Goal: Task Accomplishment & Management: Manage account settings

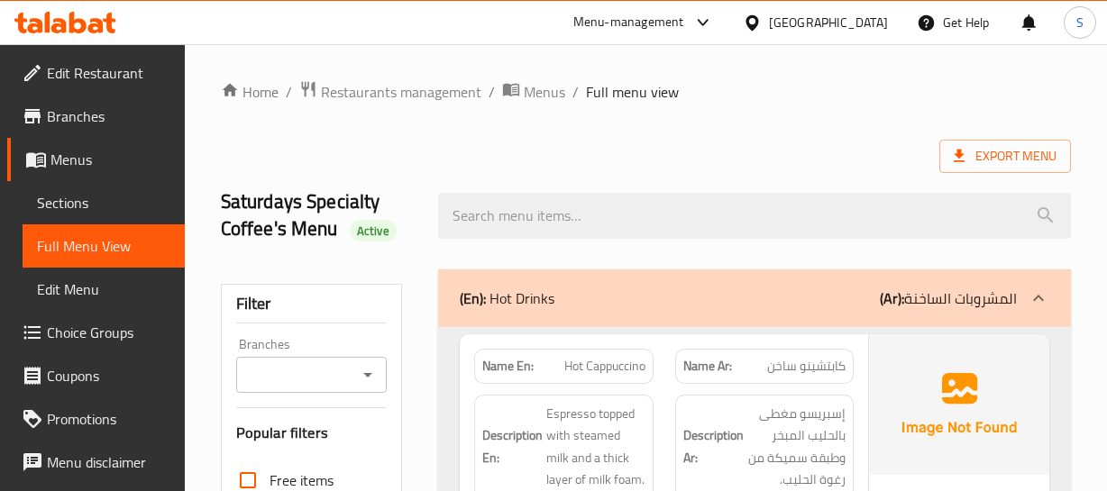
scroll to position [163, 0]
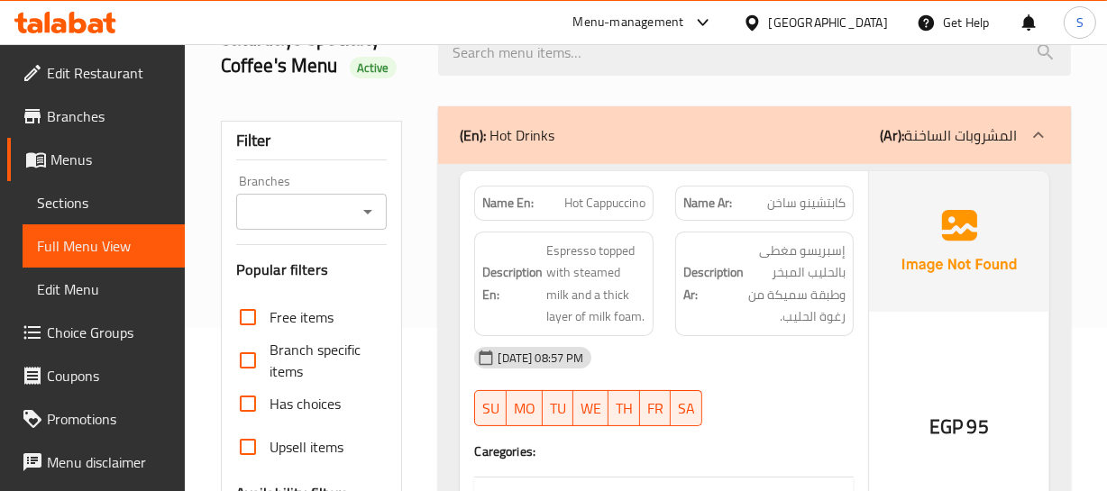
click at [726, 337] on div "09-09-2025 08:57 PM" at bounding box center [663, 357] width 400 height 43
click at [862, 324] on div "Description Ar: إسبريسو مغطى بالحليب المبخر وطبقة سميكة من رغوة الحليب." at bounding box center [764, 284] width 200 height 126
click at [745, 262] on h6 "Description Ar: إسبريسو مغطى بالحليب المبخر وطبقة سميكة من رغوة الحليب." at bounding box center [764, 284] width 162 height 88
click at [609, 194] on span "Hot Cappuccino" at bounding box center [604, 203] width 81 height 19
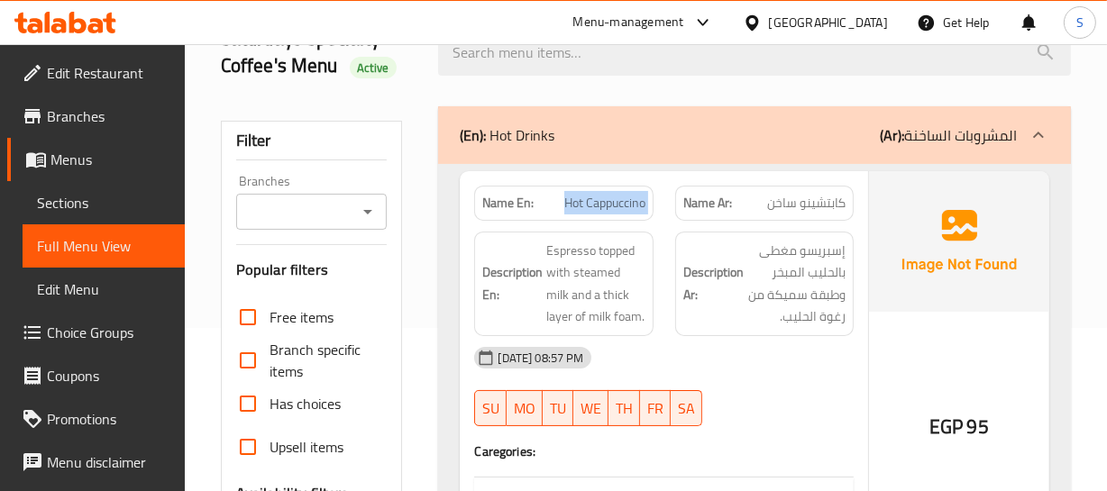
click at [609, 194] on span "Hot Cappuccino" at bounding box center [604, 203] width 81 height 19
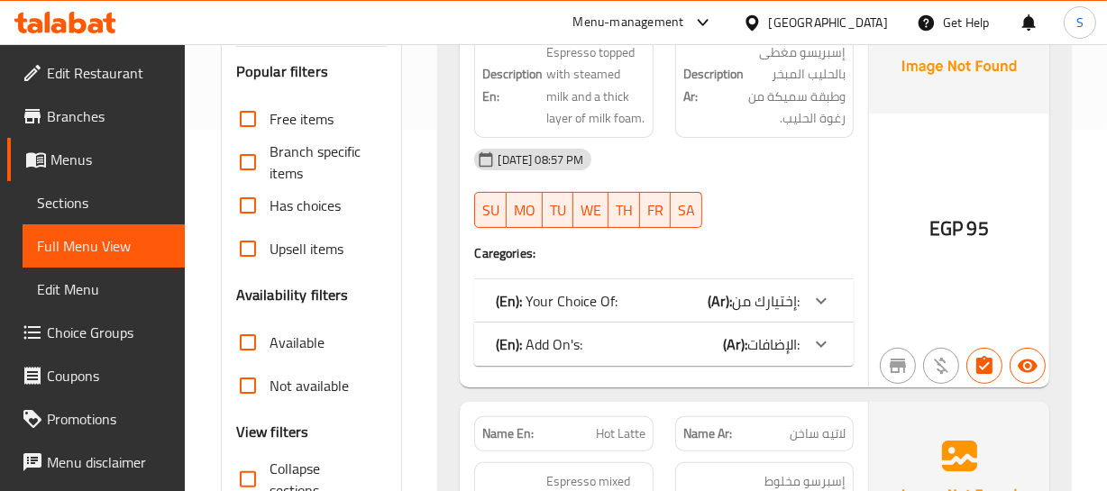
scroll to position [245, 0]
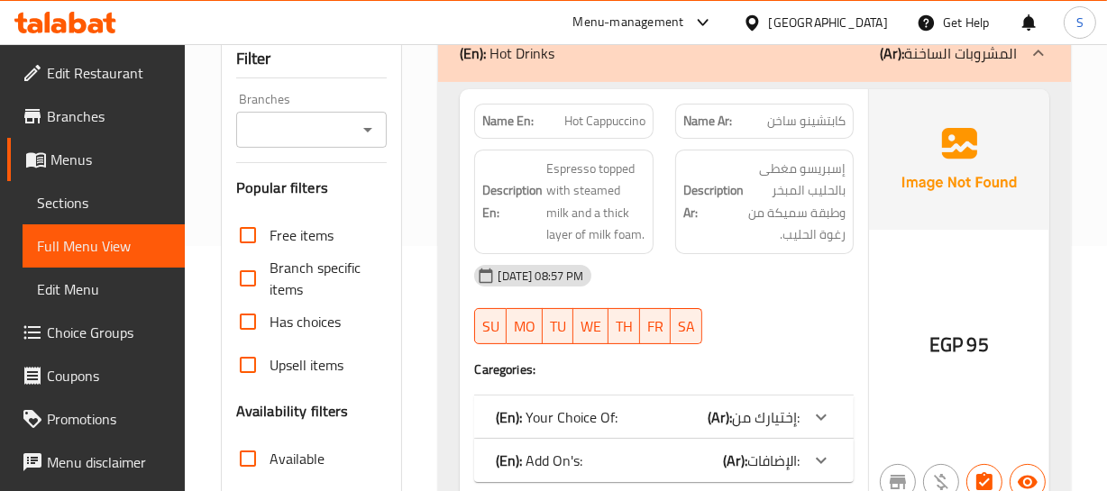
click at [802, 139] on div "Description Ar: إسبريسو مغطى بالحليب المبخر وطبقة سميكة من رغوة الحليب." at bounding box center [764, 202] width 200 height 126
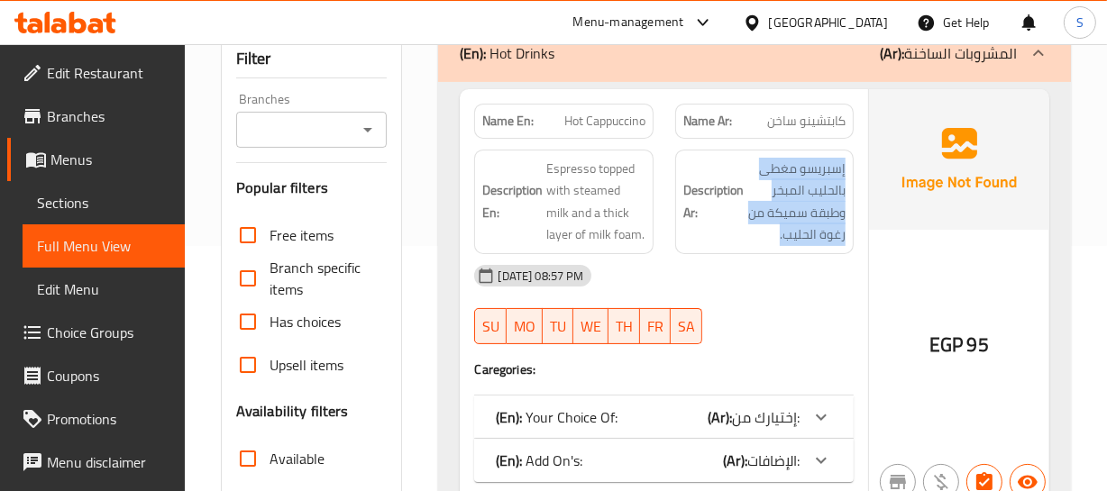
click at [802, 139] on div "Description Ar: إسبريسو مغطى بالحليب المبخر وطبقة سميكة من رغوة الحليب." at bounding box center [764, 202] width 200 height 126
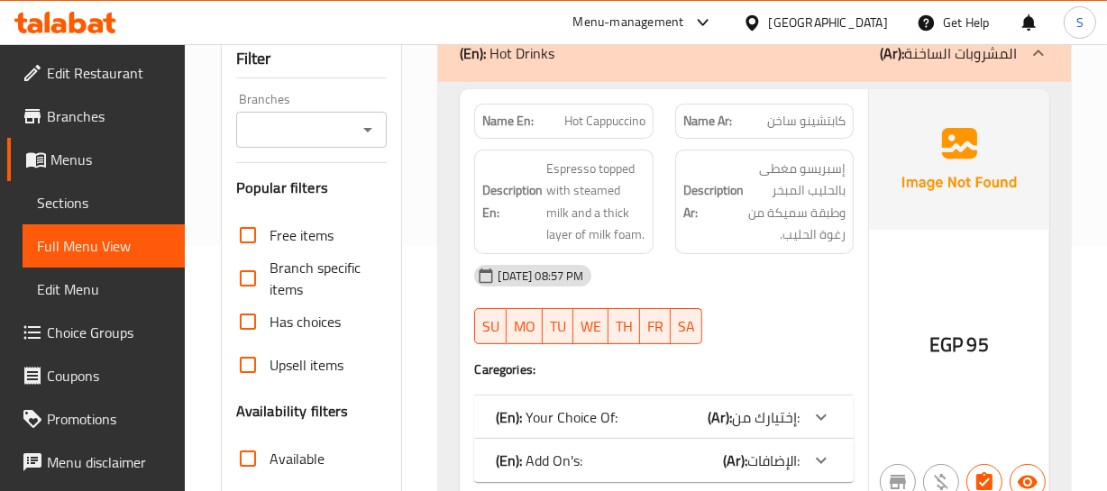
click at [627, 129] on span "Hot Cappuccino" at bounding box center [604, 121] width 81 height 19
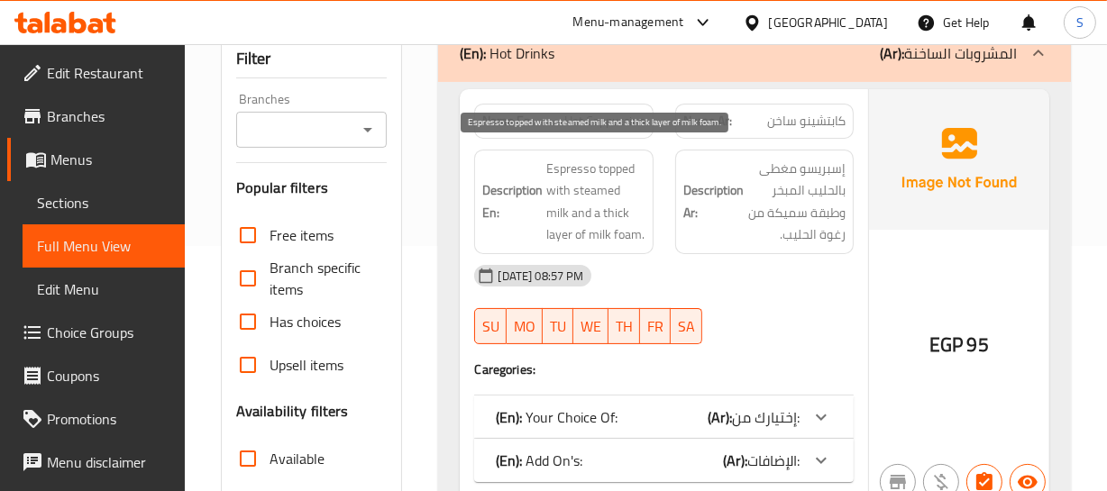
click at [620, 189] on span "Espresso topped with steamed milk and a thick layer of milk foam." at bounding box center [595, 202] width 98 height 88
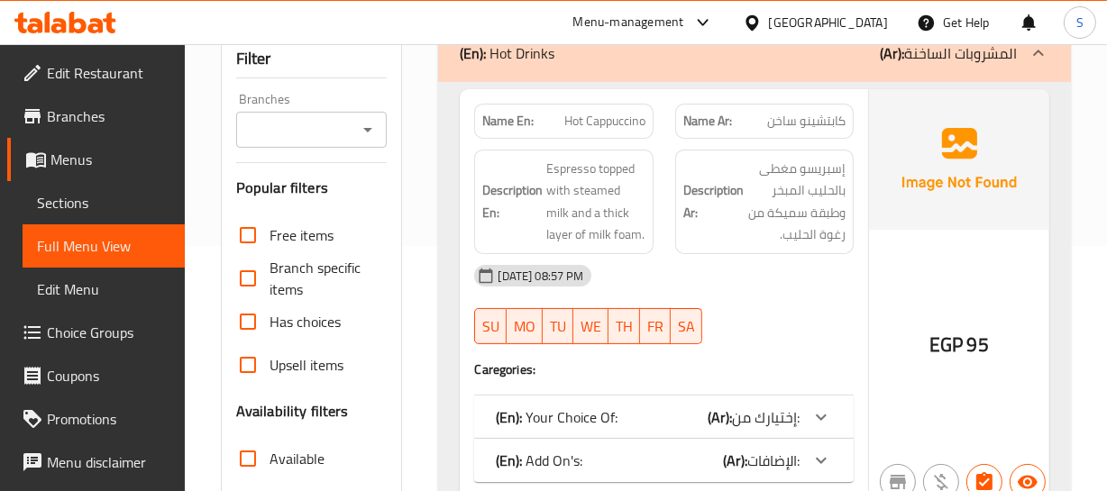
drag, startPoint x: 658, startPoint y: 196, endPoint x: 535, endPoint y: 171, distance: 125.2
click at [656, 196] on div "Description En: Espresso topped with steamed milk and a thick layer of milk foa…" at bounding box center [563, 202] width 200 height 126
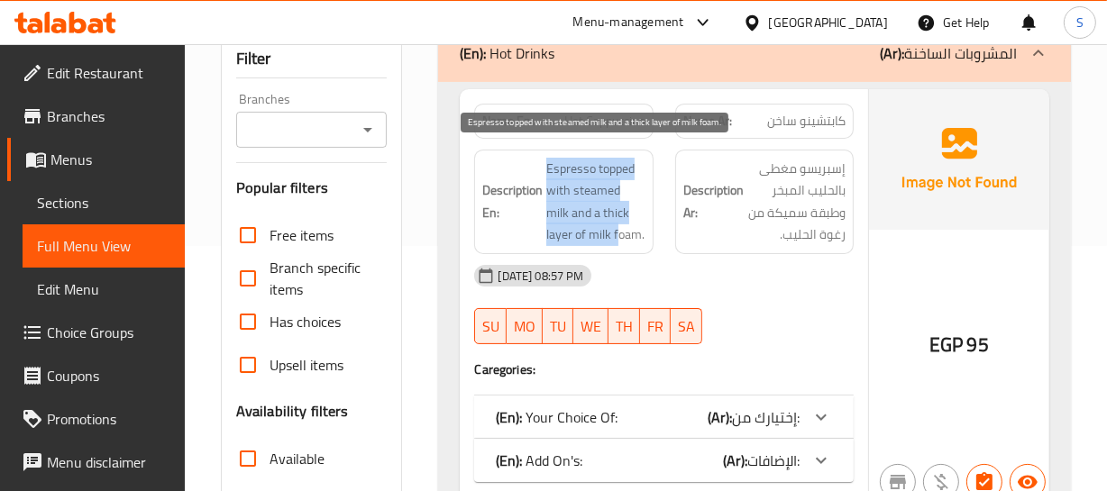
drag, startPoint x: 543, startPoint y: 155, endPoint x: 588, endPoint y: 236, distance: 92.8
click at [588, 236] on div "Description En: Espresso topped with steamed milk and a thick layer of milk foa…" at bounding box center [563, 202] width 178 height 105
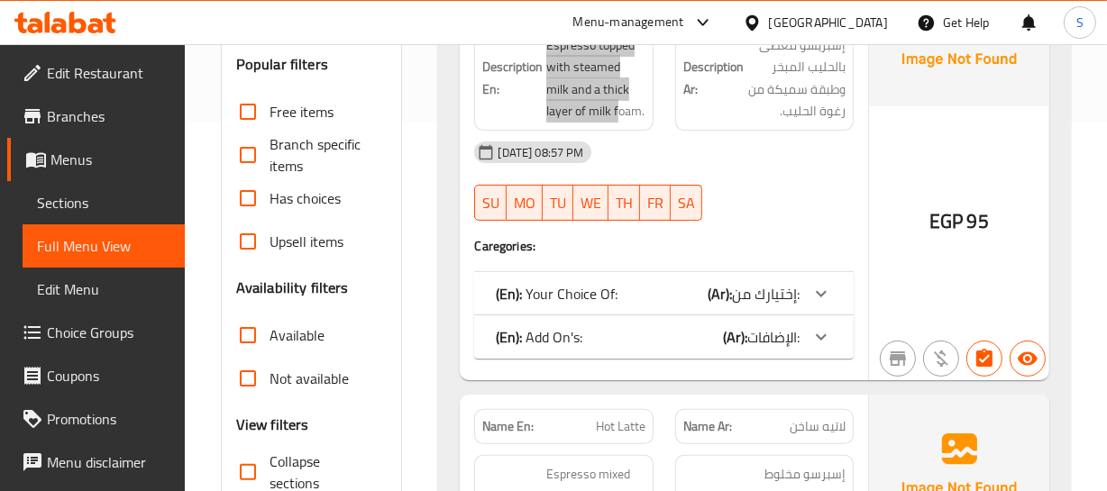
scroll to position [409, 0]
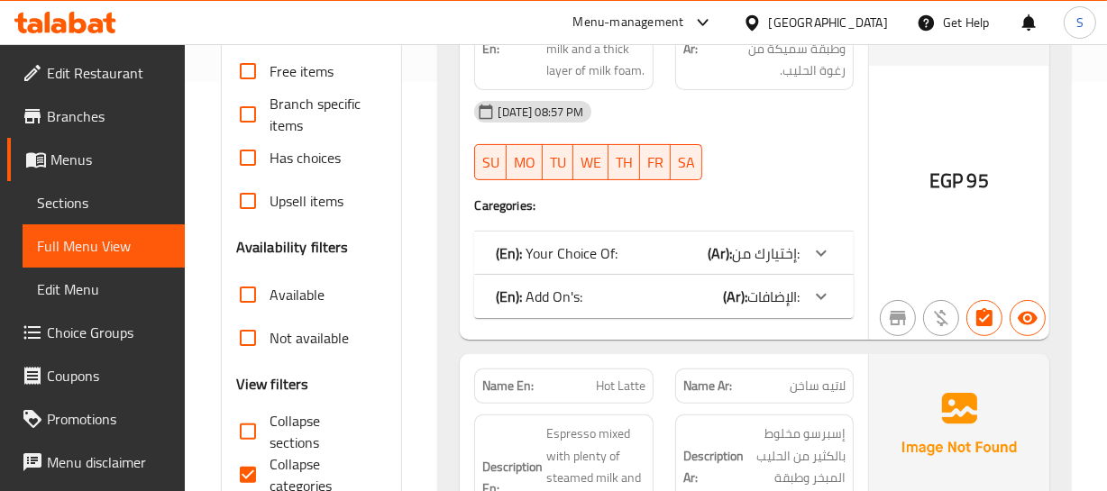
click at [270, 458] on span "Collapse categories" at bounding box center [322, 474] width 104 height 43
click at [270, 458] on input "Collapse categories" at bounding box center [247, 474] width 43 height 43
checkbox input "false"
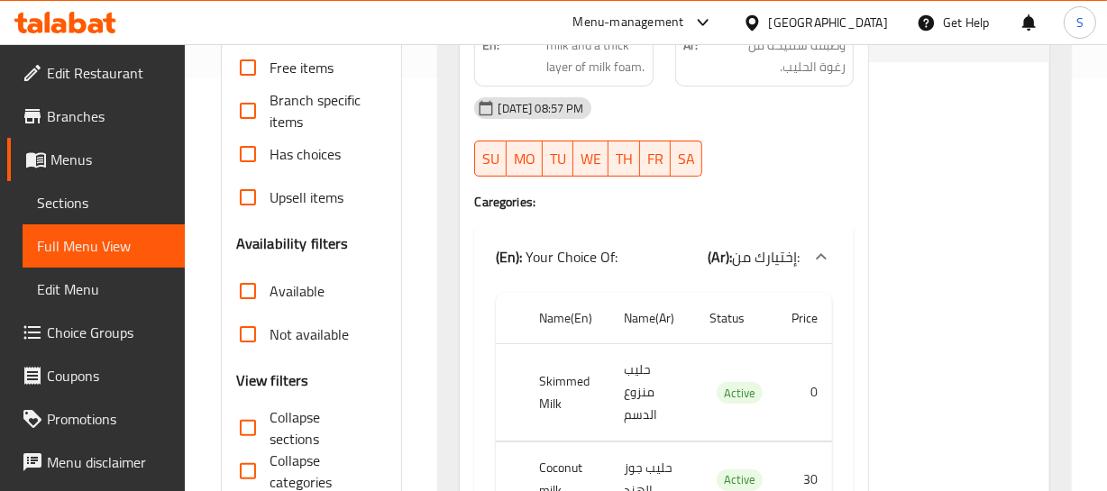
scroll to position [579, 0]
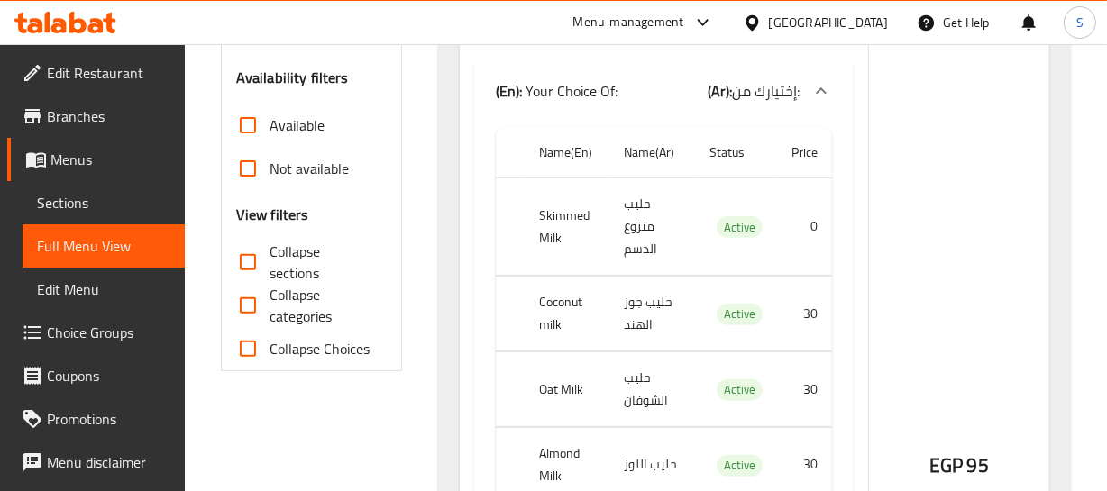
click at [532, 212] on th "Skimmed Milk" at bounding box center [567, 226] width 85 height 97
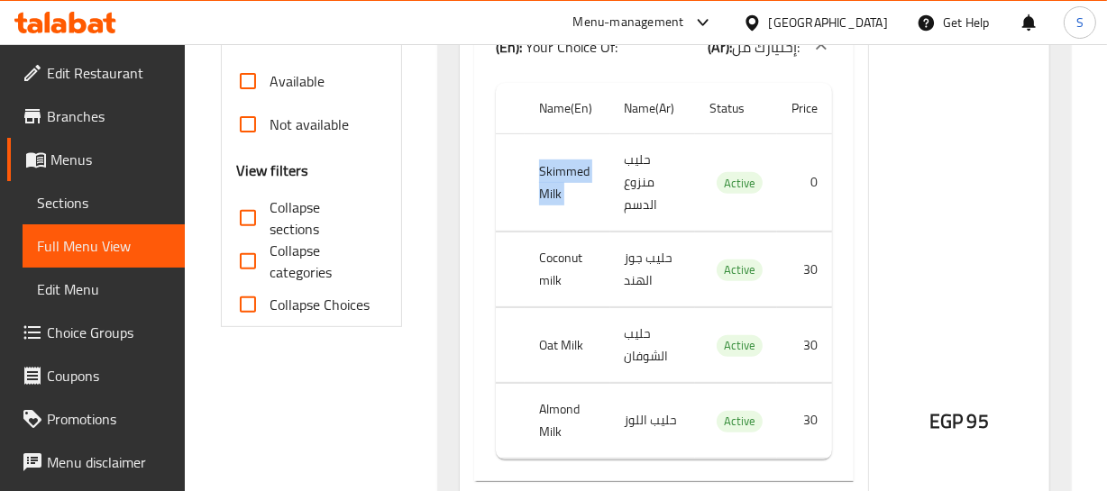
scroll to position [661, 0]
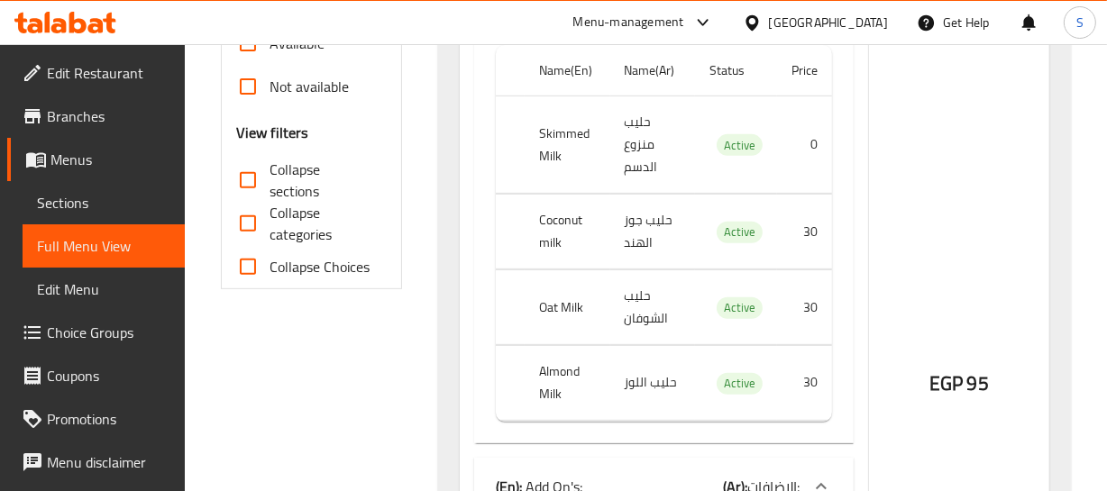
click at [553, 220] on th "Coconut milk" at bounding box center [567, 232] width 85 height 75
click at [554, 296] on th "Oat Milk" at bounding box center [567, 307] width 85 height 75
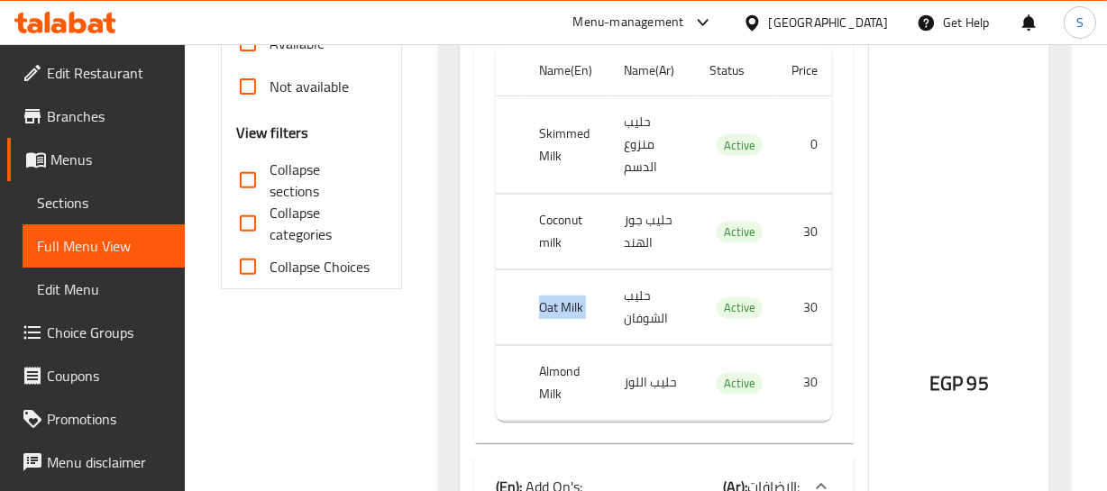
click at [554, 296] on th "Oat Milk" at bounding box center [567, 307] width 85 height 75
click at [542, 381] on th "Almond Milk" at bounding box center [567, 382] width 85 height 75
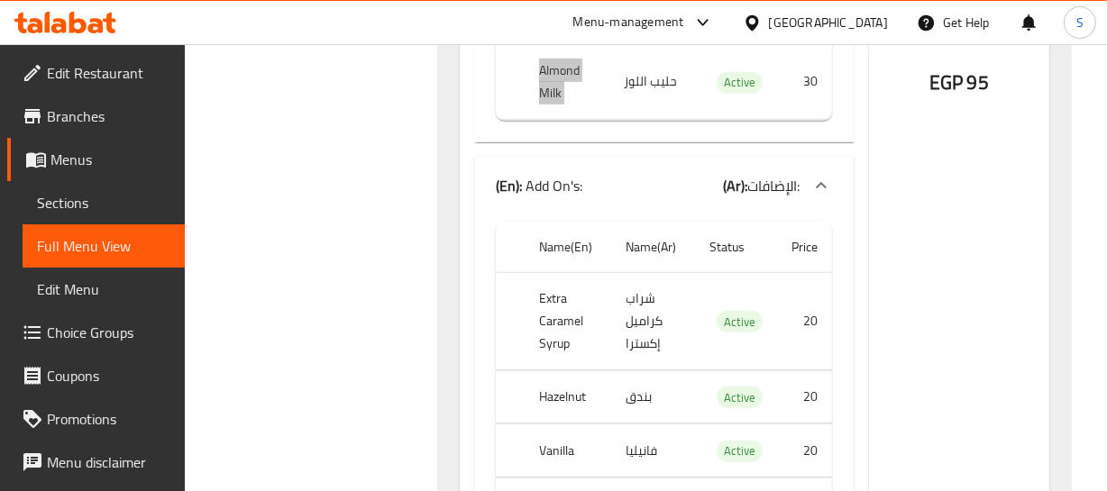
scroll to position [989, 0]
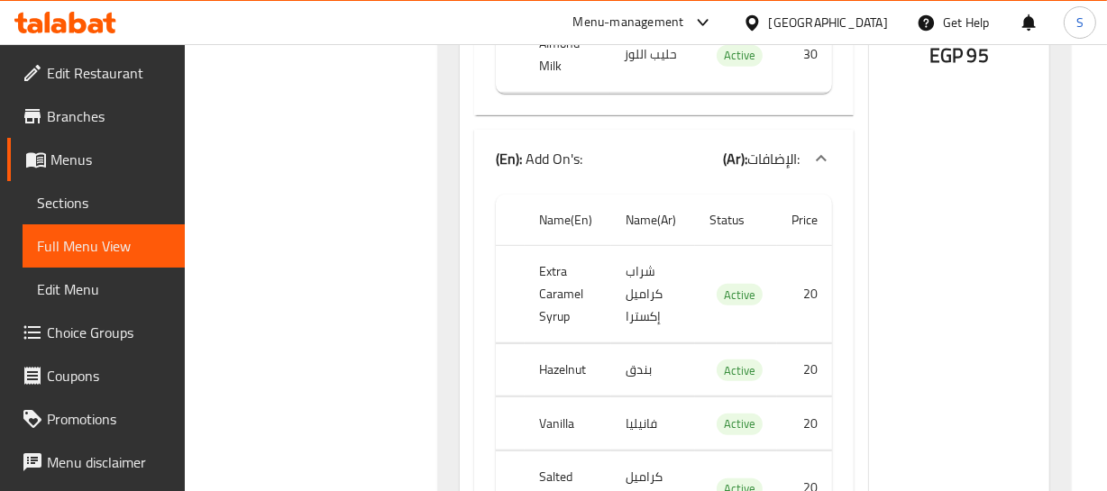
click at [650, 270] on td "شراب كراميل إكسترا" at bounding box center [653, 293] width 84 height 97
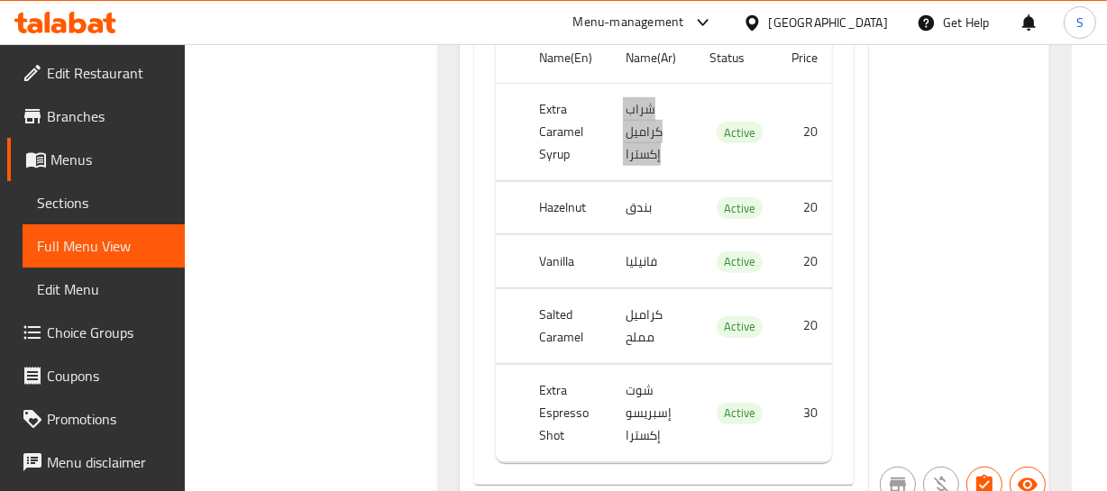
scroll to position [1153, 0]
click at [645, 210] on td "بندق" at bounding box center [653, 205] width 84 height 53
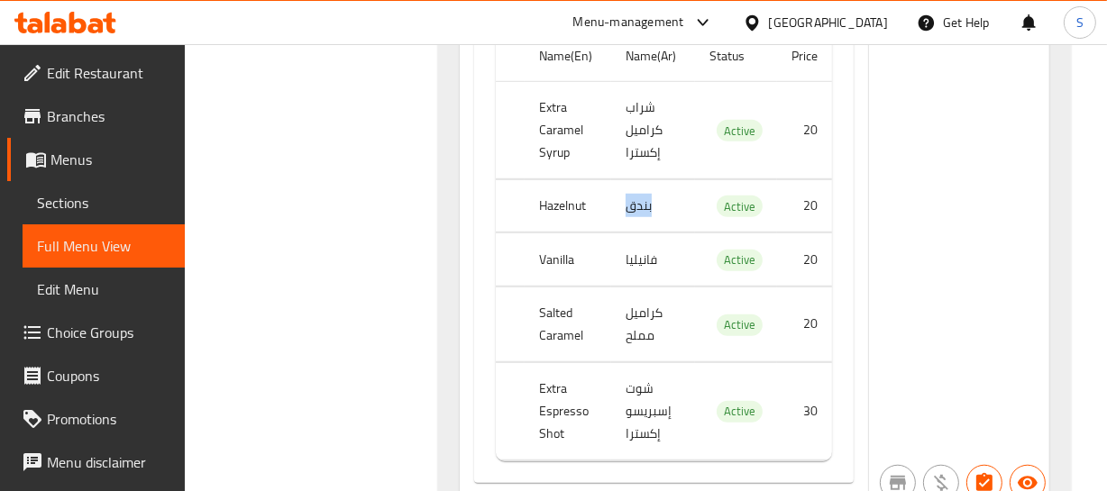
click at [645, 210] on td "بندق" at bounding box center [653, 205] width 84 height 53
click at [643, 242] on td "فانيليا" at bounding box center [653, 259] width 84 height 53
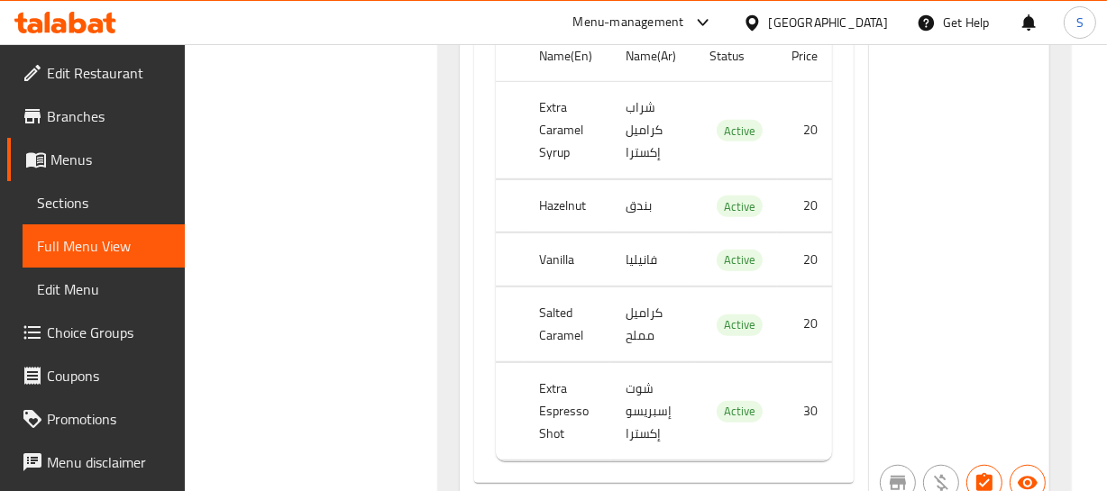
click at [640, 312] on td "كراميل مملح" at bounding box center [653, 324] width 84 height 75
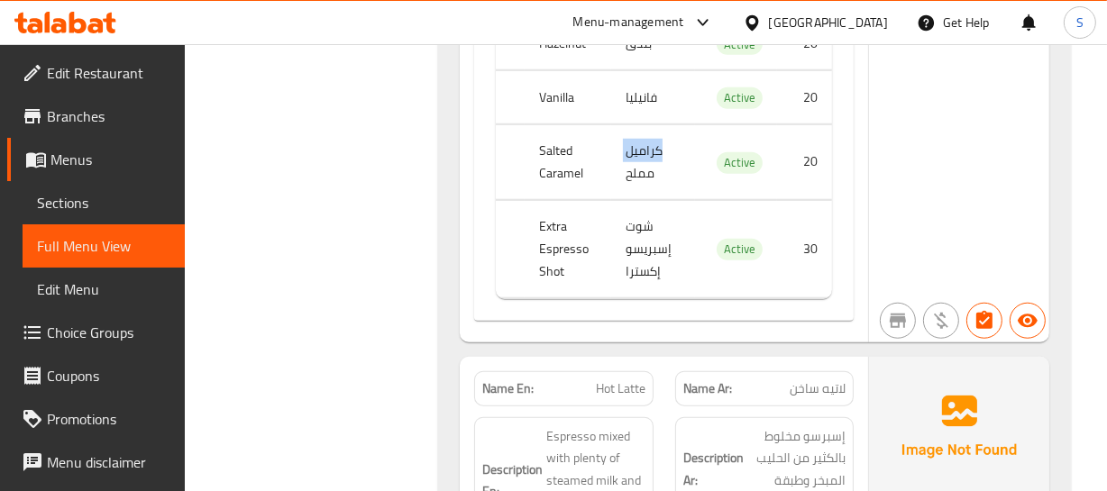
scroll to position [1316, 0]
click at [658, 235] on td "شوت إسبريسو إكسترا" at bounding box center [653, 247] width 84 height 97
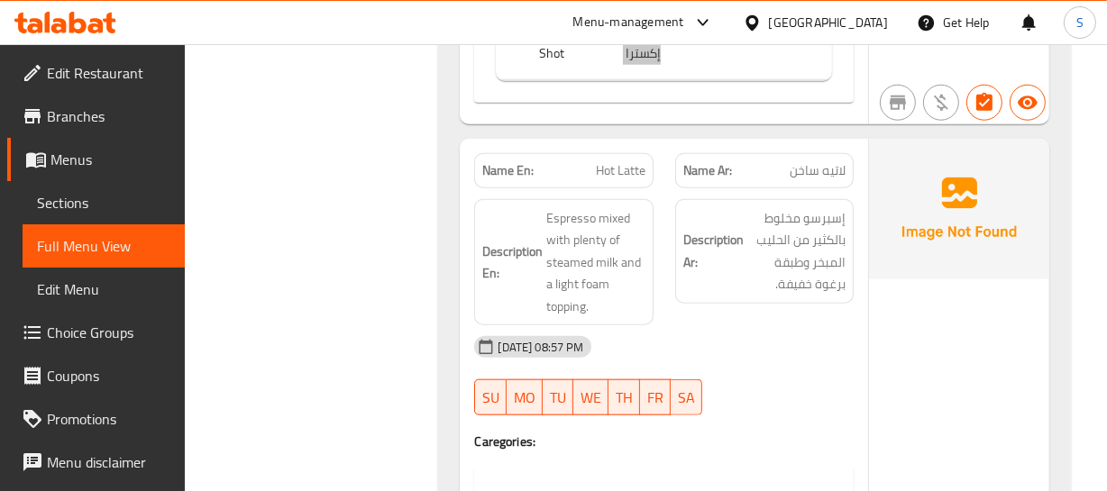
scroll to position [1562, 0]
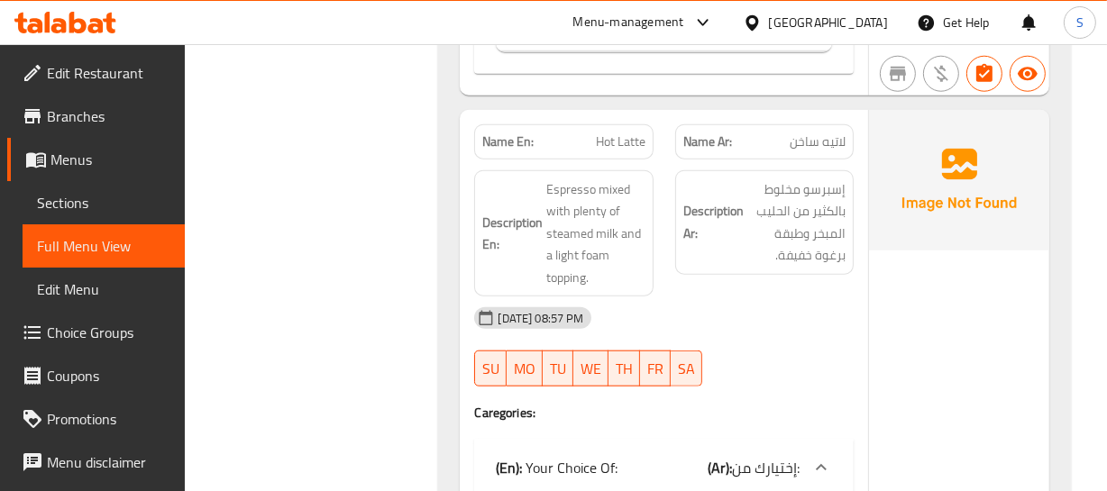
click at [594, 136] on p "Name En: Hot Latte" at bounding box center [563, 142] width 162 height 19
click at [590, 317] on span "09-09-2025 08:57 PM" at bounding box center [540, 318] width 100 height 17
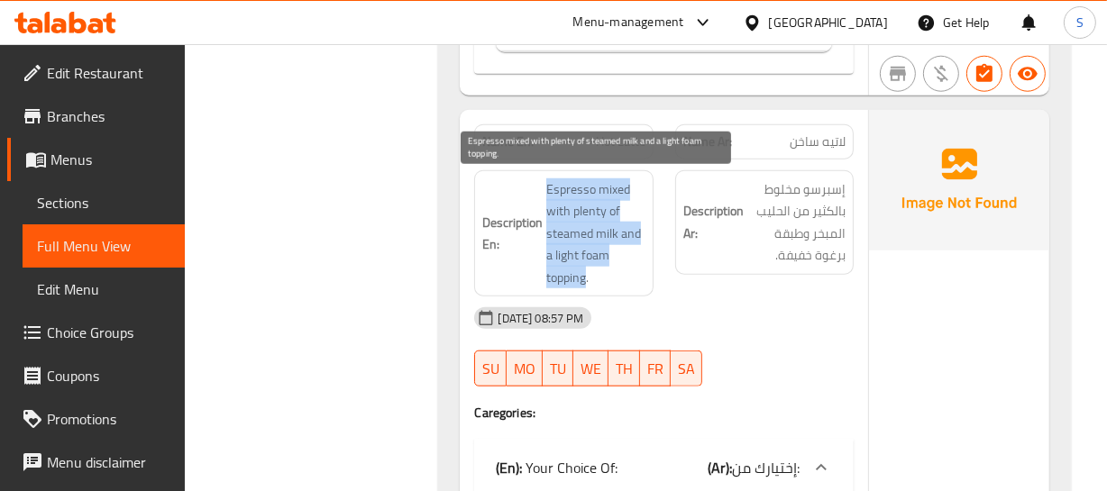
drag, startPoint x: 546, startPoint y: 187, endPoint x: 585, endPoint y: 270, distance: 91.5
click at [585, 270] on span "Espresso mixed with plenty of steamed milk and a light foam topping." at bounding box center [595, 233] width 98 height 111
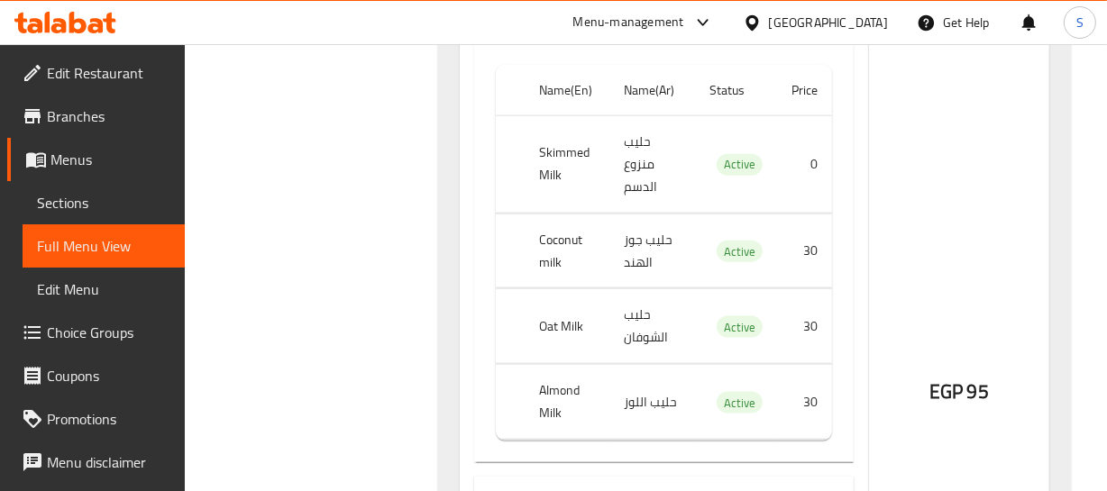
scroll to position [1972, 0]
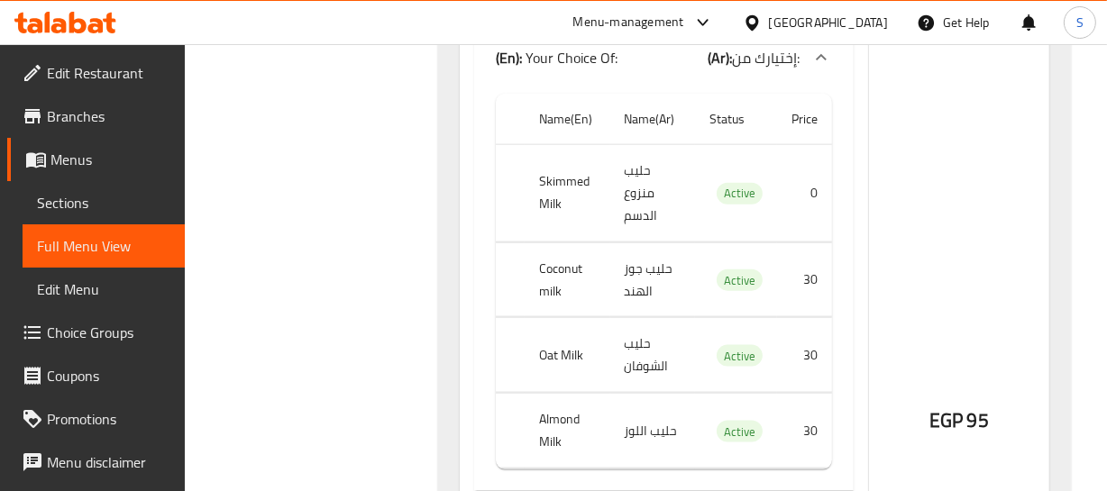
click at [545, 194] on th "Skimmed Milk" at bounding box center [567, 192] width 85 height 97
click at [558, 318] on th "Oat Milk" at bounding box center [567, 355] width 85 height 75
drag, startPoint x: 558, startPoint y: 315, endPoint x: 559, endPoint y: 355, distance: 39.7
click at [559, 318] on th "Oat Milk" at bounding box center [567, 355] width 85 height 75
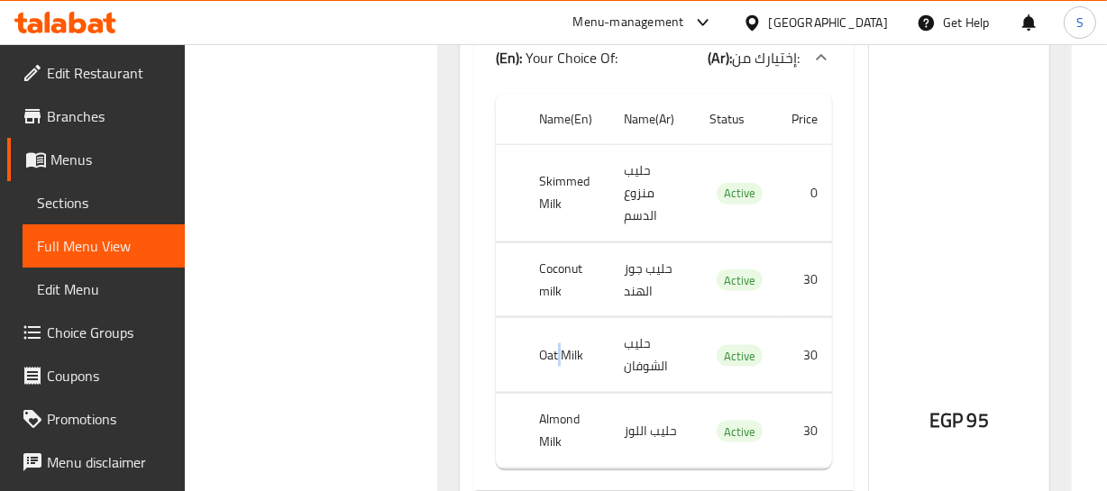
click at [559, 361] on th "Oat Milk" at bounding box center [567, 355] width 85 height 75
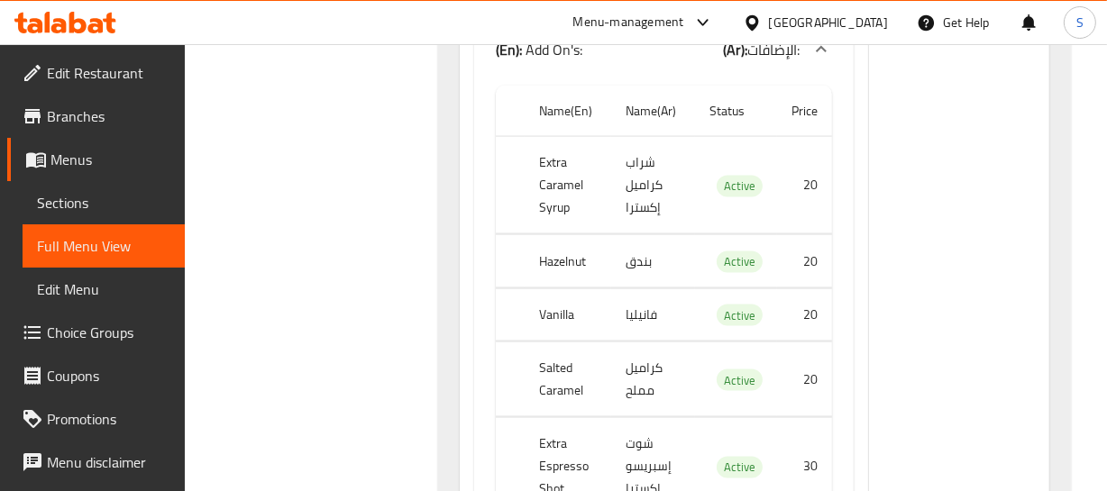
scroll to position [2463, 0]
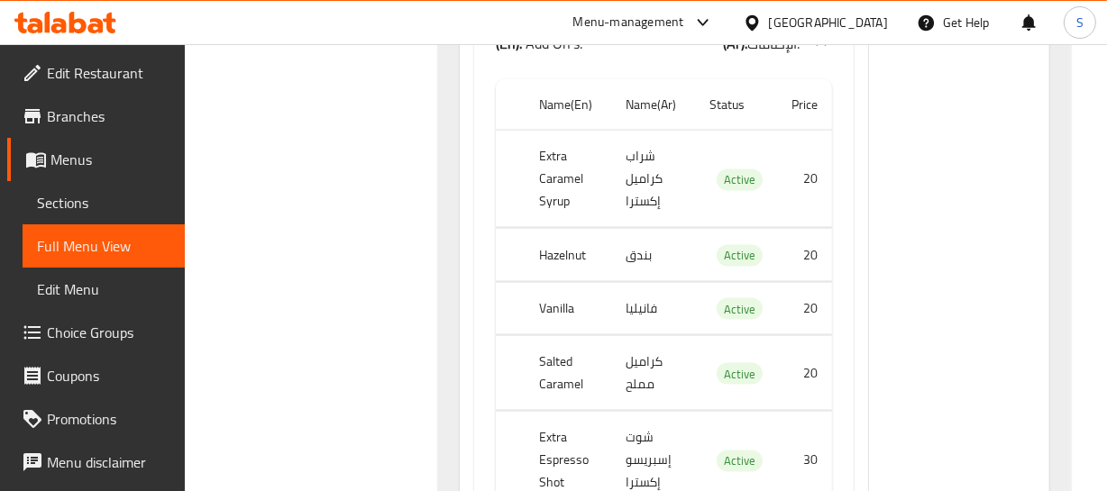
drag, startPoint x: 620, startPoint y: 185, endPoint x: 664, endPoint y: 229, distance: 62.5
click at [656, 195] on td "شراب كراميل إكسترا" at bounding box center [653, 179] width 84 height 97
drag, startPoint x: 630, startPoint y: 234, endPoint x: 625, endPoint y: 282, distance: 48.1
click at [644, 238] on tr "Hazelnut بندق Active 20" at bounding box center [663, 255] width 335 height 53
drag, startPoint x: 613, startPoint y: 298, endPoint x: 622, endPoint y: 305, distance: 11.0
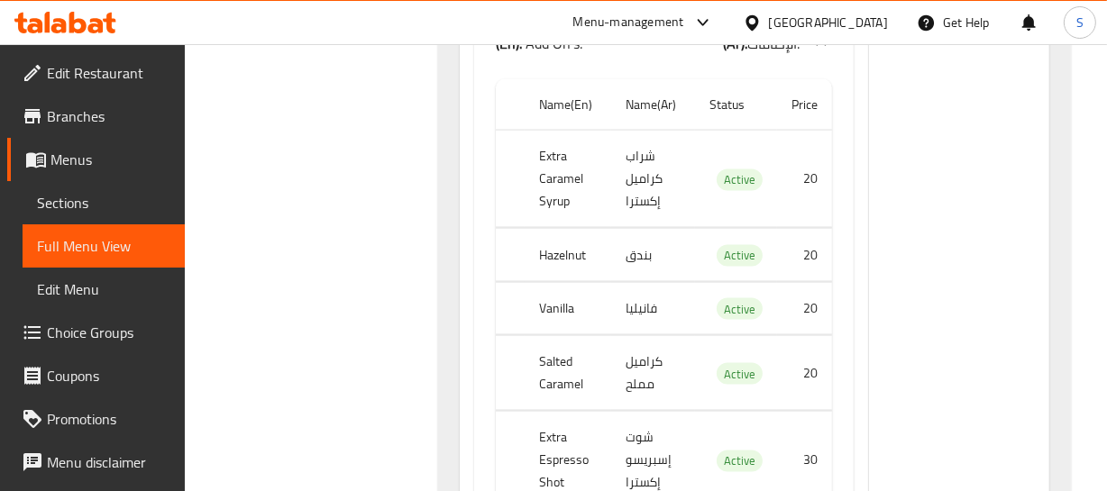
click at [621, 303] on td "فانيليا" at bounding box center [653, 308] width 84 height 53
drag, startPoint x: 621, startPoint y: 355, endPoint x: 617, endPoint y: 444, distance: 89.3
click at [636, 361] on tr "Salted Caramel كراميل مملح Active 20" at bounding box center [663, 373] width 335 height 75
click at [675, 451] on td "شوت إسبريسو إكسترا" at bounding box center [653, 460] width 84 height 97
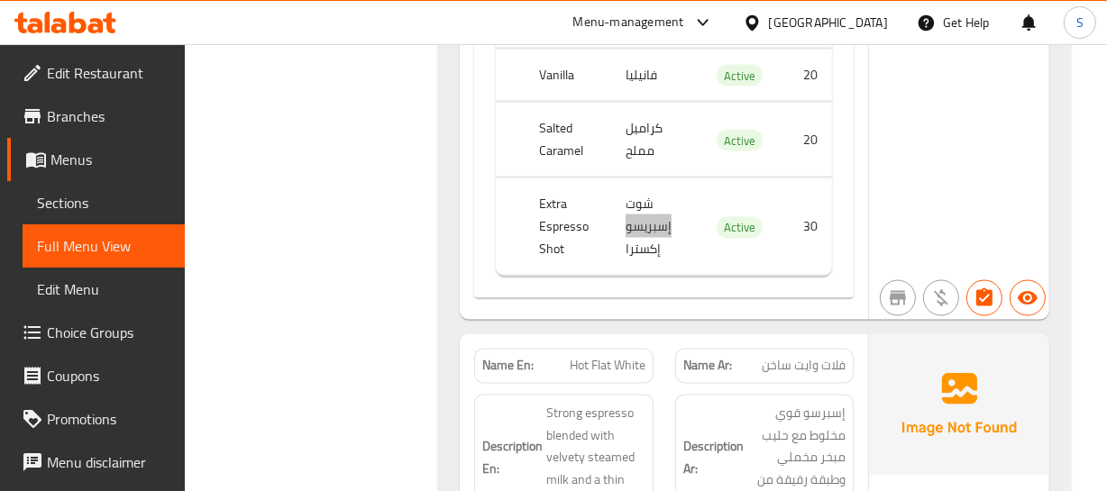
scroll to position [2792, 0]
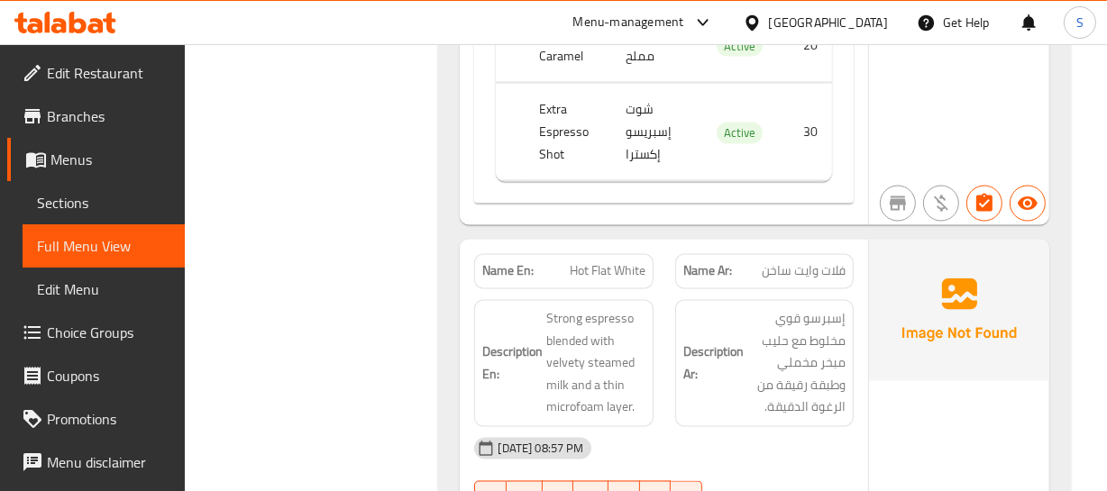
click at [648, 269] on div "Name En: Hot Flat White" at bounding box center [563, 271] width 178 height 35
click at [789, 273] on span "فلات وايت ساخن" at bounding box center [804, 271] width 84 height 19
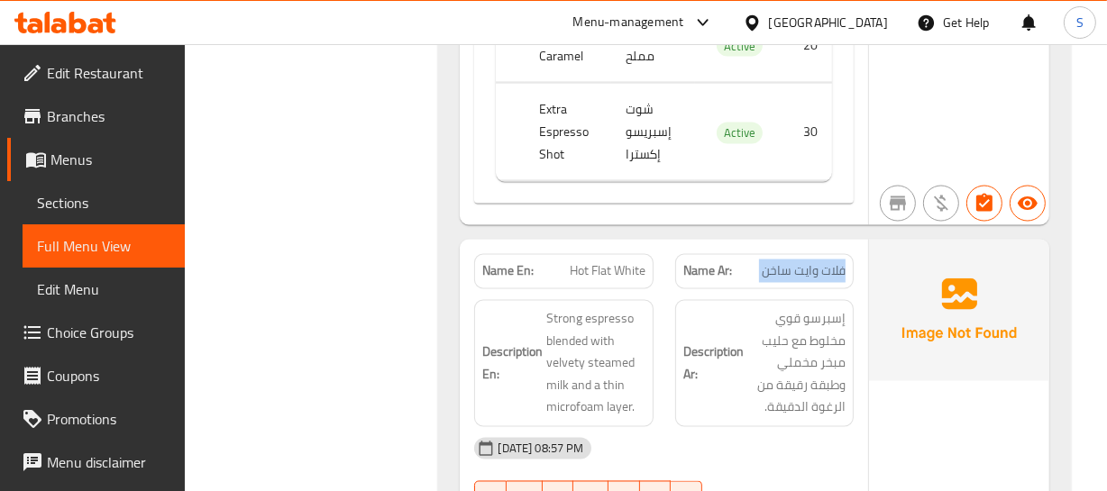
click at [789, 273] on span "فلات وايت ساخن" at bounding box center [804, 271] width 84 height 19
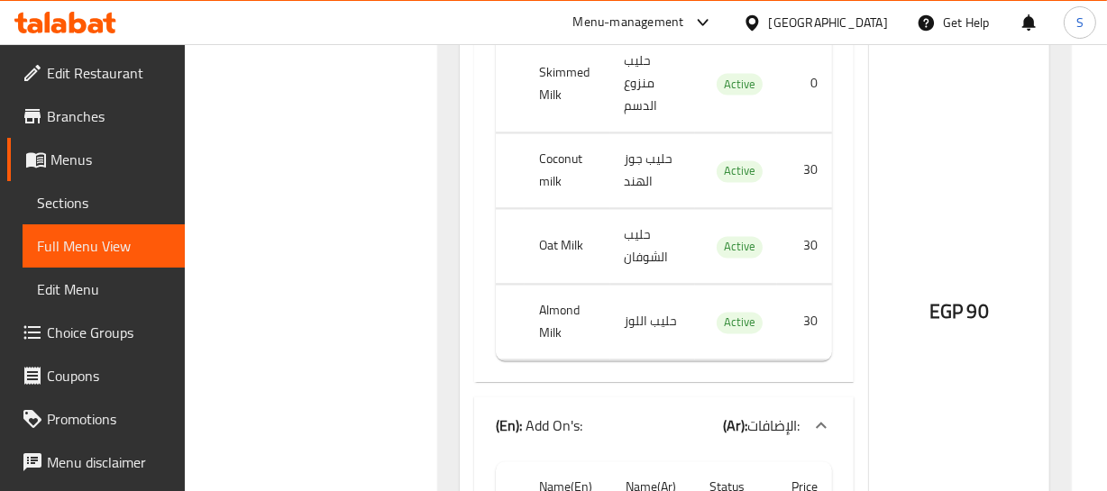
scroll to position [3447, 0]
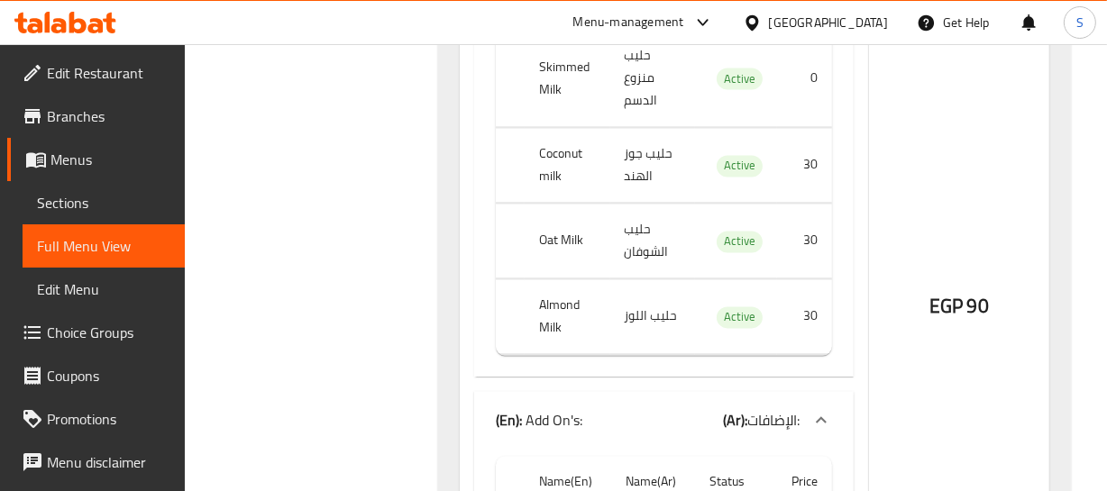
click at [1005, 206] on div "EGP 90" at bounding box center [959, 256] width 180 height 1345
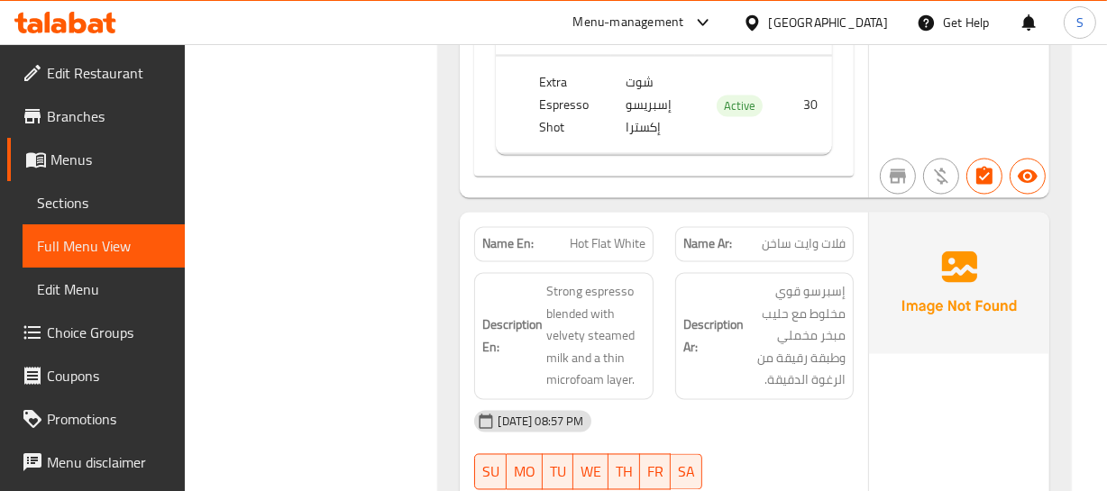
scroll to position [2743, 0]
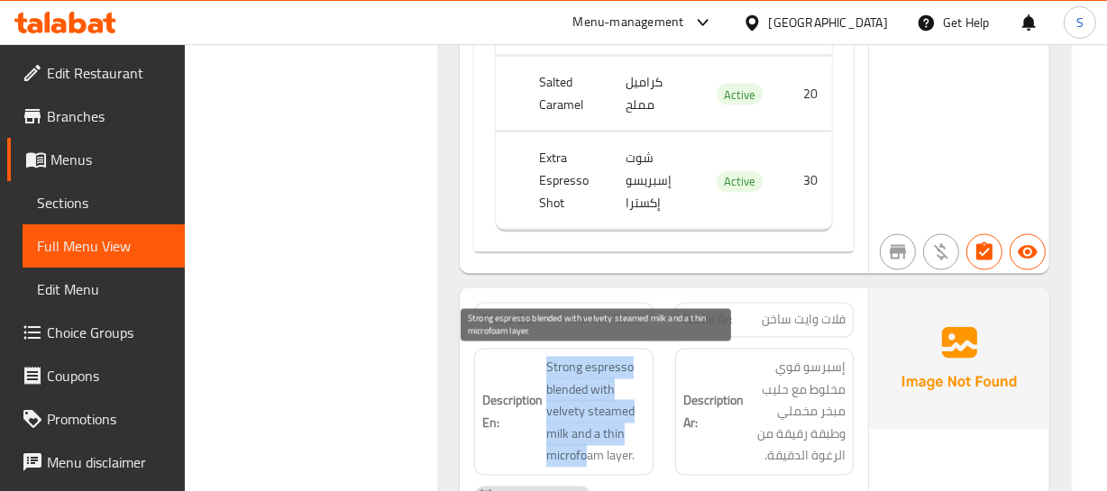
drag, startPoint x: 547, startPoint y: 353, endPoint x: 589, endPoint y: 453, distance: 108.3
click at [589, 453] on span "Strong espresso blended with velvety steamed milk and a thin microfoam layer." at bounding box center [595, 412] width 98 height 111
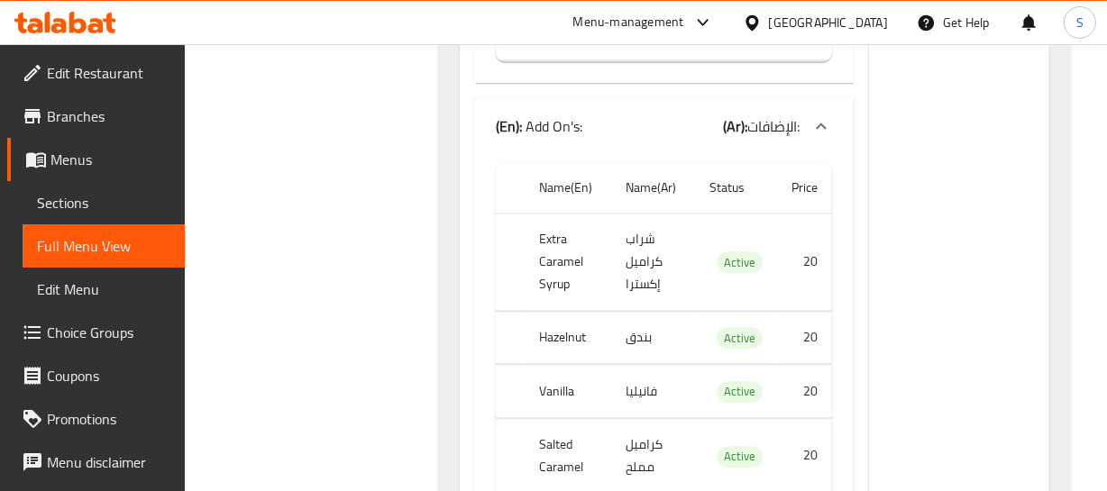
scroll to position [3726, 0]
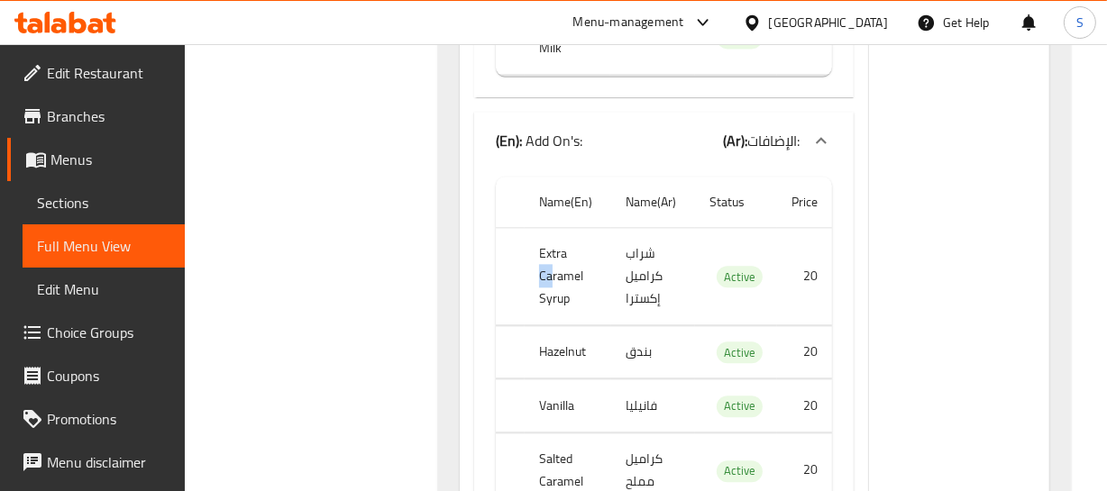
drag, startPoint x: 532, startPoint y: 262, endPoint x: 573, endPoint y: 269, distance: 41.9
click at [567, 266] on th "Extra Caramel Syrup" at bounding box center [568, 275] width 86 height 97
drag, startPoint x: 559, startPoint y: 335, endPoint x: 750, endPoint y: 334, distance: 191.1
click at [653, 351] on tr "Hazelnut بندق Active 20" at bounding box center [663, 351] width 335 height 53
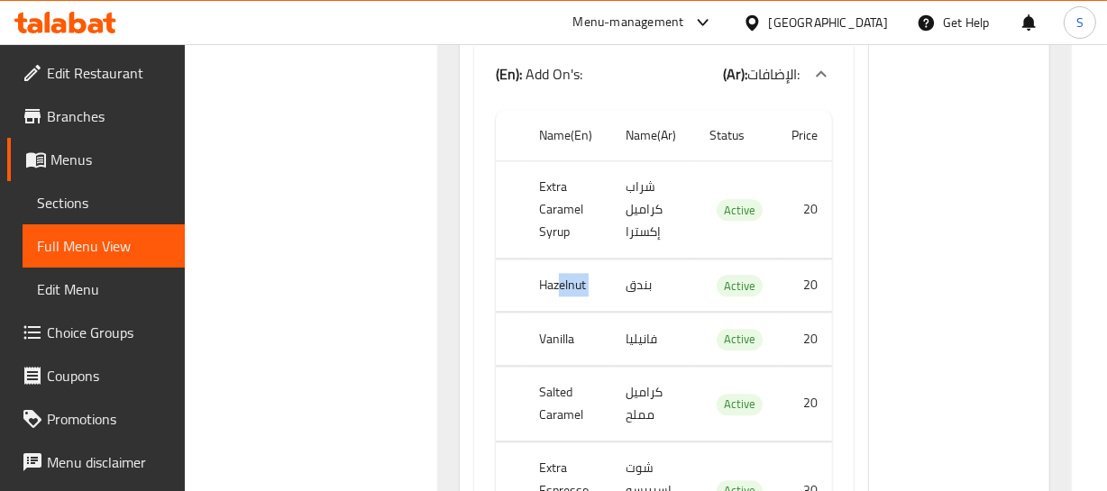
scroll to position [3890, 0]
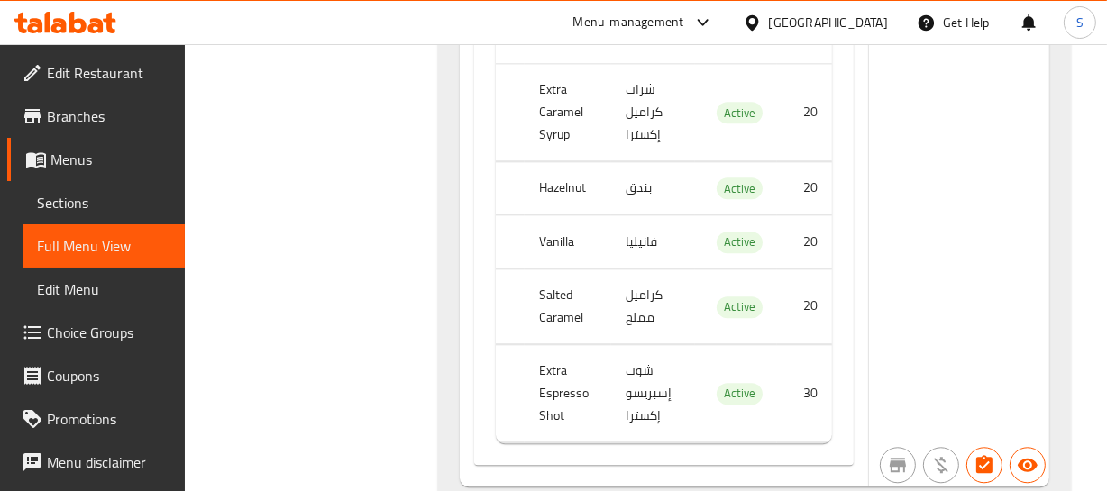
drag, startPoint x: 521, startPoint y: 251, endPoint x: 575, endPoint y: 285, distance: 63.5
click at [550, 247] on tr "Vanilla فانيليا Active 20" at bounding box center [663, 241] width 335 height 53
drag, startPoint x: 525, startPoint y: 324, endPoint x: 559, endPoint y: 323, distance: 34.3
click at [559, 323] on th "Salted Caramel" at bounding box center [568, 306] width 86 height 75
drag, startPoint x: 552, startPoint y: 395, endPoint x: 676, endPoint y: 377, distance: 125.7
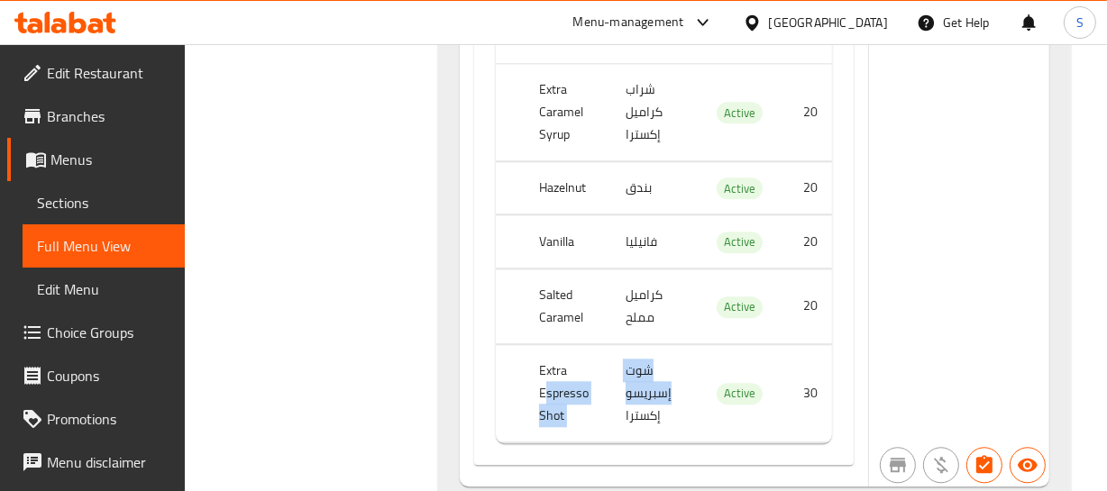
click at [639, 385] on tr "Extra Espresso Shot شوت إسبريسو إكسترا Active 30" at bounding box center [663, 392] width 335 height 97
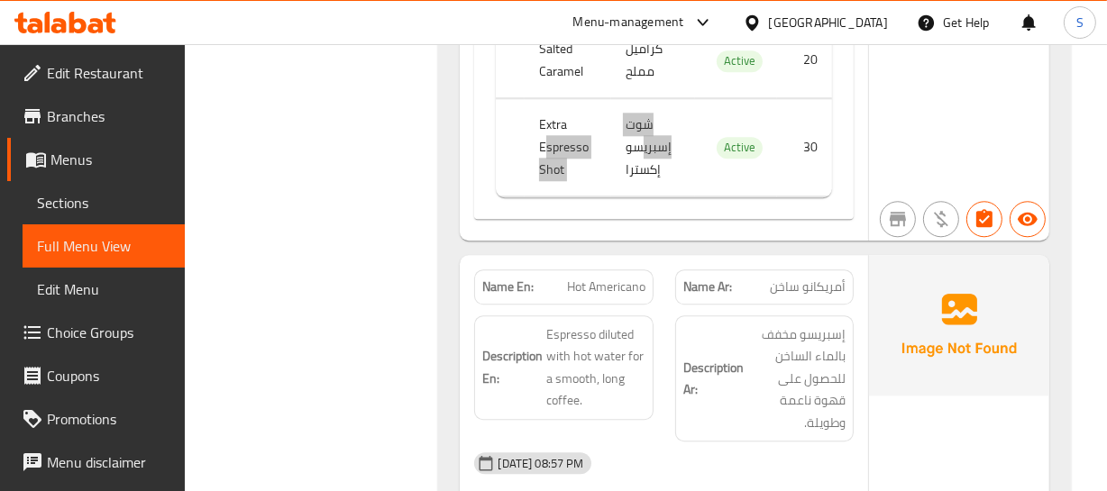
scroll to position [4218, 0]
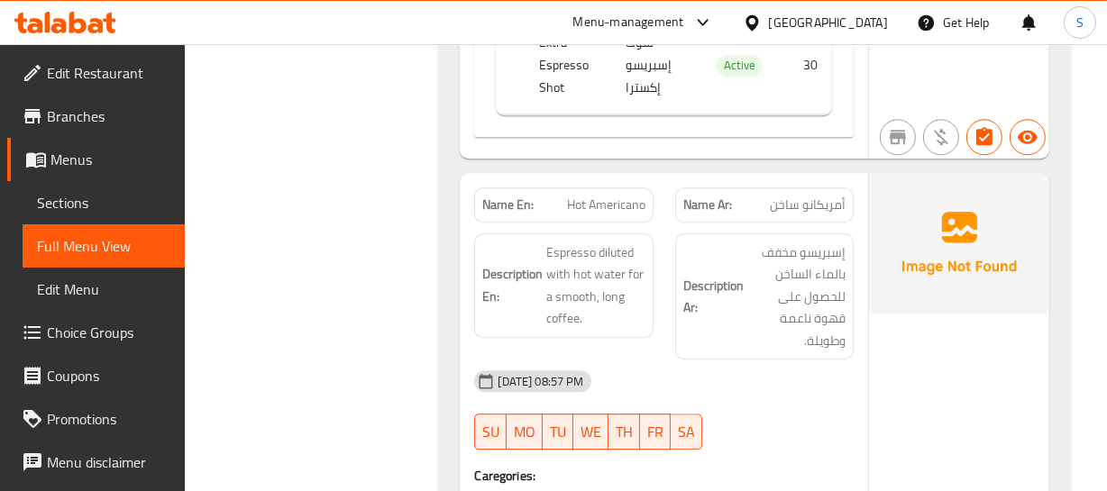
click at [795, 233] on div "Description Ar: إسبريسو مخفف بالماء الساخن للحصول على قهوة ناعمة وطويلة." at bounding box center [764, 296] width 178 height 127
click at [619, 204] on span "Hot Americano" at bounding box center [606, 205] width 78 height 19
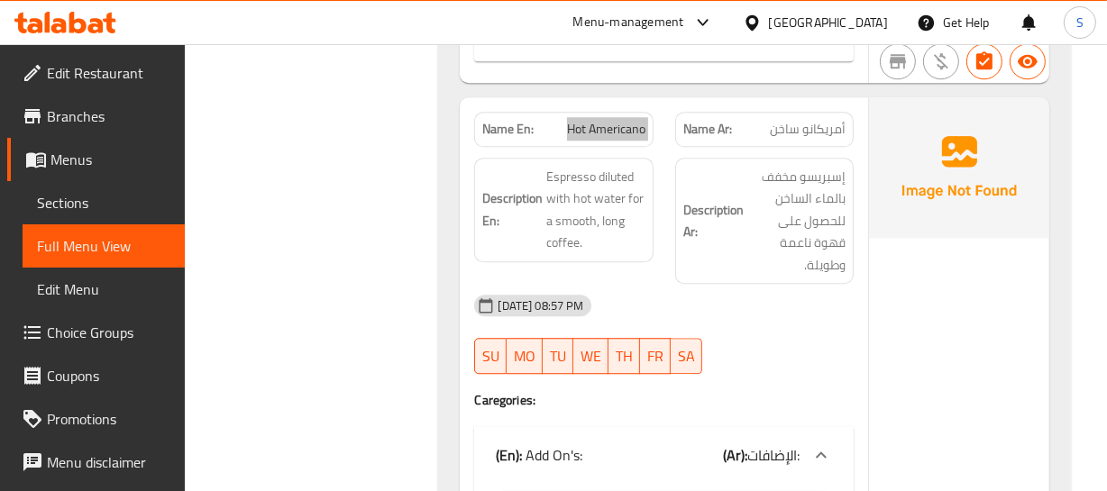
scroll to position [4382, 0]
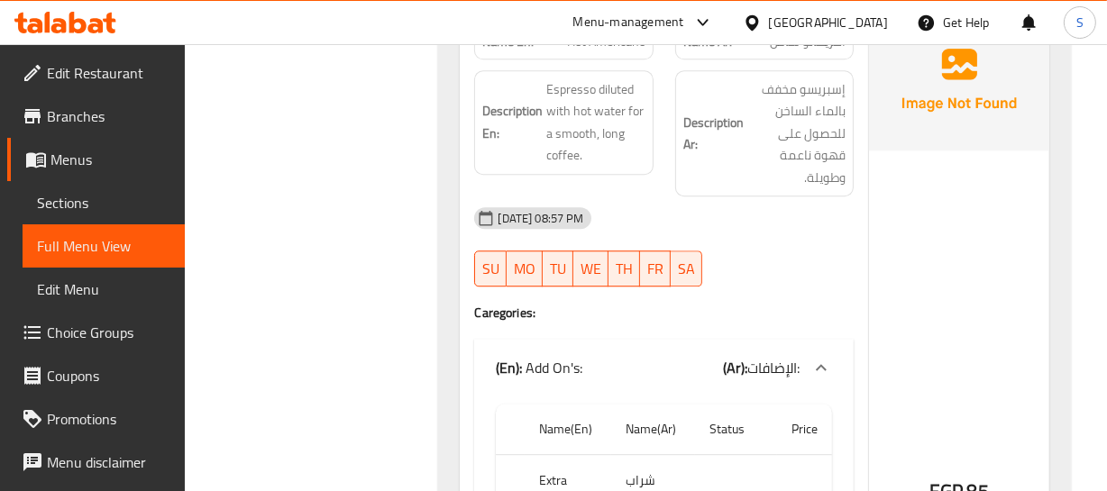
click at [800, 220] on div "09-09-2025 08:57 PM" at bounding box center [663, 217] width 400 height 43
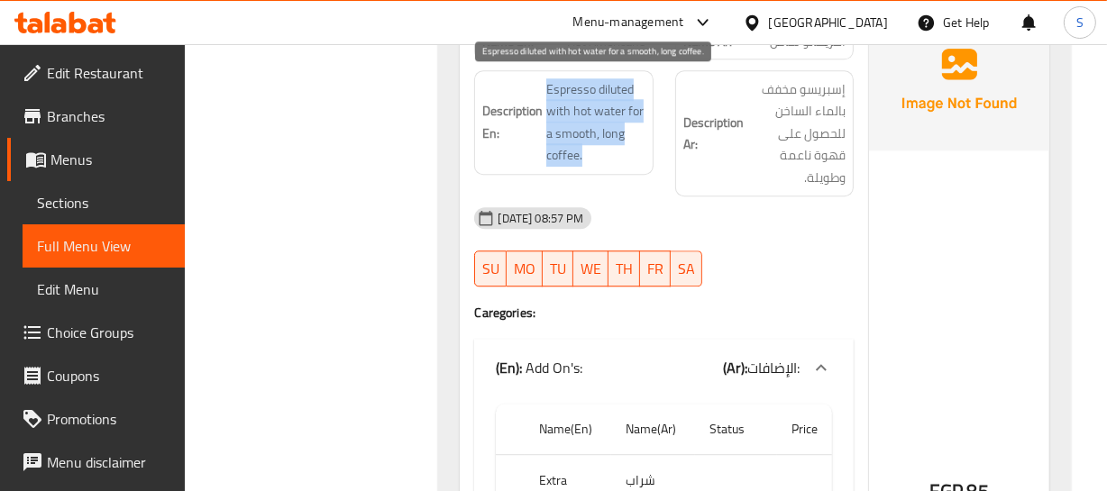
drag, startPoint x: 550, startPoint y: 84, endPoint x: 583, endPoint y: 147, distance: 71.4
click at [583, 147] on span "Espresso diluted with hot water for a smooth, long coffee." at bounding box center [595, 122] width 98 height 88
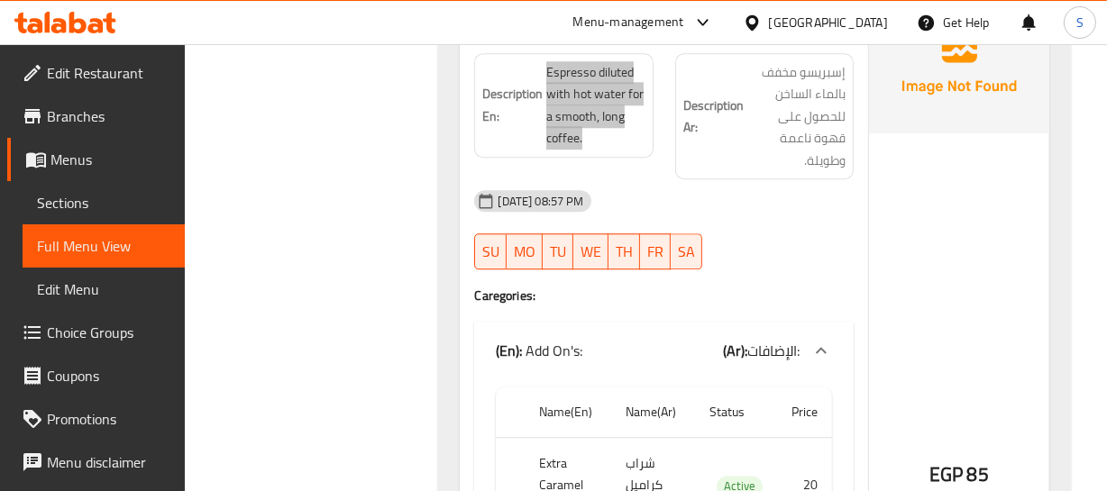
scroll to position [4299, 0]
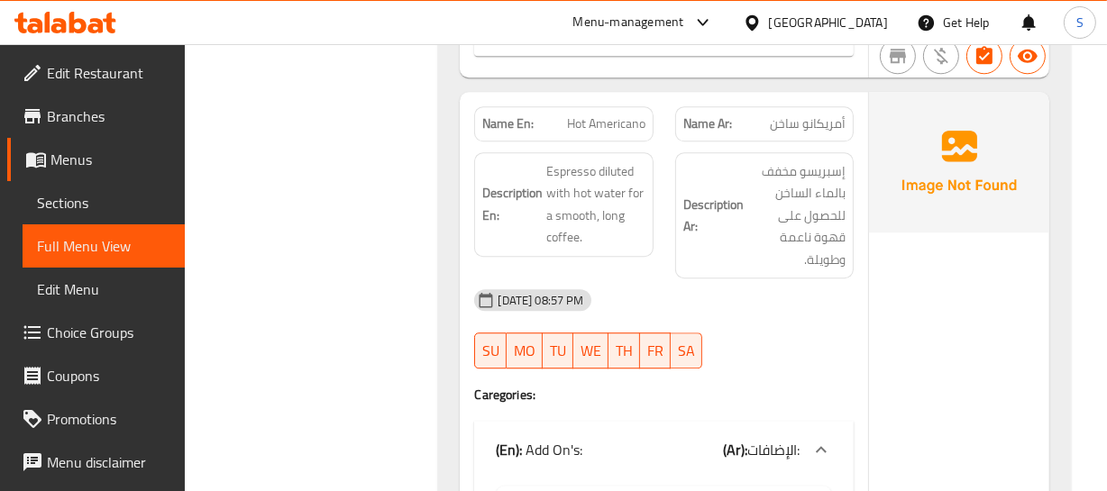
click at [582, 116] on span "Hot Americano" at bounding box center [606, 123] width 78 height 19
copy span "Hot Americano"
click at [582, 118] on span "Hot Americano" at bounding box center [606, 123] width 78 height 19
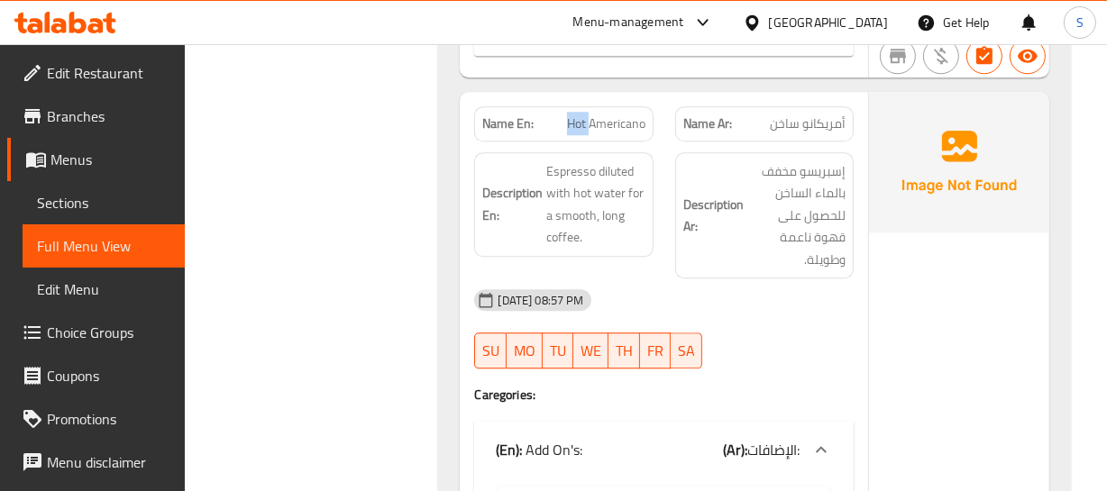
click at [582, 118] on span "Hot Americano" at bounding box center [606, 123] width 78 height 19
click at [600, 117] on span "Hot Americano" at bounding box center [606, 123] width 78 height 19
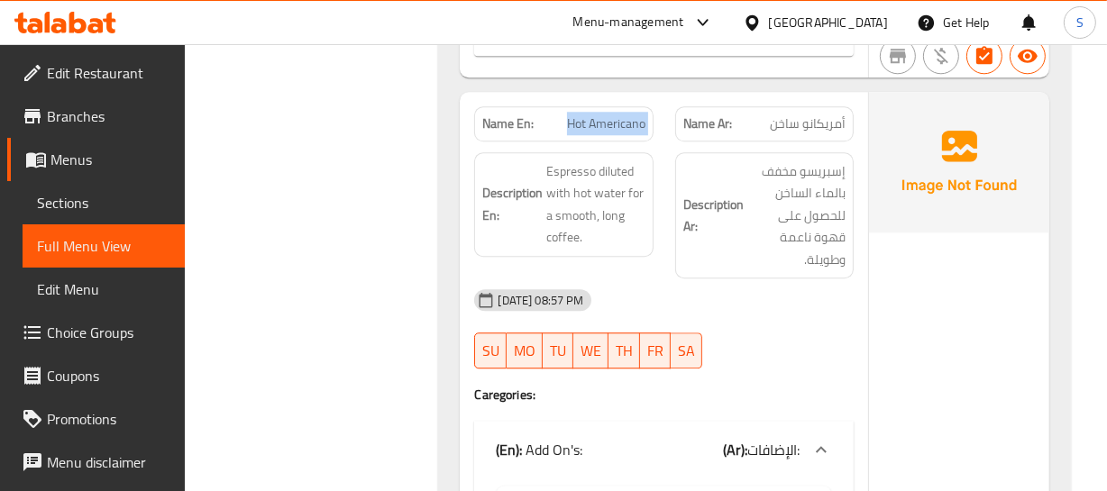
click at [624, 117] on span "Hot Americano" at bounding box center [606, 123] width 78 height 19
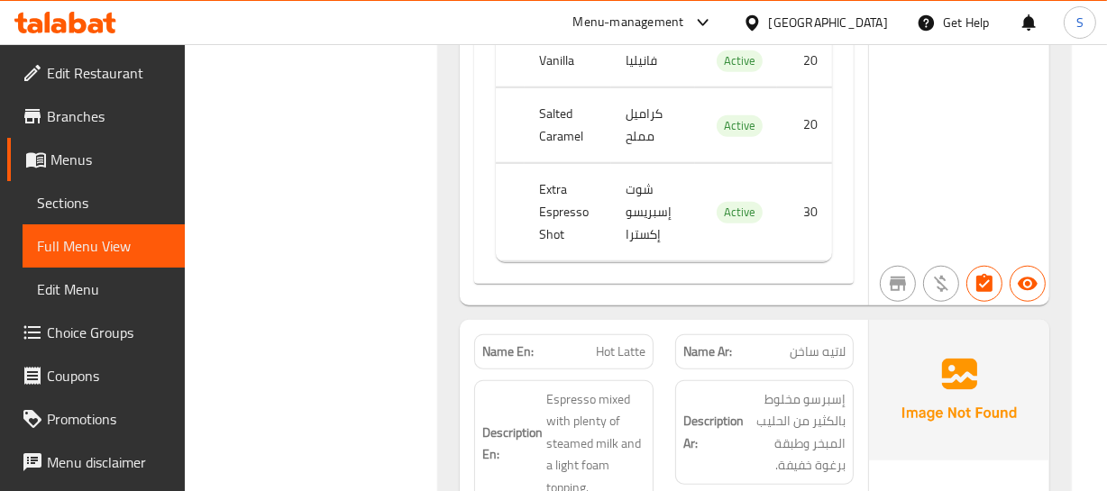
scroll to position [1350, 0]
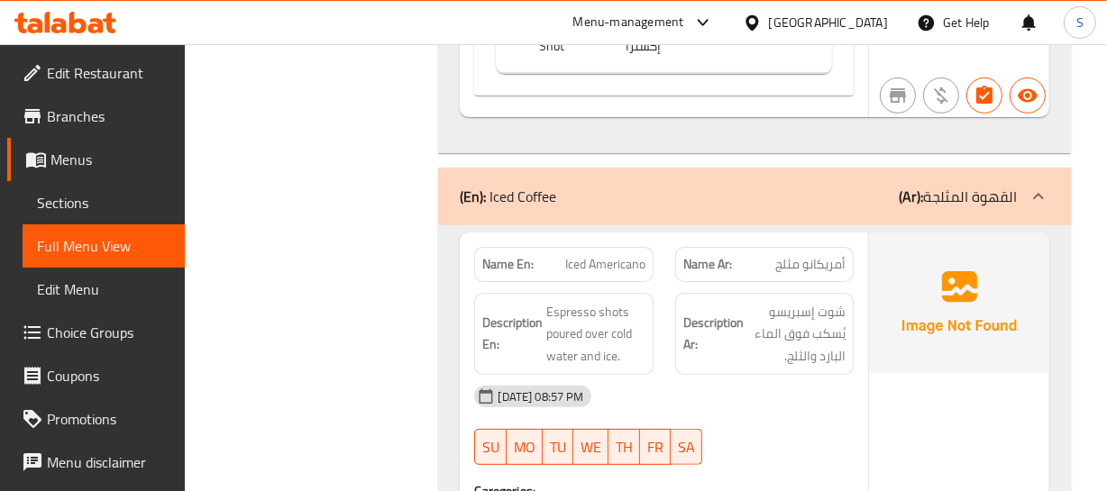
scroll to position [4173, 0]
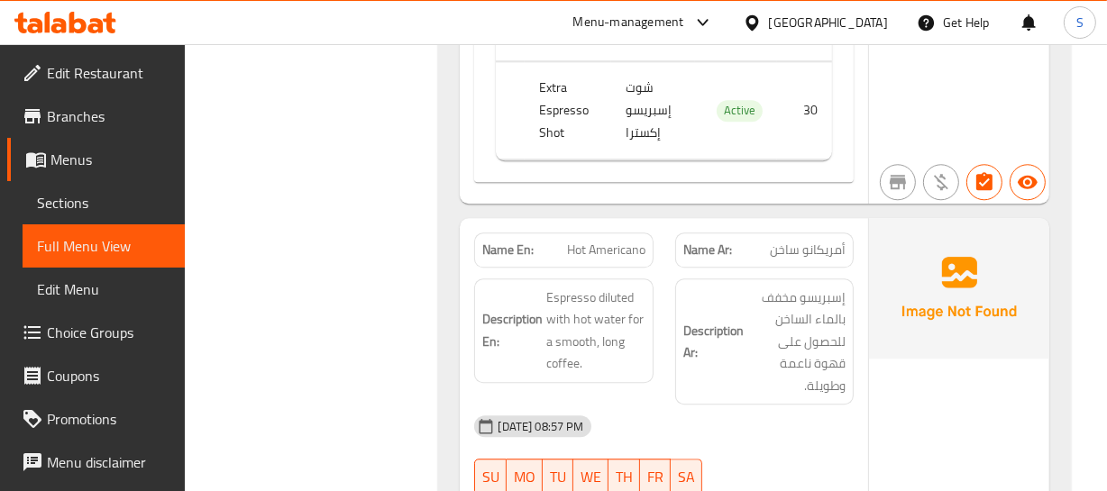
click at [869, 263] on img at bounding box center [959, 288] width 180 height 141
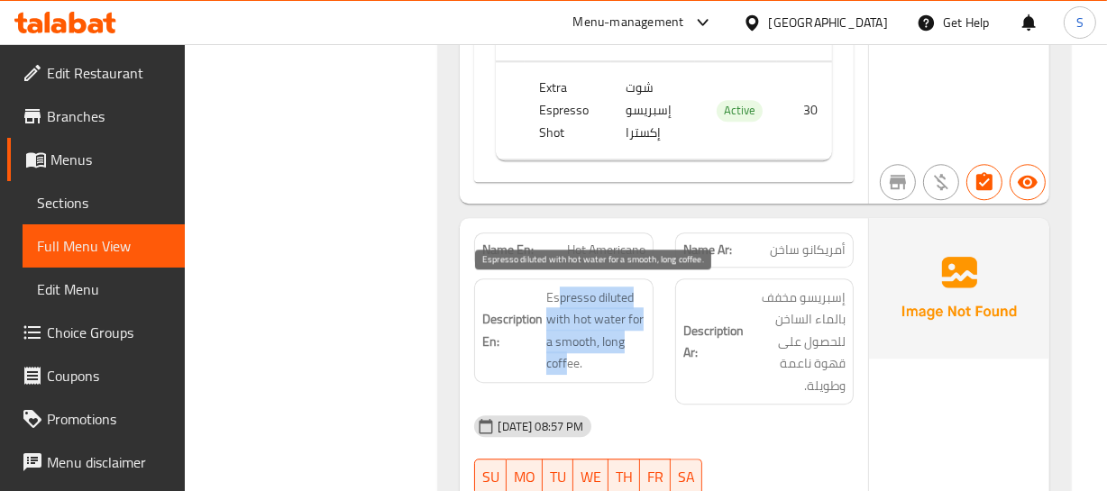
drag, startPoint x: 561, startPoint y: 288, endPoint x: 569, endPoint y: 348, distance: 60.0
click at [569, 348] on span "Espresso diluted with hot water for a smooth, long coffee." at bounding box center [595, 331] width 98 height 88
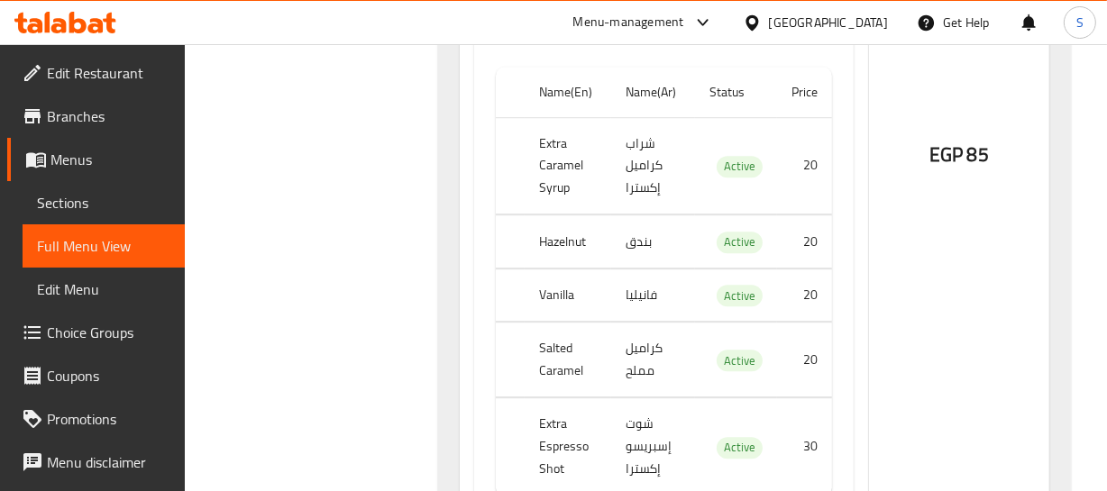
scroll to position [4747, 0]
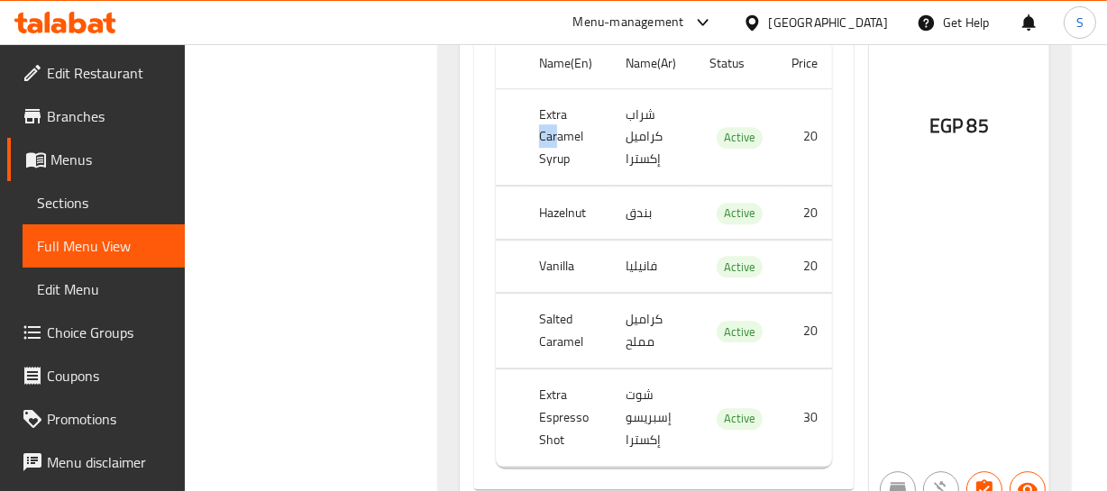
drag, startPoint x: 538, startPoint y: 124, endPoint x: 589, endPoint y: 143, distance: 53.9
click at [568, 126] on th "Extra Caramel Syrup" at bounding box center [568, 136] width 86 height 97
drag, startPoint x: 555, startPoint y: 211, endPoint x: 557, endPoint y: 279, distance: 68.5
click at [582, 220] on th "Hazelnut" at bounding box center [568, 213] width 86 height 53
drag, startPoint x: 550, startPoint y: 279, endPoint x: 613, endPoint y: 297, distance: 65.9
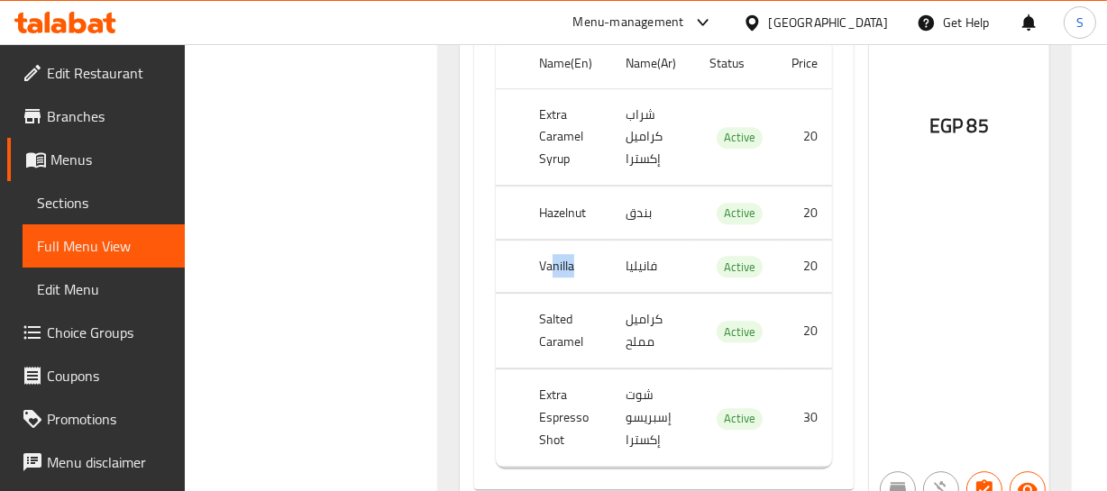
click at [613, 292] on tbody "Extra Caramel Syrup شراب كراميل إكسترا Active 20 Hazelnut بندق Active 20 Vanill…" at bounding box center [663, 277] width 335 height 379
drag, startPoint x: 581, startPoint y: 398, endPoint x: 611, endPoint y: 389, distance: 30.8
click at [597, 397] on th "Extra Espresso Shot" at bounding box center [568, 418] width 86 height 97
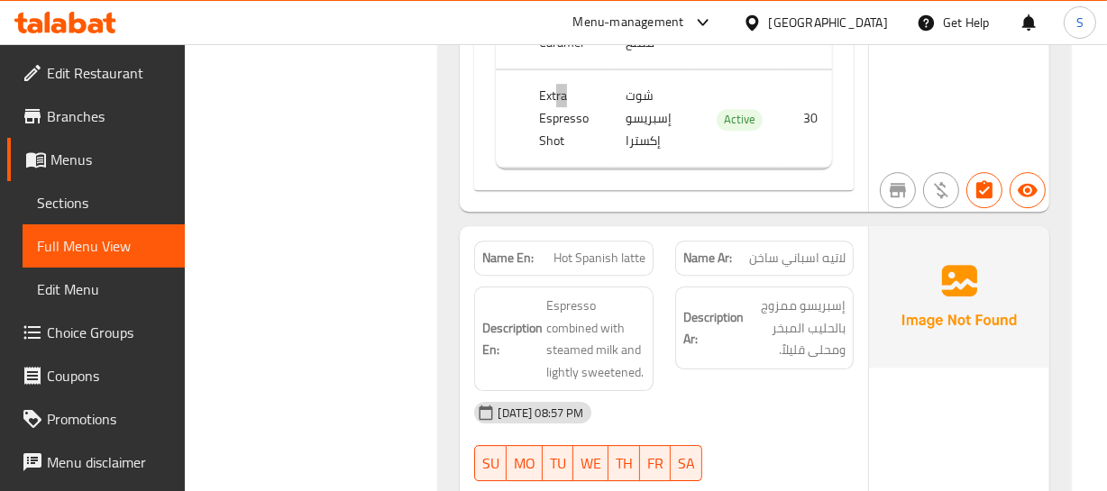
scroll to position [5075, 0]
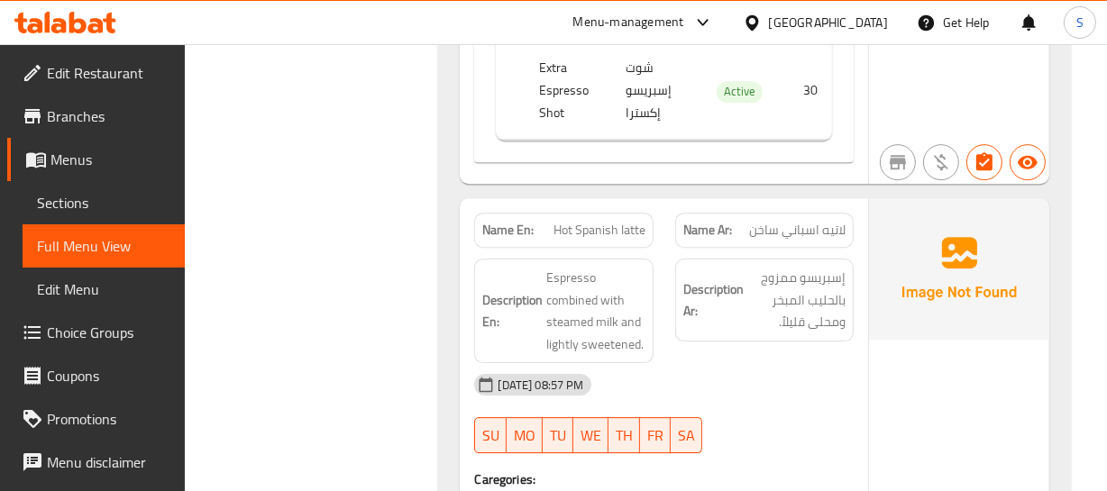
click at [733, 249] on div "Description Ar: إسبريسو ممزوج بالحليب المبخر ومحلى قليلاً." at bounding box center [764, 311] width 200 height 126
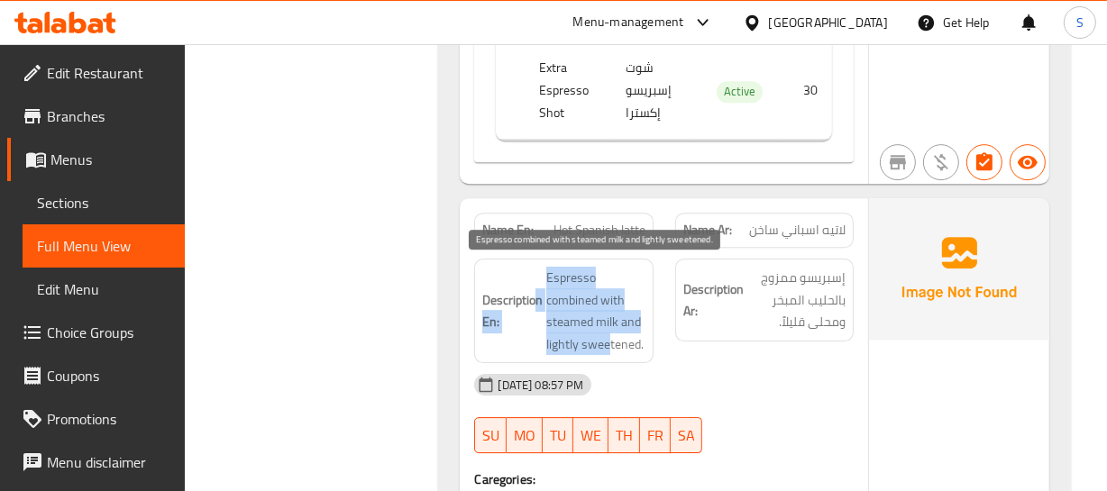
drag, startPoint x: 536, startPoint y: 275, endPoint x: 614, endPoint y: 336, distance: 98.8
click at [613, 336] on h6 "Description En: Espresso combined with steamed milk and lightly sweetened." at bounding box center [563, 311] width 162 height 88
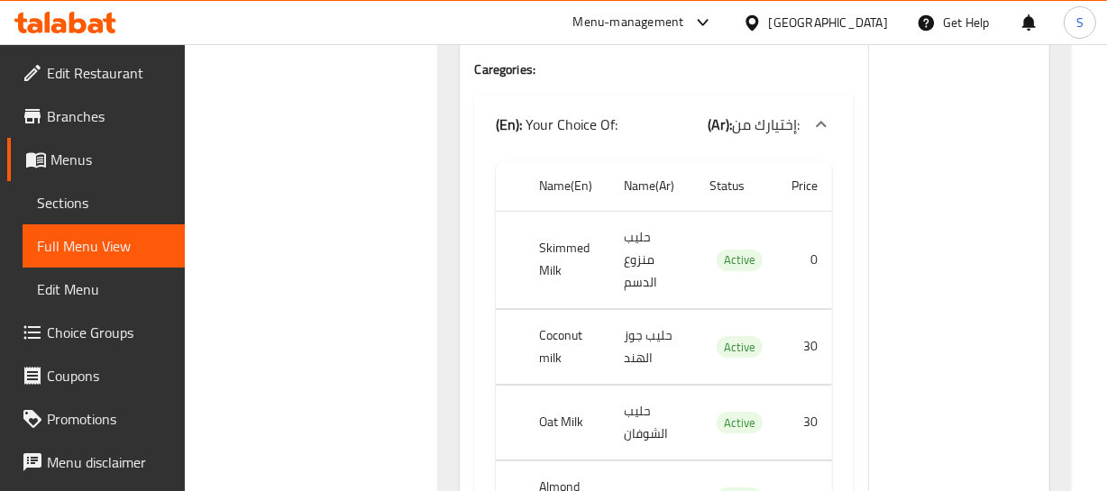
scroll to position [5567, 0]
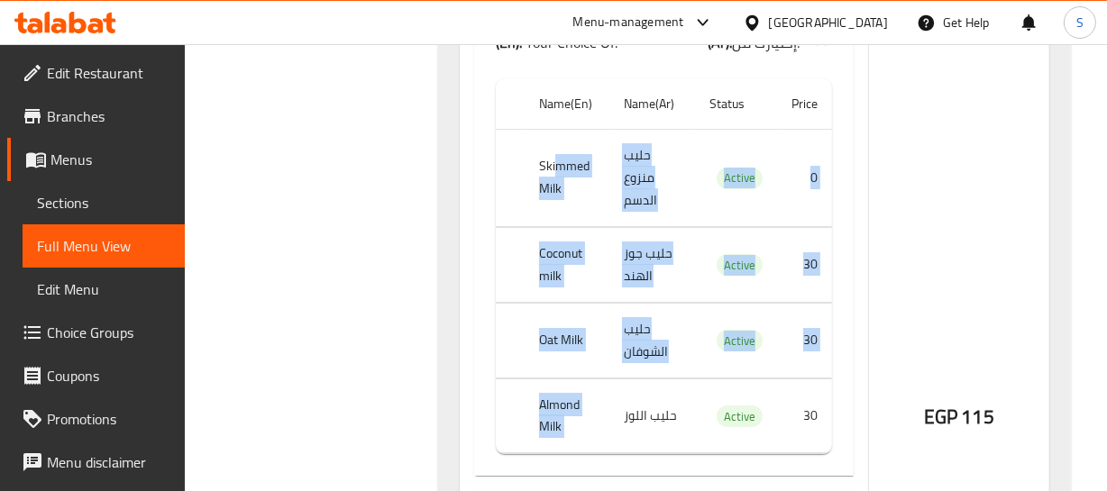
drag, startPoint x: 568, startPoint y: 157, endPoint x: 692, endPoint y: 400, distance: 273.3
click at [690, 400] on tbody "Skimmed Milk حليب منزوع الدسم Active 0 Coconut milk حليب جوز الهند Active 30 Oa…" at bounding box center [663, 291] width 335 height 325
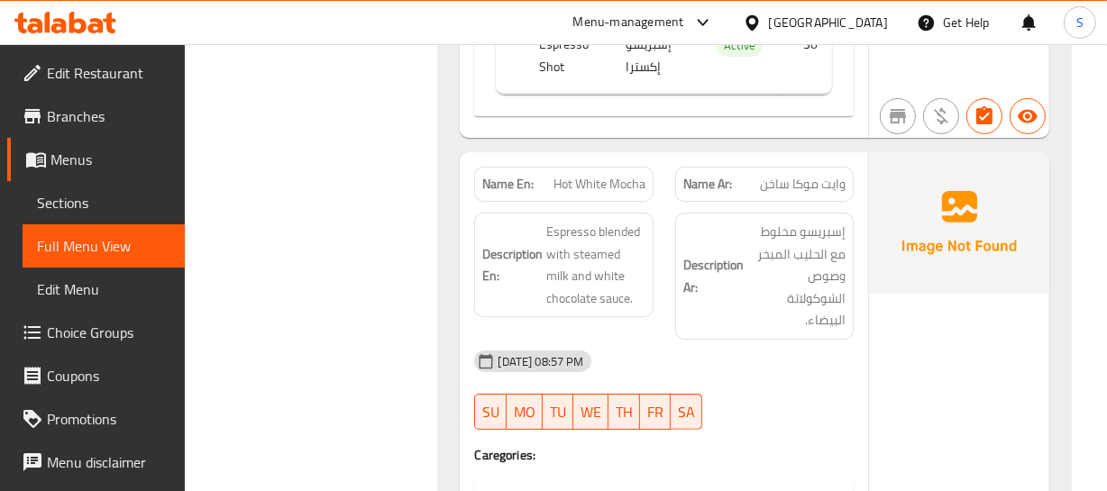
scroll to position [6468, 0]
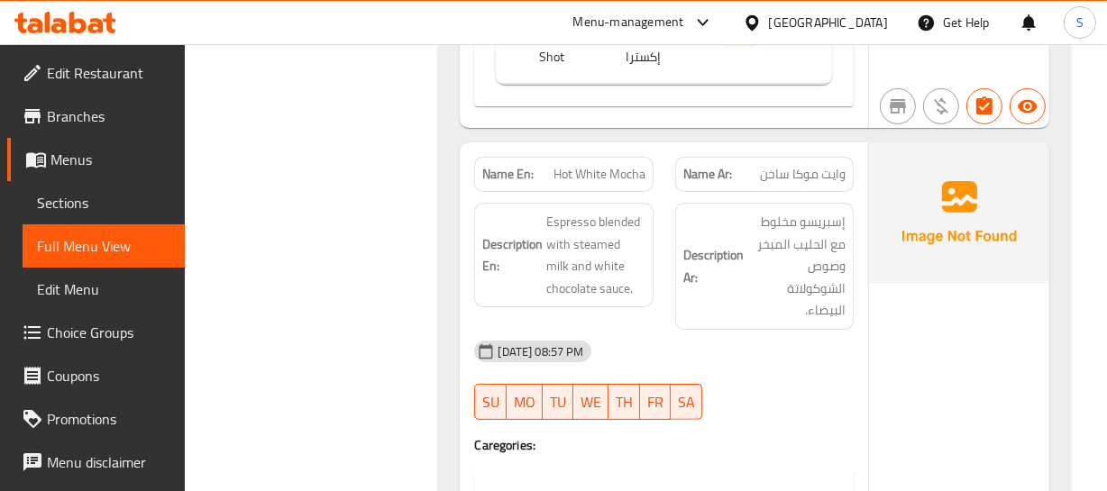
click at [818, 165] on span "وايت موكا ساخن" at bounding box center [803, 174] width 86 height 19
drag, startPoint x: 818, startPoint y: 164, endPoint x: 642, endPoint y: 160, distance: 175.8
click at [814, 165] on span "وايت موكا ساخن" at bounding box center [803, 174] width 86 height 19
click at [621, 169] on span "Hot White Mocha" at bounding box center [599, 174] width 92 height 19
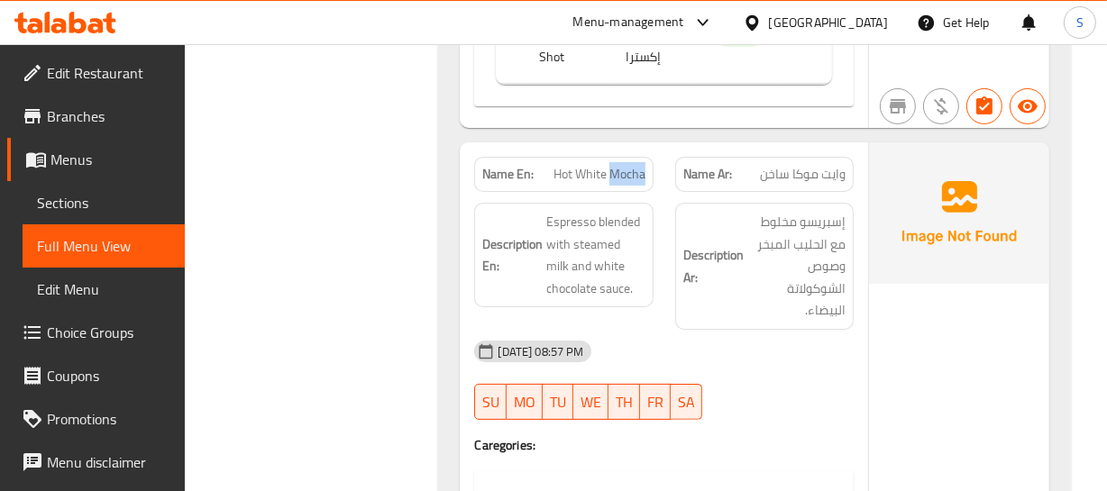
click at [621, 169] on span "Hot White Mocha" at bounding box center [599, 174] width 92 height 19
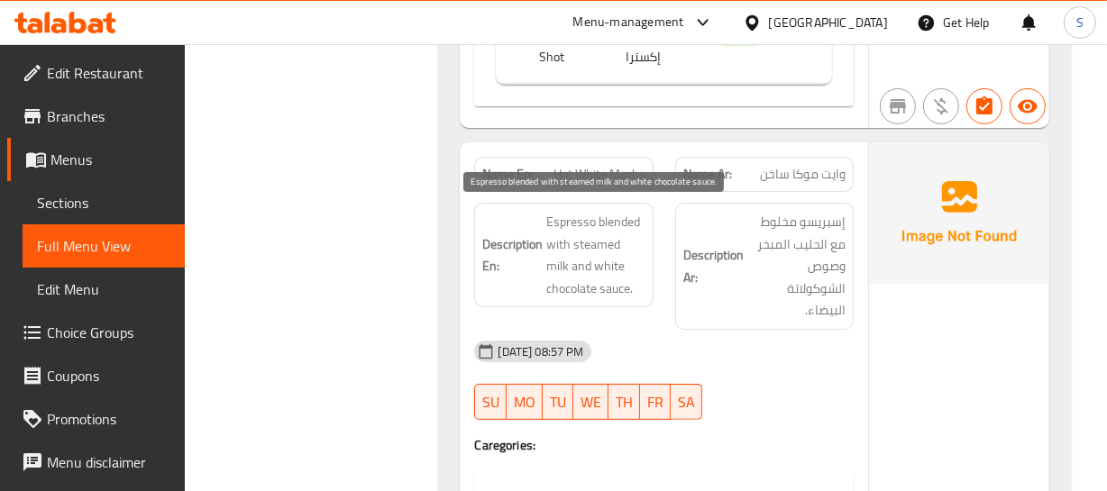
click at [644, 260] on span "Espresso blended with steamed milk and white chocolate sauce." at bounding box center [595, 255] width 98 height 88
drag, startPoint x: 557, startPoint y: 216, endPoint x: 629, endPoint y: 260, distance: 84.1
click at [626, 261] on span "Espresso blended with steamed milk and white chocolate sauce." at bounding box center [595, 255] width 98 height 88
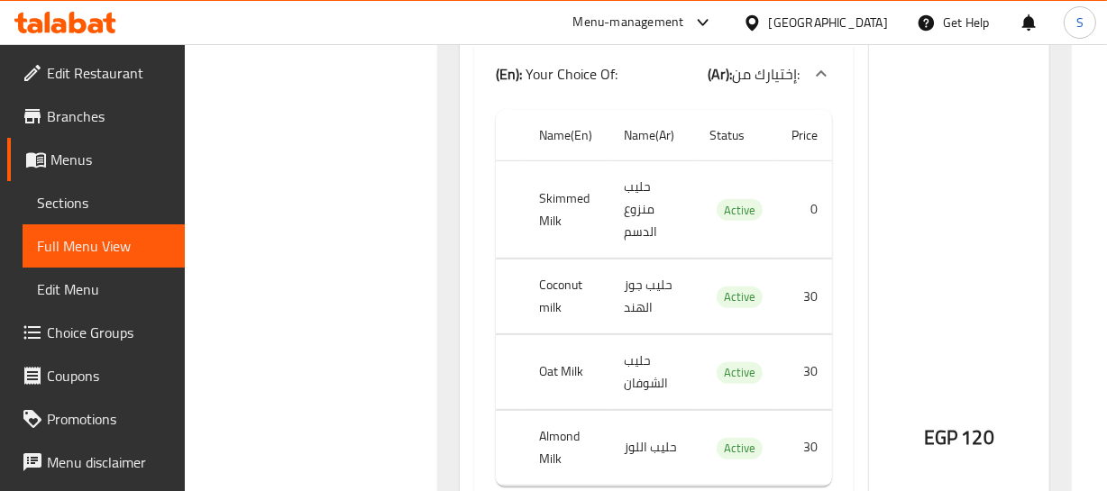
scroll to position [6877, 0]
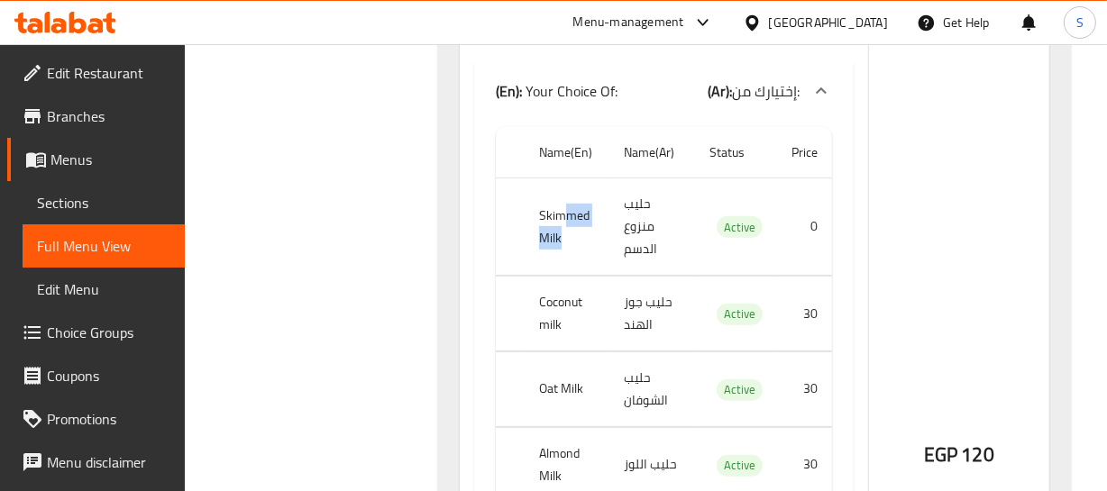
drag, startPoint x: 565, startPoint y: 219, endPoint x: 591, endPoint y: 251, distance: 41.0
click at [588, 233] on th "Skimmed Milk" at bounding box center [567, 226] width 85 height 97
drag, startPoint x: 563, startPoint y: 298, endPoint x: 571, endPoint y: 334, distance: 36.8
click at [580, 319] on th "Coconut milk" at bounding box center [567, 314] width 85 height 75
drag, startPoint x: 542, startPoint y: 390, endPoint x: 557, endPoint y: 405, distance: 21.0
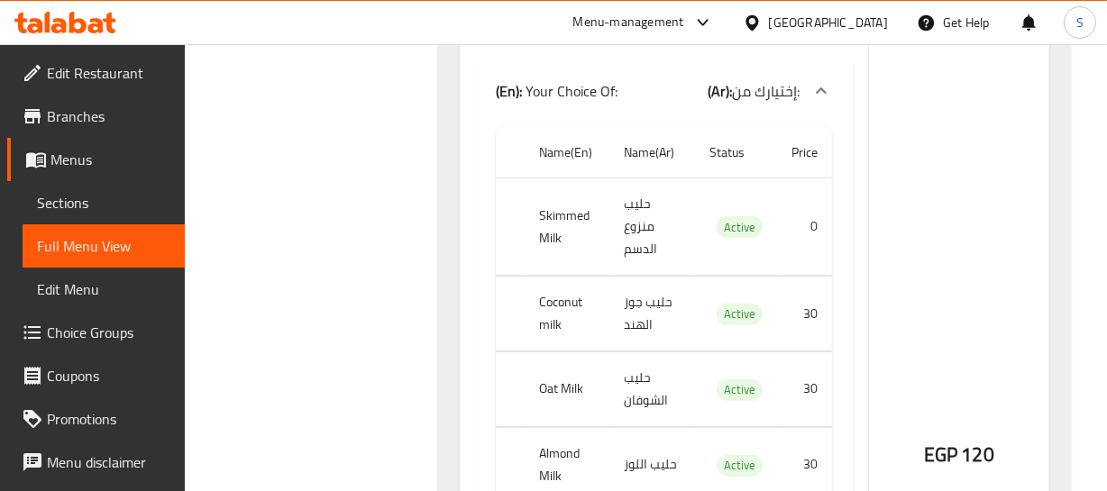
click at [548, 398] on th "Oat Milk" at bounding box center [567, 389] width 85 height 75
drag, startPoint x: 575, startPoint y: 414, endPoint x: 617, endPoint y: 420, distance: 42.8
click at [608, 425] on tbody "Skimmed Milk حليب منزوع الدسم Active 0 Coconut milk حليب جوز الهند Active 30 Oa…" at bounding box center [663, 340] width 335 height 325
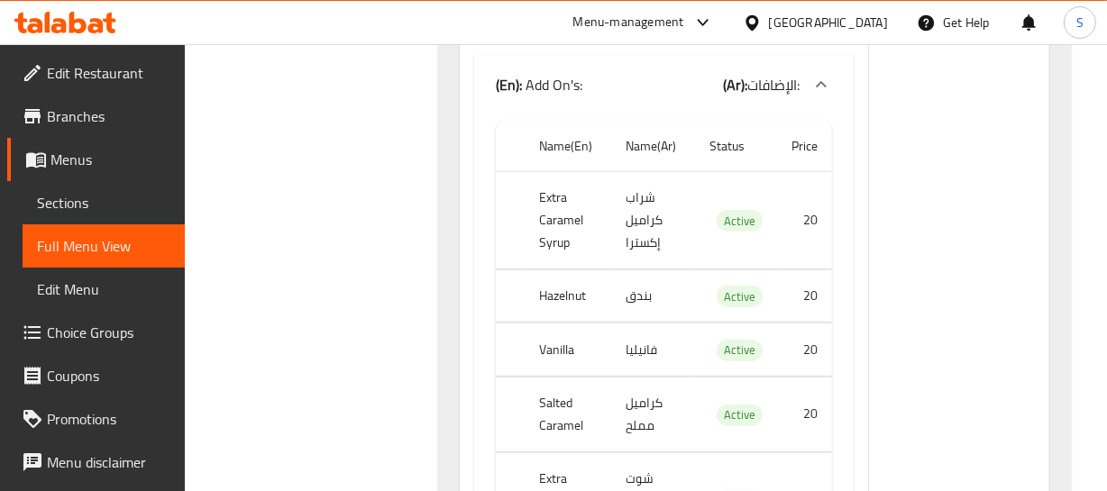
scroll to position [7370, 0]
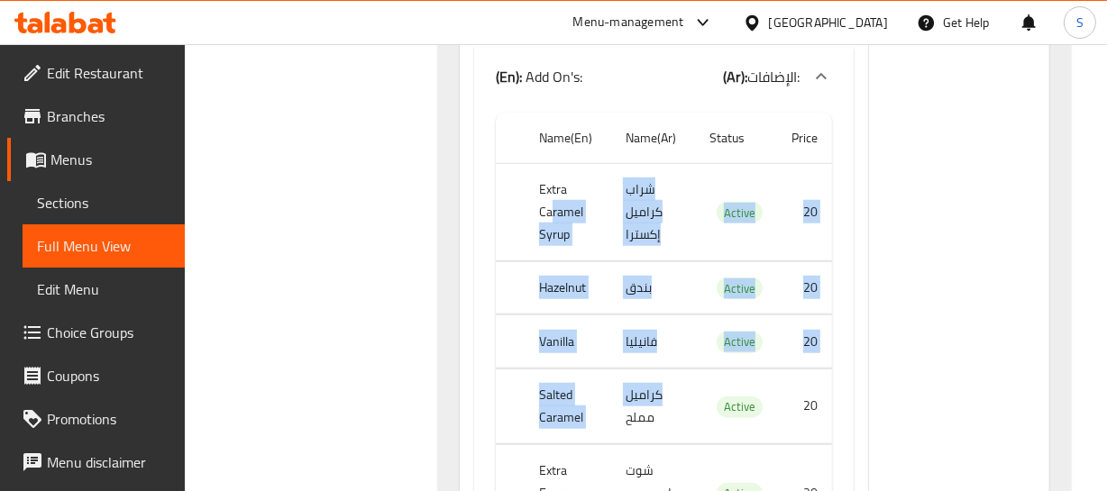
drag, startPoint x: 555, startPoint y: 214, endPoint x: 684, endPoint y: 395, distance: 222.3
click at [684, 395] on tbody "Extra Caramel Syrup شراب كراميل إكسترا Active 20 Hazelnut بندق Active 20 Vanill…" at bounding box center [663, 352] width 335 height 379
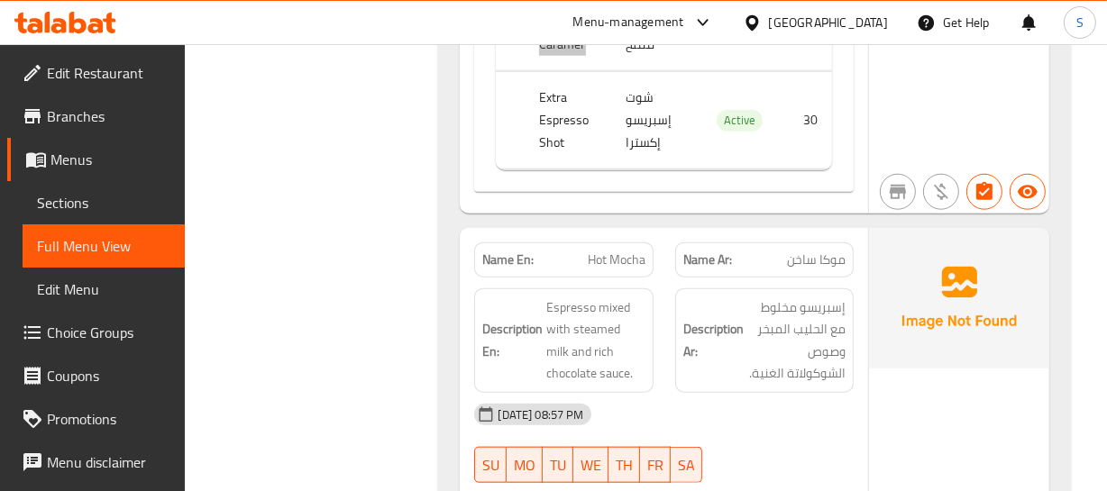
scroll to position [7779, 0]
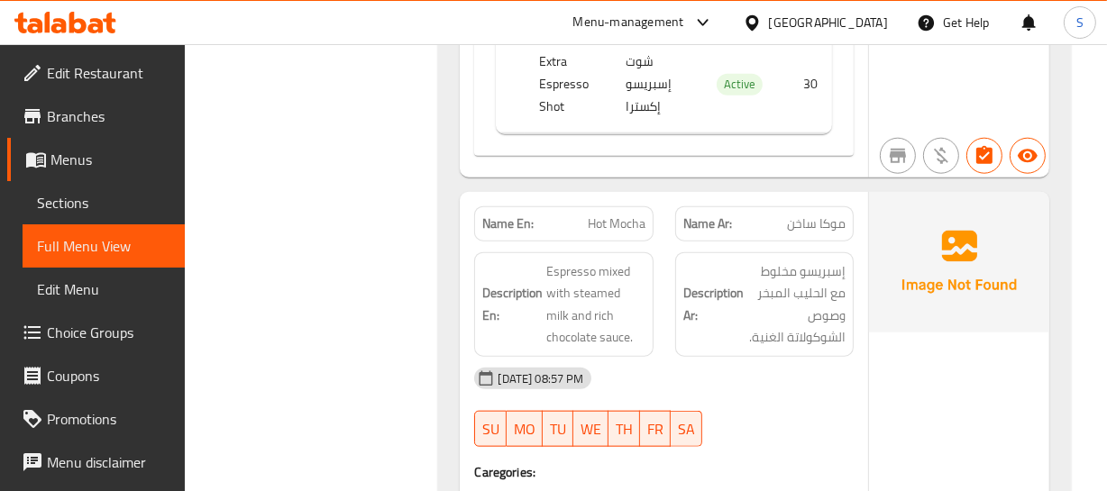
click at [828, 215] on span "موكا ساخن" at bounding box center [816, 224] width 59 height 19
drag, startPoint x: 828, startPoint y: 212, endPoint x: 514, endPoint y: 212, distance: 314.6
click at [816, 218] on span "موكا ساخن" at bounding box center [816, 224] width 59 height 19
click at [712, 283] on strong "Description Ar:" at bounding box center [713, 304] width 60 height 44
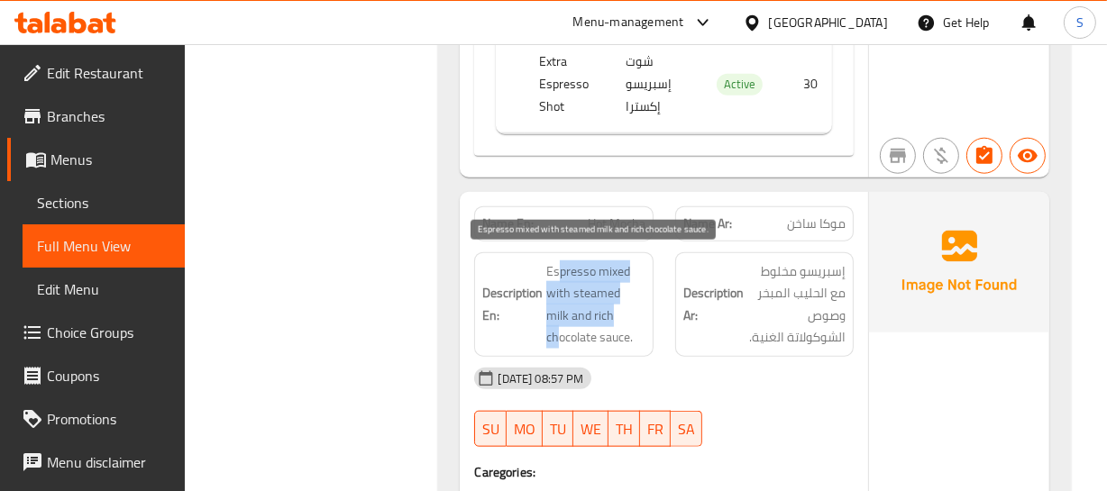
drag, startPoint x: 557, startPoint y: 261, endPoint x: 602, endPoint y: 317, distance: 71.8
click at [602, 317] on span "Espresso mixed with steamed milk and rich chocolate sauce." at bounding box center [595, 304] width 98 height 88
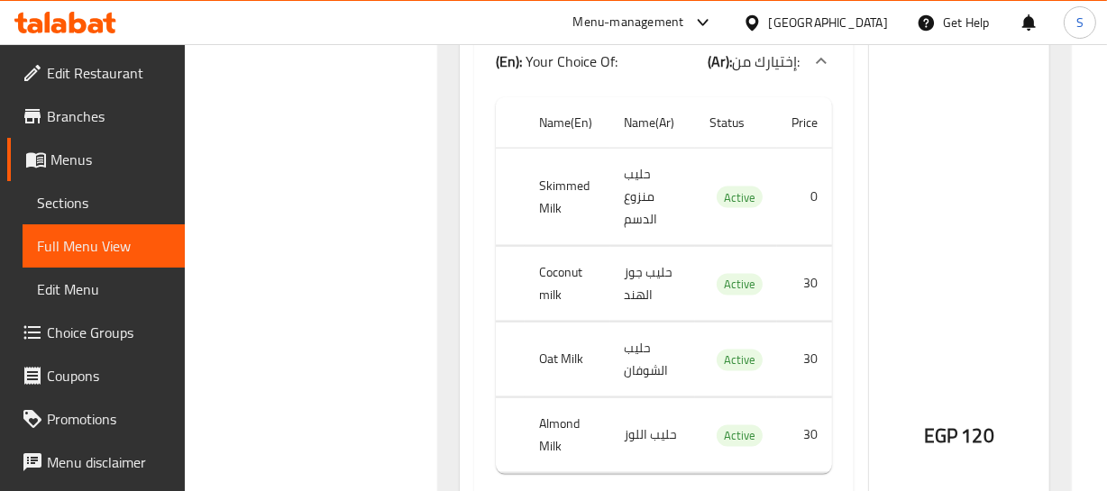
scroll to position [8189, 0]
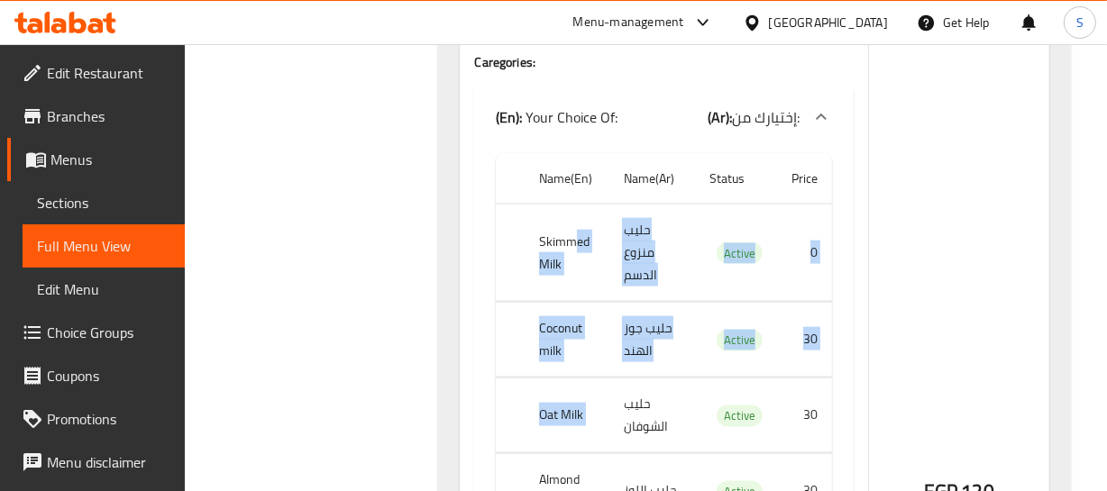
drag, startPoint x: 578, startPoint y: 234, endPoint x: 686, endPoint y: 402, distance: 199.5
click at [686, 402] on tbody "Skimmed Milk حليب منزوع الدسم Active 0 Coconut milk حليب جوز الهند Active 30 Oa…" at bounding box center [663, 367] width 335 height 325
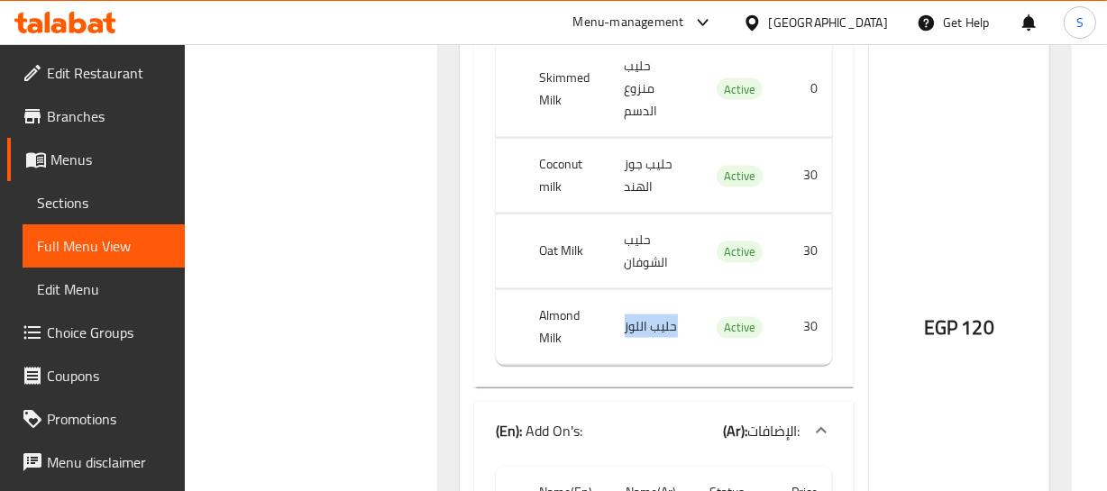
drag, startPoint x: 610, startPoint y: 336, endPoint x: 712, endPoint y: 333, distance: 101.9
click at [695, 334] on tr "Almond Milk حليب اللوز Active 30" at bounding box center [663, 326] width 335 height 75
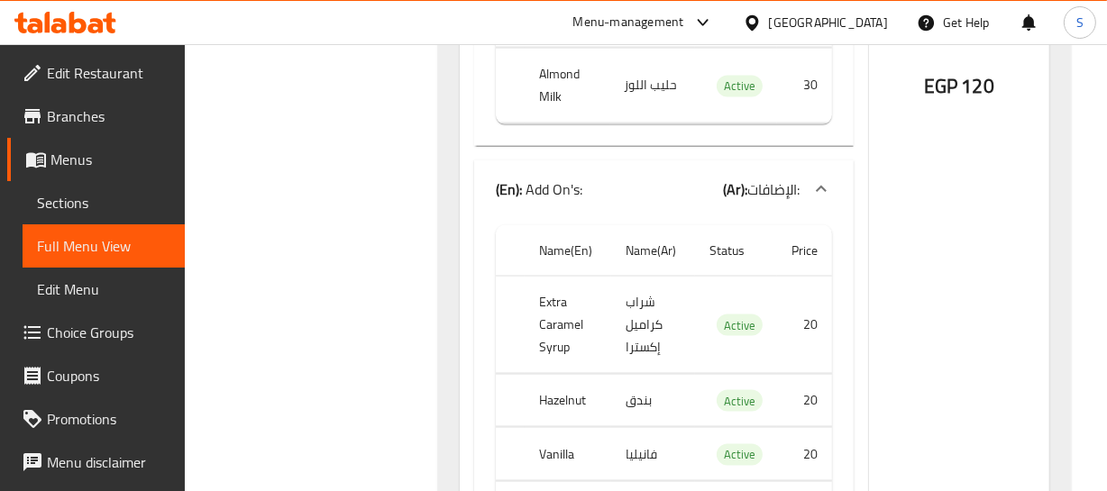
scroll to position [8599, 0]
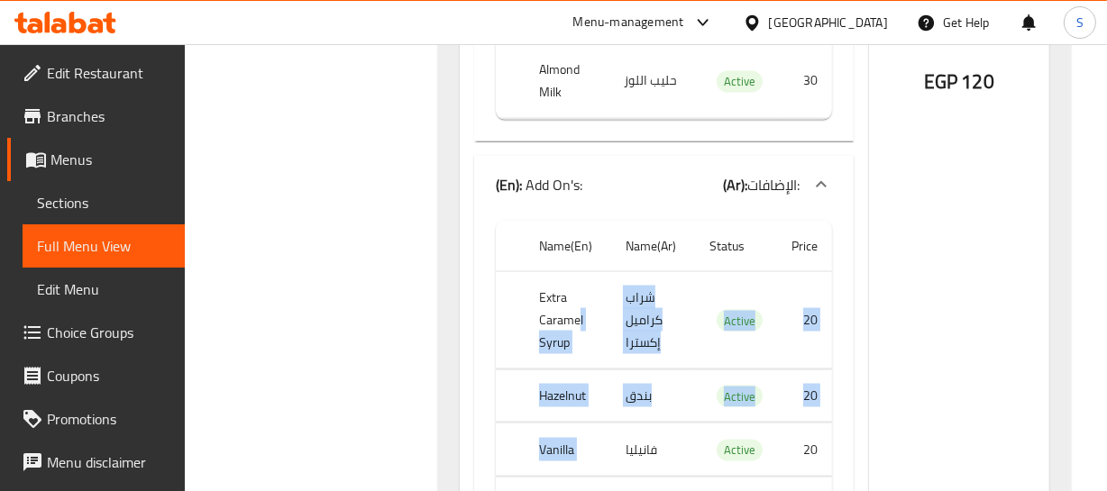
drag, startPoint x: 577, startPoint y: 315, endPoint x: 678, endPoint y: 436, distance: 157.4
click at [675, 443] on tbody "Extra Caramel Syrup شراب كراميل إكسترا Active 20 Hazelnut بندق Active 20 Vanill…" at bounding box center [663, 460] width 335 height 379
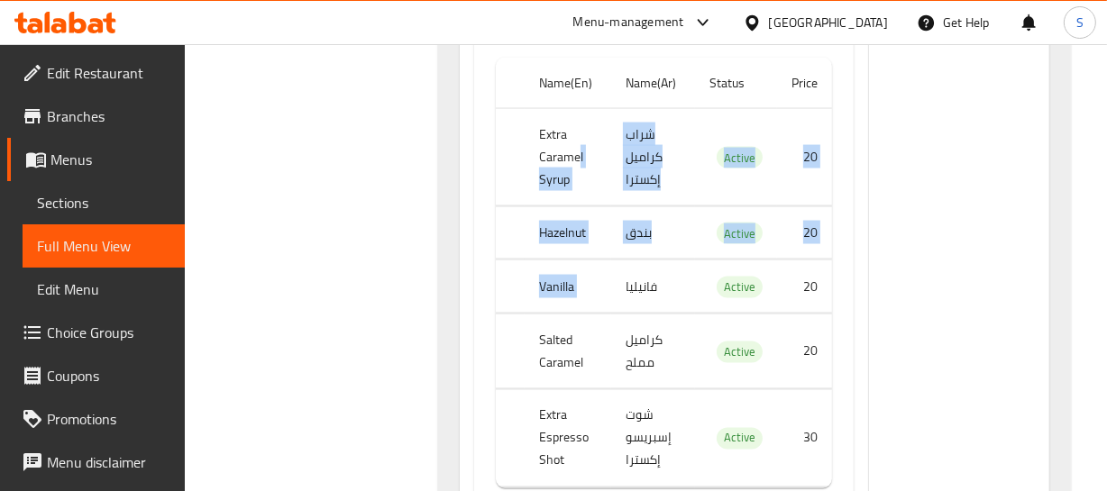
scroll to position [8844, 0]
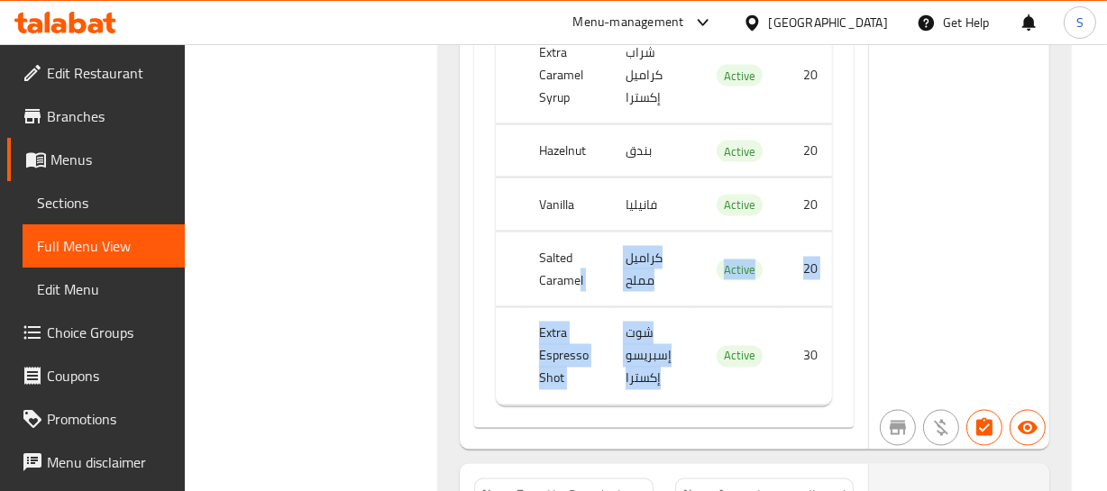
drag, startPoint x: 577, startPoint y: 280, endPoint x: 625, endPoint y: 363, distance: 95.7
click at [625, 363] on tbody "Extra Caramel Syrup شراب كراميل إكسترا Active 20 Hazelnut بندق Active 20 Vanill…" at bounding box center [663, 215] width 335 height 379
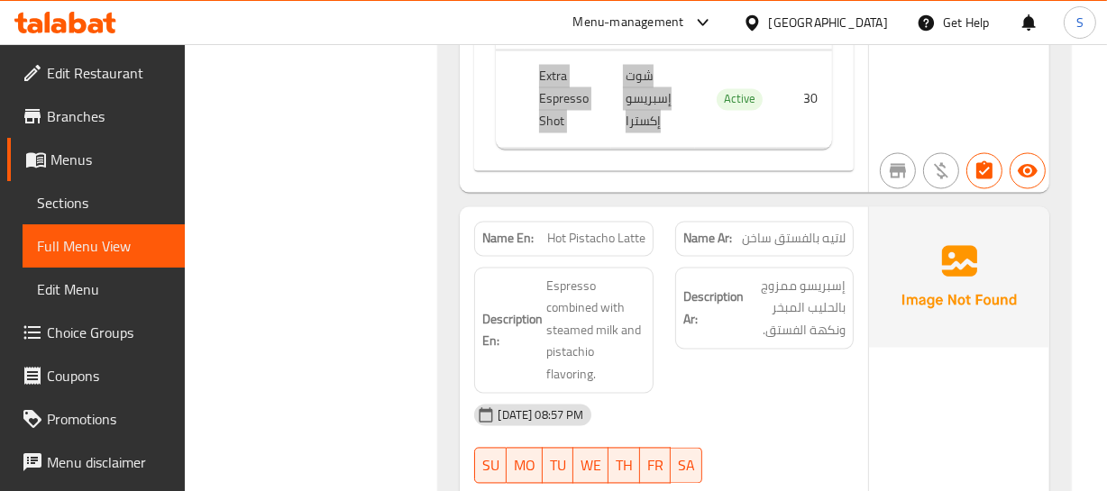
scroll to position [9254, 0]
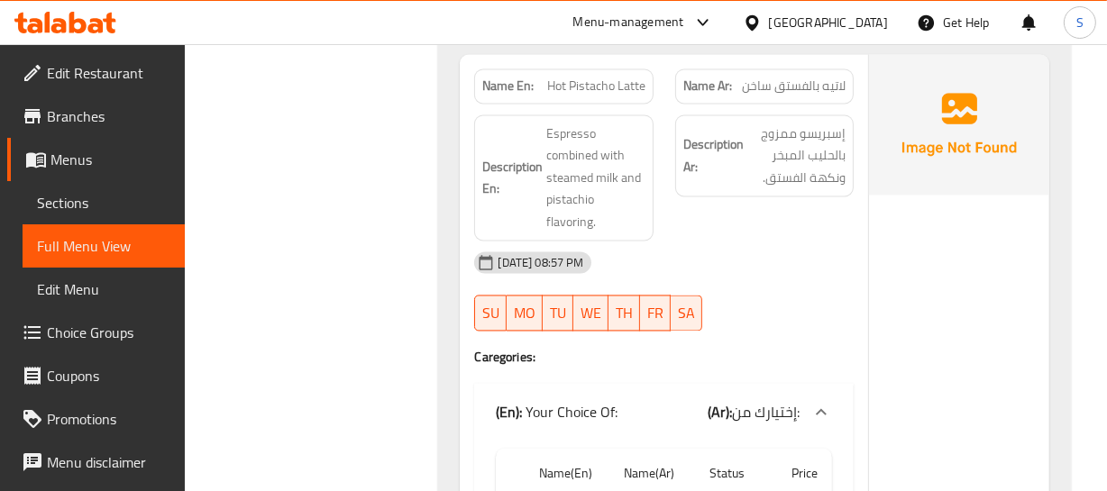
click at [843, 310] on div "09-09-2025 08:57 PM SU MO TU WE TH FR SA" at bounding box center [663, 291] width 400 height 101
click at [817, 90] on div "Name Ar: لاتيه بالفستق ساخن" at bounding box center [764, 86] width 178 height 35
click at [578, 84] on span "Hot Pistacho Latte" at bounding box center [596, 86] width 98 height 19
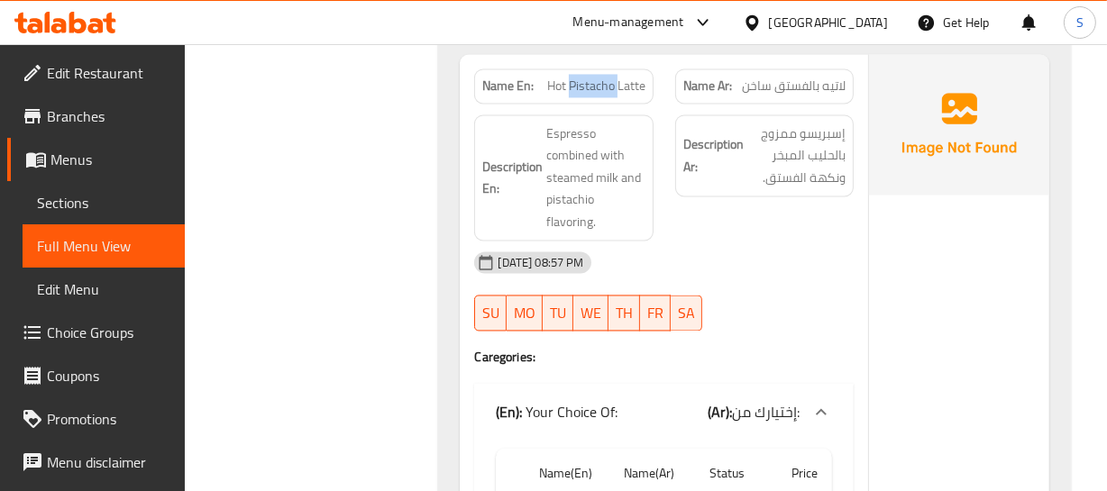
click at [577, 83] on span "Hot Pistacho Latte" at bounding box center [596, 86] width 98 height 19
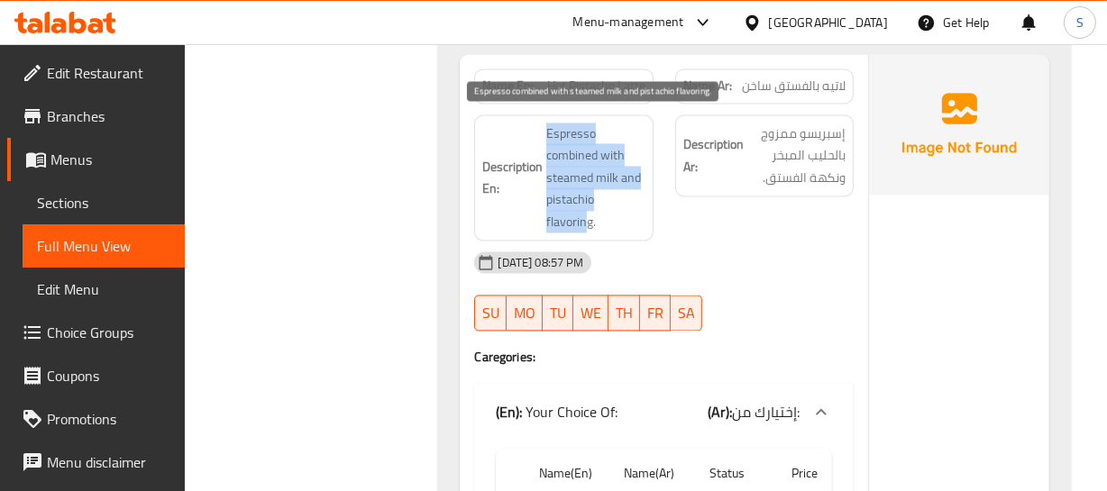
drag, startPoint x: 543, startPoint y: 121, endPoint x: 587, endPoint y: 221, distance: 109.4
click at [587, 221] on h6 "Description En: Espresso combined with steamed milk and pistachio flavoring." at bounding box center [563, 178] width 162 height 111
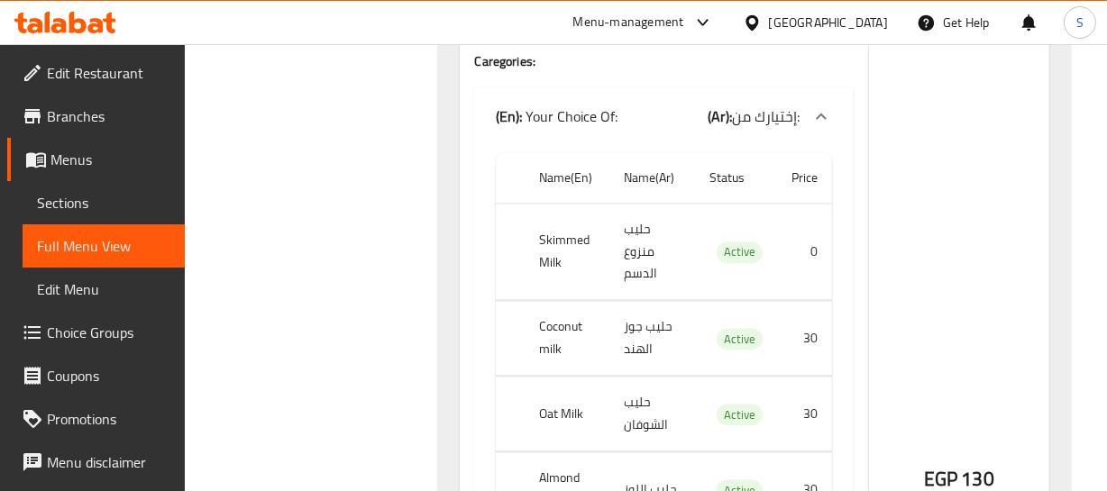
scroll to position [9581, 0]
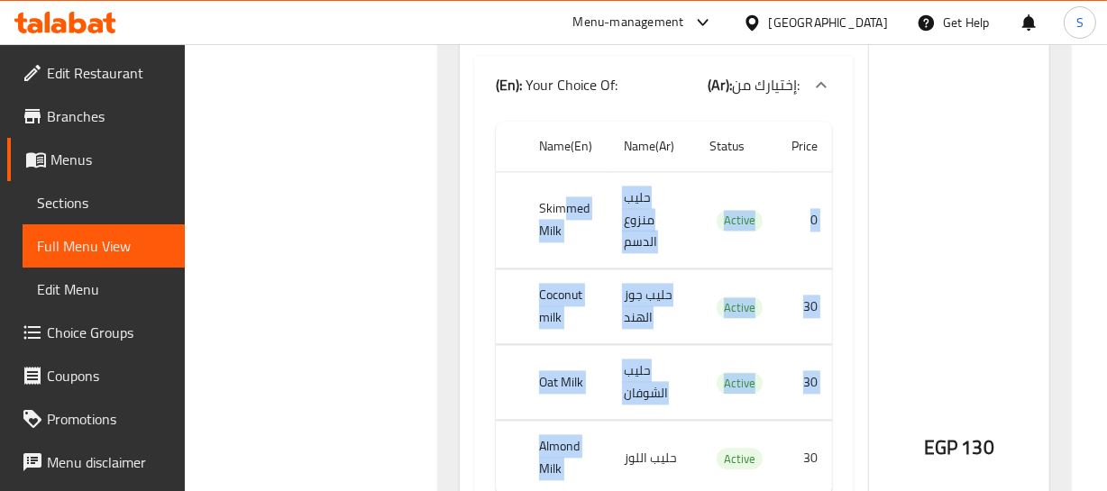
drag, startPoint x: 563, startPoint y: 189, endPoint x: 685, endPoint y: 429, distance: 268.9
click at [685, 429] on tbody "Skimmed Milk حليب منزوع الدسم Active 0 Coconut milk حليب جوز الهند Active 30 Oa…" at bounding box center [663, 333] width 335 height 325
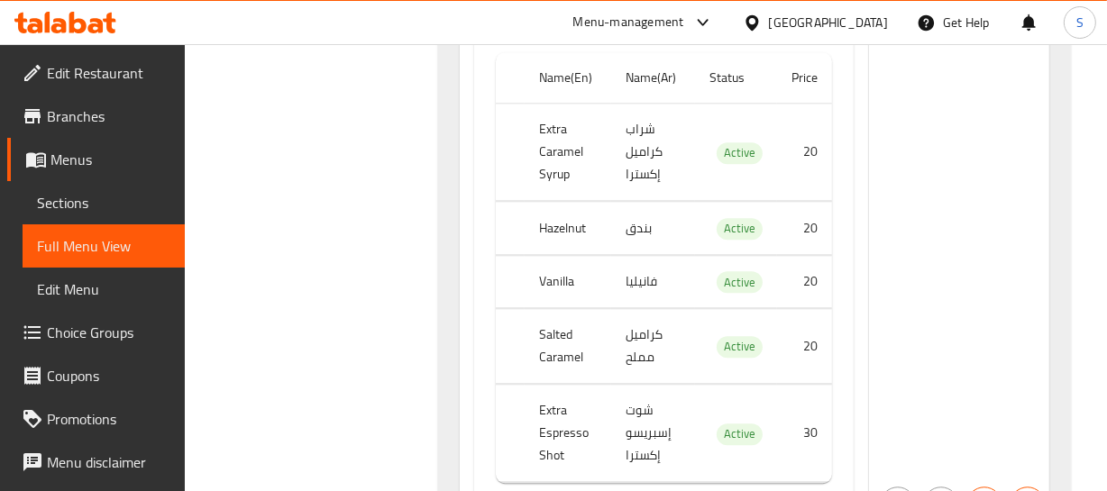
scroll to position [10156, 0]
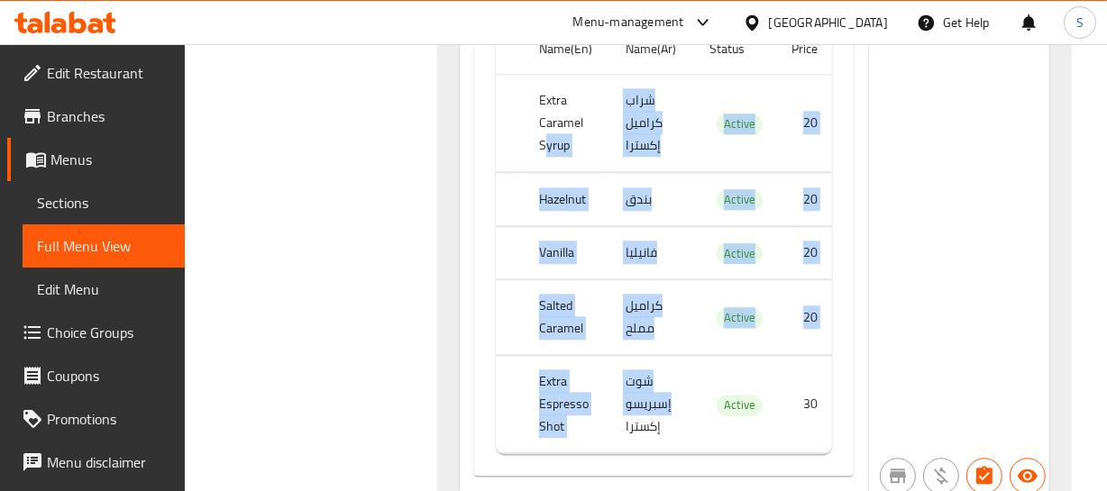
drag, startPoint x: 546, startPoint y: 133, endPoint x: 622, endPoint y: 423, distance: 300.0
click at [656, 423] on tbody "Extra Caramel Syrup شراب كراميل إكسترا Active 20 Hazelnut بندق Active 20 Vanill…" at bounding box center [663, 264] width 335 height 379
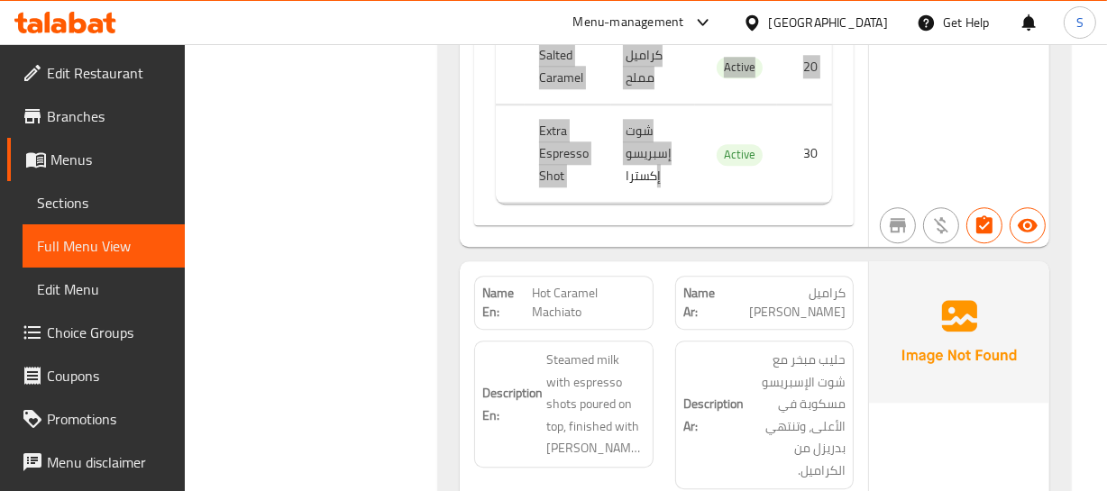
scroll to position [10565, 0]
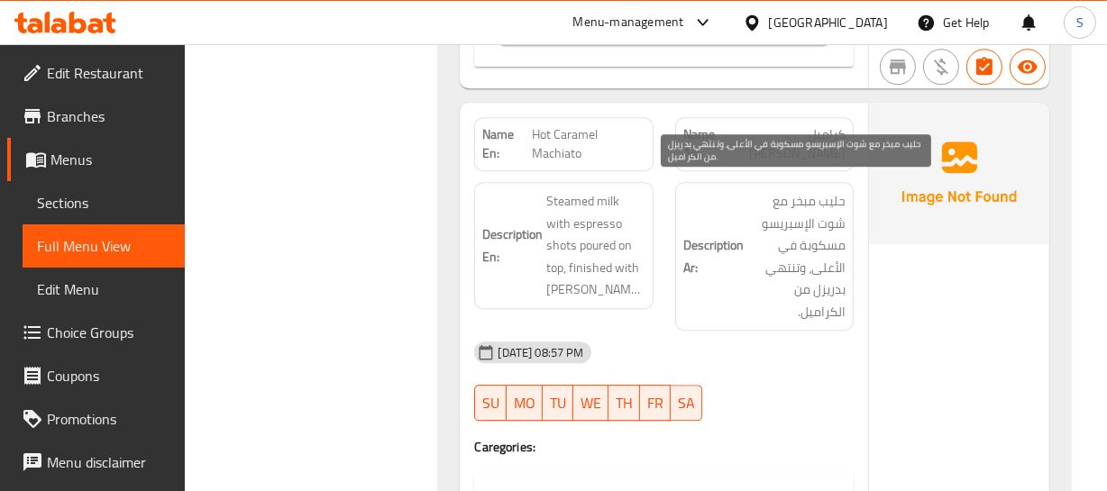
click at [817, 286] on span "حليب مبخر مع شوت الإسبريسو مسكوبة في الأعلى، وتنتهي بدريزل من الكراميل." at bounding box center [796, 256] width 98 height 133
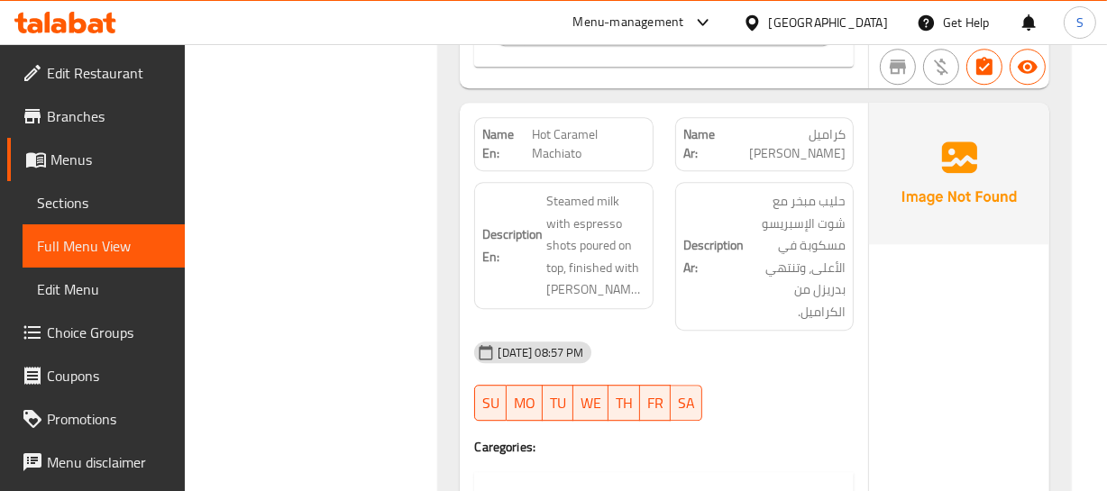
click at [561, 129] on span "Hot Caramel Machiato" at bounding box center [589, 144] width 114 height 38
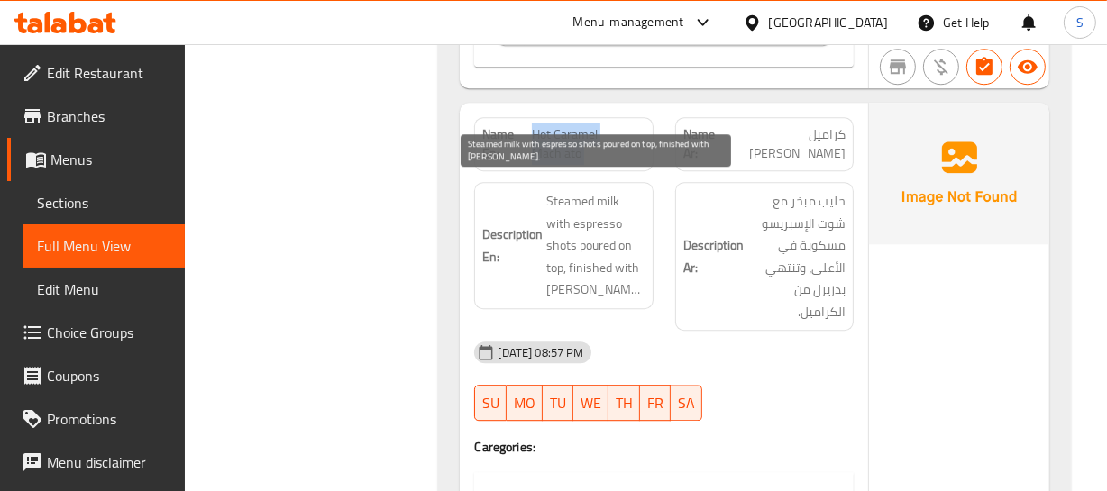
drag, startPoint x: 557, startPoint y: 183, endPoint x: 623, endPoint y: 270, distance: 109.4
click at [623, 270] on span "Steamed milk with espresso shots poured on top, finished with caramel drizzle." at bounding box center [595, 245] width 98 height 111
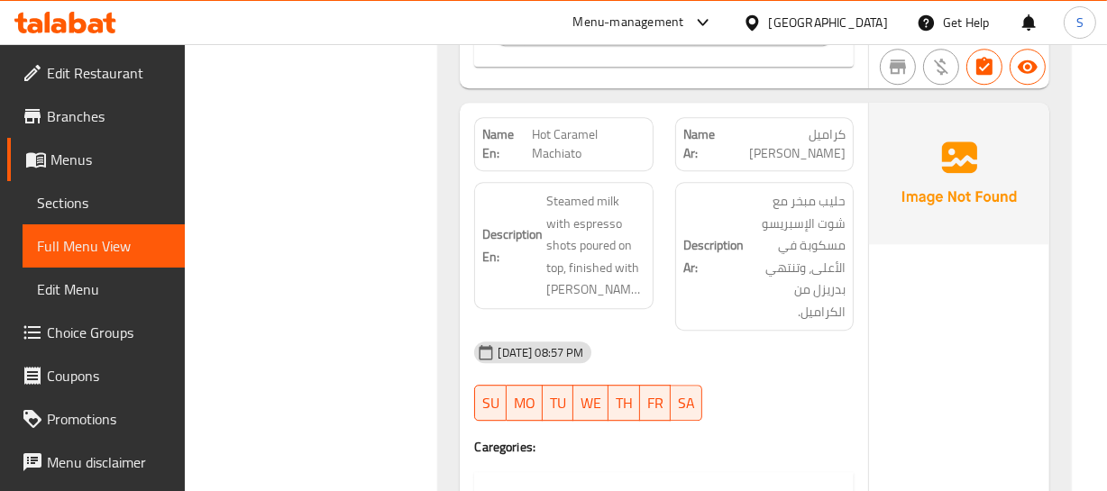
click at [550, 135] on span "Hot Caramel Machiato" at bounding box center [589, 144] width 114 height 38
copy span "Hot Caramel Machiato"
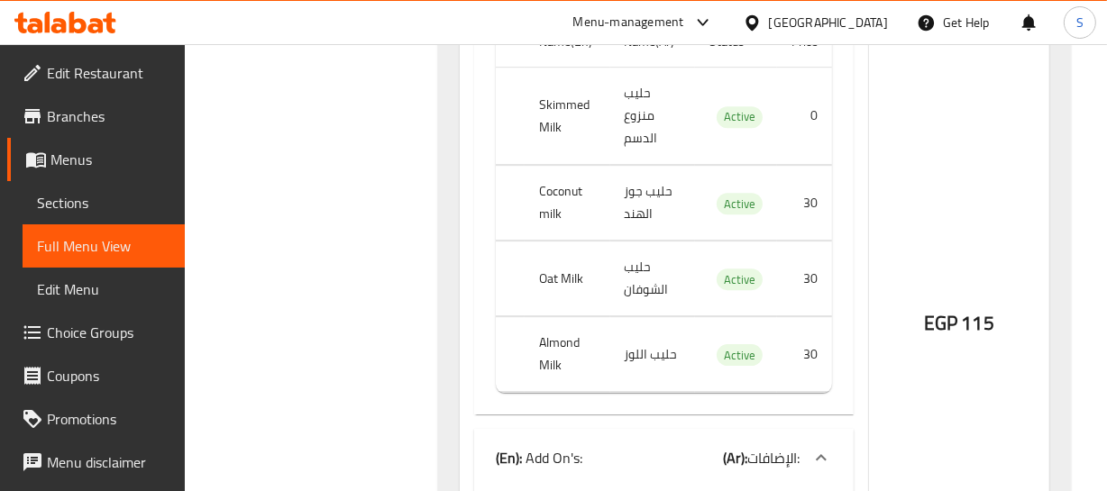
scroll to position [10975, 0]
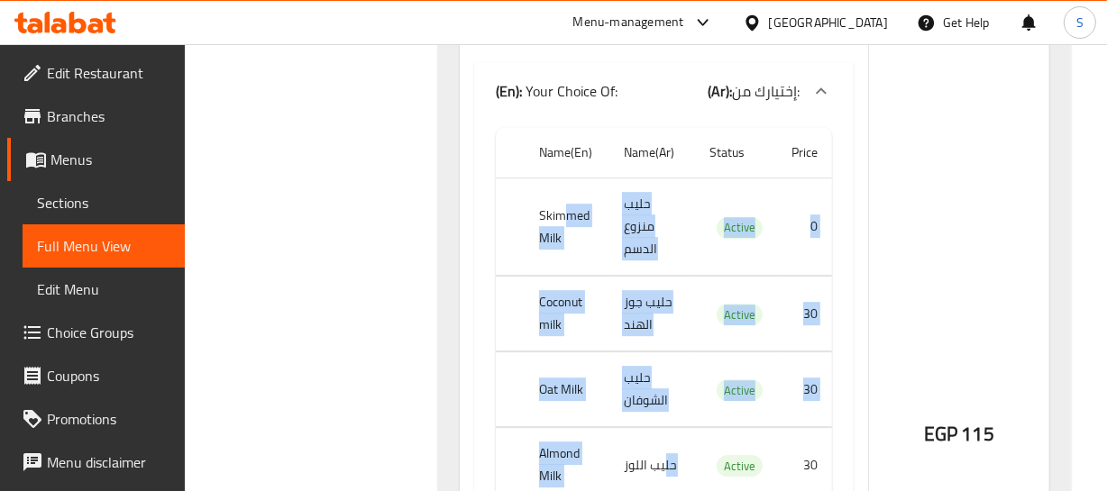
drag, startPoint x: 564, startPoint y: 215, endPoint x: 665, endPoint y: 425, distance: 233.0
click at [665, 425] on tbody "Skimmed Milk حليب منزوع الدسم Active 0 Coconut milk حليب جوز الهند Active 30 Oa…" at bounding box center [663, 340] width 335 height 325
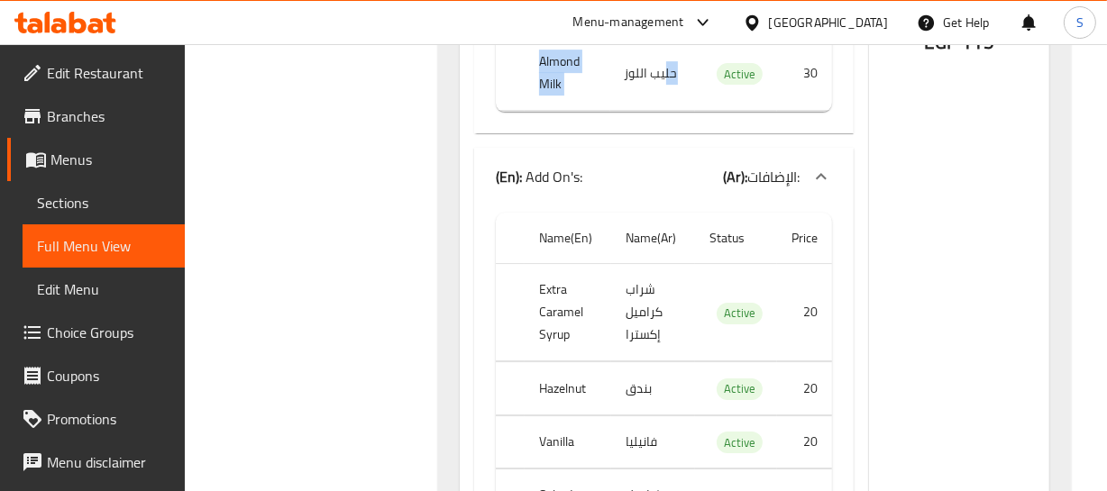
scroll to position [11466, 0]
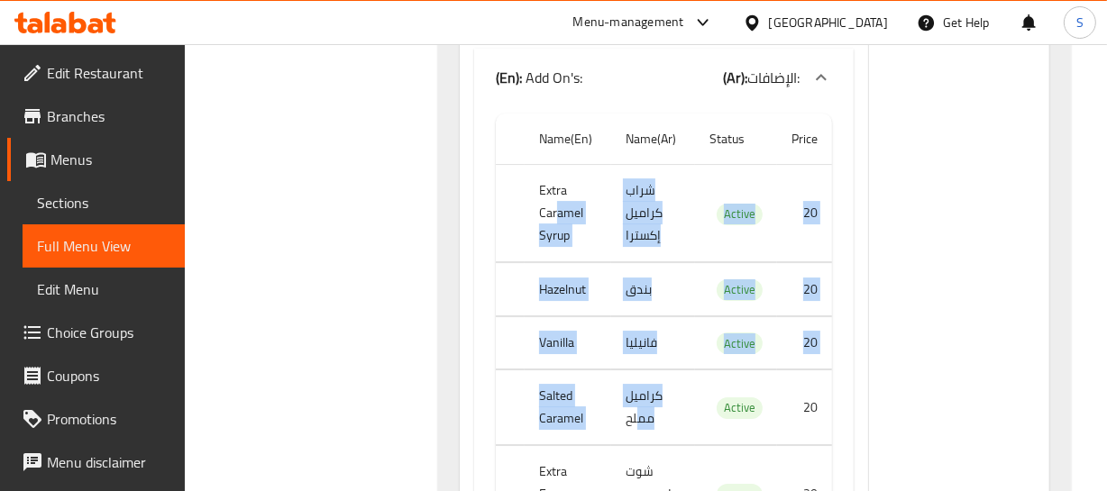
drag, startPoint x: 555, startPoint y: 212, endPoint x: 641, endPoint y: 401, distance: 207.8
click at [640, 409] on tbody "Extra Caramel Syrup شراب كراميل إكسترا Active 20 Hazelnut بندق Active 20 Vanill…" at bounding box center [663, 354] width 335 height 379
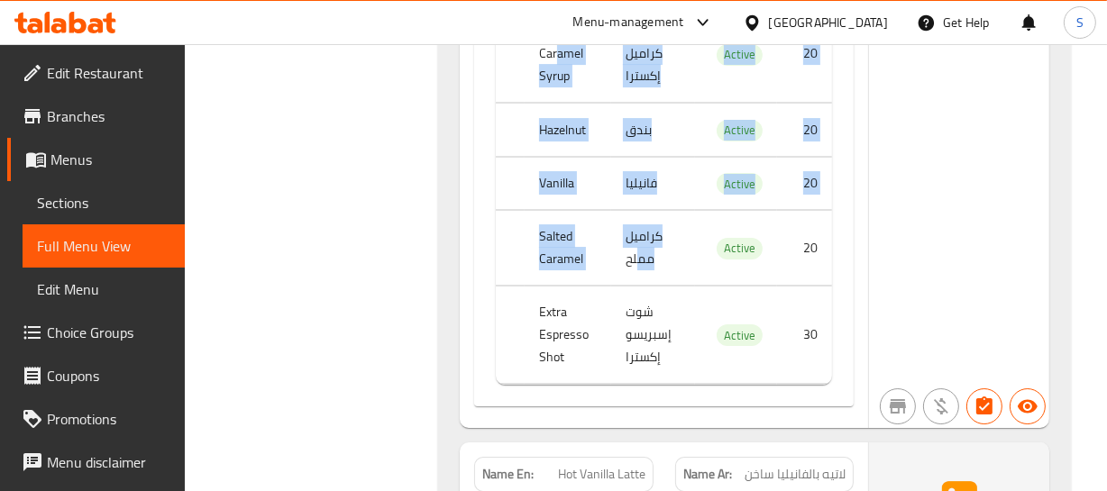
scroll to position [11630, 0]
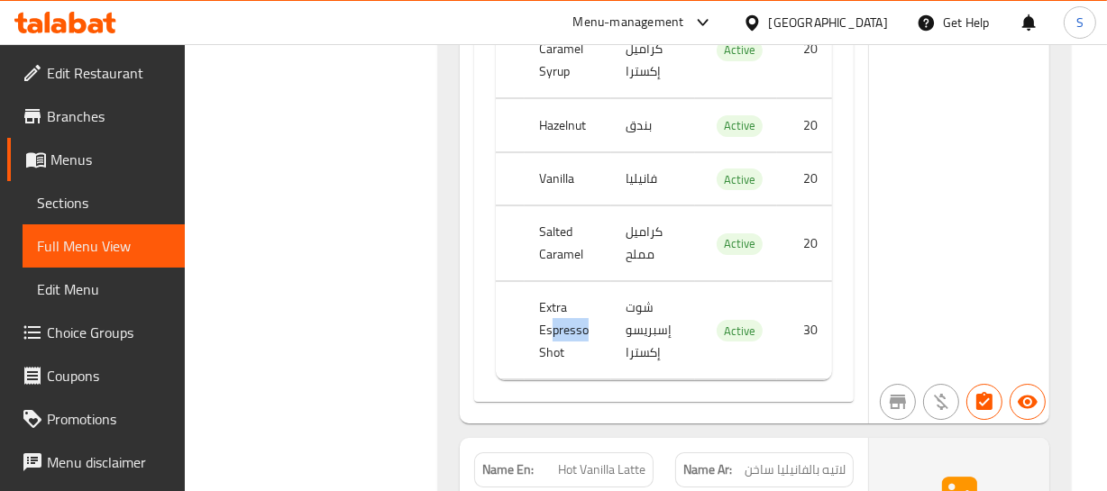
drag, startPoint x: 551, startPoint y: 315, endPoint x: 630, endPoint y: 318, distance: 79.4
click at [630, 318] on tr "Extra Espresso Shot شوت إسبريسو إكسترا Active 30" at bounding box center [663, 330] width 335 height 97
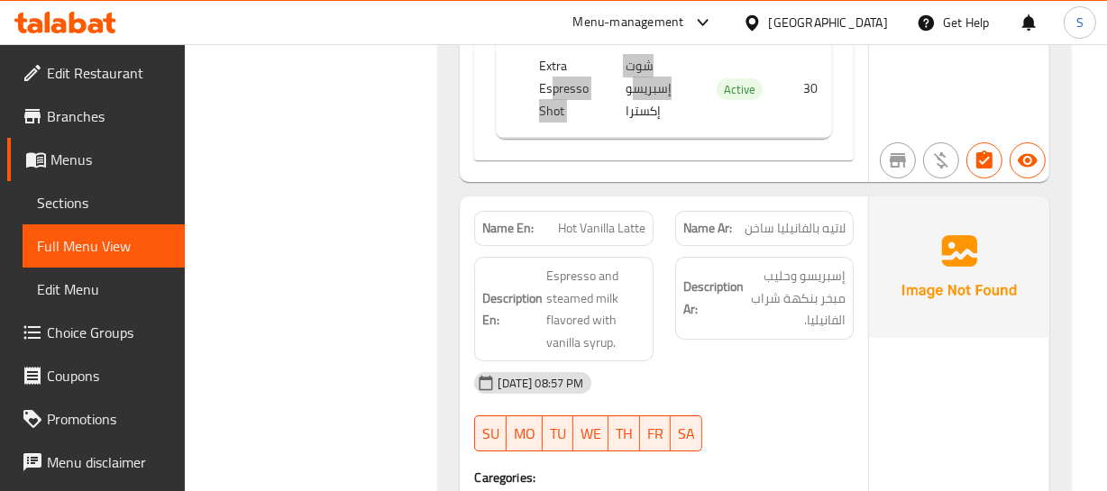
scroll to position [11876, 0]
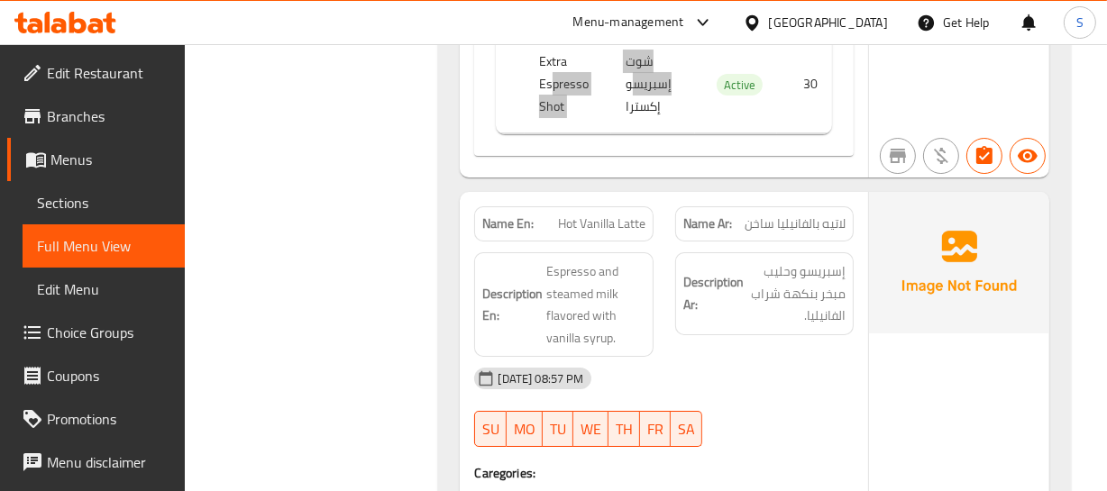
click at [945, 316] on img at bounding box center [959, 262] width 180 height 141
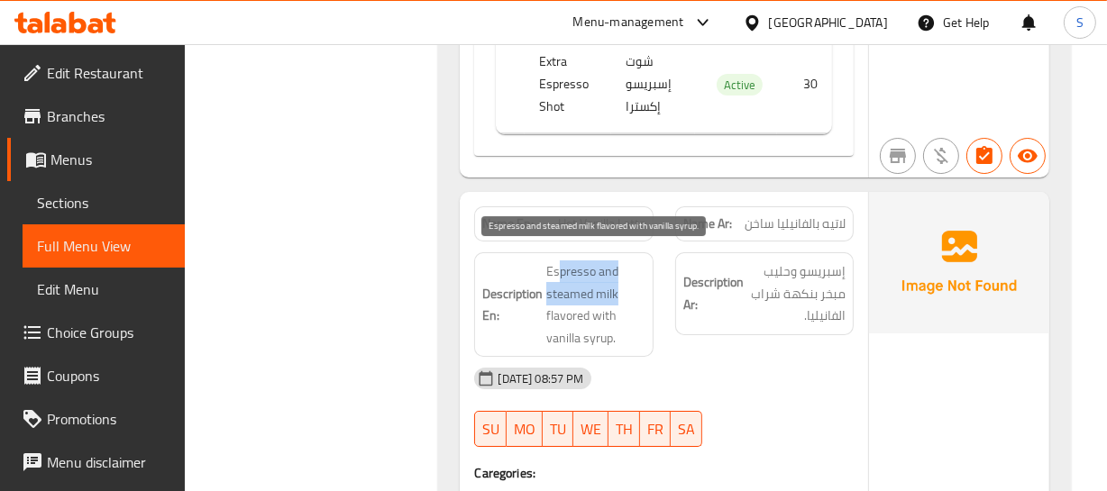
drag, startPoint x: 556, startPoint y: 269, endPoint x: 629, endPoint y: 260, distance: 73.5
click at [621, 268] on span "Espresso and steamed milk flavored with vanilla syrup." at bounding box center [595, 304] width 98 height 88
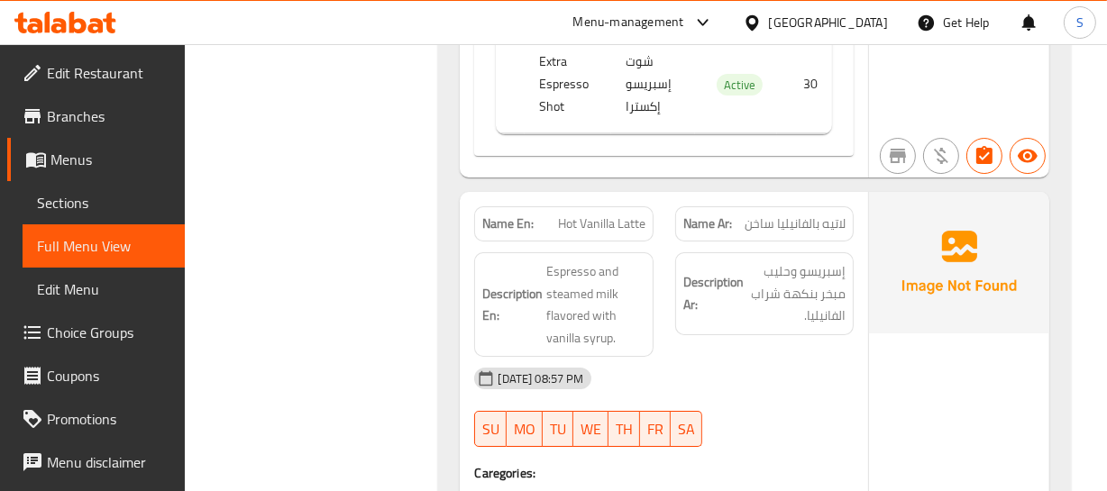
click at [619, 217] on span "Hot Vanilla Latte" at bounding box center [601, 224] width 87 height 19
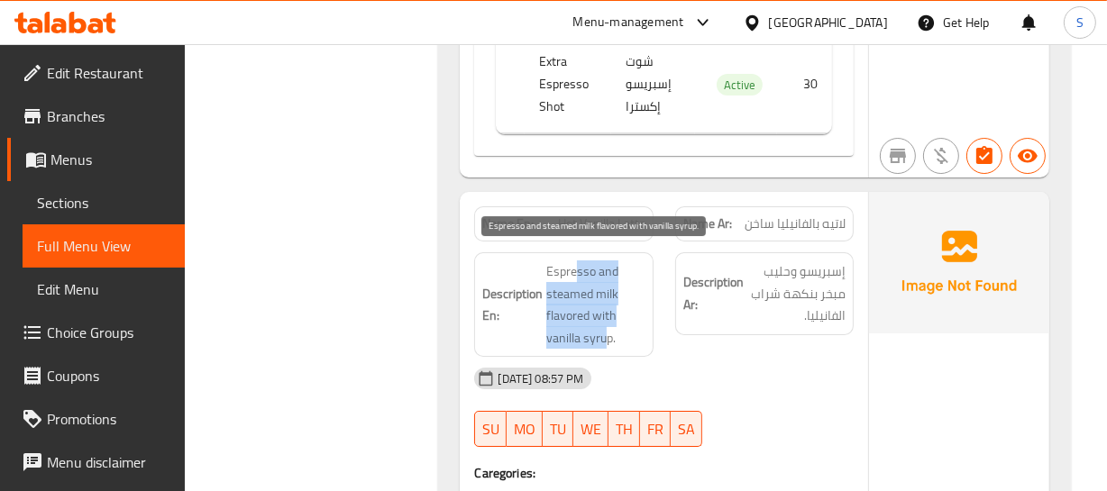
drag, startPoint x: 575, startPoint y: 263, endPoint x: 603, endPoint y: 322, distance: 64.9
click at [603, 322] on span "Espresso and steamed milk flavored with vanilla syrup." at bounding box center [595, 304] width 98 height 88
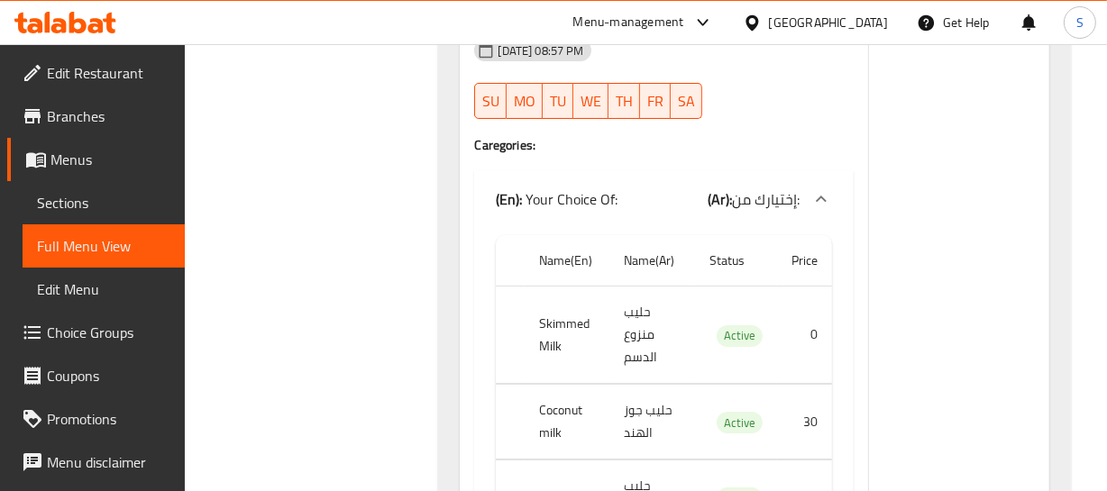
scroll to position [12286, 0]
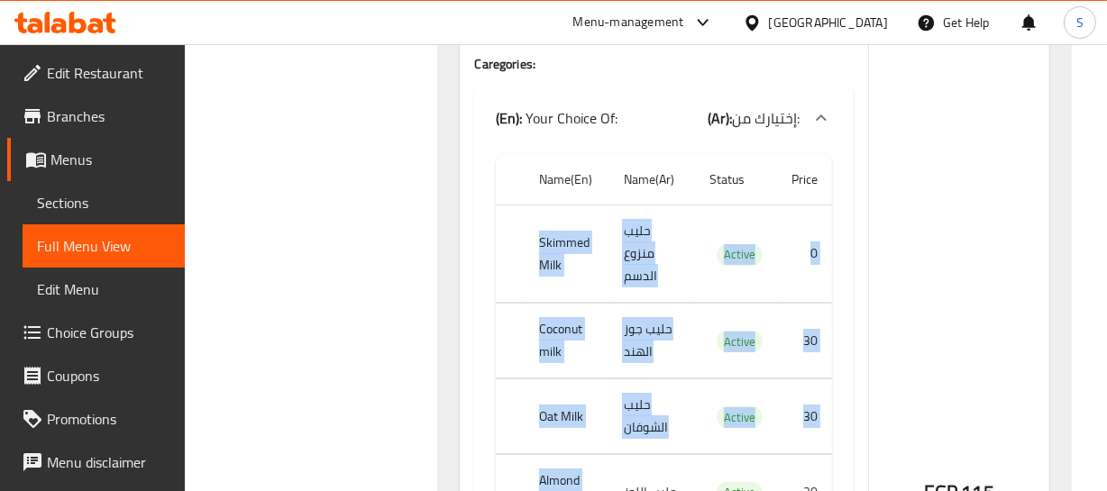
drag, startPoint x: 535, startPoint y: 224, endPoint x: 685, endPoint y: 439, distance: 261.6
click at [678, 443] on tbody "Skimmed Milk حليب منزوع الدسم Active 0 Coconut milk حليب جوز الهند Active 30 Oa…" at bounding box center [663, 368] width 335 height 325
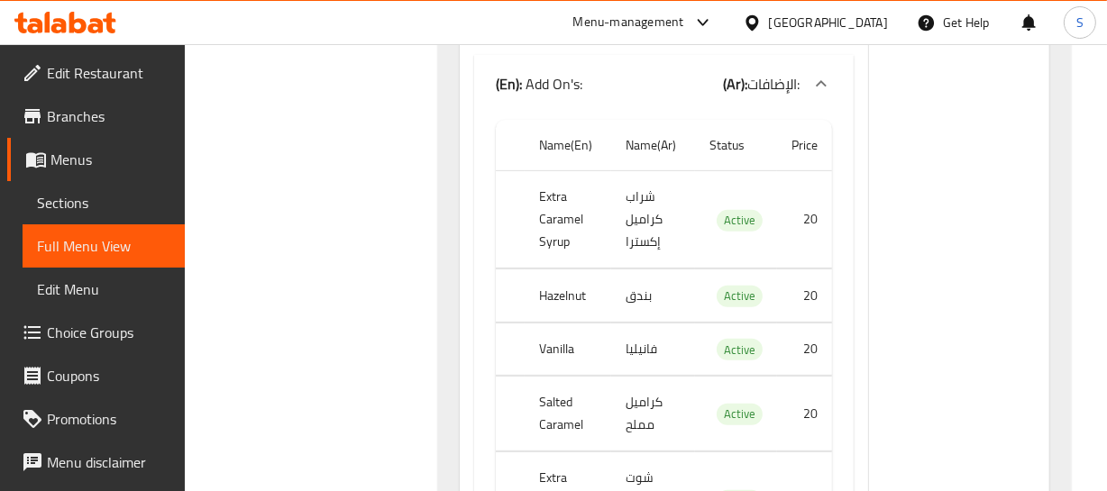
scroll to position [12860, 0]
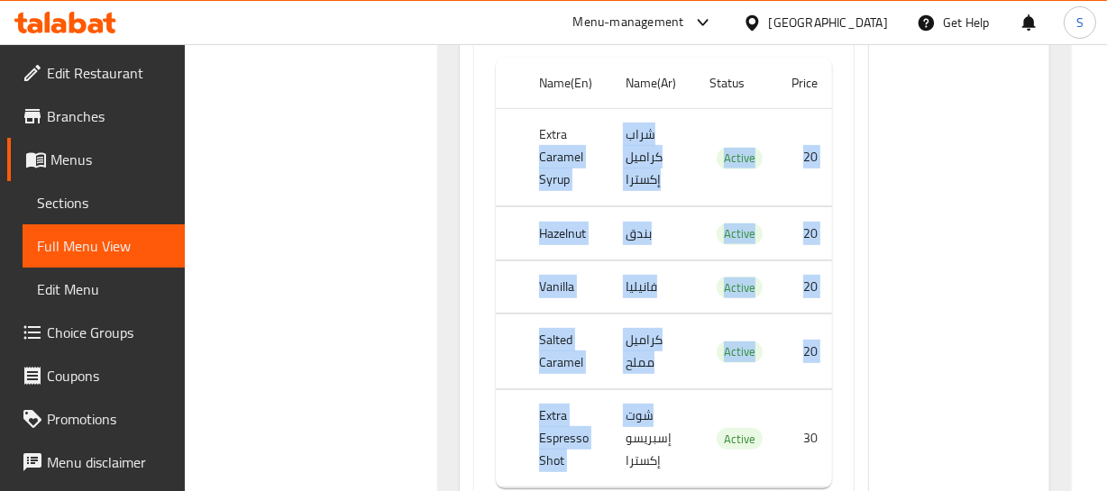
drag, startPoint x: 570, startPoint y: 129, endPoint x: 485, endPoint y: 388, distance: 273.1
click at [686, 416] on tbody "Extra Caramel Syrup شراب كراميل إكسترا Active 20 Hazelnut بندق Active 20 Vanill…" at bounding box center [663, 298] width 335 height 379
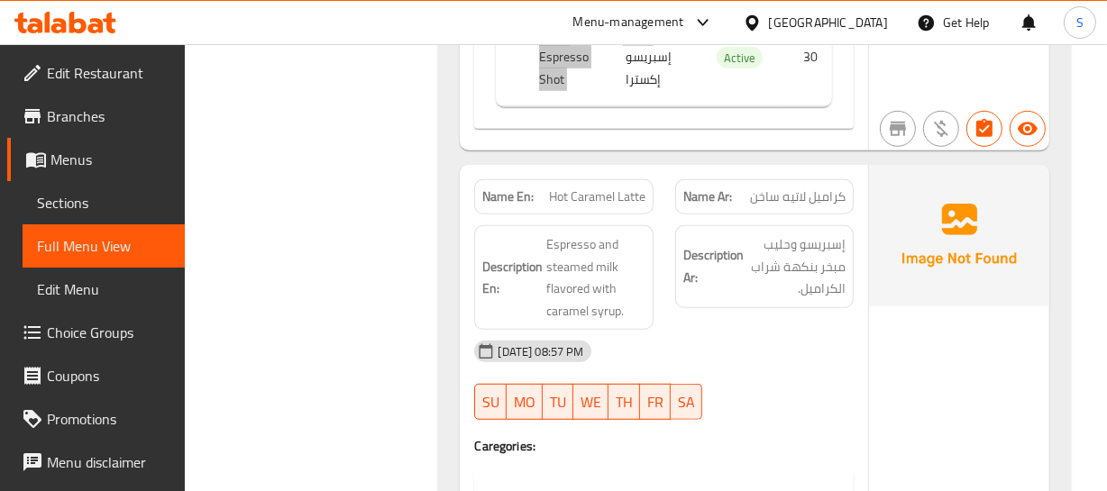
scroll to position [13269, 0]
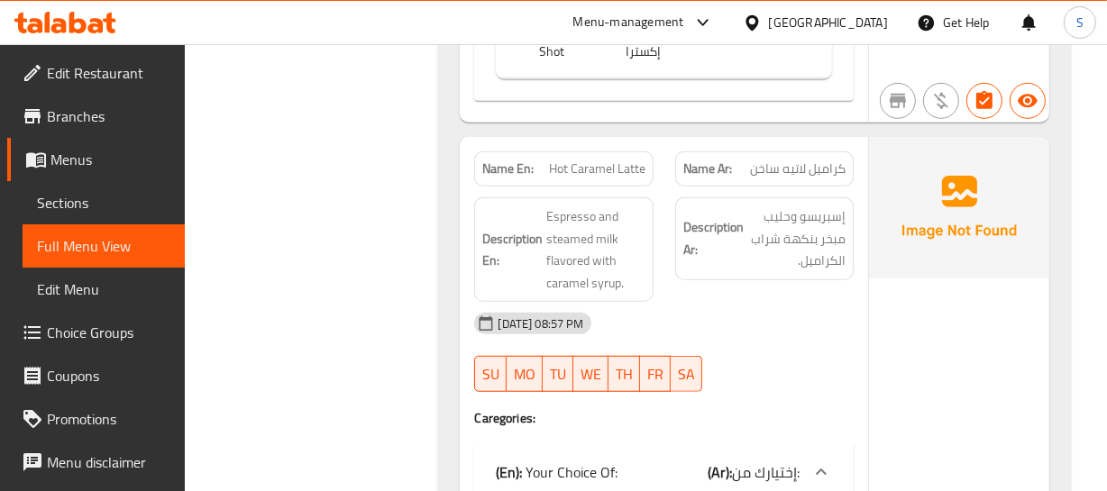
click at [817, 302] on div "09-09-2025 08:57 PM" at bounding box center [663, 323] width 400 height 43
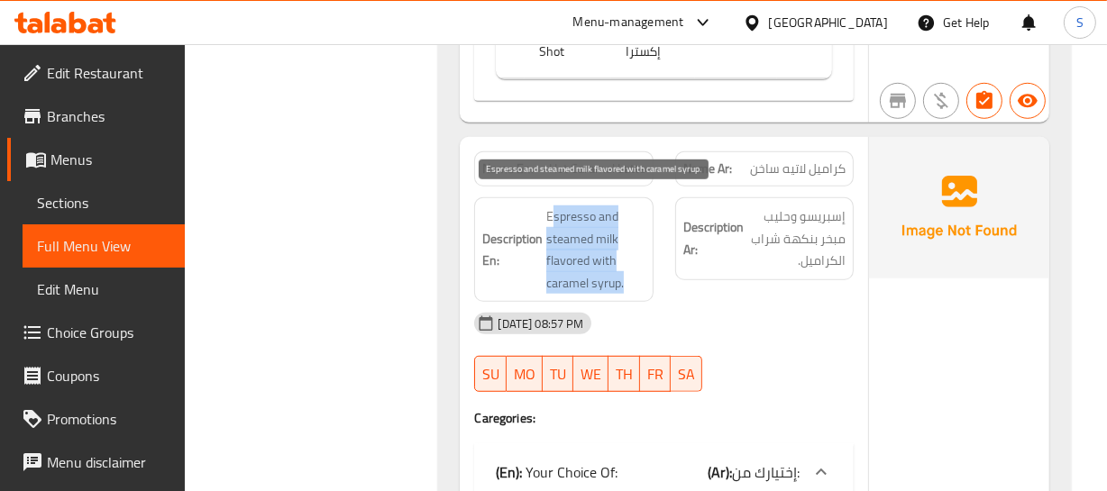
drag, startPoint x: 553, startPoint y: 196, endPoint x: 658, endPoint y: 272, distance: 129.8
click at [656, 272] on div "Description En: Espresso and steamed milk flavored with caramel syrup." at bounding box center [563, 250] width 200 height 126
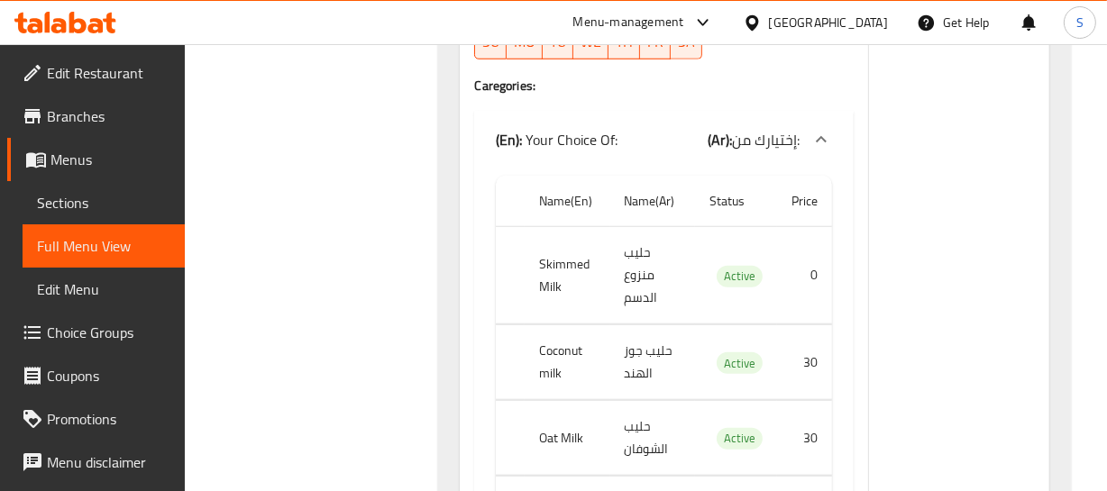
scroll to position [13679, 0]
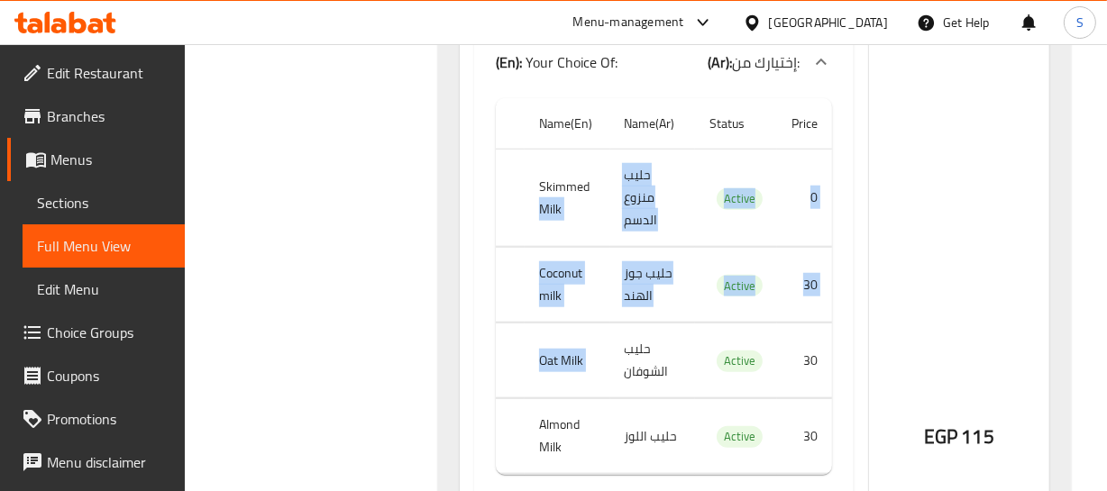
drag, startPoint x: 608, startPoint y: 197, endPoint x: 673, endPoint y: 342, distance: 158.1
click at [673, 338] on tbody "Skimmed Milk حليب منزوع الدسم Active 0 Coconut milk حليب جوز الهند Active 30 Oa…" at bounding box center [663, 312] width 335 height 325
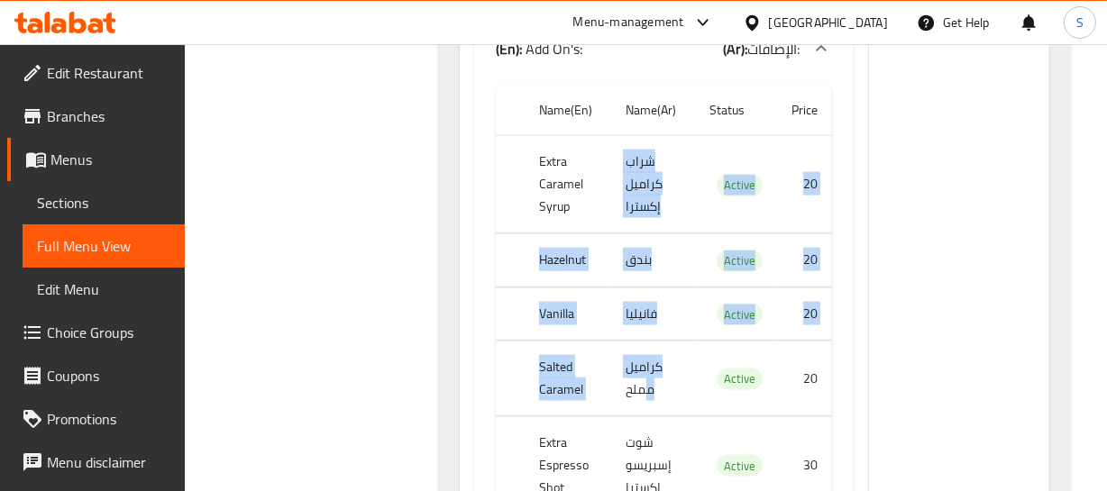
drag, startPoint x: 601, startPoint y: 182, endPoint x: 653, endPoint y: 398, distance: 222.6
click at [651, 398] on tbody "Extra Caramel Syrup شراب كراميل إكسترا Active 20 Hazelnut بندق Active 20 Vanill…" at bounding box center [663, 325] width 335 height 379
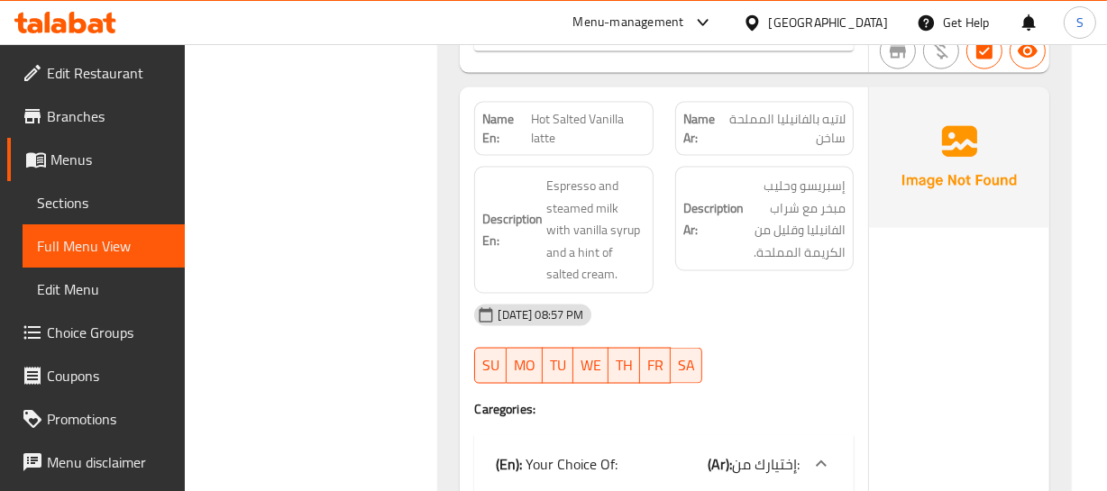
scroll to position [14662, 0]
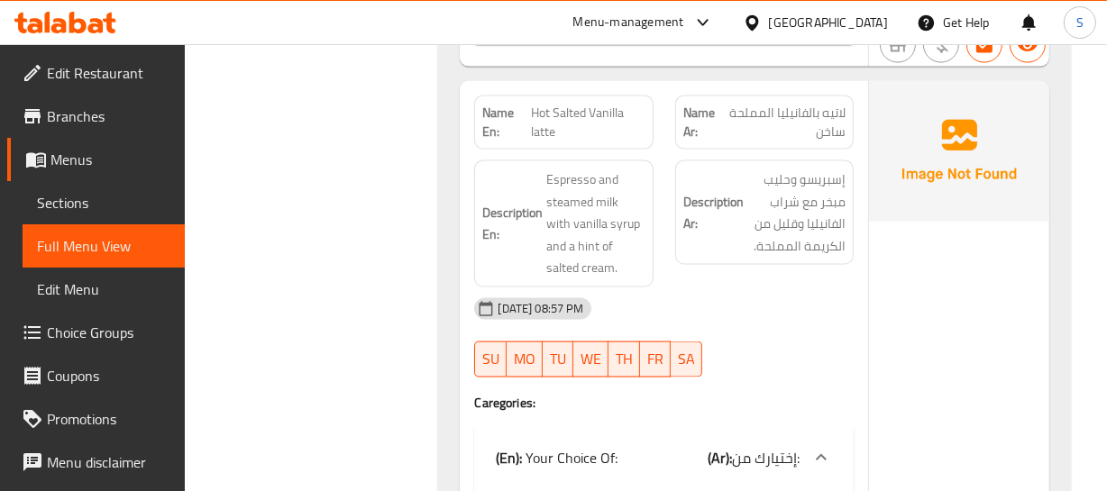
click at [676, 244] on div "Description Ar: إسبريسو وحليب مبخر مع شراب الفانيليا وقليل من الكريمة المملحة." at bounding box center [764, 212] width 178 height 105
click at [538, 104] on span "Hot Salted Vanilla latte" at bounding box center [589, 123] width 114 height 38
drag, startPoint x: 538, startPoint y: 95, endPoint x: 591, endPoint y: 143, distance: 72.1
click at [538, 104] on span "Hot Salted Vanilla latte" at bounding box center [589, 123] width 114 height 38
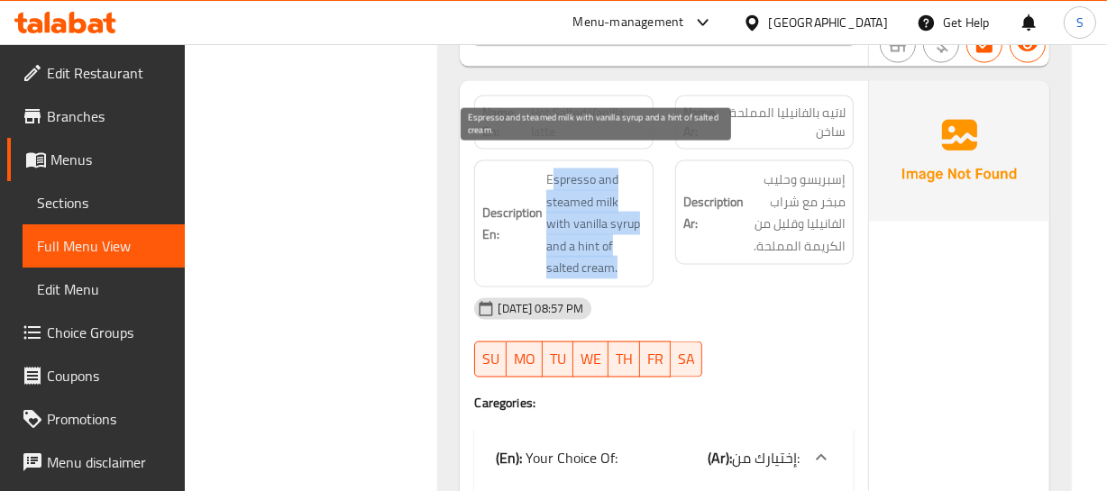
drag, startPoint x: 560, startPoint y: 162, endPoint x: 593, endPoint y: 251, distance: 94.4
click at [593, 251] on span "Espresso and steamed milk with vanilla syrup and a hint of salted cream." at bounding box center [595, 224] width 98 height 111
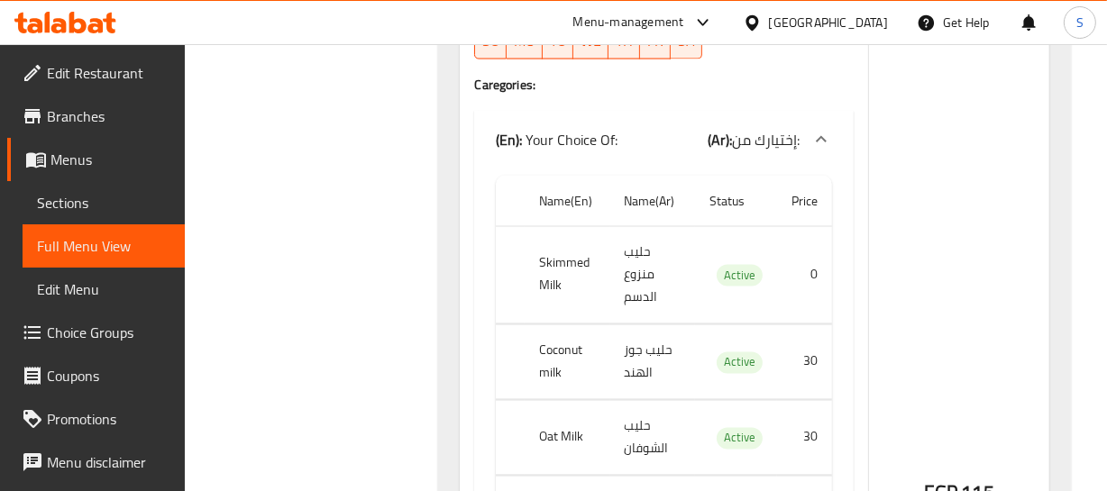
scroll to position [15072, 0]
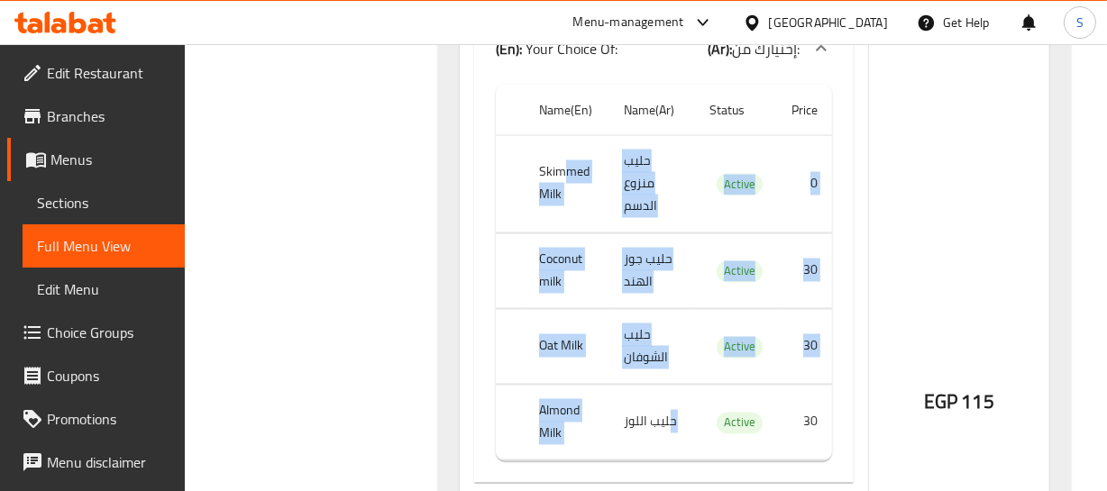
drag, startPoint x: 570, startPoint y: 154, endPoint x: 670, endPoint y: 389, distance: 255.6
click at [670, 391] on tbody "Skimmed Milk حليب منزوع الدسم Active 0 Coconut milk حليب جوز الهند Active 30 Oa…" at bounding box center [663, 297] width 335 height 325
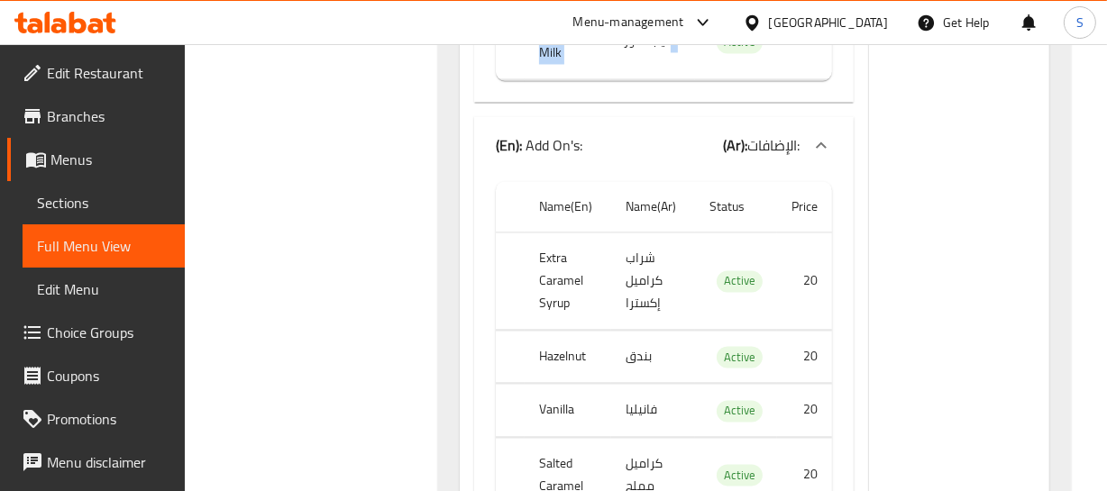
scroll to position [15482, 0]
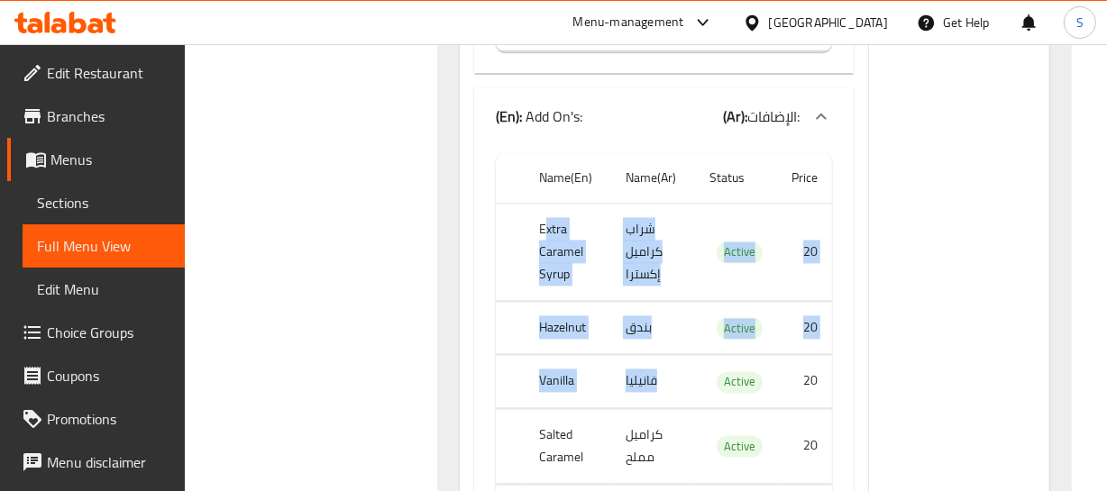
drag, startPoint x: 545, startPoint y: 224, endPoint x: 646, endPoint y: 323, distance: 141.5
click at [630, 349] on tbody "Extra Caramel Syrup شراب كراميل إكسترا Active 20 Hazelnut بندق Active 20 Vanill…" at bounding box center [663, 392] width 335 height 379
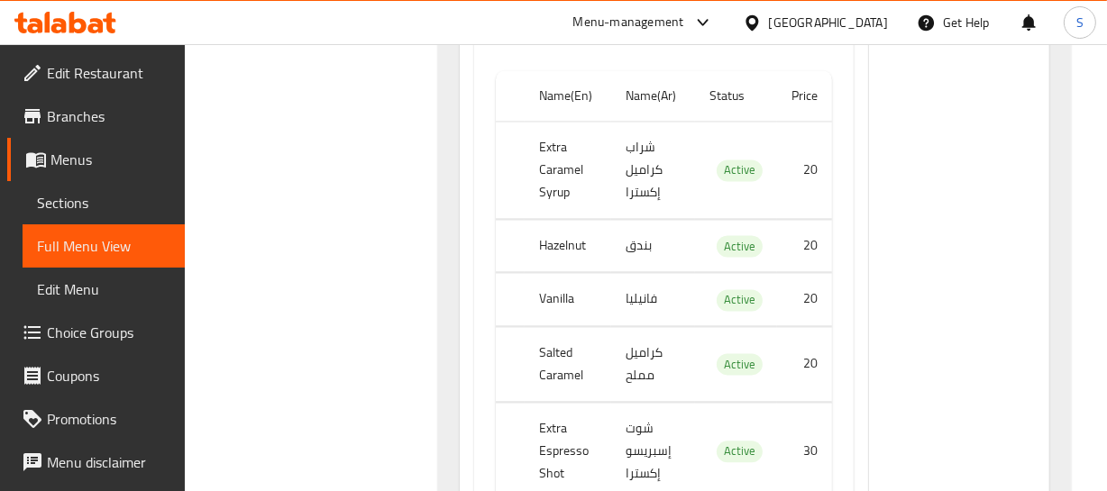
click at [646, 326] on td "كراميل مملح" at bounding box center [653, 363] width 84 height 75
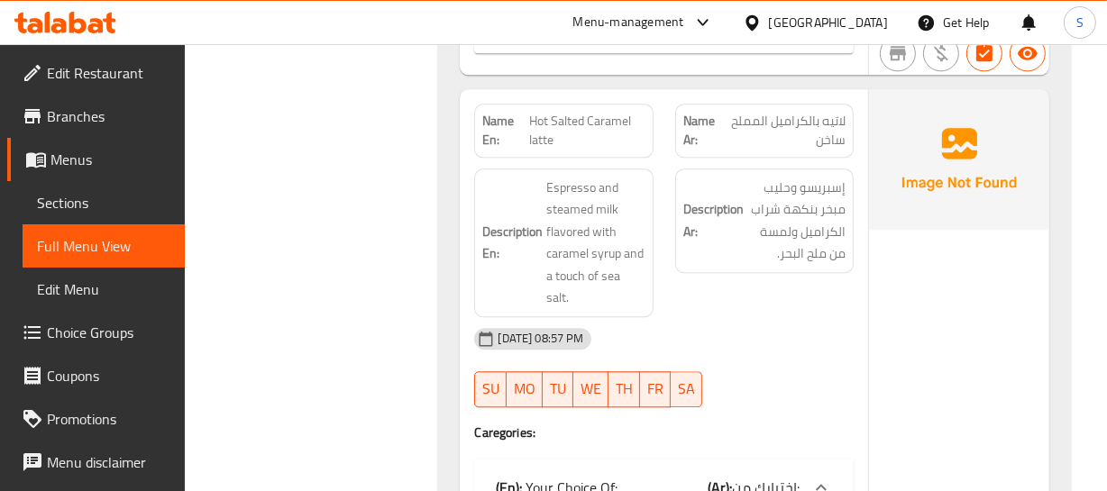
scroll to position [16055, 0]
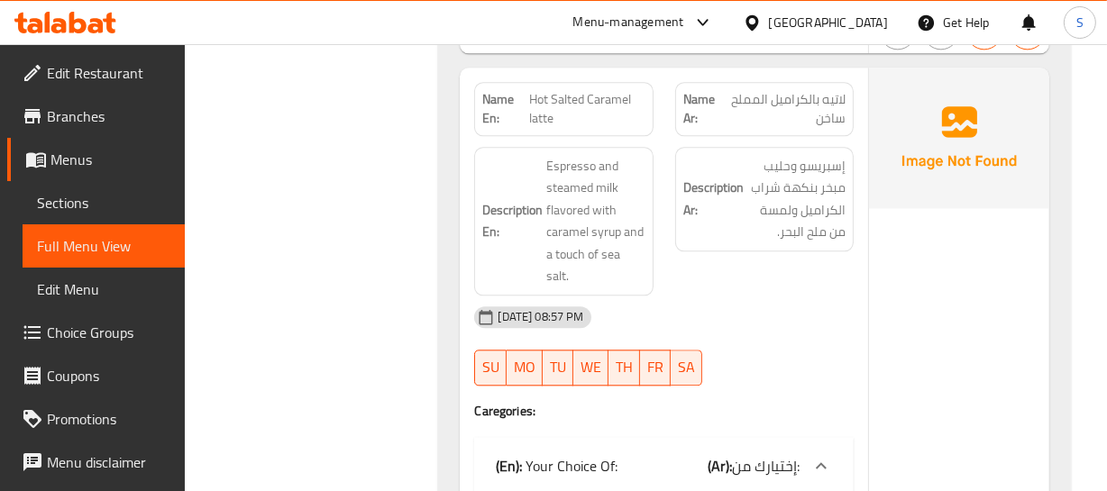
click at [754, 315] on div "09-09-2025 08:57 PM" at bounding box center [663, 317] width 400 height 43
click at [548, 90] on span "Hot Salted Caramel latte" at bounding box center [587, 109] width 116 height 38
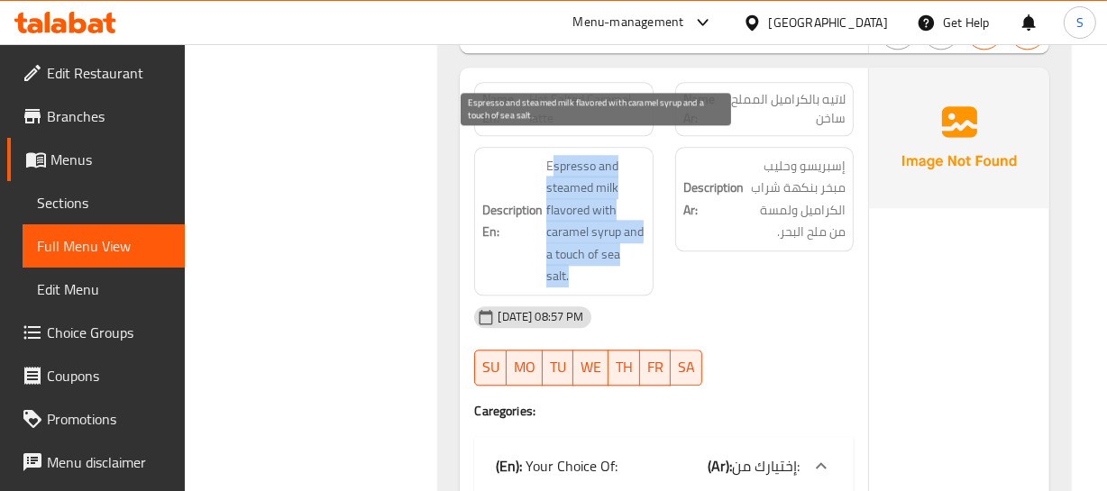
drag, startPoint x: 555, startPoint y: 144, endPoint x: 584, endPoint y: 268, distance: 126.8
click at [584, 268] on span "Espresso and steamed milk flavored with caramel syrup and a touch of sea salt." at bounding box center [595, 221] width 98 height 133
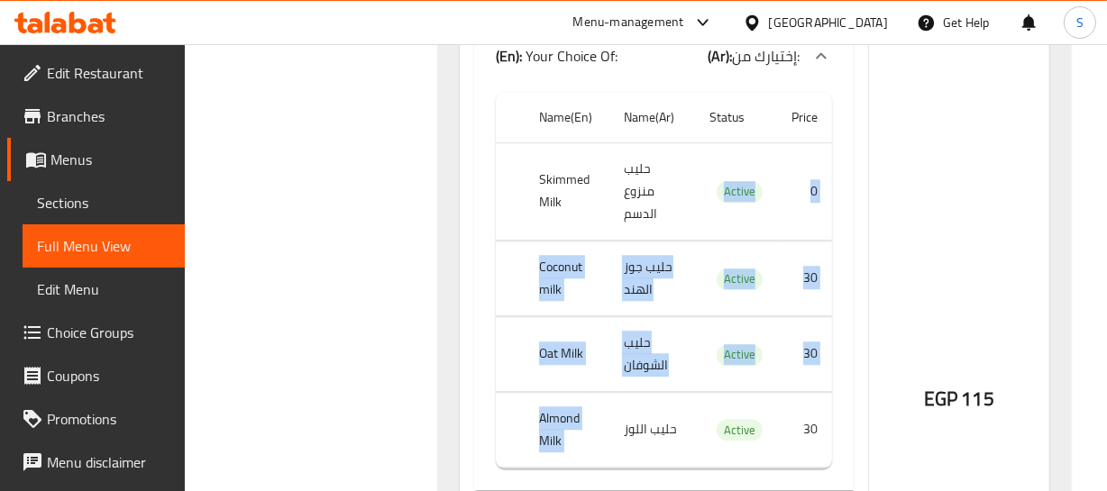
drag, startPoint x: 618, startPoint y: 190, endPoint x: 689, endPoint y: 396, distance: 217.2
click at [689, 396] on tbody "Skimmed Milk حليب منزوع الدسم Active 0 Coconut milk حليب جوز الهند Active 30 Oa…" at bounding box center [663, 304] width 335 height 325
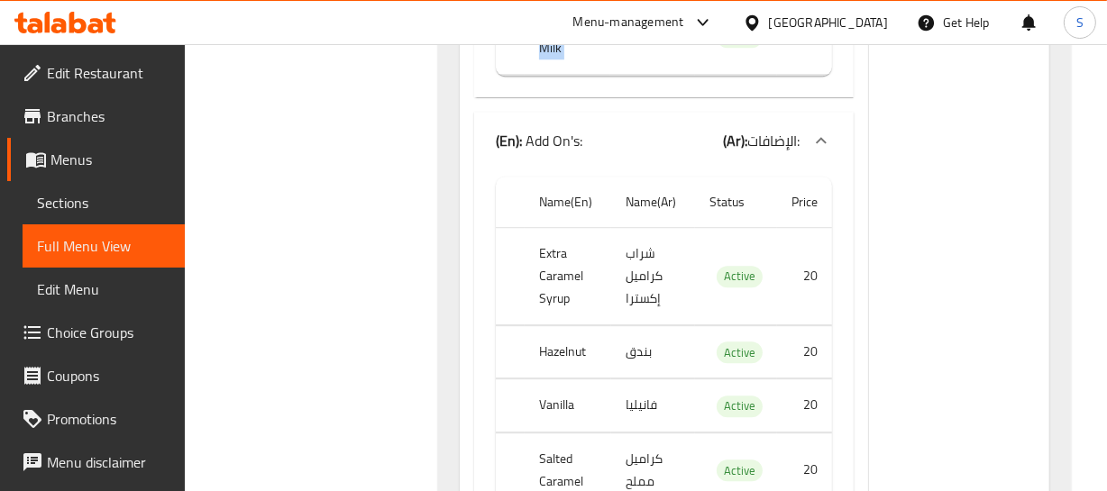
scroll to position [16956, 0]
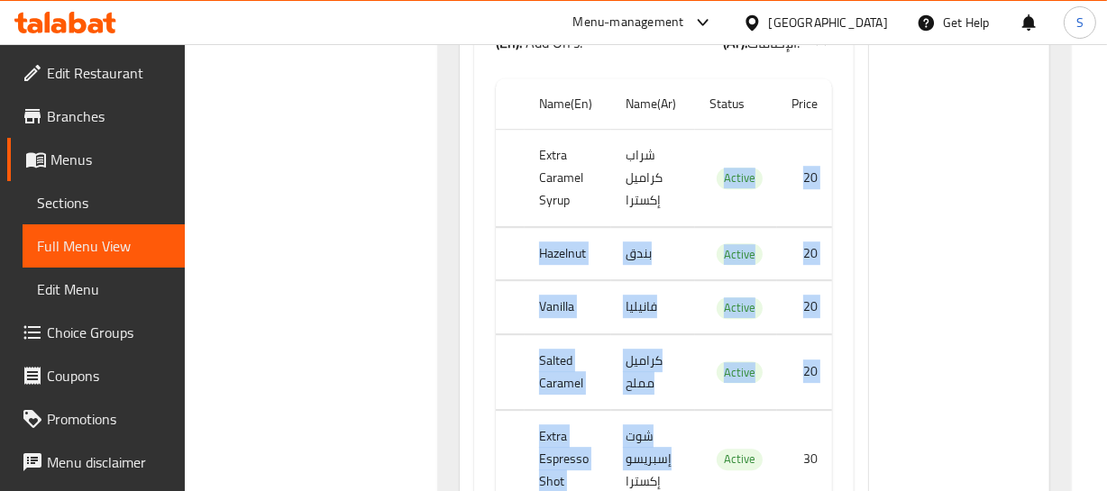
drag, startPoint x: 622, startPoint y: 178, endPoint x: 671, endPoint y: 461, distance: 287.2
click at [671, 461] on tbody "Extra Caramel Syrup شراب كراميل إكسترا Active 20 Hazelnut بندق Active 20 Vanill…" at bounding box center [663, 318] width 335 height 379
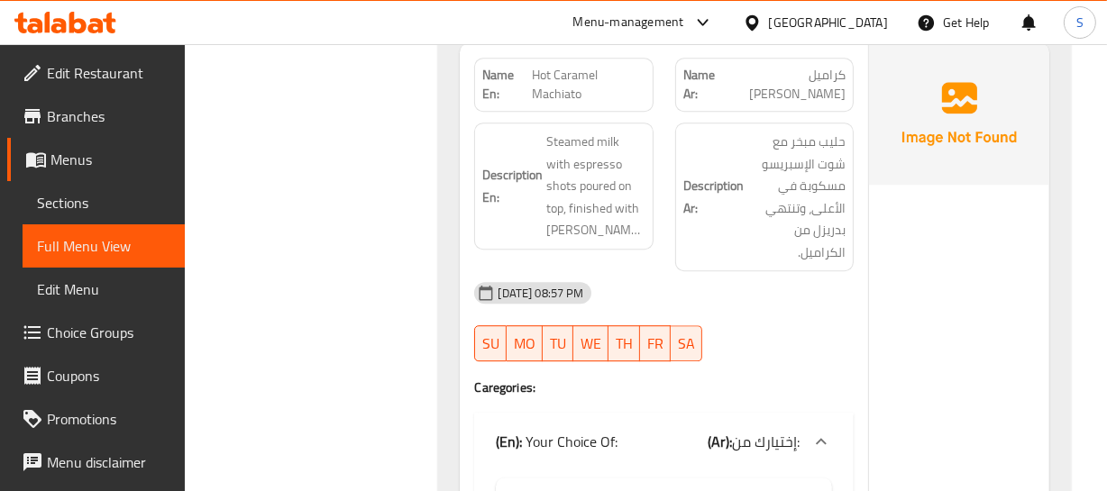
scroll to position [10422, 0]
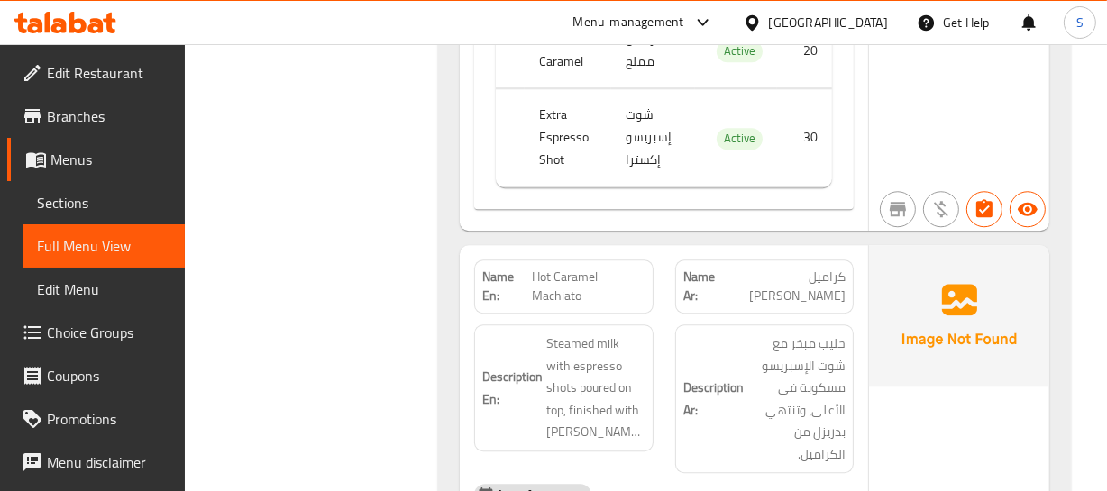
click at [1019, 343] on img at bounding box center [959, 315] width 180 height 141
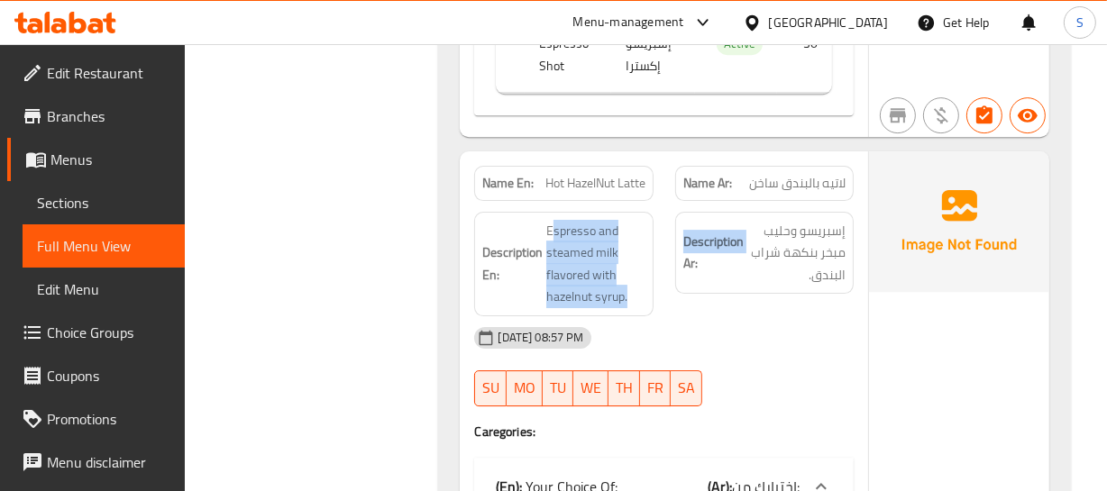
drag, startPoint x: 554, startPoint y: 205, endPoint x: 686, endPoint y: 272, distance: 147.9
click at [686, 272] on div "Description En: Espresso and steamed milk flavored with hazelnut syrup. Descrip…" at bounding box center [663, 264] width 400 height 126
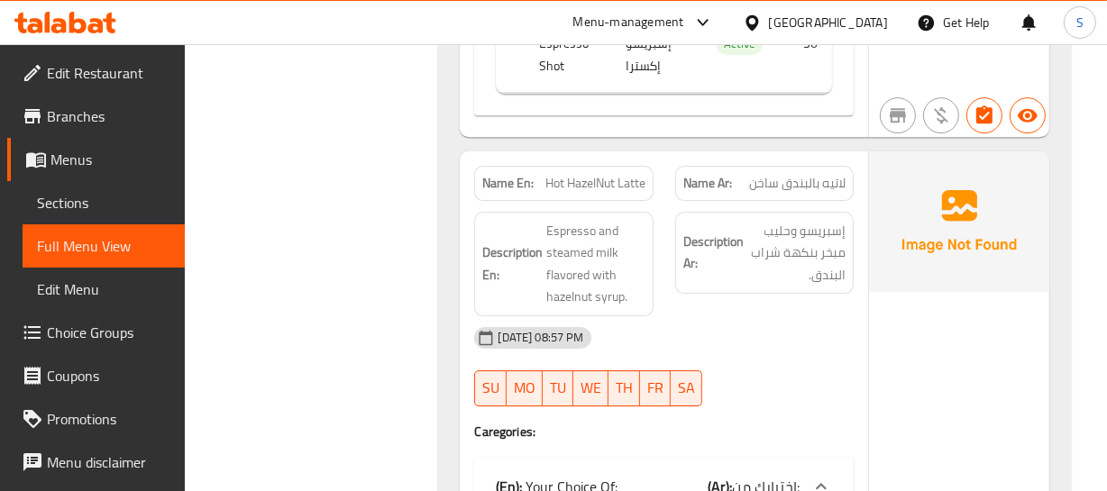
click at [783, 212] on div "Description Ar: إسبريسو وحليب مبخر بنكهة شراب البندق." at bounding box center [764, 253] width 178 height 83
click at [796, 174] on span "لاتيه بالبندق ساخن" at bounding box center [797, 183] width 96 height 19
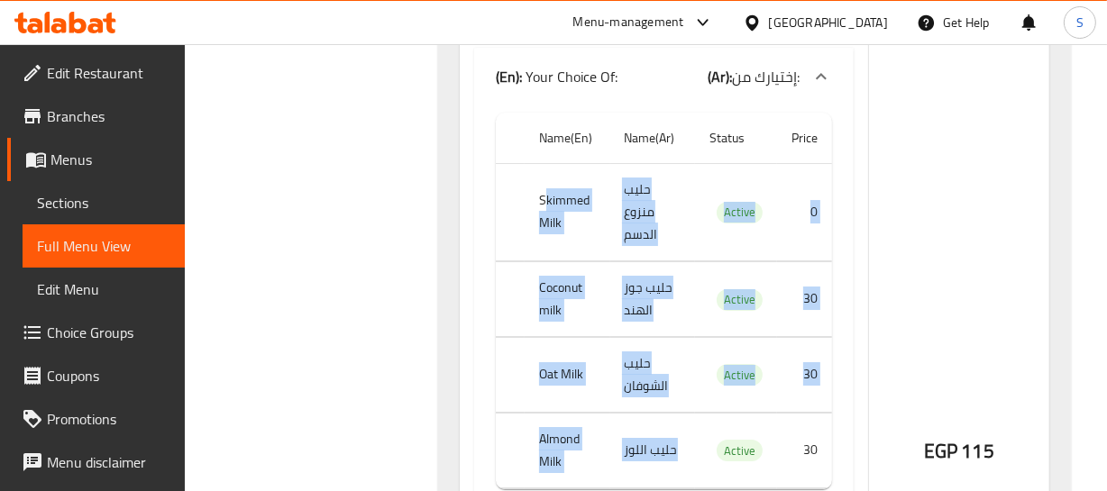
drag, startPoint x: 544, startPoint y: 185, endPoint x: 703, endPoint y: 435, distance: 296.6
click at [703, 437] on tbody "Skimmed Milk حليب منزوع الدسم Active 0 Coconut milk حليب جوز الهند Active 30 Oa…" at bounding box center [663, 325] width 335 height 325
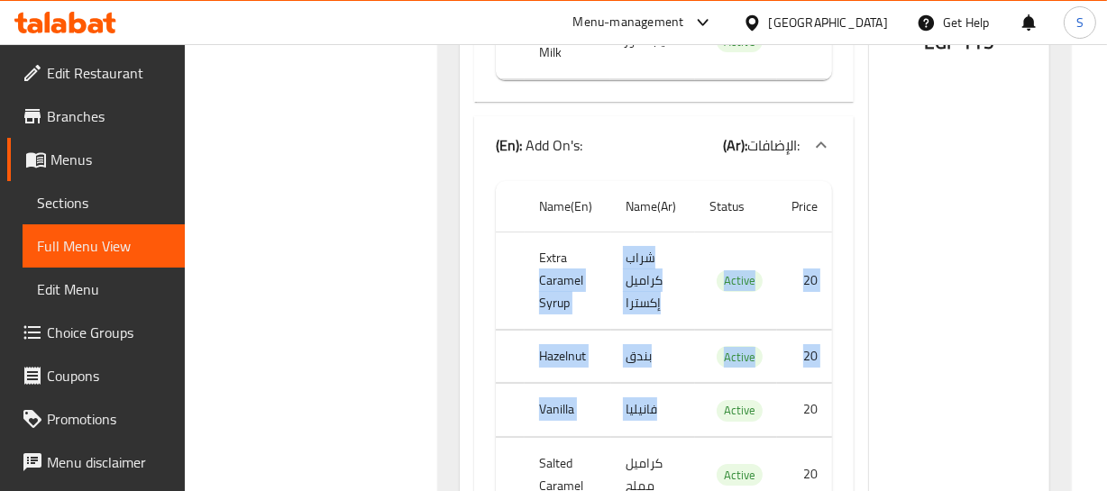
drag, startPoint x: 590, startPoint y: 227, endPoint x: 720, endPoint y: 420, distance: 232.5
click at [717, 421] on tbody "Extra Caramel Syrup شراب كراميل إكسترا Active 20 Hazelnut بندق Active 20 Vanill…" at bounding box center [663, 421] width 335 height 379
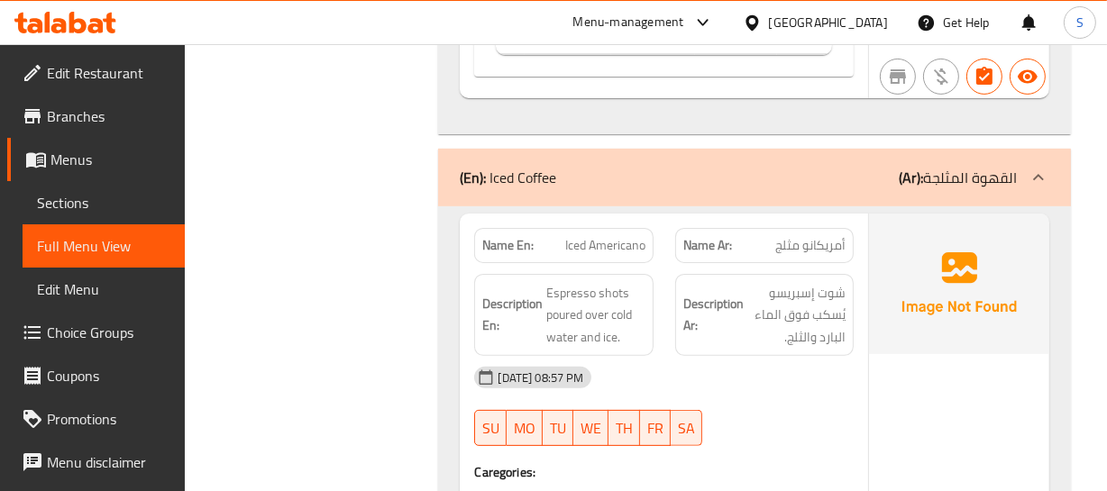
scroll to position [18765, 0]
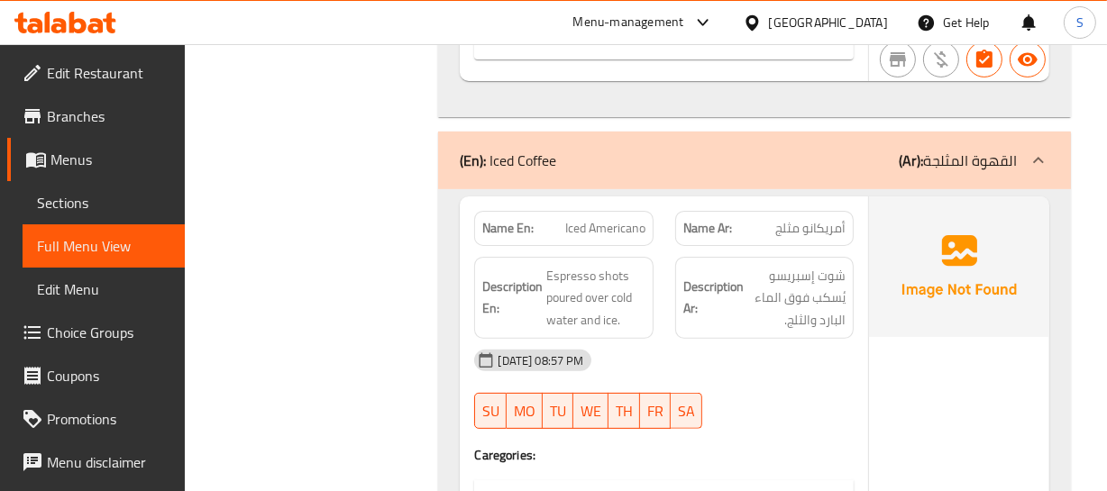
click at [596, 246] on div "Description En: Espresso shots poured over cold water and ice." at bounding box center [563, 298] width 200 height 105
click at [597, 219] on span "Iced Americano" at bounding box center [605, 228] width 80 height 19
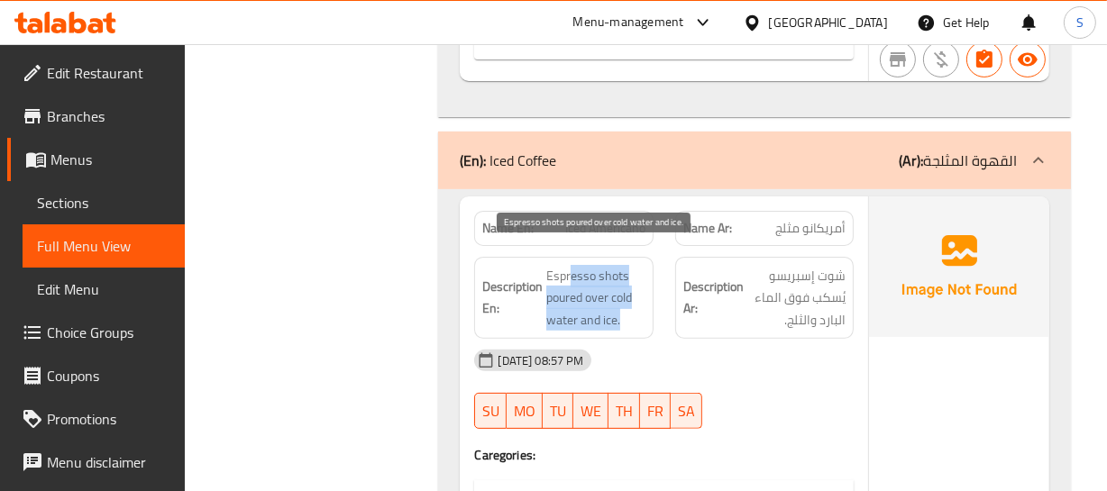
drag, startPoint x: 570, startPoint y: 246, endPoint x: 631, endPoint y: 303, distance: 83.6
click at [629, 303] on span "Espresso shots poured over cold water and ice." at bounding box center [595, 298] width 98 height 67
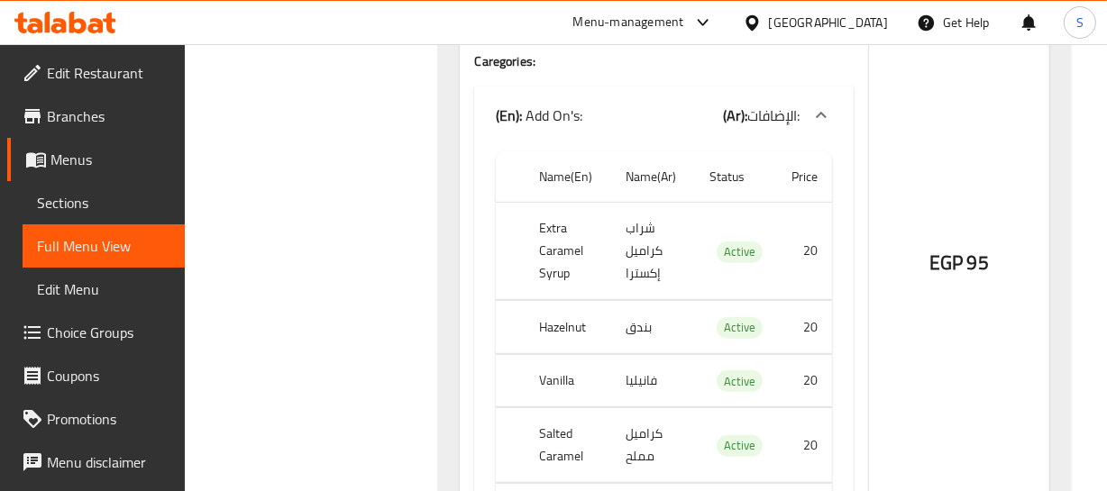
scroll to position [19257, 0]
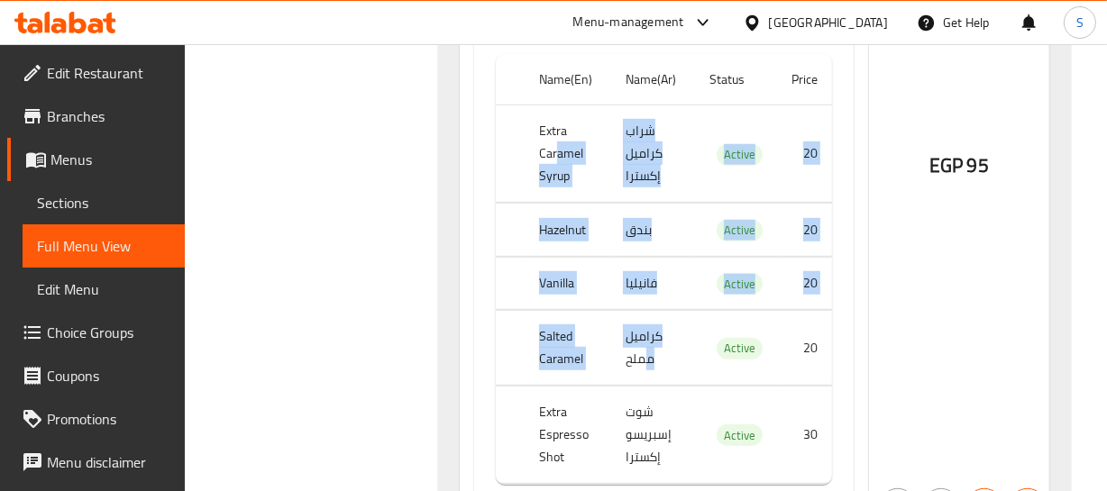
drag, startPoint x: 557, startPoint y: 141, endPoint x: 649, endPoint y: 361, distance: 239.2
click at [649, 361] on tbody "Extra Caramel Syrup شراب كراميل إكسترا Active 20 Hazelnut بندق Active 20 Vanill…" at bounding box center [663, 294] width 335 height 379
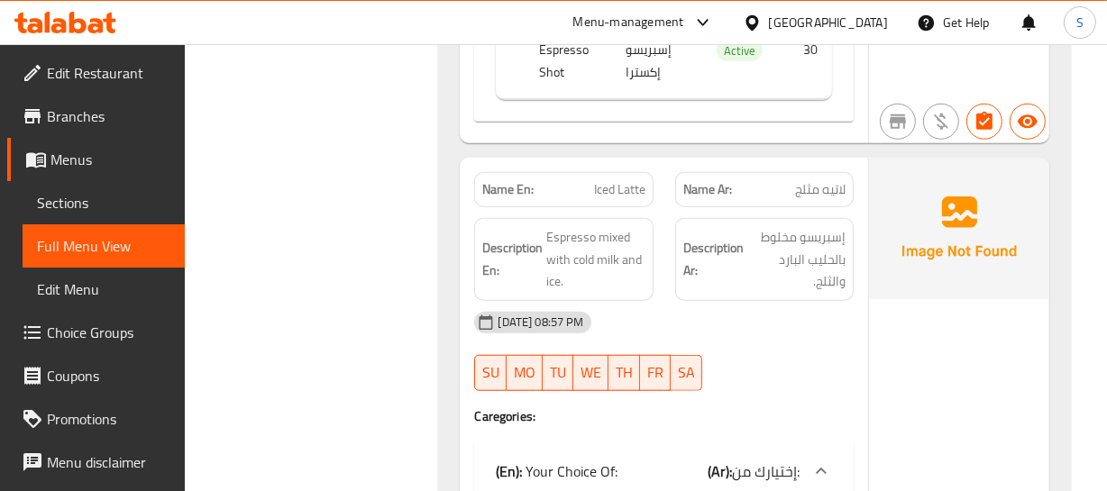
scroll to position [19699, 0]
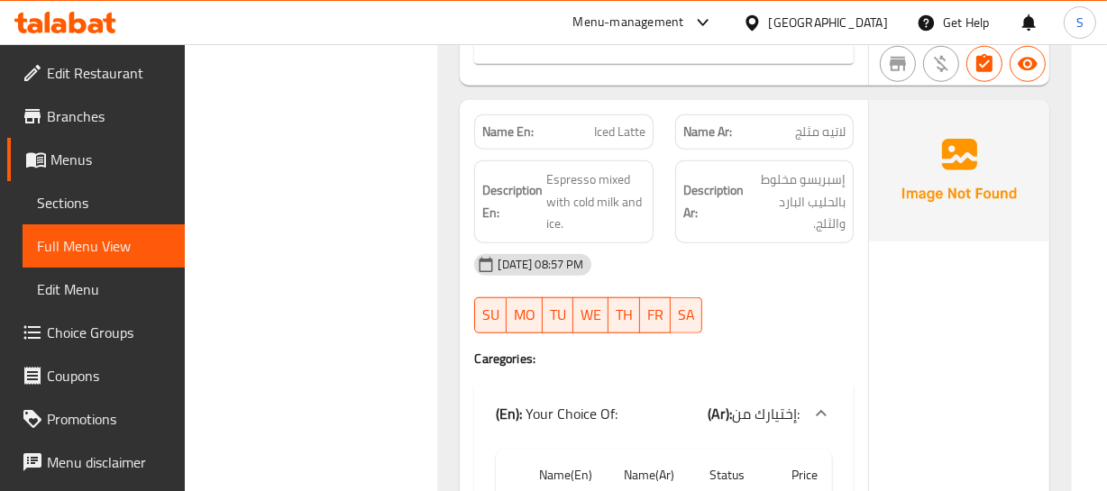
click at [774, 323] on div at bounding box center [764, 334] width 200 height 22
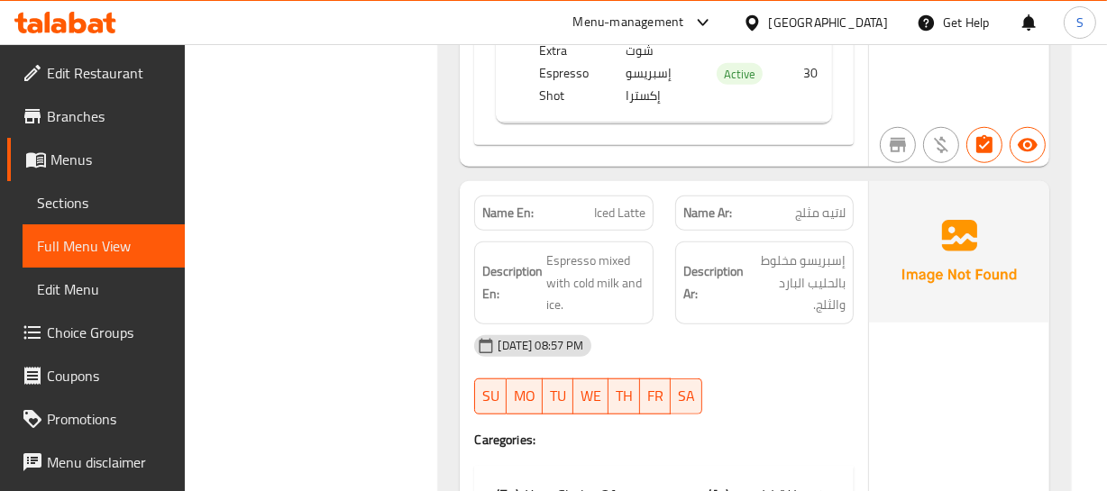
scroll to position [19617, 0]
click at [620, 196] on div "Name En: Iced Latte" at bounding box center [563, 213] width 178 height 35
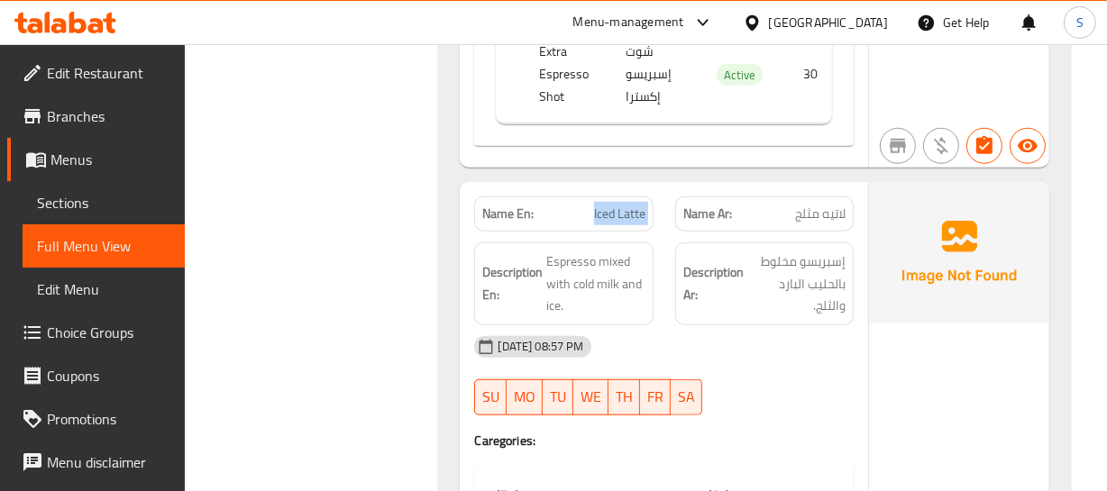
drag, startPoint x: 555, startPoint y: 239, endPoint x: 636, endPoint y: 279, distance: 90.7
click at [625, 299] on div "Description En: Espresso mixed with cold milk and ice." at bounding box center [563, 283] width 178 height 83
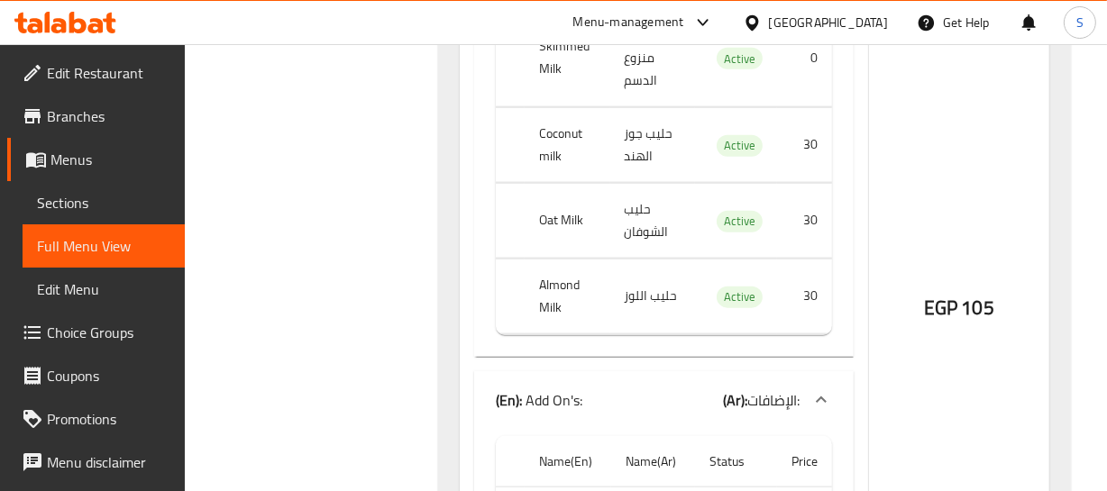
scroll to position [20109, 0]
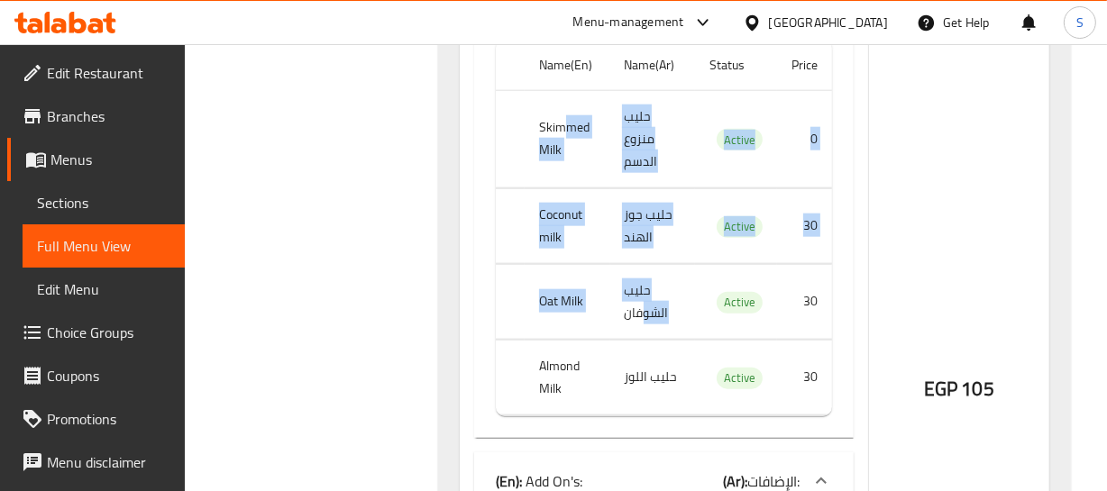
drag, startPoint x: 568, startPoint y: 115, endPoint x: 663, endPoint y: 322, distance: 227.1
click at [659, 317] on tbody "Skimmed Milk حليب منزوع الدسم Active 0 Coconut milk حليب جوز الهند Active 30 Oa…" at bounding box center [663, 252] width 335 height 325
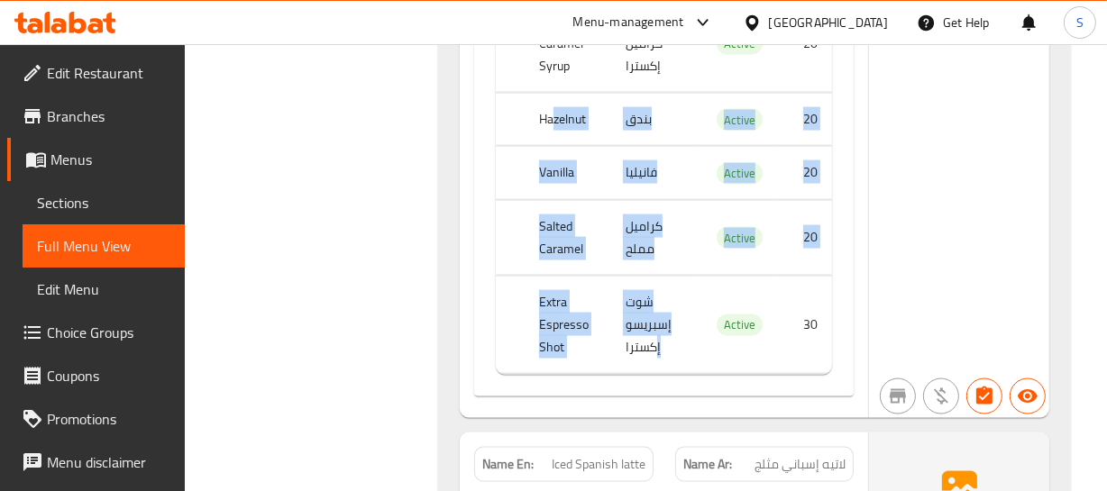
drag, startPoint x: 554, startPoint y: 76, endPoint x: 663, endPoint y: 328, distance: 274.9
click at [658, 328] on tbody "Extra Caramel Syrup شراب كراميل إكسترا Active 20 Hazelnut بندق Active 20 Vanill…" at bounding box center [663, 184] width 335 height 379
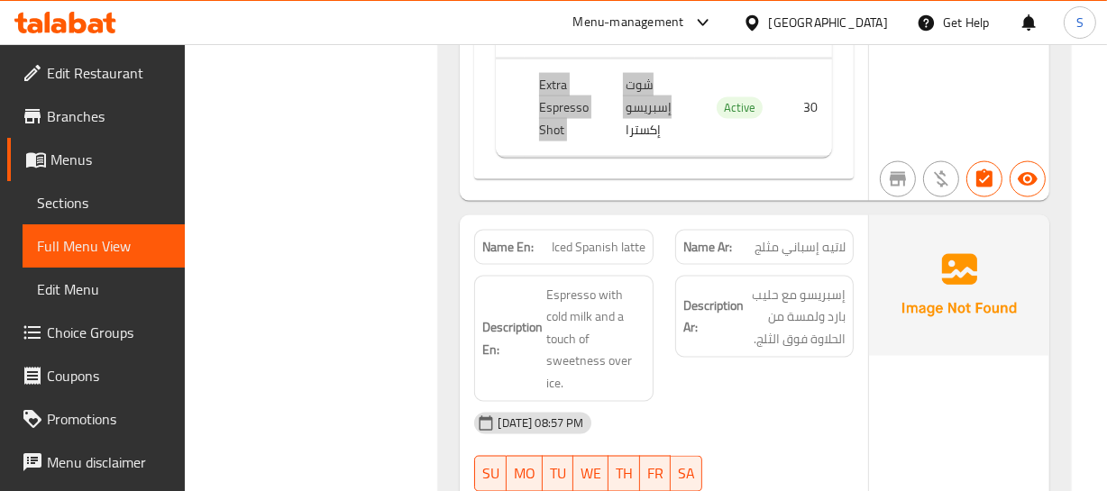
scroll to position [20929, 0]
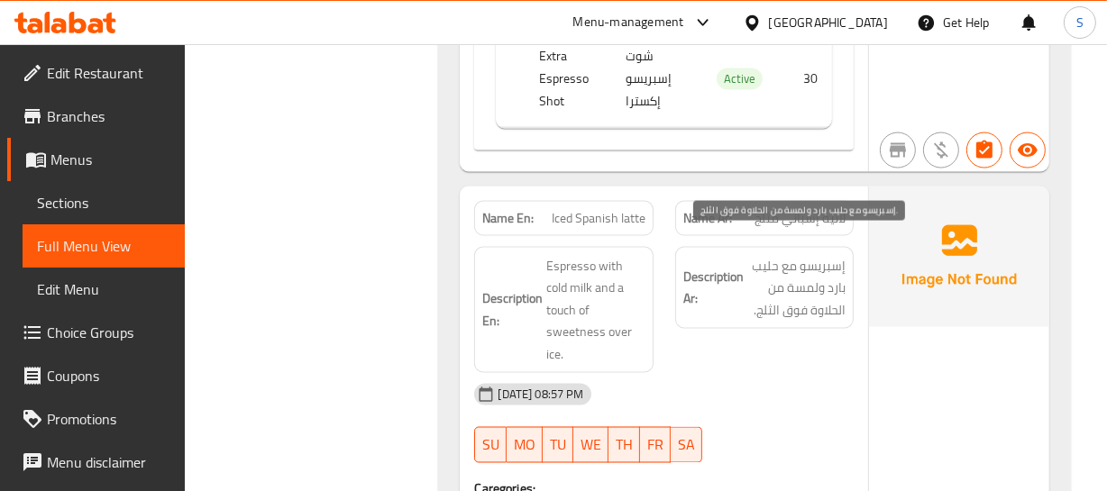
click at [843, 261] on span "إسبريسو مع حليب بارد ولمسة من الحلاوة فوق الثلج." at bounding box center [796, 288] width 98 height 67
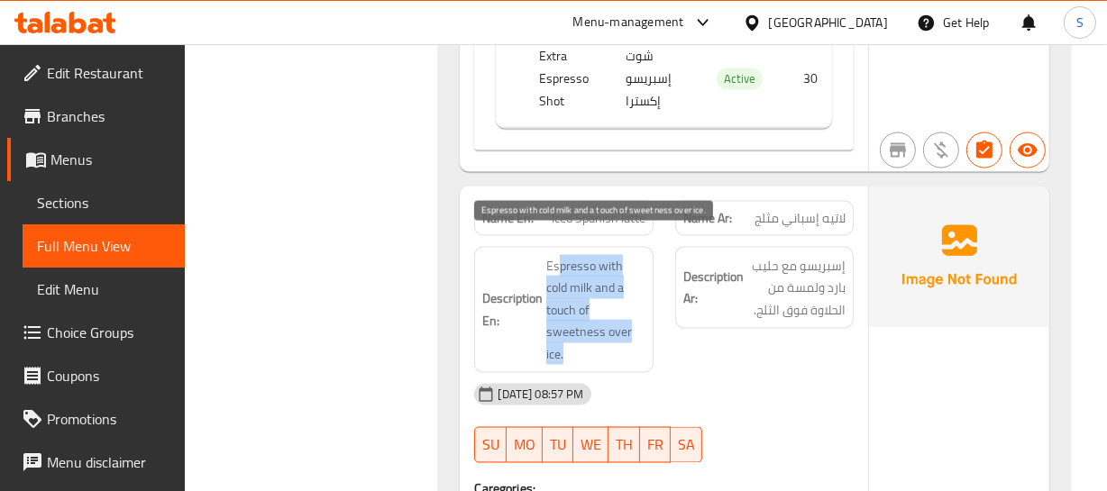
drag, startPoint x: 561, startPoint y: 238, endPoint x: 643, endPoint y: 342, distance: 132.2
click at [643, 342] on span "Espresso with cold milk and a touch of sweetness over ice." at bounding box center [595, 310] width 98 height 111
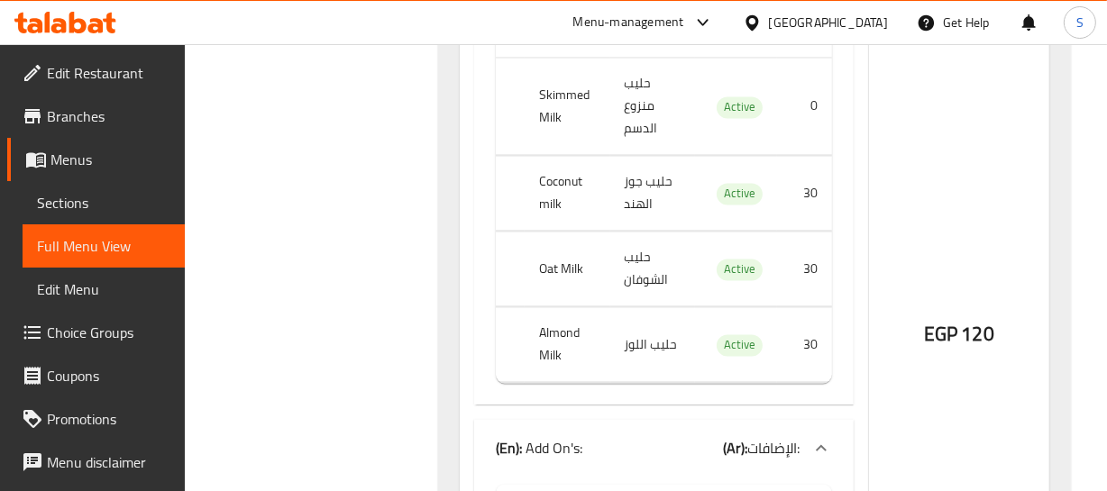
scroll to position [21420, 0]
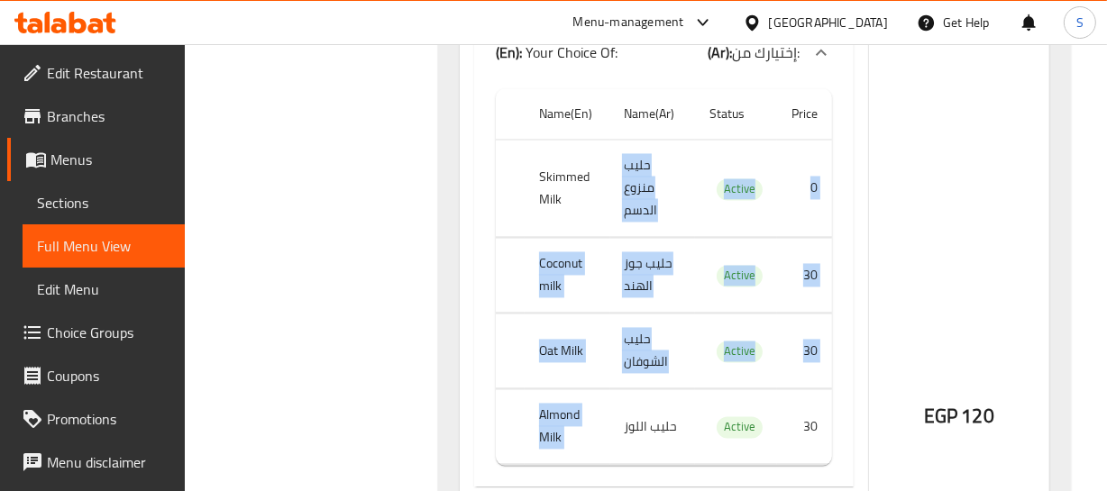
drag, startPoint x: 603, startPoint y: 174, endPoint x: 681, endPoint y: 374, distance: 214.9
click at [681, 375] on tbody "Skimmed Milk حليب منزوع الدسم Active 0 Coconut milk حليب جوز الهند Active 30 Oa…" at bounding box center [663, 302] width 335 height 325
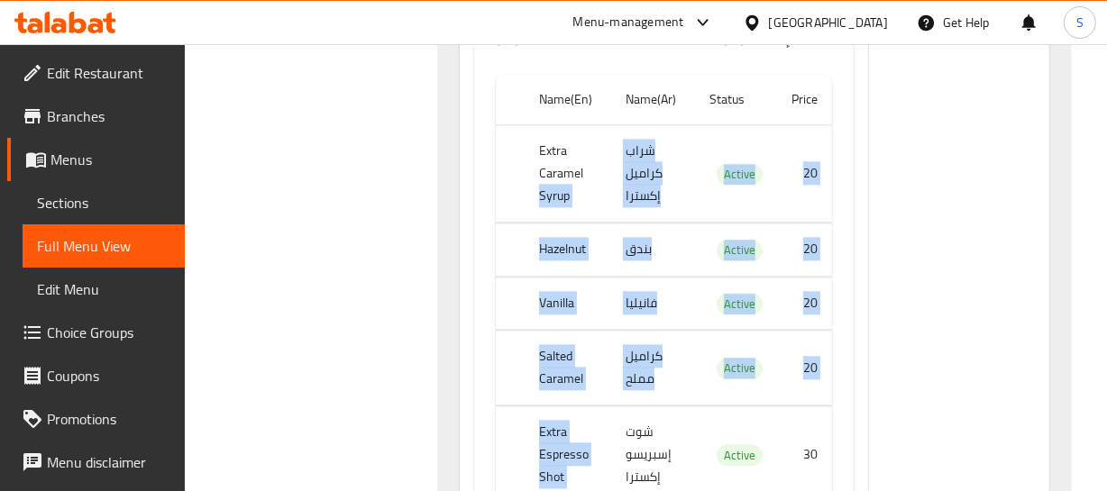
drag, startPoint x: 534, startPoint y: 169, endPoint x: 658, endPoint y: 405, distance: 266.9
click at [658, 405] on tbody "Extra Caramel Syrup شراب كراميل إكسترا Active 20 Hazelnut بندق Active 20 Vanill…" at bounding box center [663, 314] width 335 height 379
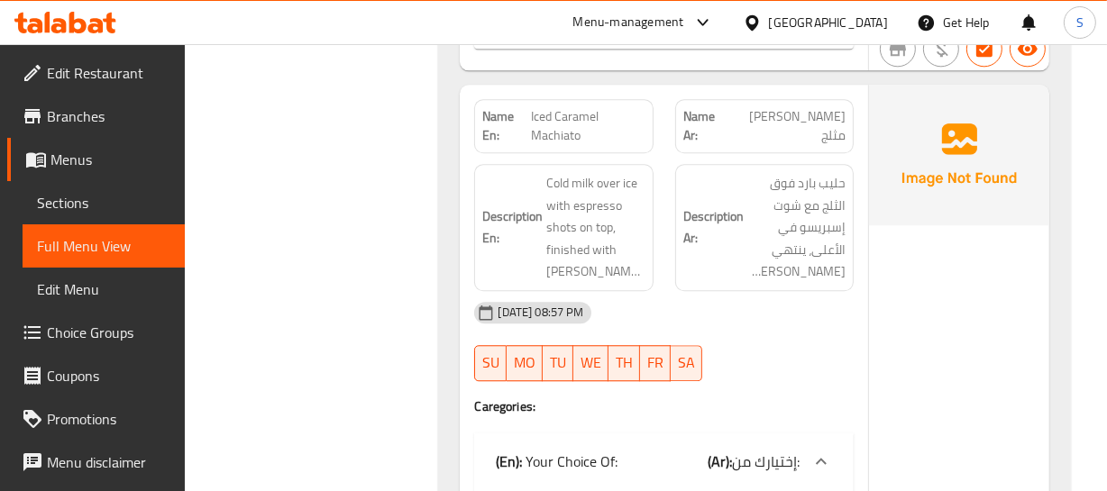
scroll to position [22403, 0]
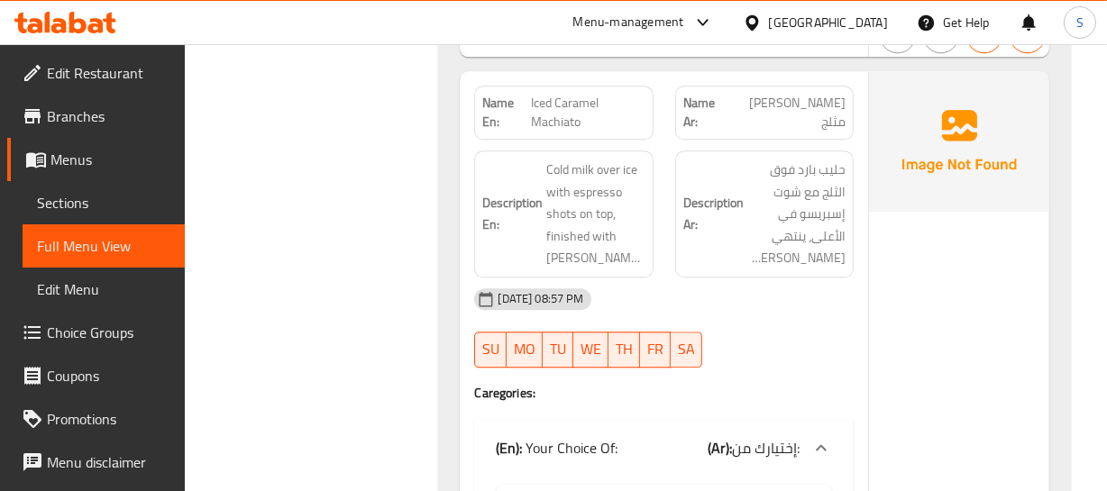
click at [686, 304] on div "09-09-2025 08:57 PM SU MO TU WE TH FR SA" at bounding box center [663, 328] width 400 height 101
click at [563, 105] on span "Iced Caramel Machiato" at bounding box center [589, 113] width 114 height 38
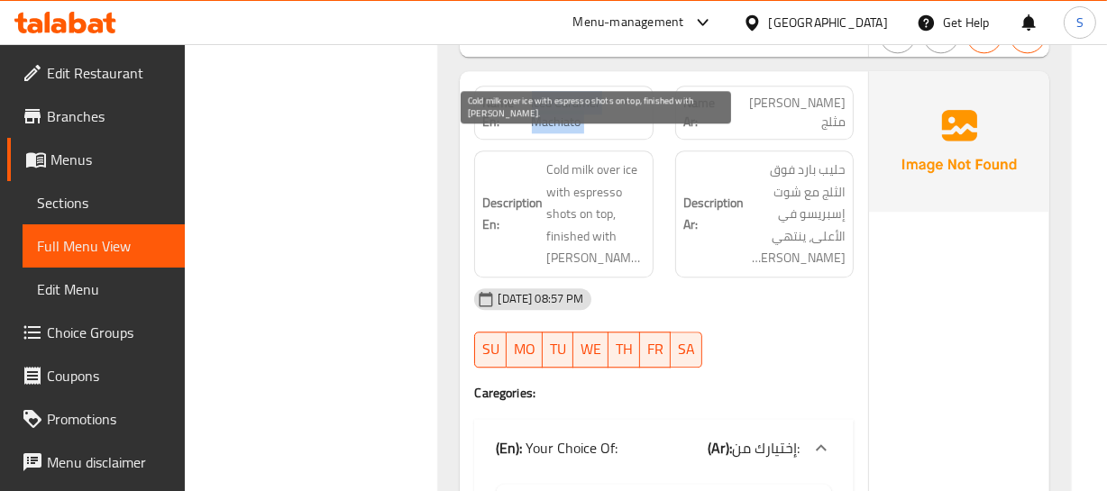
drag, startPoint x: 546, startPoint y: 148, endPoint x: 681, endPoint y: 234, distance: 160.5
click at [649, 231] on div "Description En: Cold milk over ice with espresso shots on top, finished with ca…" at bounding box center [563, 214] width 178 height 127
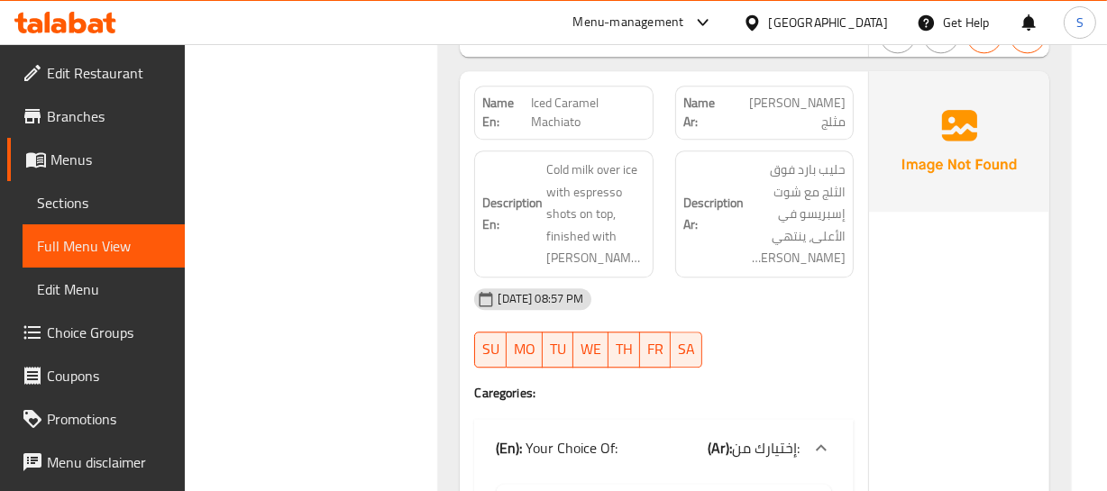
click at [570, 94] on span "Iced Caramel Machiato" at bounding box center [589, 113] width 114 height 38
copy span "Iced Caramel Machiato"
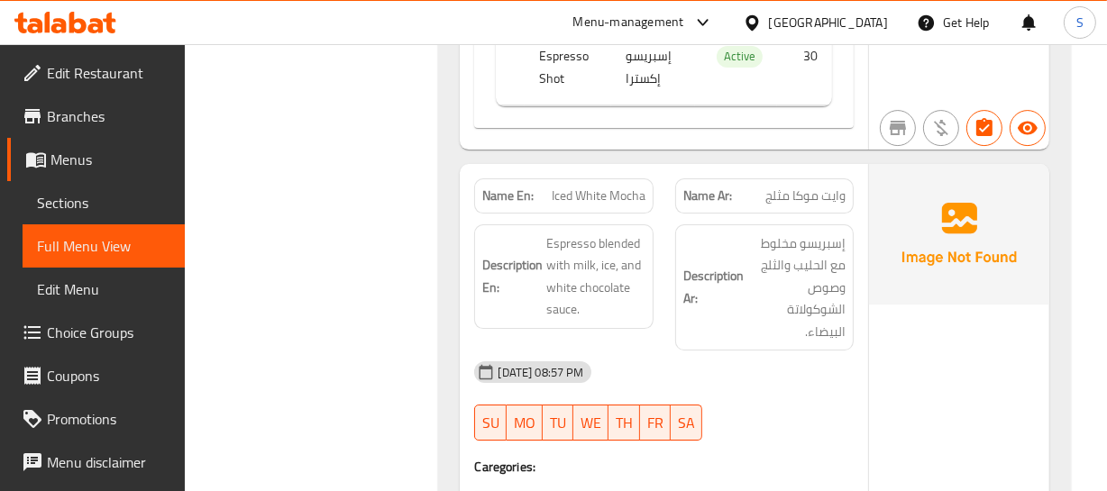
scroll to position [23715, 0]
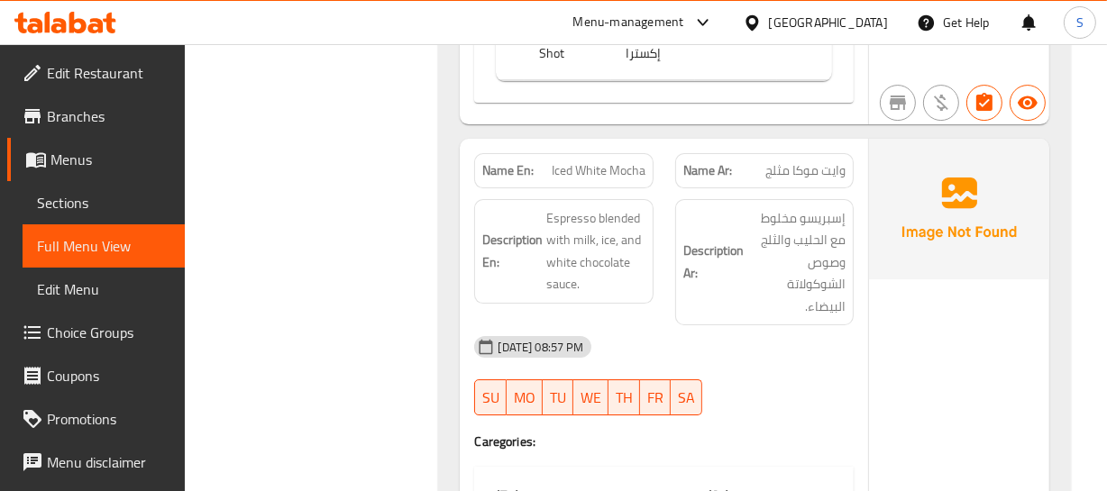
click at [532, 229] on strong "Description En:" at bounding box center [512, 251] width 60 height 44
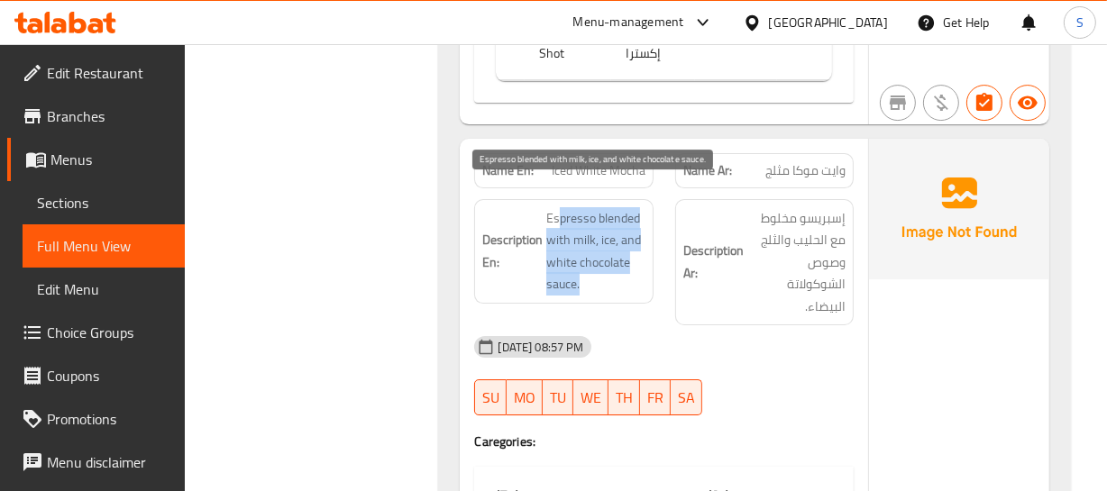
drag, startPoint x: 560, startPoint y: 186, endPoint x: 598, endPoint y: 260, distance: 83.8
click at [598, 260] on span "Espresso blended with milk, ice, and white chocolate sauce." at bounding box center [595, 251] width 98 height 88
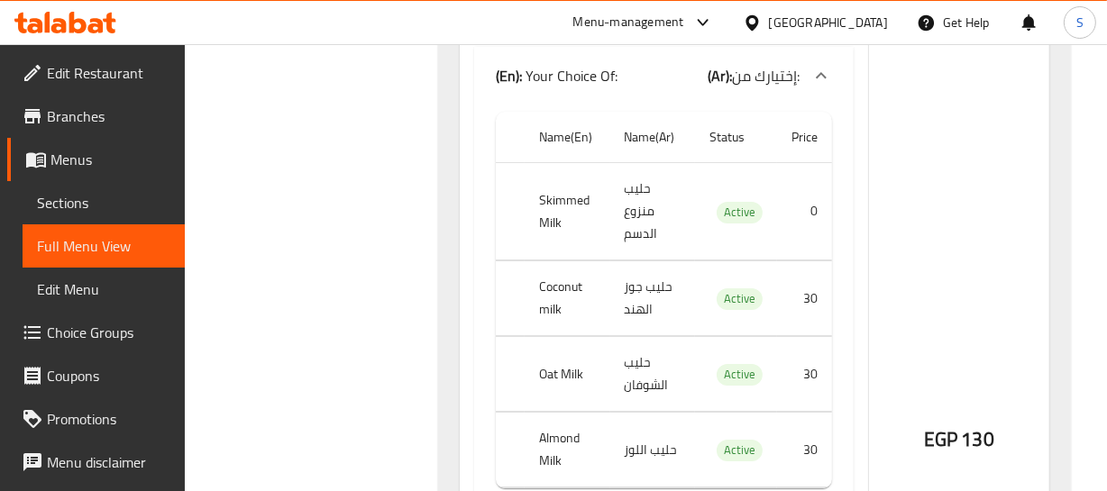
scroll to position [24206, 0]
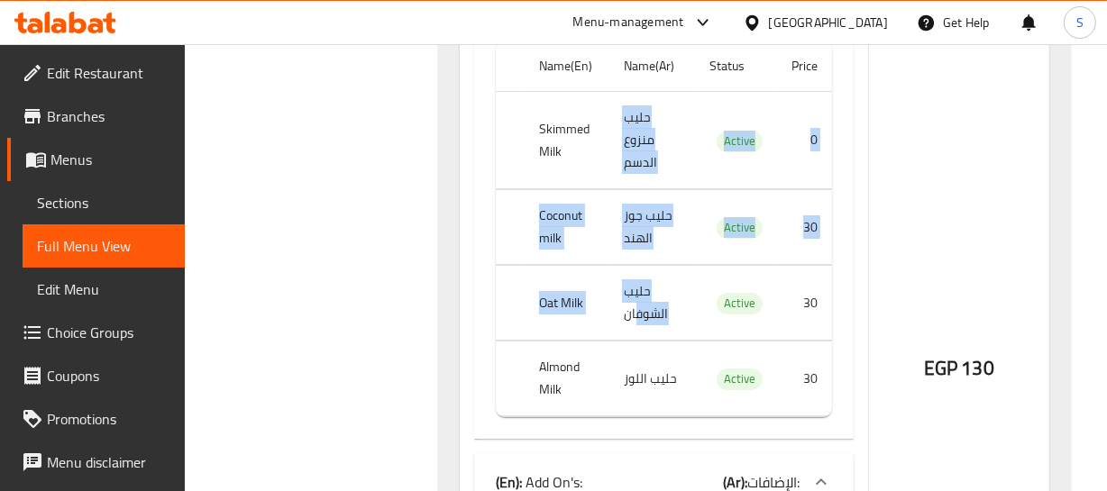
drag, startPoint x: 569, startPoint y: 128, endPoint x: 640, endPoint y: 288, distance: 175.5
click at [639, 287] on tbody "Skimmed Milk حليب منزوع الدسم Active 0 Coconut milk حليب جوز الهند Active 30 Oa…" at bounding box center [663, 254] width 335 height 325
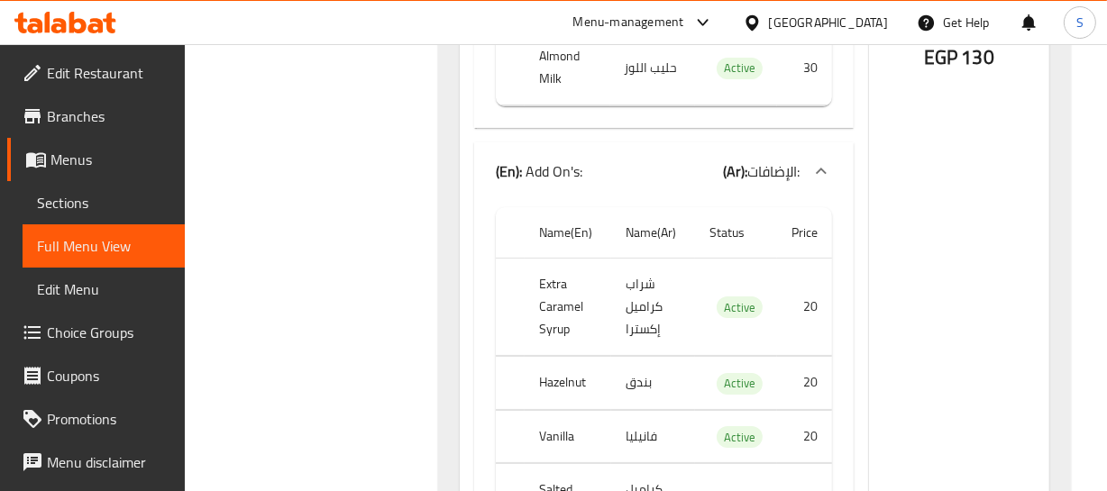
scroll to position [24616, 0]
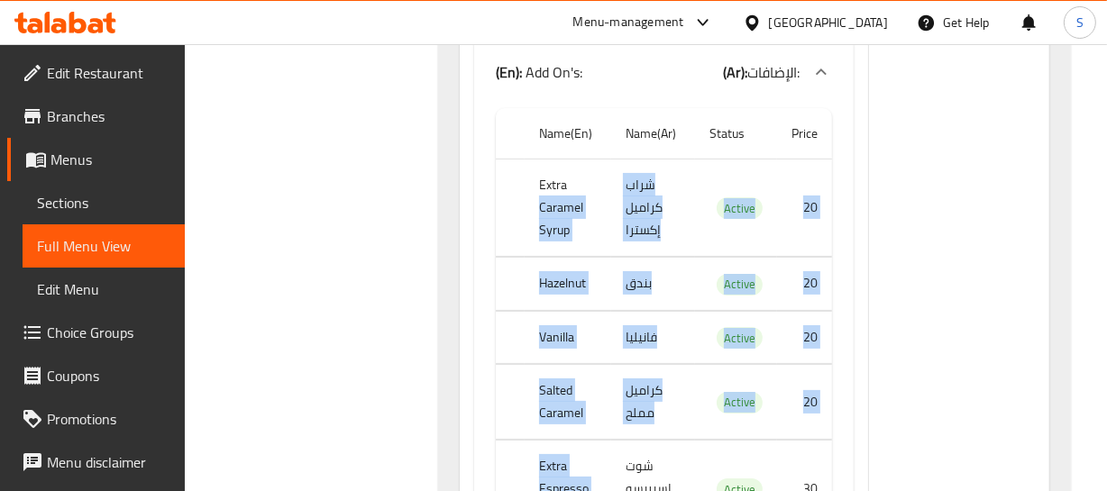
drag, startPoint x: 571, startPoint y: 223, endPoint x: 664, endPoint y: 222, distance: 93.7
click at [661, 442] on tbody "Extra Caramel Syrup شراب كراميل إكسترا Active 20 Hazelnut بندق Active 20 Vanill…" at bounding box center [663, 349] width 335 height 379
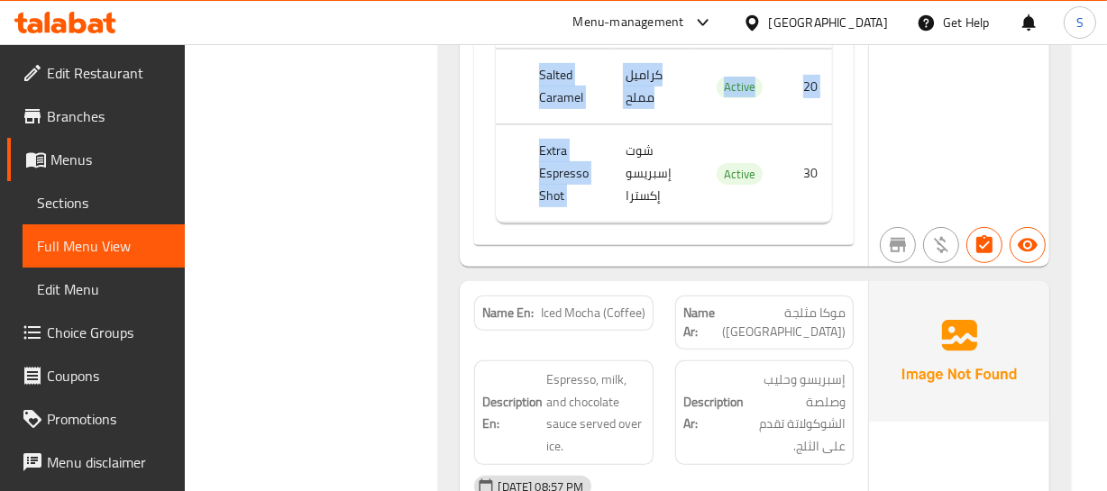
scroll to position [25025, 0]
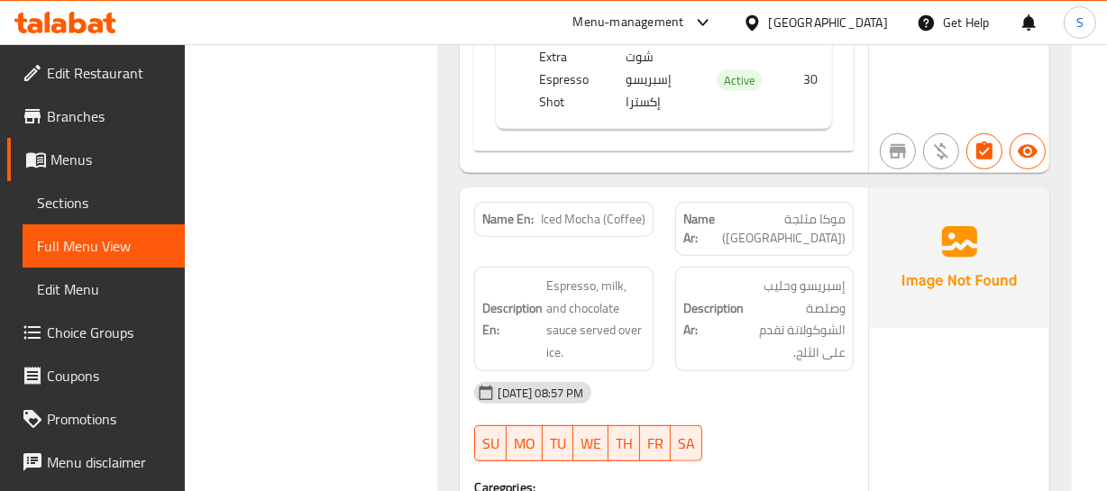
click at [577, 210] on span "Iced Mocha (Coffee)" at bounding box center [593, 219] width 105 height 19
click at [698, 307] on h6 "Description Ar: إسبريسو وحليب وصلصة الشوكولاتة تقدم على الثلج." at bounding box center [764, 319] width 162 height 88
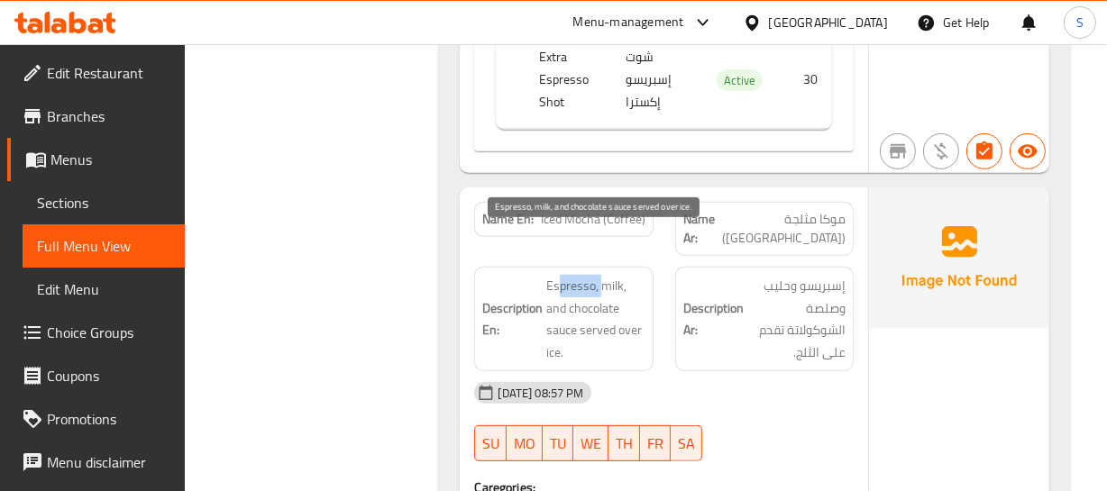
drag, startPoint x: 556, startPoint y: 238, endPoint x: 599, endPoint y: 236, distance: 43.3
click at [599, 275] on span "Espresso, milk, and chocolate sauce served over ice." at bounding box center [595, 319] width 98 height 88
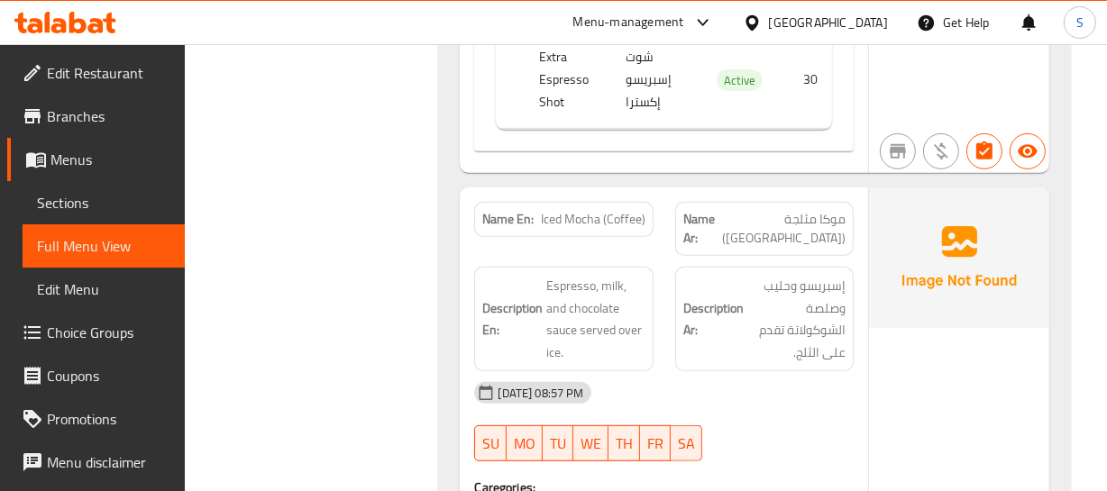
drag, startPoint x: 668, startPoint y: 206, endPoint x: 635, endPoint y: 206, distance: 33.4
click at [667, 206] on div "Name Ar: موكا مثلجة (قهوة)" at bounding box center [764, 229] width 200 height 76
click at [571, 210] on span "Iced Mocha (Coffee)" at bounding box center [593, 219] width 105 height 19
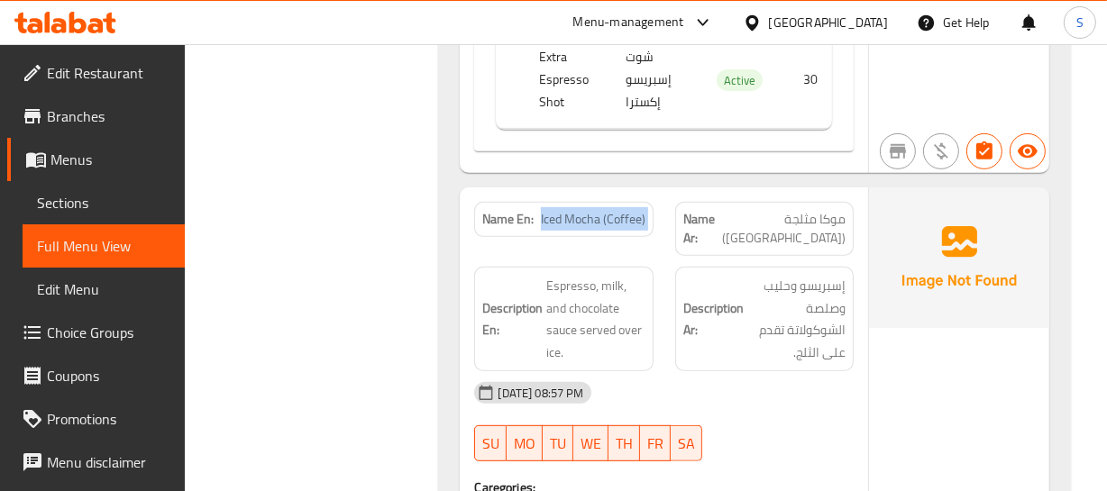
copy span "Iced Mocha (Coffee)"
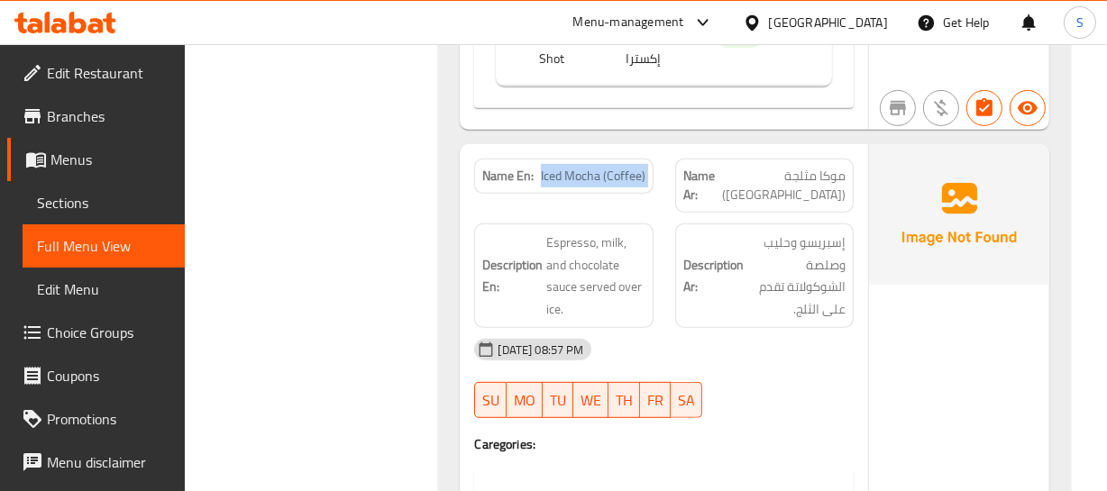
scroll to position [25107, 0]
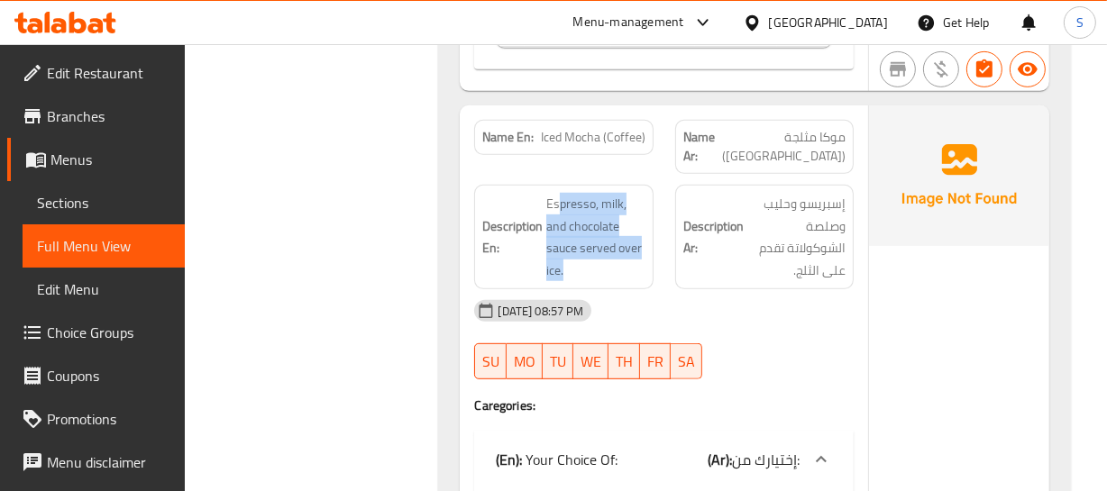
drag, startPoint x: 556, startPoint y: 157, endPoint x: 635, endPoint y: 243, distance: 117.4
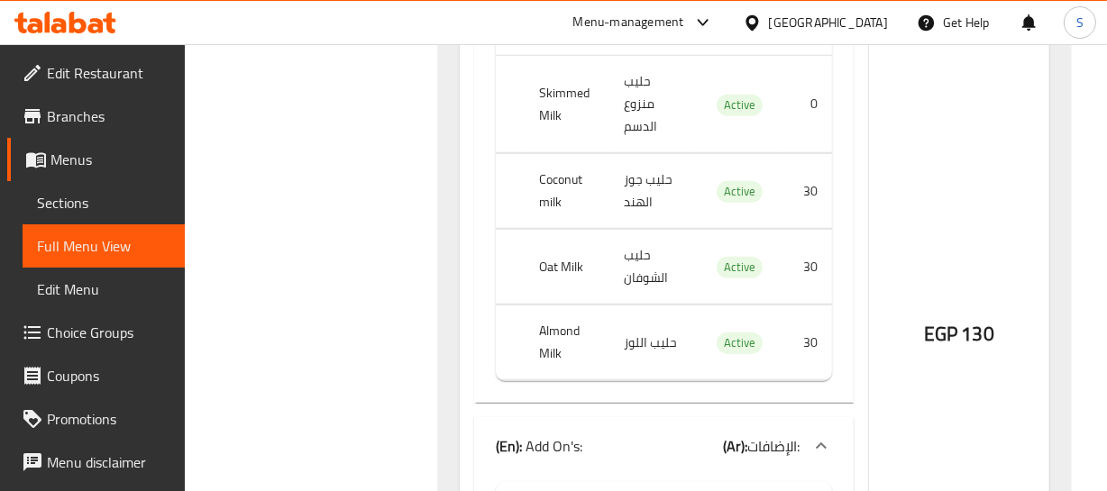
scroll to position [25599, 0]
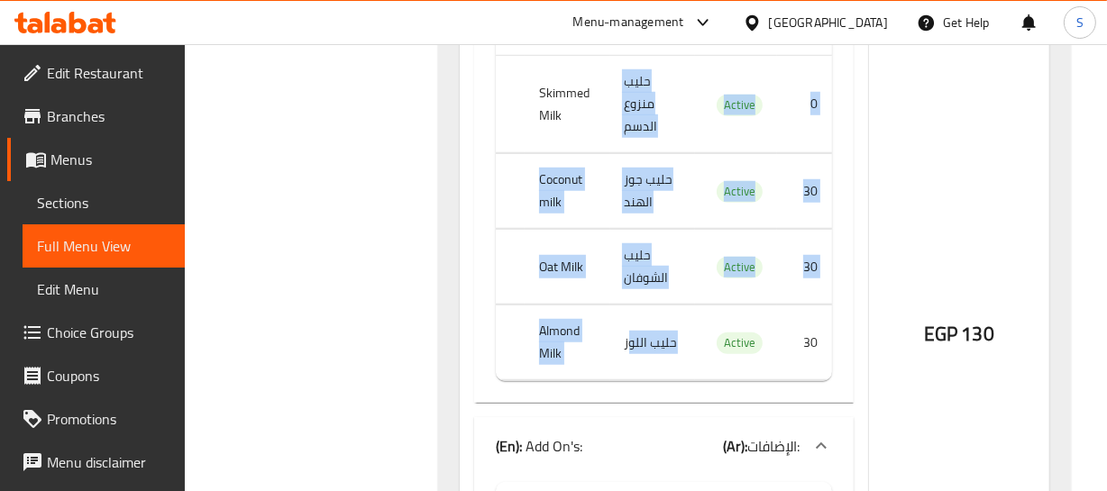
drag, startPoint x: 559, startPoint y: 90, endPoint x: 639, endPoint y: 216, distance: 149.5
click at [631, 263] on tbody "Skimmed Milk حليب منزوع الدسم Active 0 Coconut milk حليب جوز الهند Active 30 Oa…" at bounding box center [663, 218] width 335 height 325
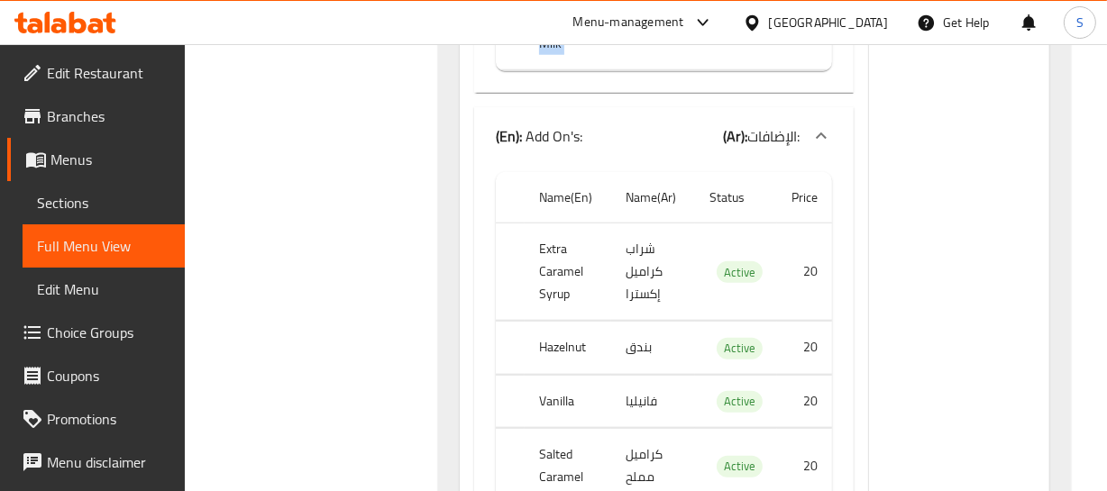
scroll to position [26009, 0]
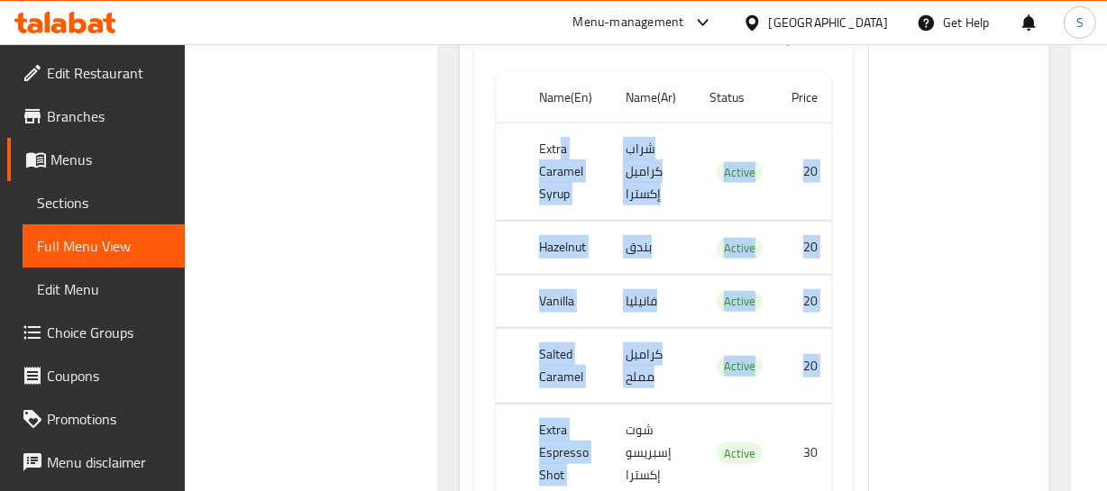
drag, startPoint x: 562, startPoint y: 103, endPoint x: 664, endPoint y: 226, distance: 160.1
click at [663, 379] on tbody "Extra Caramel Syrup شراب كراميل إكسترا Active 20 Hazelnut بندق Active 20 Vanill…" at bounding box center [663, 312] width 335 height 379
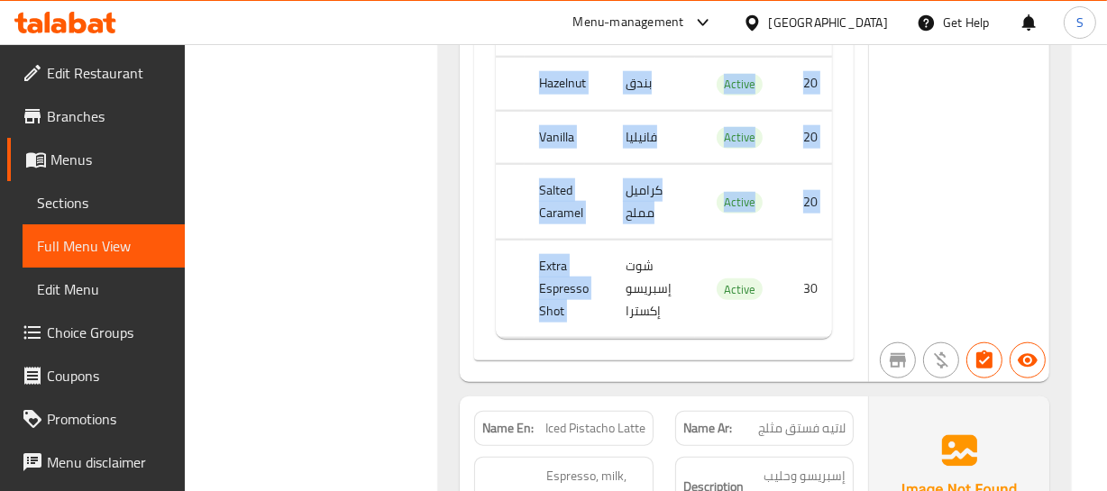
scroll to position [26337, 0]
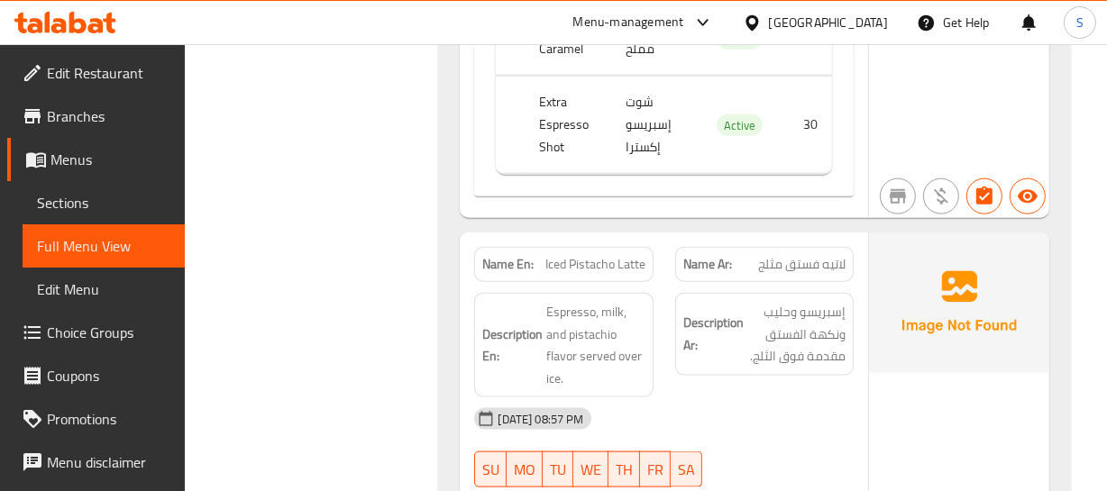
click at [590, 255] on span "Iced Pistacho Latte" at bounding box center [595, 264] width 100 height 19
click at [637, 301] on span "Espresso, milk, and pistachio flavor served over ice." at bounding box center [595, 345] width 98 height 88
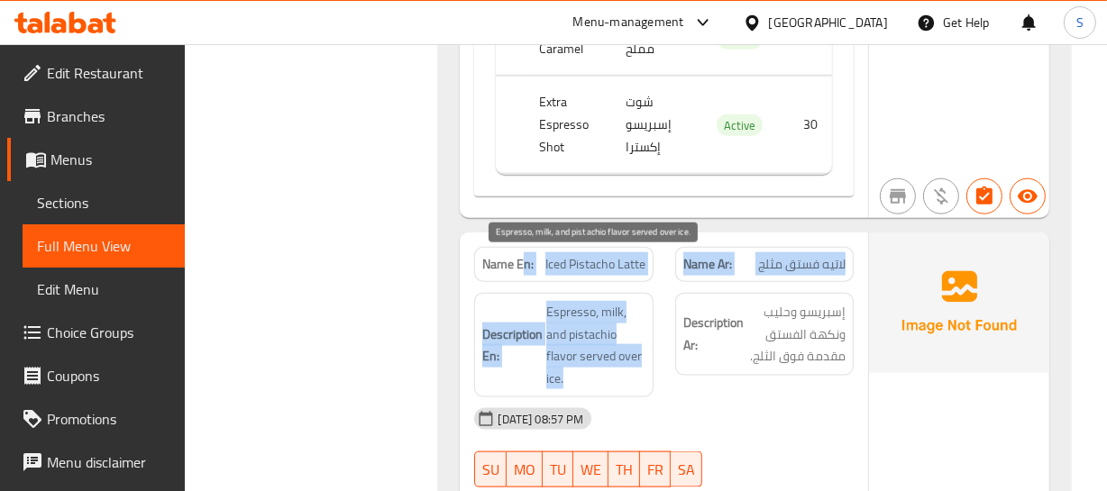
drag, startPoint x: 524, startPoint y: 224, endPoint x: 628, endPoint y: 342, distance: 157.7
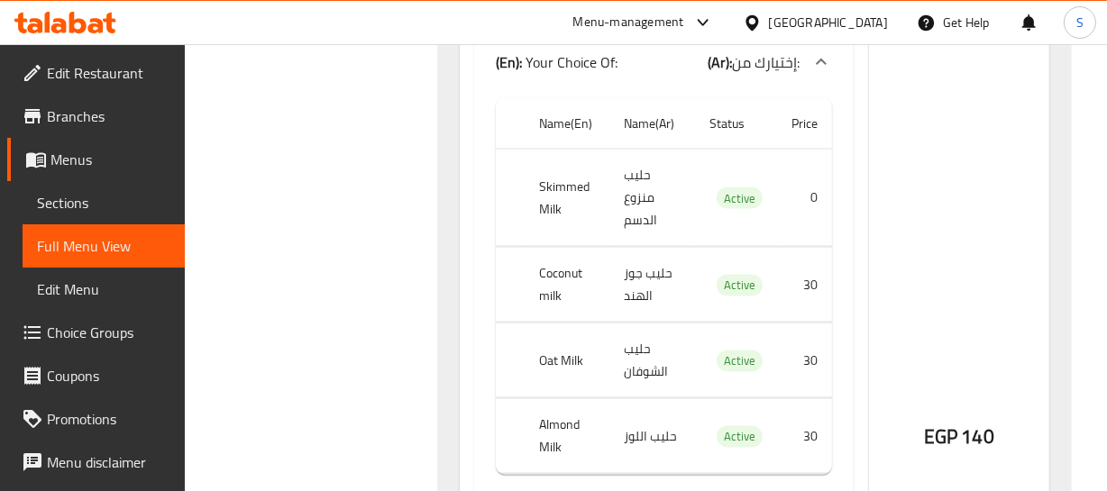
scroll to position [26992, 0]
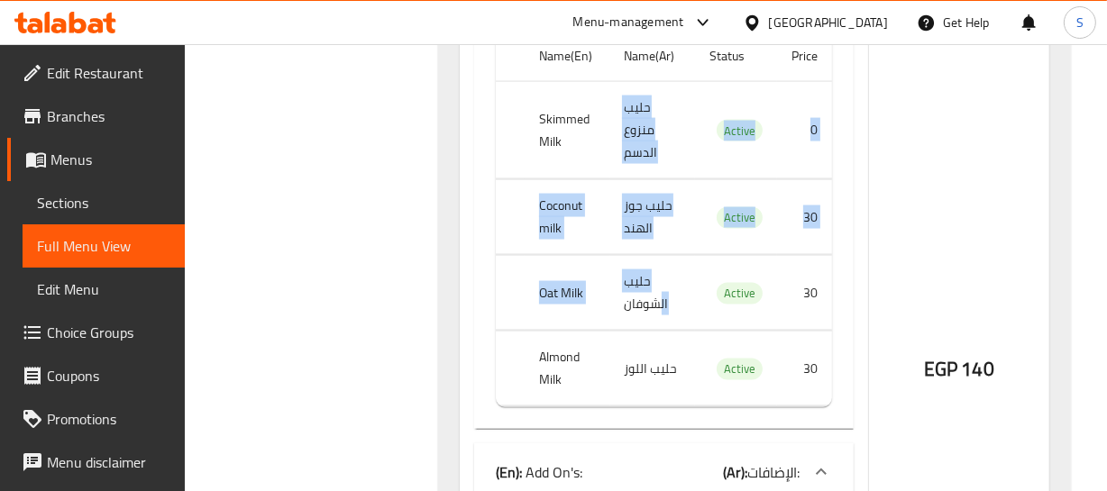
drag, startPoint x: 574, startPoint y: 97, endPoint x: 667, endPoint y: 316, distance: 237.9
click at [667, 311] on tbody "Skimmed Milk حليب منزوع الدسم Active 0 Coconut milk حليب جوز الهند Active 30 Oa…" at bounding box center [663, 244] width 335 height 325
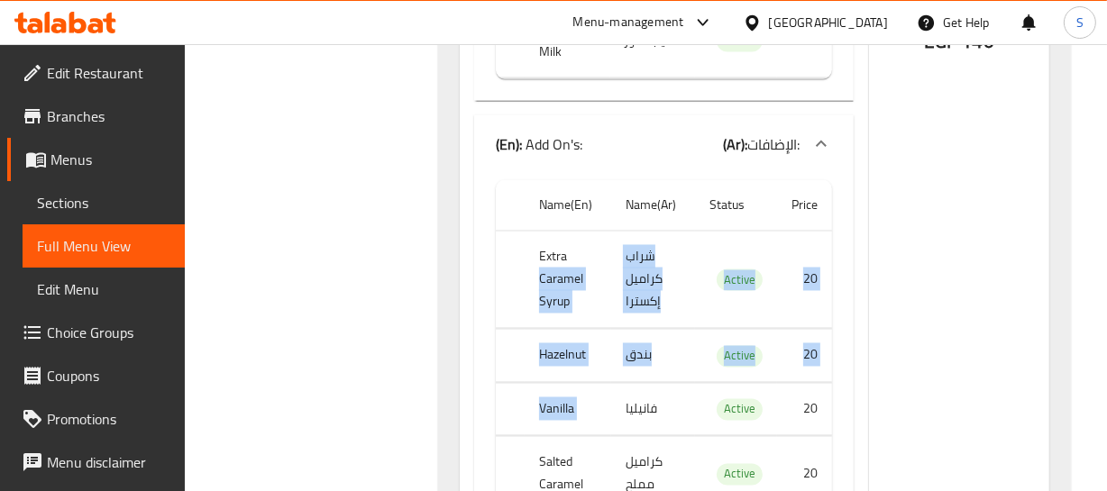
drag, startPoint x: 608, startPoint y: 202, endPoint x: 673, endPoint y: 375, distance: 185.1
click at [672, 375] on tbody "Extra Caramel Syrup شراب كراميل إكسترا Active 20 Hazelnut بندق Active 20 Vanill…" at bounding box center [663, 421] width 335 height 379
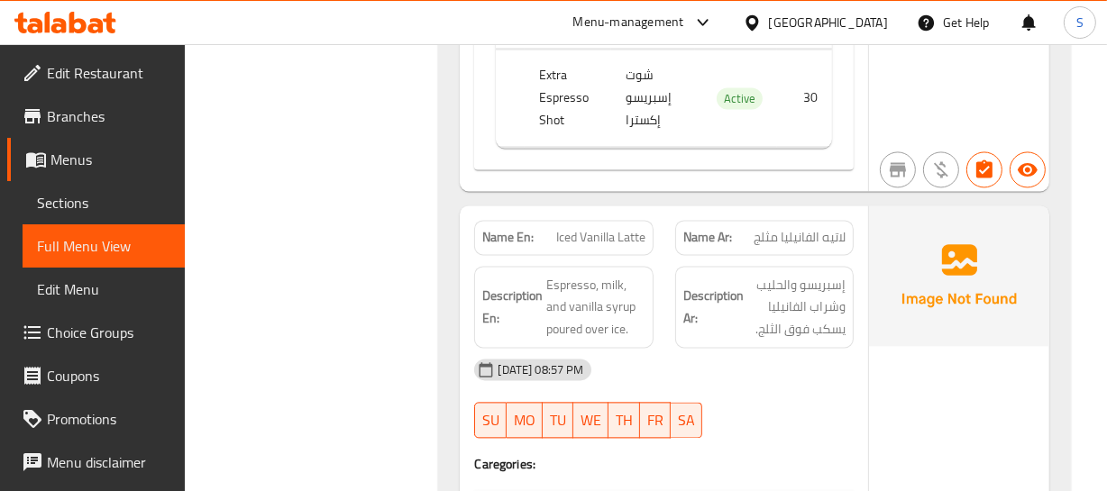
scroll to position [27812, 0]
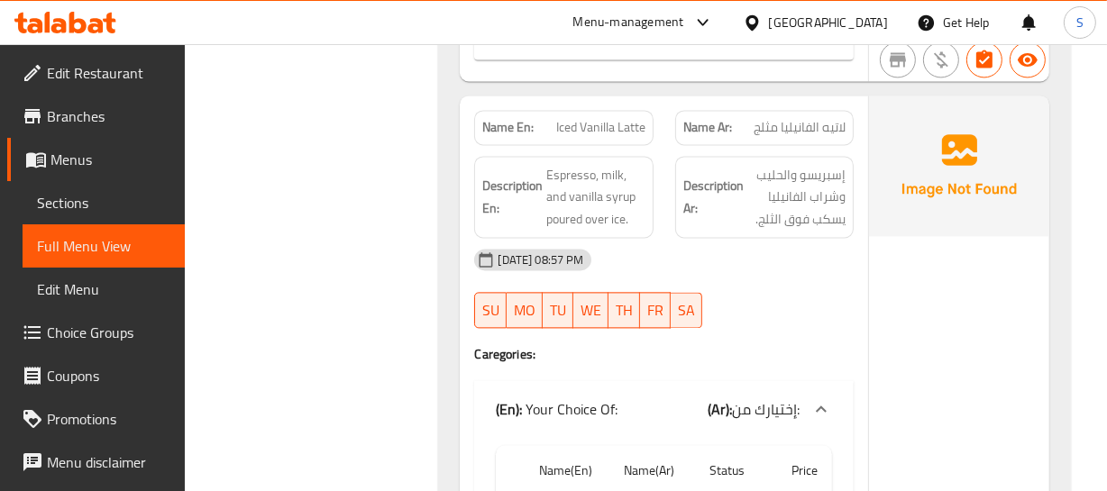
click at [808, 118] on span "لاتيه الفانيليا مثلج" at bounding box center [800, 127] width 92 height 19
drag, startPoint x: 808, startPoint y: 75, endPoint x: 726, endPoint y: 86, distance: 81.8
click at [806, 118] on span "لاتيه الفانيليا مثلج" at bounding box center [800, 127] width 92 height 19
click at [576, 118] on span "Iced Vanilla Latte" at bounding box center [600, 127] width 89 height 19
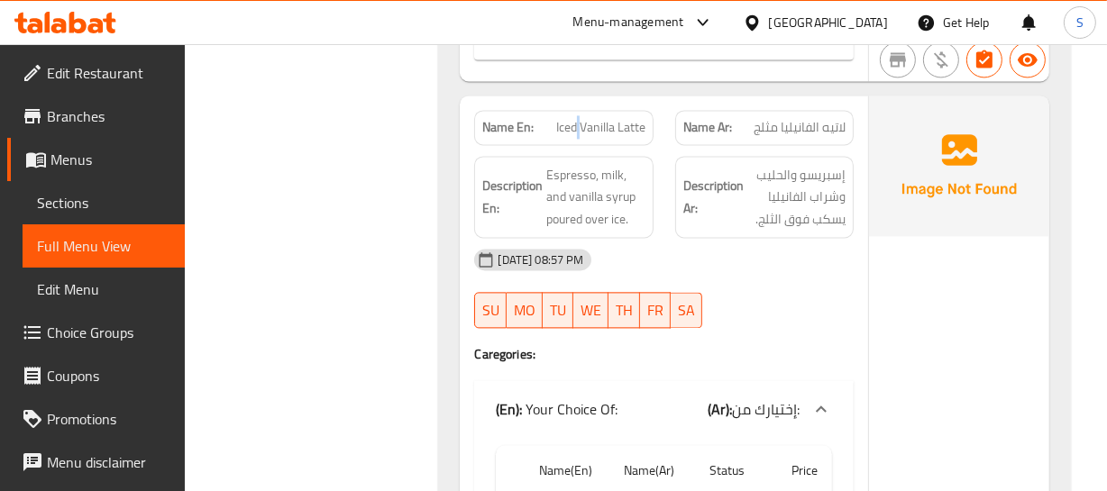
click at [576, 118] on span "Iced Vanilla Latte" at bounding box center [600, 127] width 89 height 19
click at [703, 317] on div at bounding box center [764, 328] width 200 height 22
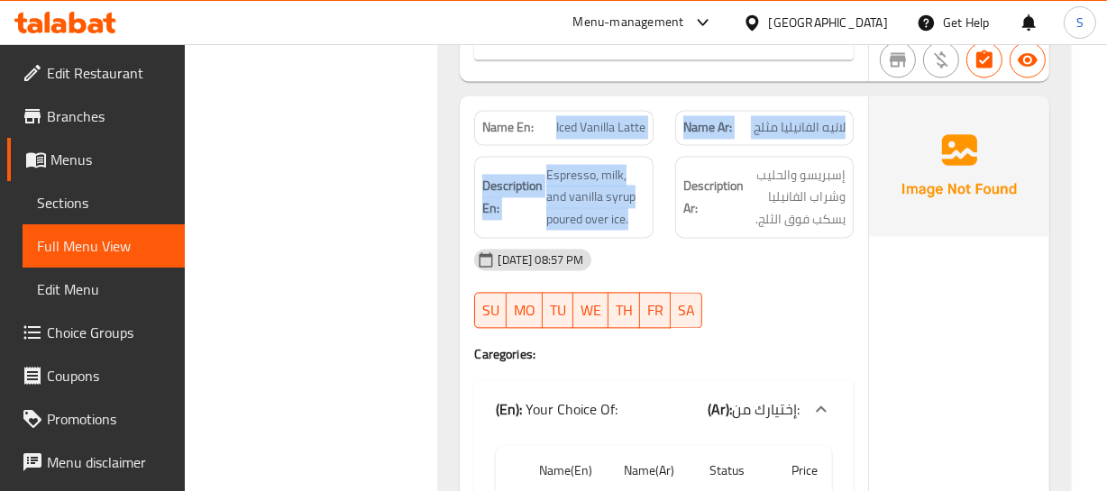
drag, startPoint x: 548, startPoint y: 89, endPoint x: 845, endPoint y: 187, distance: 313.3
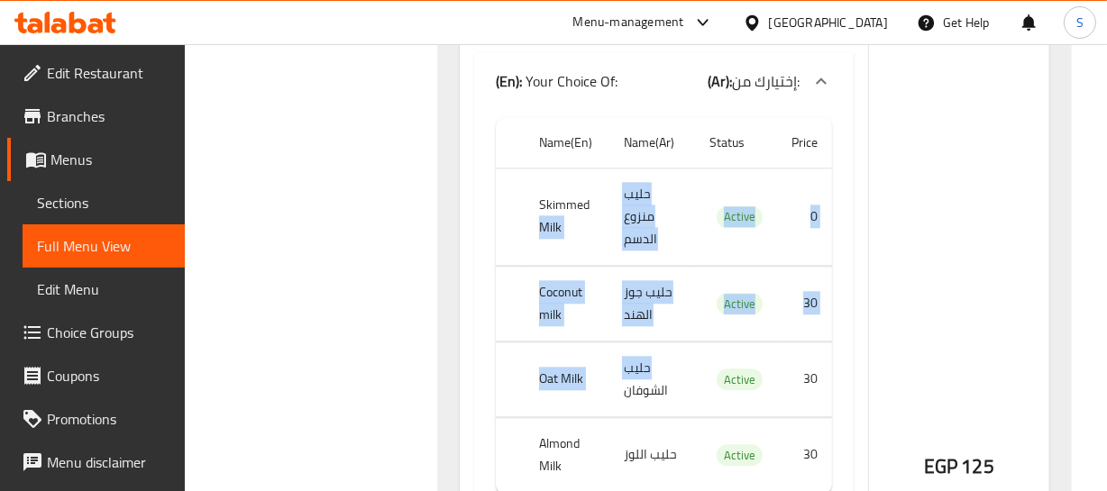
drag, startPoint x: 607, startPoint y: 162, endPoint x: 692, endPoint y: 346, distance: 202.8
click at [692, 346] on tbody "Skimmed Milk حليب منزوع الدسم Active 0 Coconut milk حليب جوز الهند Active 30 Oa…" at bounding box center [663, 330] width 335 height 325
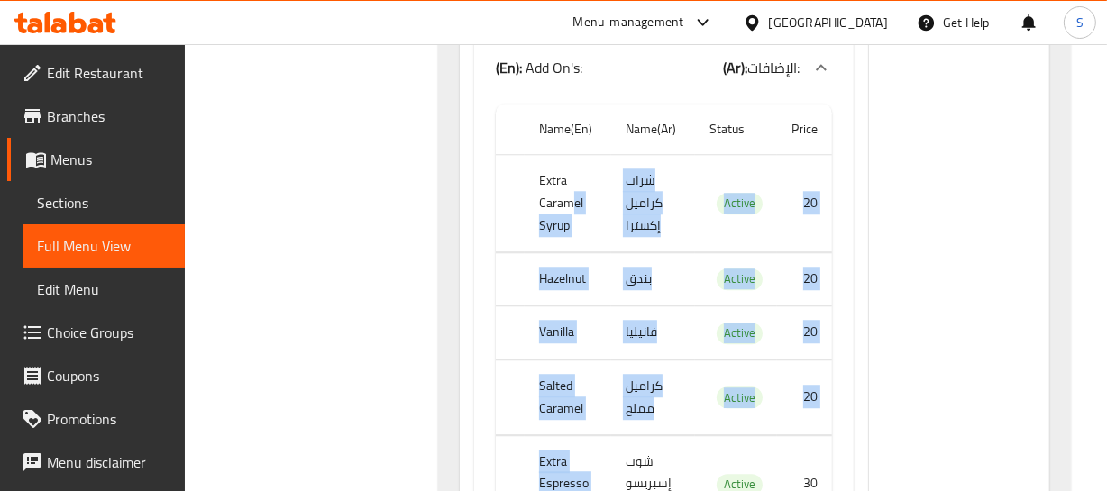
drag, startPoint x: 577, startPoint y: 171, endPoint x: 658, endPoint y: 394, distance: 237.0
click at [658, 399] on tbody "Extra Caramel Syrup شراب كراميل إكسترا Active 20 Hazelnut بندق Active 20 Vanill…" at bounding box center [663, 343] width 335 height 379
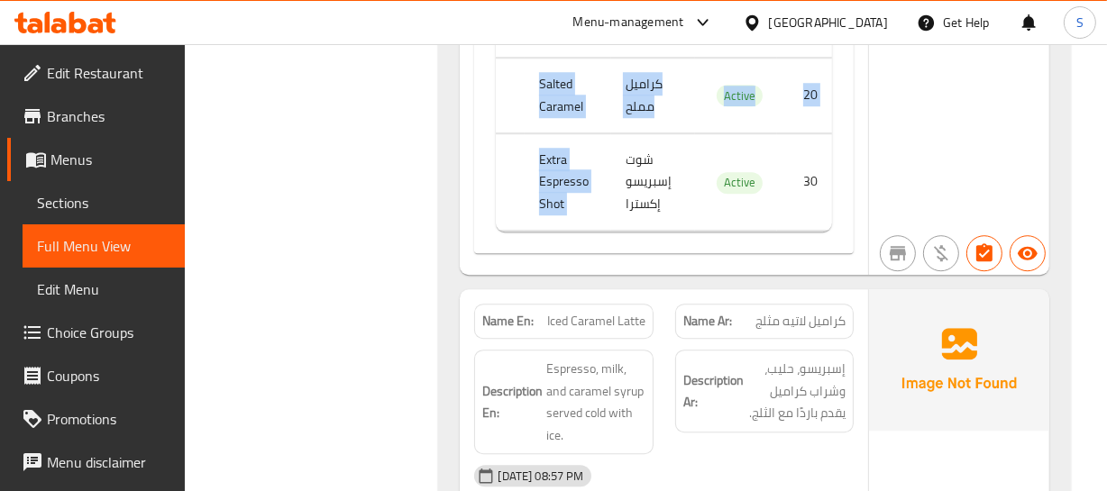
scroll to position [28959, 0]
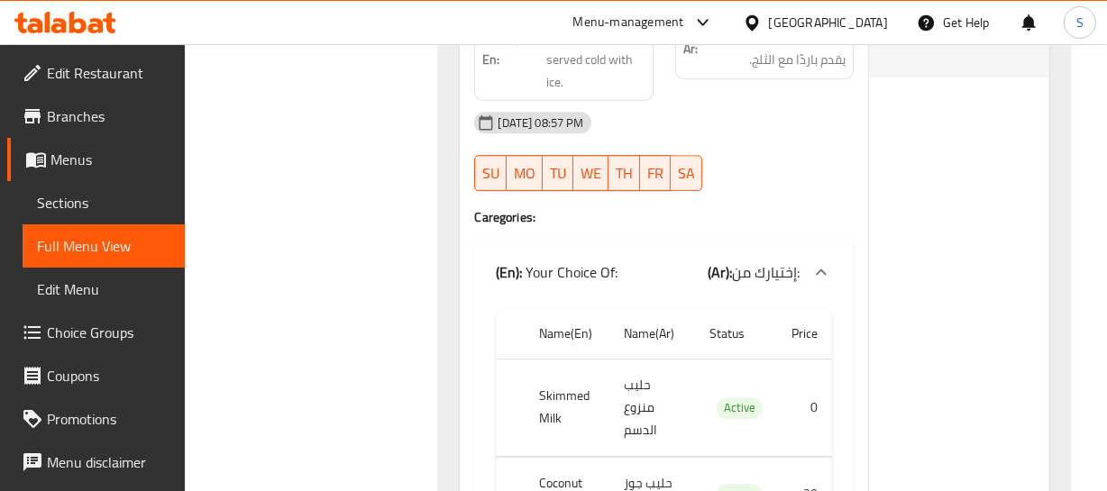
click at [724, 308] on th "Status" at bounding box center [736, 333] width 82 height 51
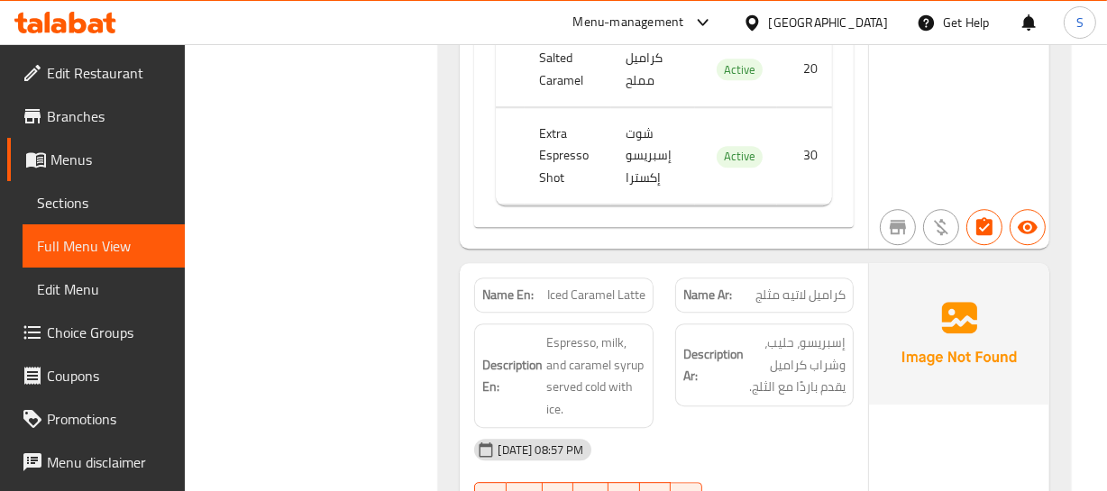
click at [577, 286] on span "Iced Caramel Latte" at bounding box center [596, 295] width 98 height 19
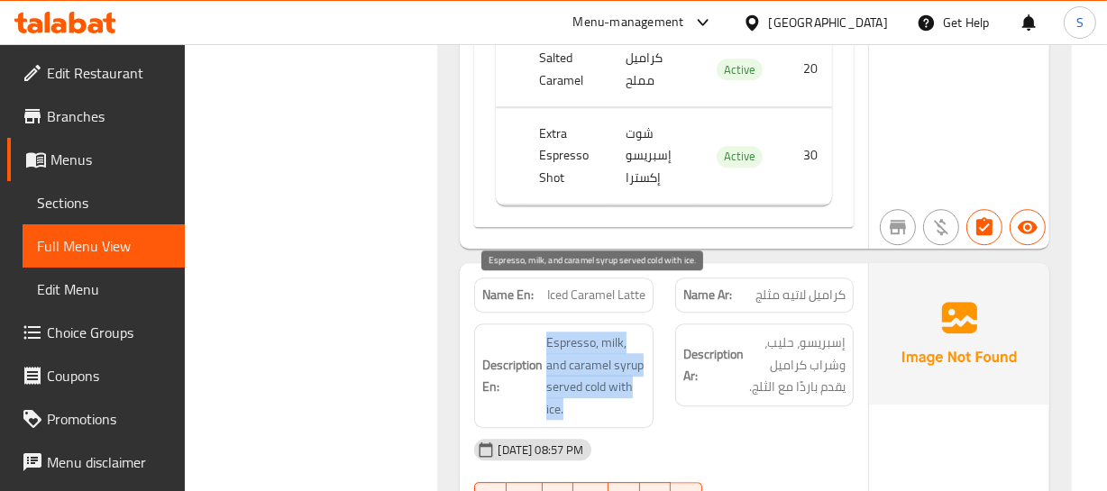
drag, startPoint x: 539, startPoint y: 286, endPoint x: 624, endPoint y: 364, distance: 115.4
click at [634, 372] on div "Description En: Espresso, milk, and caramel syrup served cold with ice." at bounding box center [563, 376] width 178 height 105
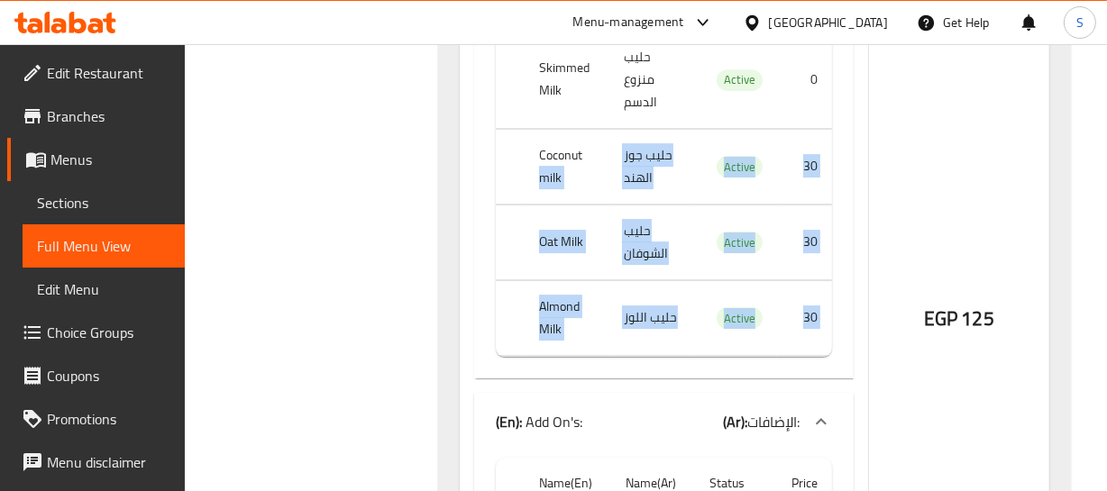
drag, startPoint x: 606, startPoint y: 126, endPoint x: 730, endPoint y: 355, distance: 260.6
click at [729, 356] on div "Name En: Iced Caramel Latte Name Ar: كراميل لاتيه مثلج Description En: Espresso…" at bounding box center [663, 269] width 407 height 1323
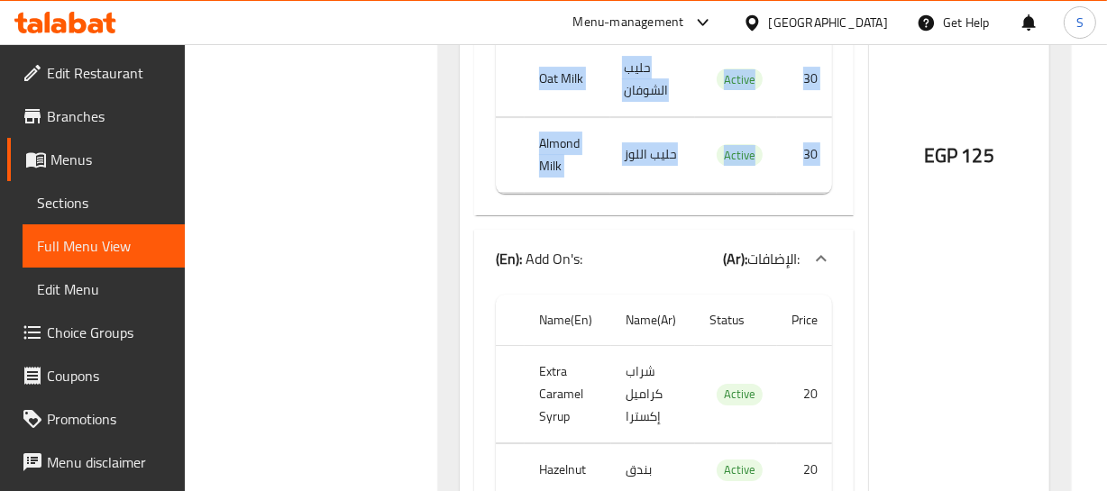
scroll to position [29860, 0]
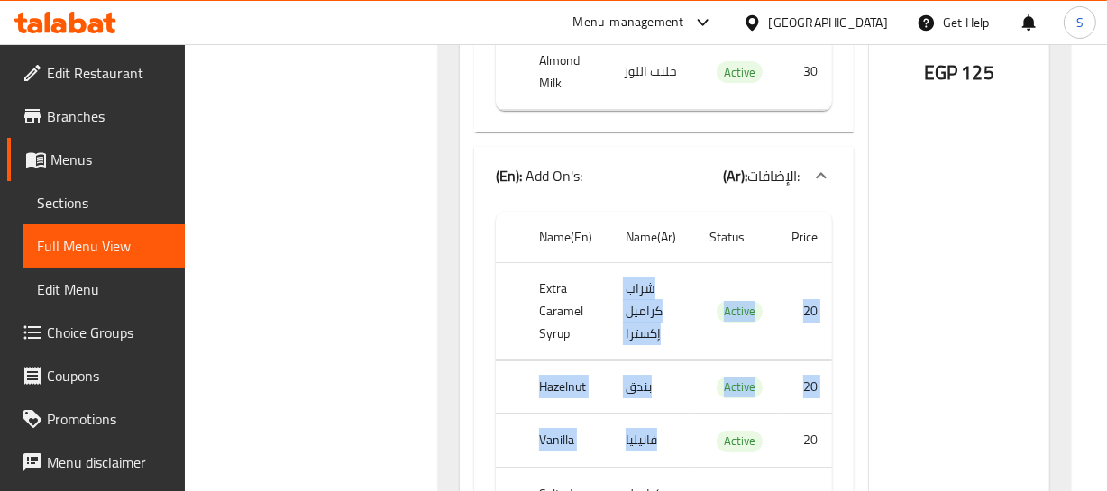
drag, startPoint x: 587, startPoint y: 290, endPoint x: 619, endPoint y: 406, distance: 119.9
click at [619, 406] on tbody "Extra Caramel Syrup شراب كراميل إكسترا Active 20 Hazelnut بندق Active 20 Vanill…" at bounding box center [663, 451] width 335 height 379
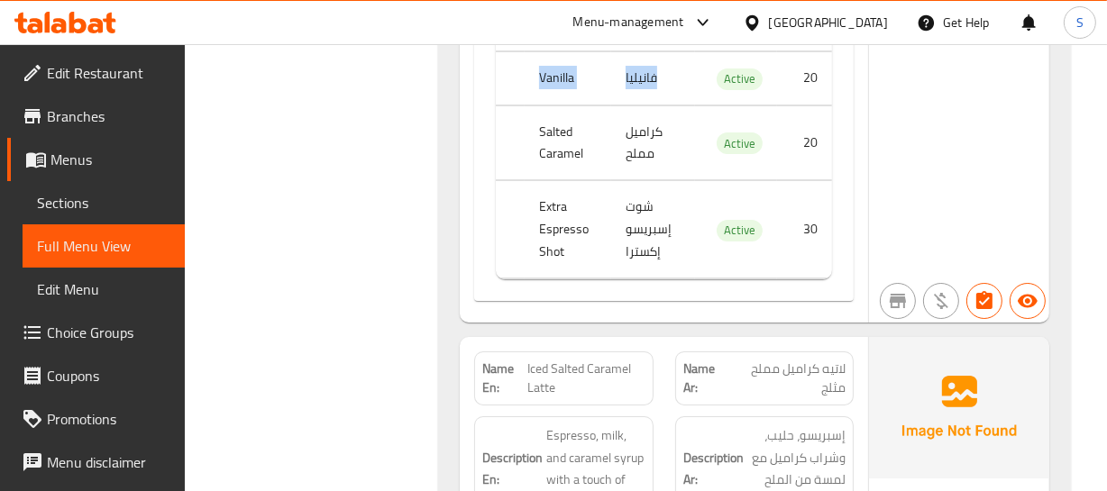
scroll to position [30270, 0]
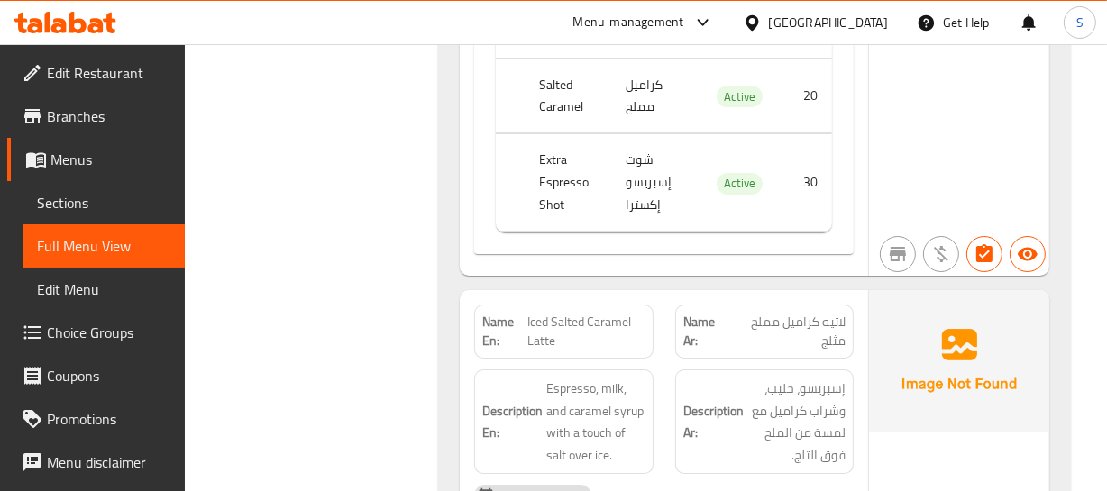
click at [730, 378] on h6 "Description Ar: إسبريسو، حليب، وشراب كراميل مع لمسة من الملح فوق الثلج." at bounding box center [764, 422] width 162 height 88
click at [552, 313] on span "Iced Salted Caramel Latte" at bounding box center [585, 332] width 117 height 38
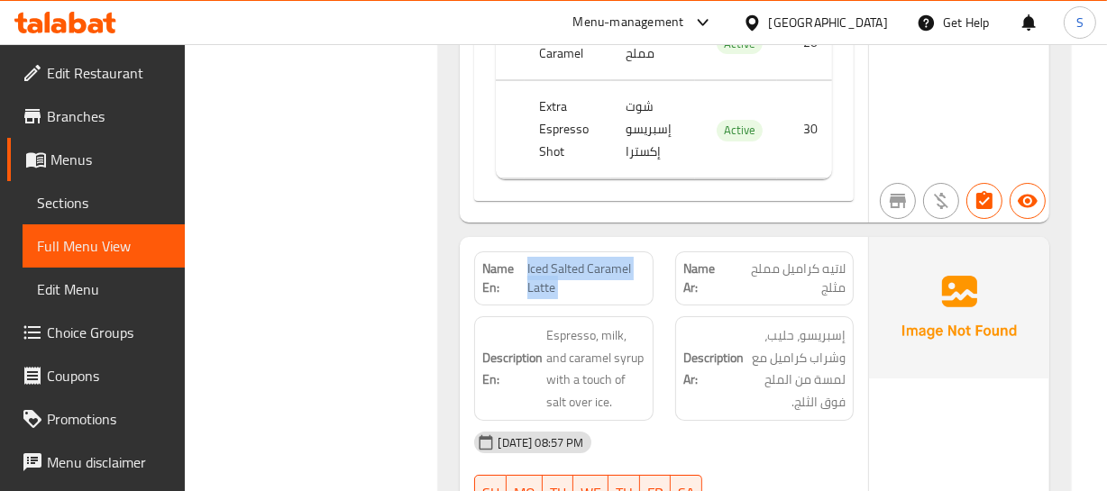
scroll to position [30352, 0]
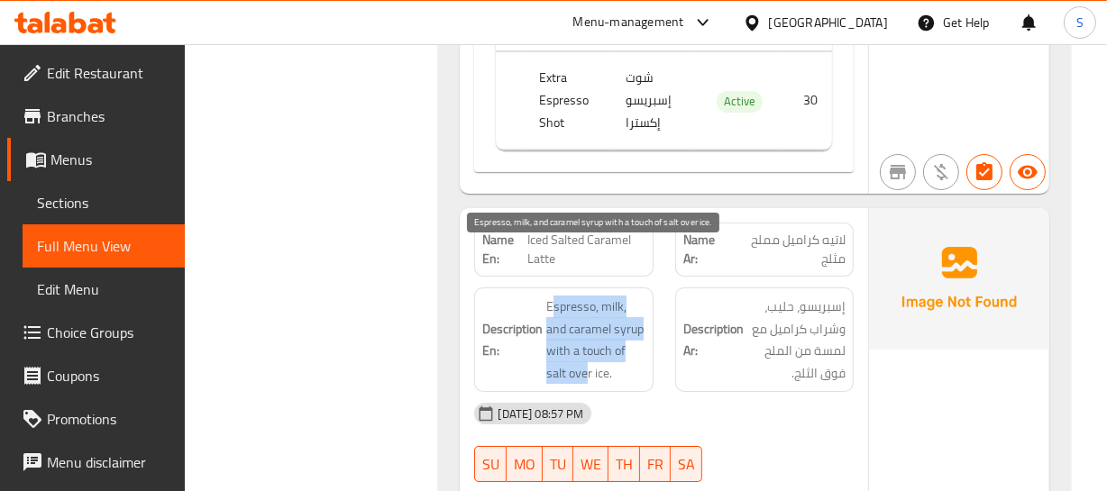
drag, startPoint x: 552, startPoint y: 252, endPoint x: 661, endPoint y: 321, distance: 128.8
click at [626, 324] on span "Espresso, milk, and caramel syrup with a touch of salt over ice." at bounding box center [595, 340] width 98 height 88
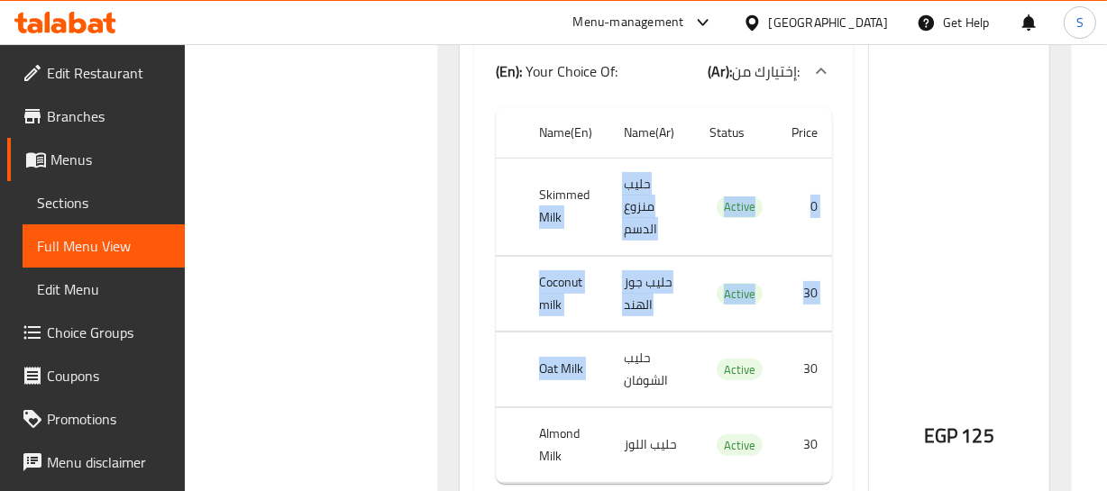
drag, startPoint x: 601, startPoint y: 154, endPoint x: 654, endPoint y: 324, distance: 177.6
click at [651, 319] on tbody "Skimmed Milk حليب منزوع الدسم Active 0 Coconut milk حليب جوز الهند Active 30 Oa…" at bounding box center [663, 320] width 335 height 325
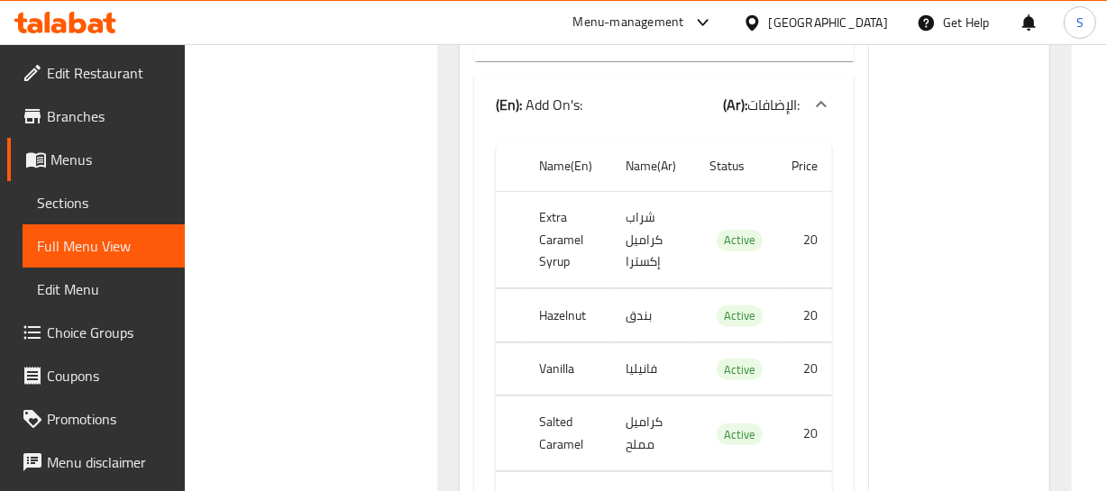
scroll to position [31335, 0]
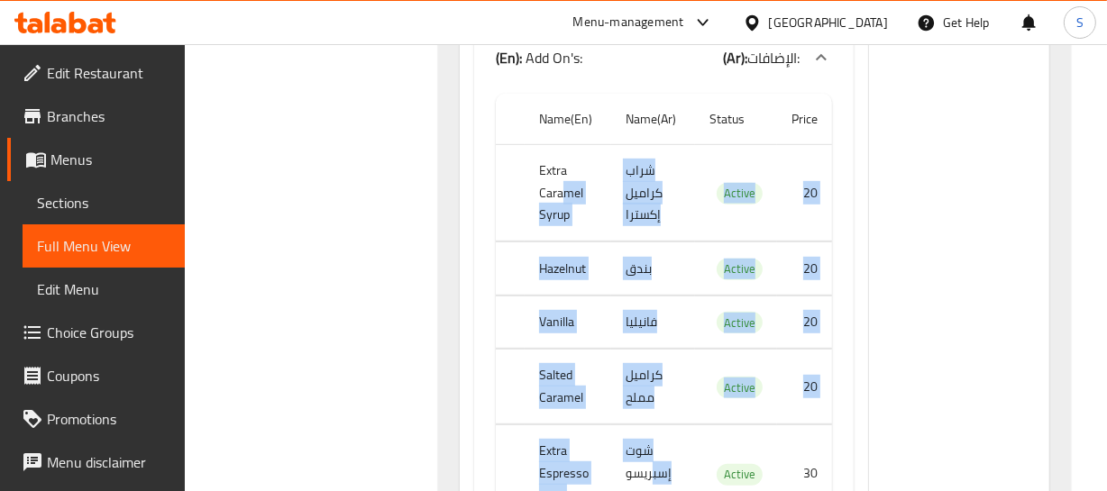
drag, startPoint x: 563, startPoint y: 147, endPoint x: 653, endPoint y: 423, distance: 289.9
click at [653, 425] on tbody "Extra Caramel Syrup شراب كراميل إكسترا Active 20 Hazelnut بندق Active 20 Vanill…" at bounding box center [663, 333] width 335 height 379
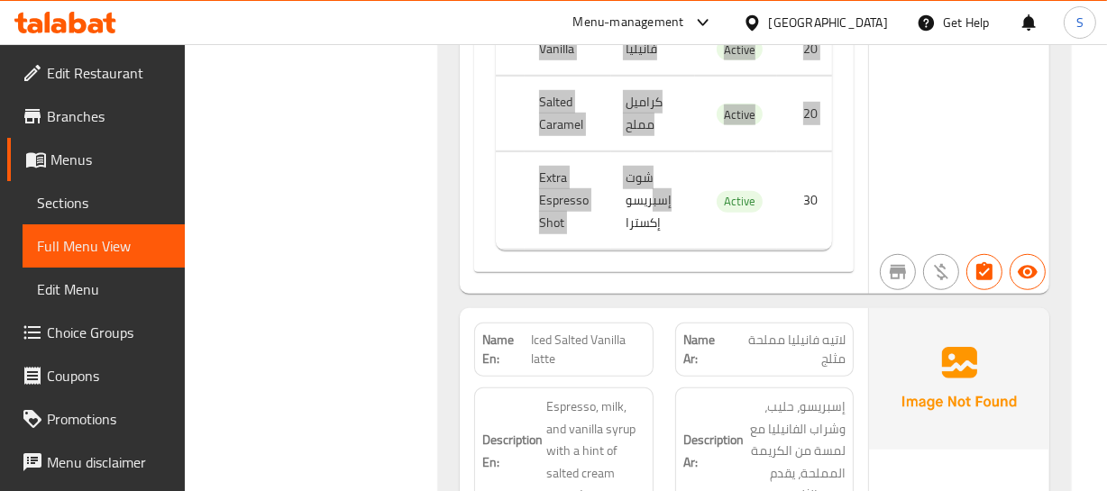
scroll to position [31745, 0]
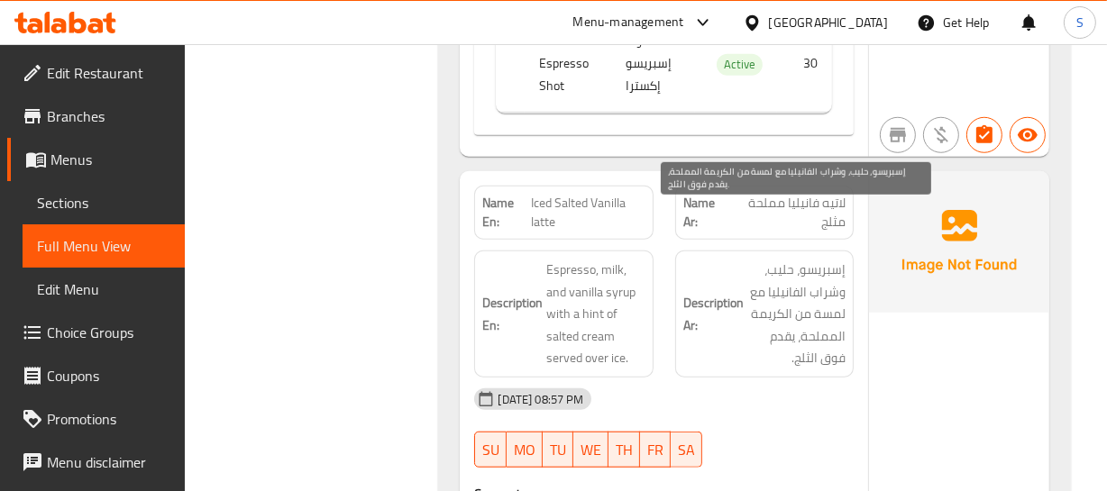
click at [774, 315] on span "إسبريسو، حليب، وشراب الفانيليا مع لمسة من الكريمة المملحة، يقدم فوق الثلج." at bounding box center [796, 314] width 98 height 111
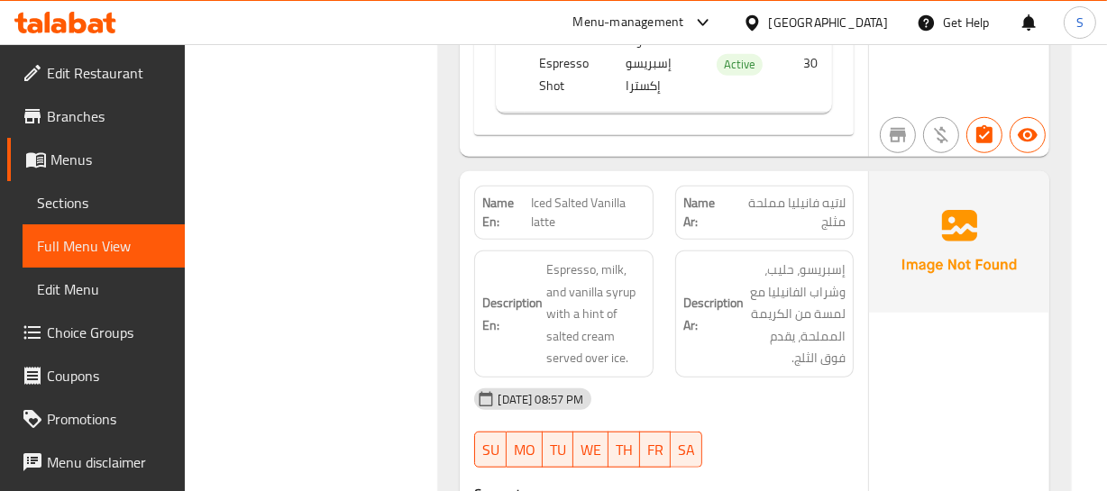
click at [553, 194] on span "Iced Salted Vanilla latte" at bounding box center [588, 213] width 114 height 38
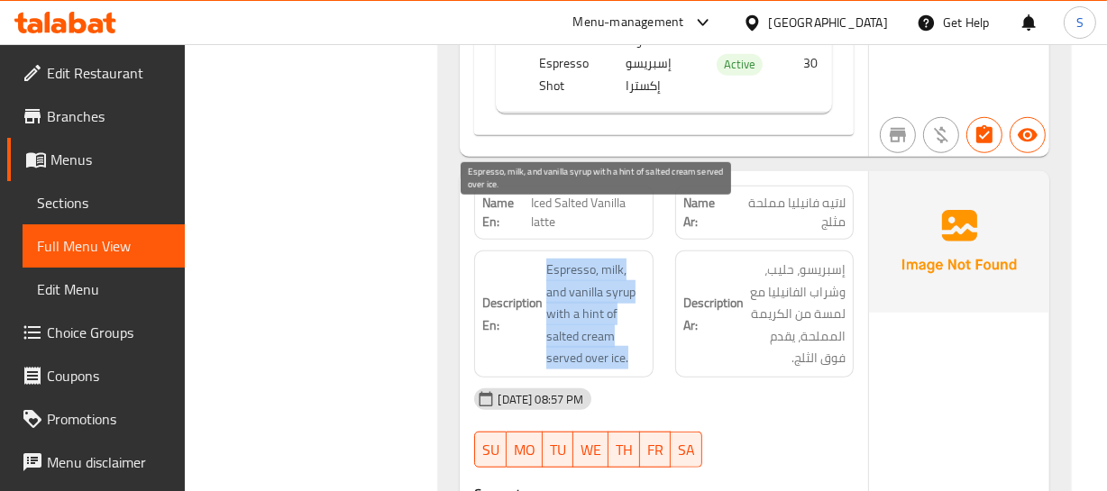
drag, startPoint x: 548, startPoint y: 214, endPoint x: 670, endPoint y: 305, distance: 152.0
click at [659, 305] on div "Description En: Espresso, milk, and vanilla syrup with a hint of salted cream s…" at bounding box center [563, 314] width 200 height 149
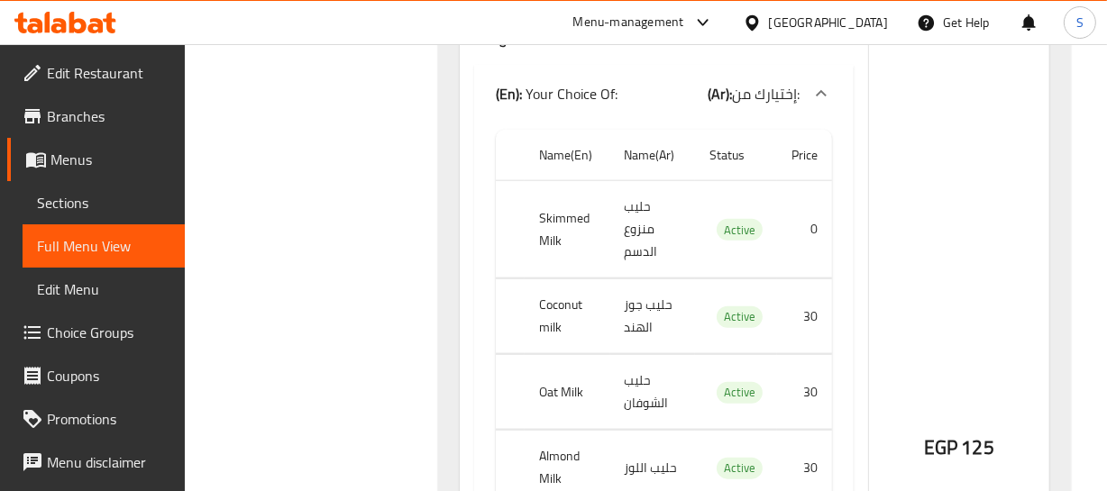
scroll to position [32236, 0]
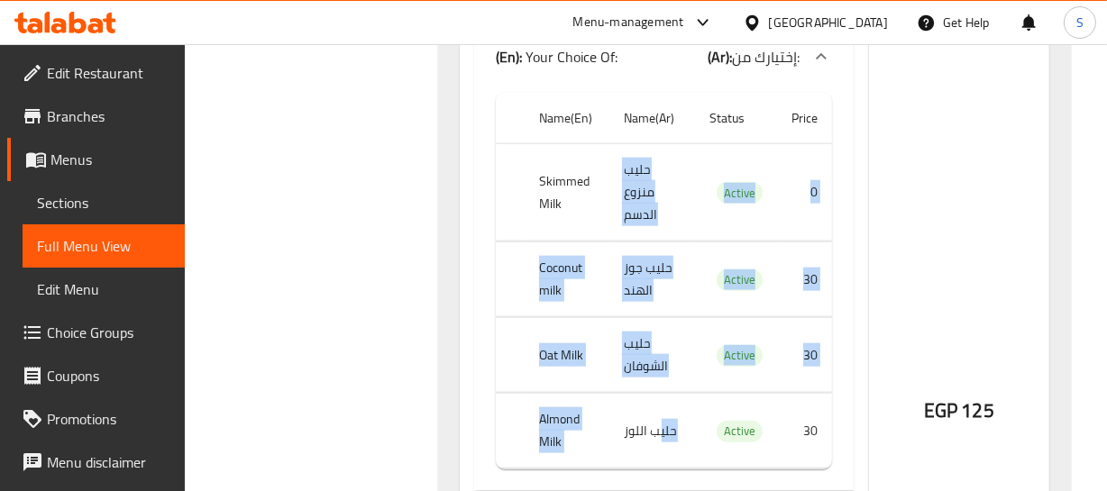
drag, startPoint x: 589, startPoint y: 146, endPoint x: 657, endPoint y: 345, distance: 210.7
click at [657, 345] on tbody "Skimmed Milk حليب منزوع الدسم Active 0 Coconut milk حليب جوز الهند Active 30 Oa…" at bounding box center [663, 306] width 335 height 325
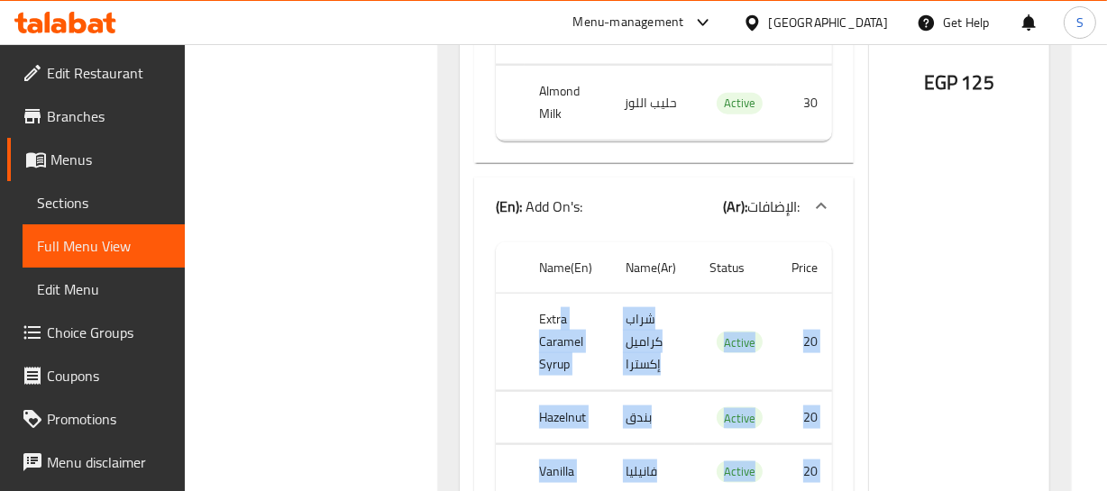
drag, startPoint x: 568, startPoint y: 278, endPoint x: 651, endPoint y: 459, distance: 199.2
click at [651, 459] on tbody "Extra Caramel Syrup شراب كراميل إكسترا Active 20 Hazelnut بندق Active 20 Vanill…" at bounding box center [663, 482] width 335 height 379
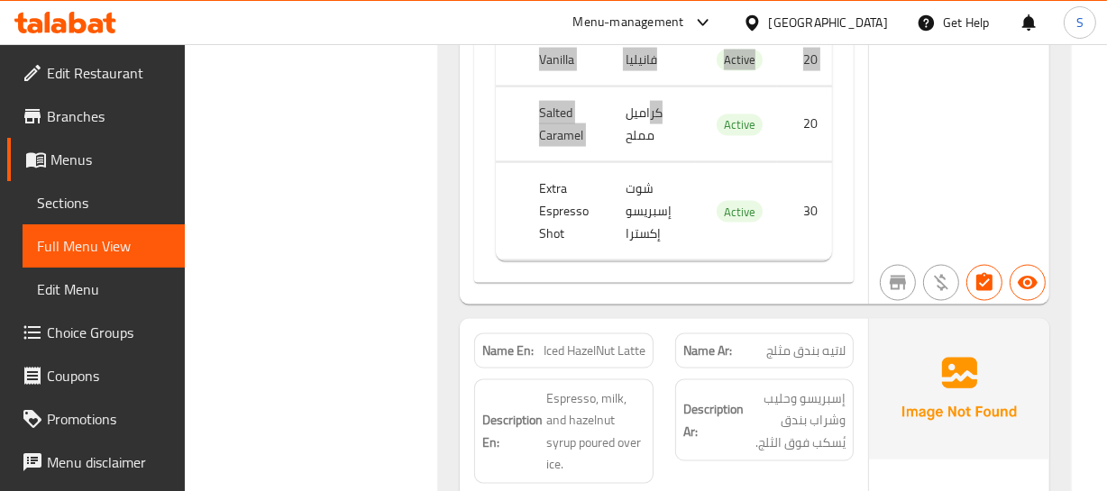
scroll to position [33056, 0]
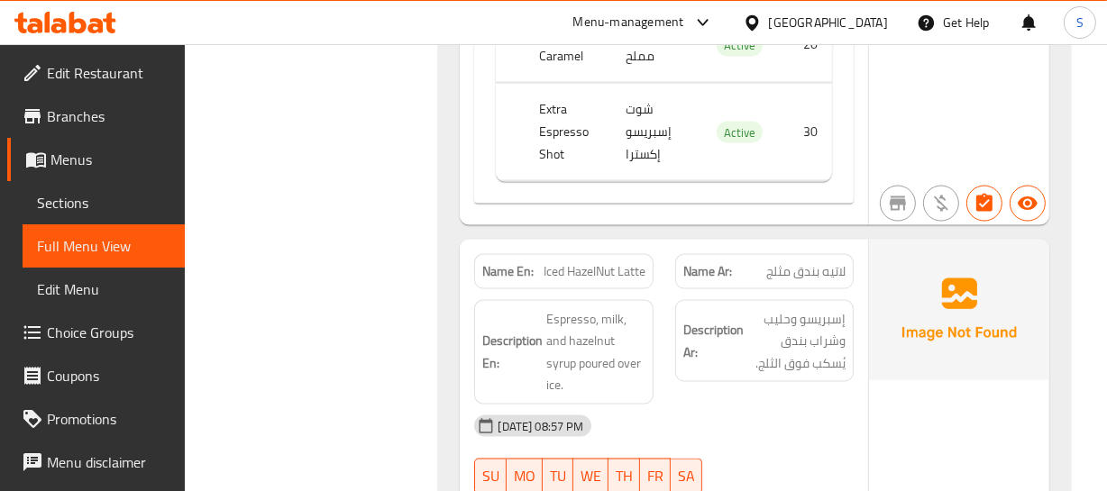
click at [729, 319] on strong "Description Ar:" at bounding box center [713, 341] width 60 height 44
click at [580, 262] on span "Iced HazelNut Latte" at bounding box center [595, 271] width 102 height 19
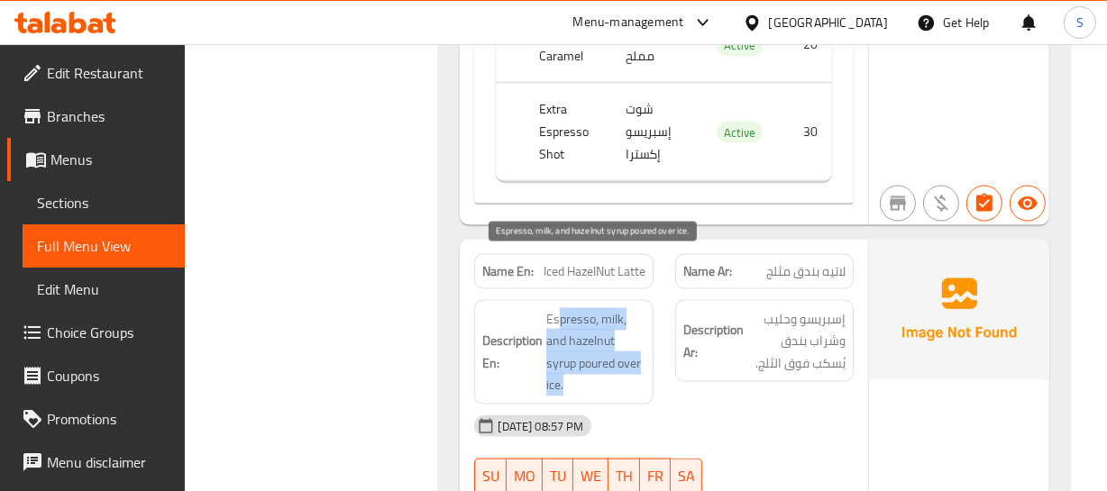
drag, startPoint x: 558, startPoint y: 267, endPoint x: 635, endPoint y: 321, distance: 93.8
click at [635, 321] on span "Espresso, milk, and hazelnut syrup poured over ice." at bounding box center [595, 352] width 98 height 88
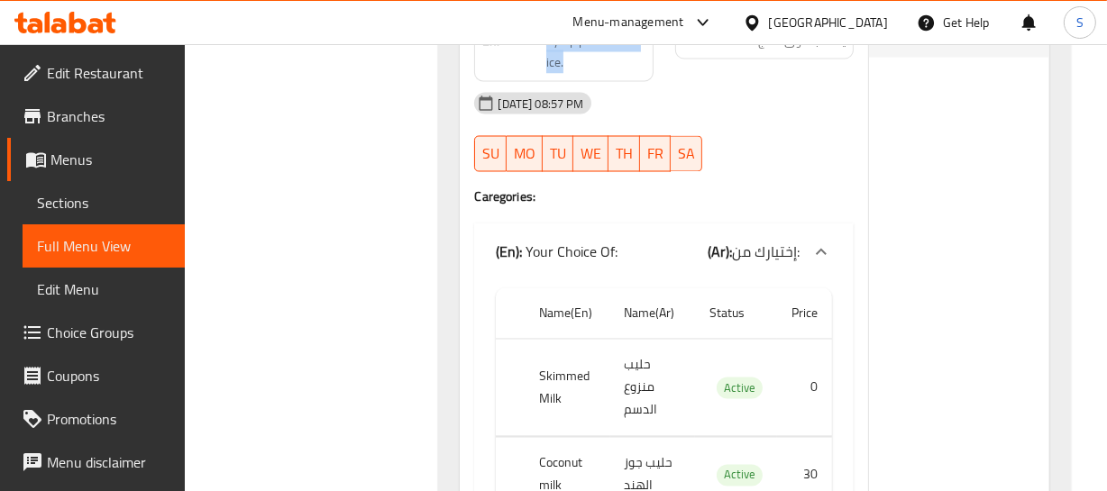
scroll to position [33466, 0]
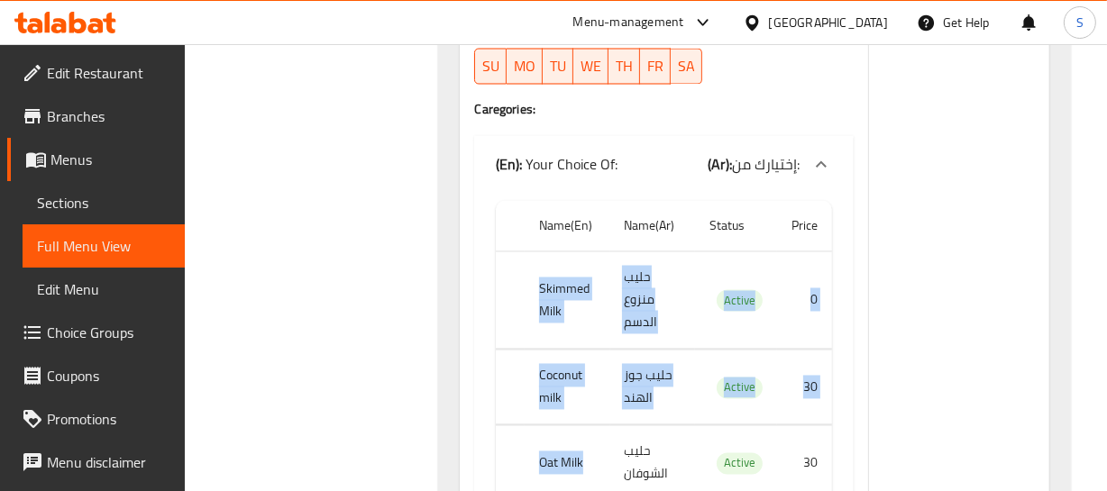
drag, startPoint x: 523, startPoint y: 261, endPoint x: 651, endPoint y: 324, distance: 142.7
click at [614, 398] on tbody "Skimmed Milk حليب منزوع الدسم Active 0 Coconut milk حليب جوز الهند Active 30 Oa…" at bounding box center [663, 414] width 335 height 325
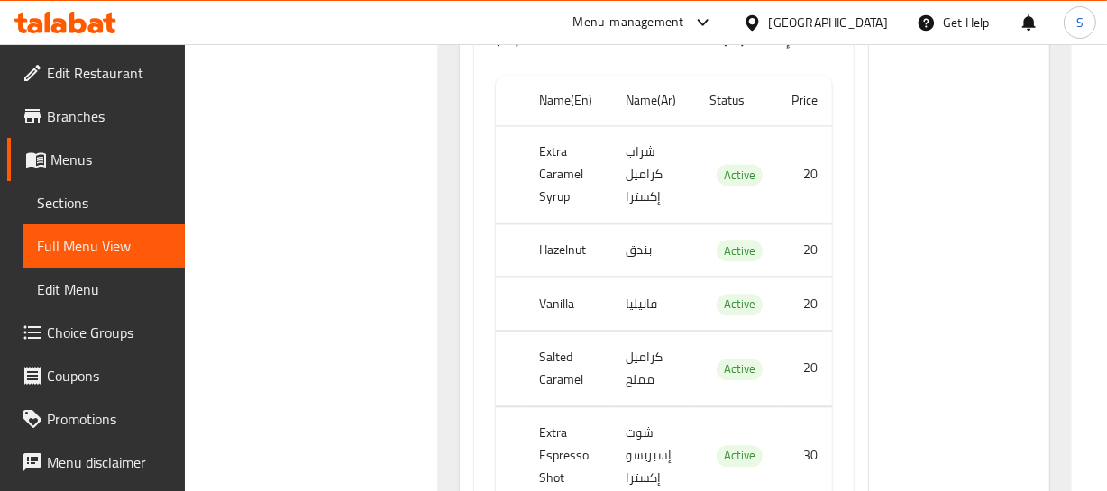
scroll to position [34203, 0]
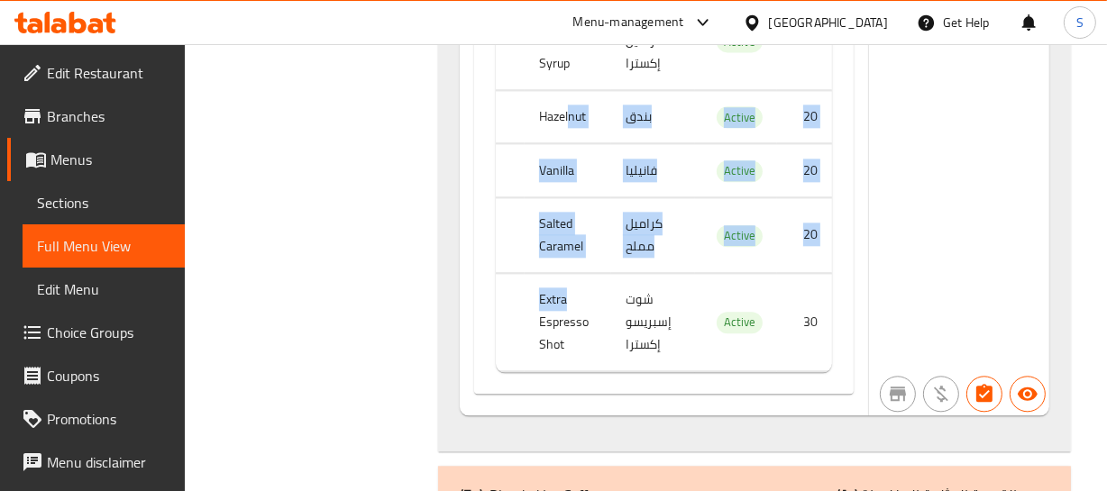
drag, startPoint x: 568, startPoint y: 56, endPoint x: 480, endPoint y: 256, distance: 218.4
click at [563, 271] on tbody "Extra Caramel Syrup شراب كراميل إكسترا Active 20 Hazelnut بندق Active 20 Vanill…" at bounding box center [663, 181] width 335 height 379
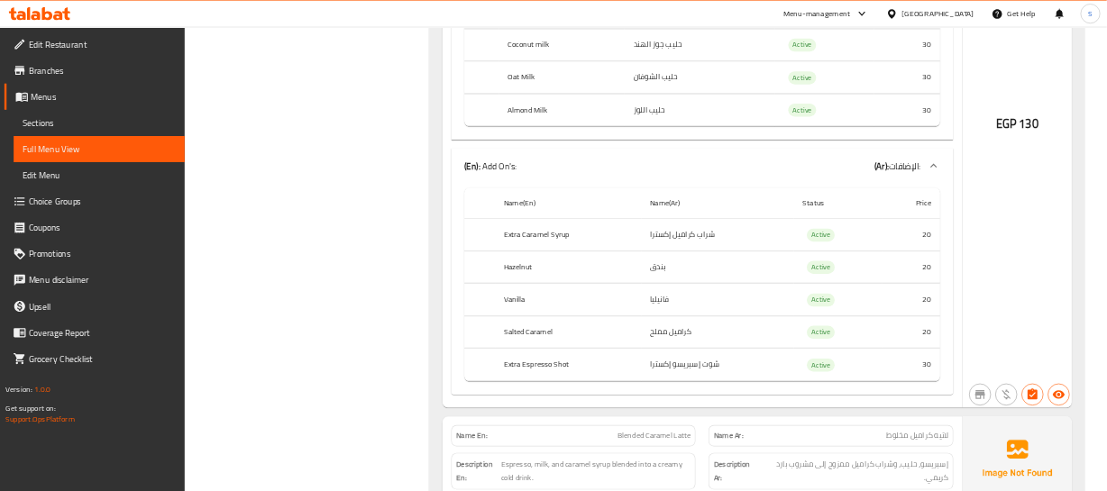
scroll to position [34204, 0]
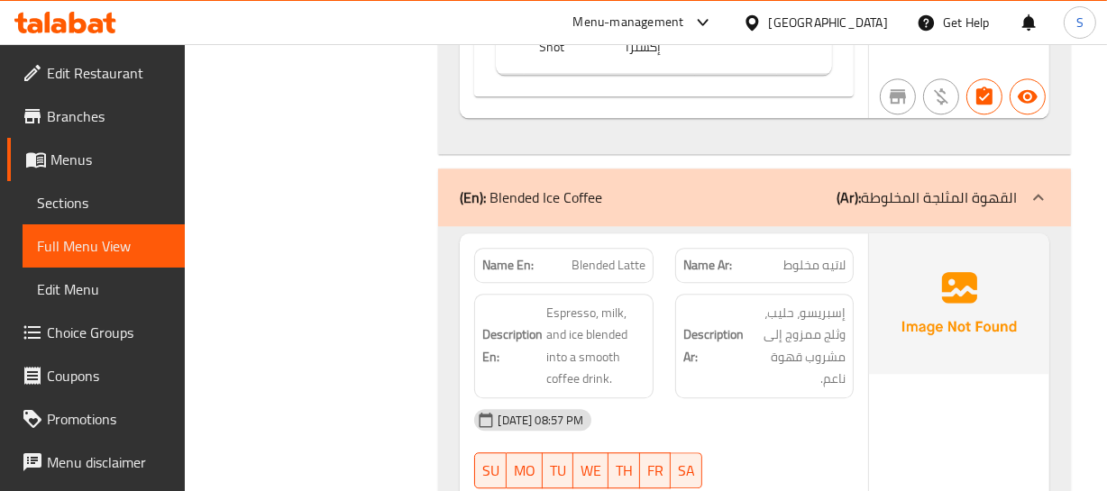
scroll to position [34531, 0]
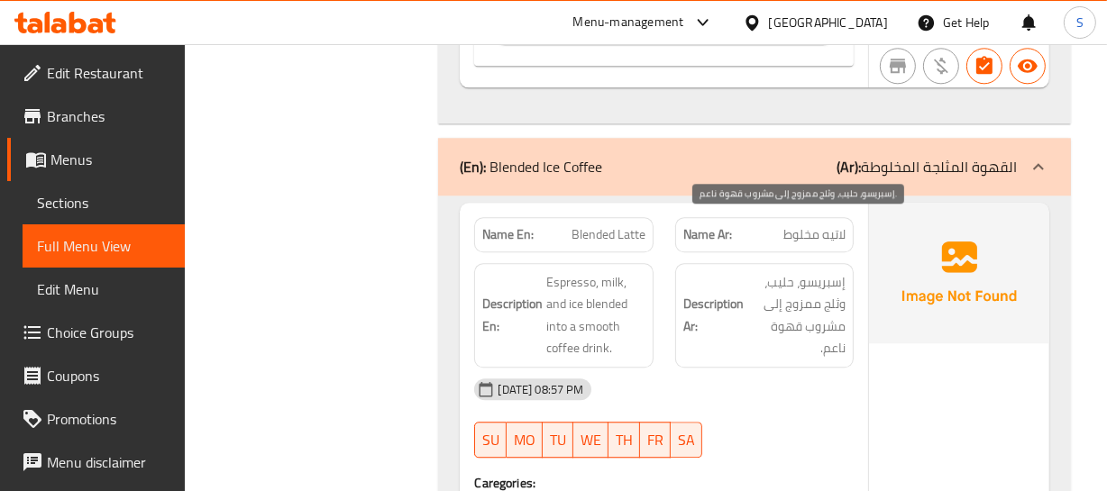
click at [759, 289] on span "إسبريسو، حليب، وثلج ممزوج إلى مشروب قهوة ناعم." at bounding box center [796, 315] width 98 height 88
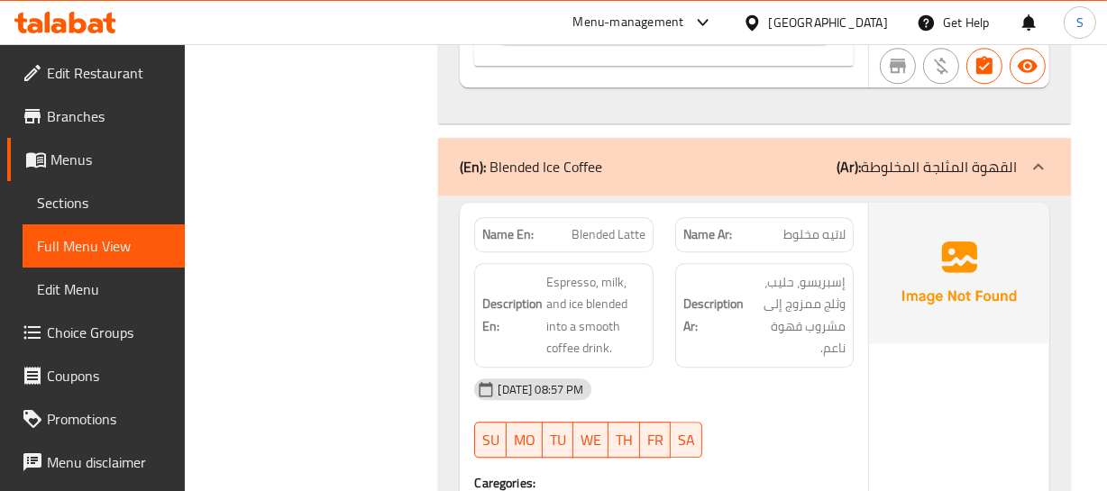
click at [620, 225] on span "Blended Latte" at bounding box center [608, 234] width 74 height 19
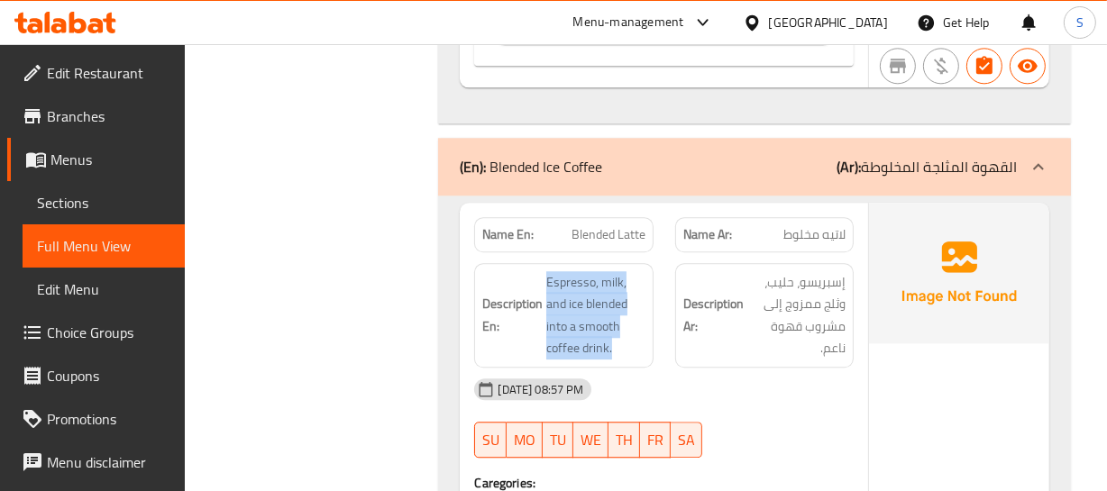
drag, startPoint x: 544, startPoint y: 220, endPoint x: 622, endPoint y: 298, distance: 110.3
click at [617, 301] on h6 "Description En: Espresso, milk, and ice blended into a smooth coffee drink." at bounding box center [563, 315] width 162 height 88
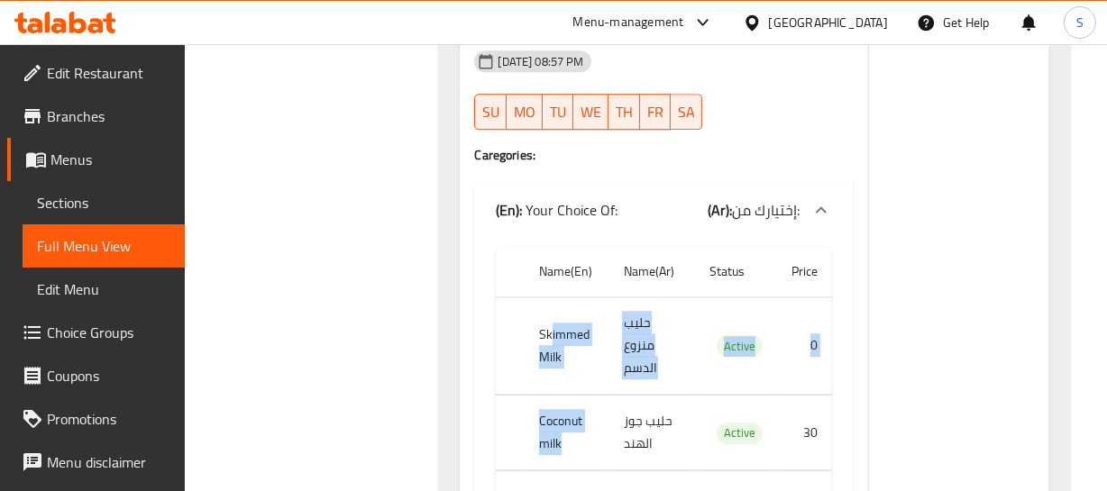
drag, startPoint x: 550, startPoint y: 287, endPoint x: 617, endPoint y: 390, distance: 123.8
click at [611, 400] on tbody "Skimmed Milk حليب منزوع الدسم Active 0 Coconut milk حليب جوز الهند Active 30 Oa…" at bounding box center [663, 459] width 335 height 325
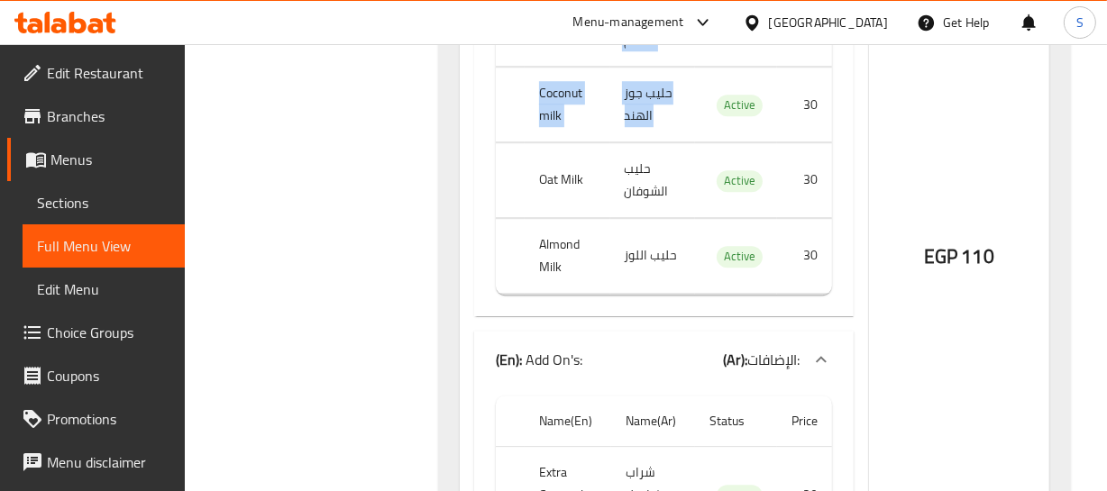
scroll to position [35269, 0]
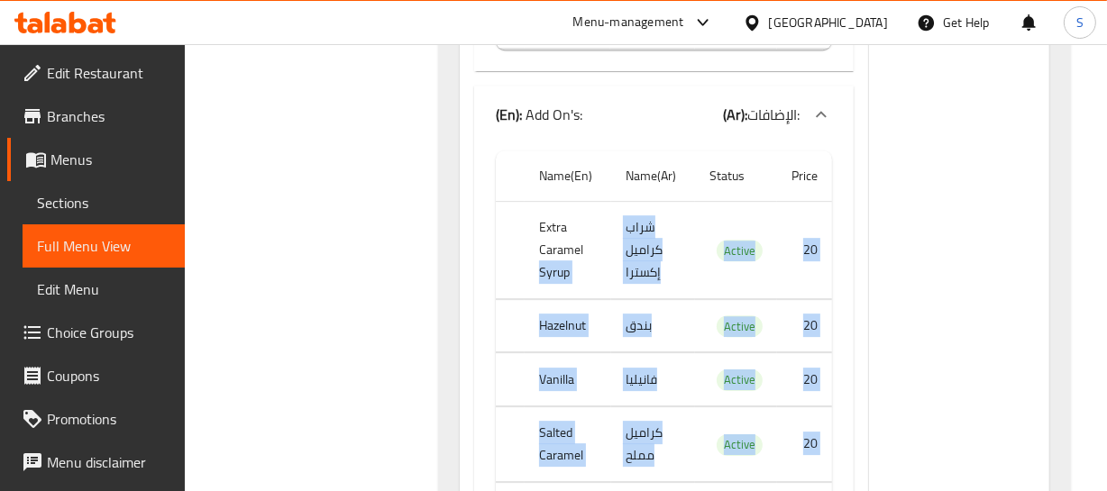
drag, startPoint x: 586, startPoint y: 187, endPoint x: 670, endPoint y: 432, distance: 259.1
click at [668, 436] on tbody "Extra Caramel Syrup شراب كراميل إكسترا Active 20 Hazelnut بندق Active 20 Vanill…" at bounding box center [663, 390] width 335 height 379
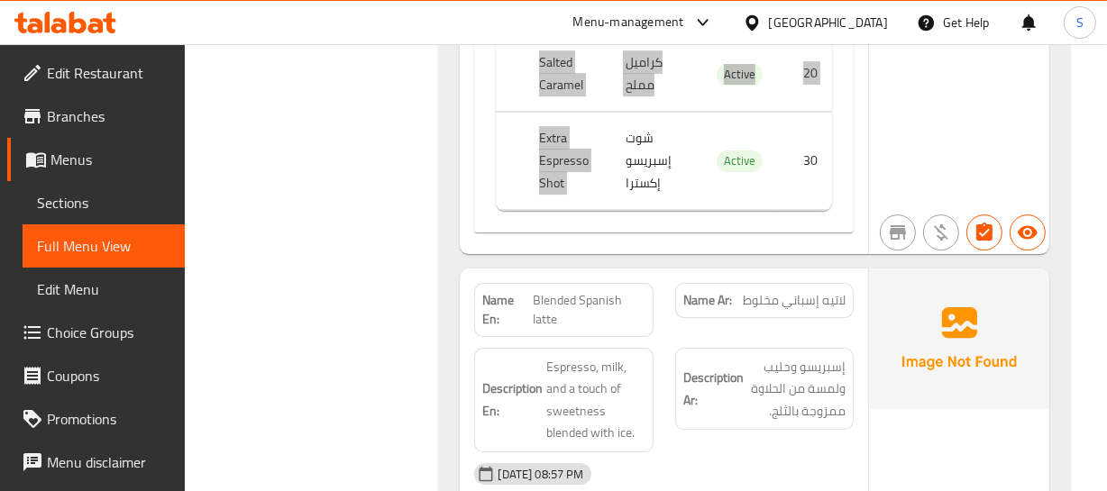
scroll to position [35843, 0]
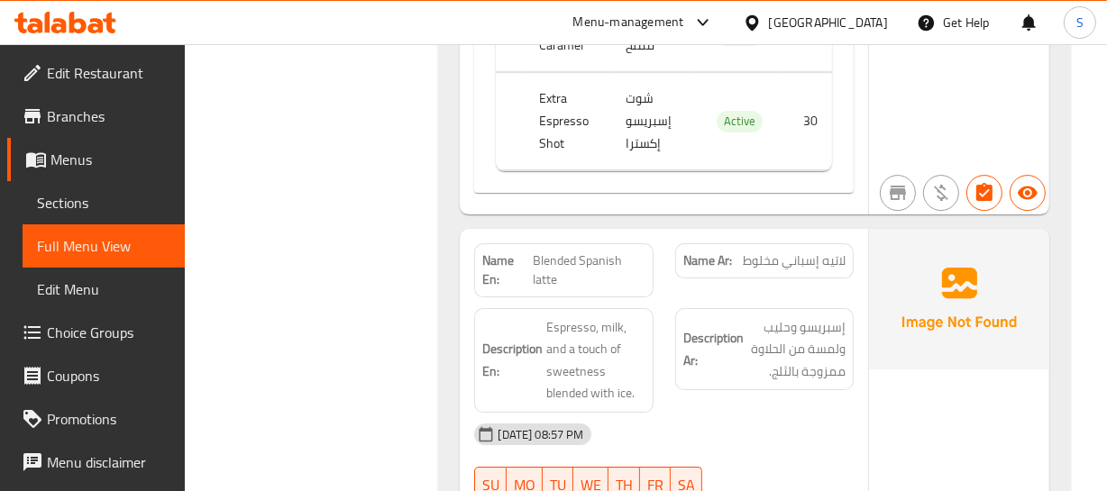
click at [631, 308] on div "Description En: Espresso, milk, and a touch of sweetness blended with ice." at bounding box center [563, 360] width 178 height 105
click at [557, 251] on span "Blended Spanish latte" at bounding box center [589, 270] width 113 height 38
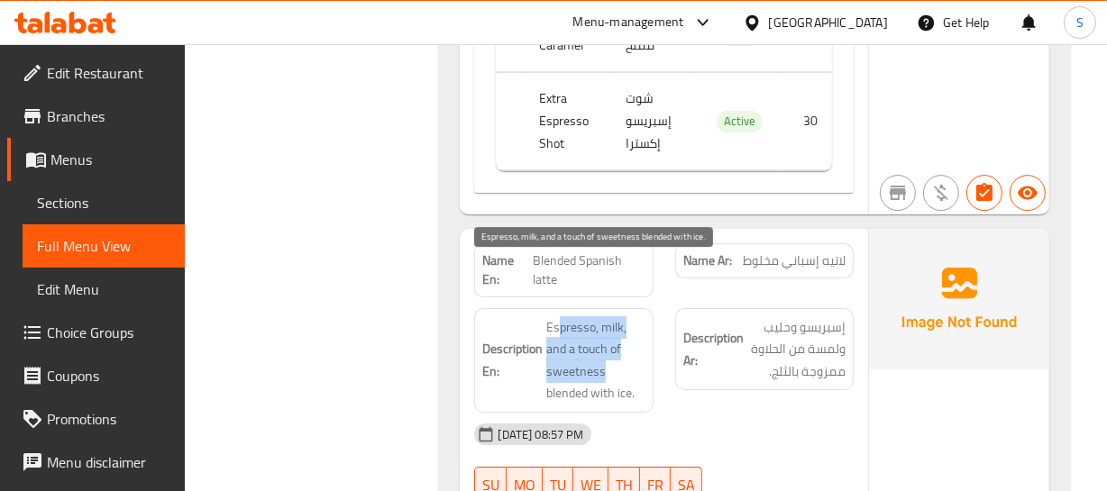
drag, startPoint x: 559, startPoint y: 267, endPoint x: 655, endPoint y: 324, distance: 112.4
click at [651, 324] on div "Description En: Espresso, milk, and a touch of sweetness blended with ice." at bounding box center [563, 360] width 178 height 105
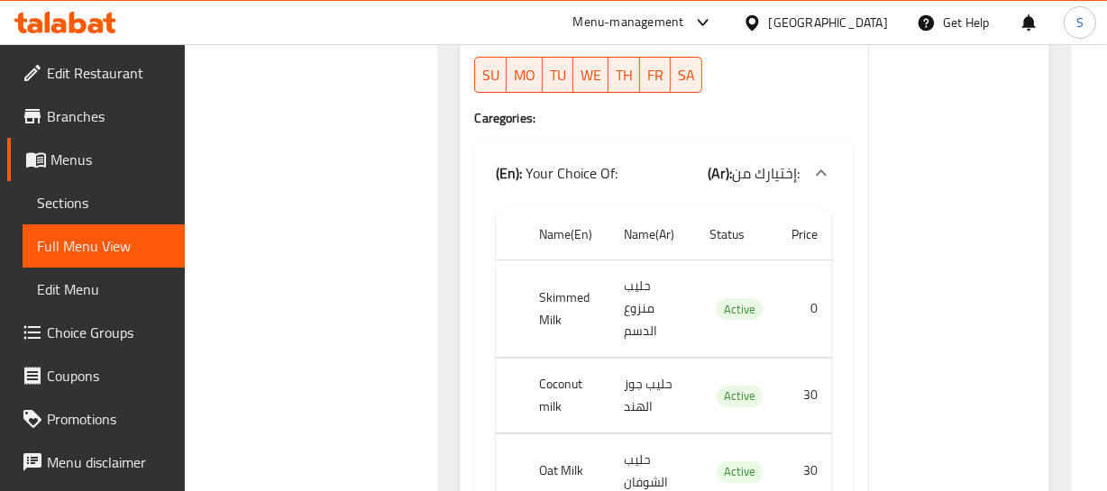
scroll to position [36334, 0]
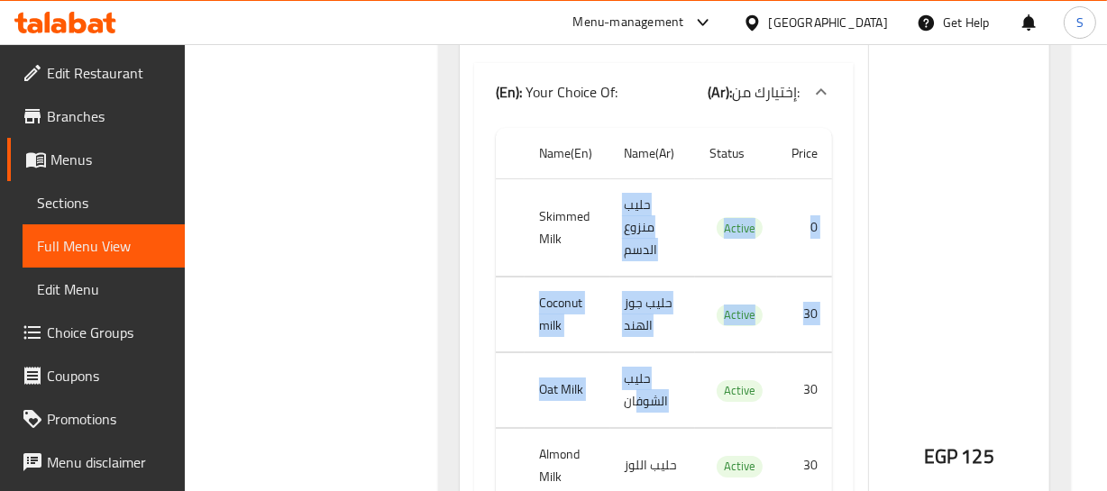
drag, startPoint x: 577, startPoint y: 187, endPoint x: 635, endPoint y: 364, distance: 186.7
click at [635, 364] on tbody "Skimmed Milk حليب منزوع الدسم Active 0 Coconut milk حليب جوز الهند Active 30 Oa…" at bounding box center [663, 341] width 335 height 325
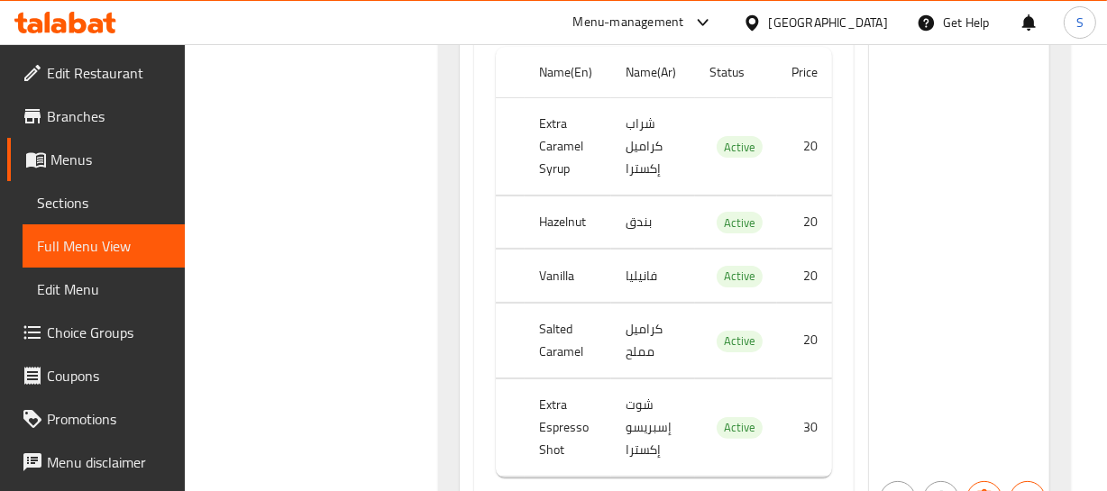
scroll to position [36908, 0]
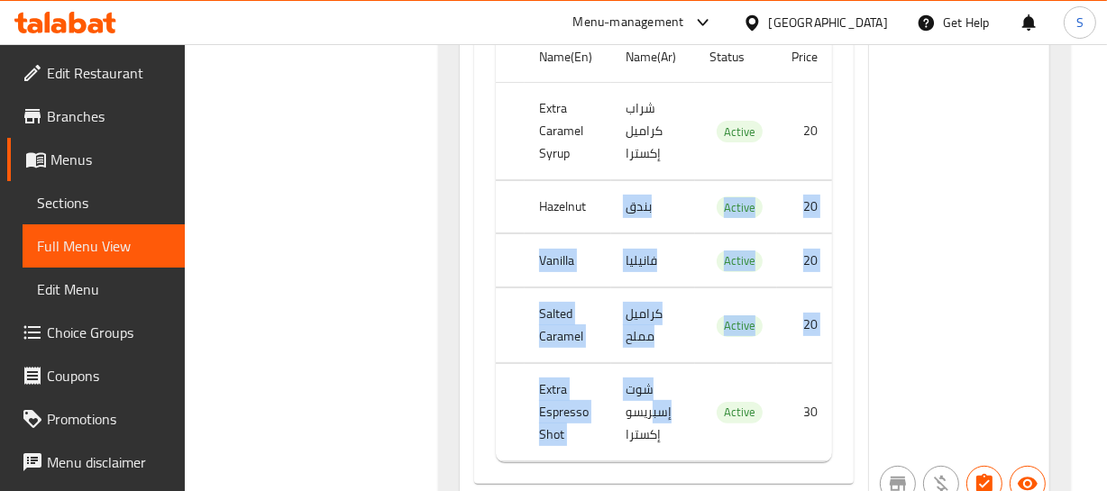
drag, startPoint x: 586, startPoint y: 153, endPoint x: 654, endPoint y: 336, distance: 195.4
click at [654, 352] on tbody "Extra Caramel Syrup شراب كراميل إكسترا Active 20 Hazelnut بندق Active 20 Vanill…" at bounding box center [663, 271] width 335 height 379
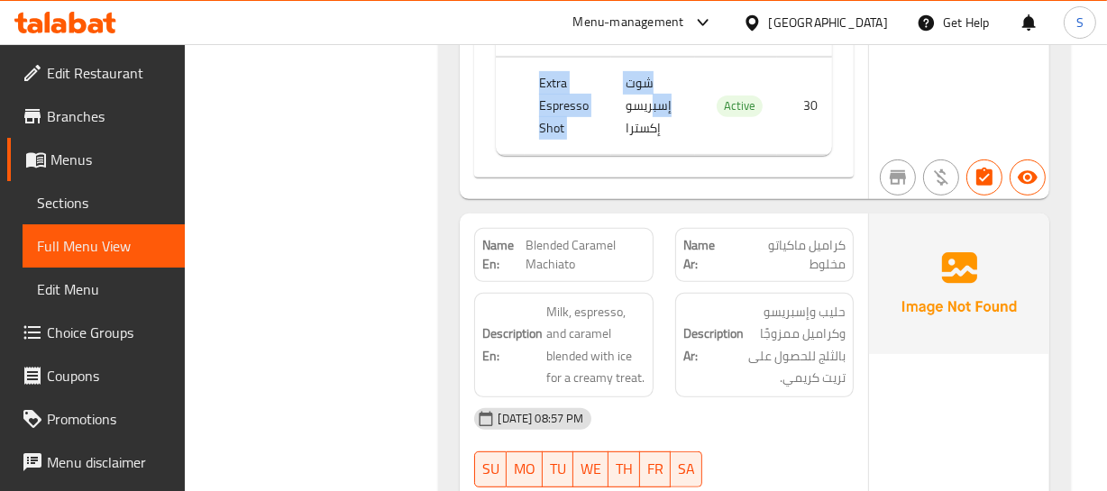
scroll to position [37235, 0]
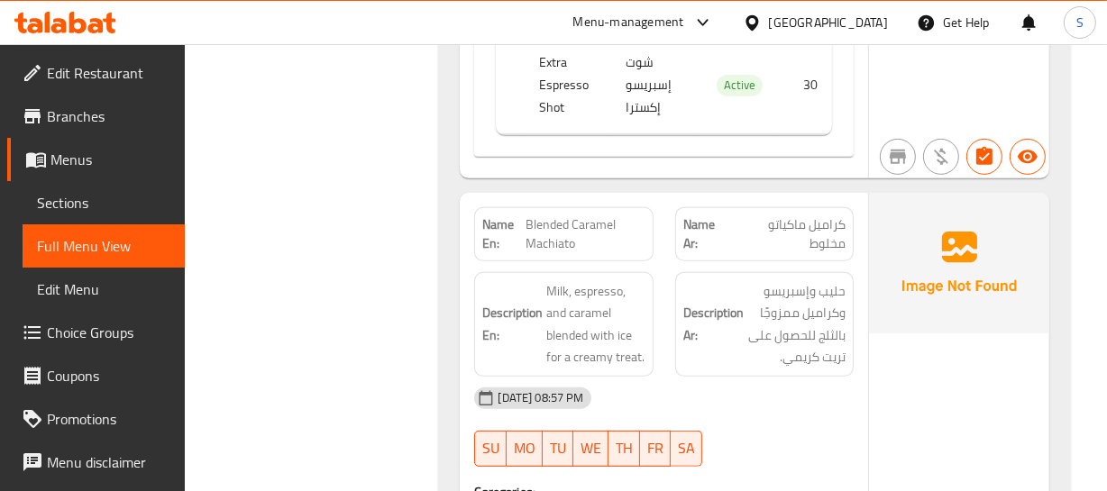
click at [740, 302] on strong "Description Ar:" at bounding box center [713, 324] width 60 height 44
click at [559, 215] on span "Blended Caramel Machiato" at bounding box center [584, 234] width 119 height 38
click at [823, 215] on span "كراميل ماكياتو مخلوط" at bounding box center [788, 234] width 114 height 38
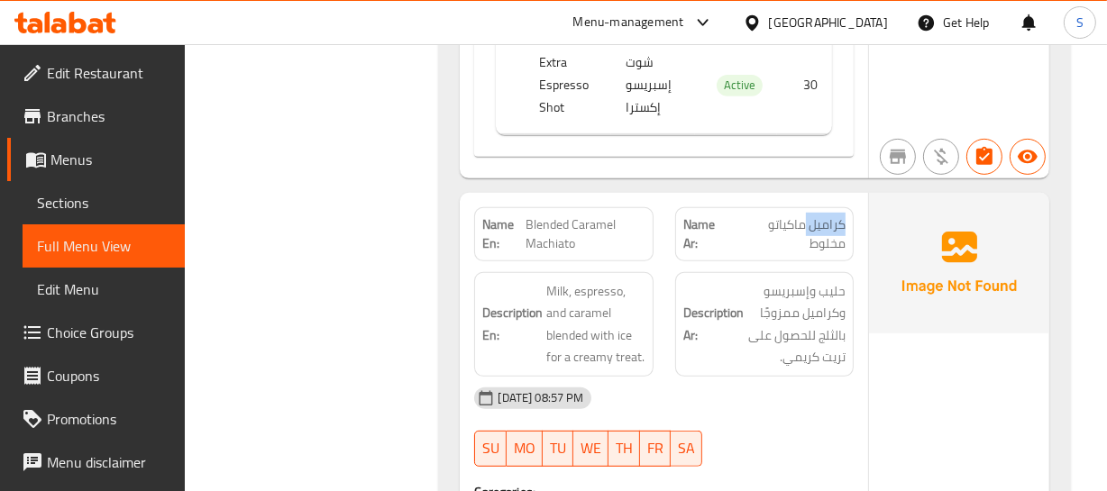
click at [823, 215] on span "كراميل ماكياتو مخلوط" at bounding box center [788, 234] width 114 height 38
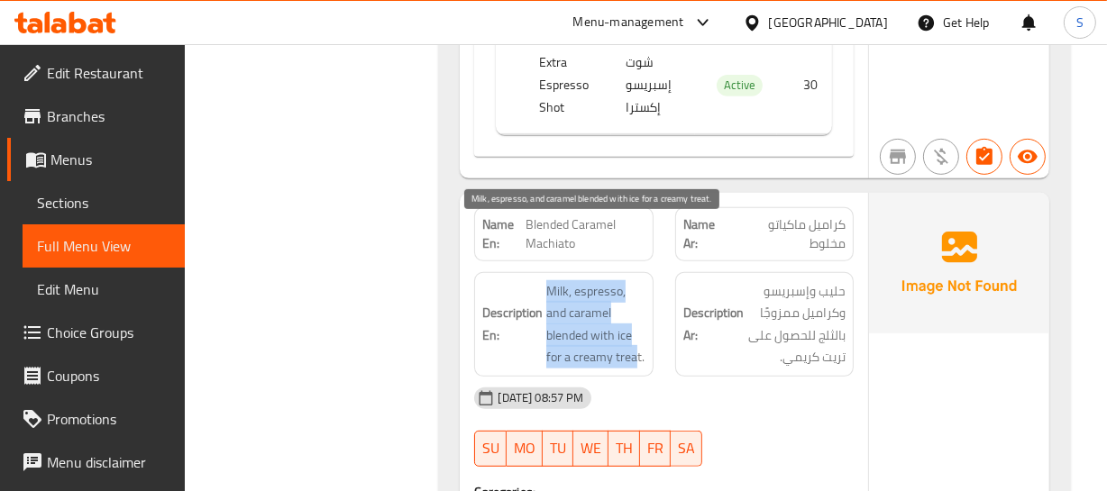
drag, startPoint x: 551, startPoint y: 232, endPoint x: 747, endPoint y: 303, distance: 209.0
click at [656, 306] on div "Description En: Milk, espresso, and caramel blended with ice for a creamy treat." at bounding box center [563, 324] width 200 height 126
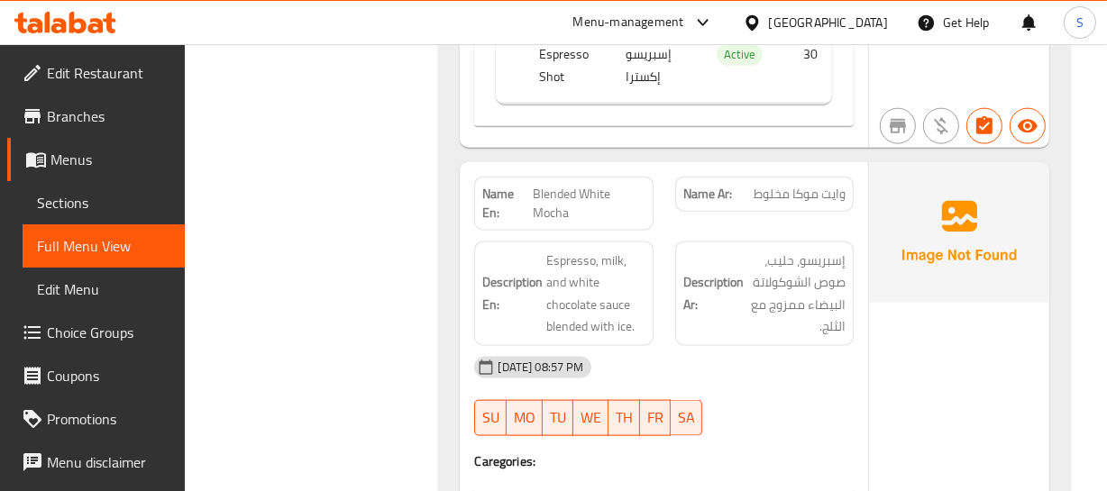
scroll to position [38629, 0]
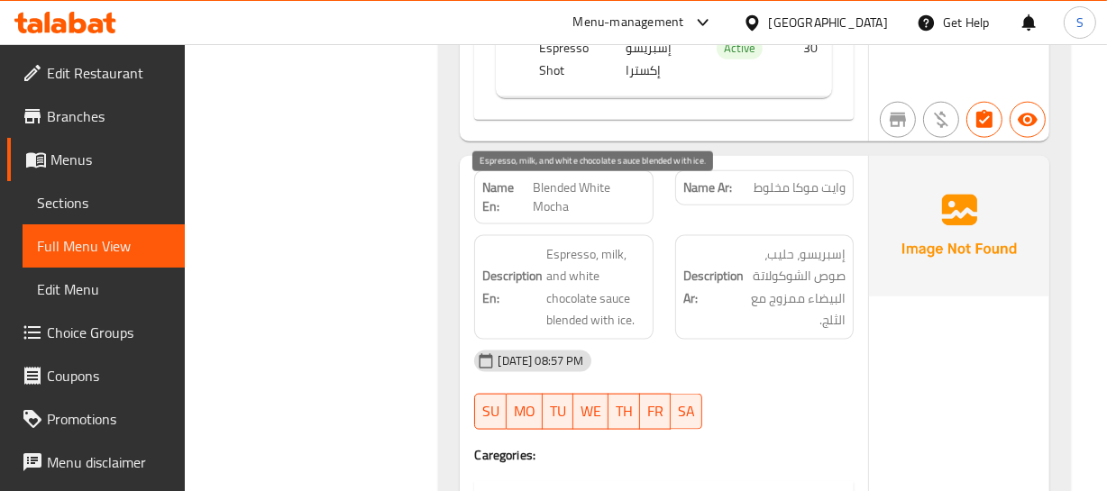
click at [610, 262] on span "Espresso, milk, and white chocolate sauce blended with ice." at bounding box center [595, 287] width 98 height 88
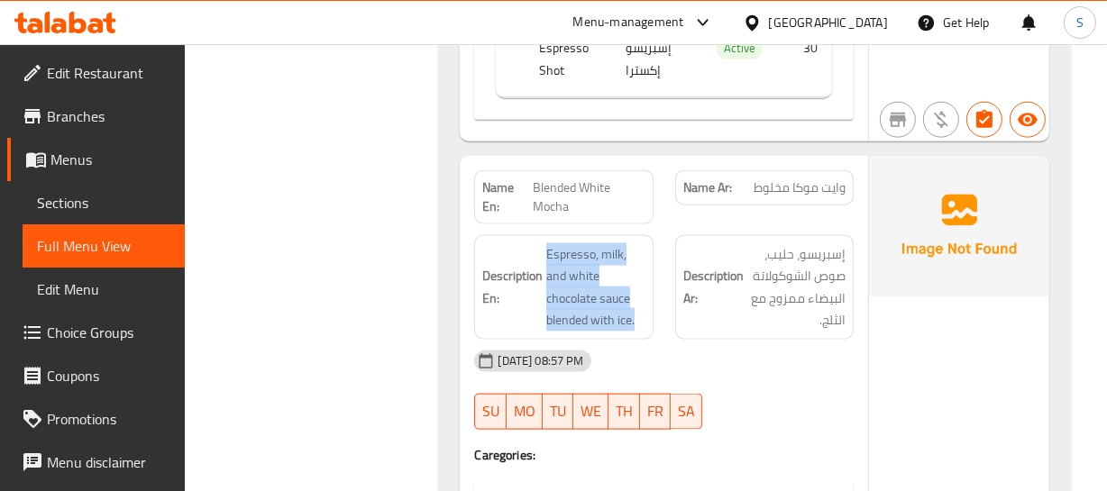
drag, startPoint x: 540, startPoint y: 185, endPoint x: 715, endPoint y: 251, distance: 186.8
click at [668, 254] on div "Description En: Espresso, milk, and white chocolate sauce blended with ice. Des…" at bounding box center [663, 287] width 400 height 126
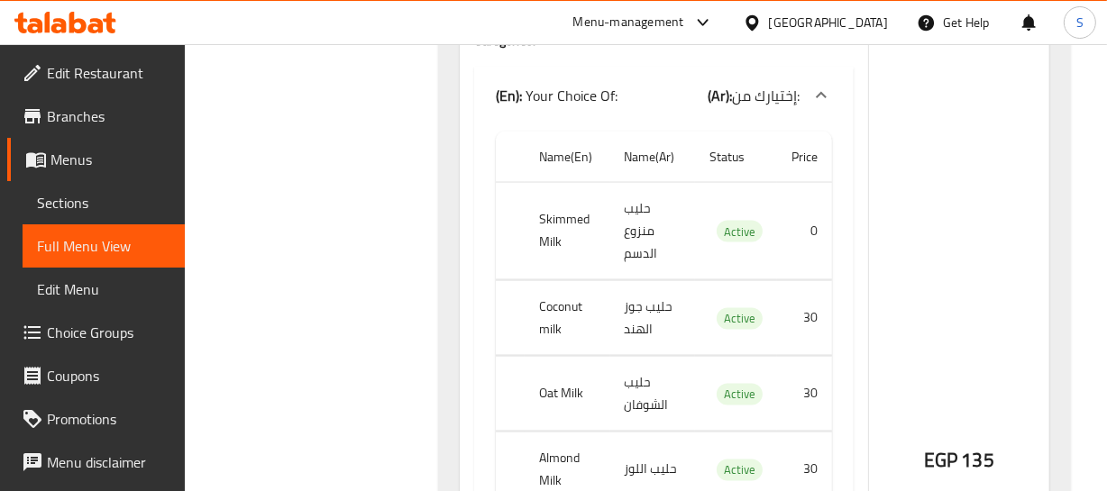
scroll to position [39120, 0]
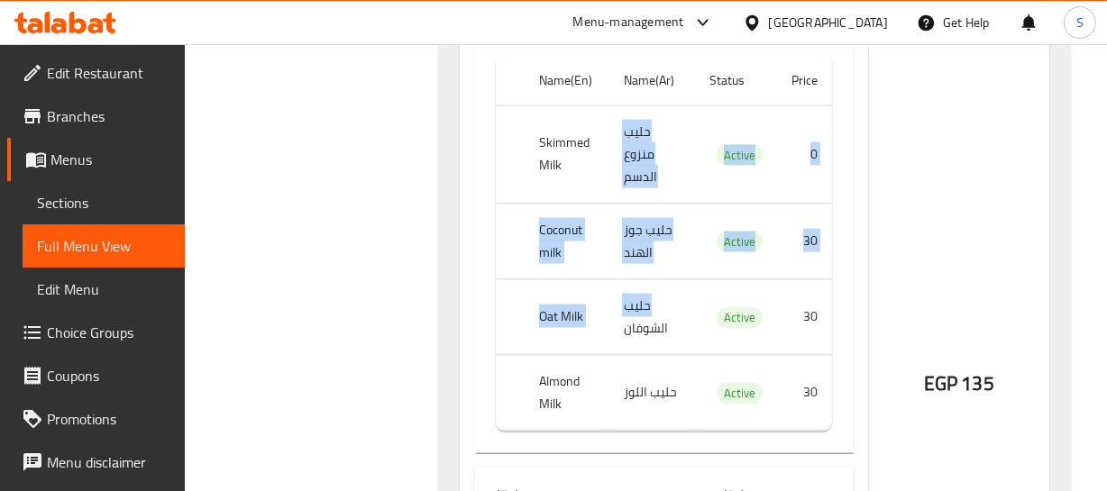
drag, startPoint x: 588, startPoint y: 109, endPoint x: 668, endPoint y: 274, distance: 183.4
click at [668, 274] on tbody "Skimmed Milk حليب منزوع الدسم Active 0 Coconut milk حليب جوز الهند Active 30 Oa…" at bounding box center [663, 267] width 335 height 325
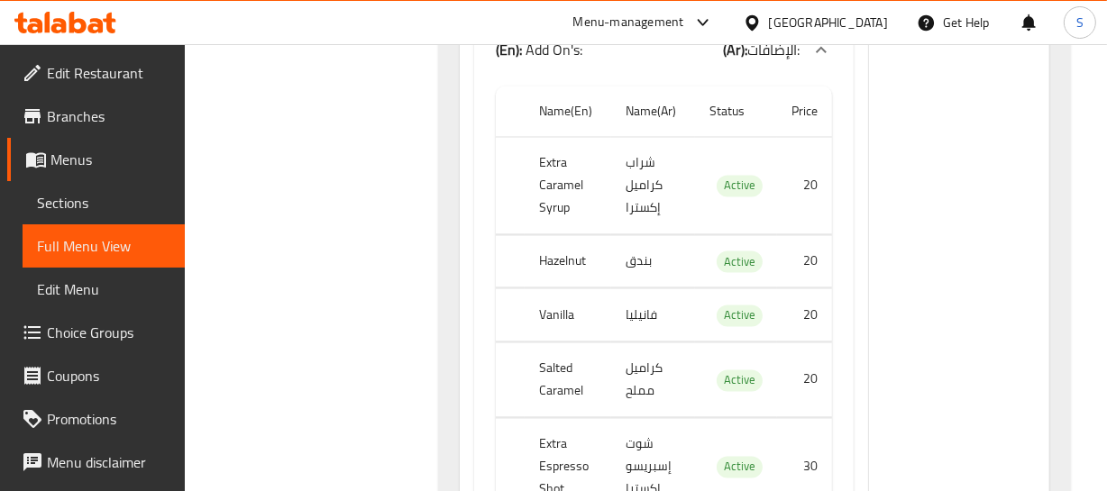
scroll to position [39612, 0]
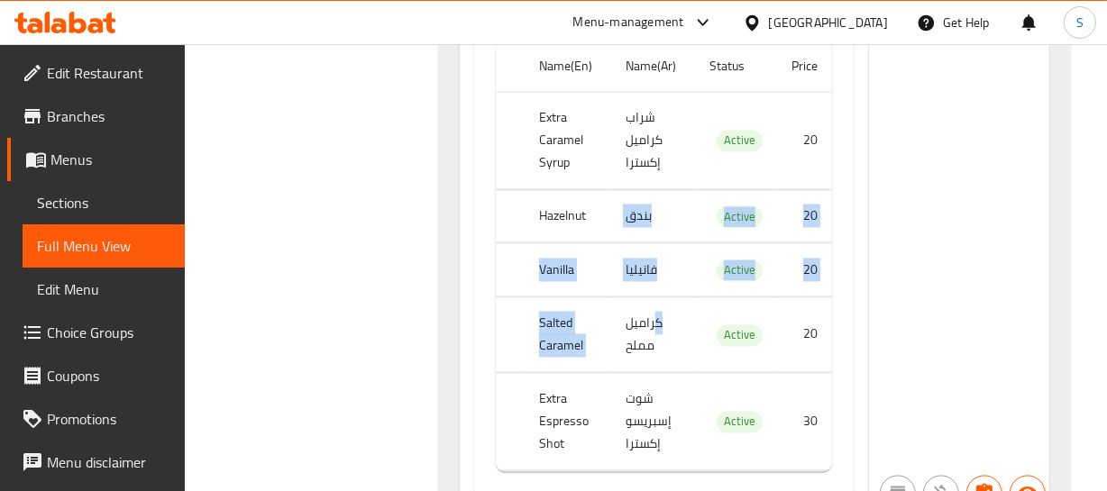
drag, startPoint x: 602, startPoint y: 162, endPoint x: 664, endPoint y: 267, distance: 121.7
click at [663, 267] on tbody "Extra Caramel Syrup شراب كراميل إكسترا Active 20 Hazelnut بندق Active 20 Vanill…" at bounding box center [663, 280] width 335 height 379
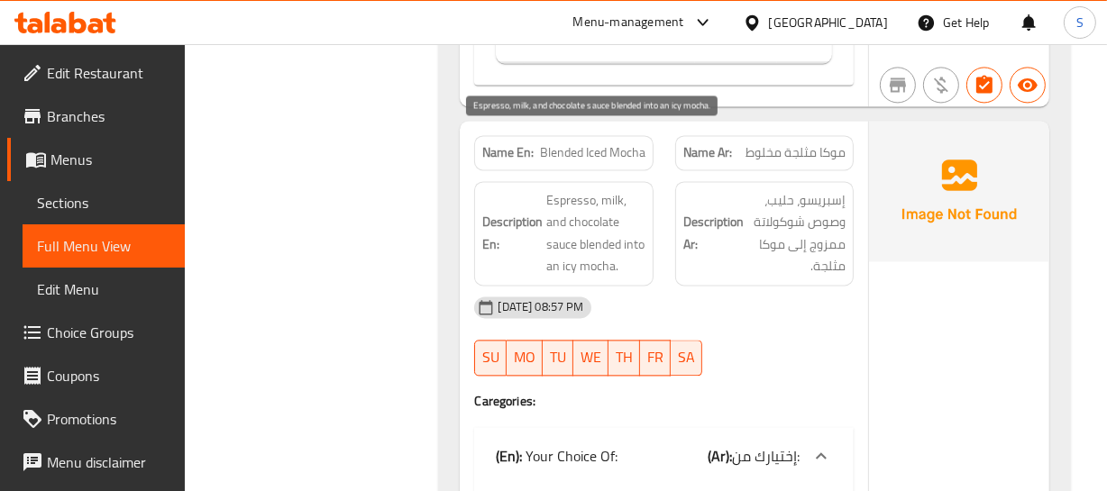
scroll to position [40021, 0]
click at [579, 285] on div "09-09-2025 08:57 PM SU MO TU WE TH FR SA" at bounding box center [663, 335] width 400 height 101
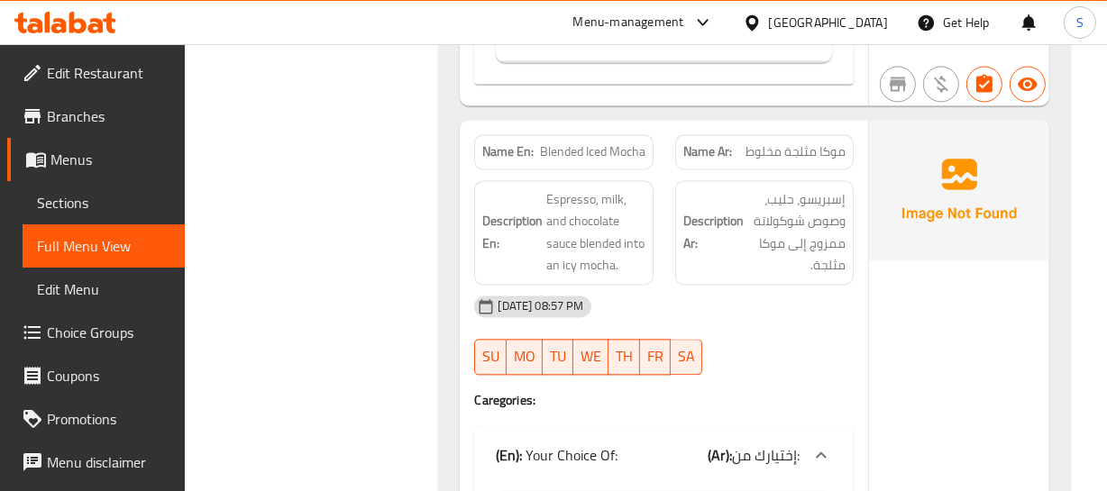
click at [586, 142] on span "Blended Iced Mocha" at bounding box center [592, 151] width 105 height 19
click at [810, 142] on span "موكا مثلجة مخلوط" at bounding box center [795, 151] width 100 height 19
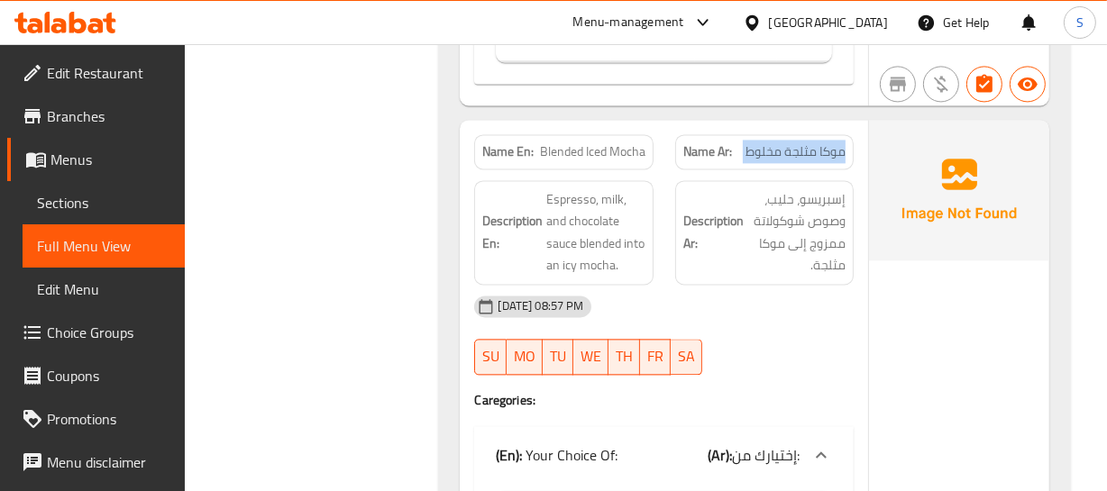
click at [810, 142] on span "موكا مثلجة مخلوط" at bounding box center [795, 151] width 100 height 19
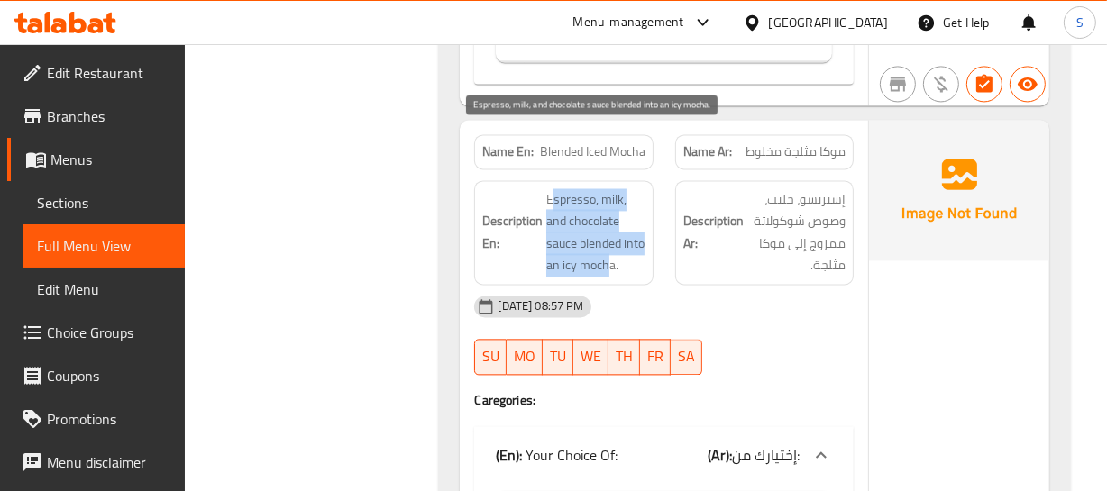
drag, startPoint x: 551, startPoint y: 135, endPoint x: 634, endPoint y: 203, distance: 107.0
click at [633, 204] on span "Espresso, milk, and chocolate sauce blended into an icy mocha." at bounding box center [595, 232] width 98 height 88
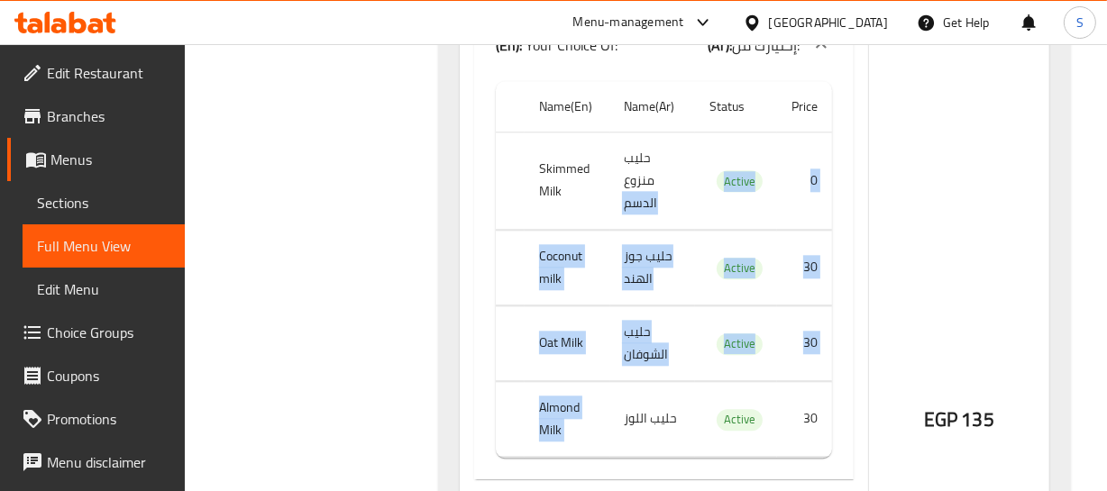
drag, startPoint x: 616, startPoint y: 125, endPoint x: 700, endPoint y: 347, distance: 237.4
click at [698, 352] on tbody "Skimmed Milk حليب منزوع الدسم Active 0 Coconut milk حليب جوز الهند Active 30 Oa…" at bounding box center [663, 294] width 335 height 325
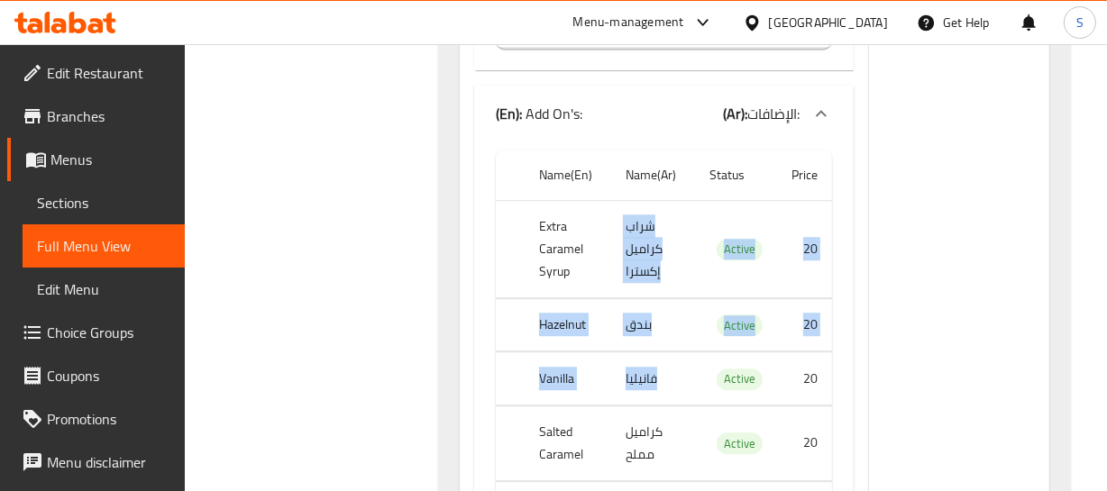
drag, startPoint x: 591, startPoint y: 214, endPoint x: 622, endPoint y: 370, distance: 158.9
click at [622, 368] on tbody "Extra Caramel Syrup شراب كراميل إكسترا Active 20 Hazelnut بندق Active 20 Vanill…" at bounding box center [663, 389] width 335 height 379
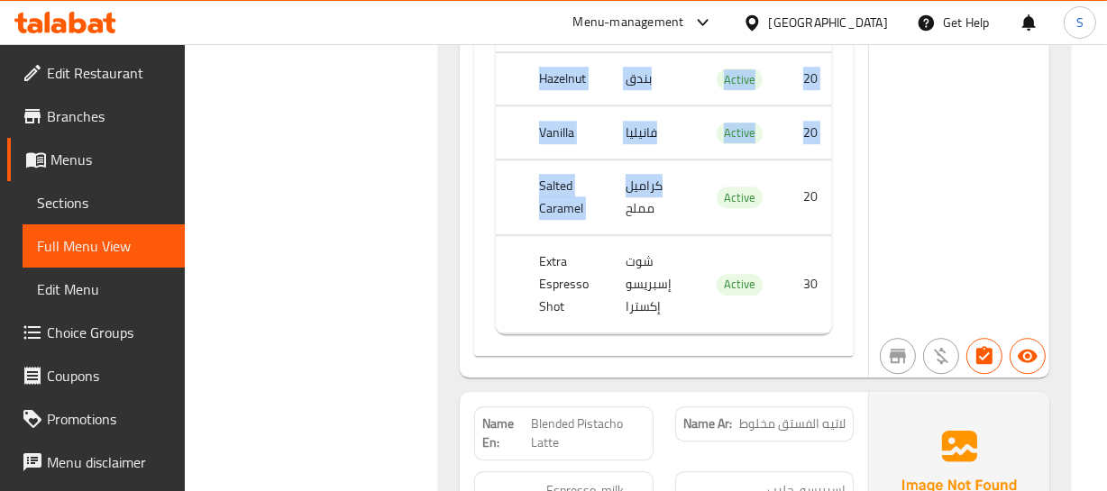
scroll to position [41169, 0]
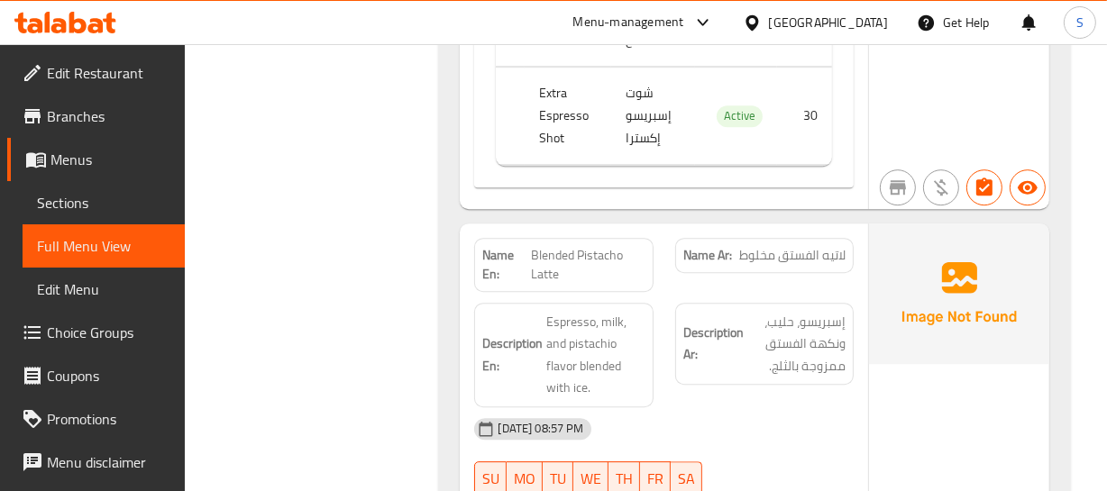
scroll to position [41251, 0]
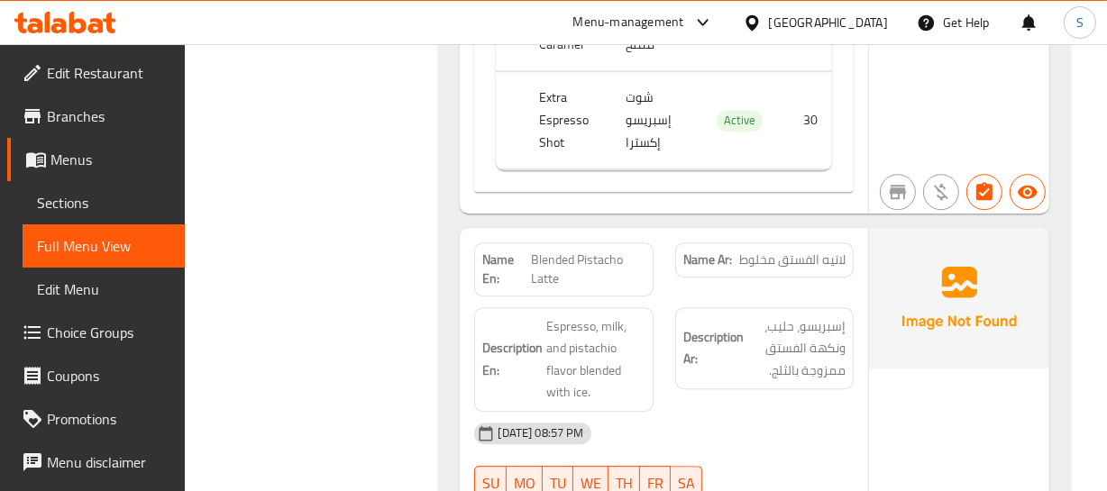
click at [580, 251] on span "Blended Pistacho Latte" at bounding box center [588, 270] width 114 height 38
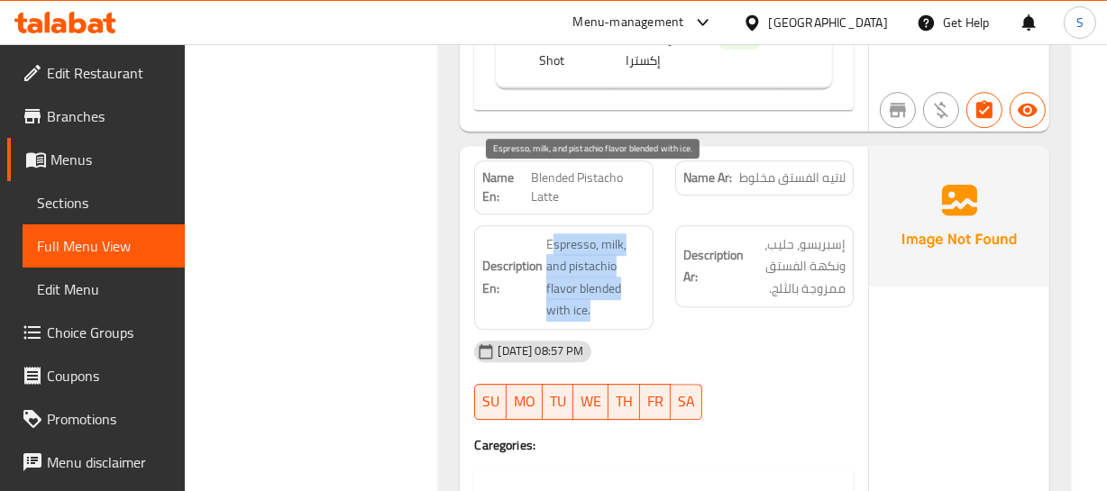
drag, startPoint x: 554, startPoint y: 177, endPoint x: 625, endPoint y: 261, distance: 110.1
click at [625, 261] on div "Description En: Espresso, milk, and pistachio flavor blended with ice." at bounding box center [563, 277] width 178 height 105
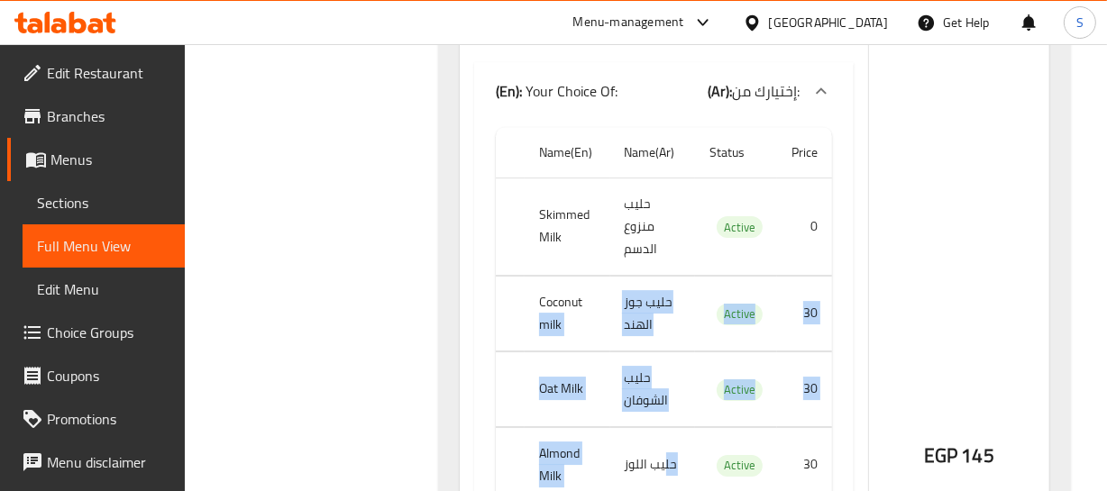
drag, startPoint x: 595, startPoint y: 214, endPoint x: 685, endPoint y: 316, distance: 136.7
click at [667, 367] on tbody "Skimmed Milk حليب منزوع الدسم Active 0 Coconut milk حليب جوز الهند Active 30 Oa…" at bounding box center [663, 340] width 335 height 325
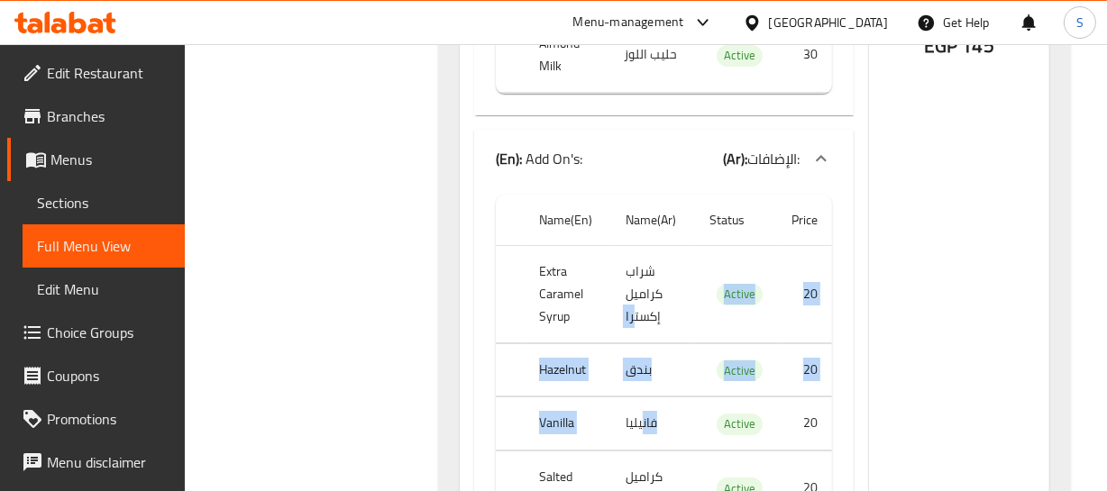
drag, startPoint x: 634, startPoint y: 247, endPoint x: 643, endPoint y: 376, distance: 129.2
click at [643, 376] on tbody "Extra Caramel Syrup شراب كراميل إكسترا Active 20 Hazelnut بندق Active 20 Vanill…" at bounding box center [663, 434] width 335 height 379
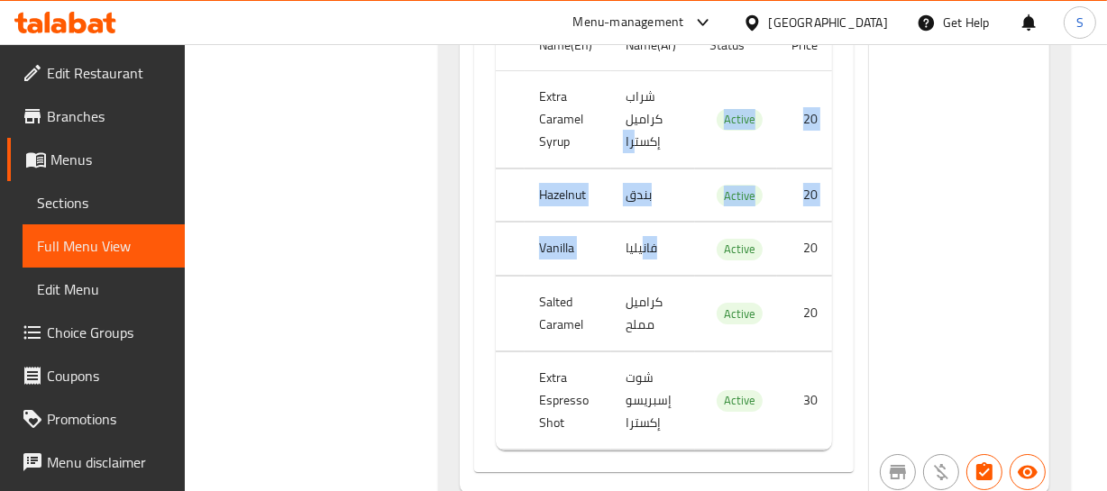
scroll to position [42480, 0]
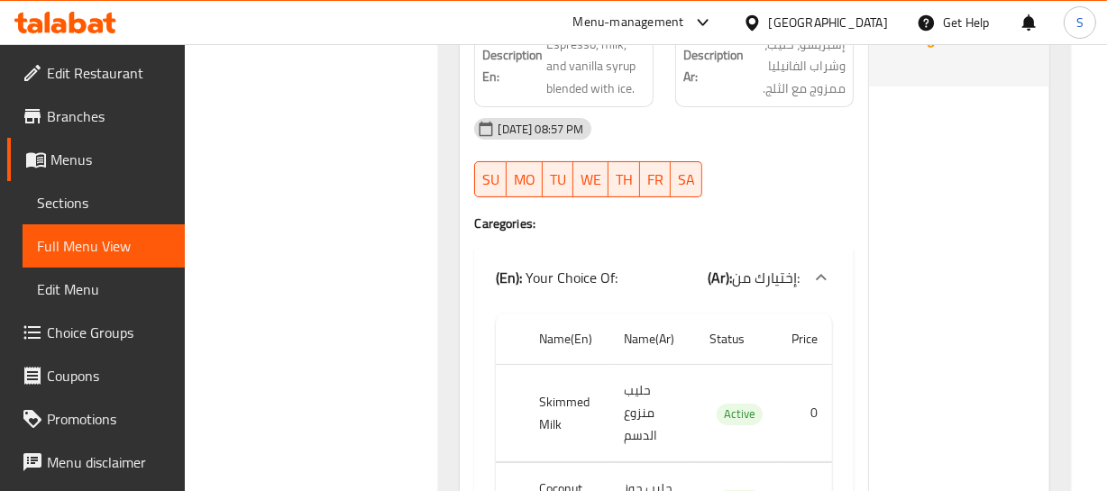
click at [819, 314] on th "Price" at bounding box center [804, 339] width 55 height 51
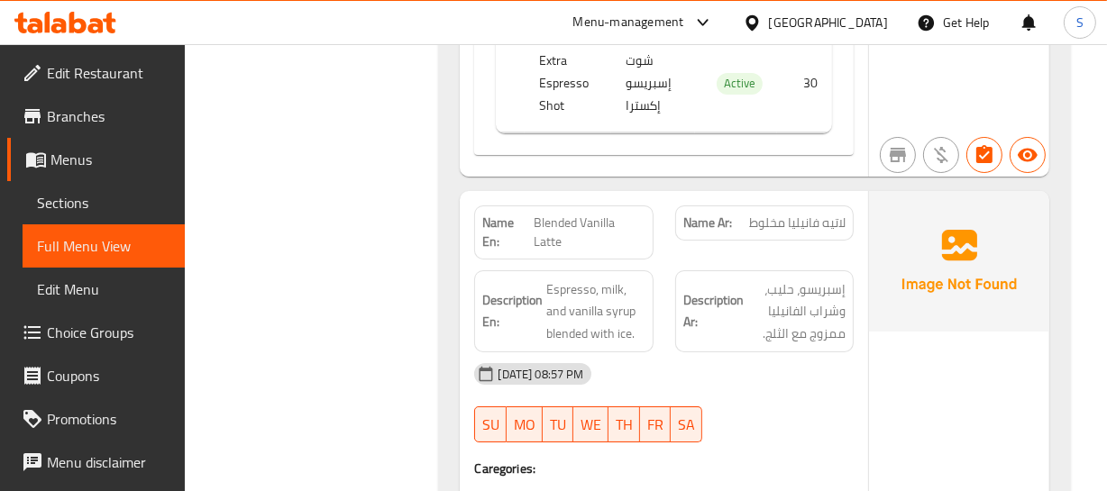
scroll to position [42643, 0]
click at [567, 215] on span "Blended Vanilla Latte" at bounding box center [589, 234] width 111 height 38
drag, startPoint x: 545, startPoint y: 213, endPoint x: 673, endPoint y: 256, distance: 135.1
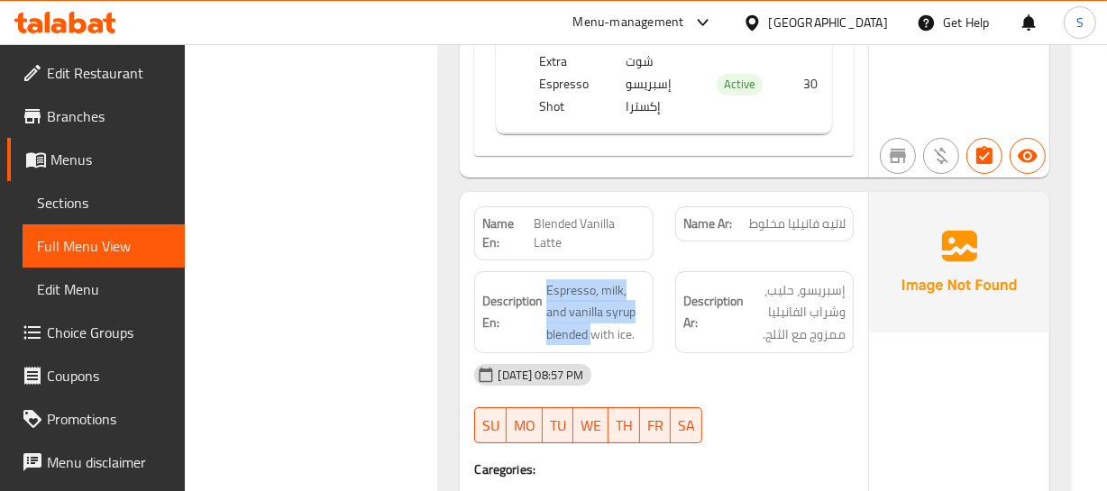
click at [608, 271] on div "Description En: Espresso, milk, and vanilla syrup blended with ice." at bounding box center [563, 312] width 178 height 83
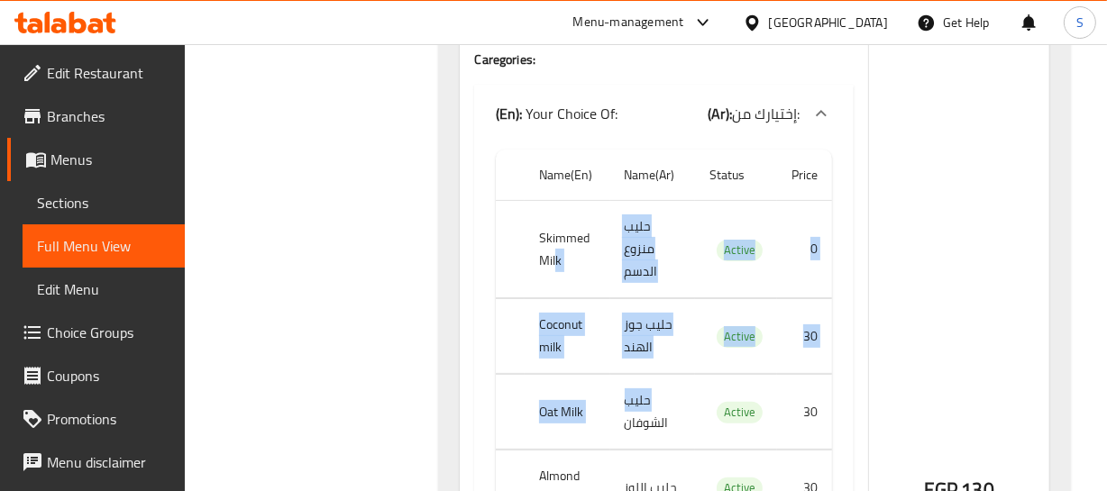
drag, startPoint x: 559, startPoint y: 199, endPoint x: 645, endPoint y: 307, distance: 138.5
click at [644, 307] on tbody "Skimmed Milk حليب منزوع الدسم Active 0 Coconut milk حليب جوز الهند Active 30 Oa…" at bounding box center [663, 363] width 335 height 325
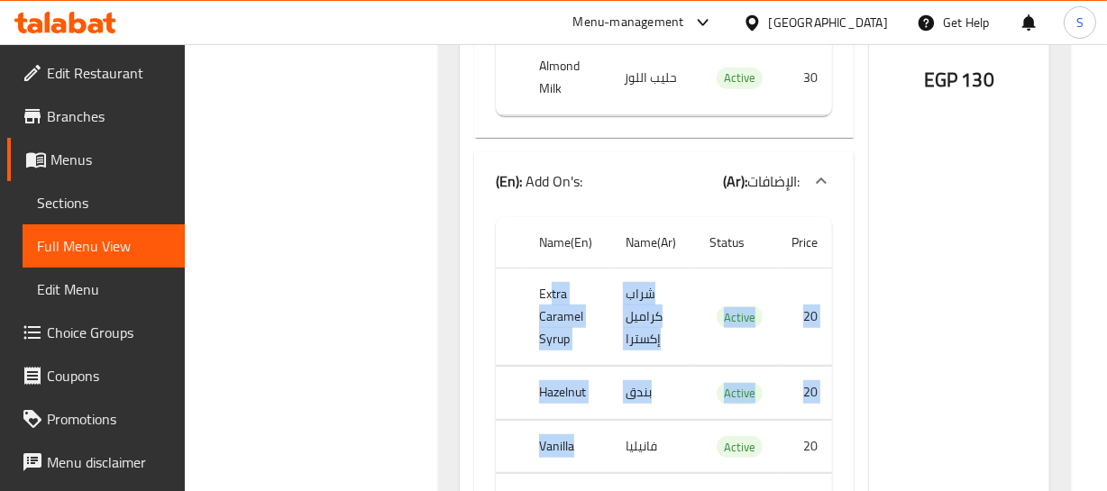
drag, startPoint x: 553, startPoint y: 222, endPoint x: 604, endPoint y: 383, distance: 169.3
click at [592, 380] on tbody "Extra Caramel Syrup شراب كراميل إكسترا Active 20 Hazelnut بندق Active 20 Vanill…" at bounding box center [663, 458] width 335 height 379
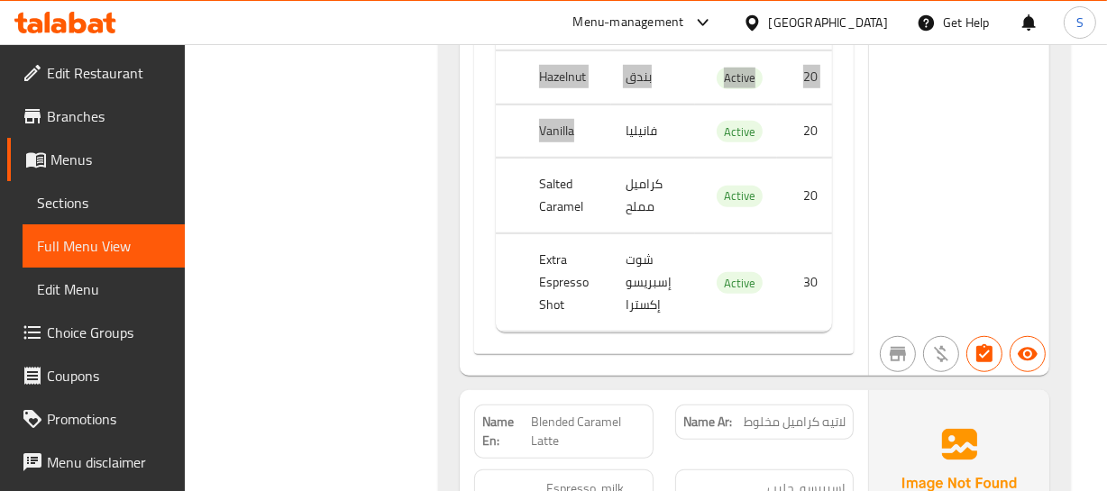
scroll to position [43873, 0]
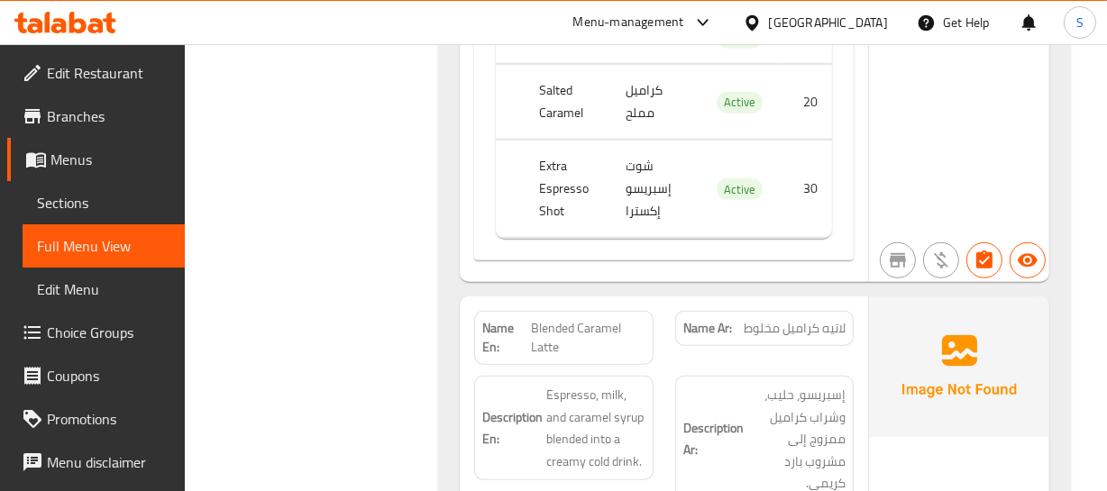
click at [748, 365] on div "Description Ar: إسبريسو، حليب، وشراب كراميل ممزوج إلى مشروب بارد كريمي." at bounding box center [764, 439] width 200 height 149
click at [571, 319] on span "Blended Caramel Latte" at bounding box center [588, 338] width 114 height 38
click at [809, 319] on span "لاتيه كراميل مخلوط" at bounding box center [795, 328] width 102 height 19
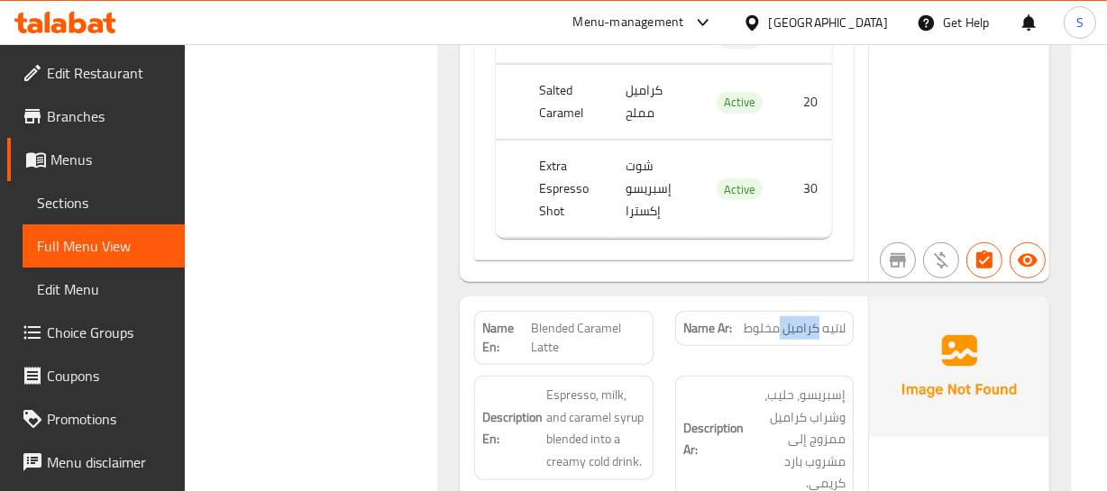
click at [809, 319] on span "لاتيه كراميل مخلوط" at bounding box center [795, 328] width 102 height 19
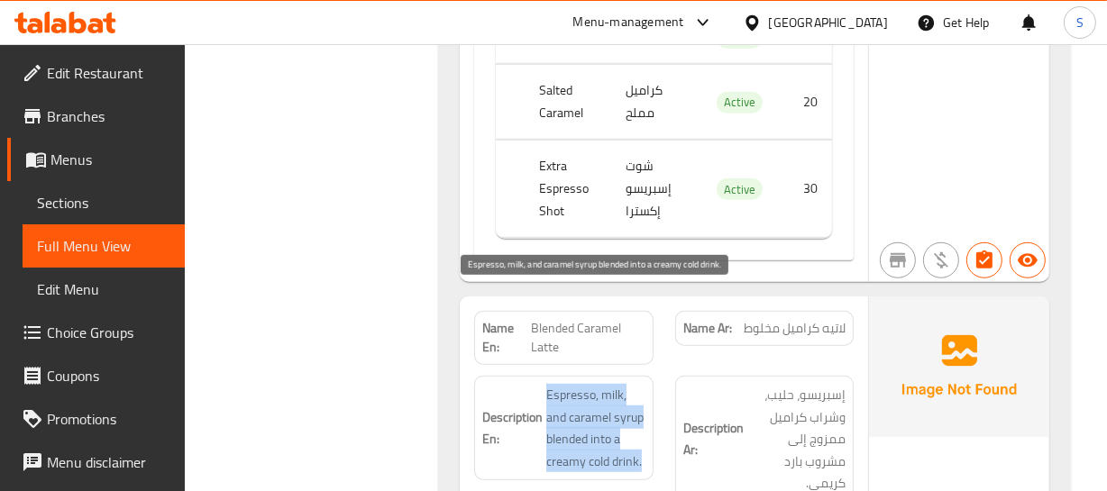
drag, startPoint x: 549, startPoint y: 311, endPoint x: 642, endPoint y: 382, distance: 117.0
click at [642, 384] on span "Espresso, milk, and caramel syrup blended into a creamy cold drink." at bounding box center [595, 428] width 98 height 88
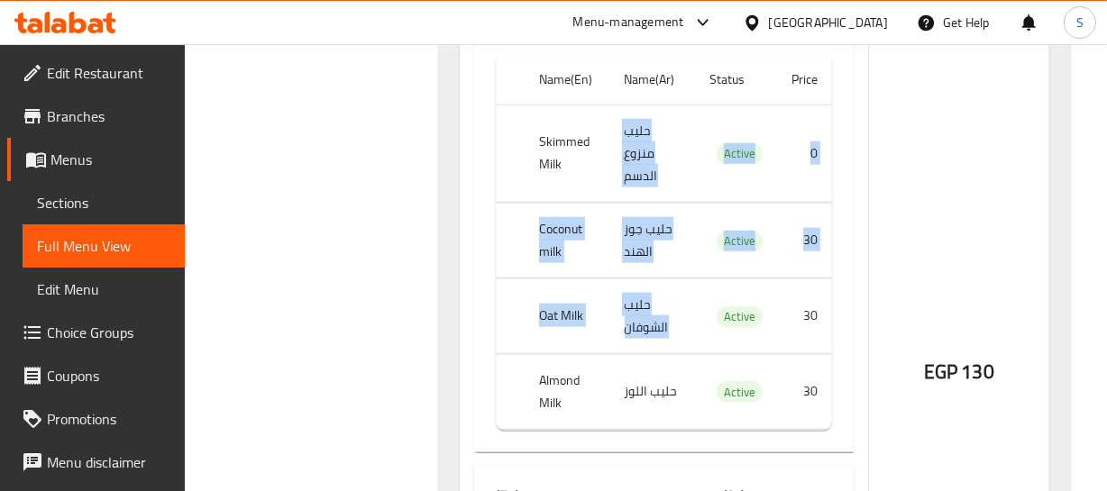
drag, startPoint x: 588, startPoint y: 137, endPoint x: 618, endPoint y: 239, distance: 106.4
click at [617, 238] on tbody "Skimmed Milk حليب منزوع الدسم Active 0 Coconut milk حليب جوز الهند Active 30 Oa…" at bounding box center [663, 267] width 335 height 325
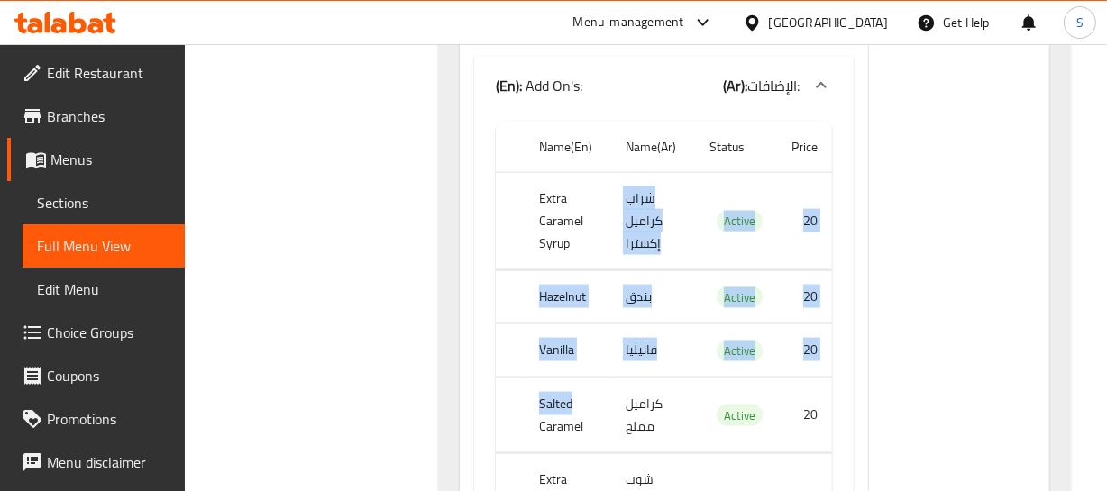
drag, startPoint x: 583, startPoint y: 147, endPoint x: 586, endPoint y: 343, distance: 195.6
click at [593, 310] on tbody "Extra Caramel Syrup شراب كراميل إكسترا Active 20 Hazelnut بندق Active 20 Vanill…" at bounding box center [663, 361] width 335 height 379
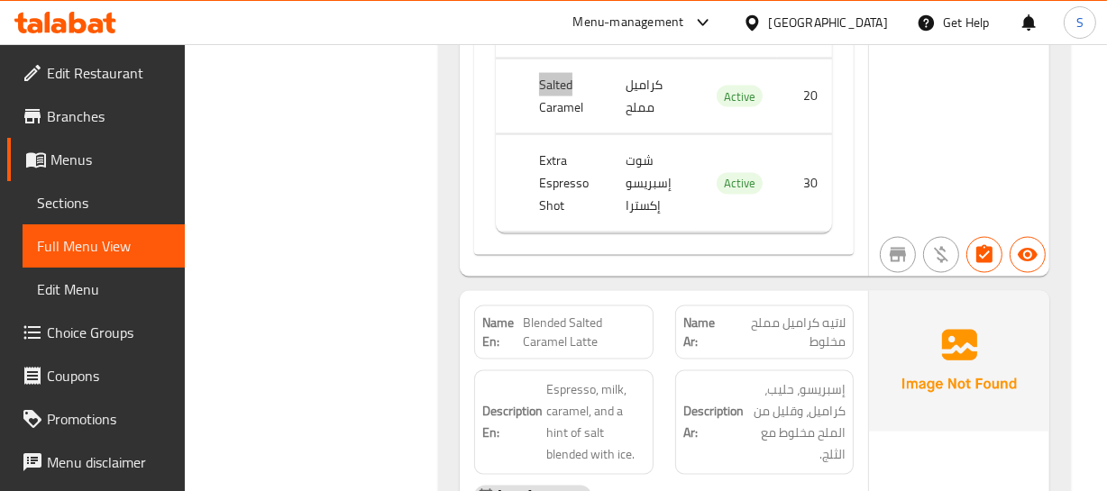
scroll to position [45266, 0]
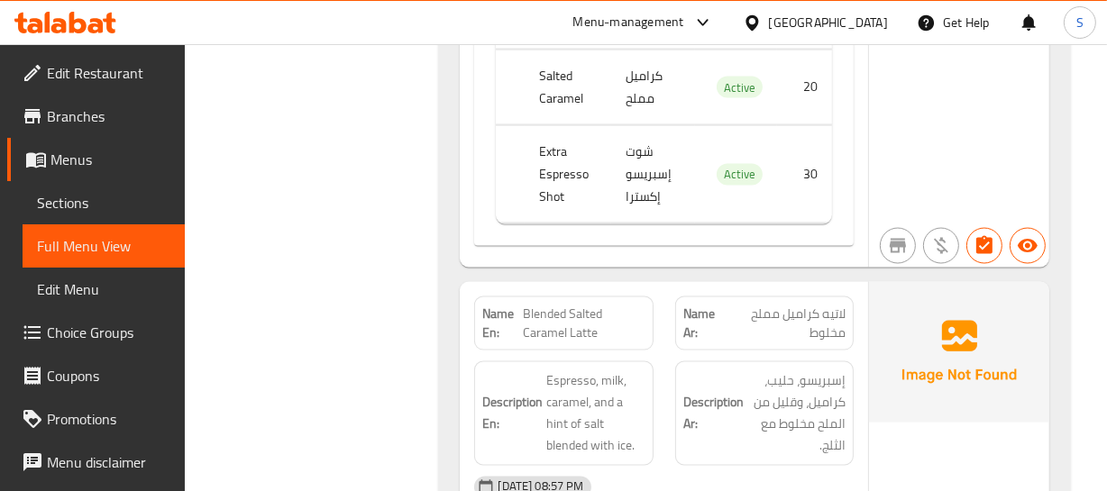
click at [661, 351] on div "Description En: Espresso, milk, caramel, and a hint of salt blended with ice." at bounding box center [563, 414] width 200 height 126
click at [544, 305] on span "Blended Salted Caramel Latte" at bounding box center [584, 324] width 123 height 38
click at [772, 305] on span "لاتيه كراميل مملح مخلوط" at bounding box center [785, 324] width 119 height 38
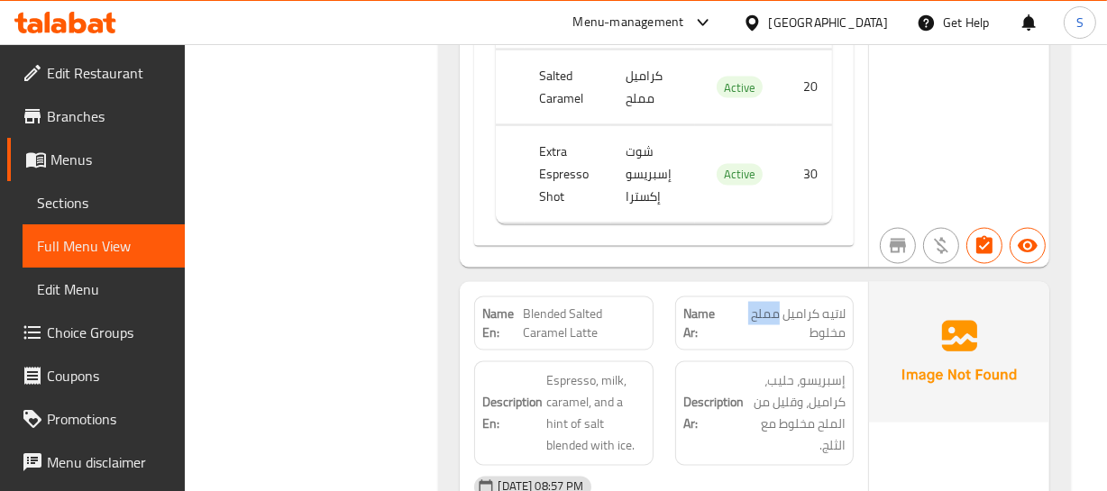
click at [772, 305] on span "لاتيه كراميل مملح مخلوط" at bounding box center [785, 324] width 119 height 38
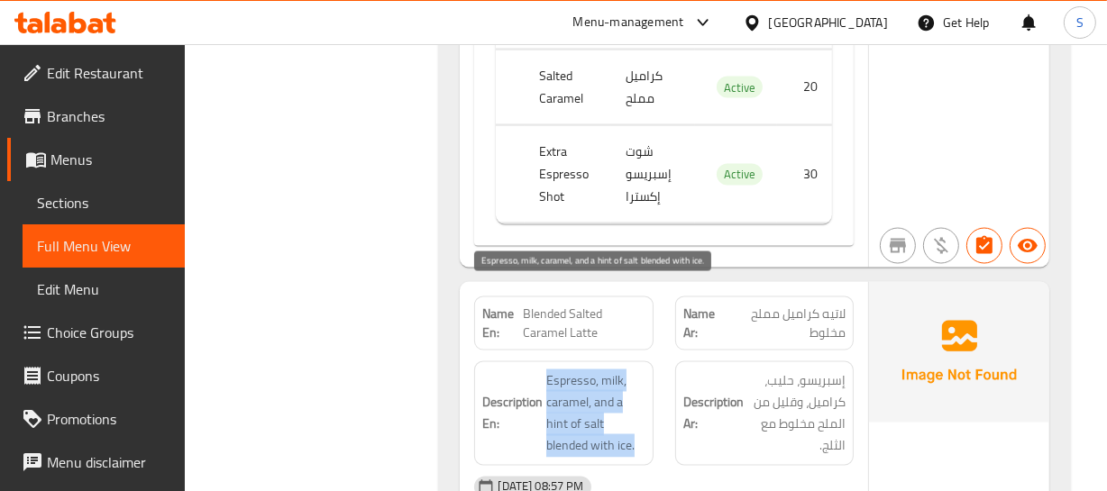
drag, startPoint x: 541, startPoint y: 291, endPoint x: 639, endPoint y: 354, distance: 116.8
click at [636, 370] on h6 "Description En: Espresso, milk, caramel, and a hint of salt blended with ice." at bounding box center [563, 414] width 162 height 88
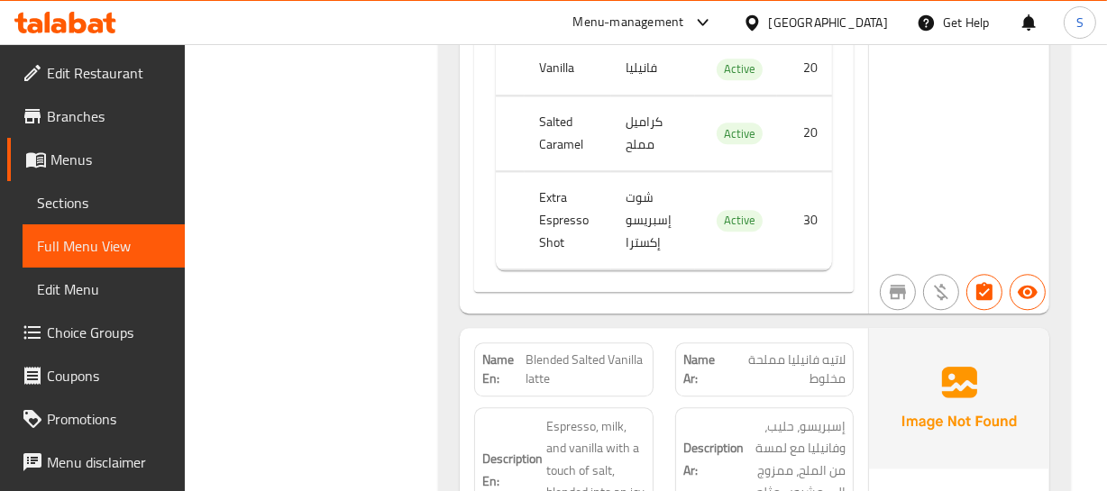
scroll to position [46741, 0]
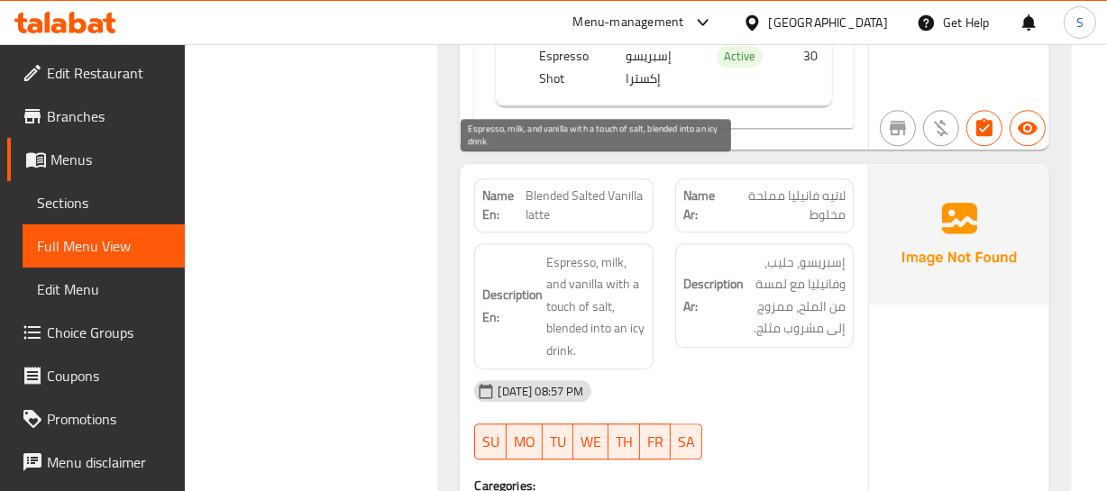
click at [567, 267] on span "Espresso, milk, and vanilla with a touch of salt, blended into an icy drink." at bounding box center [595, 306] width 98 height 111
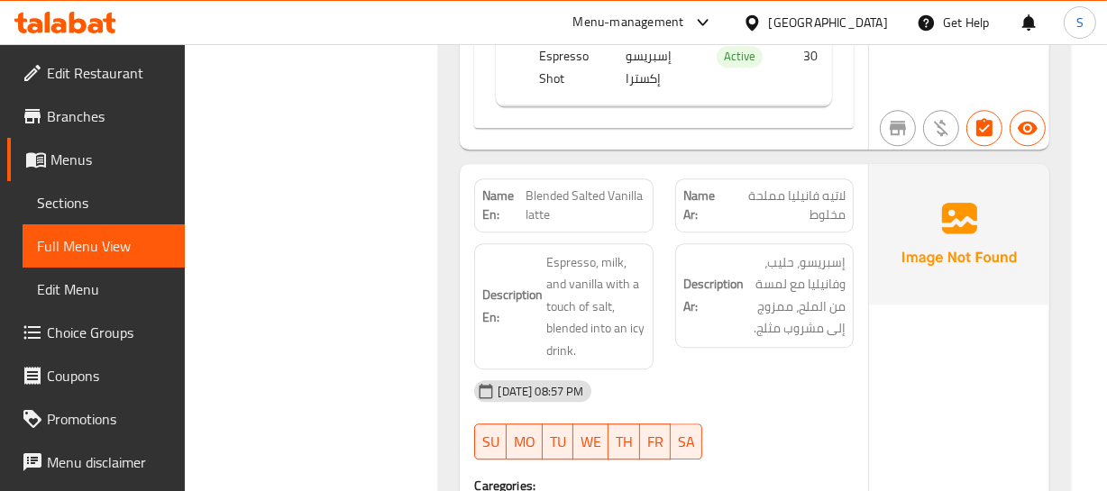
click at [562, 187] on span "Blended Salted Vanilla latte" at bounding box center [585, 206] width 120 height 38
click at [763, 187] on span "لاتيه فانيليا مملحة مخلوط" at bounding box center [786, 206] width 120 height 38
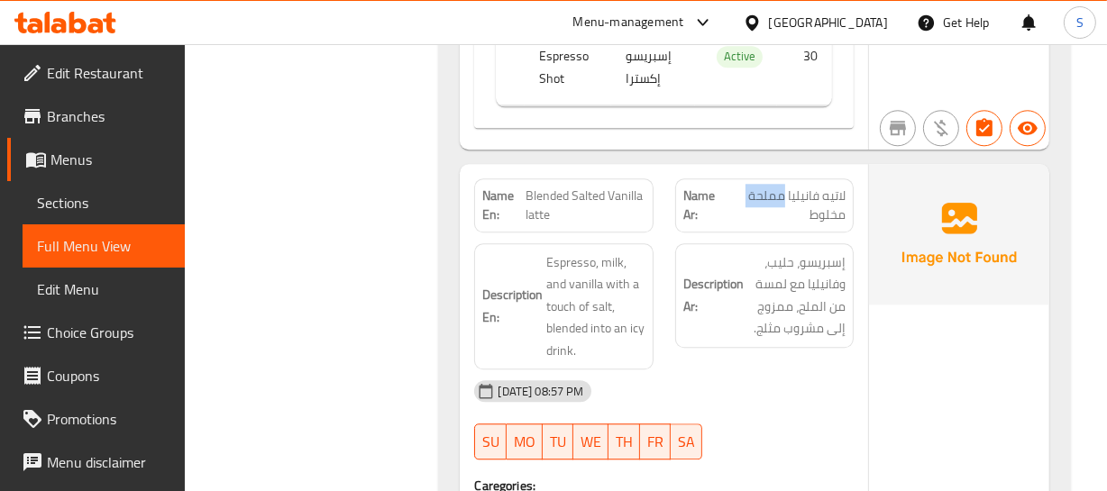
click at [763, 187] on span "لاتيه فانيليا مملحة مخلوط" at bounding box center [786, 206] width 120 height 38
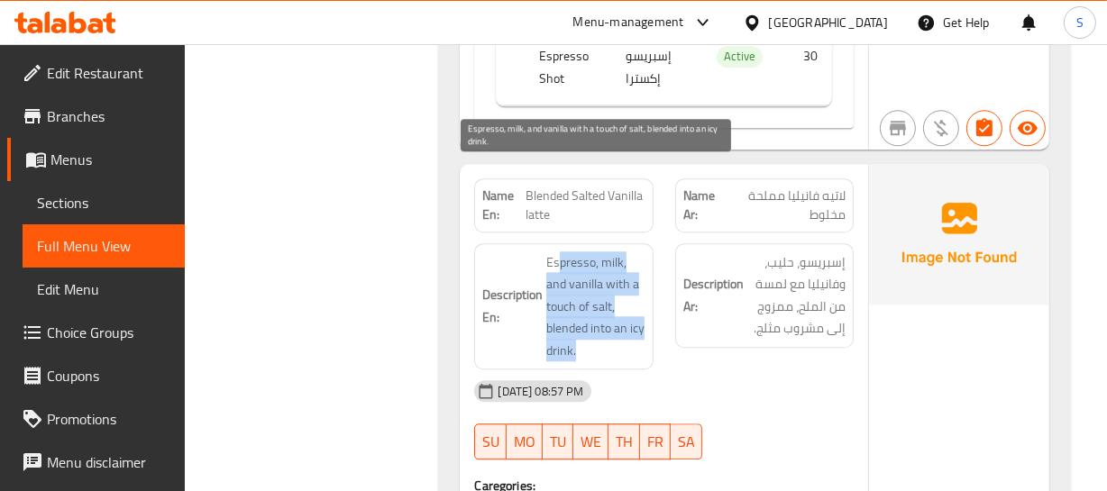
drag, startPoint x: 557, startPoint y: 173, endPoint x: 637, endPoint y: 264, distance: 121.3
click at [637, 264] on span "Espresso, milk, and vanilla with a touch of salt, blended into an icy drink." at bounding box center [595, 306] width 98 height 111
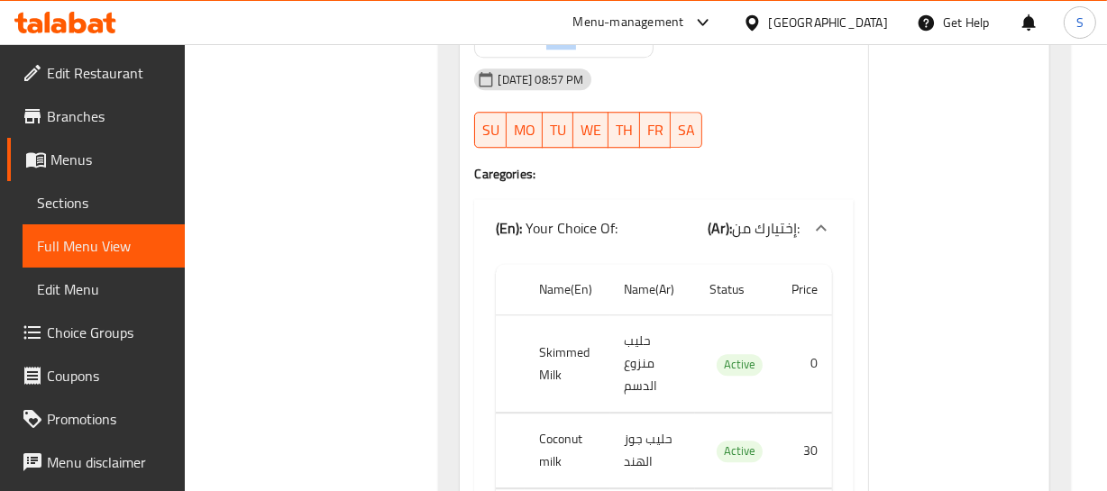
scroll to position [47069, 0]
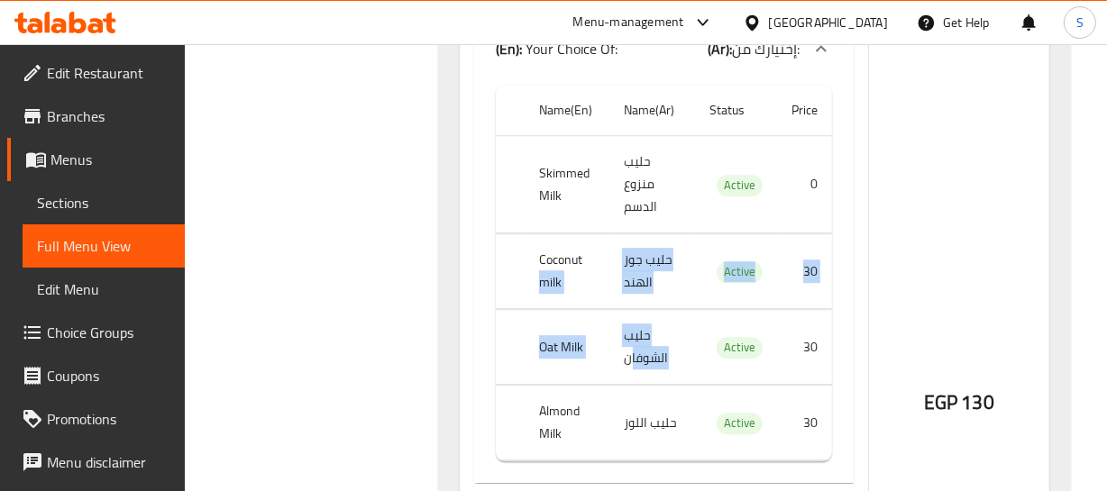
drag, startPoint x: 599, startPoint y: 171, endPoint x: 643, endPoint y: 300, distance: 136.0
click at [636, 310] on tbody "Skimmed Milk حليب منزوع الدسم Active 0 Coconut milk حليب جوز الهند Active 30 Oa…" at bounding box center [663, 298] width 335 height 325
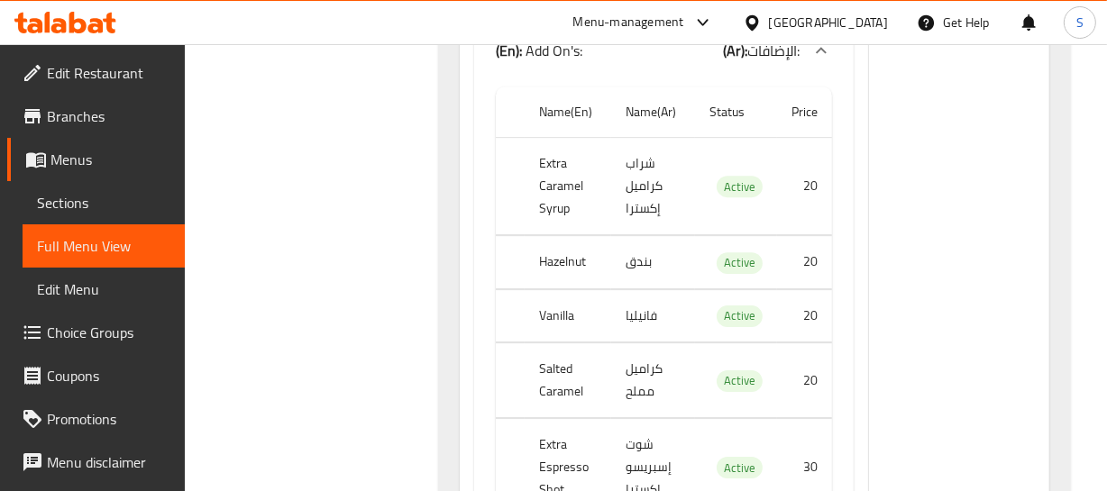
scroll to position [47724, 0]
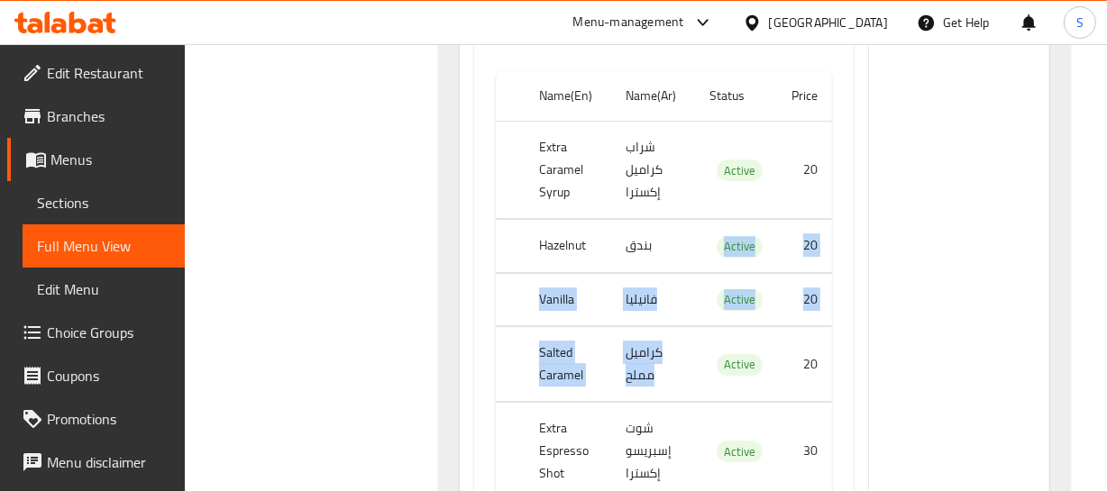
drag, startPoint x: 613, startPoint y: 252, endPoint x: 615, endPoint y: 295, distance: 42.4
click at [612, 300] on tbody "Extra Caramel Syrup شراب كراميل إكسترا Active 20 Hazelnut بندق Active 20 Vanill…" at bounding box center [663, 311] width 335 height 379
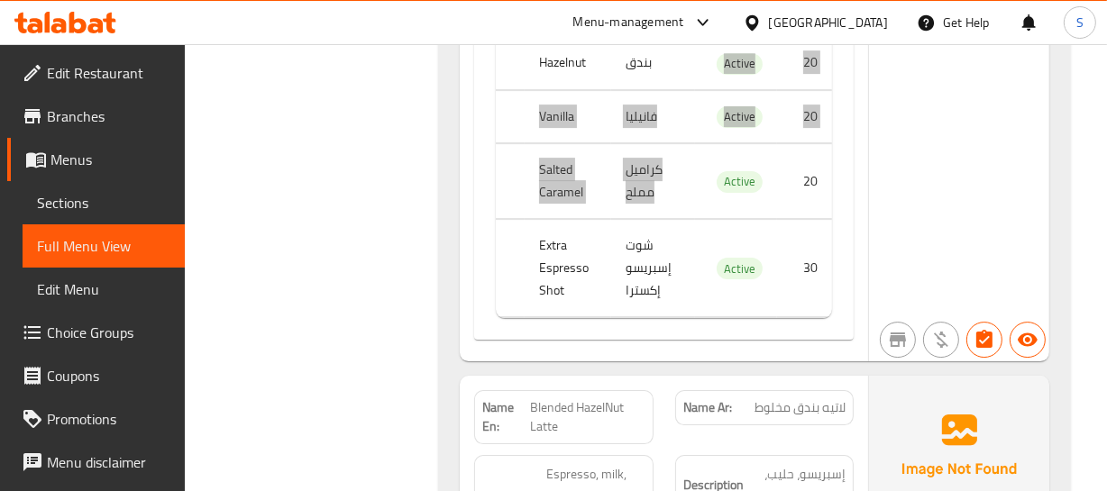
scroll to position [48052, 0]
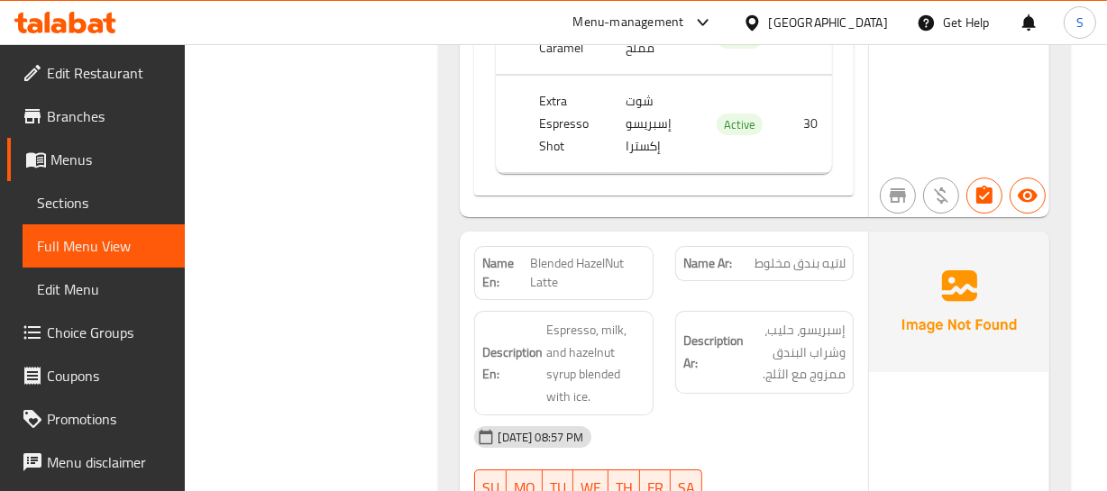
click at [563, 319] on span "Espresso, milk, and hazelnut syrup blended with ice." at bounding box center [595, 363] width 98 height 88
click at [564, 254] on span "Blended HazelNut Latte" at bounding box center [587, 273] width 115 height 38
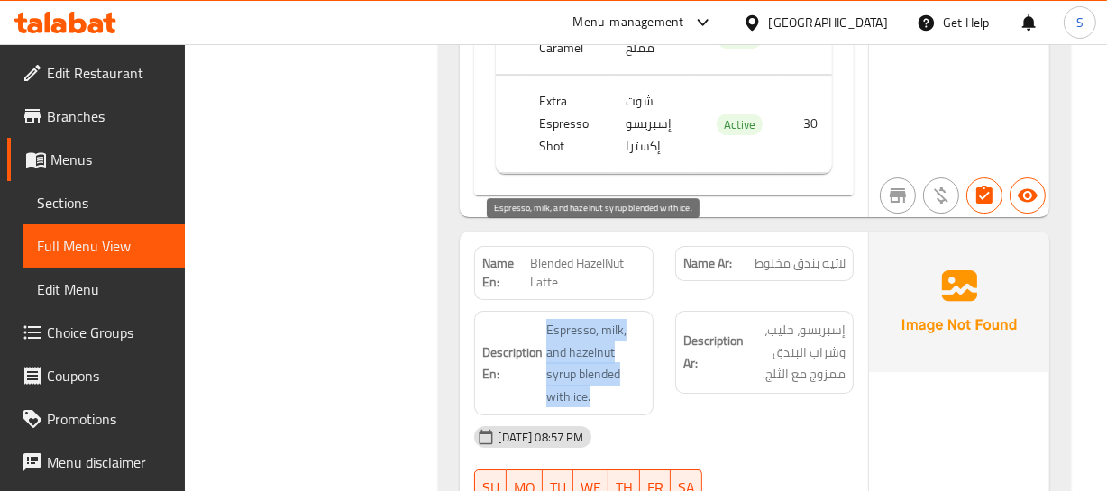
drag, startPoint x: 543, startPoint y: 240, endPoint x: 607, endPoint y: 306, distance: 92.4
click at [607, 319] on h6 "Description En: Espresso, milk, and hazelnut syrup blended with ice." at bounding box center [563, 363] width 162 height 88
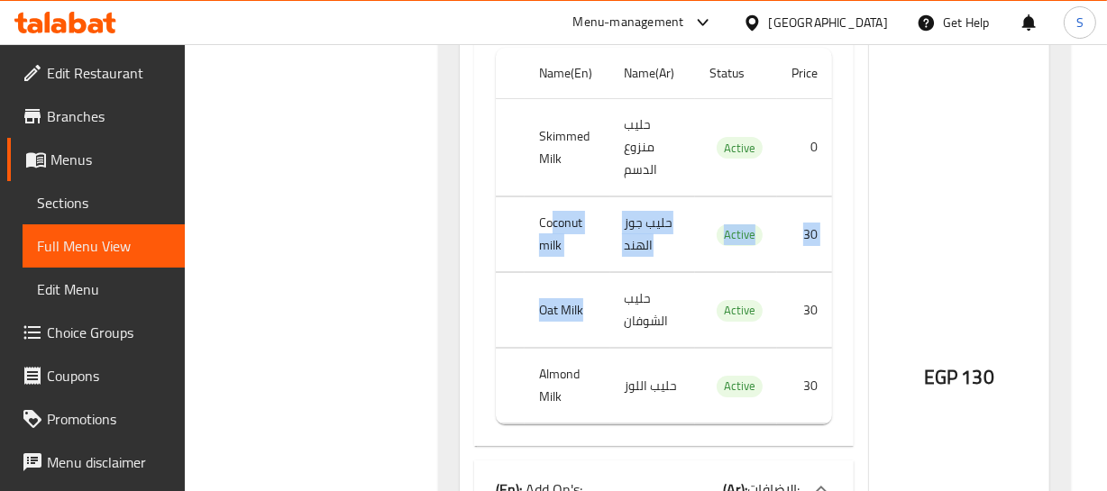
drag, startPoint x: 552, startPoint y: 123, endPoint x: 635, endPoint y: 234, distance: 138.4
click at [627, 233] on tbody "Skimmed Milk حليب منزوع الدسم Active 0 Coconut milk حليب جوز الهند Active 30 Oa…" at bounding box center [663, 261] width 335 height 325
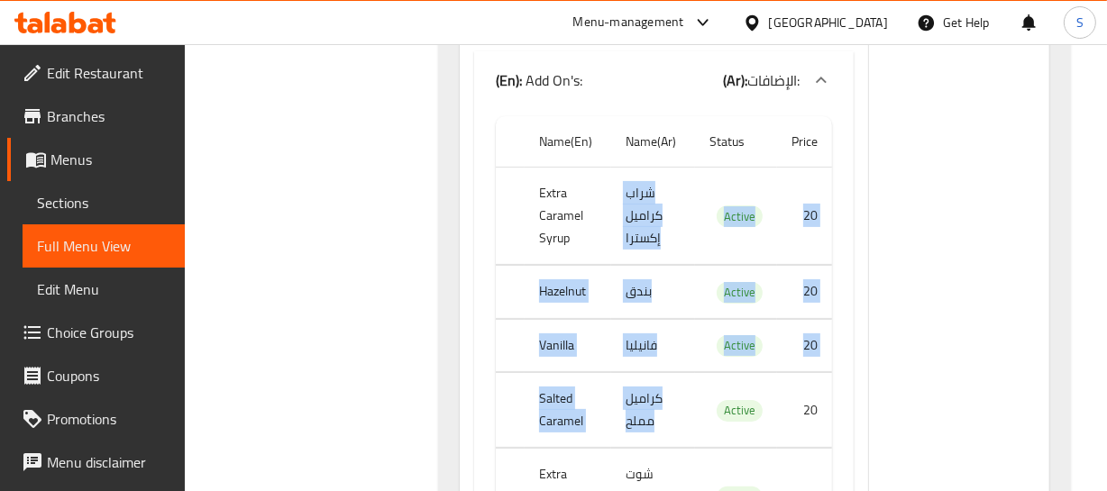
drag, startPoint x: 592, startPoint y: 163, endPoint x: 628, endPoint y: 356, distance: 196.2
click at [628, 356] on tbody "Extra Caramel Syrup شراب كراميل إكسترا Active 20 Hazelnut بندق Active 20 Vanill…" at bounding box center [663, 357] width 335 height 379
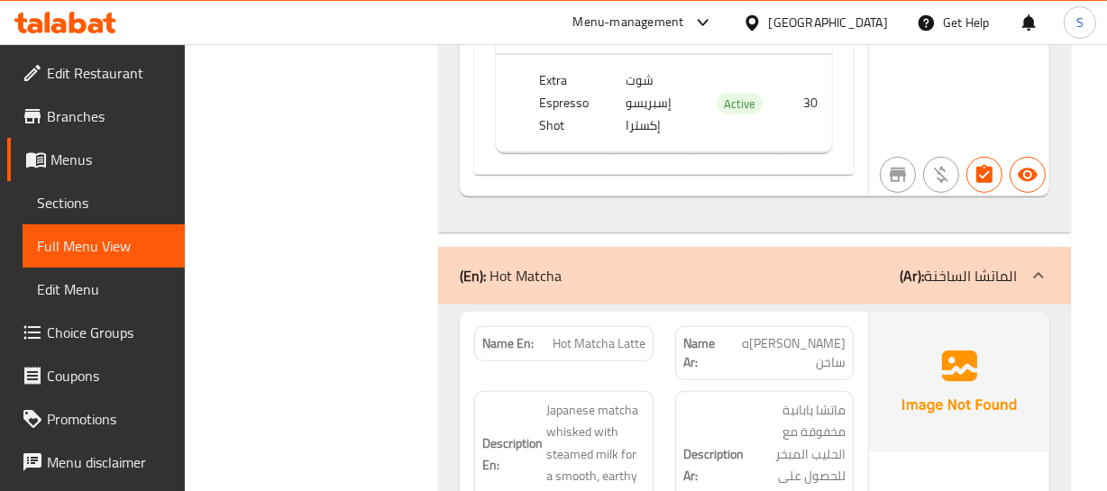
scroll to position [49445, 0]
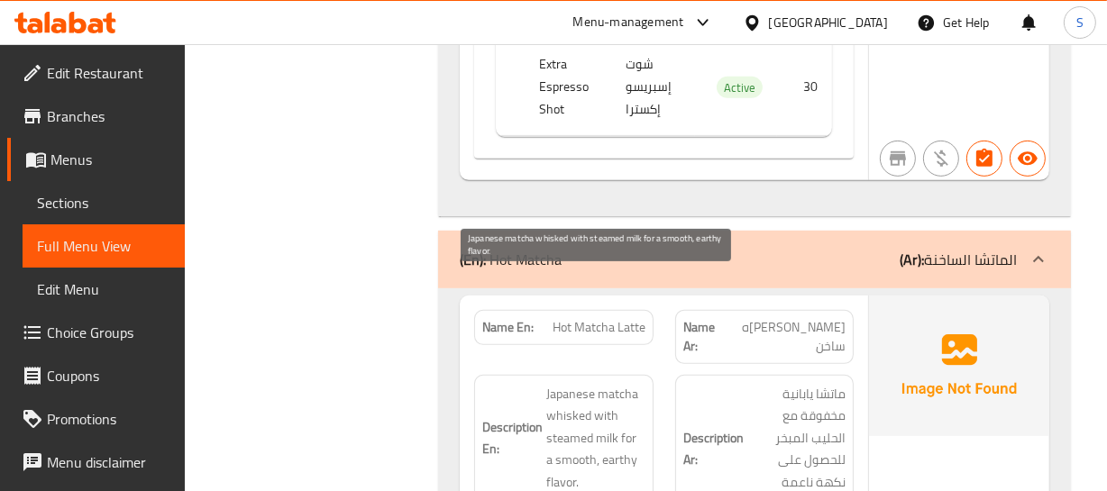
click at [615, 383] on span "Japanese matcha whisked with steamed milk for a smooth, earthy flavor." at bounding box center [595, 438] width 98 height 111
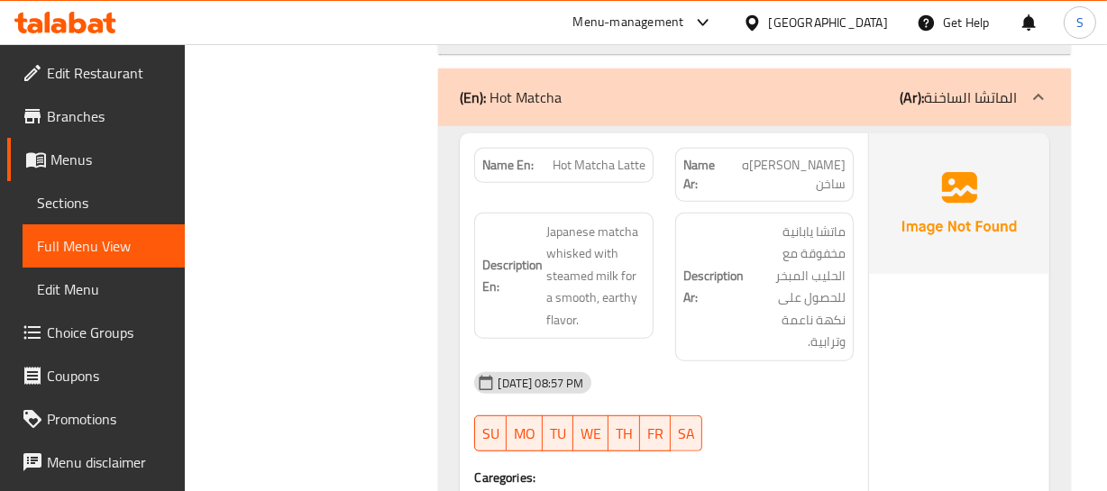
scroll to position [49609, 0]
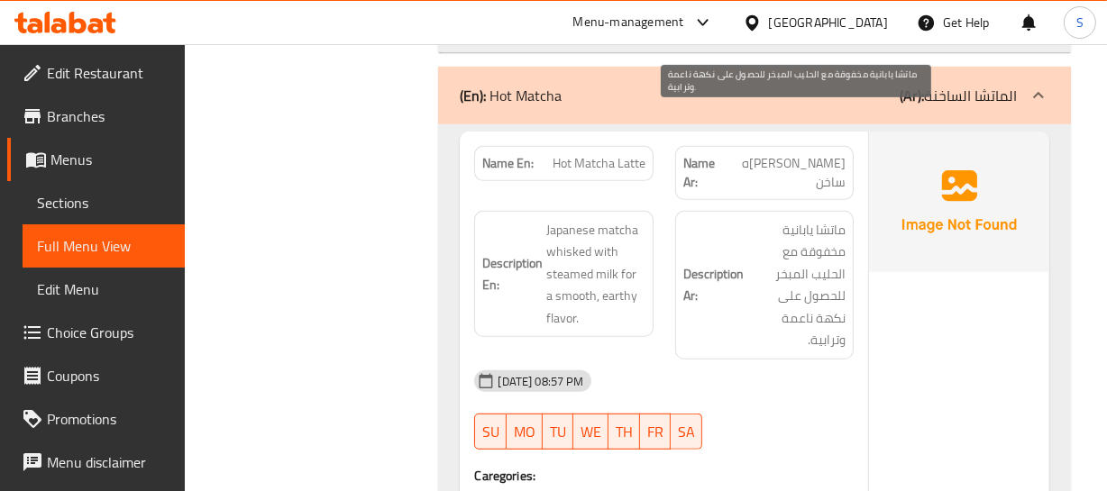
click at [781, 231] on span "ماتشا يابانية مخفوقة مع الحليب المبخر للحصول على نكهة ناعمة وترابية." at bounding box center [796, 285] width 98 height 133
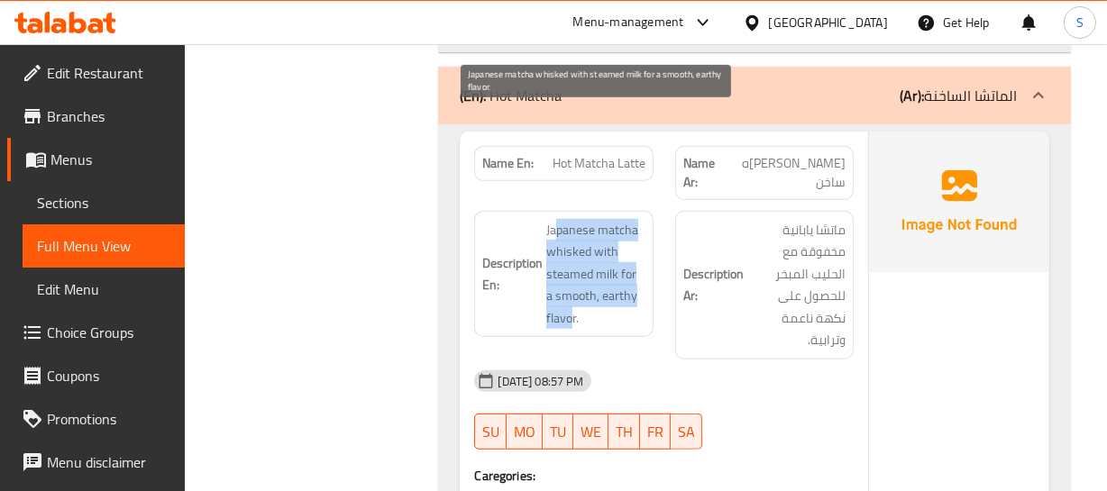
drag, startPoint x: 557, startPoint y: 116, endPoint x: 572, endPoint y: 206, distance: 91.4
click at [572, 219] on span "Japanese matcha whisked with steamed milk for a smooth, earthy flavor." at bounding box center [595, 274] width 98 height 111
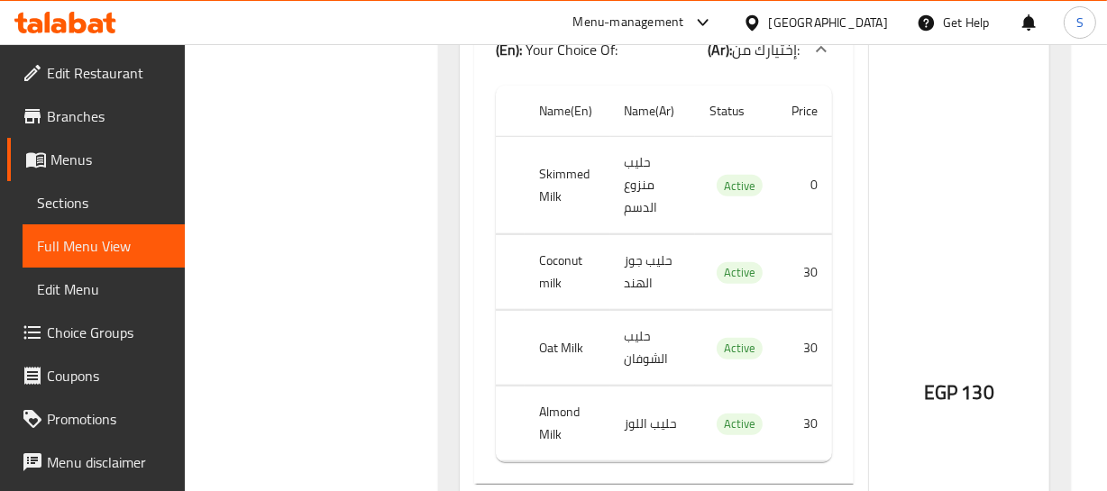
scroll to position [50018, 0]
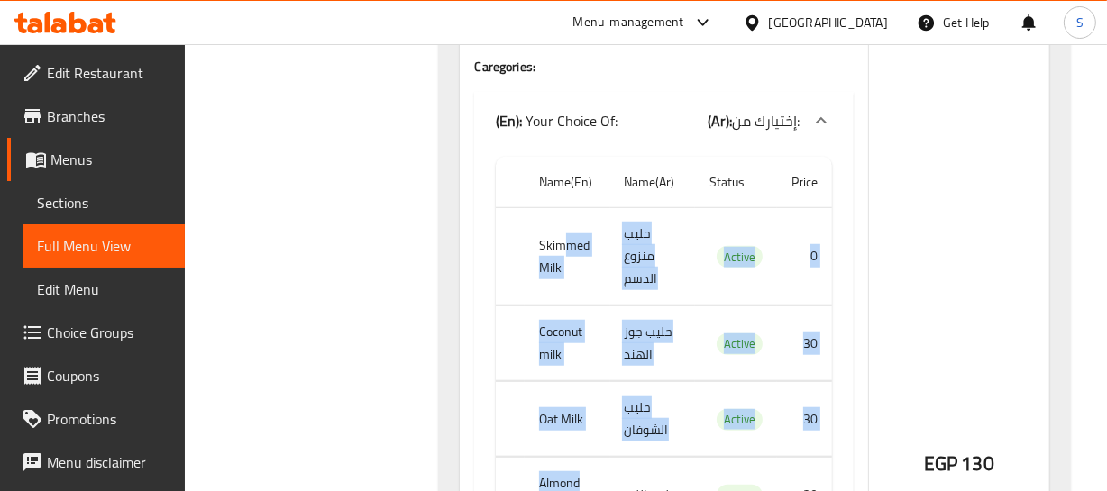
drag, startPoint x: 568, startPoint y: 139, endPoint x: 586, endPoint y: 386, distance: 247.6
click at [587, 386] on tbody "Skimmed Milk حليب منزوع الدسم Active 0 Coconut milk حليب جوز الهند Active 30 Oa…" at bounding box center [663, 370] width 335 height 325
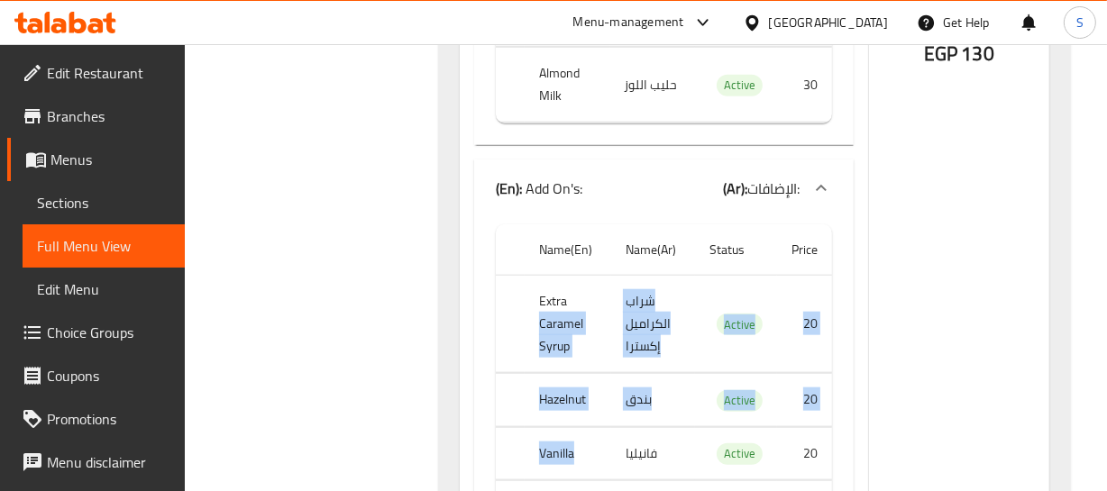
drag, startPoint x: 538, startPoint y: 203, endPoint x: 658, endPoint y: 386, distance: 218.8
click at [656, 386] on tbody "Extra Caramel Syrup شراب الكراميل إكسترا Active 20 Hazelnut بندق Active 20 Vani…" at bounding box center [663, 465] width 335 height 379
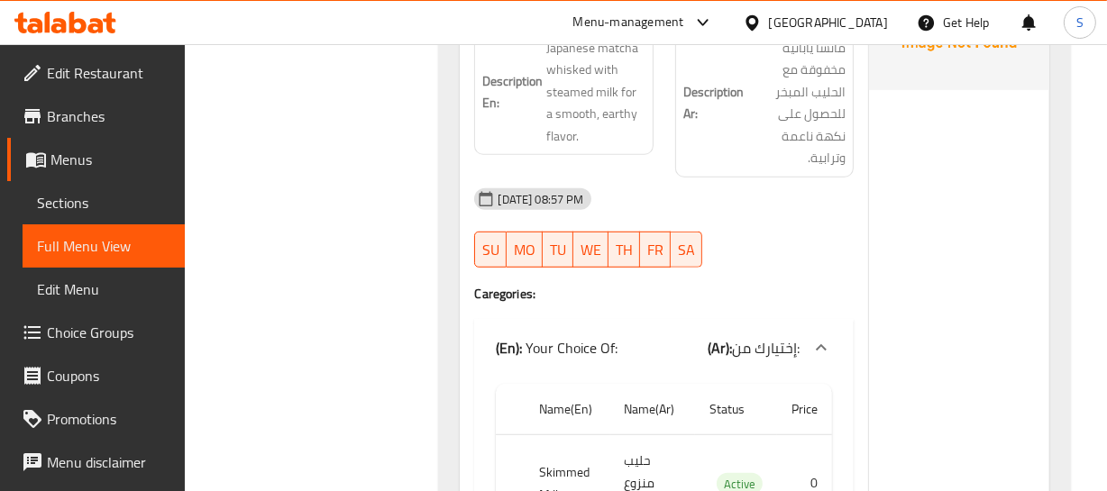
scroll to position [49773, 0]
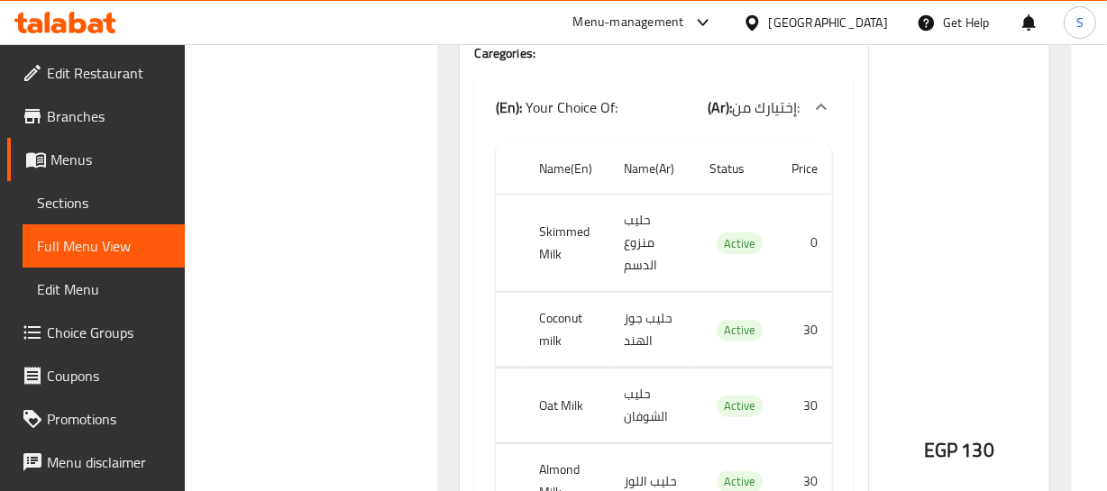
scroll to position [50046, 0]
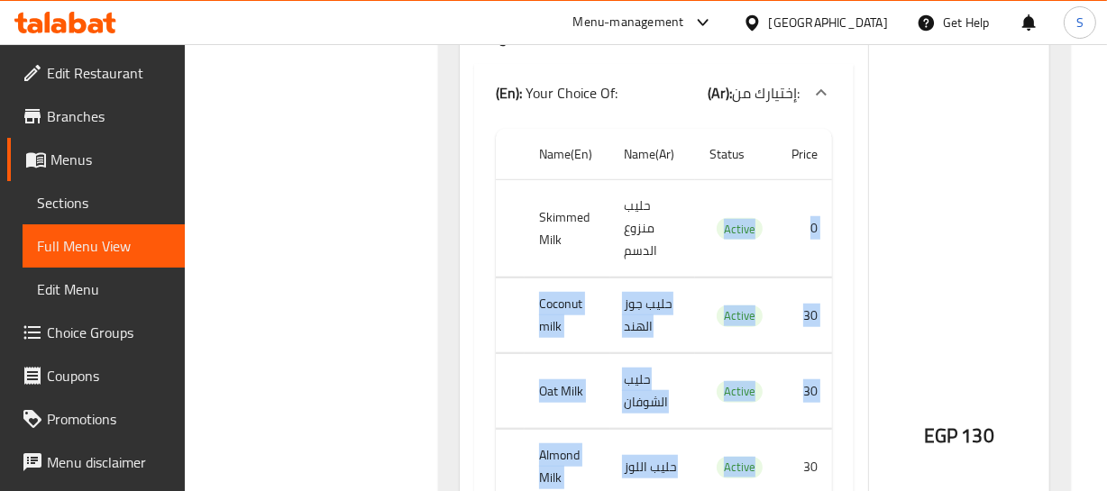
drag, startPoint x: 621, startPoint y: 164, endPoint x: 736, endPoint y: 390, distance: 254.0
click at [739, 392] on tbody "Skimmed Milk حليب منزوع الدسم Active 0 Coconut milk حليب جوز الهند Active 30 Oa…" at bounding box center [663, 342] width 335 height 325
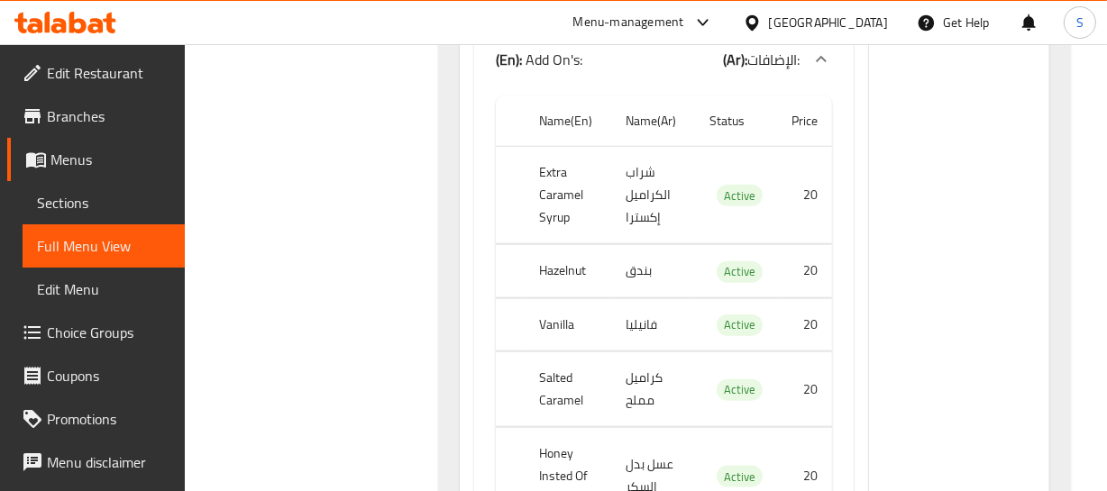
scroll to position [50620, 0]
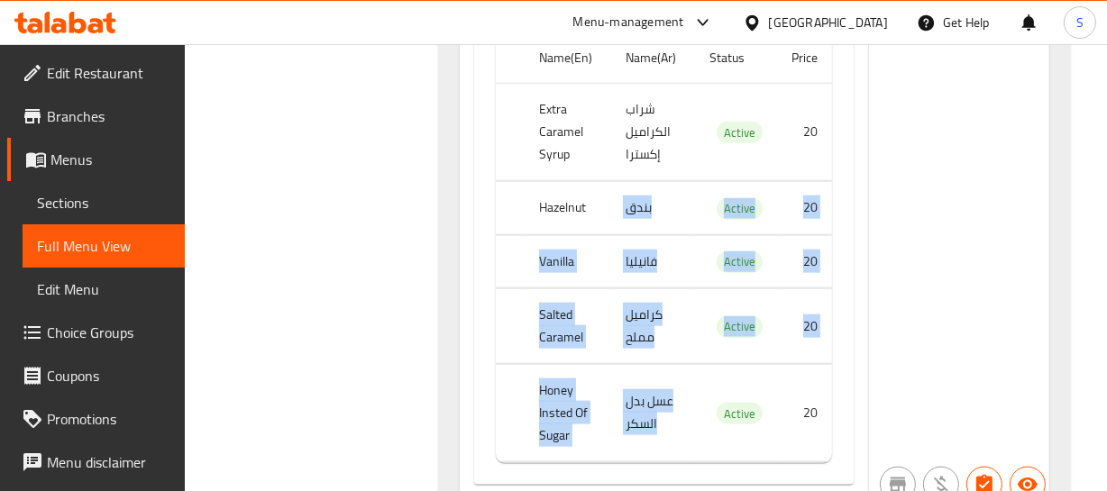
drag, startPoint x: 604, startPoint y: 105, endPoint x: 701, endPoint y: 313, distance: 229.0
click at [699, 312] on tbody "Extra Caramel Syrup شراب الكراميل إكسترا Active 20 Hazelnut بندق Active 20 Vani…" at bounding box center [663, 273] width 335 height 379
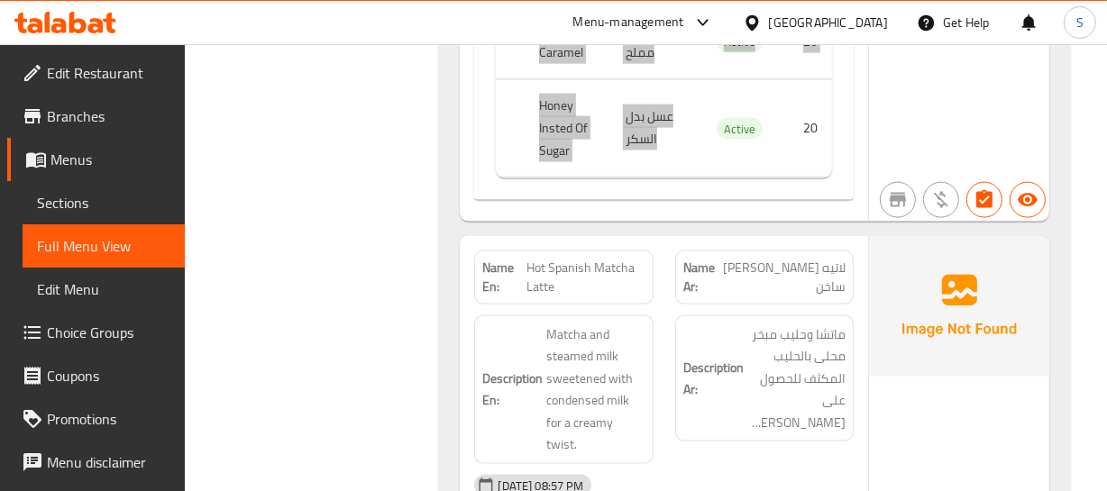
scroll to position [50948, 0]
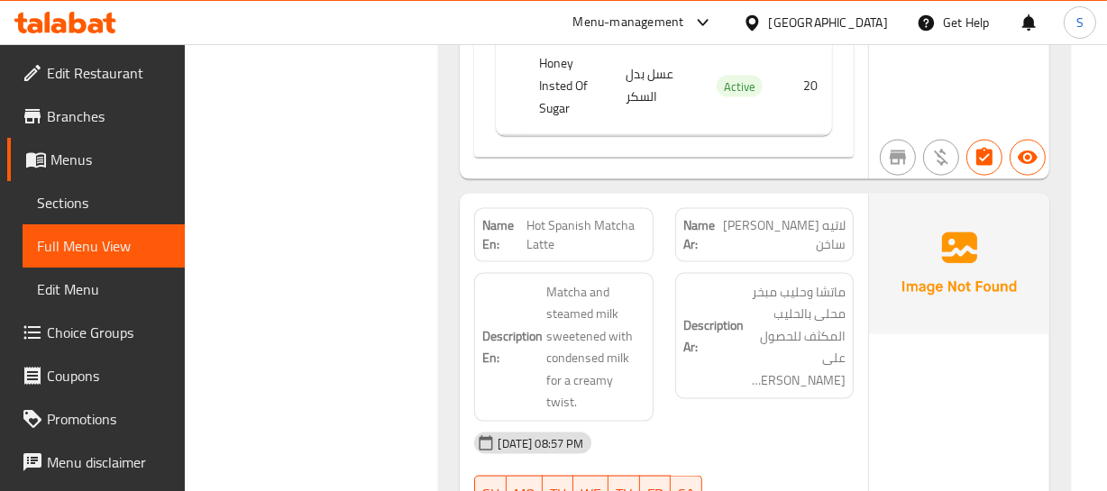
click at [744, 281] on h6 "Description Ar: ماتشا وحليب مبخر محلى بالحليب المكثف للحصول على تويست كريمي." at bounding box center [764, 336] width 162 height 111
drag, startPoint x: 531, startPoint y: 112, endPoint x: 638, endPoint y: 127, distance: 108.4
click at [638, 216] on span "Hot Spanish Matcha Latte" at bounding box center [585, 235] width 119 height 38
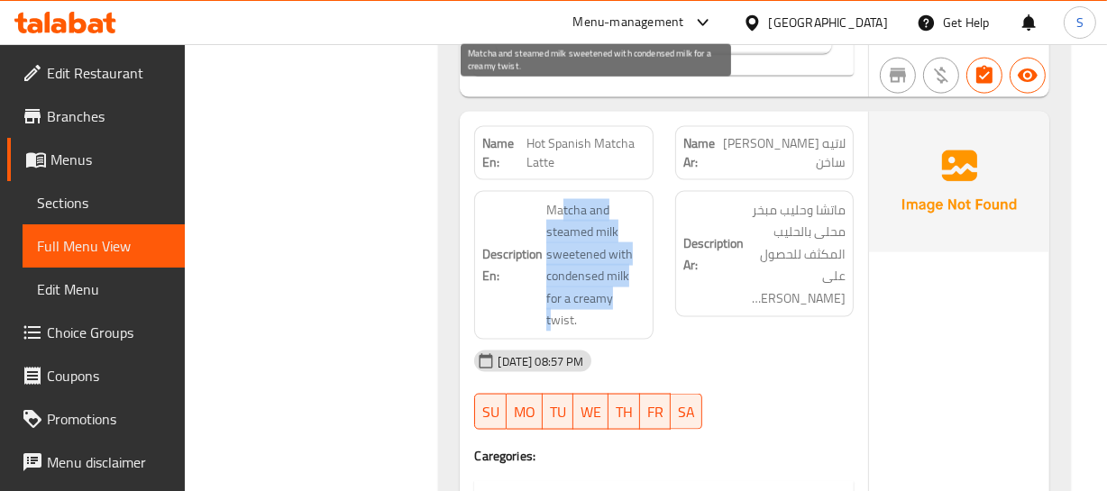
drag, startPoint x: 563, startPoint y: 98, endPoint x: 623, endPoint y: 186, distance: 105.8
click at [623, 199] on span "Matcha and steamed milk sweetened with condensed milk for a creamy twist." at bounding box center [595, 265] width 98 height 133
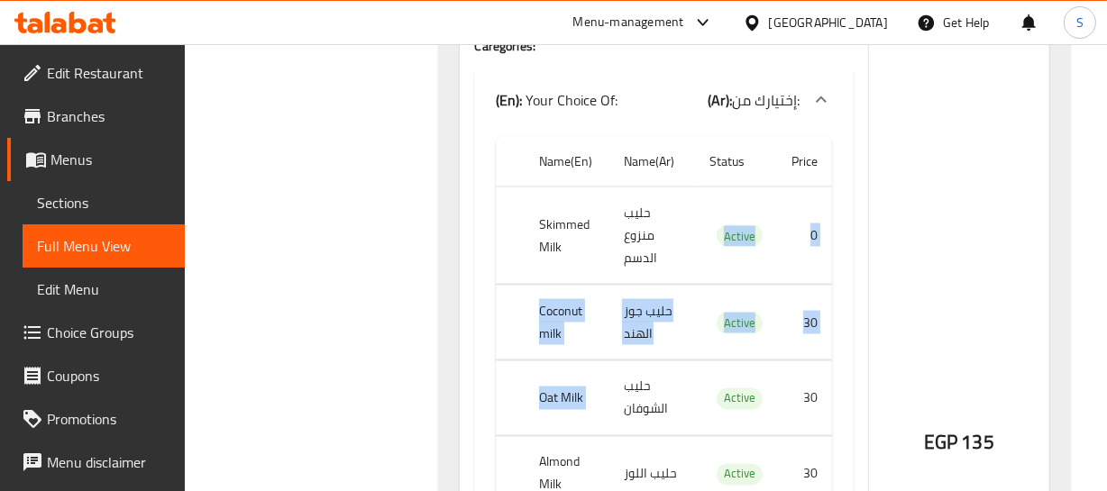
drag, startPoint x: 617, startPoint y: 126, endPoint x: 684, endPoint y: 269, distance: 157.3
click at [684, 269] on tbody "Skimmed Milk حليب منزوع الدسم Active 0 Coconut milk حليب جوز الهند Active 30 Oa…" at bounding box center [663, 349] width 335 height 325
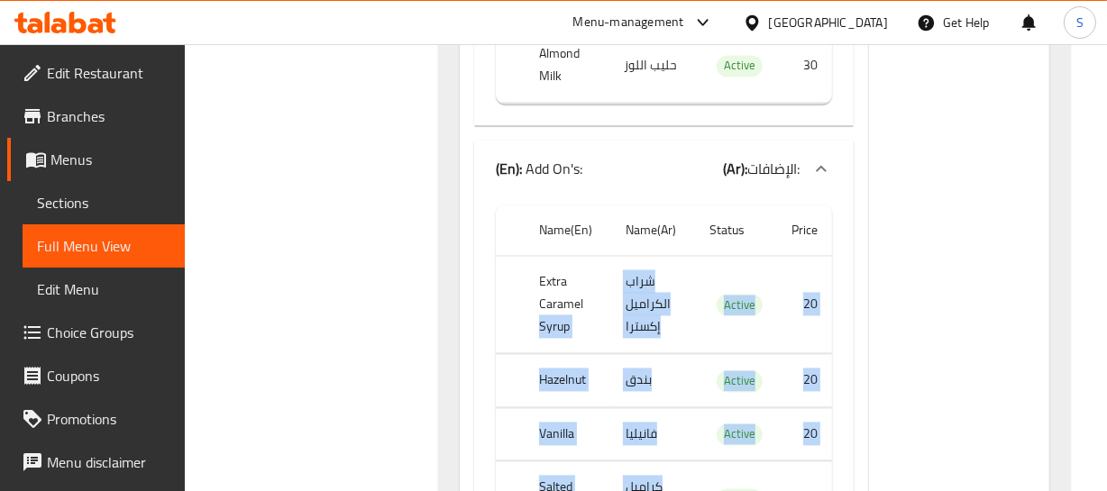
drag, startPoint x: 584, startPoint y: 162, endPoint x: 667, endPoint y: 379, distance: 232.5
click at [667, 379] on tbody "Extra Caramel Syrup شراب الكراميل إكسترا Active 20 Hazelnut بندق Active 20 Vani…" at bounding box center [663, 445] width 335 height 379
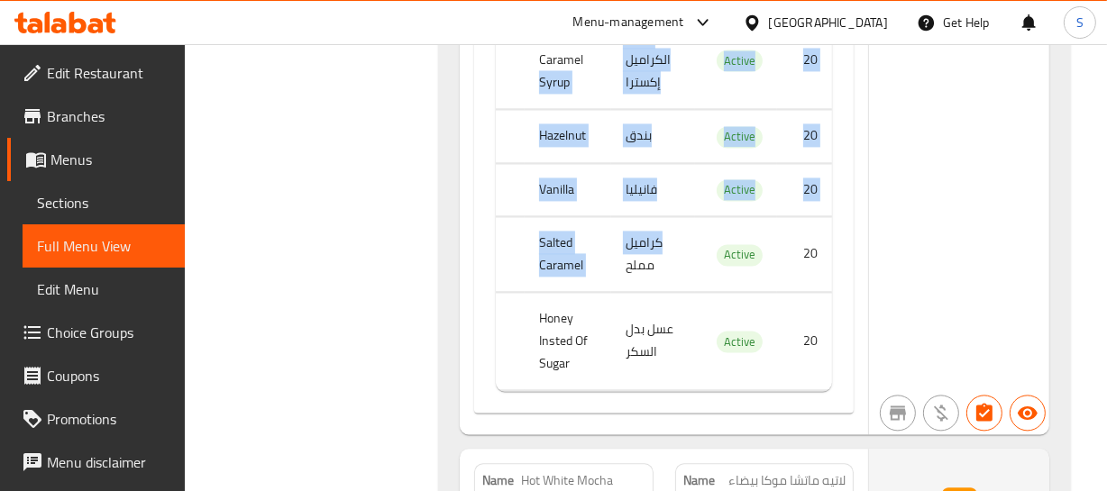
scroll to position [52095, 0]
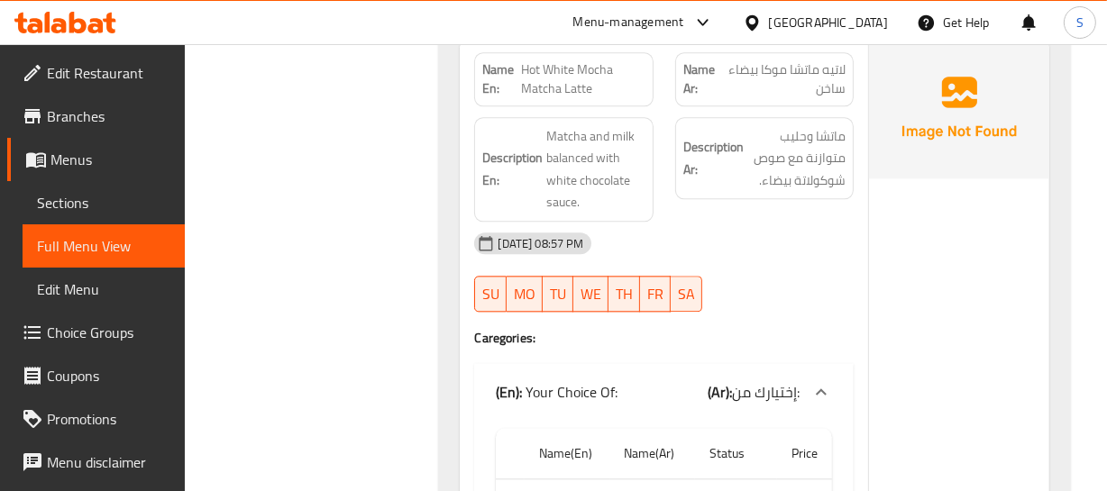
click at [809, 329] on h4 "Caregories:" at bounding box center [663, 338] width 379 height 18
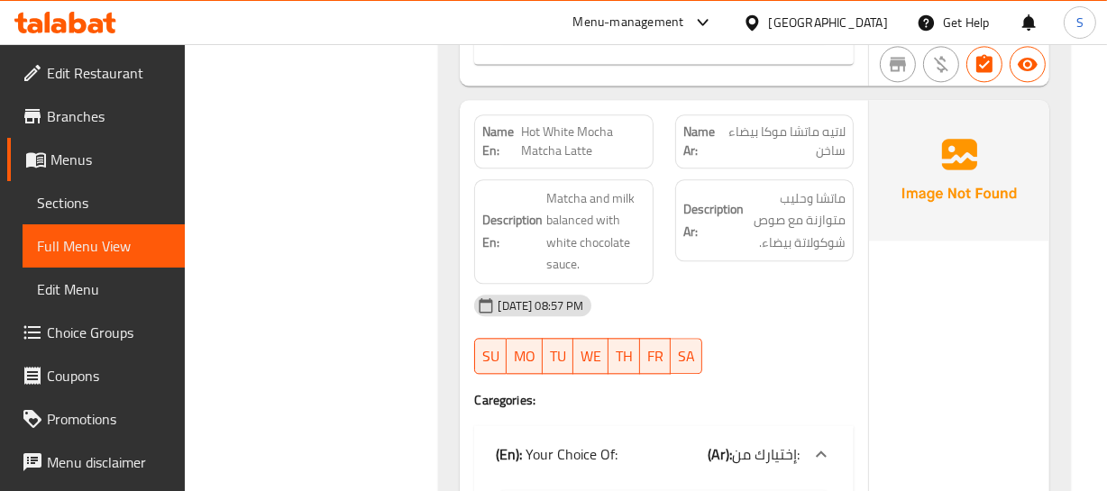
scroll to position [52341, 0]
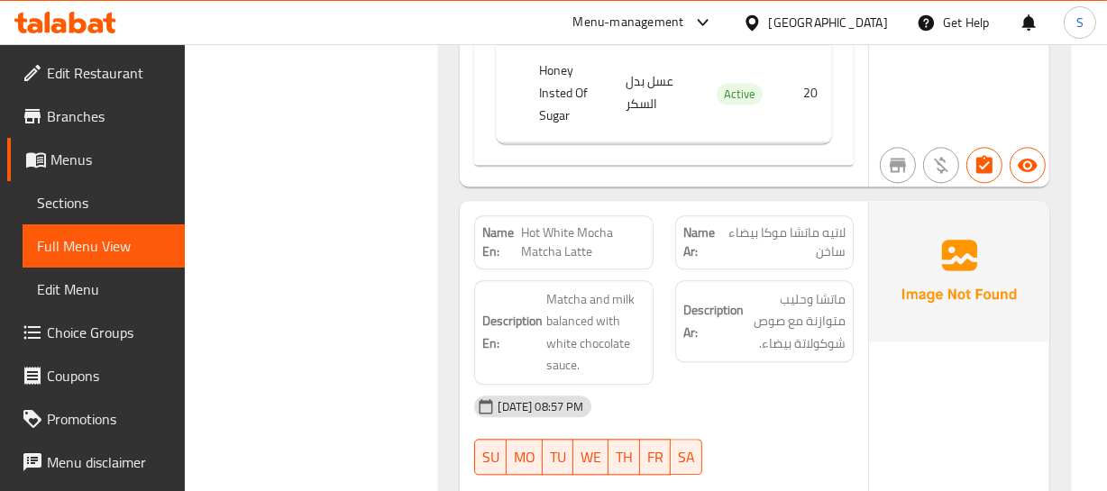
click at [544, 224] on span "Hot White Mocha Matcha Latte" at bounding box center [583, 243] width 124 height 38
click at [564, 224] on span "Hot White Mocha Matcha Latte" at bounding box center [583, 243] width 124 height 38
drag, startPoint x: 526, startPoint y: 98, endPoint x: 555, endPoint y: 121, distance: 36.6
click at [555, 224] on span "Hot White Mocha Matcha Latte" at bounding box center [583, 243] width 124 height 38
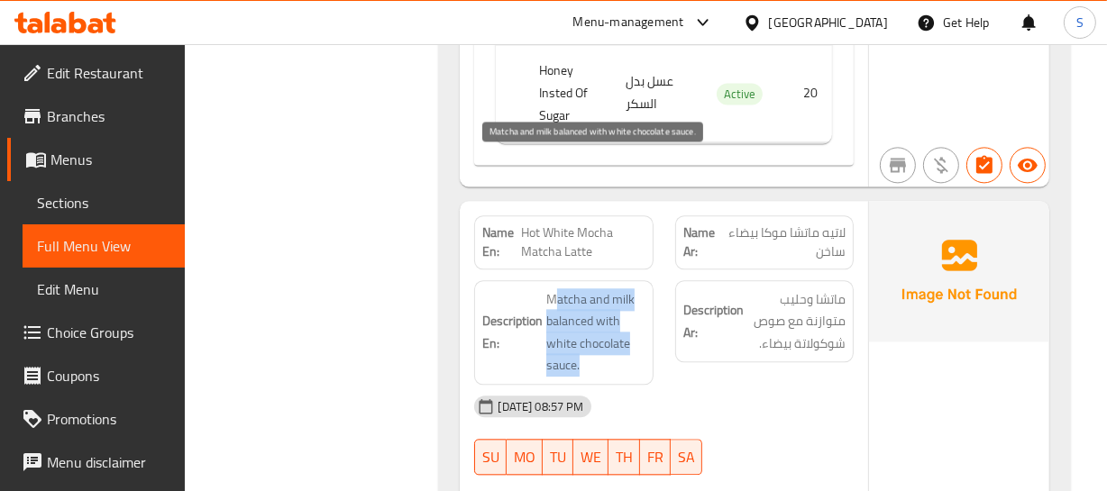
drag, startPoint x: 553, startPoint y: 163, endPoint x: 614, endPoint y: 244, distance: 101.7
click at [614, 280] on div "Description En: Matcha and milk balanced with white chocolate sauce." at bounding box center [563, 332] width 178 height 105
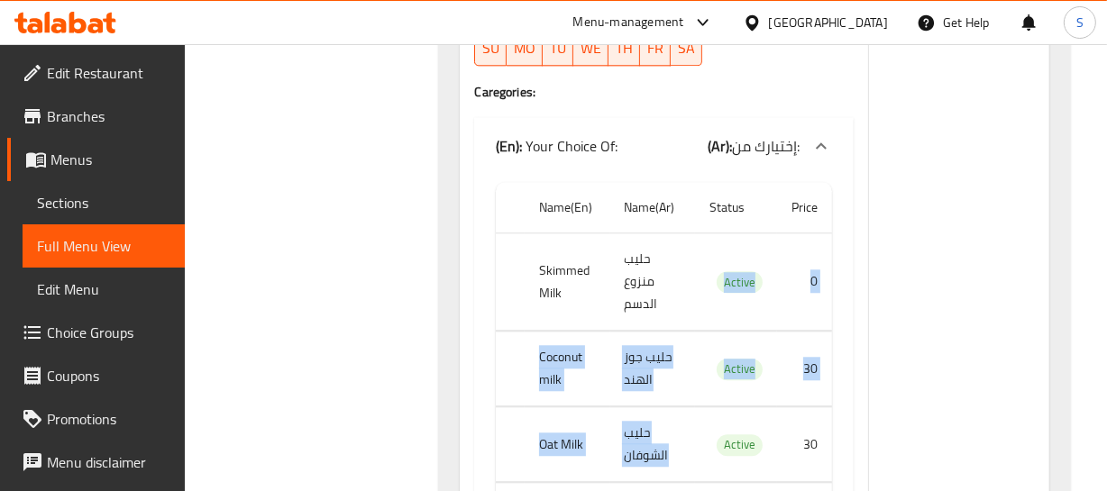
drag, startPoint x: 617, startPoint y: 187, endPoint x: 704, endPoint y: 324, distance: 162.5
click at [703, 346] on tbody "Skimmed Milk حليب منزوع الدسم Active 0 Coconut milk حليب جوز الهند Active 30 Oa…" at bounding box center [663, 395] width 335 height 325
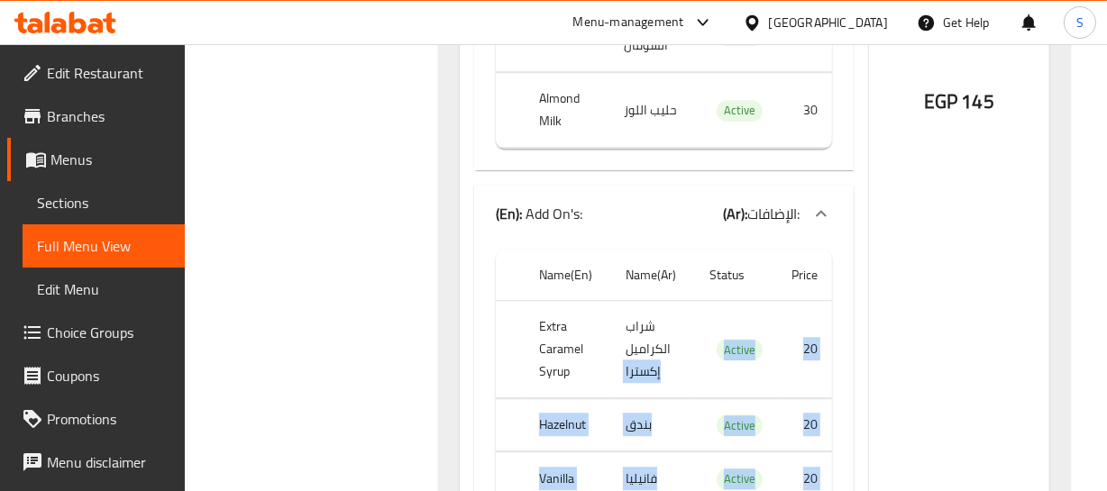
drag, startPoint x: 616, startPoint y: 217, endPoint x: 657, endPoint y: 380, distance: 168.3
click at [656, 379] on tbody "Extra Caramel Syrup شراب الكراميل إكسترا Active 20 Hazelnut بندق Active 20 Vani…" at bounding box center [663, 490] width 335 height 379
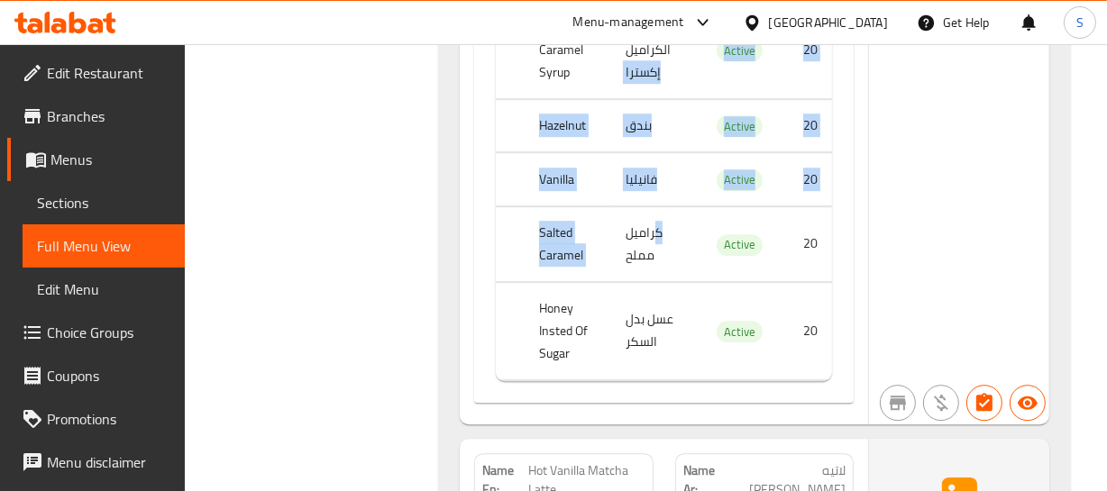
scroll to position [53488, 0]
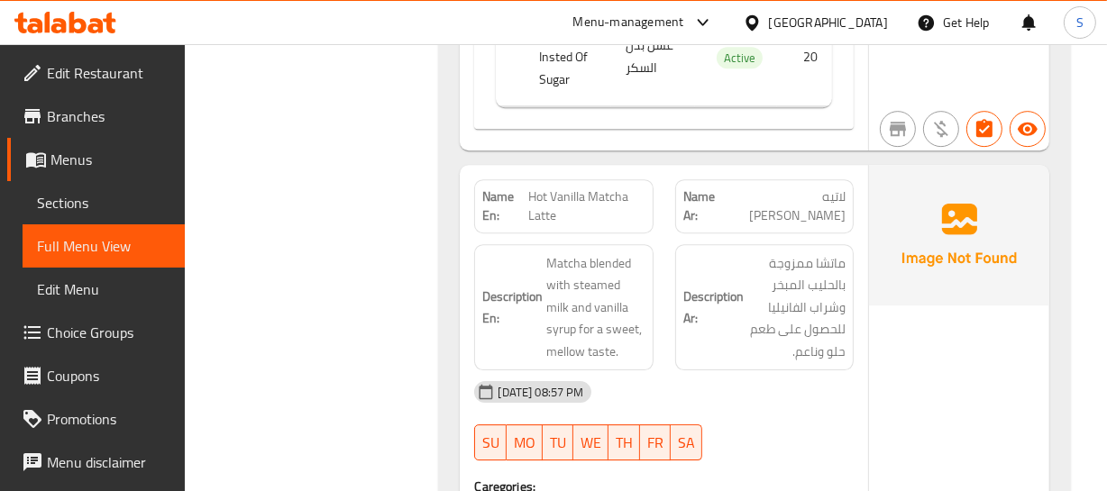
click at [817, 370] on div "09-09-2025 08:57 PM" at bounding box center [663, 391] width 400 height 43
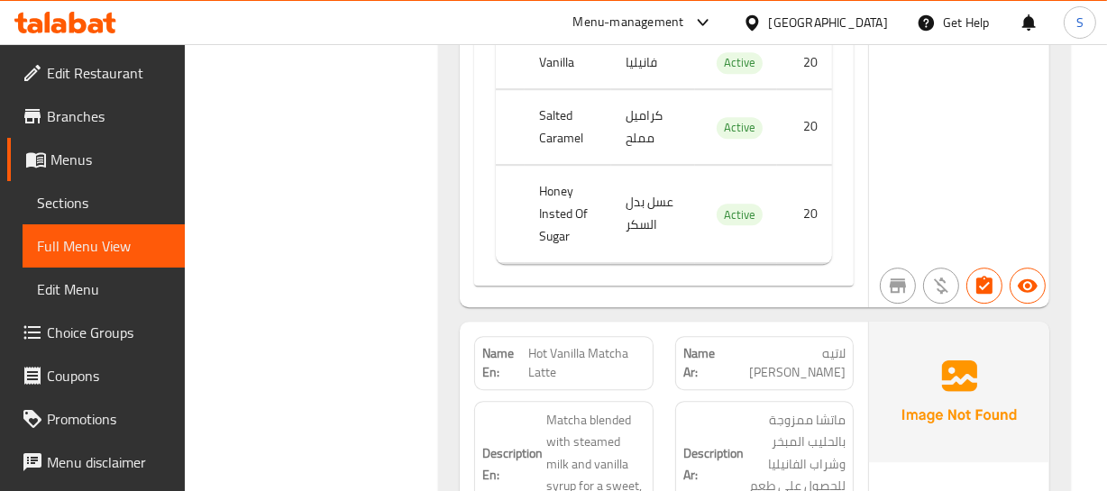
scroll to position [53570, 0]
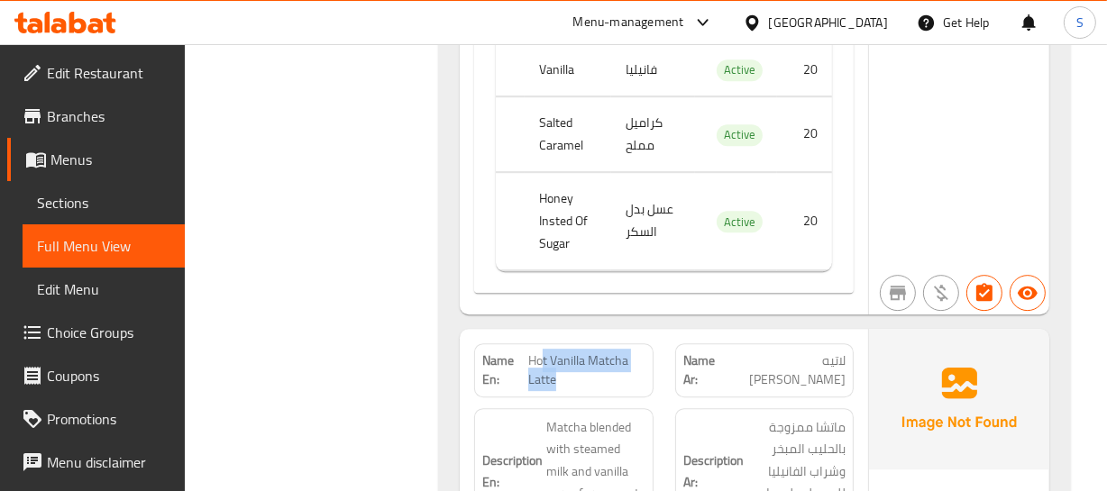
drag, startPoint x: 541, startPoint y: 219, endPoint x: 614, endPoint y: 251, distance: 79.9
click at [614, 352] on span "Hot Vanilla Matcha Latte" at bounding box center [586, 371] width 116 height 38
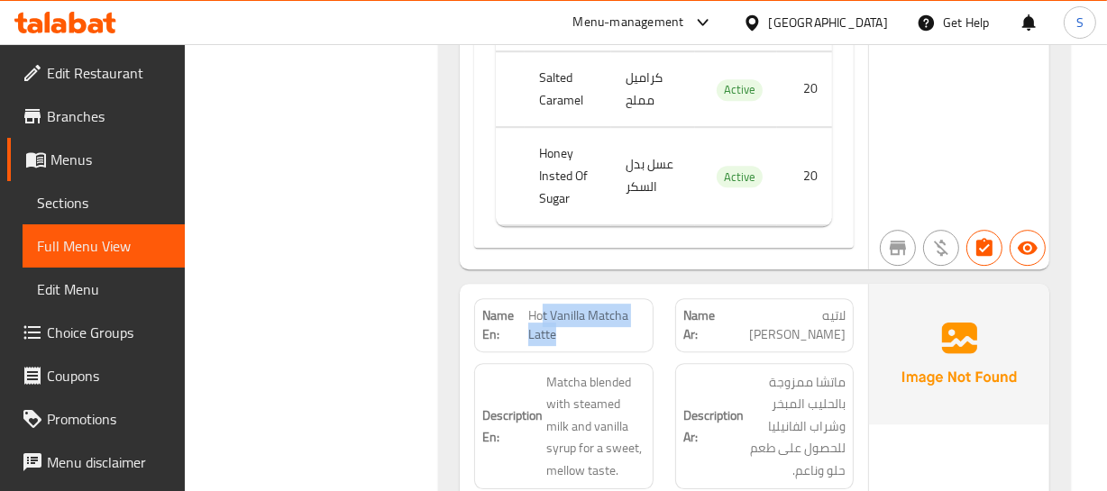
scroll to position [53652, 0]
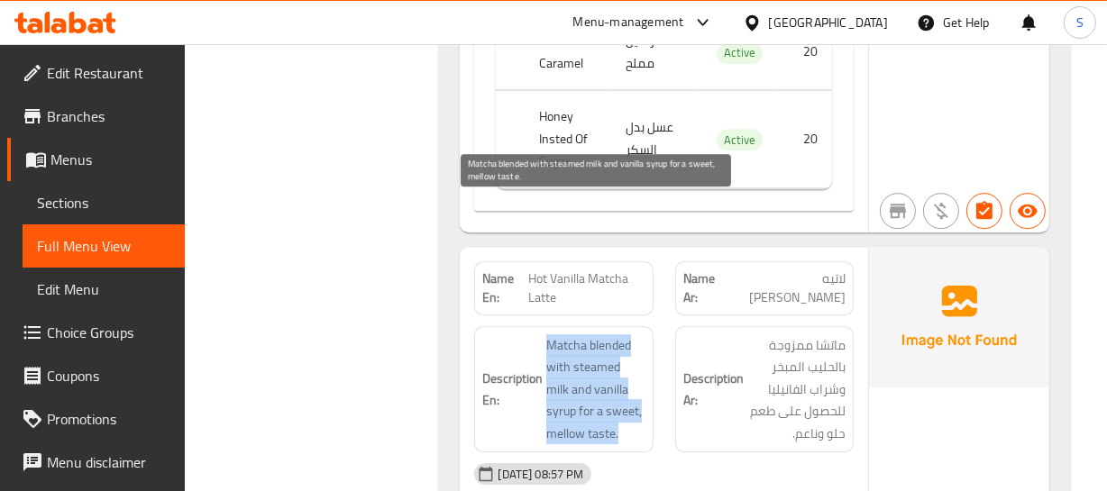
drag, startPoint x: 544, startPoint y: 205, endPoint x: 656, endPoint y: 277, distance: 133.0
click at [622, 334] on h6 "Description En: Matcha blended with steamed milk and vanilla syrup for a sweet,…" at bounding box center [563, 389] width 162 height 111
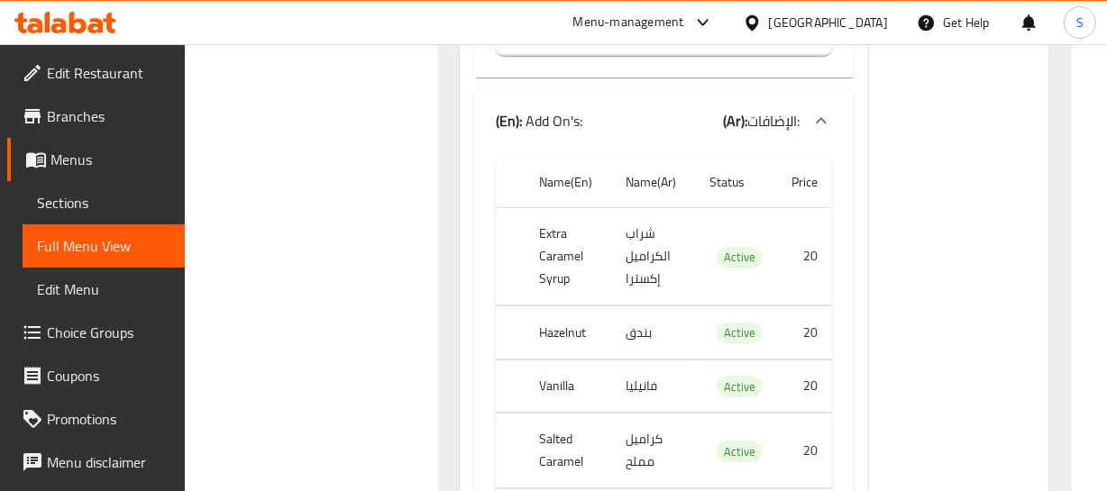
scroll to position [54635, 0]
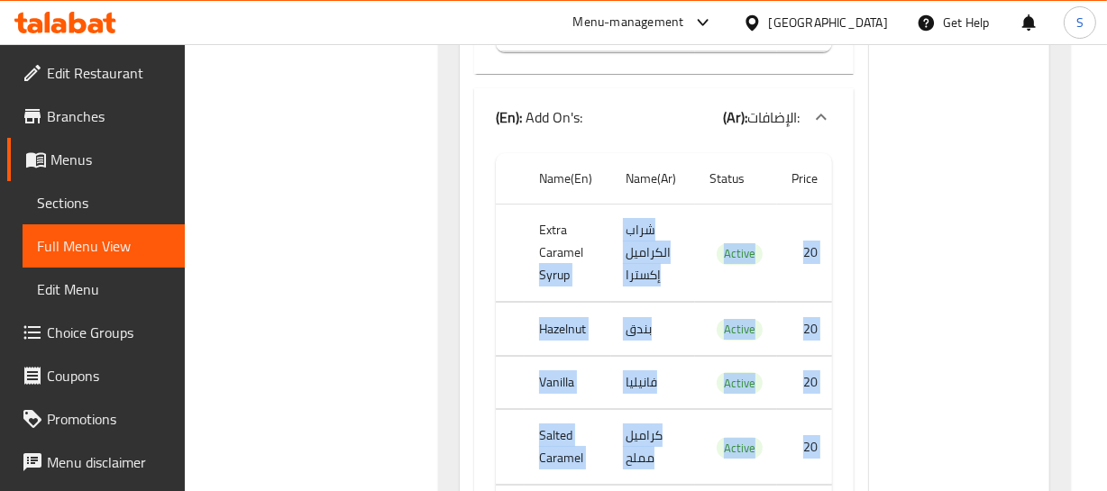
drag, startPoint x: 596, startPoint y: 123, endPoint x: 678, endPoint y: 386, distance: 274.8
click at [678, 386] on tbody "Extra Caramel Syrup شراب الكراميل إكسترا Active 20 Hazelnut بندق Active 20 Vani…" at bounding box center [663, 394] width 335 height 379
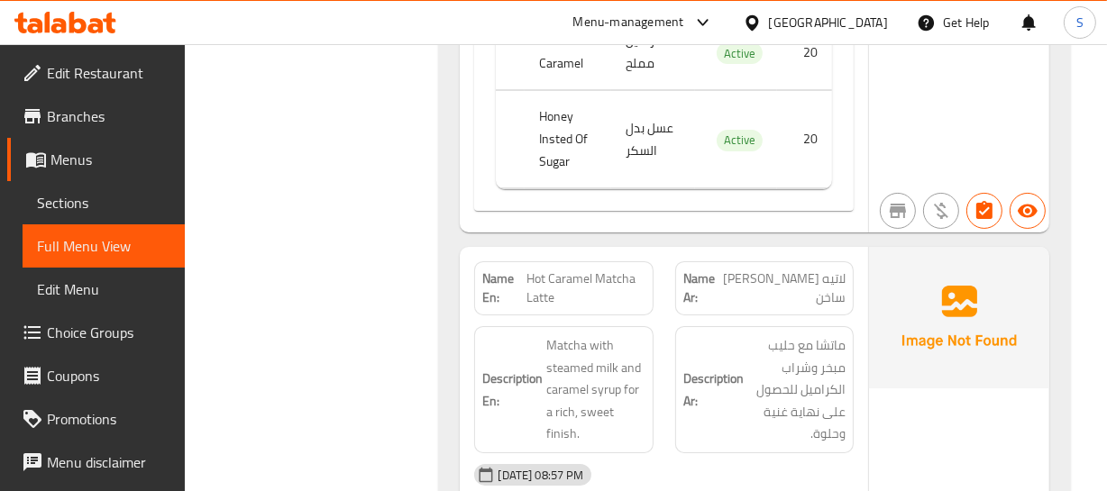
scroll to position [55045, 0]
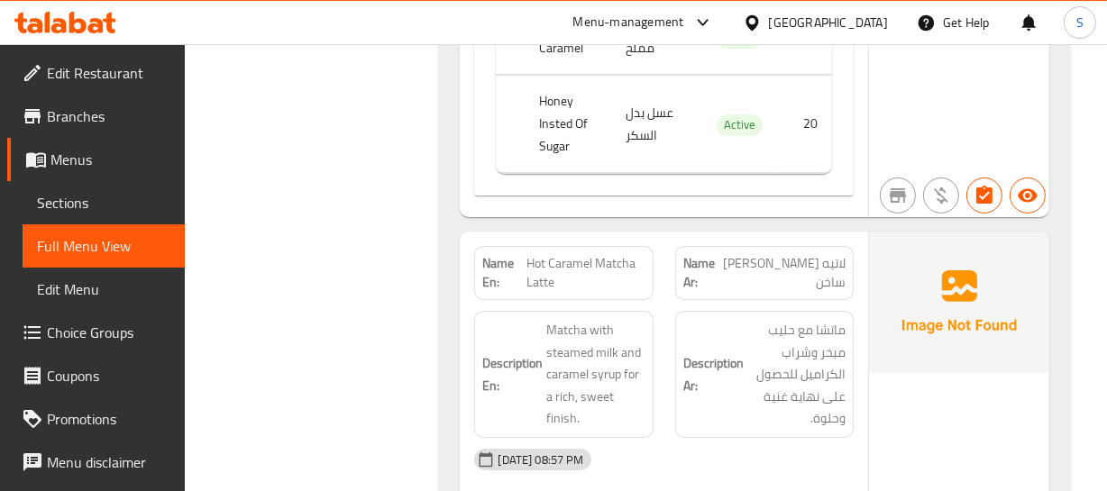
click at [734, 438] on div "09-09-2025 08:57 PM" at bounding box center [663, 459] width 400 height 43
drag, startPoint x: 545, startPoint y: 128, endPoint x: 603, endPoint y: 136, distance: 58.3
click at [603, 254] on span "Hot Caramel Matcha Latte" at bounding box center [585, 273] width 119 height 38
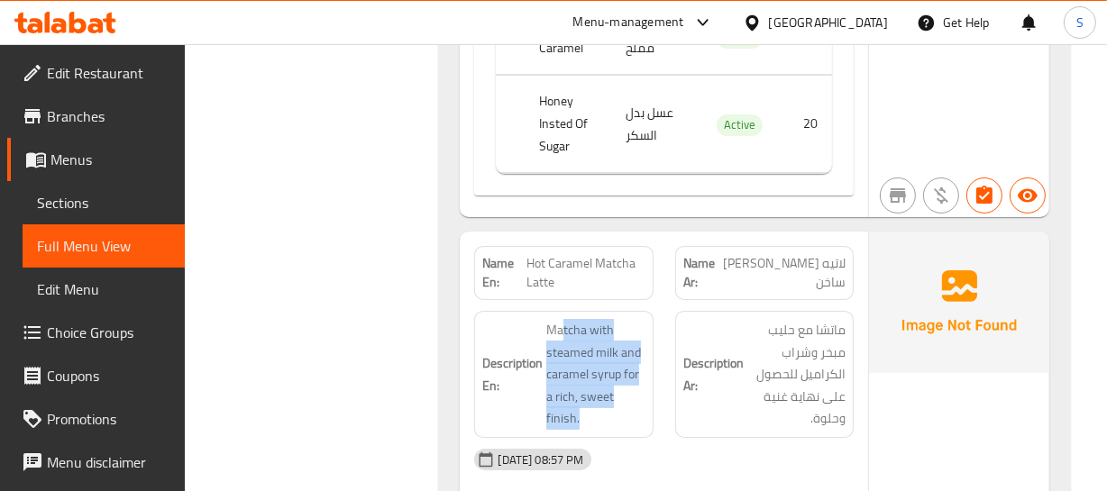
drag, startPoint x: 565, startPoint y: 189, endPoint x: 601, endPoint y: 290, distance: 107.2
click at [601, 319] on span "Matcha with steamed milk and caramel syrup for a rich, sweet finish." at bounding box center [595, 374] width 98 height 111
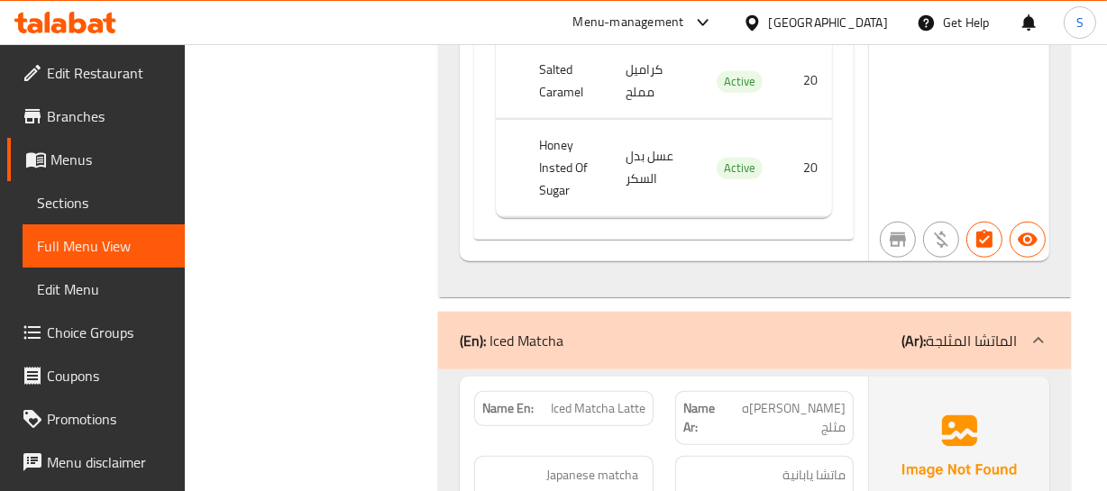
scroll to position [56520, 0]
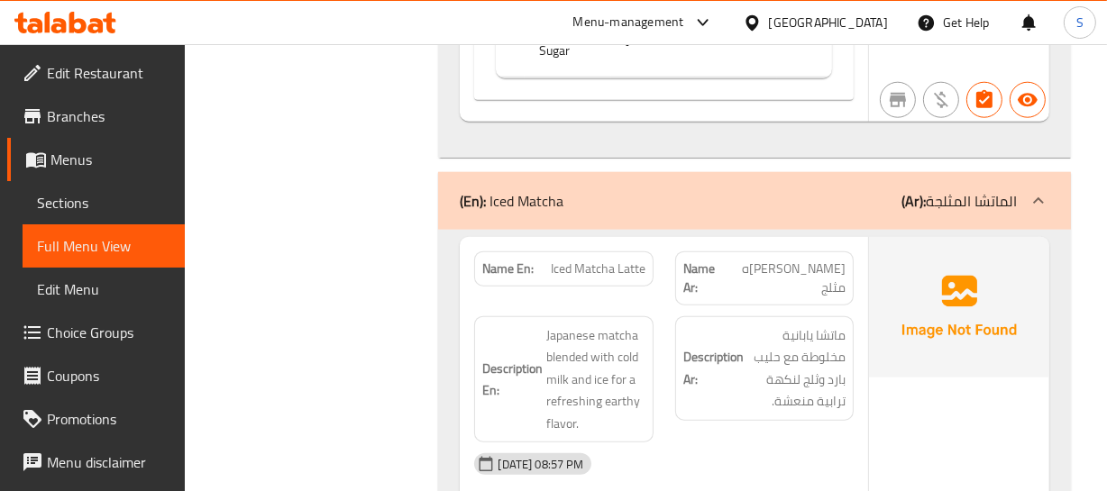
click at [777, 306] on div "Description Ar: ماتشا يابانية مخلوطة مع حليب بارد وثلج لنكهة ترابية منعشة." at bounding box center [764, 380] width 200 height 149
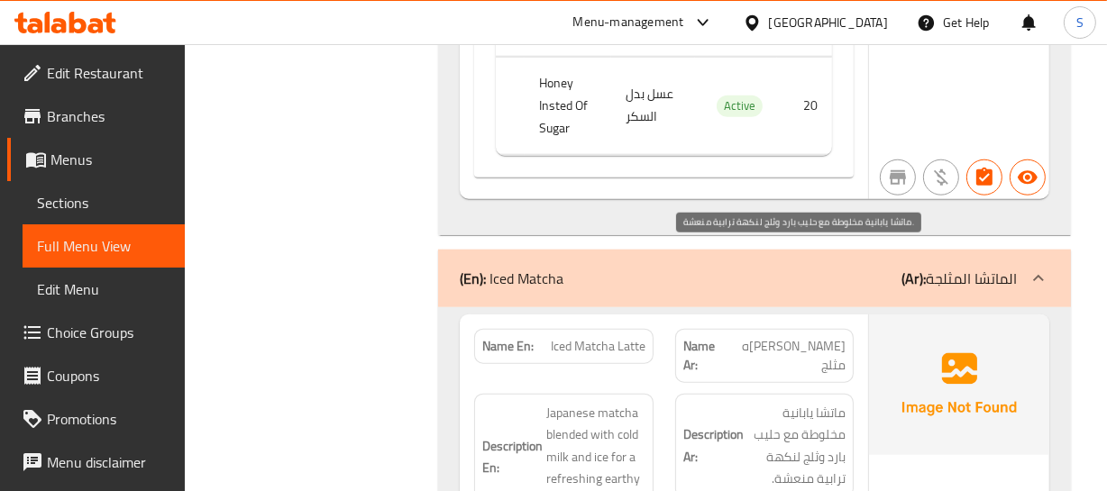
scroll to position [56438, 0]
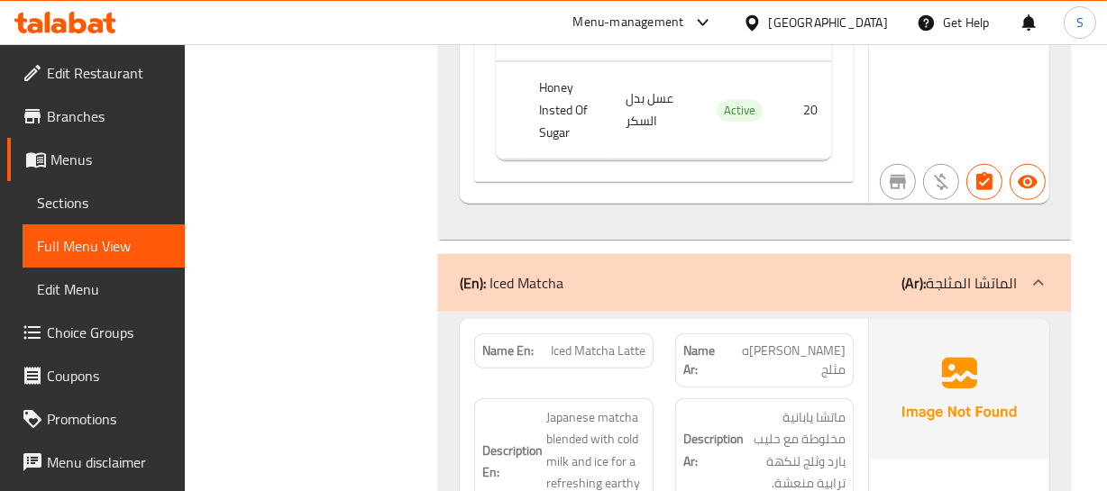
click at [602, 342] on span "Iced Matcha Latte" at bounding box center [598, 351] width 95 height 19
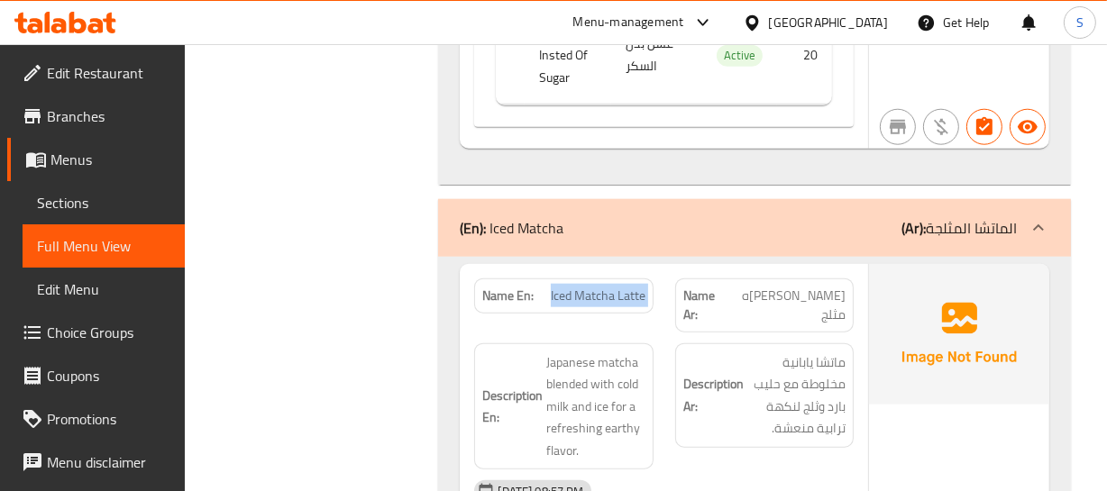
scroll to position [56520, 0]
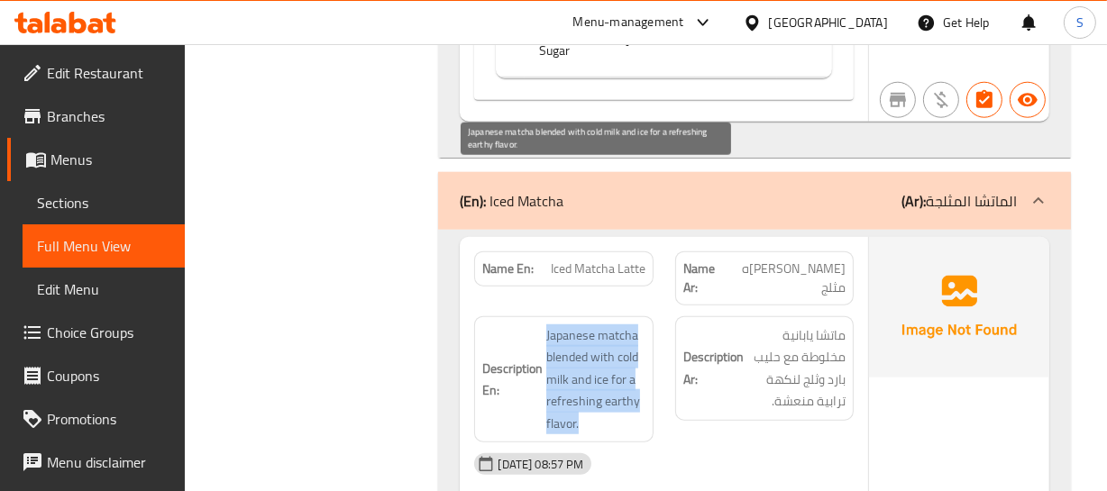
drag, startPoint x: 544, startPoint y: 172, endPoint x: 631, endPoint y: 260, distance: 123.7
click at [616, 324] on h6 "Description En: Japanese matcha blended with cold milk and ice for a refreshing…" at bounding box center [563, 379] width 162 height 111
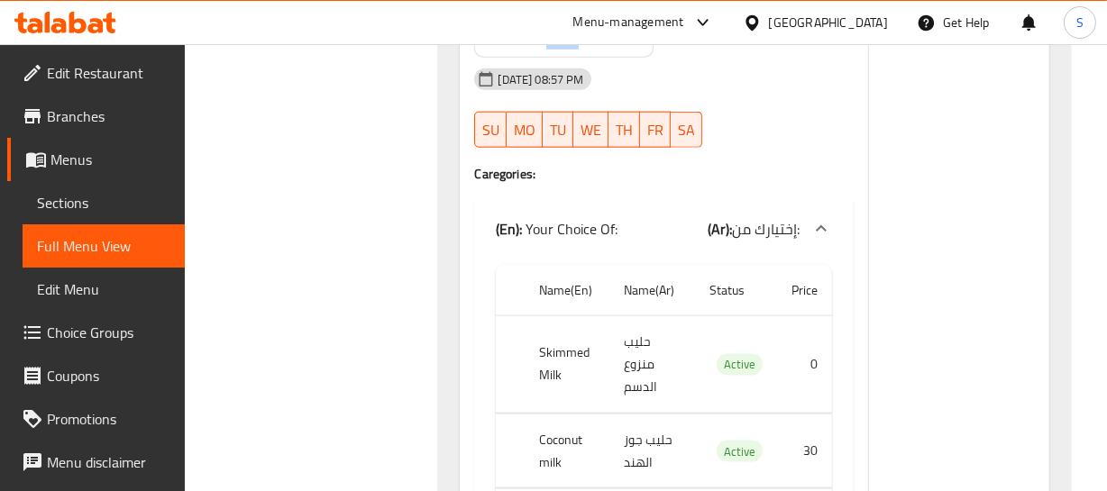
scroll to position [56930, 0]
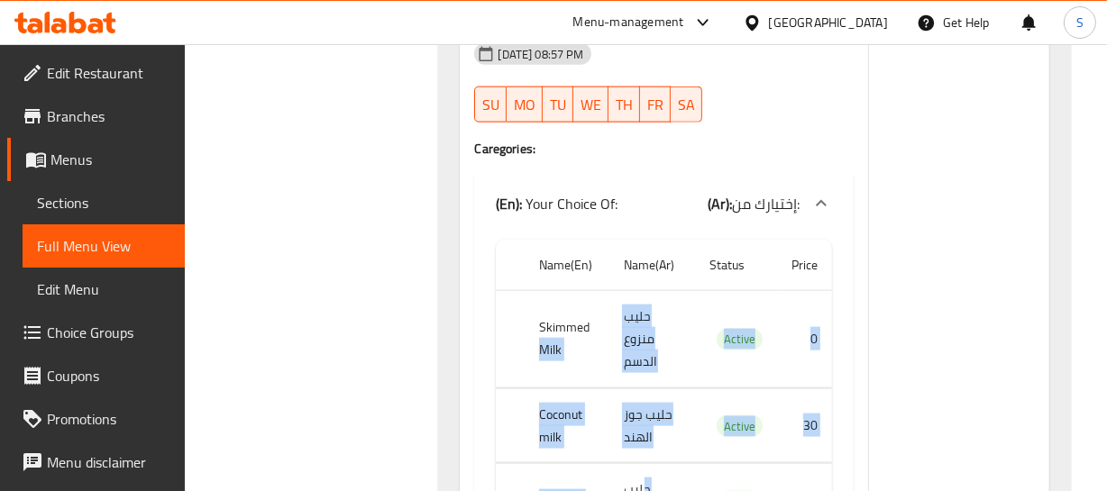
drag, startPoint x: 586, startPoint y: 180, endPoint x: 653, endPoint y: 301, distance: 138.4
click at [645, 317] on tbody "Skimmed Milk حليب منزوع الدسم Active 0 Coconut milk حليب جوز الهند Active 30 Oa…" at bounding box center [663, 452] width 335 height 325
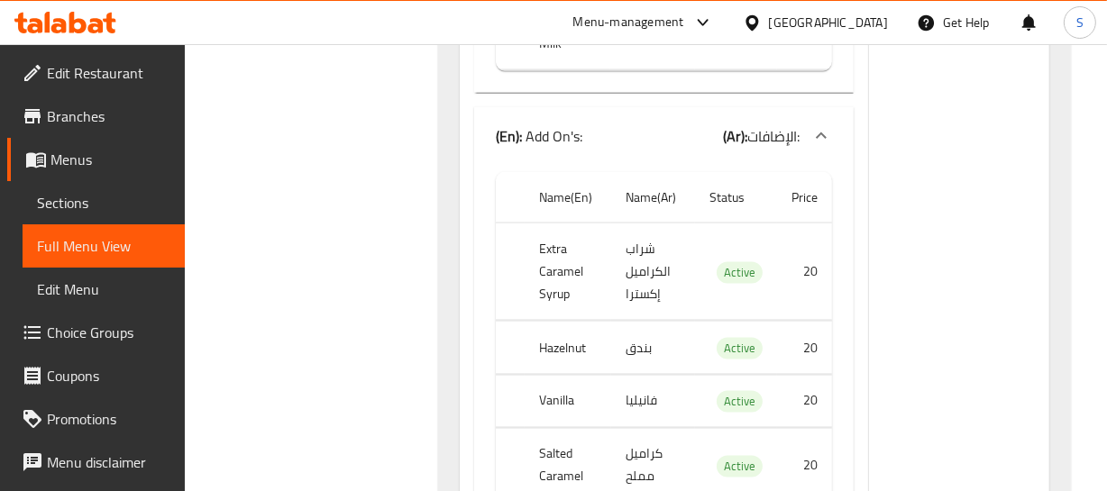
scroll to position [57503, 0]
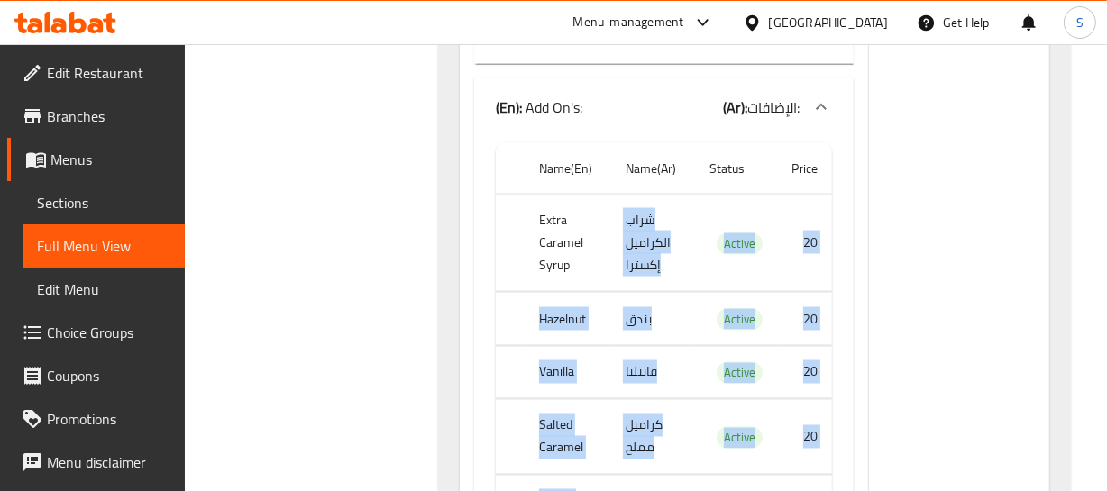
drag, startPoint x: 596, startPoint y: 114, endPoint x: 626, endPoint y: 344, distance: 232.8
click at [626, 344] on tbody "Extra Caramel Syrup شراب الكراميل إكسترا Active 20 Hazelnut بندق Active 20 Vani…" at bounding box center [663, 384] width 335 height 379
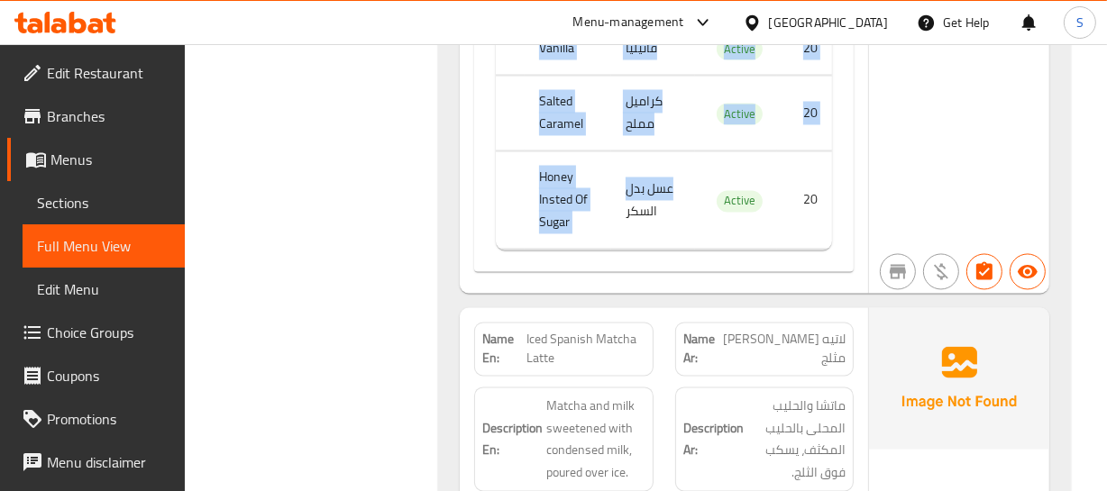
scroll to position [57831, 0]
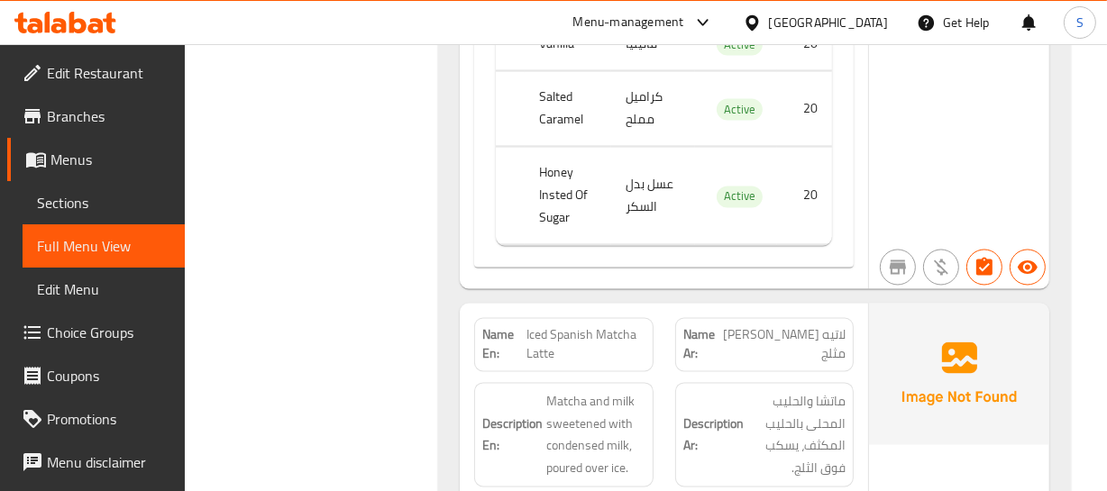
click at [715, 414] on strong "Description Ar:" at bounding box center [713, 436] width 60 height 44
click at [571, 326] on span "Iced Spanish Matcha Latte" at bounding box center [585, 345] width 119 height 38
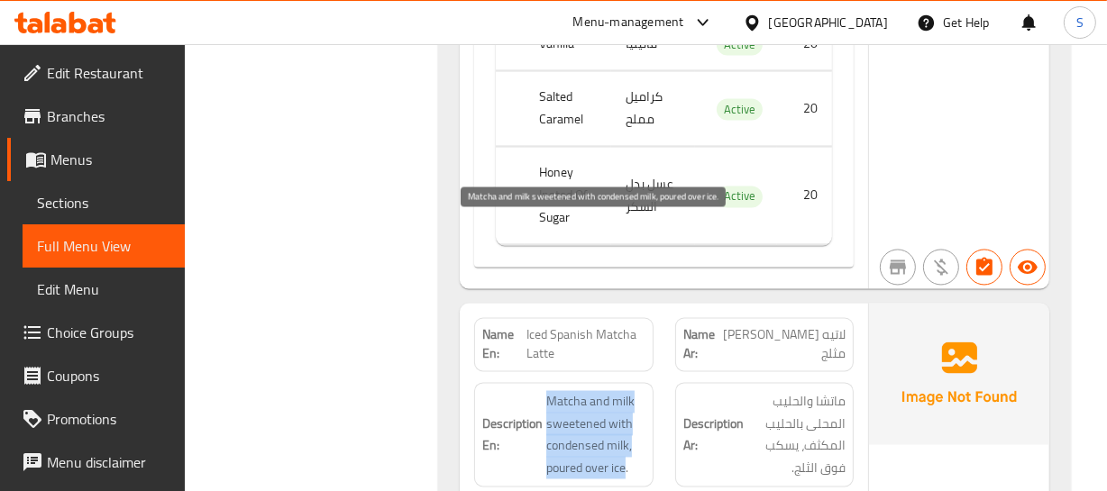
drag, startPoint x: 536, startPoint y: 230, endPoint x: 648, endPoint y: 306, distance: 135.0
click at [648, 383] on div "Description En: Matcha and milk sweetened with condensed milk, poured over ice." at bounding box center [563, 435] width 178 height 105
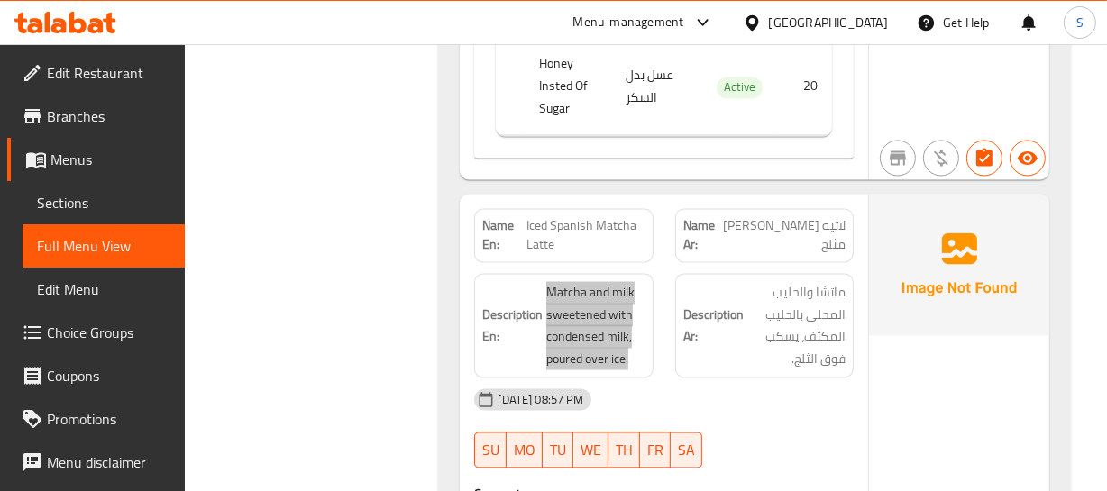
scroll to position [57912, 0]
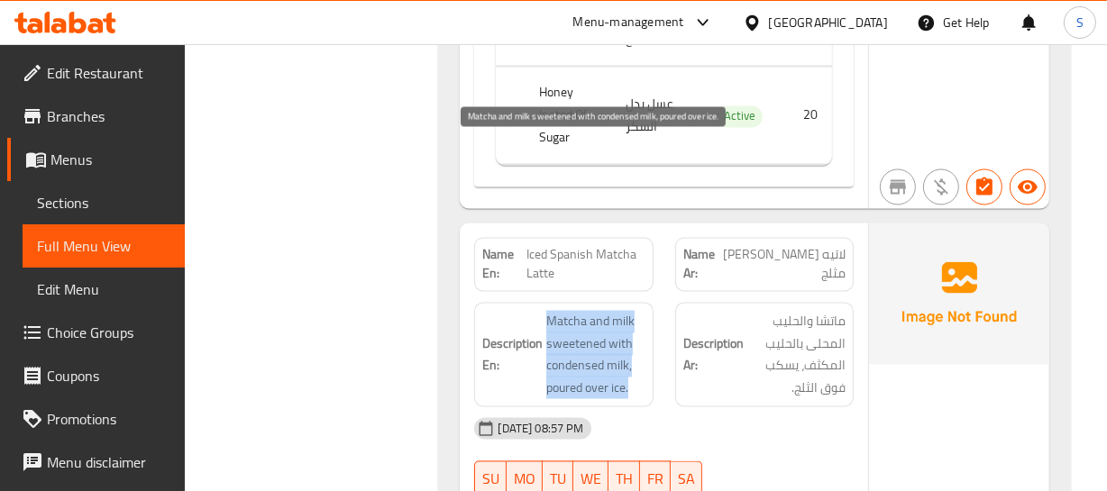
click at [609, 310] on span "Matcha and milk sweetened with condensed milk, poured over ice." at bounding box center [595, 354] width 98 height 88
drag, startPoint x: 561, startPoint y: 157, endPoint x: 636, endPoint y: 220, distance: 98.6
click at [604, 310] on span "Matcha and milk sweetened with condensed milk, poured over ice." at bounding box center [595, 354] width 98 height 88
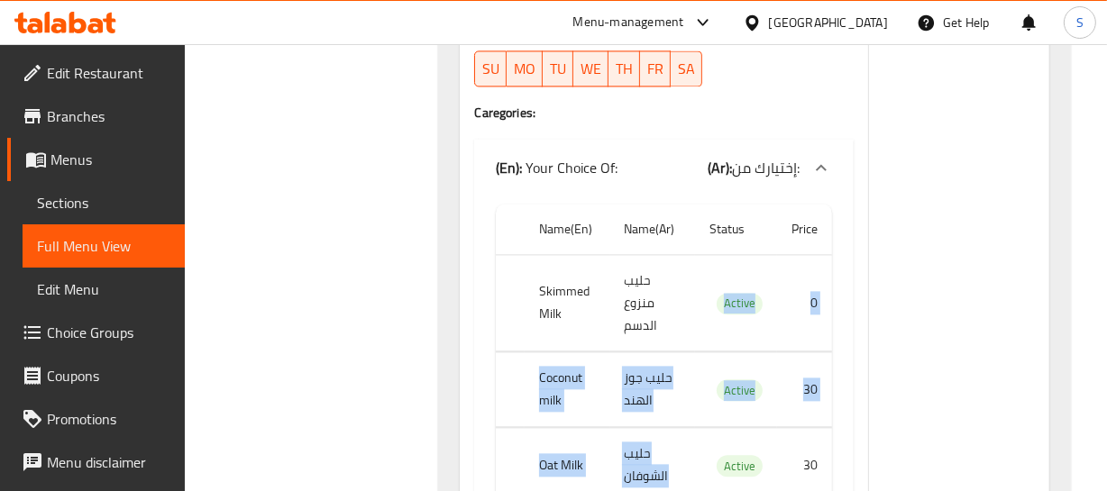
drag, startPoint x: 697, startPoint y: 137, endPoint x: 712, endPoint y: 312, distance: 175.5
click at [712, 312] on tbody "Skimmed Milk حليب منزوع الدسم Active 0 Coconut milk حليب جوز الهند Active 30 Oa…" at bounding box center [663, 416] width 335 height 325
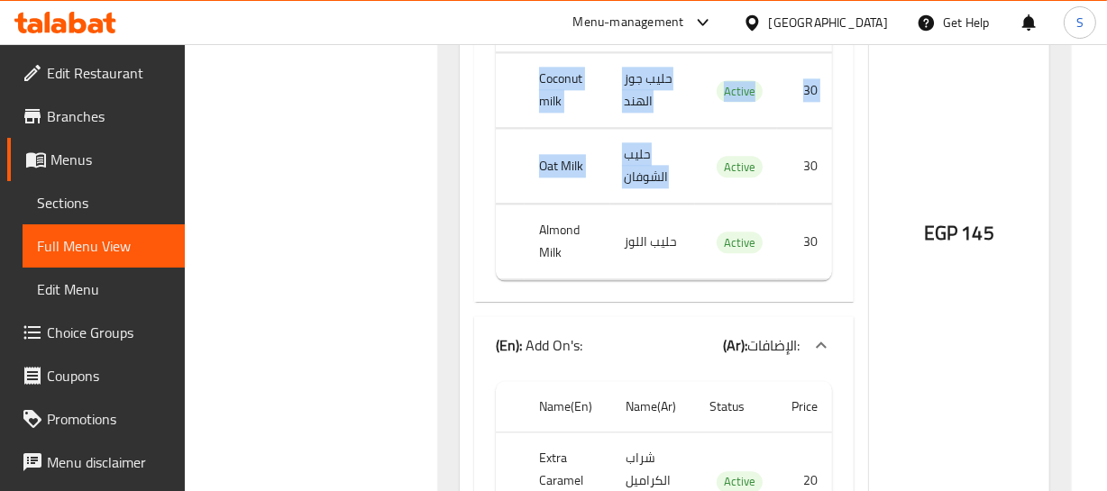
scroll to position [58651, 0]
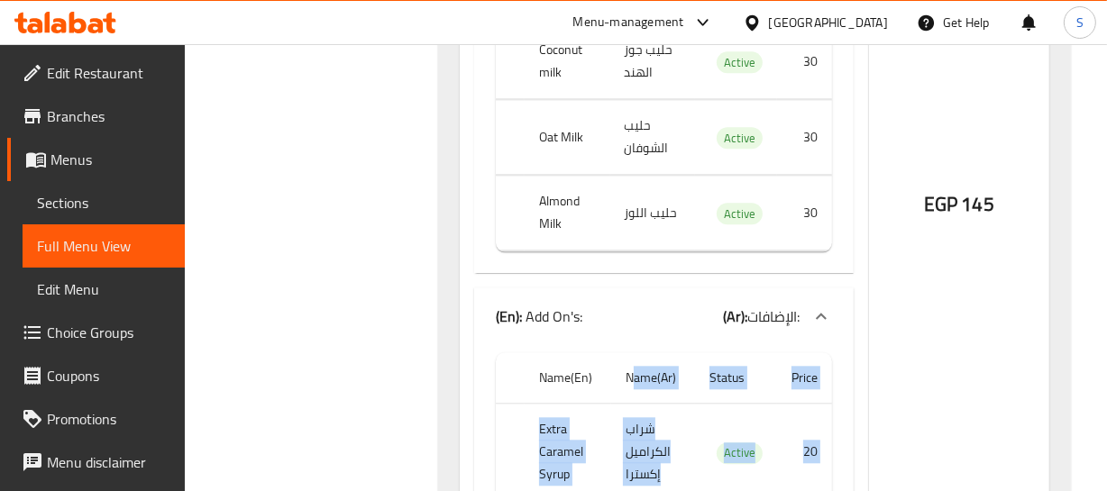
drag, startPoint x: 633, startPoint y: 239, endPoint x: 575, endPoint y: 387, distance: 158.7
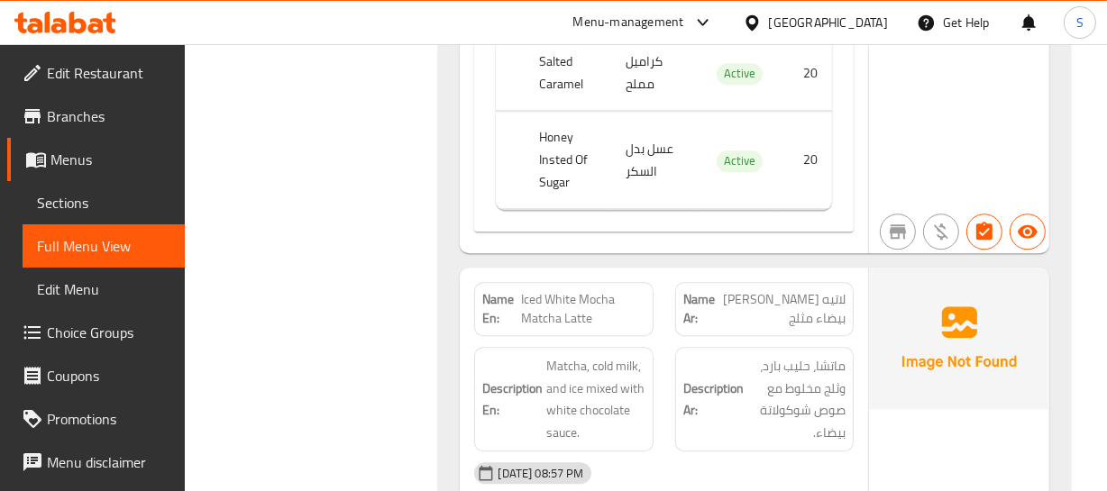
click at [815, 355] on span "ماتشا، حليب بارد، وثلج مخلوط مع صوص شوكولاتة بيضاء." at bounding box center [796, 399] width 98 height 88
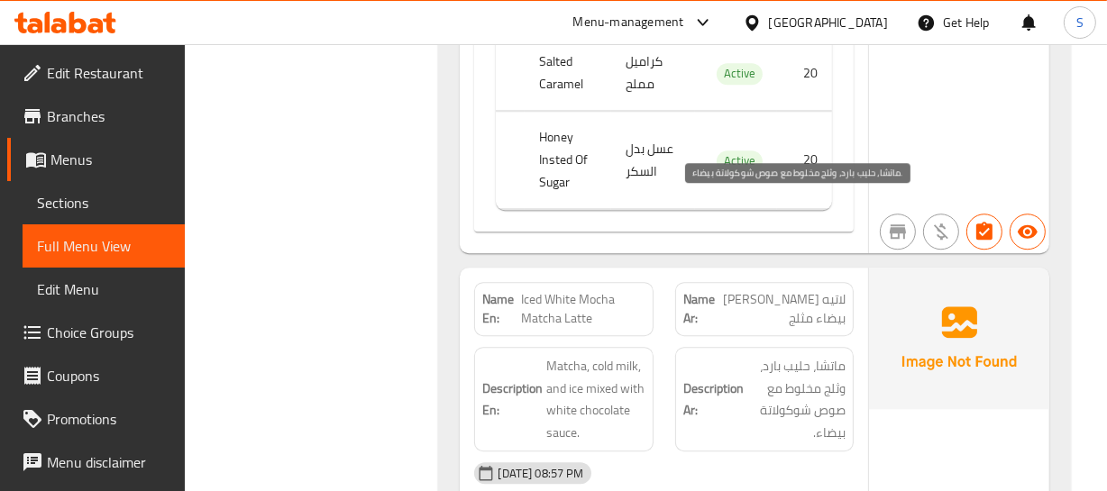
scroll to position [60584, 0]
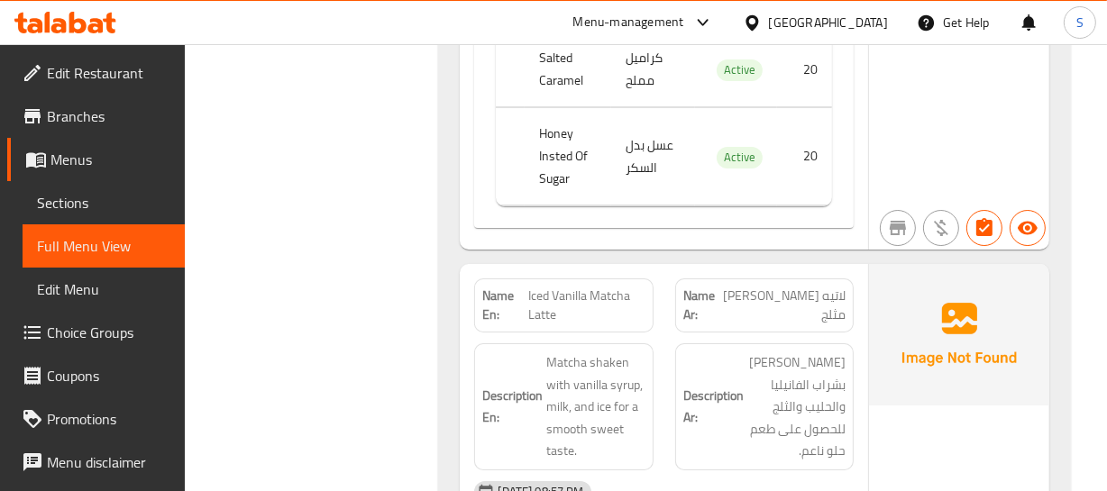
click at [532, 287] on span "Iced Vanilla Matcha Latte" at bounding box center [586, 306] width 117 height 38
click at [589, 343] on div "Description En: Matcha shaken with vanilla syrup, milk, and ice for a smooth sw…" at bounding box center [563, 406] width 178 height 127
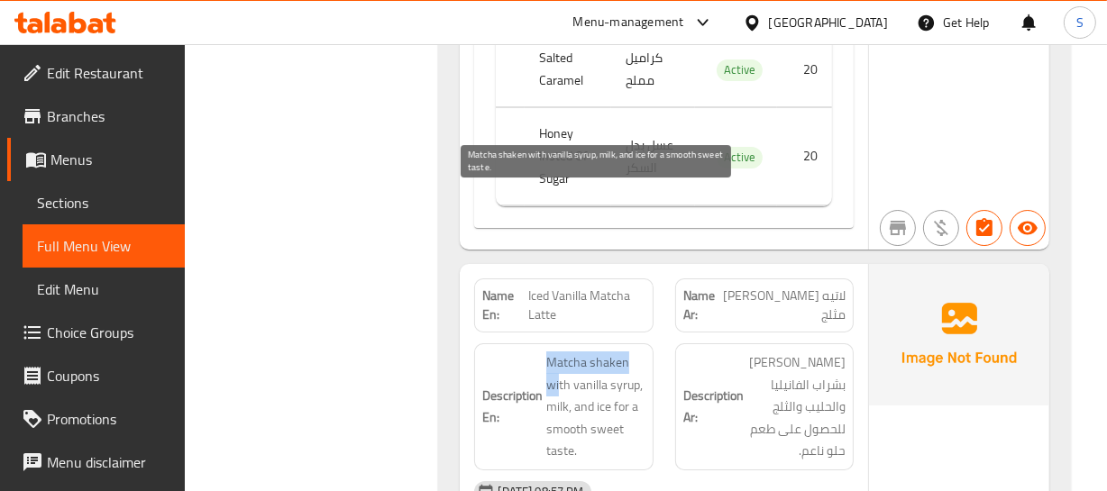
drag, startPoint x: 544, startPoint y: 194, endPoint x: 560, endPoint y: 216, distance: 27.3
click at [560, 352] on h6 "Description En: Matcha shaken with vanilla syrup, milk, and ice for a smooth sw…" at bounding box center [563, 407] width 162 height 111
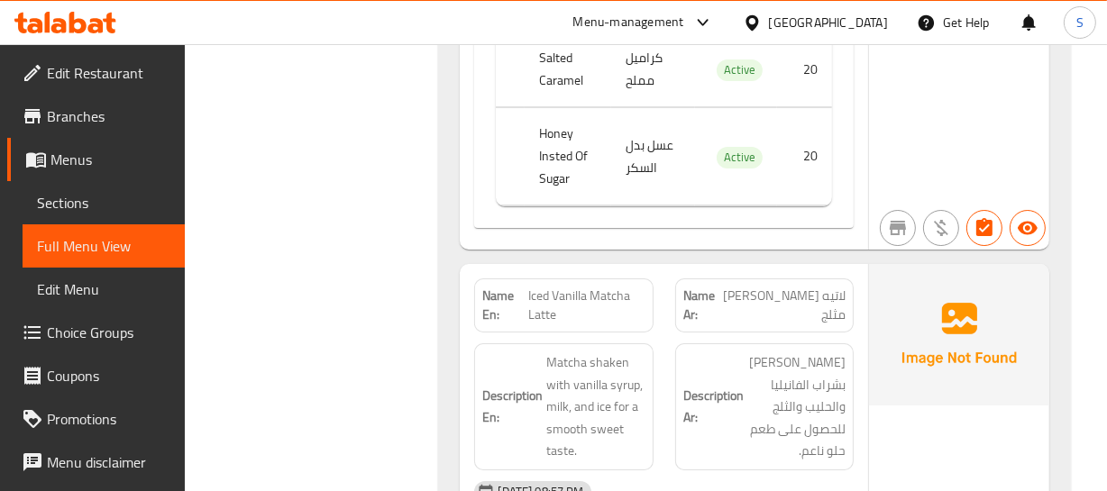
click at [608, 268] on div "Name En: Iced Vanilla Matcha Latte" at bounding box center [563, 306] width 200 height 76
click at [601, 287] on span "Iced Vanilla Matcha Latte" at bounding box center [586, 306] width 117 height 38
copy span "Iced Vanilla Matcha Latte"
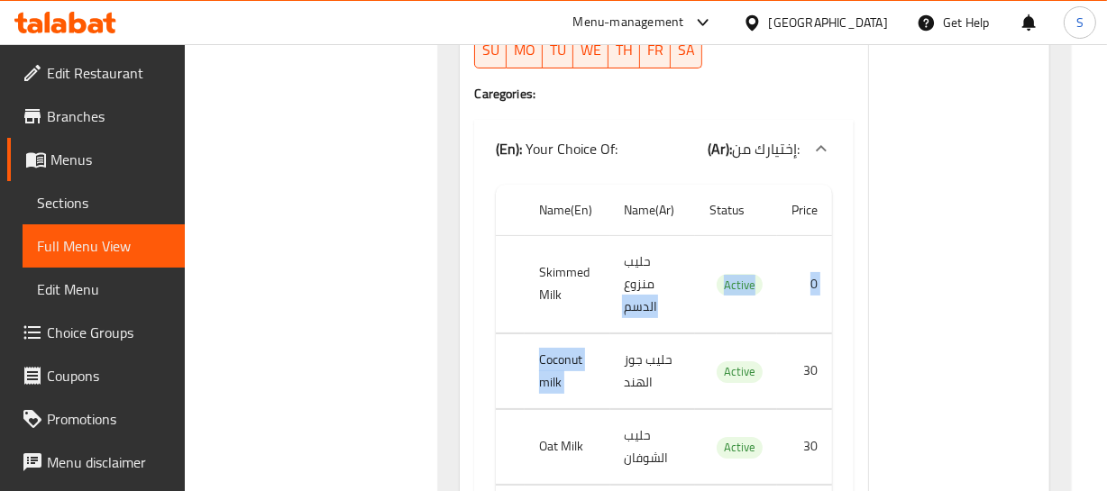
drag, startPoint x: 657, startPoint y: 159, endPoint x: 705, endPoint y: 283, distance: 133.2
click at [705, 278] on tbody "Skimmed Milk حليب منزوع الدسم Active 0 Coconut milk حليب جوز الهند Active 30 Oa…" at bounding box center [663, 397] width 335 height 325
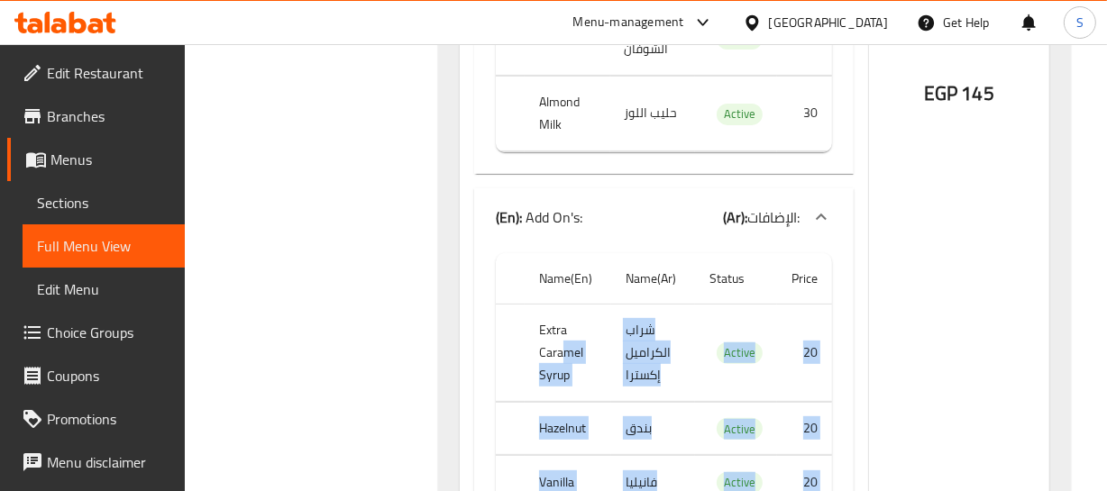
drag, startPoint x: 562, startPoint y: 203, endPoint x: 631, endPoint y: 361, distance: 172.8
click at [624, 361] on tbody "Extra Caramel Syrup شراب الكراميل إكسترا Active 20 Hazelnut بندق Active 20 Vani…" at bounding box center [663, 493] width 335 height 379
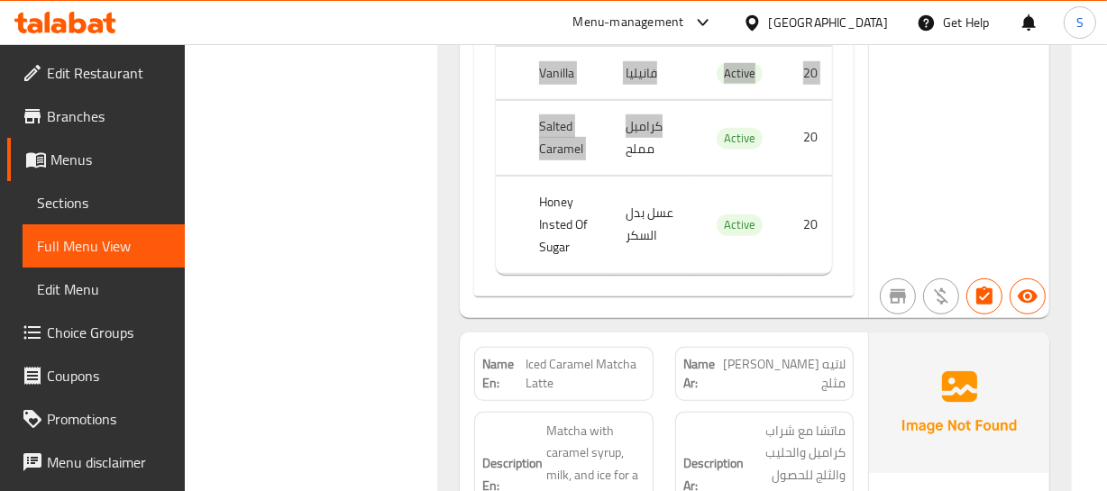
scroll to position [61896, 0]
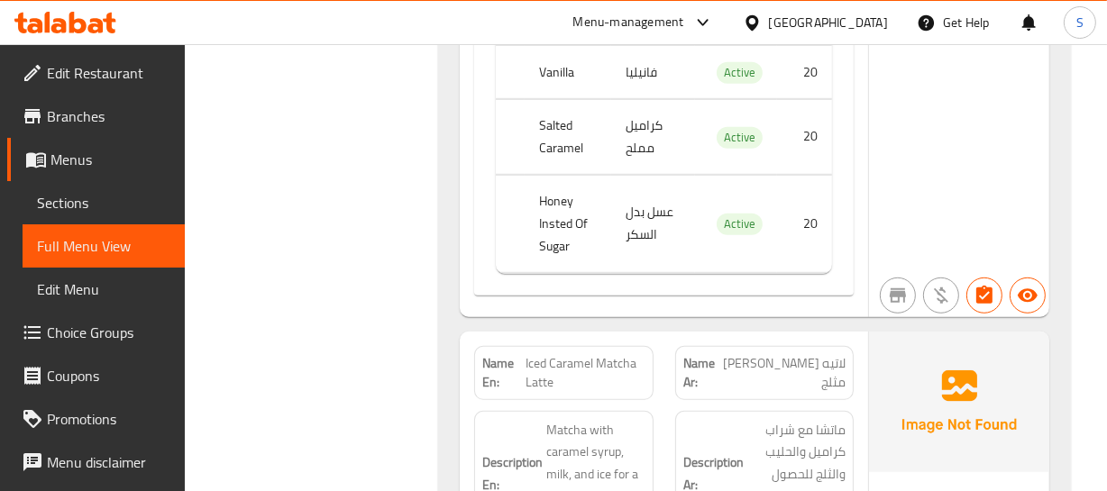
click at [863, 400] on div "Description Ar: ماتشا مع شراب كراميل والحليب والثلج للحصول على توازن غني وحلو." at bounding box center [764, 474] width 200 height 149
drag, startPoint x: 534, startPoint y: 201, endPoint x: 589, endPoint y: 186, distance: 57.1
click at [589, 346] on div "Name En: Iced Caramel Matcha Latte" at bounding box center [563, 373] width 178 height 54
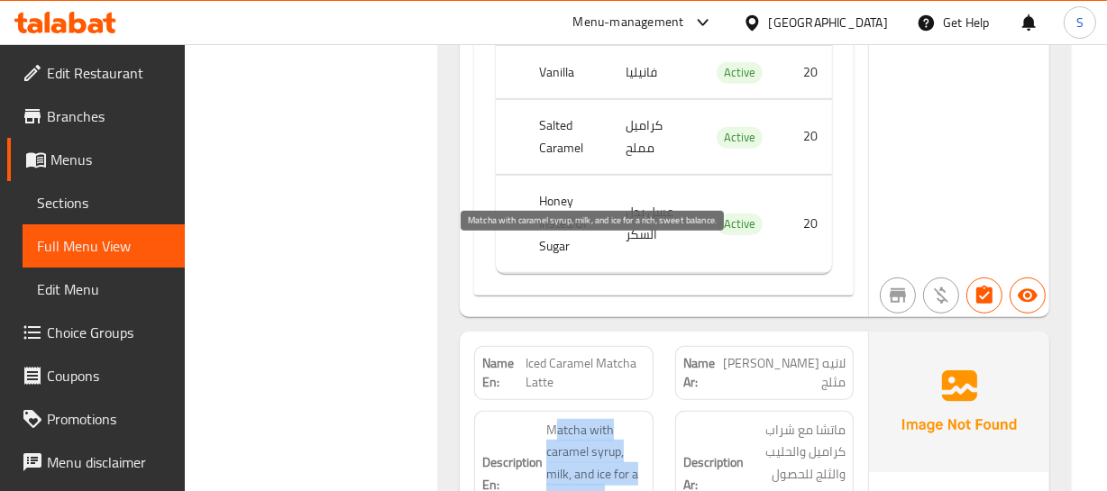
drag, startPoint x: 561, startPoint y: 261, endPoint x: 582, endPoint y: 358, distance: 98.8
click at [576, 419] on span "Matcha with caramel syrup, milk, and ice for a rich, sweet balance." at bounding box center [595, 474] width 98 height 111
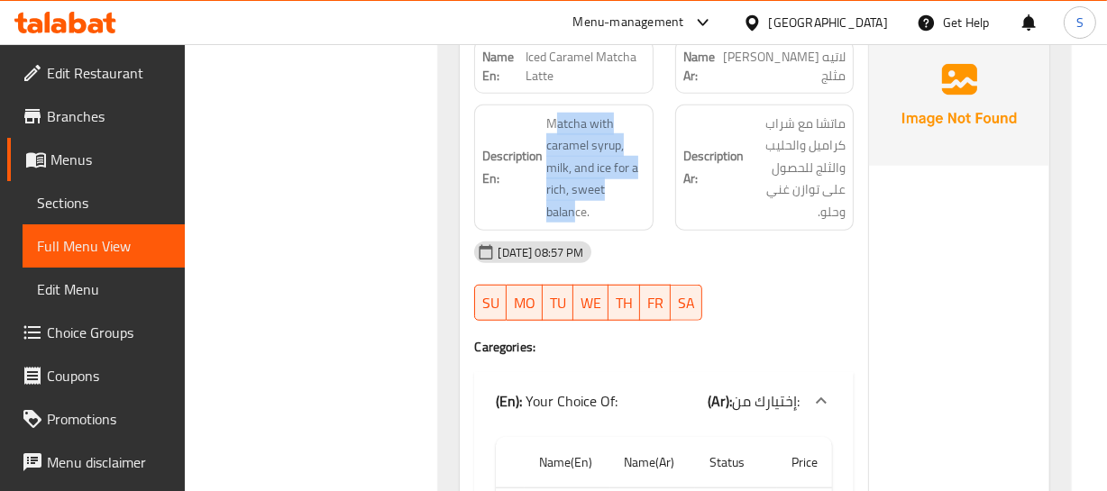
scroll to position [62305, 0]
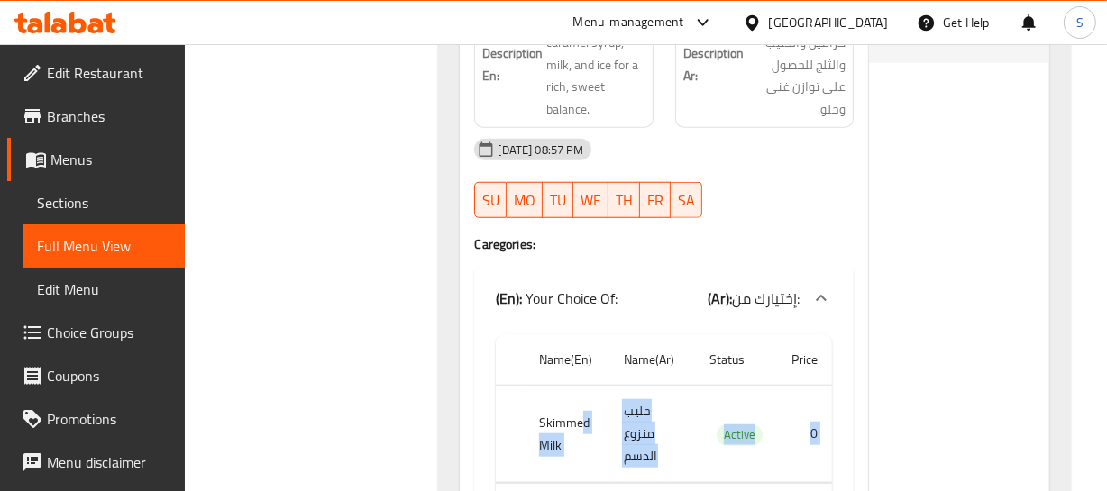
drag, startPoint x: 586, startPoint y: 267, endPoint x: 640, endPoint y: 416, distance: 158.3
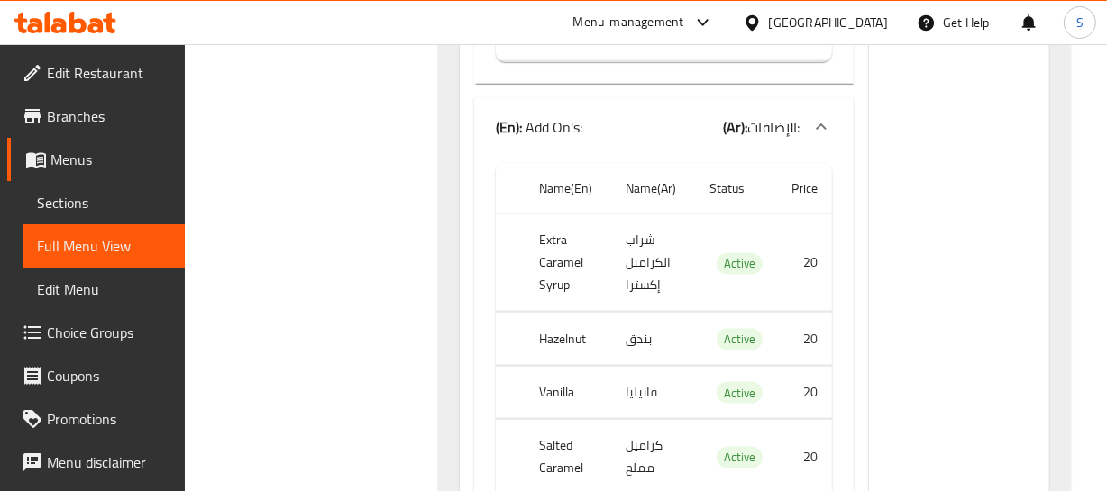
scroll to position [63042, 0]
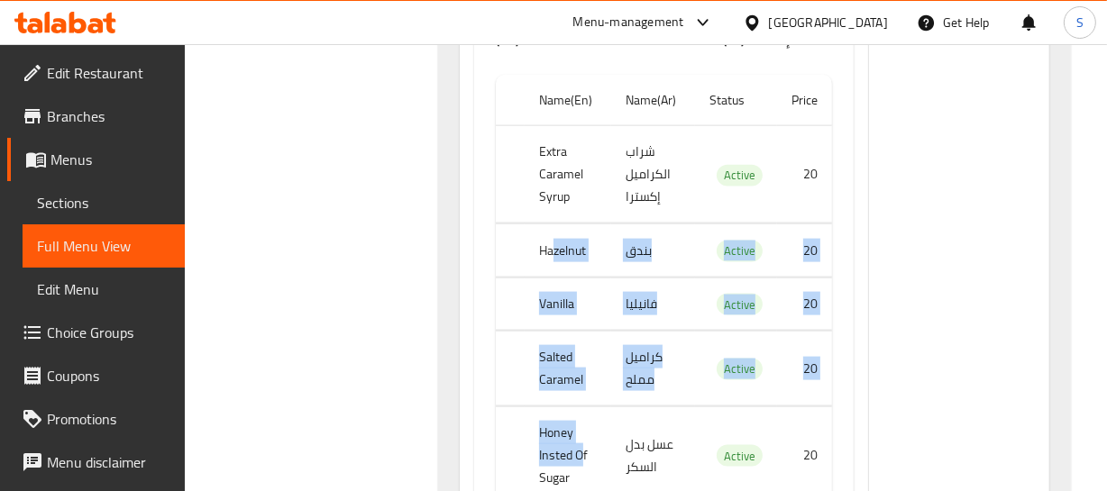
drag, startPoint x: 553, startPoint y: 105, endPoint x: 584, endPoint y: 284, distance: 182.1
click at [584, 282] on tbody "Extra Caramel Syrup شراب الكراميل إكسترا Active 20 Hazelnut بندق Active 20 Vani…" at bounding box center [663, 315] width 335 height 379
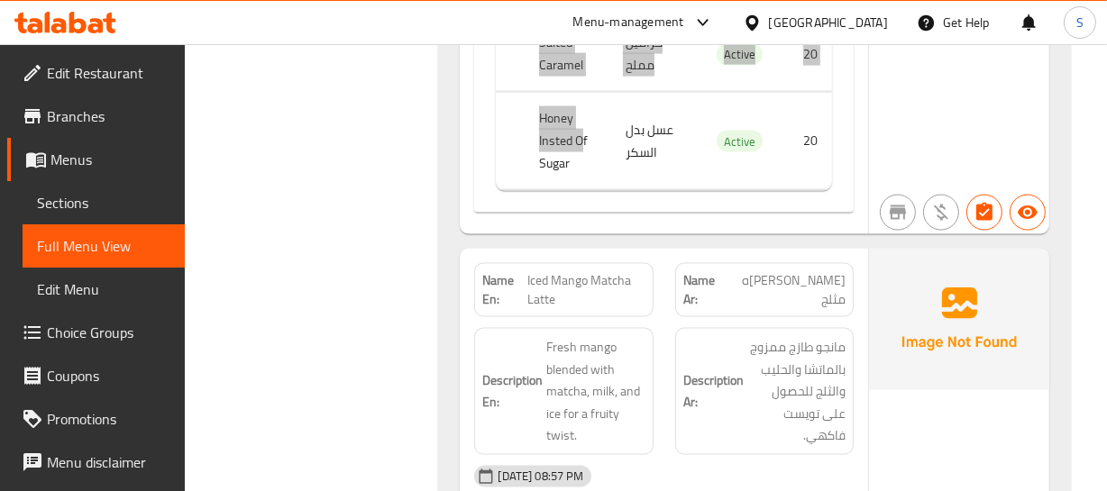
scroll to position [63370, 0]
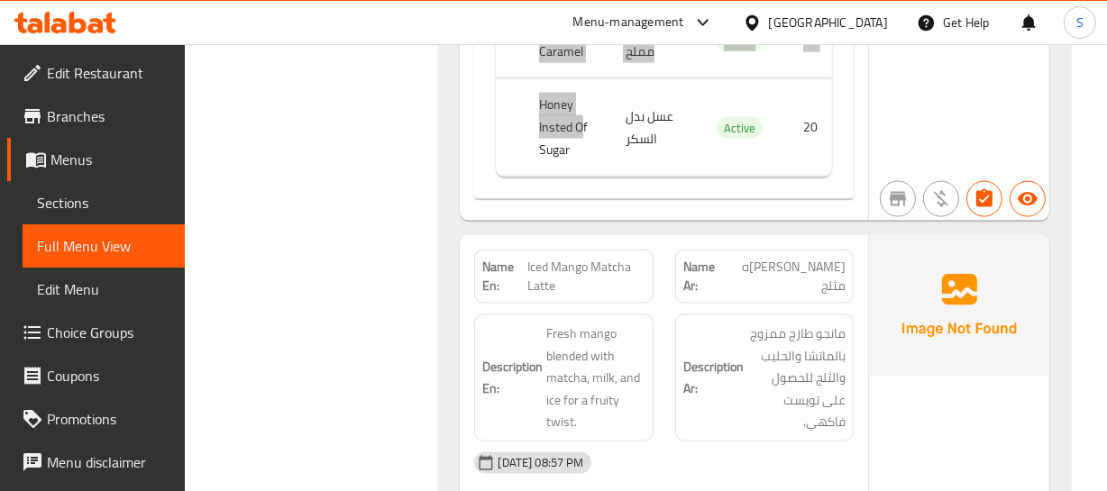
click at [969, 235] on img at bounding box center [959, 305] width 180 height 141
click at [550, 258] on span "Iced Mango Matcha Latte" at bounding box center [585, 277] width 117 height 38
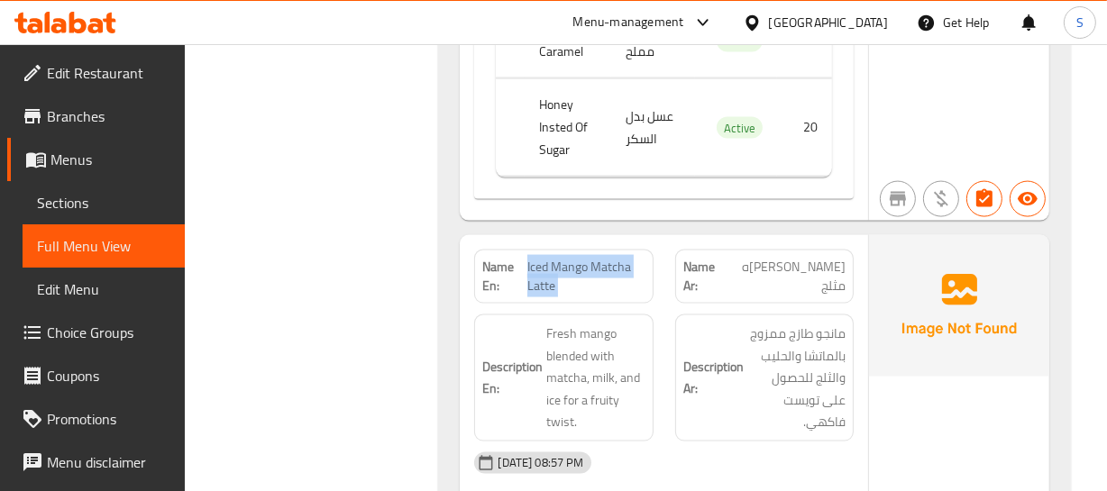
click at [550, 258] on span "Iced Mango Matcha Latte" at bounding box center [585, 277] width 117 height 38
click at [594, 258] on span "Iced Mango Matcha Latte" at bounding box center [585, 277] width 117 height 38
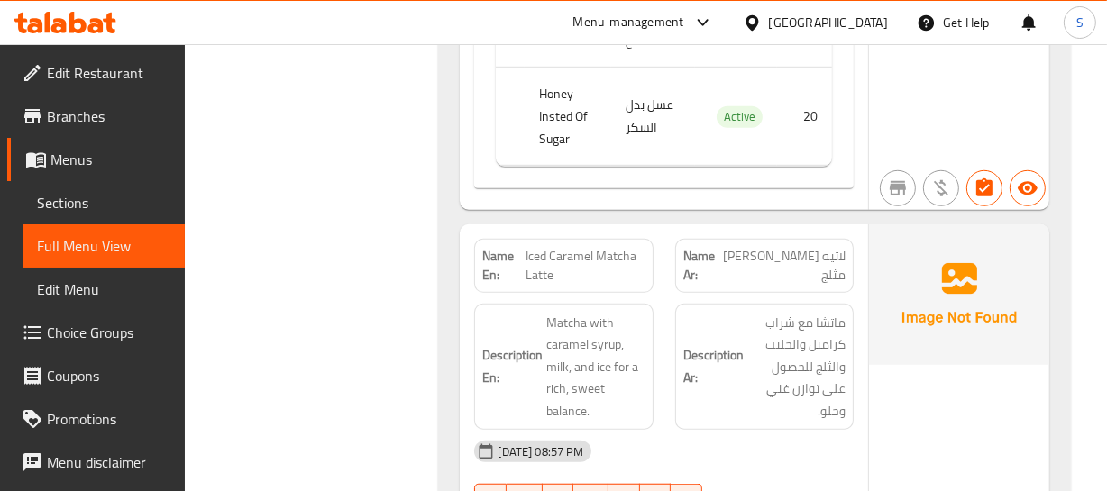
scroll to position [61978, 0]
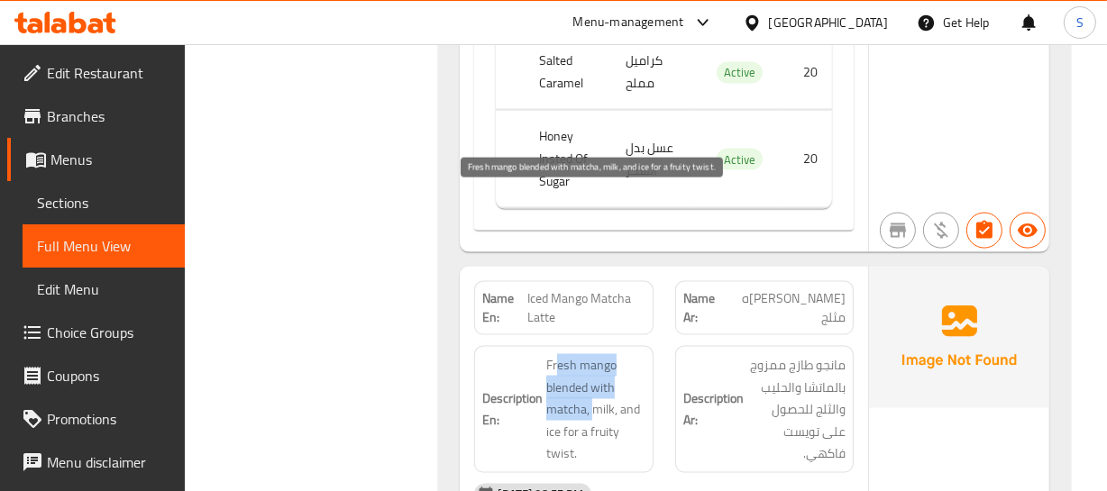
drag, startPoint x: 559, startPoint y: 200, endPoint x: 629, endPoint y: 220, distance: 73.0
click at [597, 354] on span "Fresh mango blended with matcha, milk, and ice for a fruity twist." at bounding box center [595, 409] width 98 height 111
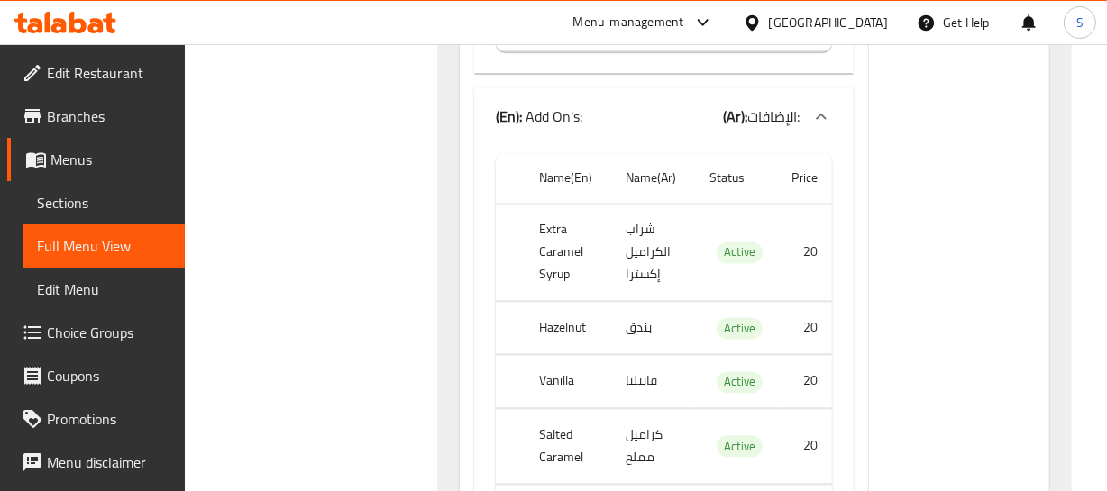
scroll to position [64403, 0]
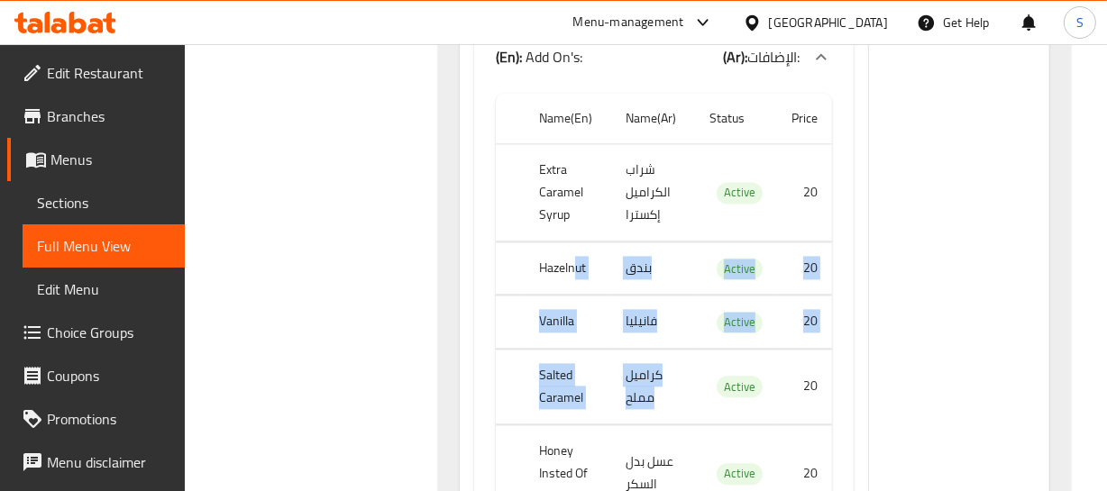
drag, startPoint x: 573, startPoint y: 119, endPoint x: 613, endPoint y: 250, distance: 136.6
click at [613, 249] on tbody "Extra Caramel Syrup شراب الكراميل إكسترا Active 20 Hazelnut بندق Active 20 Vani…" at bounding box center [663, 332] width 335 height 379
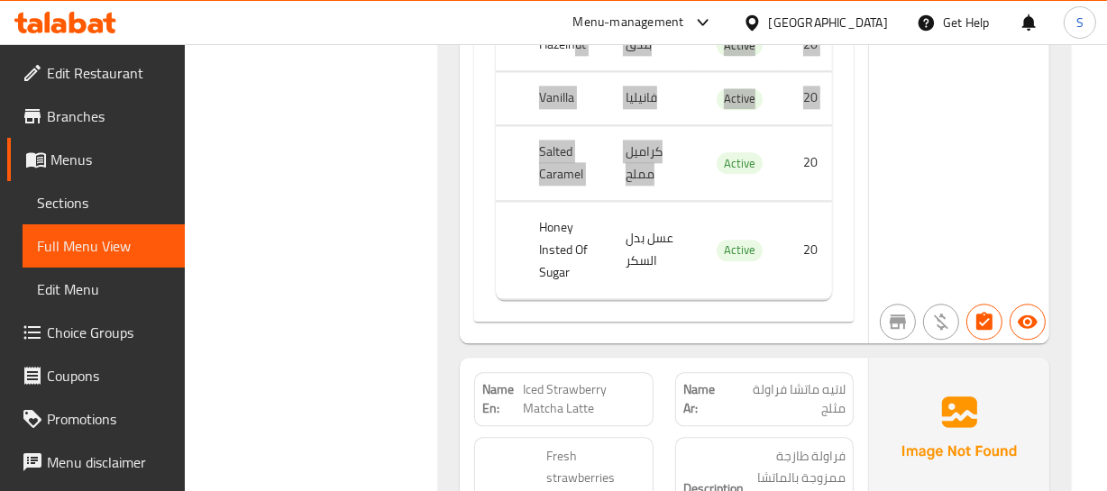
scroll to position [64649, 0]
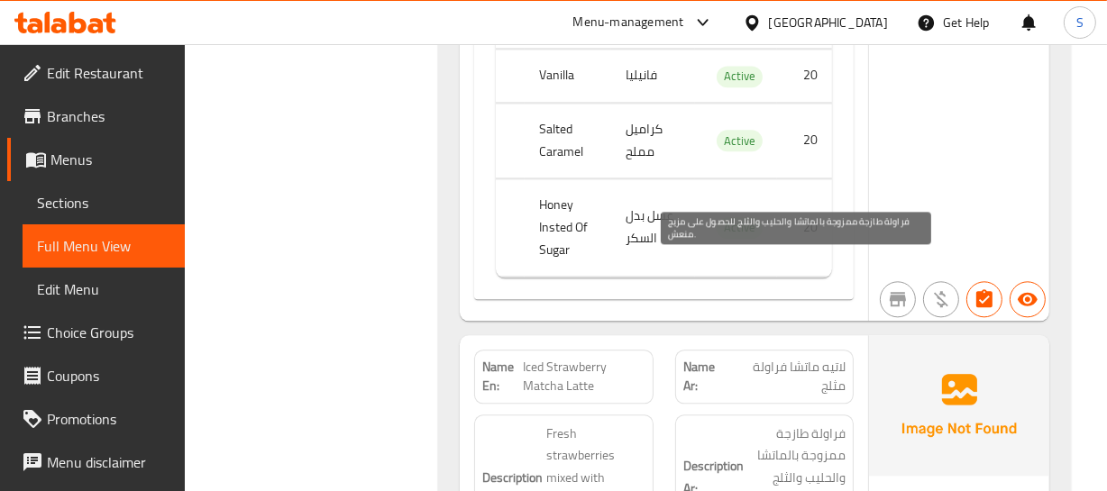
click at [766, 423] on span "فراولة طازجة ممزوجة بالماتشا والحليب والثلج للحصول على مزيج منعش." at bounding box center [796, 478] width 98 height 111
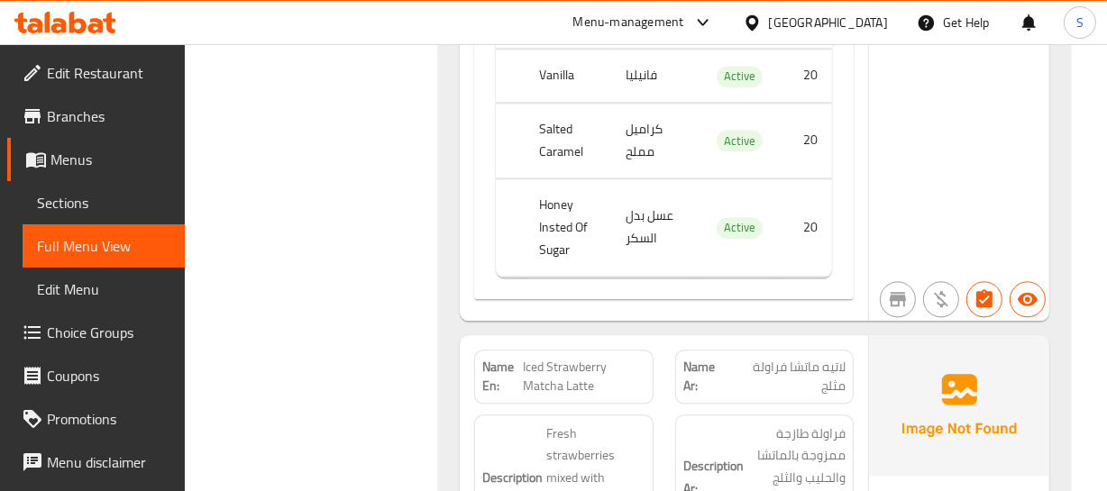
click at [531, 358] on span "Iced Strawberry Matcha Latte" at bounding box center [584, 377] width 123 height 38
click at [825, 358] on span "لاتيه ماتشا فراولة مثلج" at bounding box center [787, 377] width 115 height 38
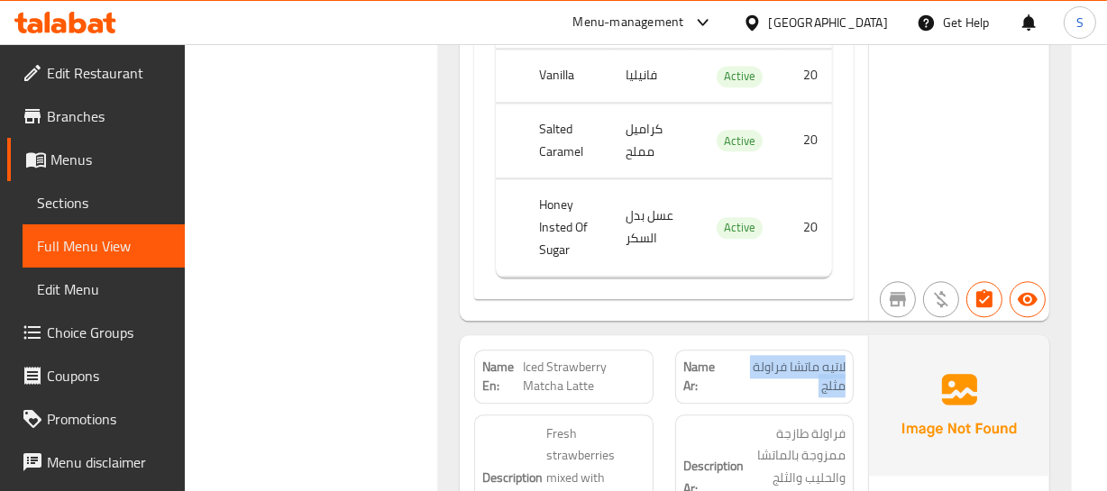
click at [825, 358] on span "لاتيه ماتشا فراولة مثلج" at bounding box center [787, 377] width 115 height 38
click at [544, 358] on span "Iced Strawberry Matcha Latte" at bounding box center [584, 377] width 123 height 38
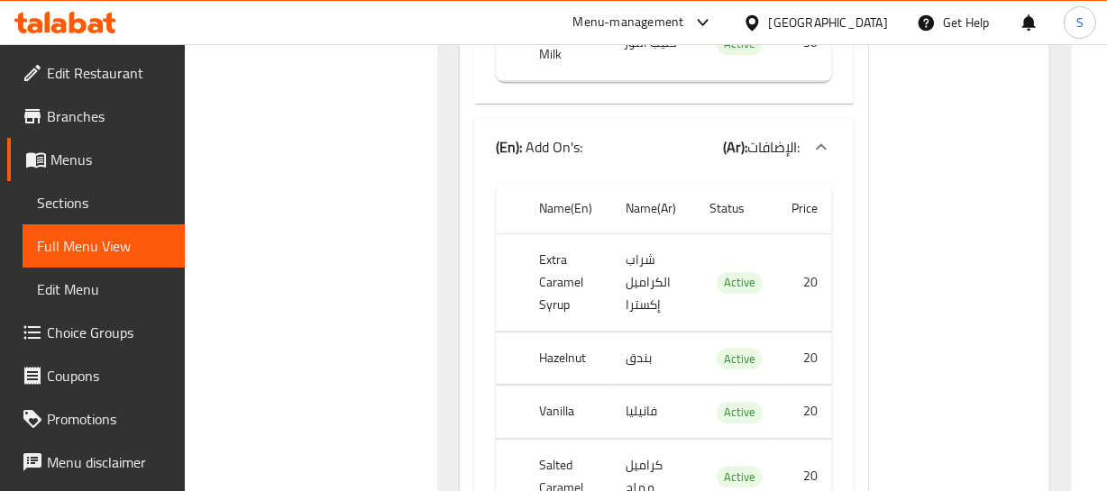
scroll to position [65715, 0]
copy th "Honey Insted Of Sugar"
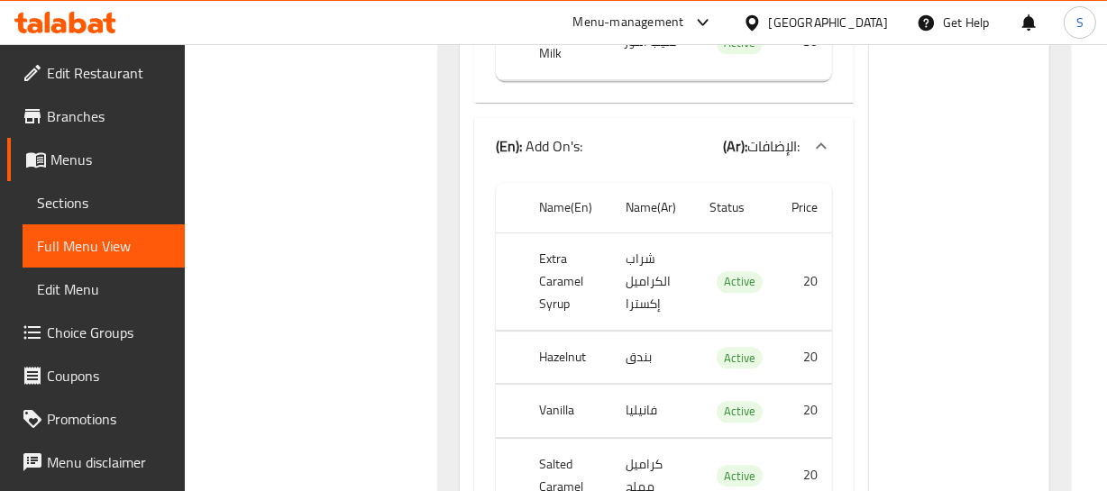
click at [768, 385] on td "Active" at bounding box center [736, 411] width 82 height 53
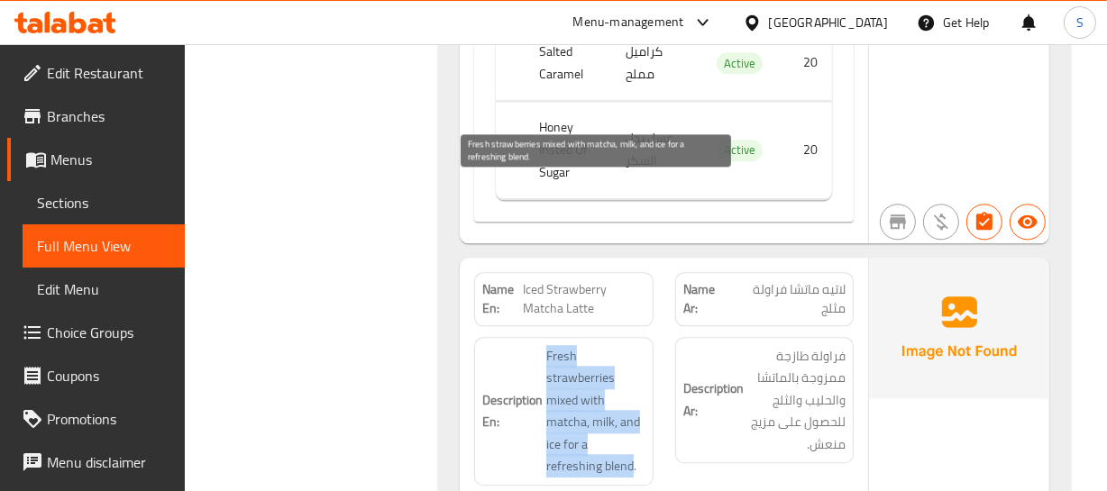
drag, startPoint x: 522, startPoint y: 194, endPoint x: 574, endPoint y: 302, distance: 120.1
click at [572, 345] on h6 "Description En: Fresh strawberries mixed with matcha, milk, and ice for a refre…" at bounding box center [563, 411] width 162 height 133
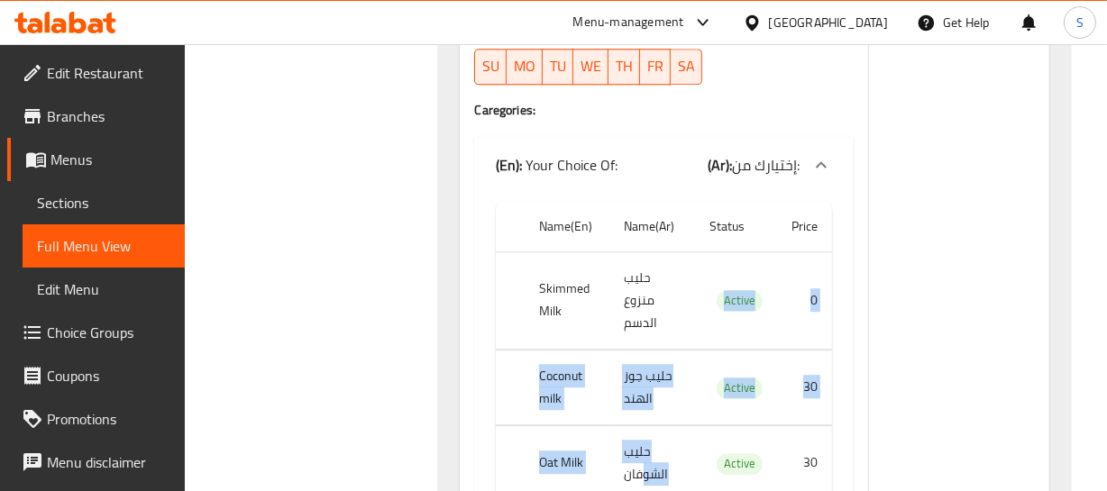
drag, startPoint x: 609, startPoint y: 221, endPoint x: 642, endPoint y: 310, distance: 95.0
click at [642, 314] on tbody "Skimmed Milk حليب منزوع الدسم Active 0 Coconut milk حليب جوز الهند Active 30 Oa…" at bounding box center [663, 413] width 335 height 325
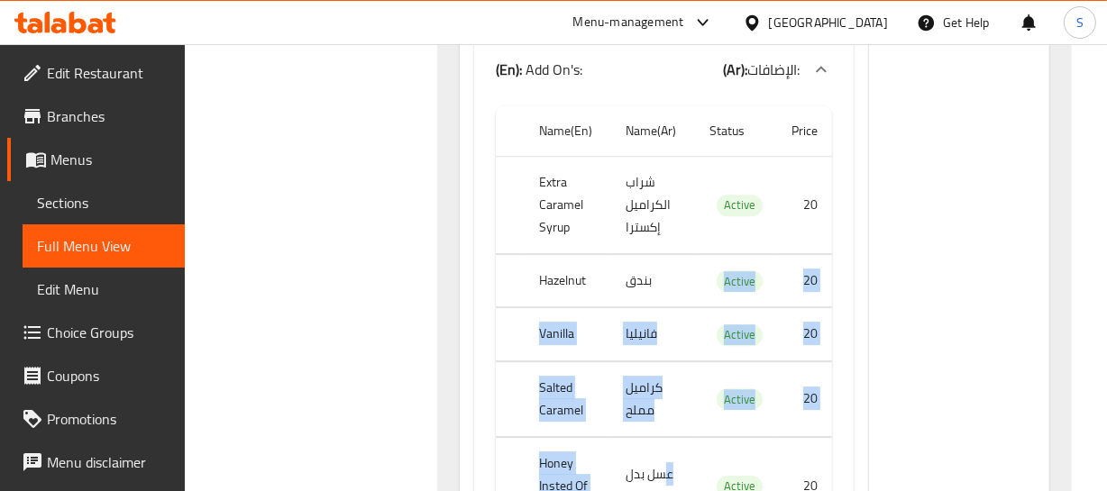
drag, startPoint x: 625, startPoint y: 105, endPoint x: 668, endPoint y: 277, distance: 177.5
click at [666, 276] on tbody "Extra Caramel Syrup شراب الكراميل إكسترا Active 20 Hazelnut بندق Active 20 Vani…" at bounding box center [663, 345] width 335 height 379
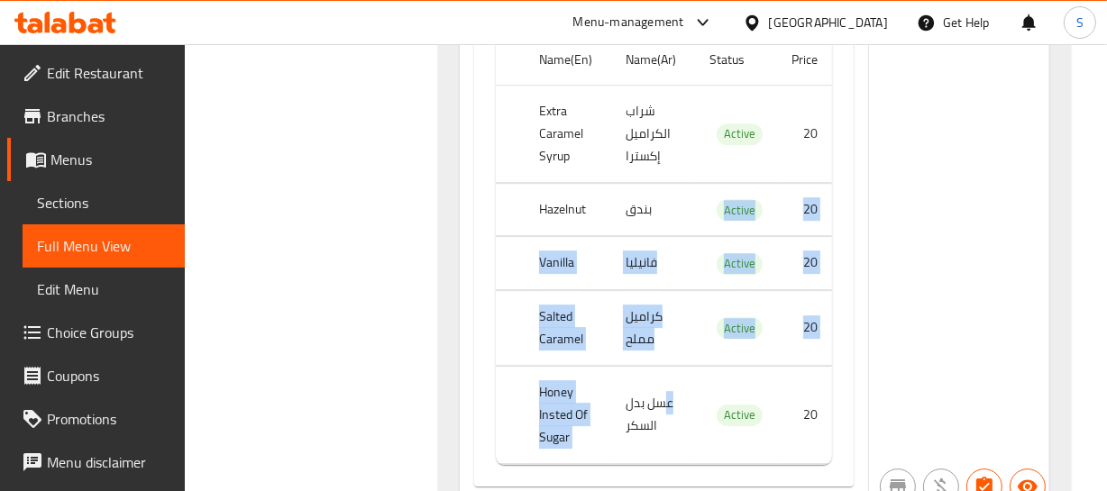
scroll to position [65955, 0]
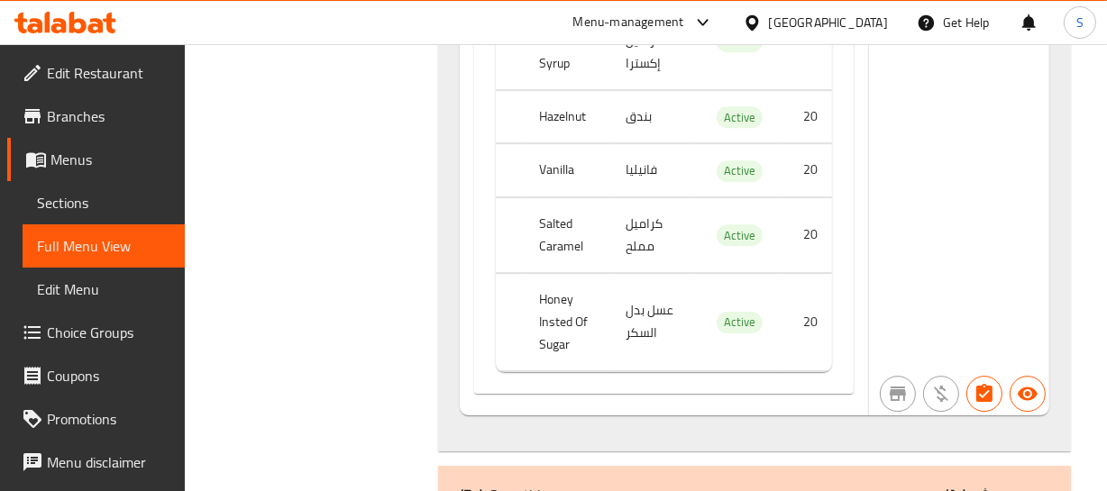
drag, startPoint x: 689, startPoint y: 215, endPoint x: 598, endPoint y: 215, distance: 91.0
click at [670, 215] on div "Name(En) Name(Ar) Status Price Extra Caramel Syrup شراب الكراميل إكسترا Active …" at bounding box center [663, 164] width 379 height 460
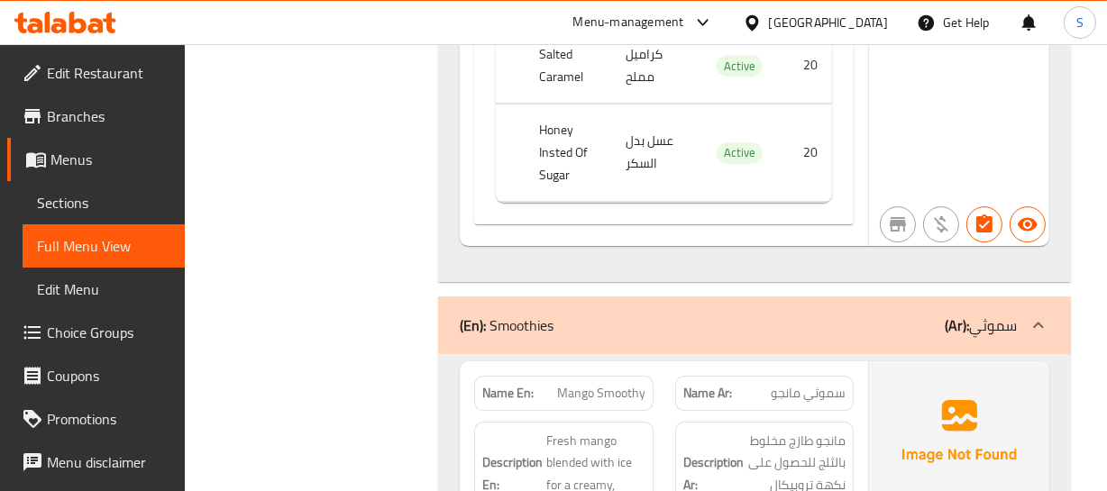
scroll to position [66201, 0]
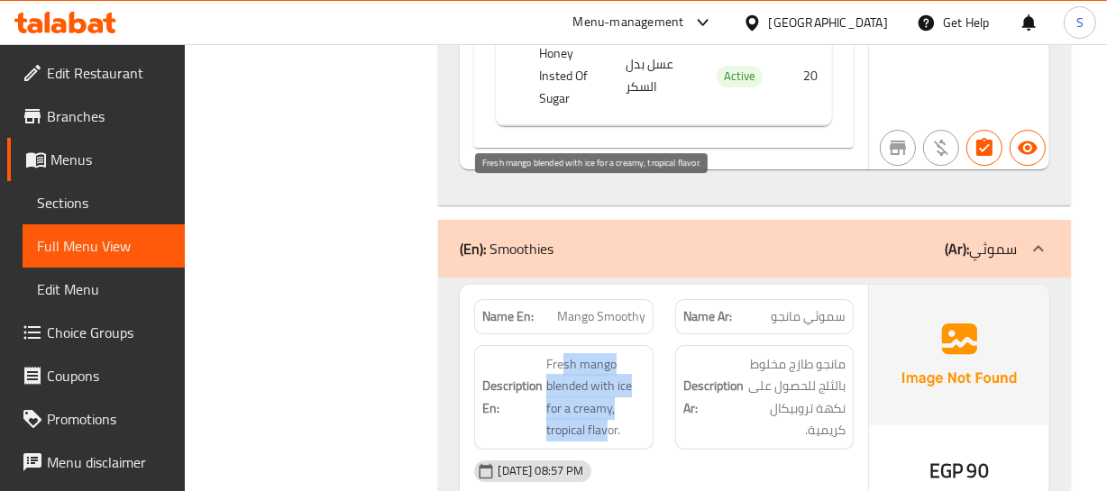
drag, startPoint x: 560, startPoint y: 201, endPoint x: 609, endPoint y: 266, distance: 81.7
click at [609, 353] on span "Fresh mango blended with ice for a creamy, tropical flavor." at bounding box center [595, 397] width 98 height 88
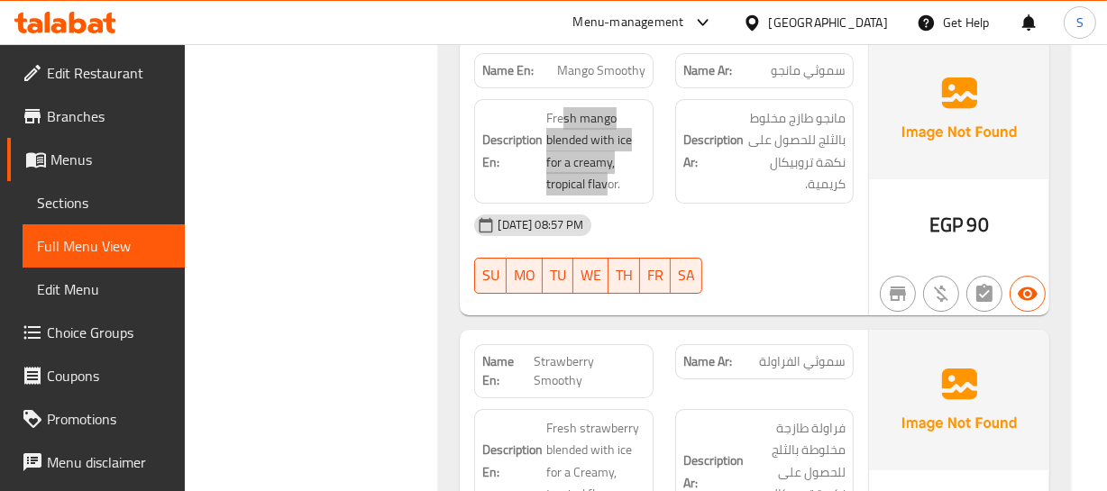
scroll to position [66529, 0]
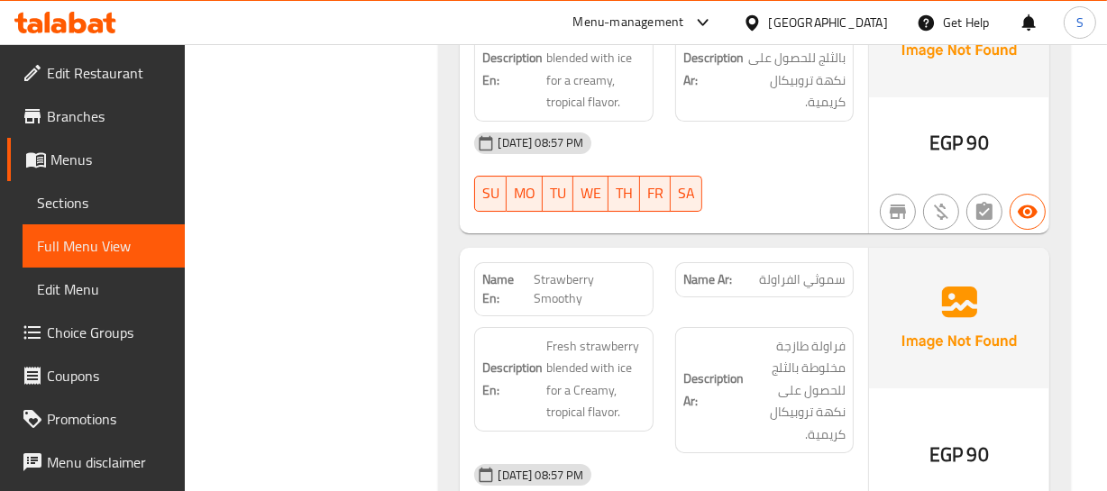
click at [730, 335] on h6 "Description Ar: فراولة طازجة مخلوطة بالثلج للحصول على نكهة تروبيكال كريمية." at bounding box center [764, 390] width 162 height 111
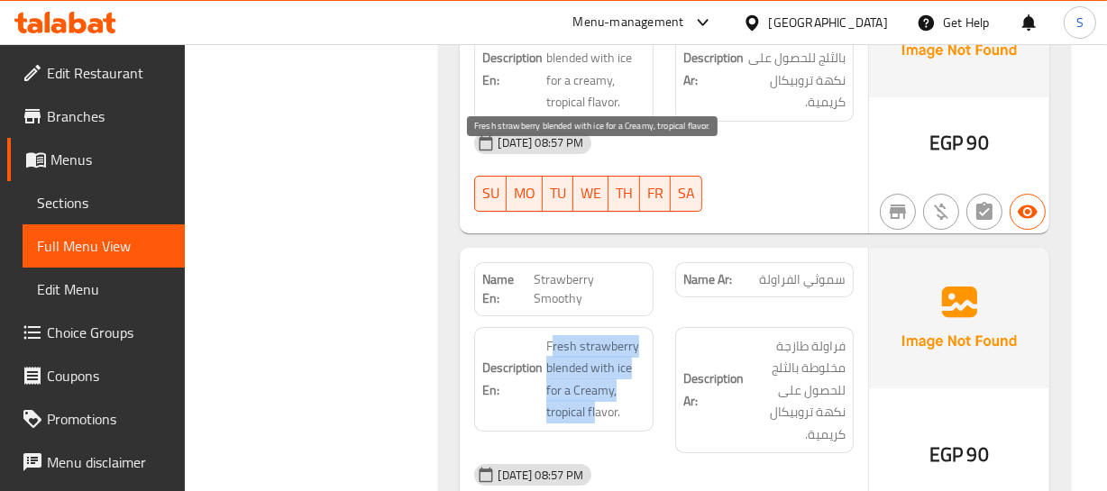
drag, startPoint x: 551, startPoint y: 147, endPoint x: 598, endPoint y: 227, distance: 92.9
click at [598, 327] on div "Description En: Fresh strawberry blended with ice for a Creamy, tropical flavor." at bounding box center [563, 379] width 178 height 105
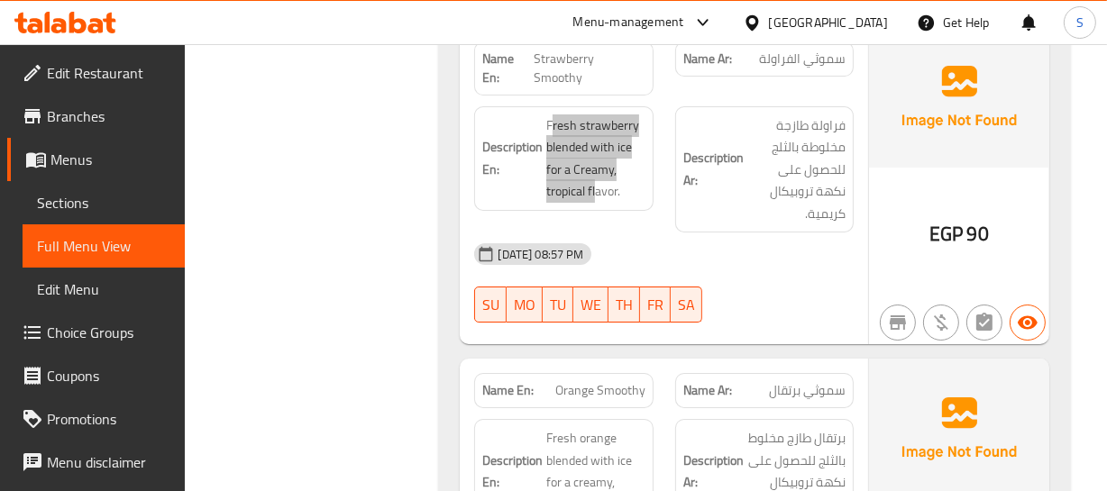
scroll to position [66775, 0]
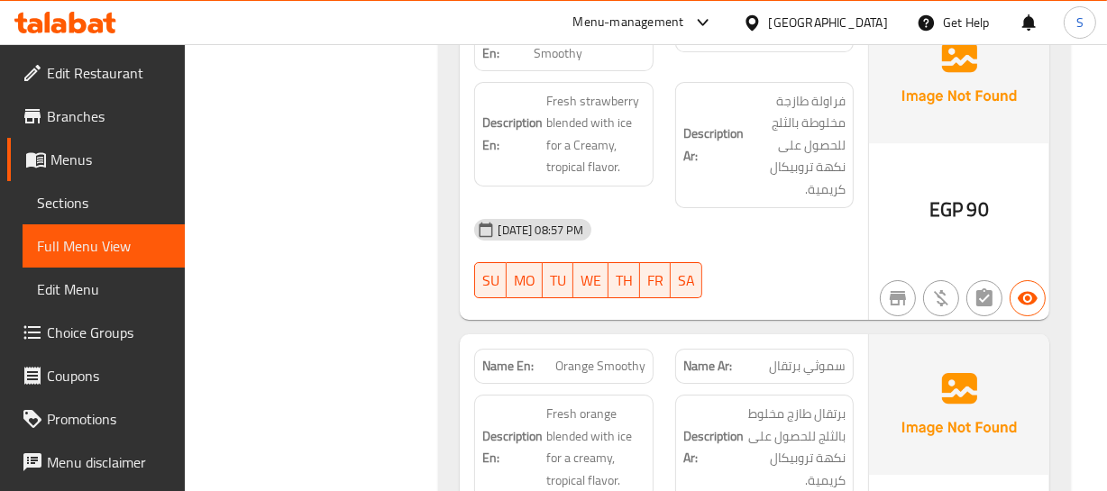
click at [781, 403] on span "برتقال طازج مخلوط بالثلج للحصول على نكهة تروبيكال كريمية." at bounding box center [796, 447] width 98 height 88
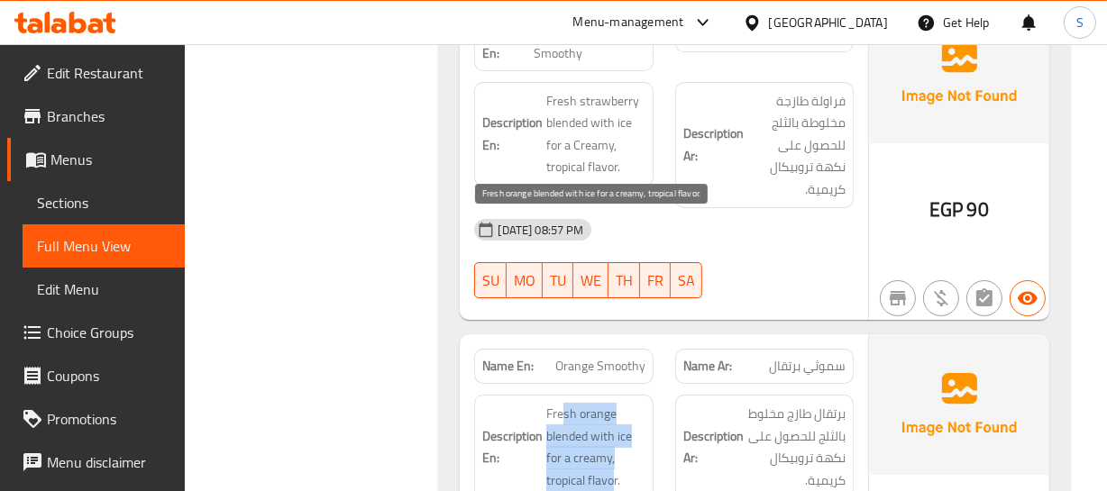
drag, startPoint x: 561, startPoint y: 224, endPoint x: 643, endPoint y: 293, distance: 107.4
click at [643, 403] on span "Fresh orange blended with ice for a creamy, tropical flavor." at bounding box center [595, 447] width 98 height 88
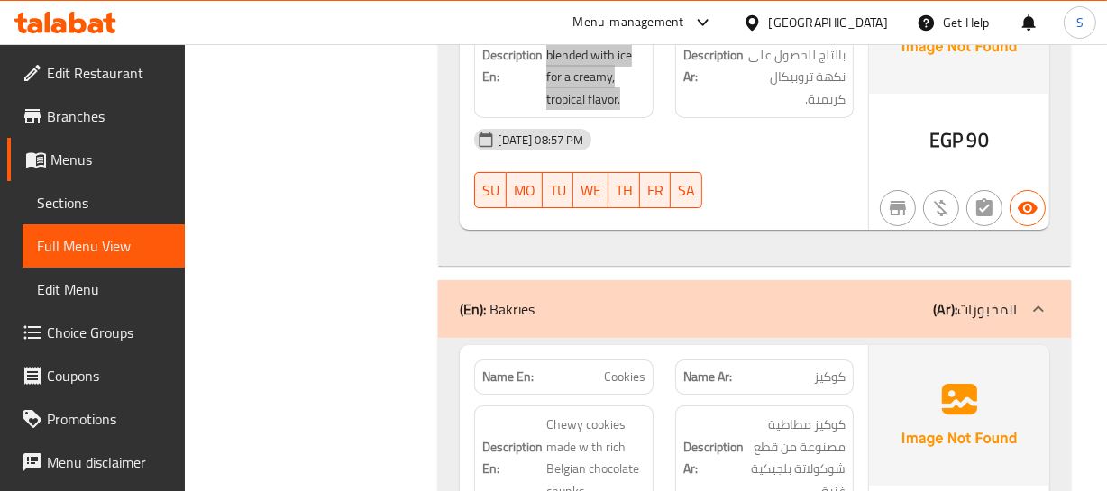
scroll to position [67185, 0]
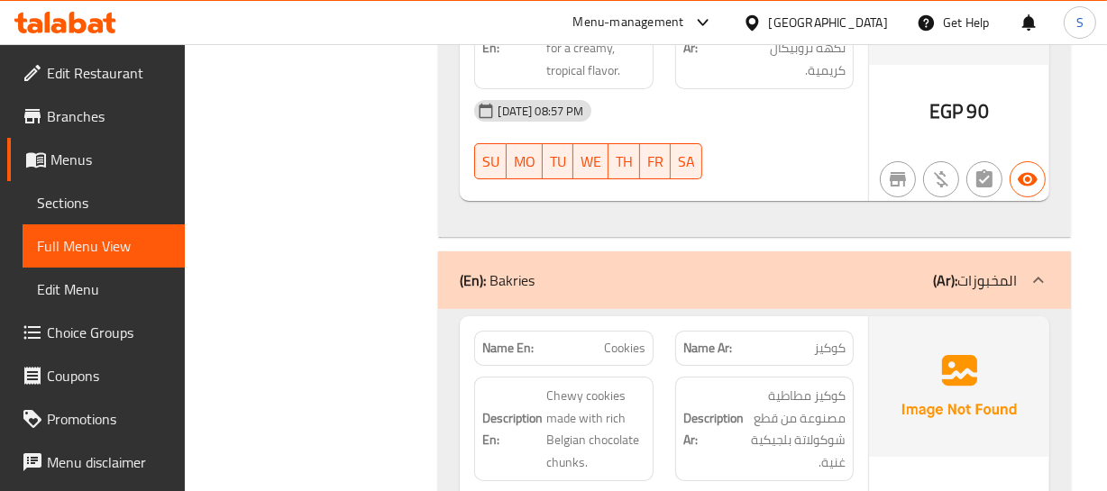
click at [622, 339] on span "Cookies" at bounding box center [624, 348] width 41 height 19
drag, startPoint x: 622, startPoint y: 162, endPoint x: 62, endPoint y: 211, distance: 561.9
click at [620, 339] on span "Cookies" at bounding box center [624, 348] width 41 height 19
click at [997, 316] on div "EGP 75" at bounding box center [959, 454] width 180 height 277
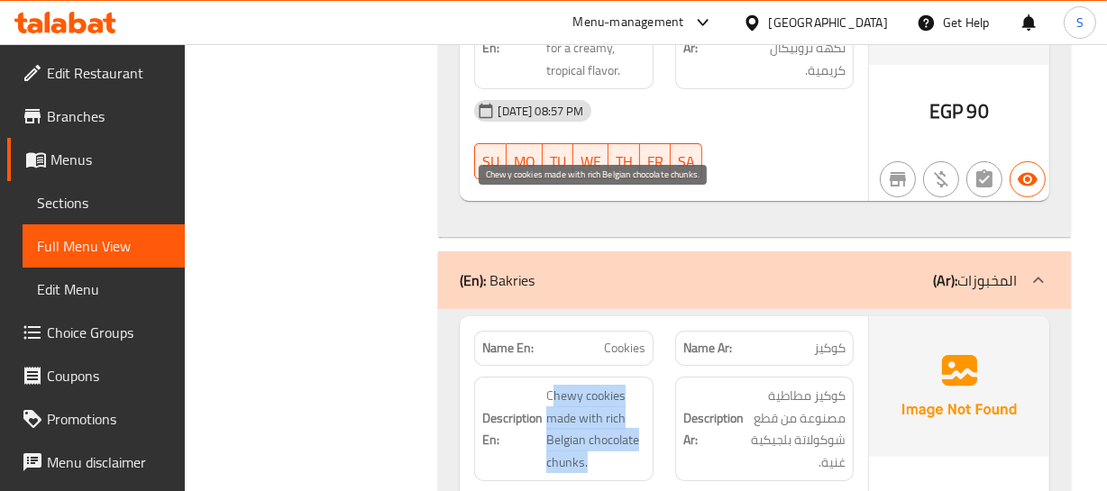
drag, startPoint x: 551, startPoint y: 195, endPoint x: 591, endPoint y: 282, distance: 96.4
click at [591, 377] on div "Description En: Chewy cookies made with rich Belgian chocolate chunks." at bounding box center [563, 429] width 178 height 105
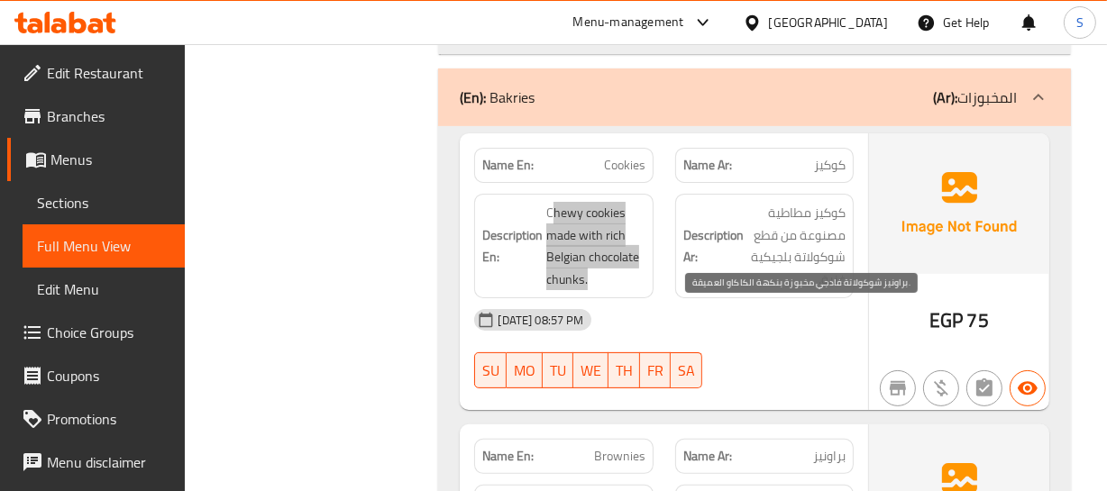
scroll to position [67431, 0]
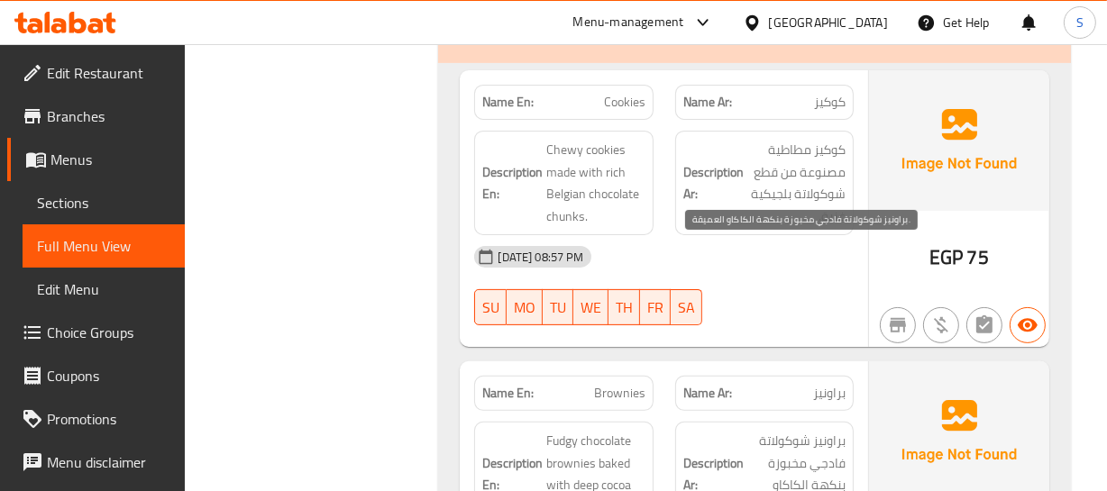
click at [770, 430] on span "براونيز شوكولاتة فادجي مخبوزة بنكهة الكاكاو العميقة." at bounding box center [796, 474] width 98 height 88
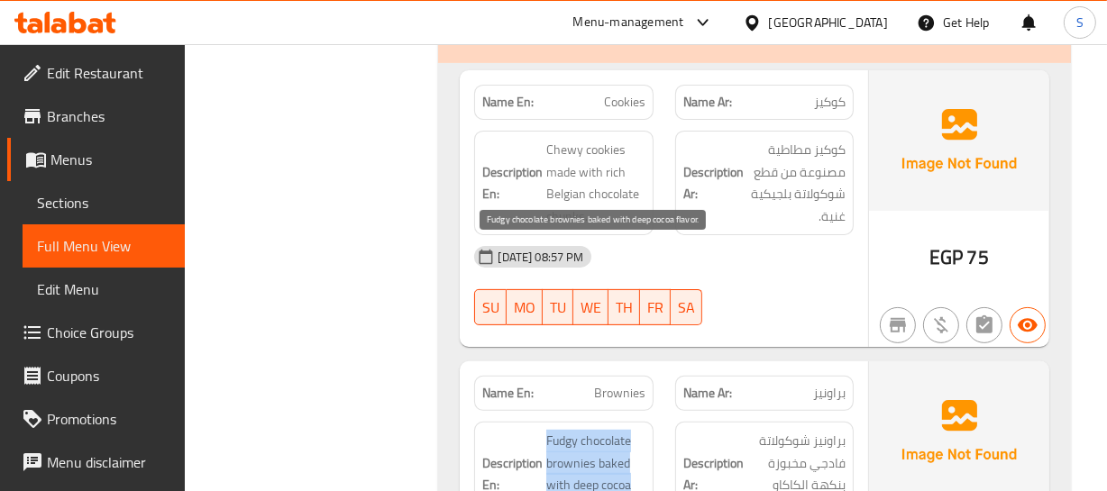
drag, startPoint x: 547, startPoint y: 252, endPoint x: 628, endPoint y: 327, distance: 110.4
click at [628, 430] on span "Fudgy chocolate brownies baked with deep cocoa flavor." at bounding box center [595, 474] width 98 height 88
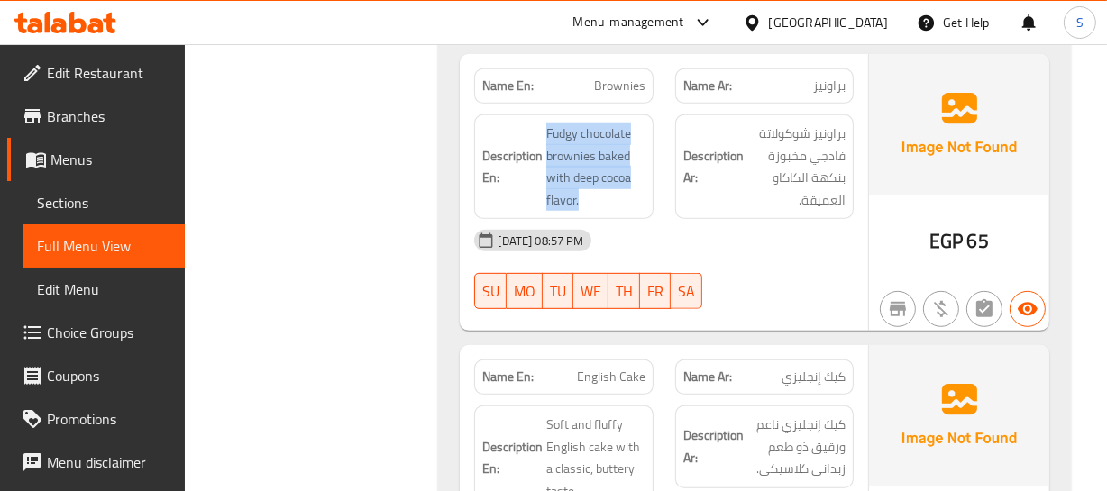
scroll to position [67753, 0]
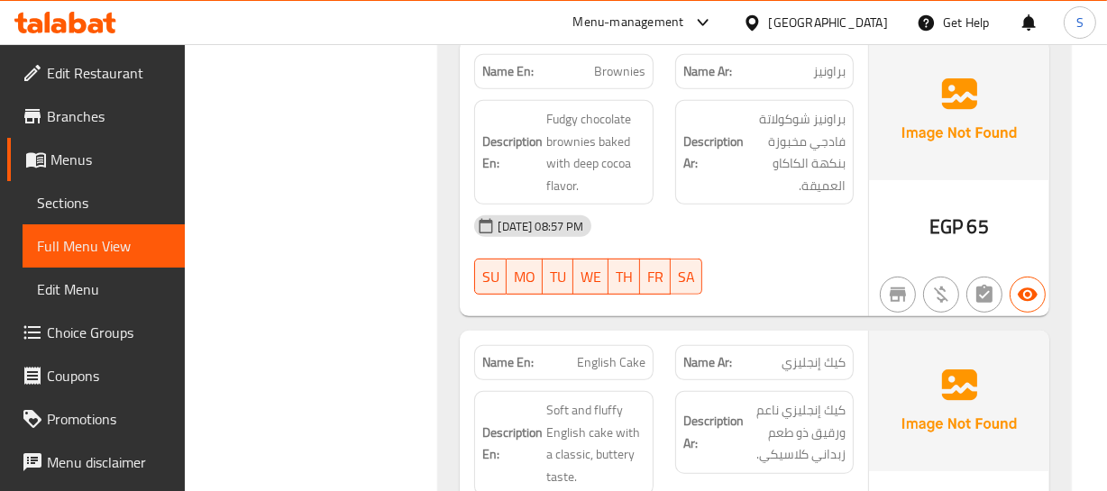
click at [743, 399] on h6 "Description Ar: كيك إنجليزي ناعم ورقيق ذو طعم زبداني كلاسيكي." at bounding box center [764, 432] width 162 height 67
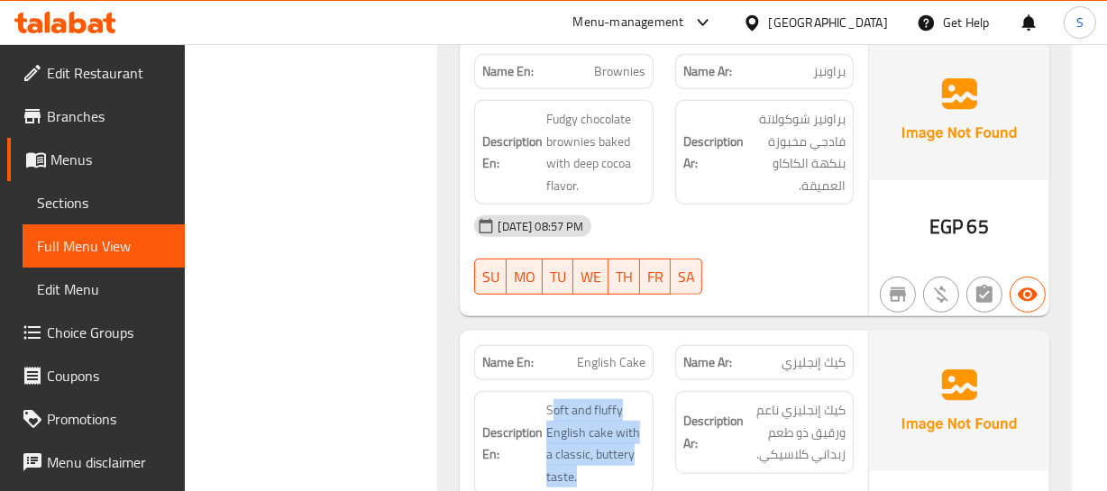
drag, startPoint x: 554, startPoint y: 212, endPoint x: 609, endPoint y: 300, distance: 104.0
click at [609, 391] on div "Description En: Soft and fluffy English cake with a classic, buttery taste." at bounding box center [563, 443] width 178 height 105
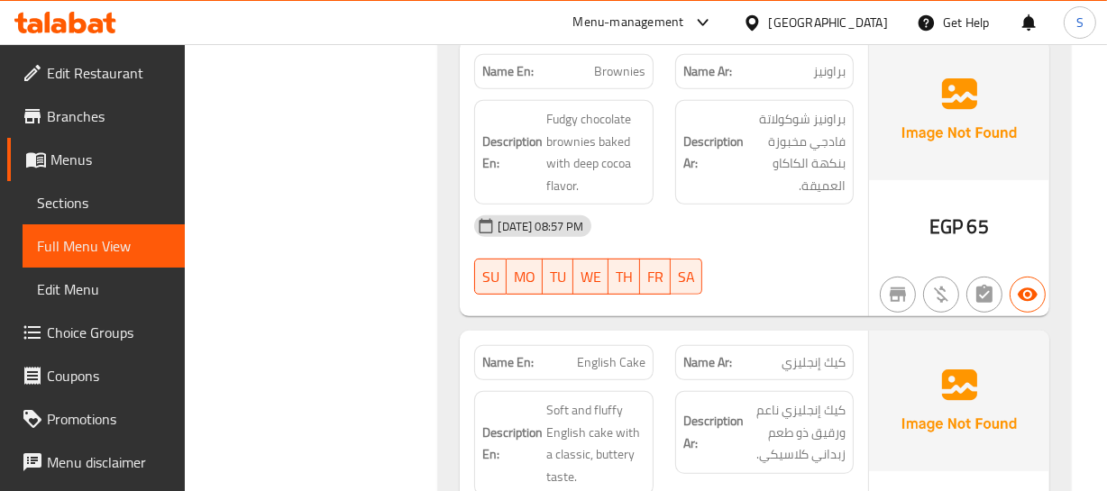
click at [709, 380] on div "Description Ar: كيك إنجليزي ناعم ورقيق ذو طعم زبداني كلاسيكي." at bounding box center [764, 443] width 200 height 126
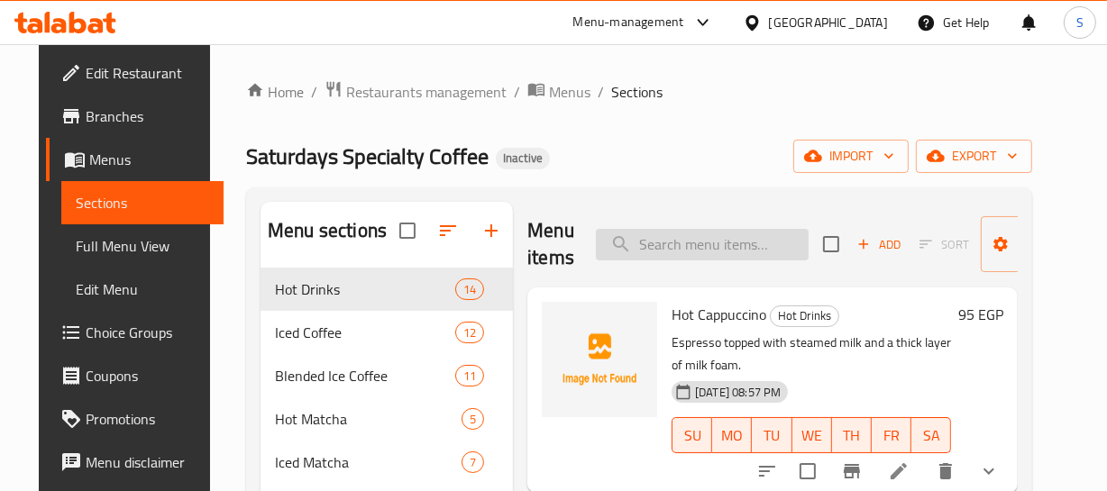
click at [684, 244] on input "search" at bounding box center [702, 245] width 213 height 32
paste input "Americano"
drag, startPoint x: 745, startPoint y: 198, endPoint x: 741, endPoint y: 214, distance: 16.0
click at [741, 214] on div "Menu sections Hot Drinks 14 Iced Coffee 12 Blended Ice Coffee 11 Hot Matcha 5 I…" at bounding box center [639, 447] width 786 height 520
click at [712, 238] on input "Americano" at bounding box center [702, 245] width 213 height 32
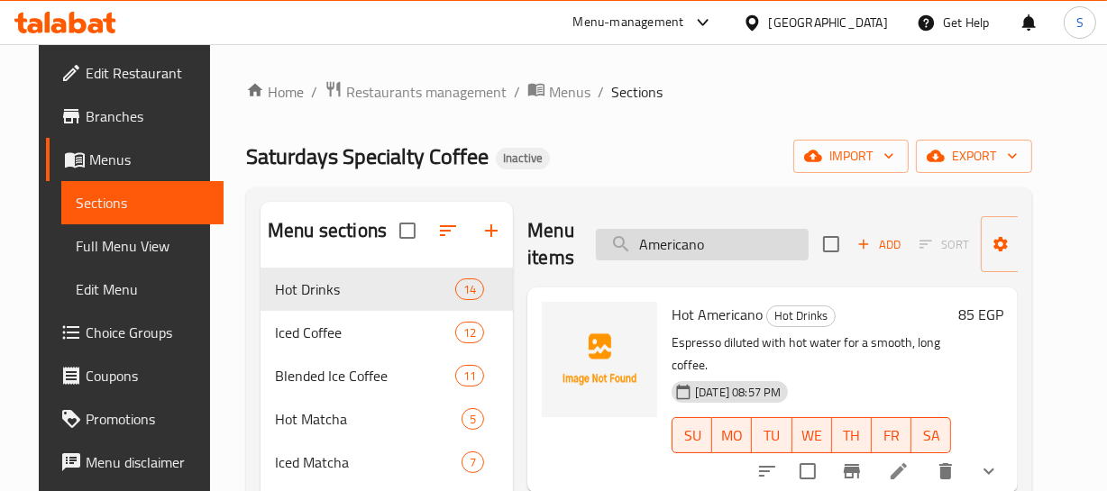
click at [712, 238] on input "Americano" at bounding box center [702, 245] width 213 height 32
paste input "Hot Caramel Machiat"
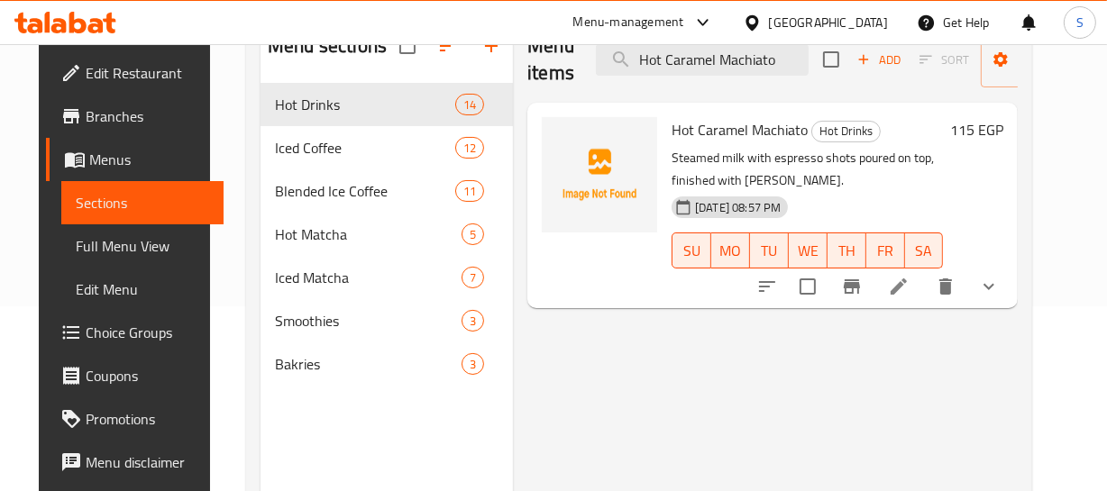
scroll to position [245, 0]
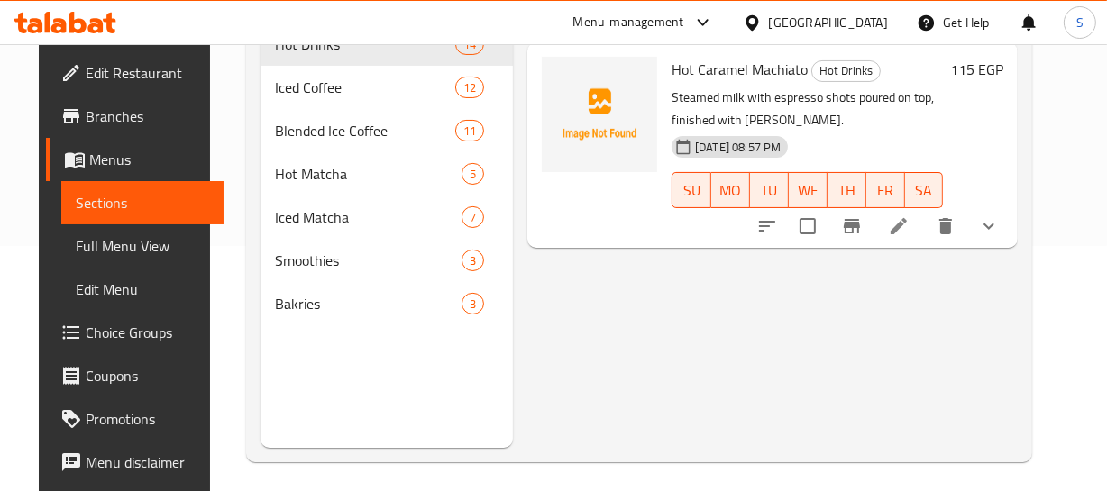
type input "Hot Caramel Machiato"
drag, startPoint x: 928, startPoint y: 222, endPoint x: 923, endPoint y: 232, distance: 11.3
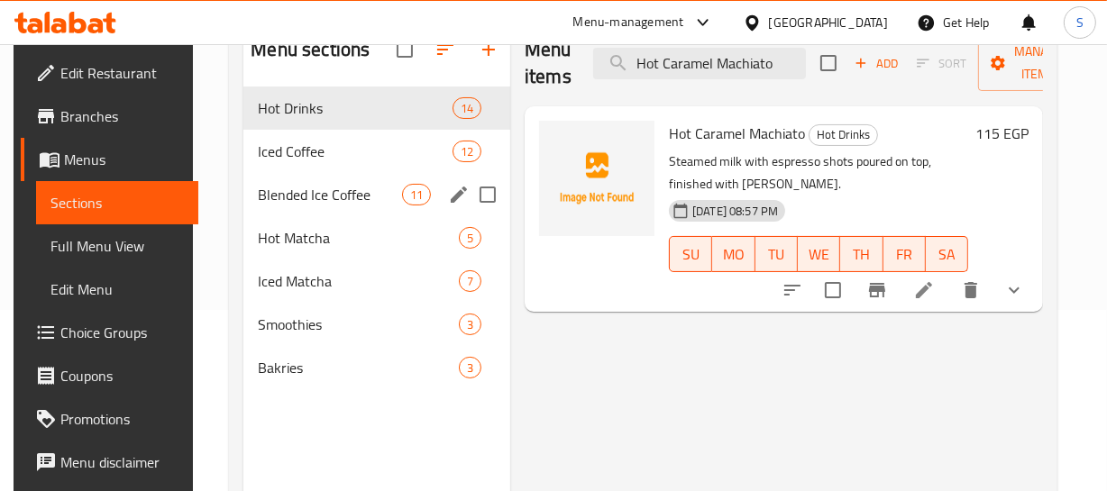
scroll to position [163, 0]
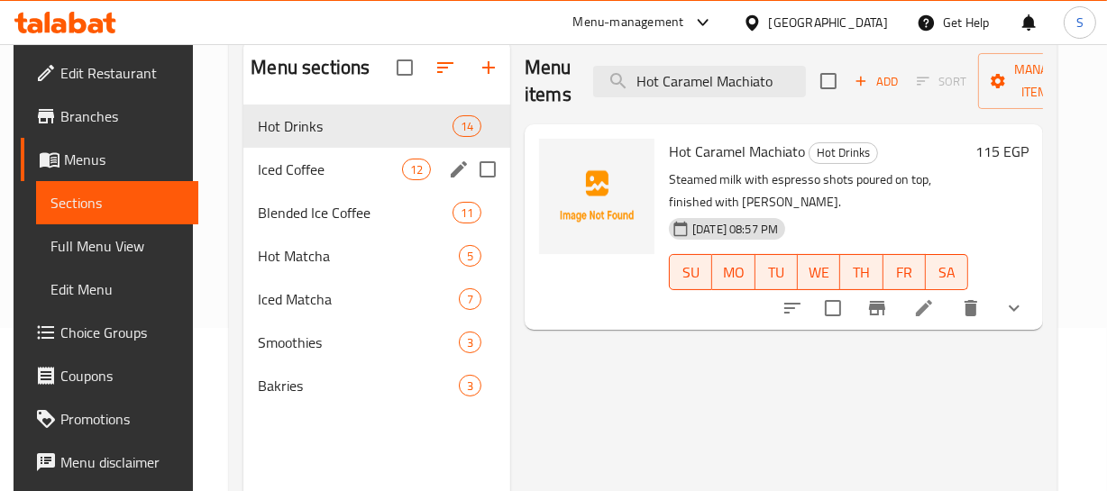
click at [502, 186] on input "Menu sections" at bounding box center [488, 170] width 38 height 38
checkbox input "true"
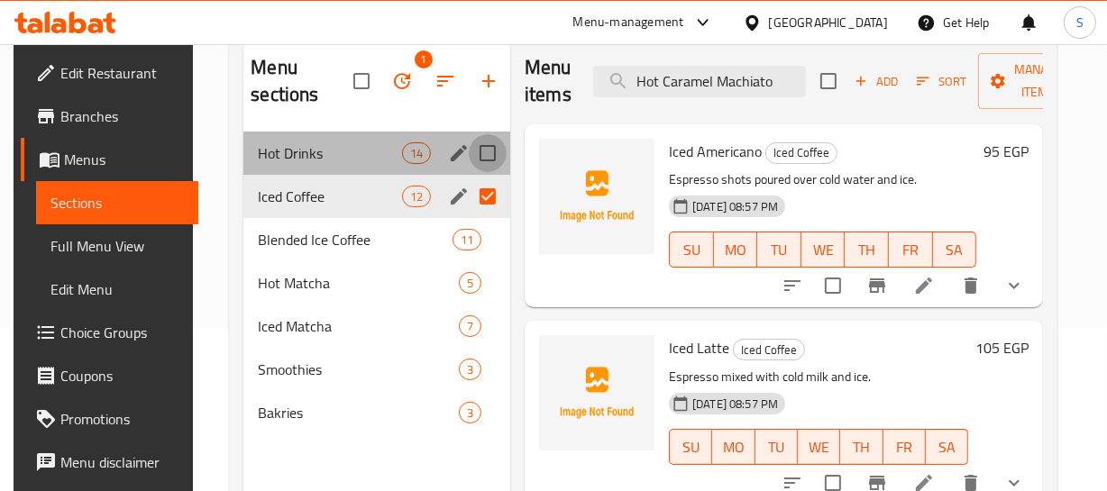
click at [489, 154] on input "Menu sections" at bounding box center [488, 153] width 38 height 38
checkbox input "true"
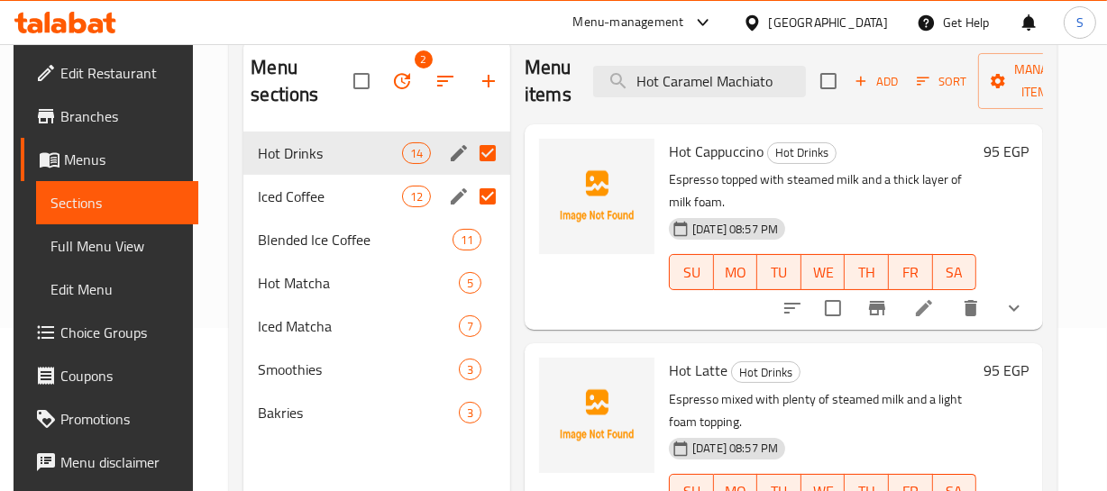
click at [846, 180] on p "Espresso topped with steamed milk and a thick layer of milk foam." at bounding box center [822, 191] width 307 height 45
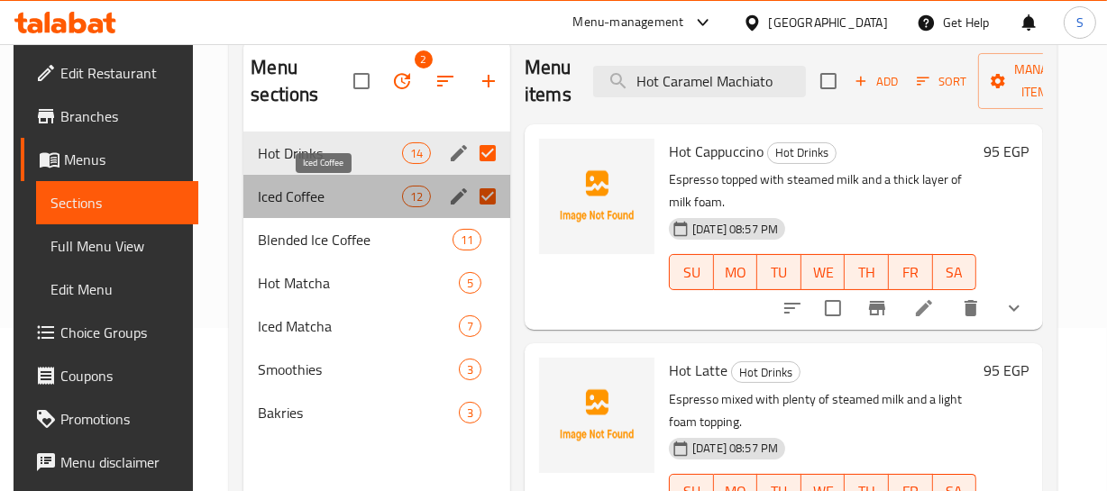
click at [288, 188] on span "Iced Coffee" at bounding box center [329, 197] width 143 height 22
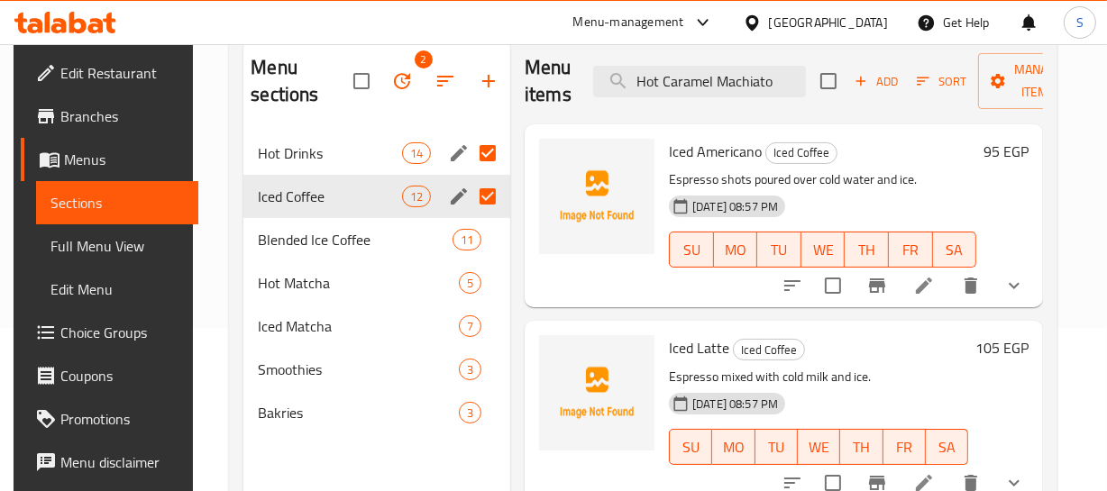
click at [879, 198] on div "09-09-2025 08:57 PM SU MO TU WE TH FR SA" at bounding box center [823, 236] width 322 height 97
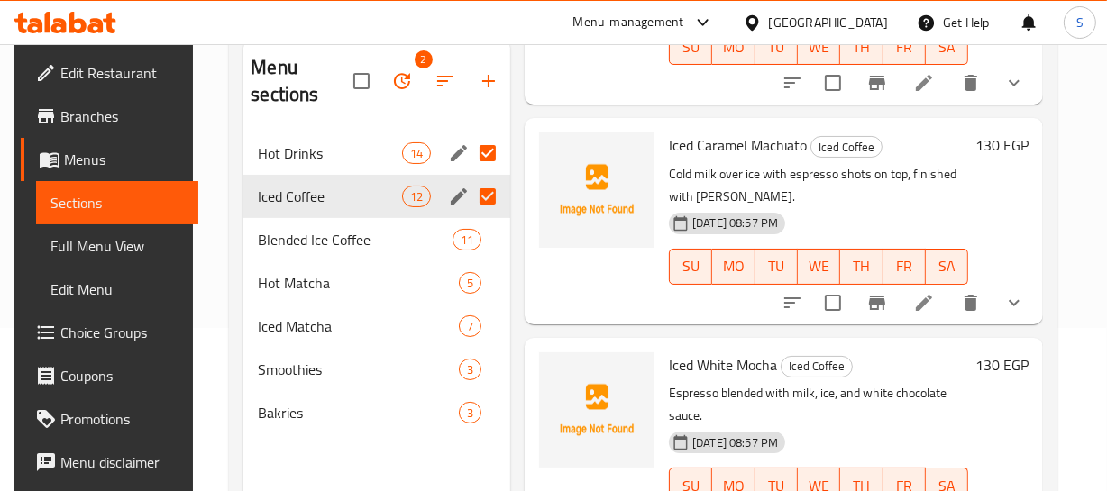
scroll to position [649, 0]
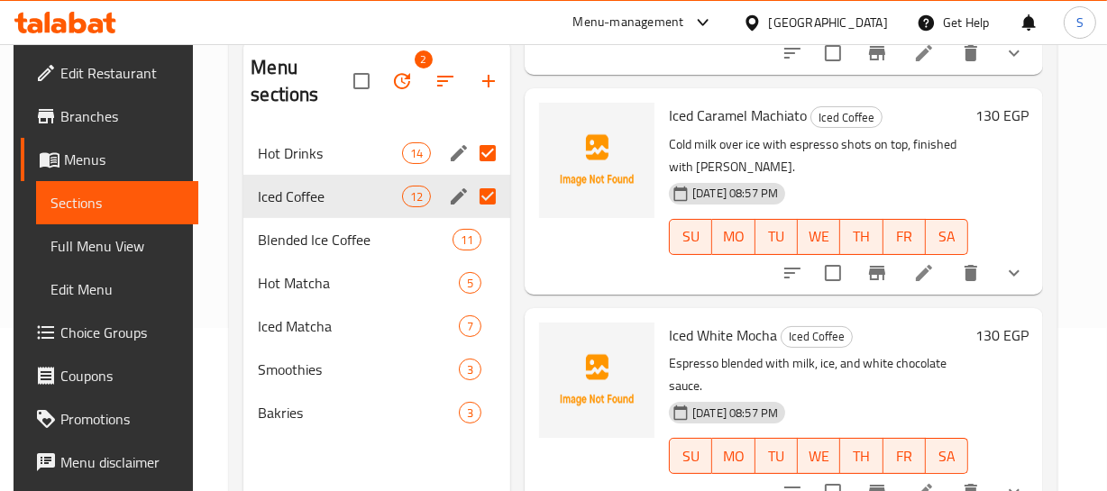
click at [882, 151] on p "Cold milk over ice with espresso shots on top, finished with caramel drizzle." at bounding box center [818, 155] width 299 height 45
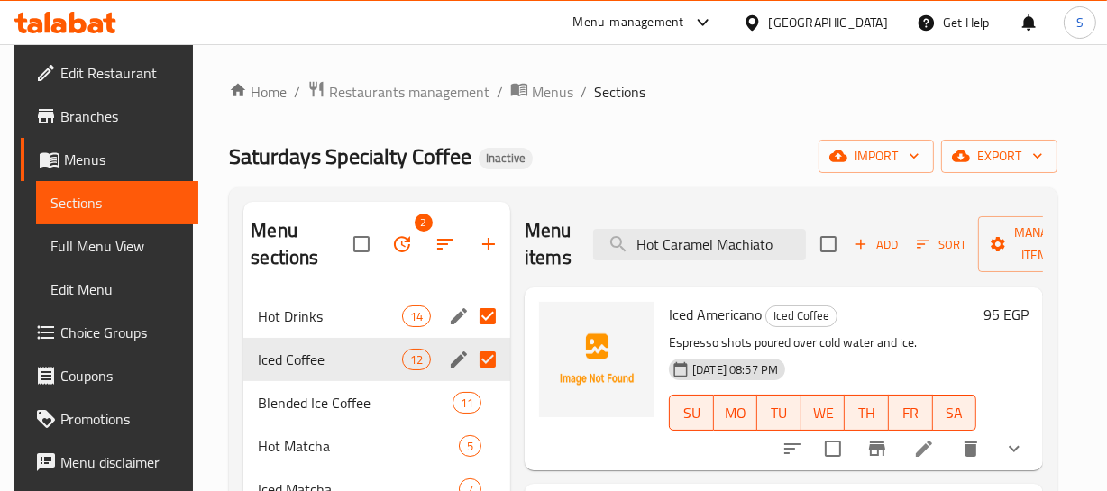
scroll to position [0, 0]
click at [679, 243] on input "Hot Caramel Machiato" at bounding box center [699, 245] width 213 height 32
paste input "Iced Mocha (Coffee)"
click at [679, 243] on input "Iced Mocha (Coffee)" at bounding box center [699, 245] width 213 height 32
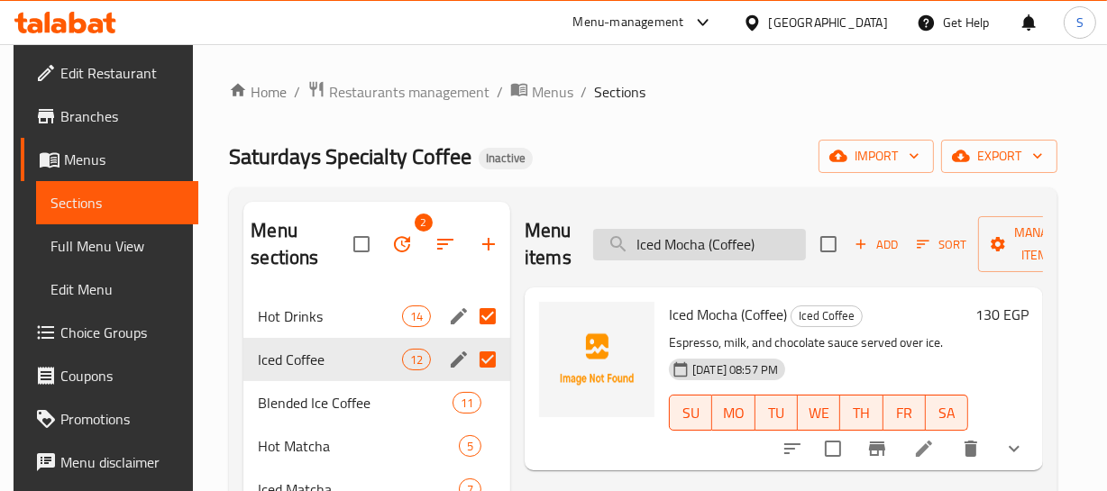
drag, startPoint x: 703, startPoint y: 244, endPoint x: 787, endPoint y: 244, distance: 83.8
click at [786, 244] on input "Iced Mocha (Coffee)" at bounding box center [699, 245] width 213 height 32
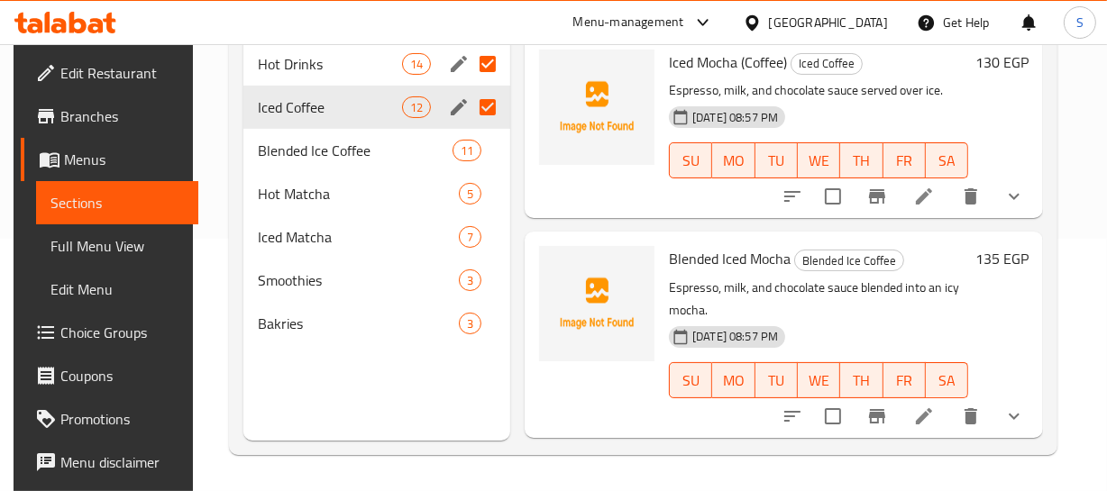
scroll to position [252, 0]
type input "Iced Moch"
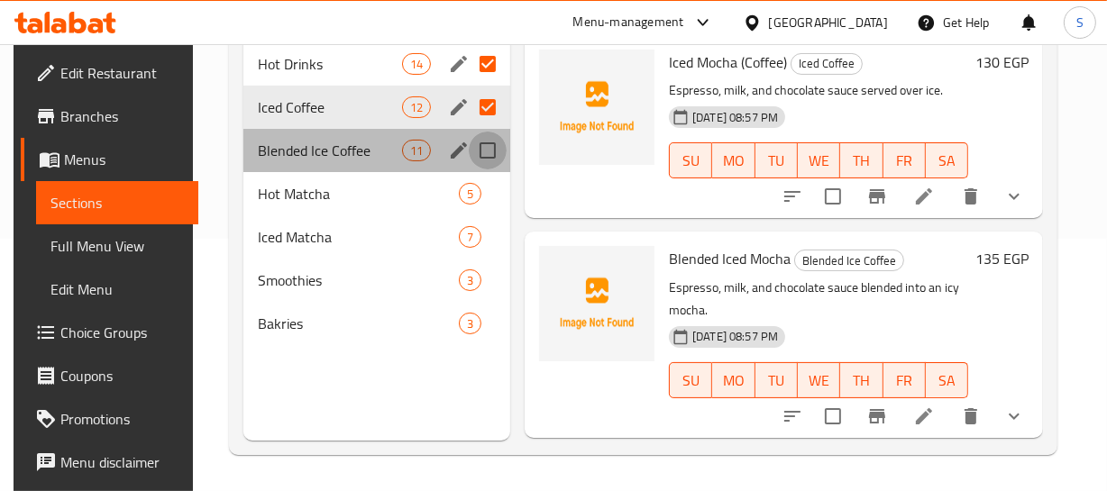
click at [481, 142] on input "Menu sections" at bounding box center [488, 151] width 38 height 38
checkbox input "true"
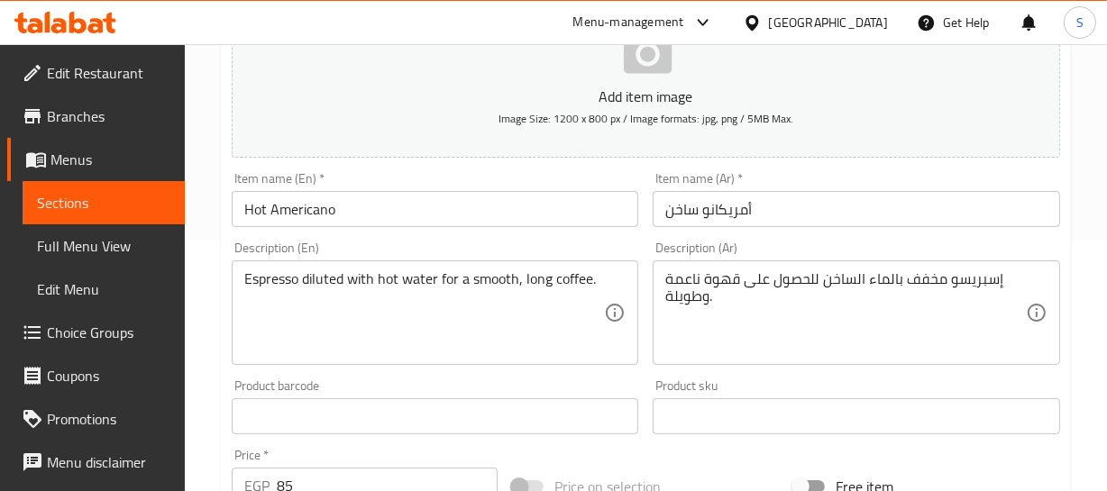
scroll to position [409, 0]
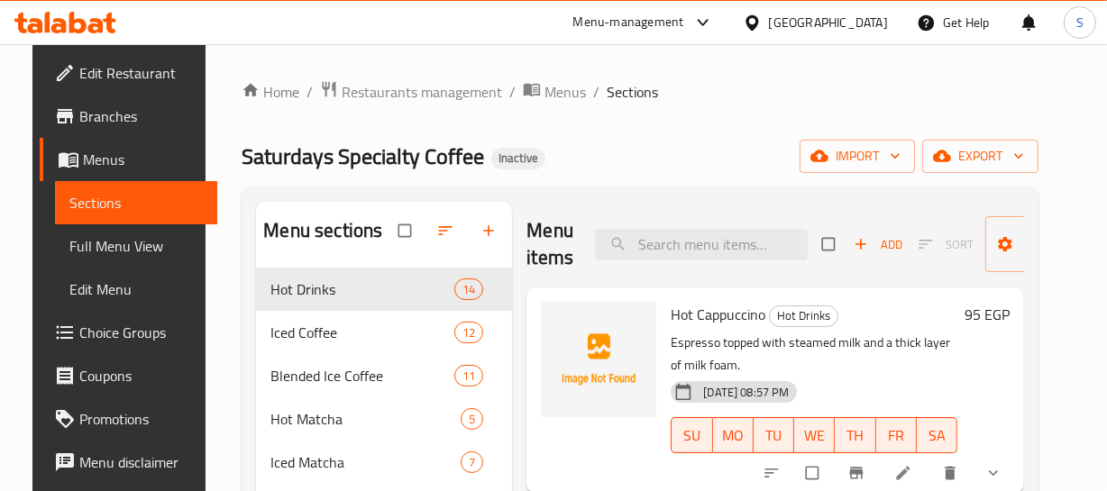
click at [82, 327] on span "Choice Groups" at bounding box center [140, 333] width 123 height 22
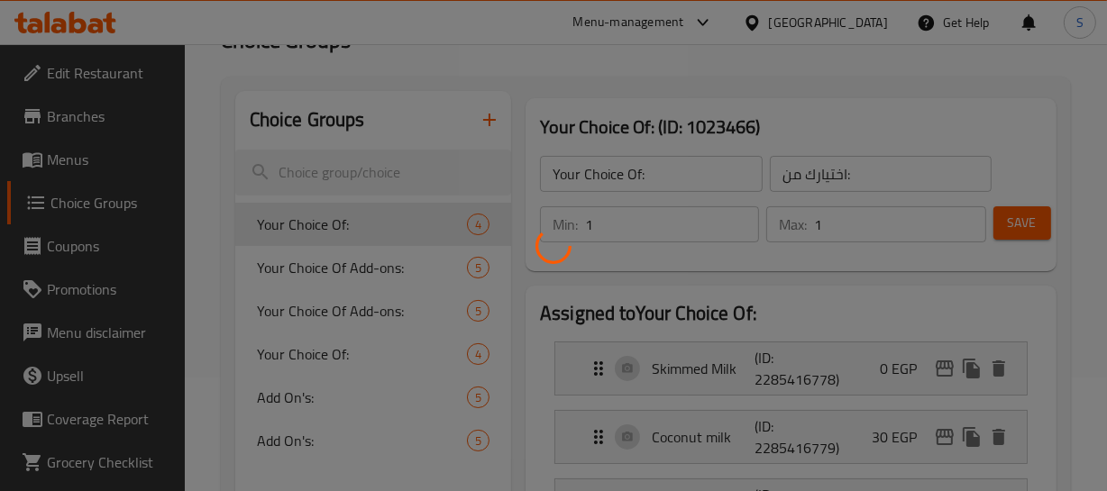
scroll to position [163, 0]
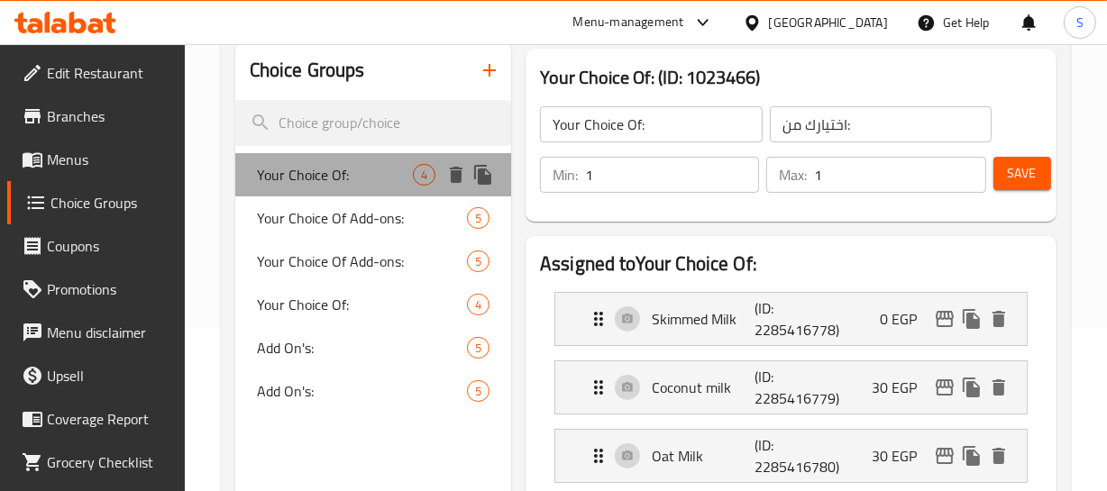
click at [284, 164] on span "Your Choice Of:" at bounding box center [335, 175] width 156 height 22
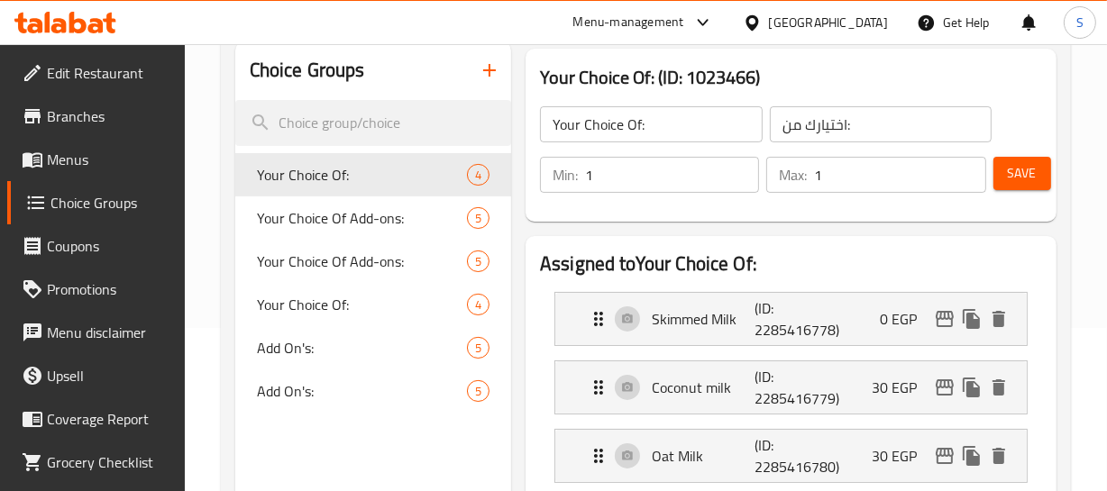
click at [617, 181] on input "1" at bounding box center [672, 175] width 174 height 36
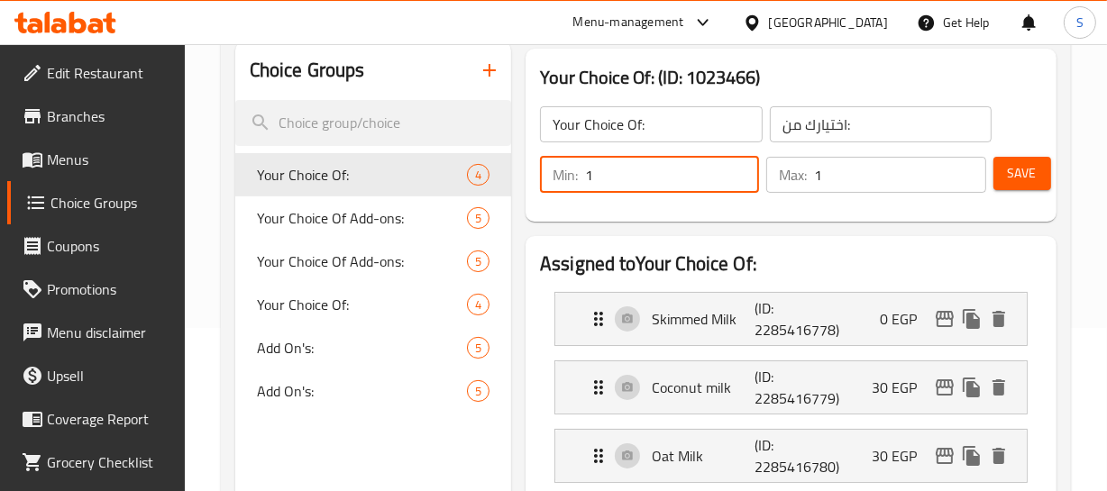
click at [617, 181] on input "1" at bounding box center [672, 175] width 174 height 36
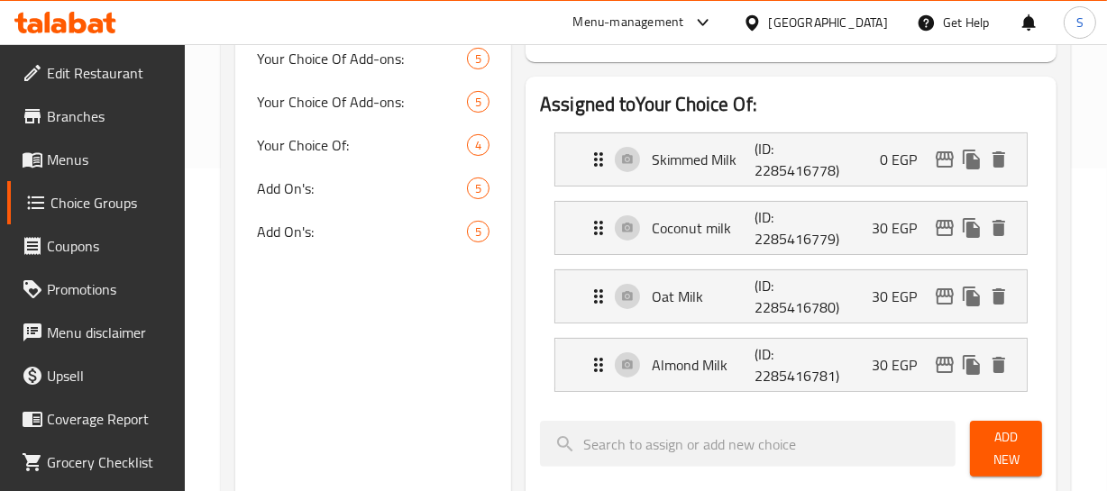
scroll to position [327, 0]
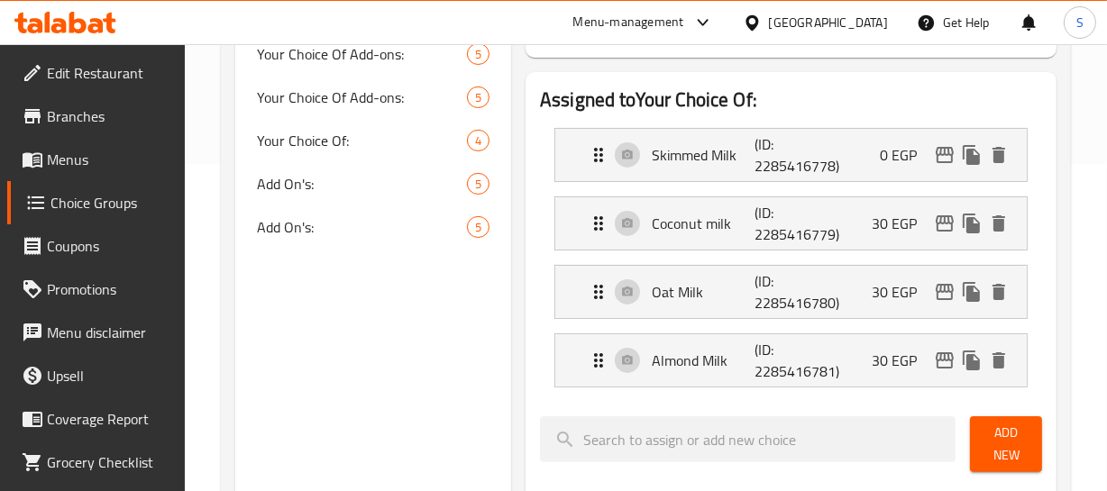
type input "0"
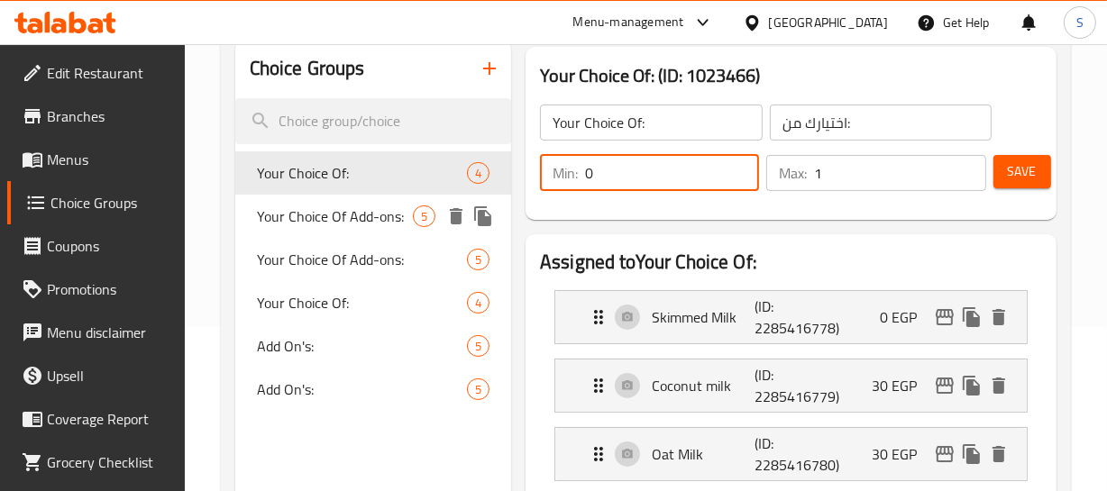
scroll to position [163, 0]
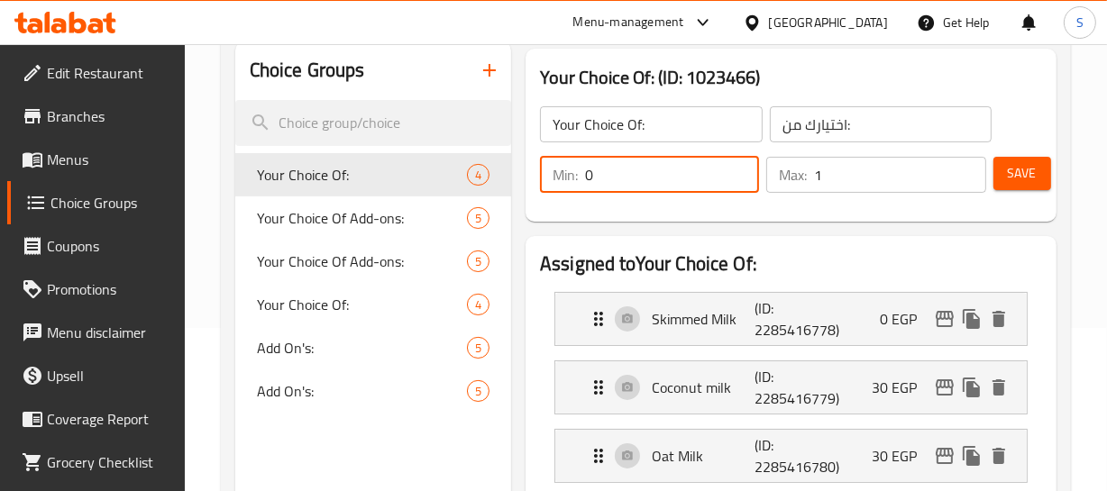
click at [490, 80] on icon "button" at bounding box center [490, 70] width 22 height 22
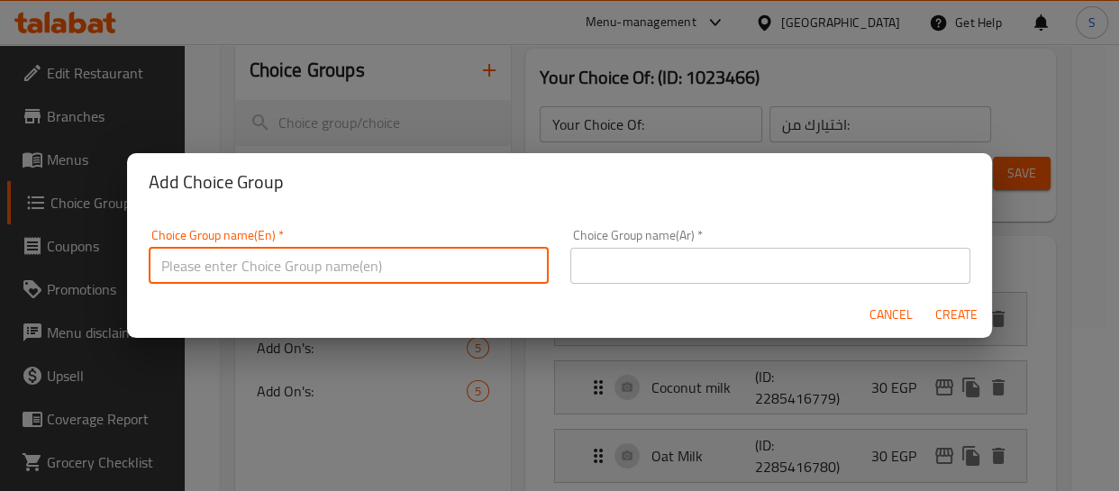
click at [306, 273] on input "text" at bounding box center [349, 266] width 400 height 36
click at [416, 282] on input "Your Choice Of:" at bounding box center [349, 266] width 400 height 36
type input "Your Choice Of:كم"
click at [577, 270] on input "text" at bounding box center [771, 266] width 400 height 36
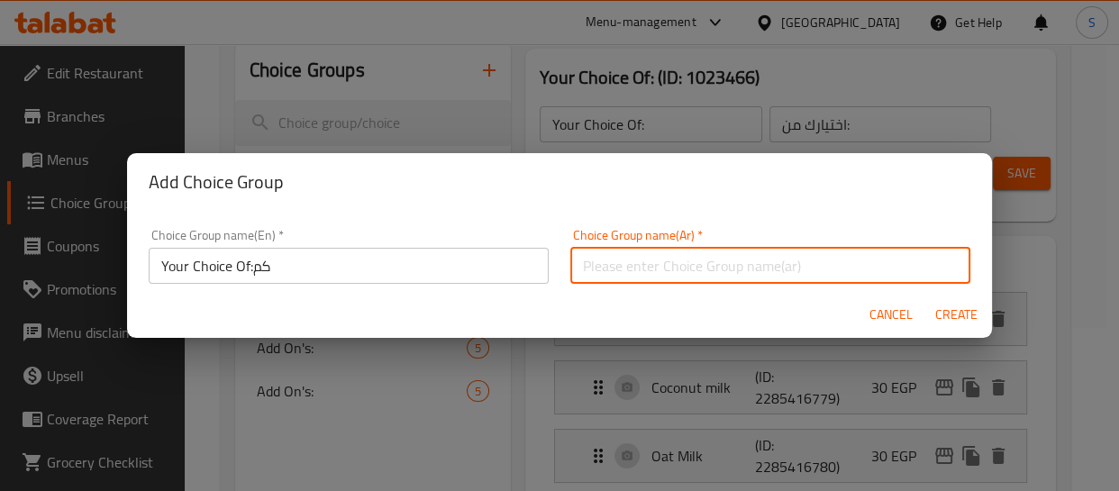
type input "إختيارك من:"
click at [960, 306] on span "Create" at bounding box center [956, 315] width 43 height 23
type input "Your Choice Of:كم"
type input "إختيارك من:"
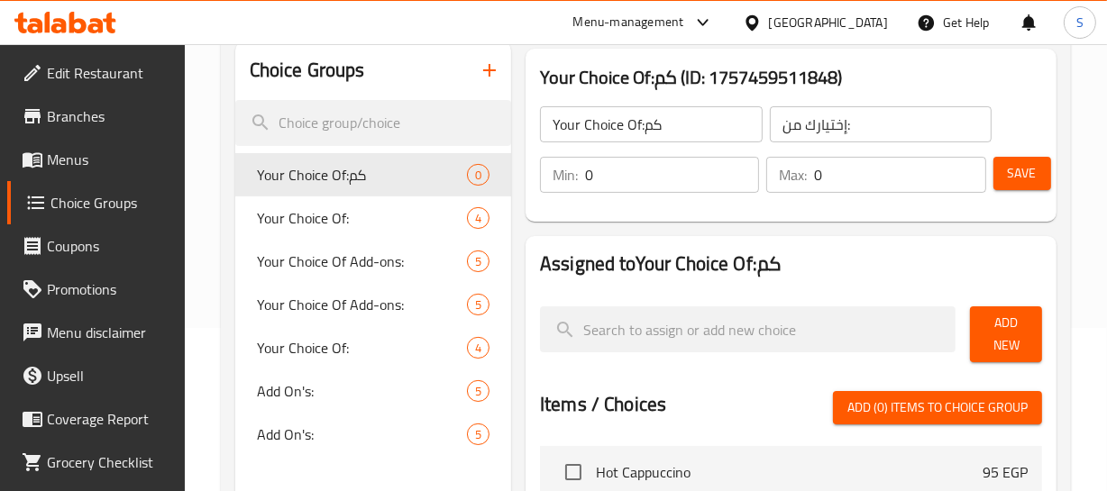
click at [822, 173] on input "0" at bounding box center [899, 175] width 171 height 36
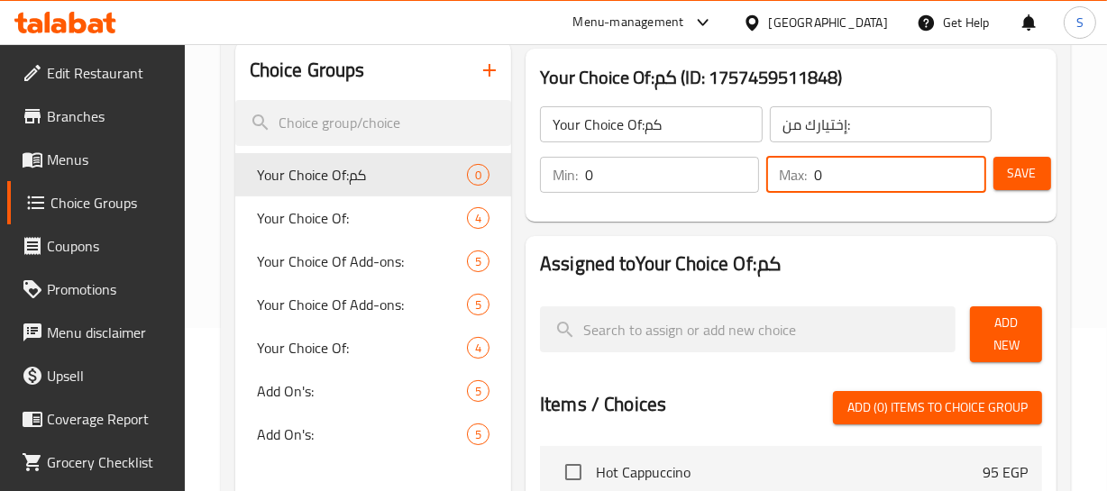
click at [822, 173] on input "0" at bounding box center [899, 175] width 171 height 36
click at [823, 173] on input "0" at bounding box center [899, 175] width 171 height 36
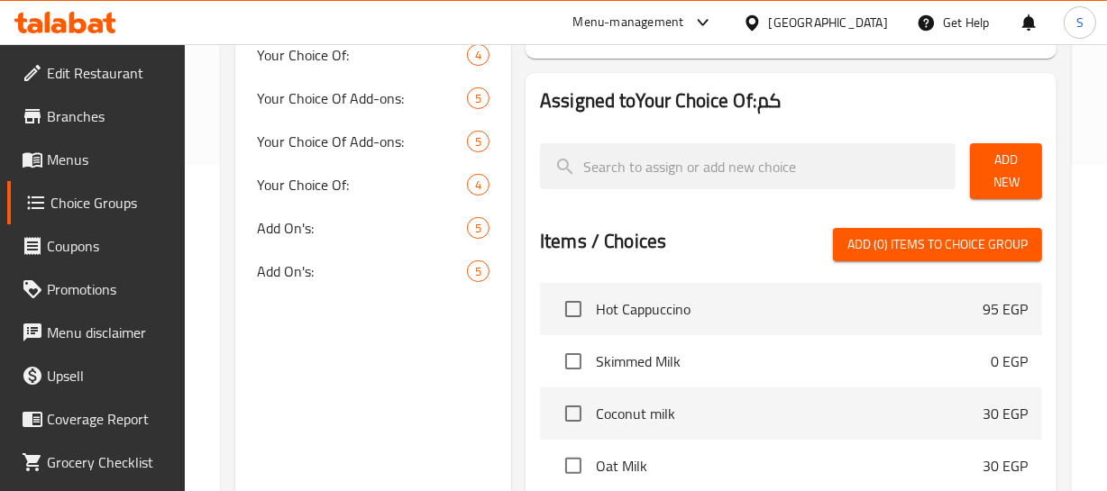
scroll to position [327, 0]
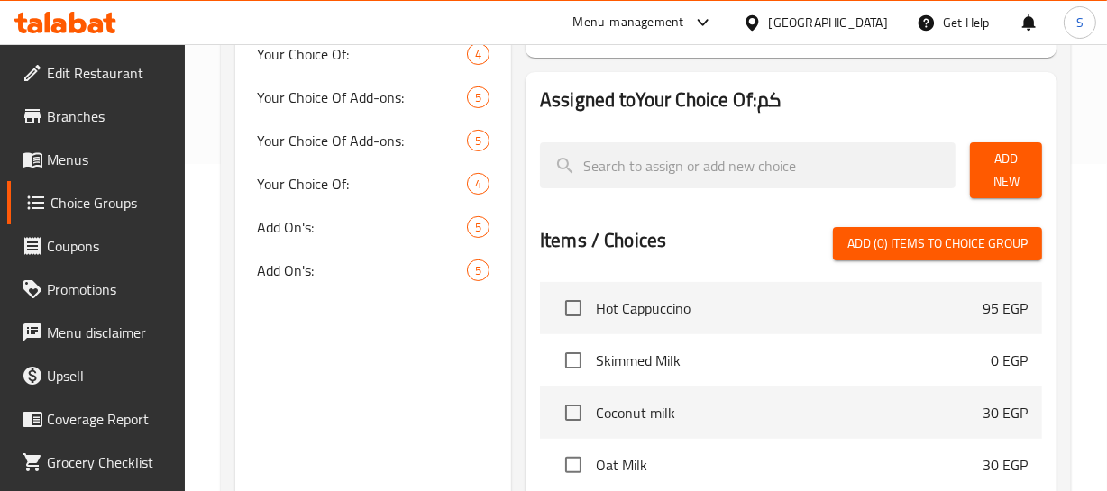
type input "1"
click at [1001, 155] on span "Add New" at bounding box center [1005, 170] width 42 height 45
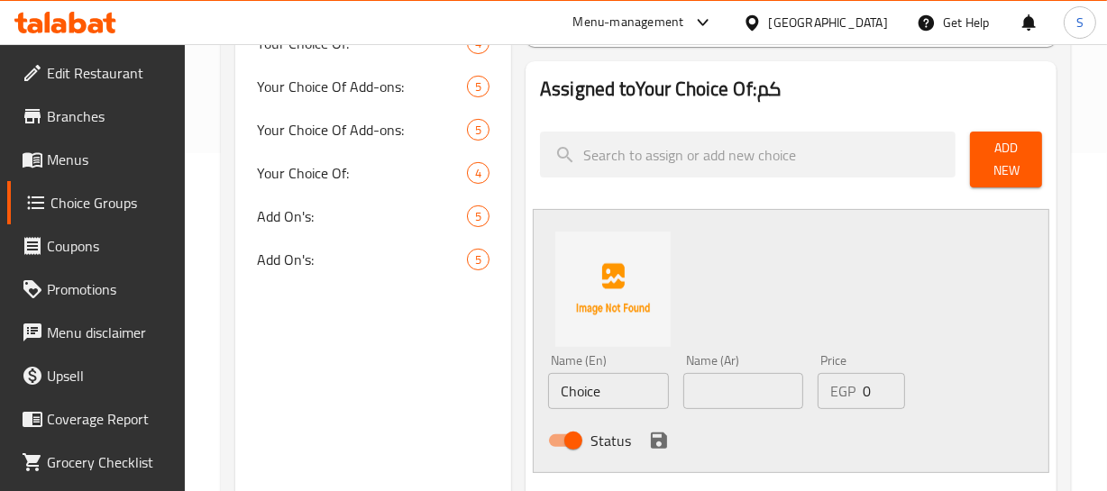
scroll to position [491, 0]
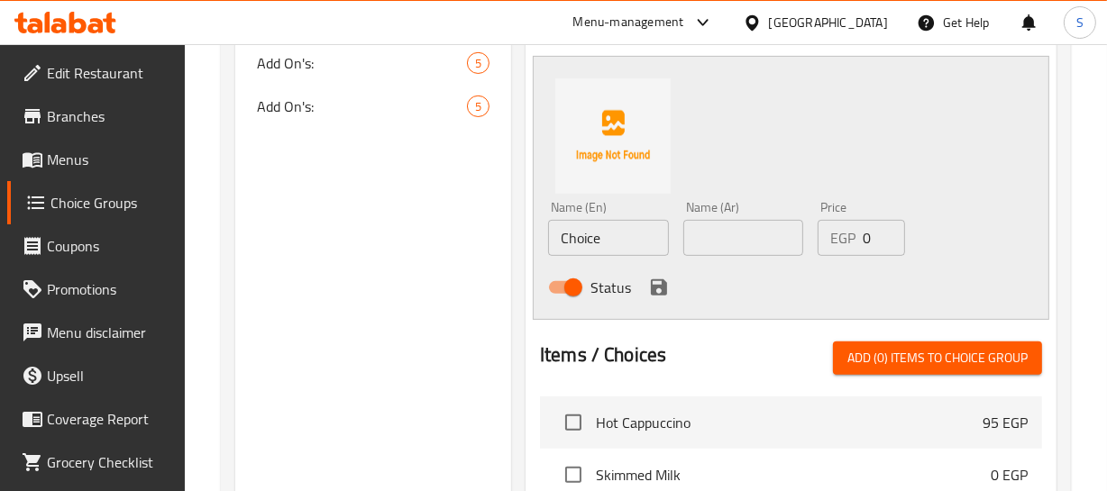
click at [622, 242] on input "Choice" at bounding box center [608, 238] width 121 height 36
paste input "Skimmed Milk"
click at [622, 242] on input "Skimmed Milk" at bounding box center [608, 238] width 121 height 36
type input "Skimmed Milk"
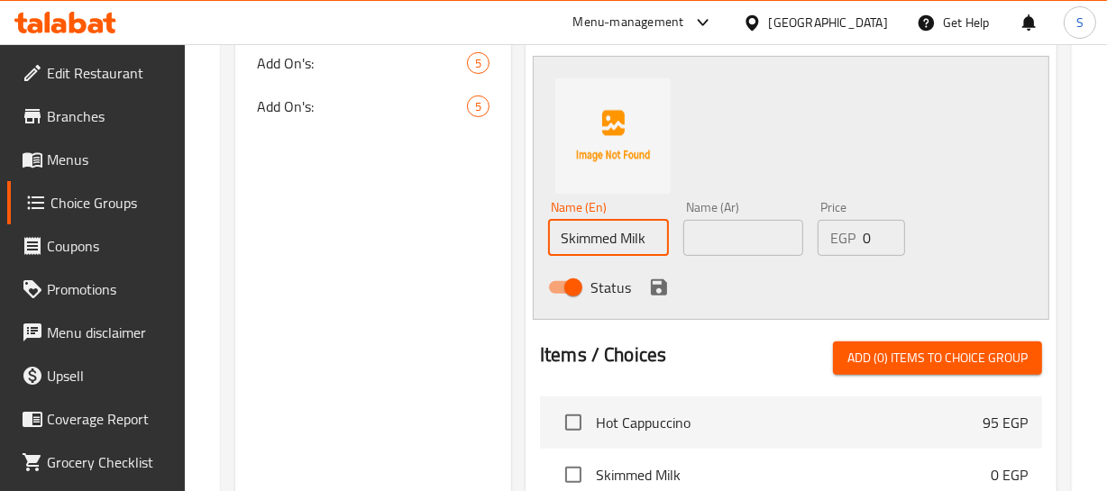
click at [749, 239] on input "text" at bounding box center [743, 238] width 121 height 36
paste input "حليب خالي الدسم"
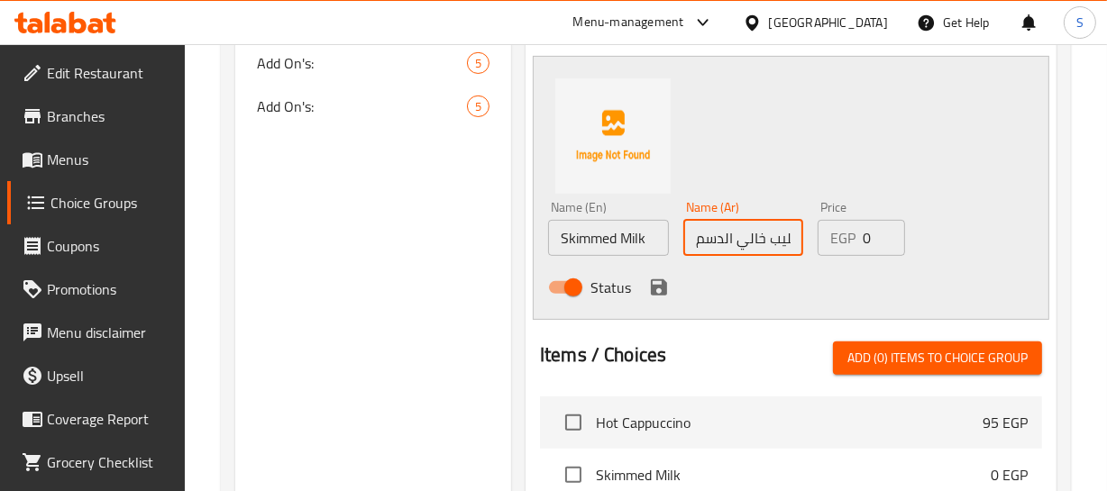
scroll to position [0, 7]
type input "حليب خالي الدسم"
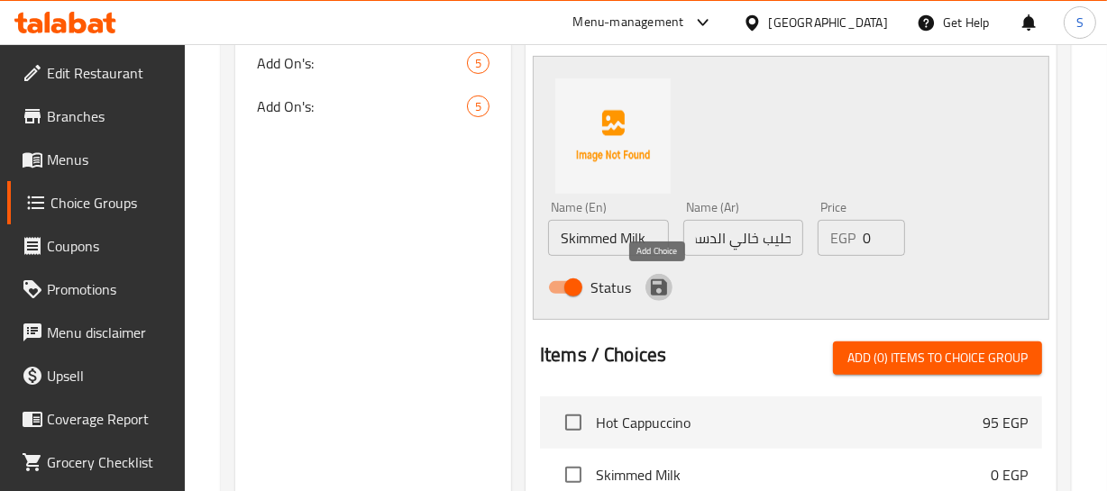
scroll to position [0, 0]
click at [662, 287] on icon "save" at bounding box center [659, 287] width 16 height 16
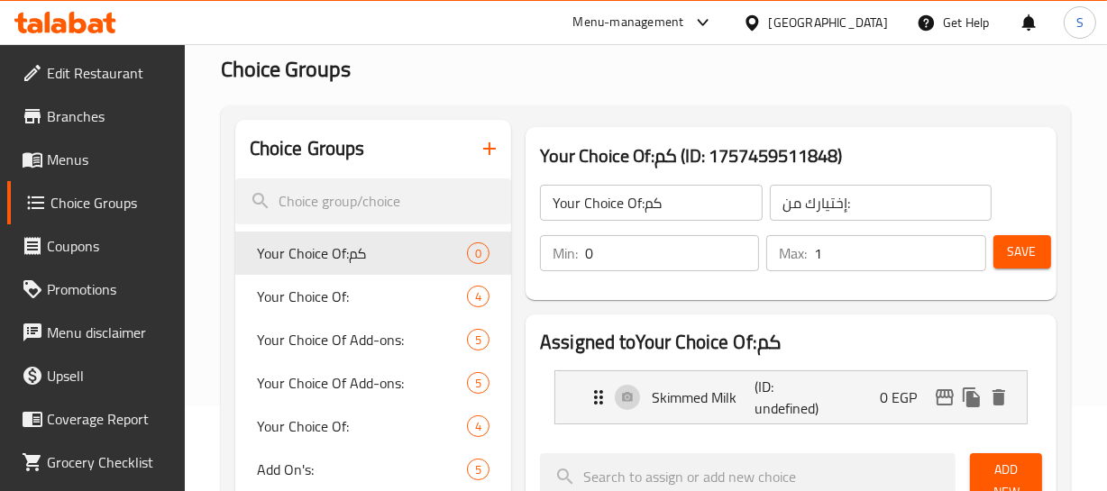
scroll to position [81, 0]
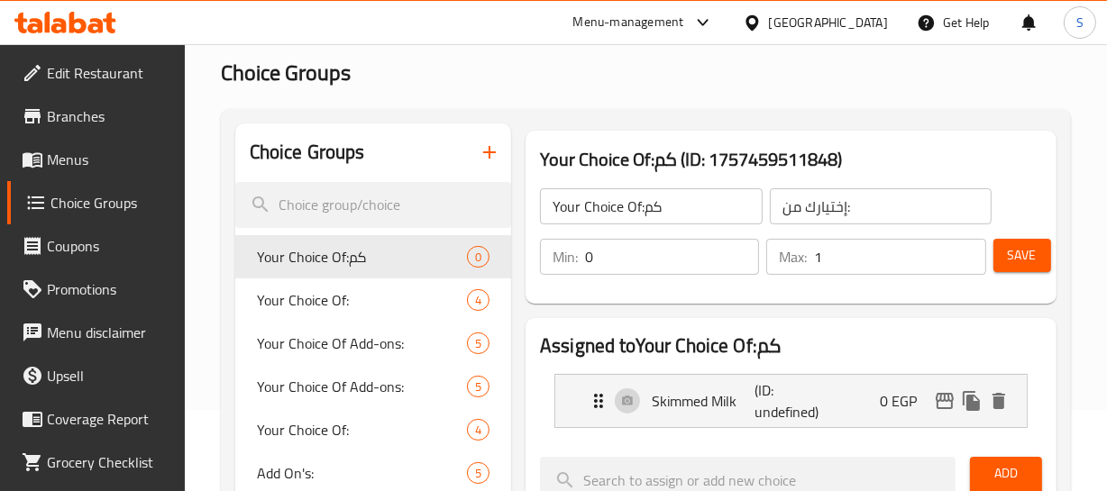
click at [1026, 252] on span "Save" at bounding box center [1022, 255] width 29 height 23
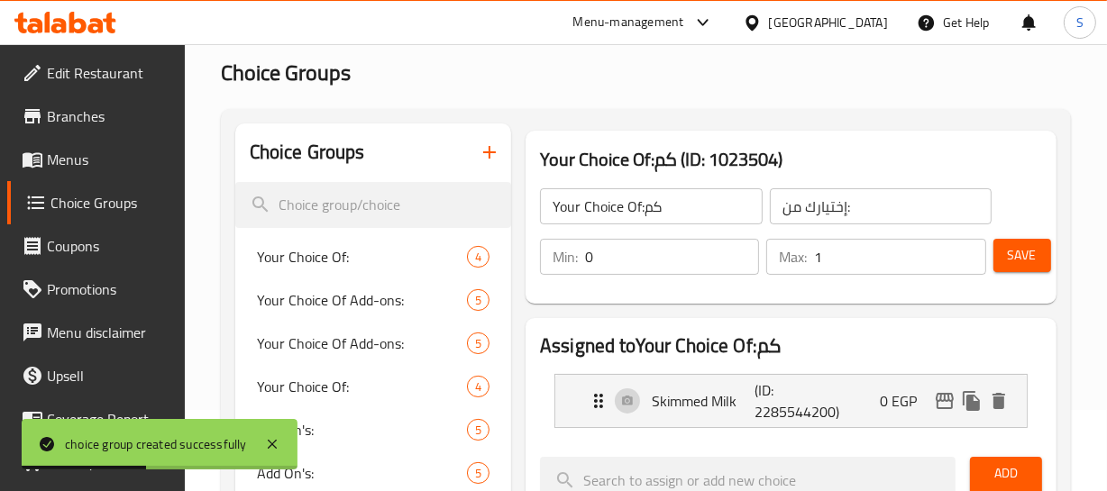
click at [655, 210] on input "Your Choice Of:كم" at bounding box center [651, 206] width 223 height 36
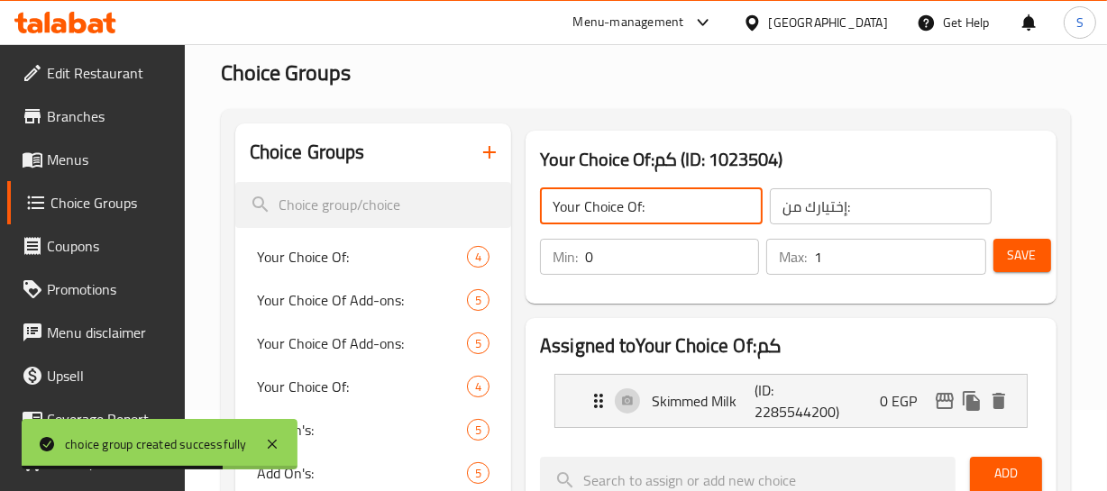
type input "Your Choice Of:"
click at [1037, 244] on button "Save" at bounding box center [1022, 255] width 58 height 33
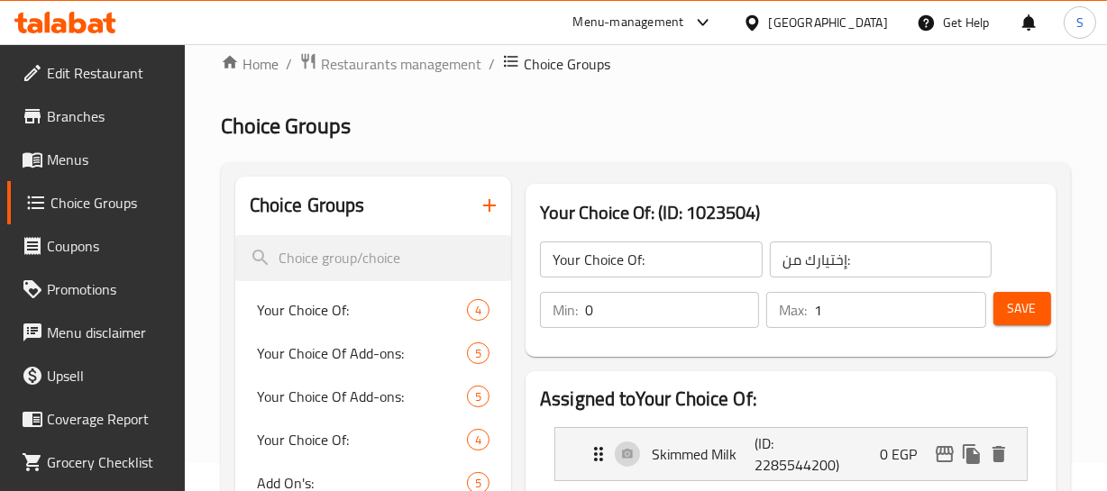
scroll to position [0, 0]
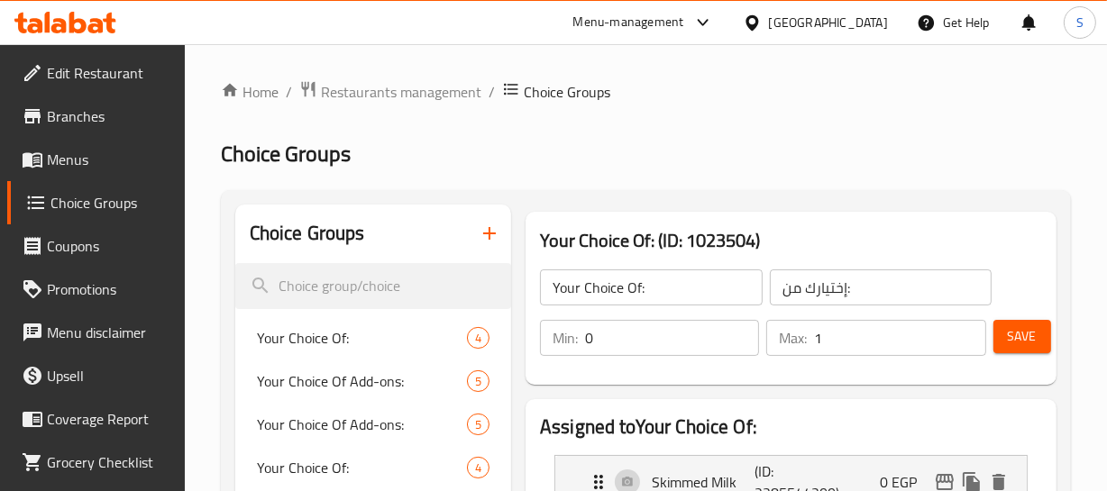
click at [882, 16] on div "[GEOGRAPHIC_DATA]" at bounding box center [828, 23] width 119 height 20
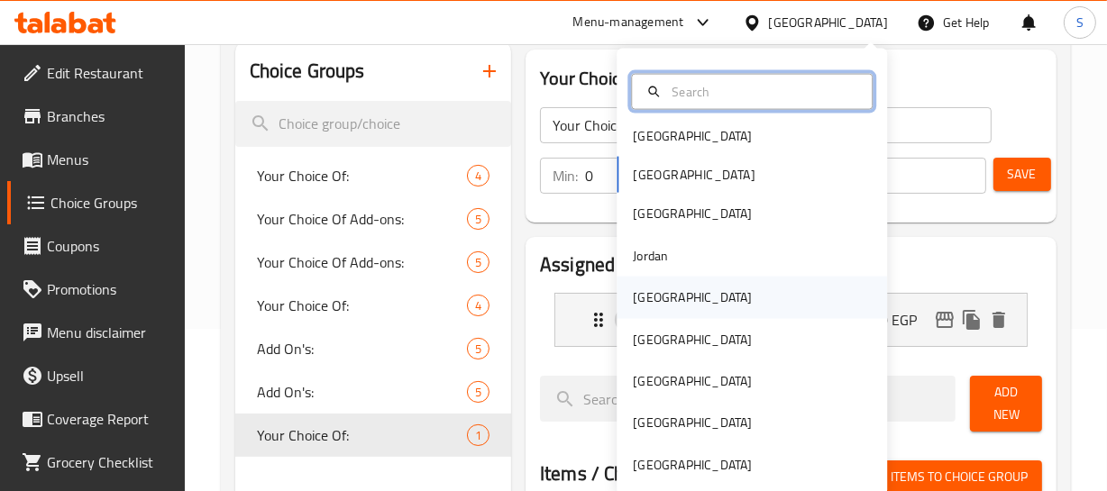
scroll to position [163, 0]
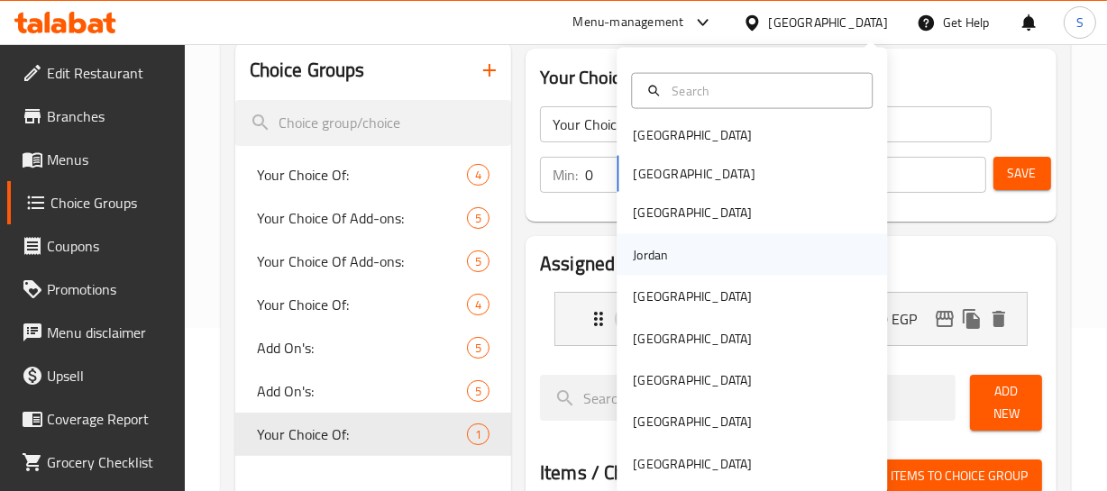
click at [687, 255] on div "Jordan" at bounding box center [752, 253] width 270 height 41
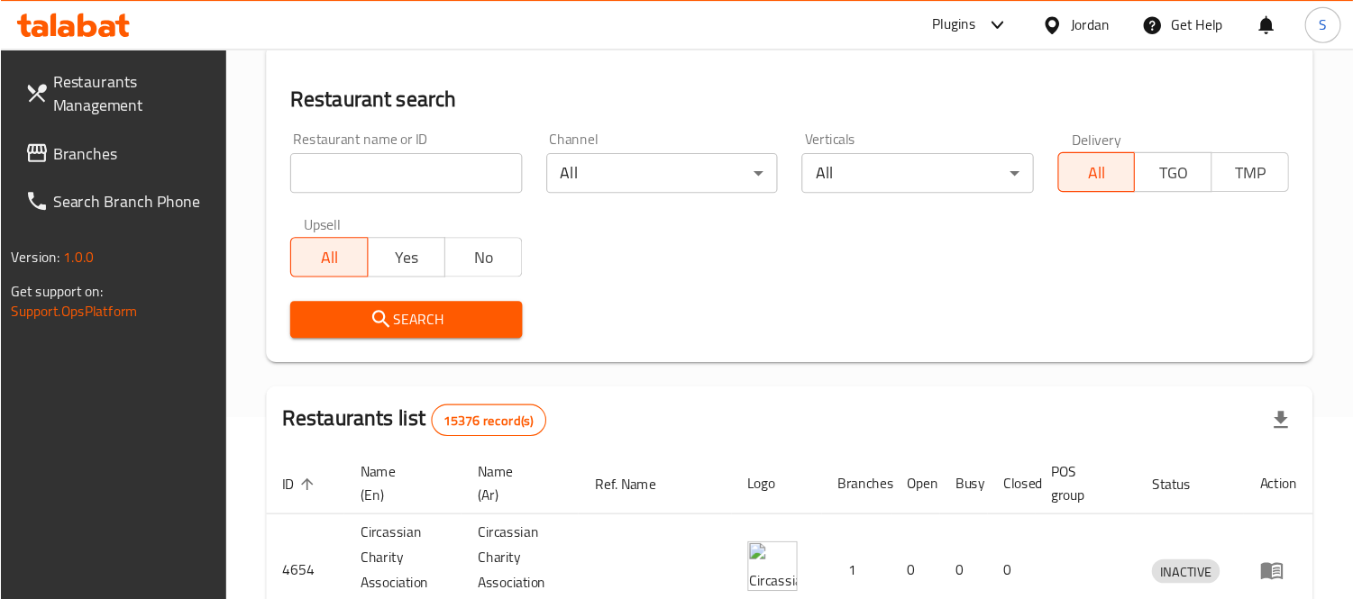
scroll to position [164, 0]
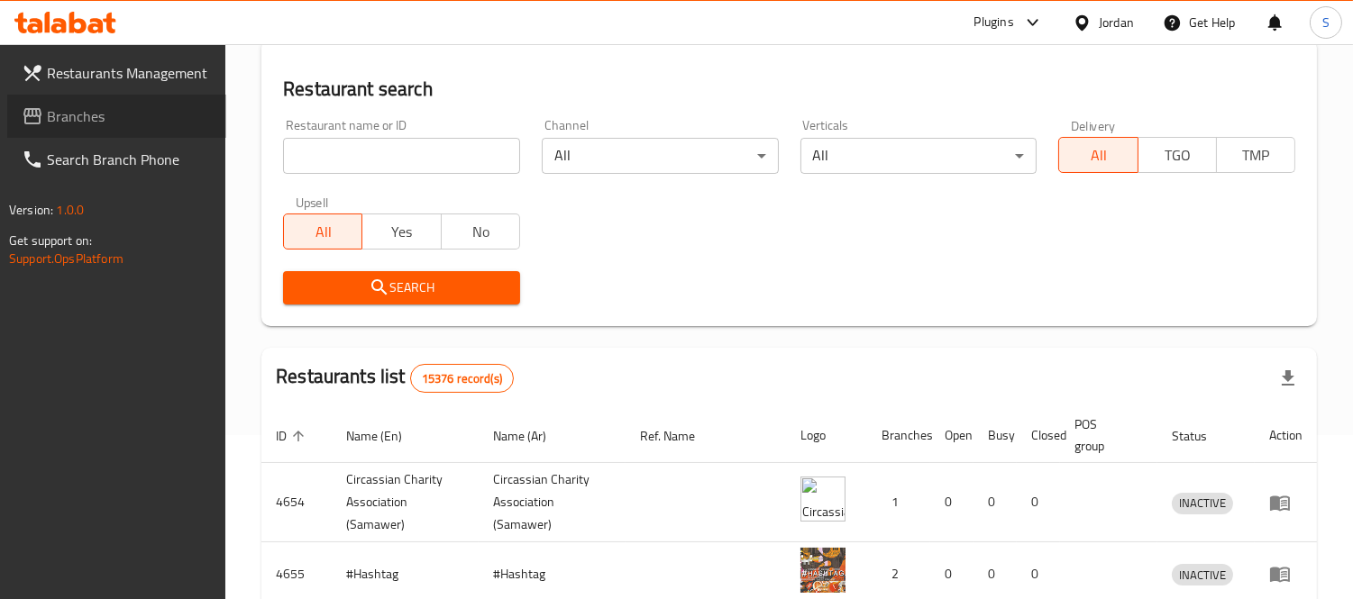
click at [61, 117] on span "Branches" at bounding box center [129, 116] width 165 height 22
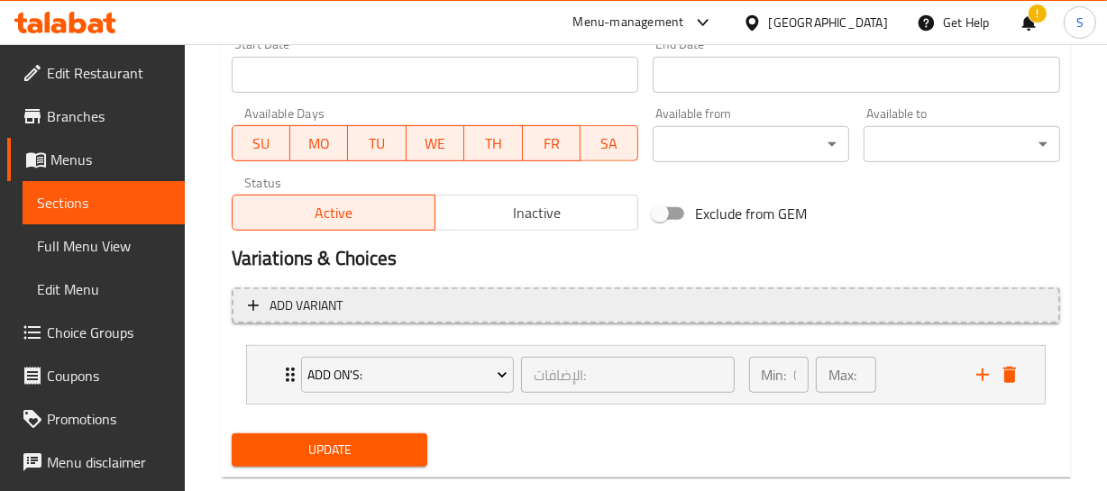
scroll to position [811, 0]
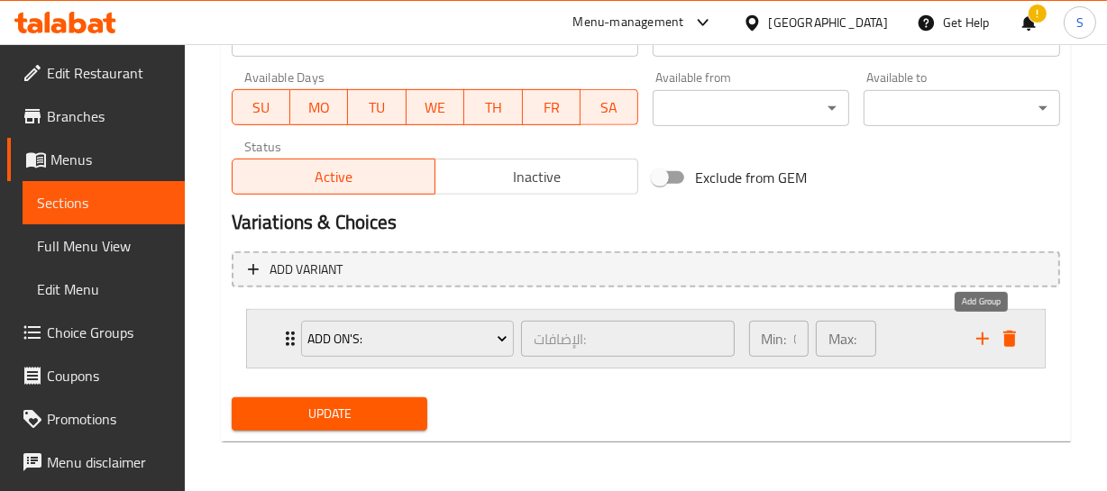
click at [982, 334] on icon "add" at bounding box center [982, 339] width 13 height 13
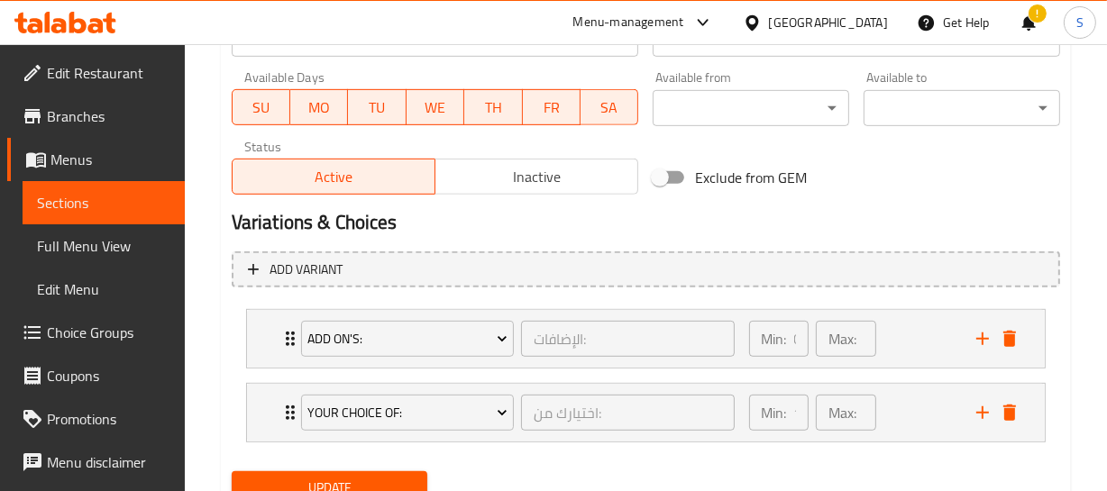
scroll to position [815, 0]
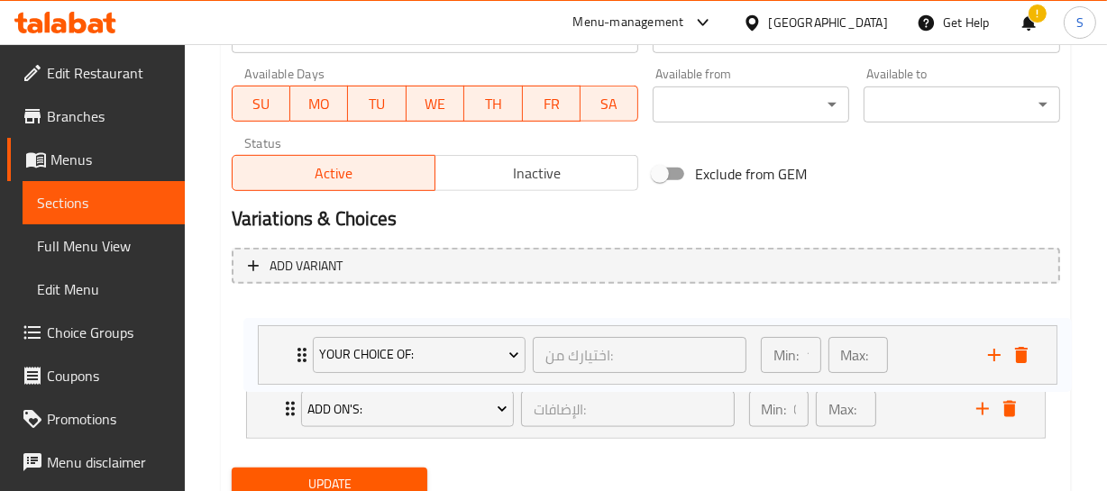
drag, startPoint x: 268, startPoint y: 405, endPoint x: 285, endPoint y: 334, distance: 73.2
click at [281, 343] on div "Add On's: الإضافات: ​ Min: 0 ​ Max: 0 ​ Extra Caramel Syrup (ID: 2285455271) 20…" at bounding box center [646, 372] width 828 height 148
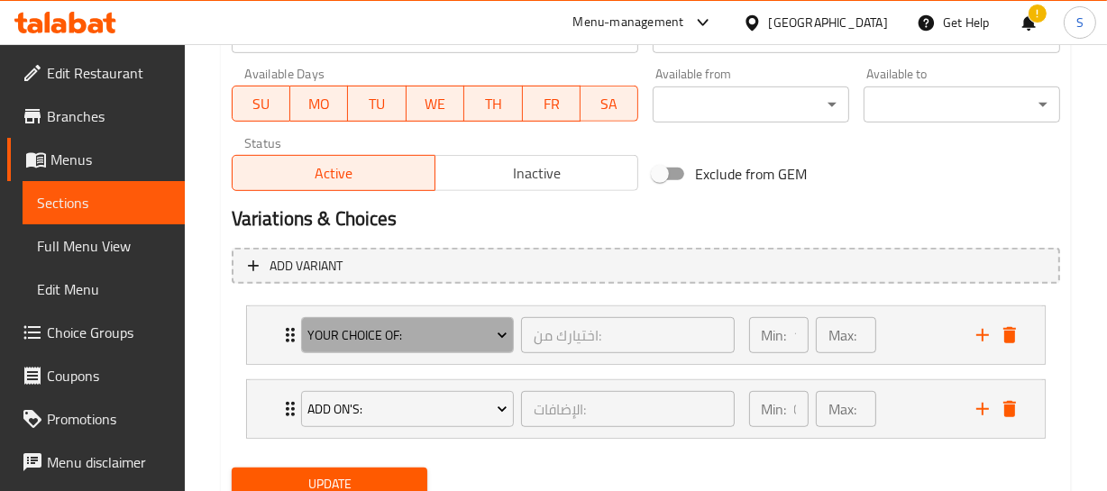
click at [370, 328] on span "Your Choice Of:" at bounding box center [407, 335] width 200 height 23
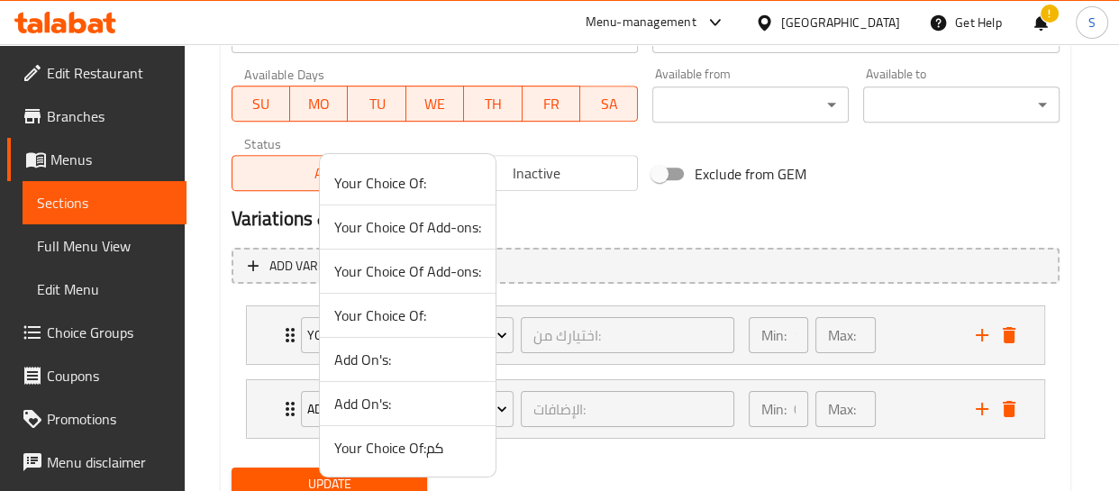
click at [398, 439] on span "Your Choice Of:كم" at bounding box center [407, 448] width 147 height 22
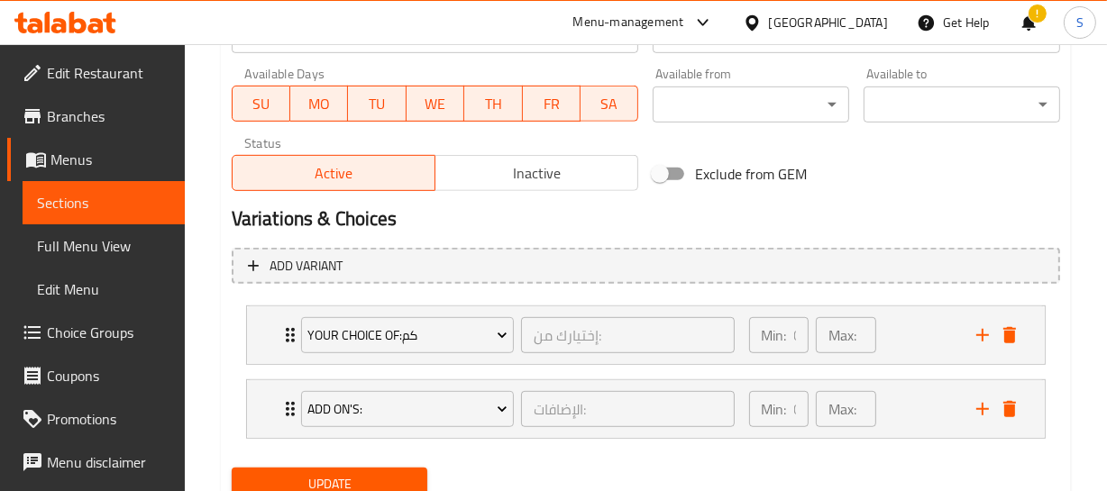
click at [350, 482] on span "Update" at bounding box center [330, 484] width 168 height 23
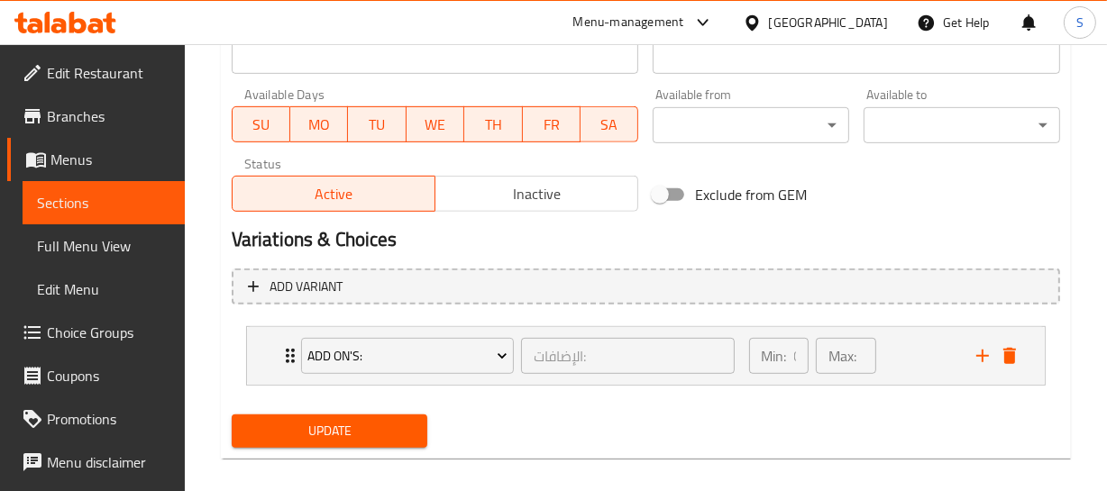
scroll to position [811, 0]
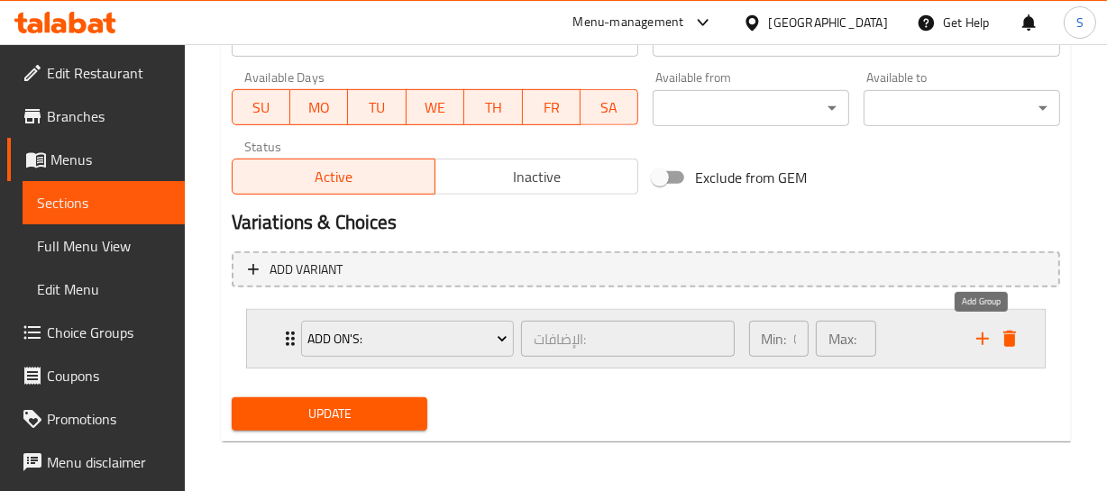
drag, startPoint x: 981, startPoint y: 334, endPoint x: 948, endPoint y: 334, distance: 32.4
click at [981, 334] on icon "add" at bounding box center [983, 339] width 22 height 22
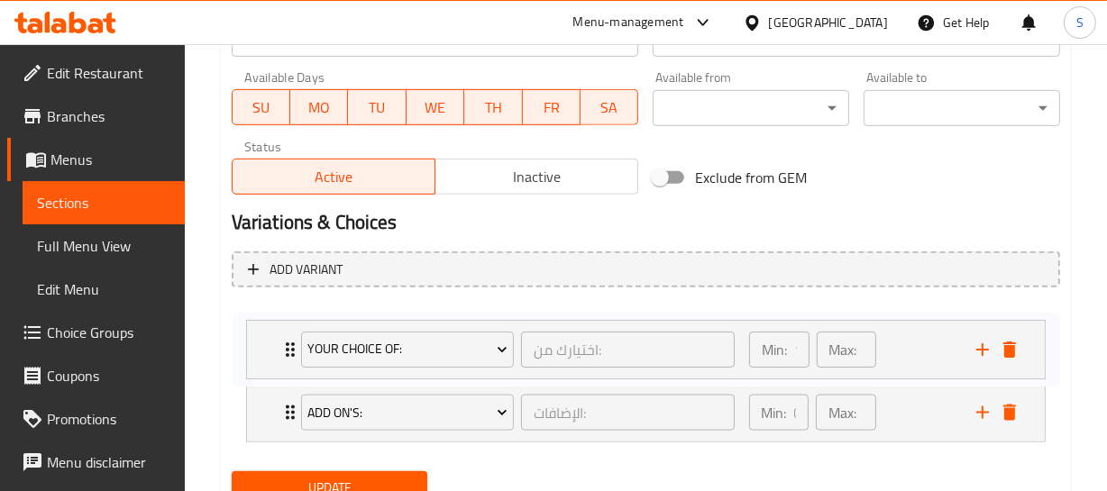
scroll to position [814, 0]
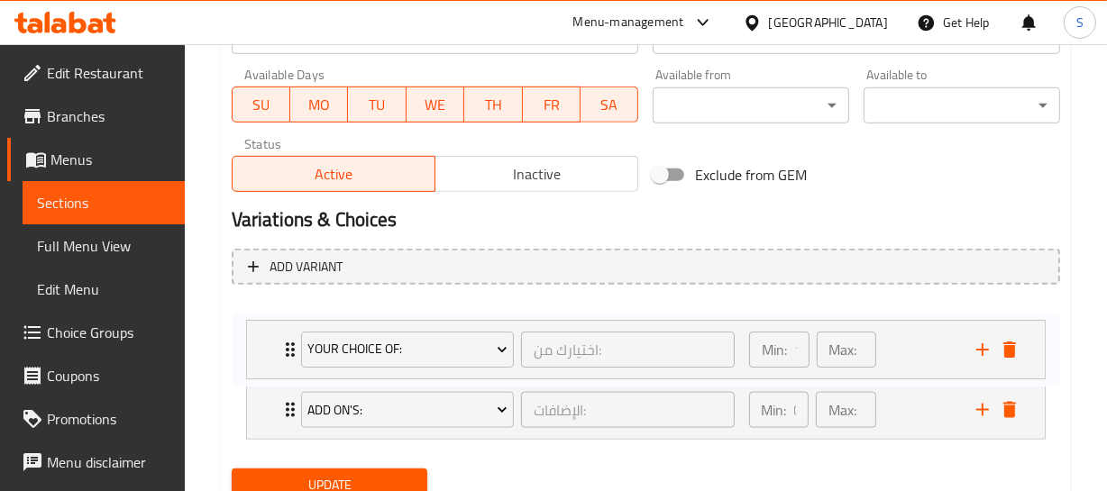
drag, startPoint x: 286, startPoint y: 412, endPoint x: 285, endPoint y: 328, distance: 83.8
click at [285, 334] on div "Add On's: الإضافات: ​ Min: 0 ​ Max: 0 ​ Extra Caramel Syrup (ID: 2285455271) 20…" at bounding box center [646, 373] width 828 height 148
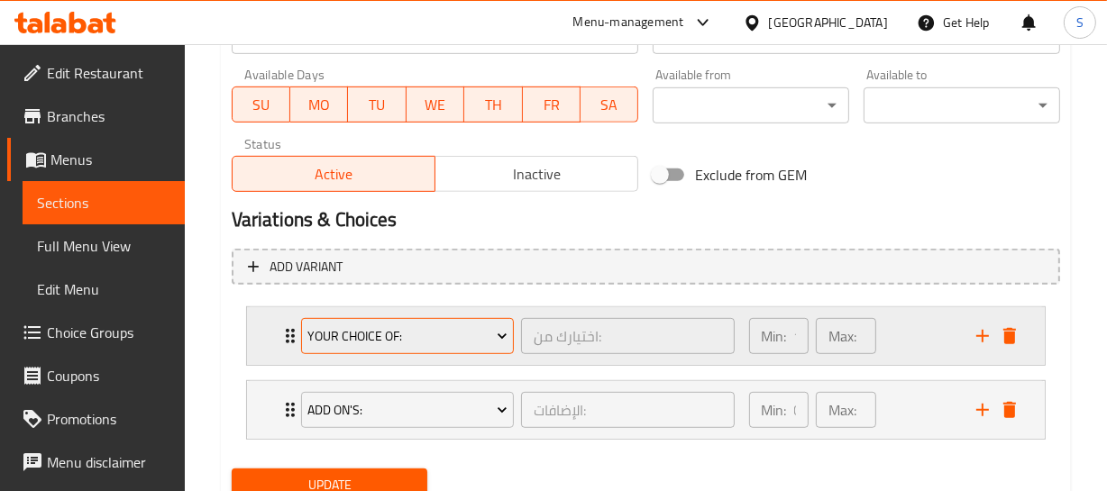
click at [466, 331] on span "Your Choice Of:" at bounding box center [407, 336] width 200 height 23
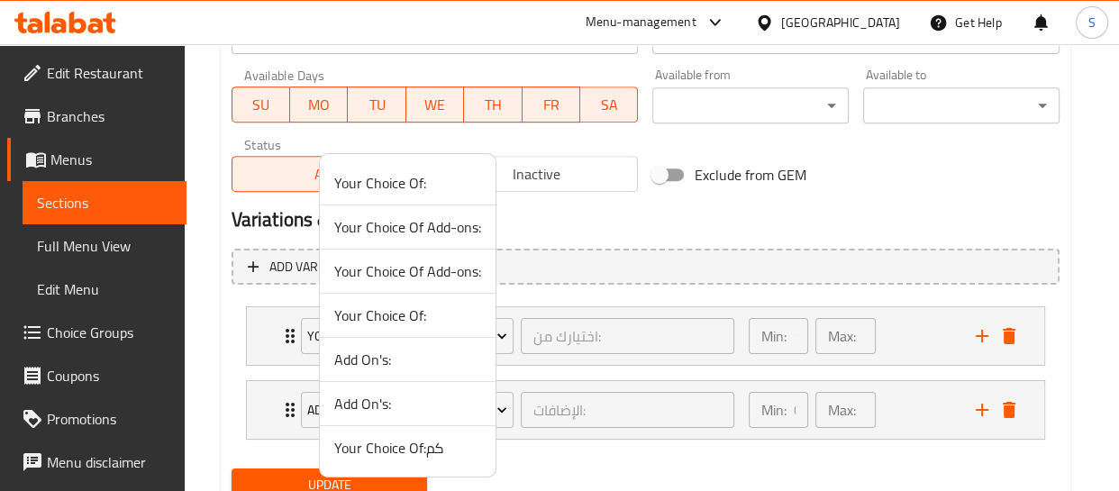
click at [413, 446] on span "Your Choice Of:كم" at bounding box center [407, 448] width 147 height 22
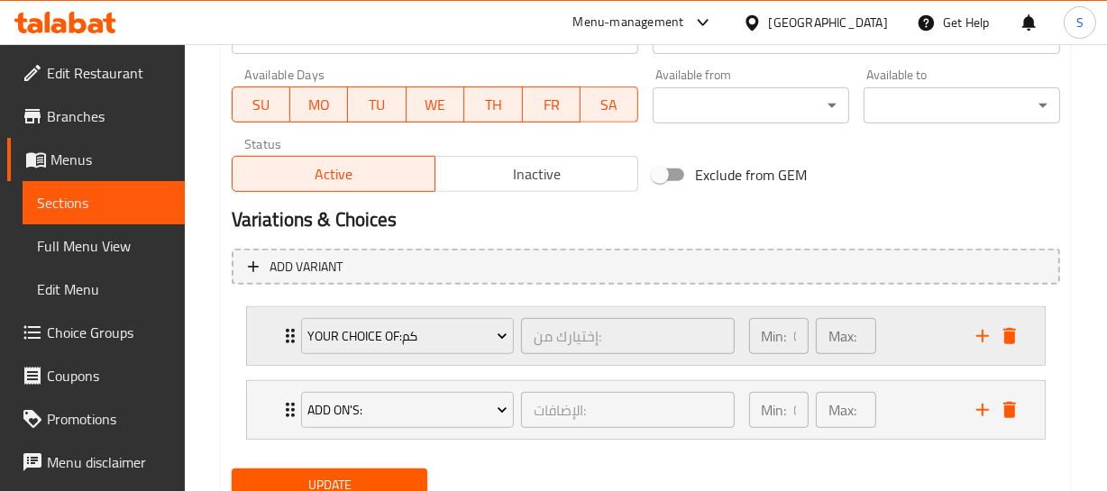
click at [292, 352] on div "Your Choice Of:كم إختيارك من: ​" at bounding box center [517, 336] width 455 height 58
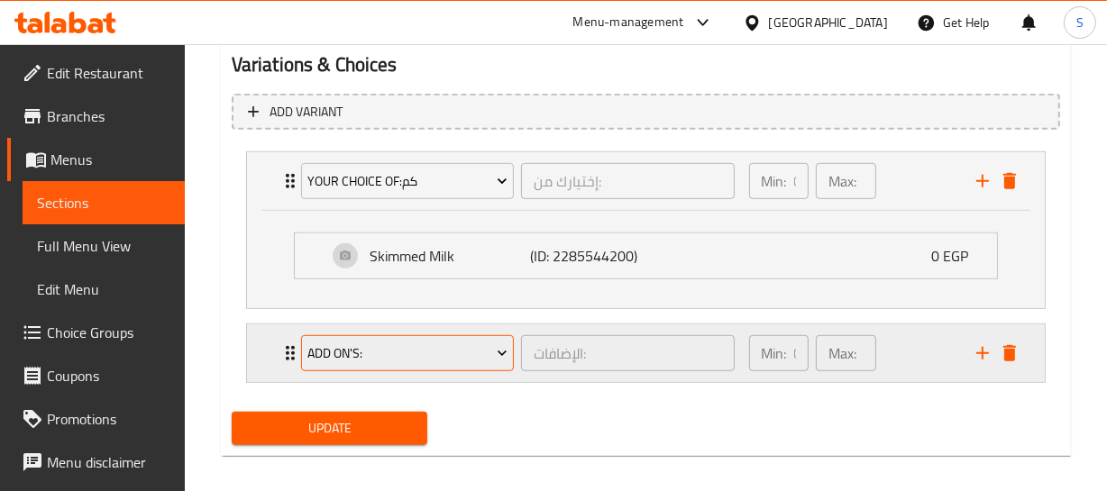
scroll to position [978, 0]
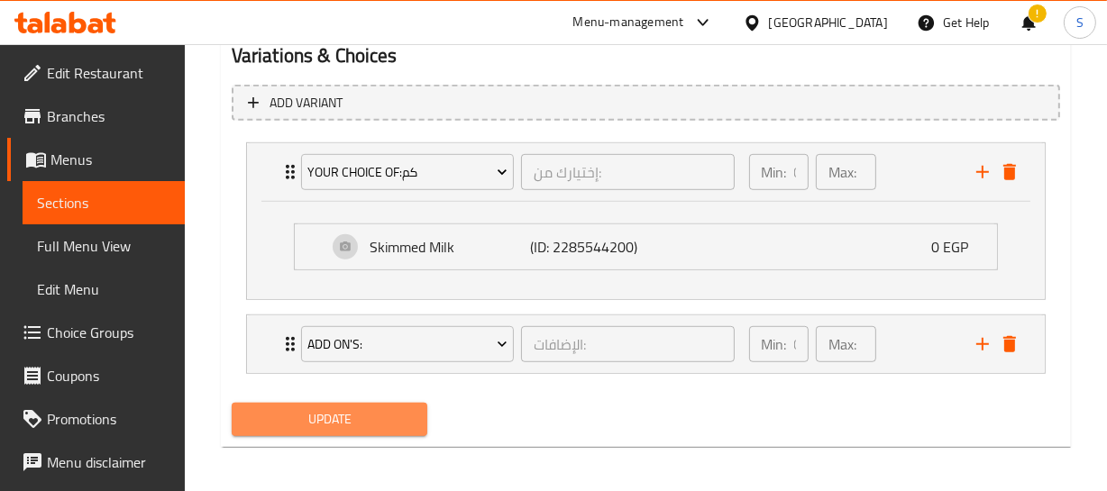
click at [372, 422] on span "Update" at bounding box center [330, 419] width 168 height 23
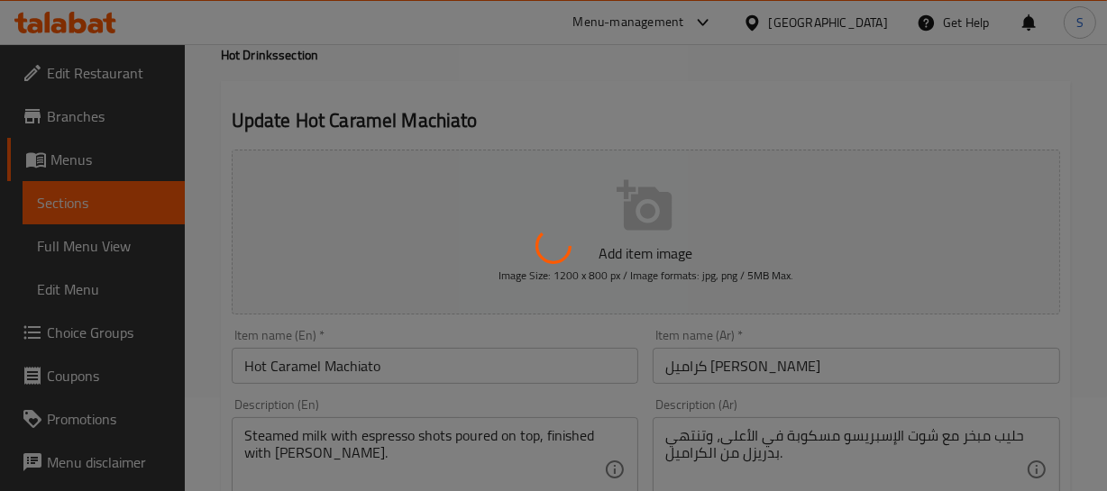
scroll to position [245, 0]
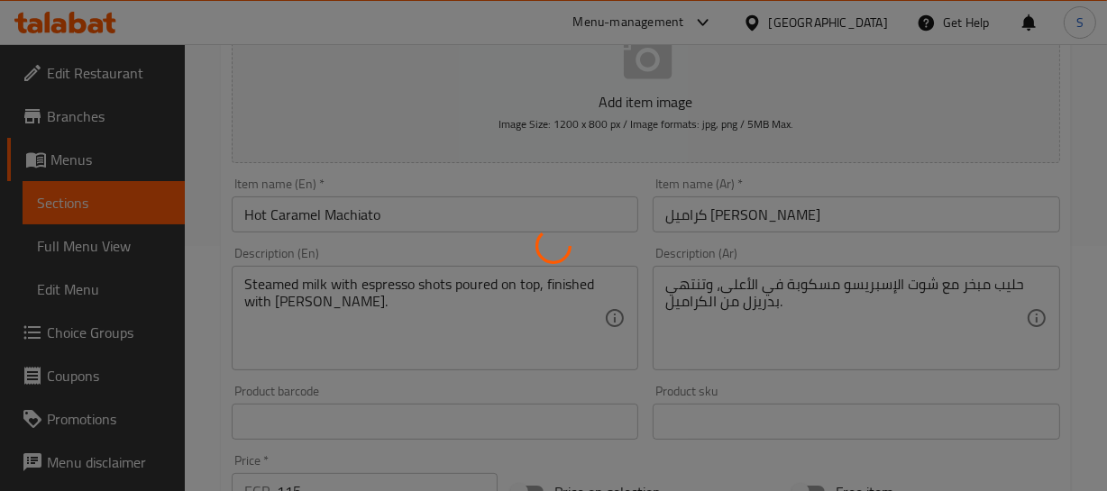
type input "إختيارك من:"
type input "1"
type input "الإضافات:"
type input "0"
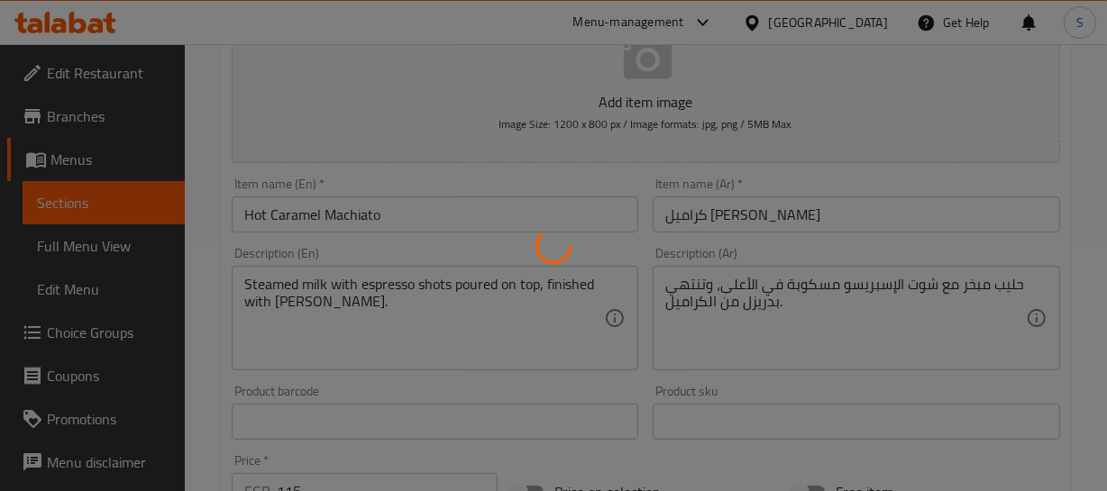
type input "0"
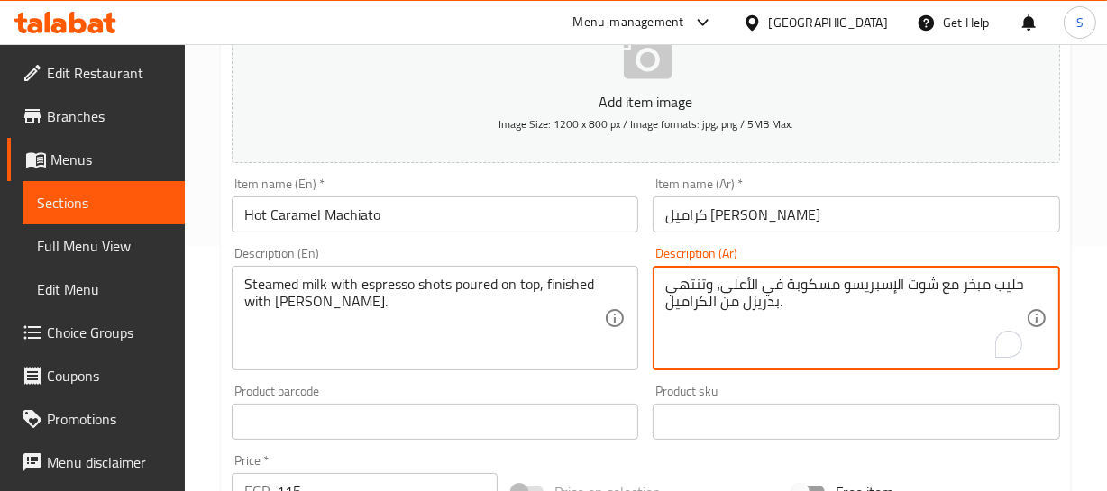
click at [767, 305] on textarea "حليب مبخر مع شوت الإسبريسو مسكوبة في الأعلى، وتنتهي بدريزل من الكراميل." at bounding box center [845, 319] width 361 height 86
drag, startPoint x: 769, startPoint y: 303, endPoint x: 725, endPoint y: 306, distance: 44.2
click at [720, 306] on textarea "حليب مبخر مع شوت الإسبريسو مسكوبة في الأعلى، وتنتهي رزاز من الكراميل." at bounding box center [845, 319] width 361 height 86
click at [725, 306] on textarea "حليب مبخر مع شوت الإسبريسو مسكوبة في الأعلى، وتنتهي رزاز من الكراميل." at bounding box center [845, 319] width 361 height 86
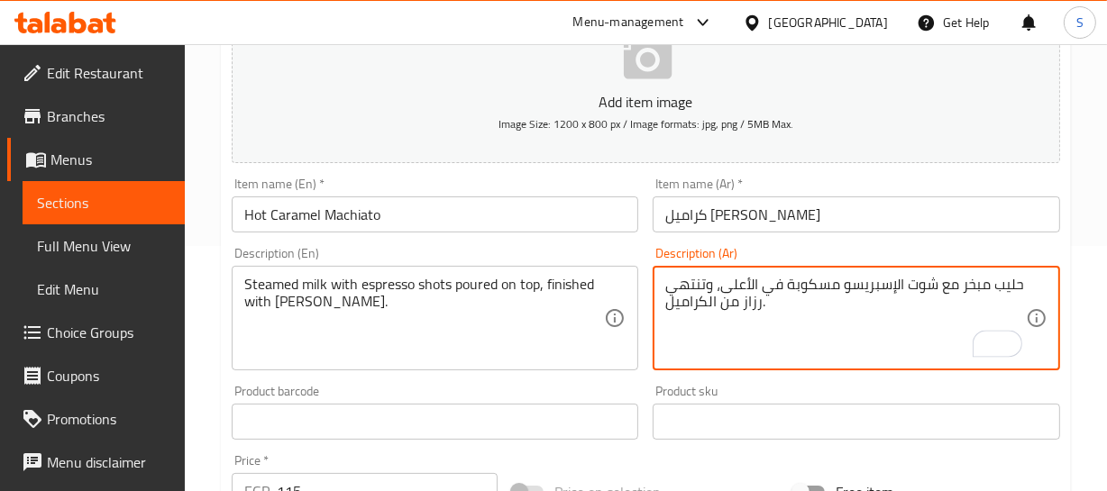
click at [725, 306] on textarea "حليب مبخر مع شوت الإسبريسو مسكوبة في الأعلى، وتنتهي رزاز من الكراميل." at bounding box center [845, 319] width 361 height 86
click at [754, 312] on textarea "حليب مبخر مع شوت الإسبريسو مسكوبة في الأعلى، وتنتهي رزاز من الكراميل." at bounding box center [845, 319] width 361 height 86
drag, startPoint x: 777, startPoint y: 310, endPoint x: 756, endPoint y: 294, distance: 26.3
click at [756, 294] on textarea "حليب مبخر مع شوت الإسبريسو مسكوبة في الأعلى، وتنتهي رزاز من الكراميل." at bounding box center [845, 319] width 361 height 86
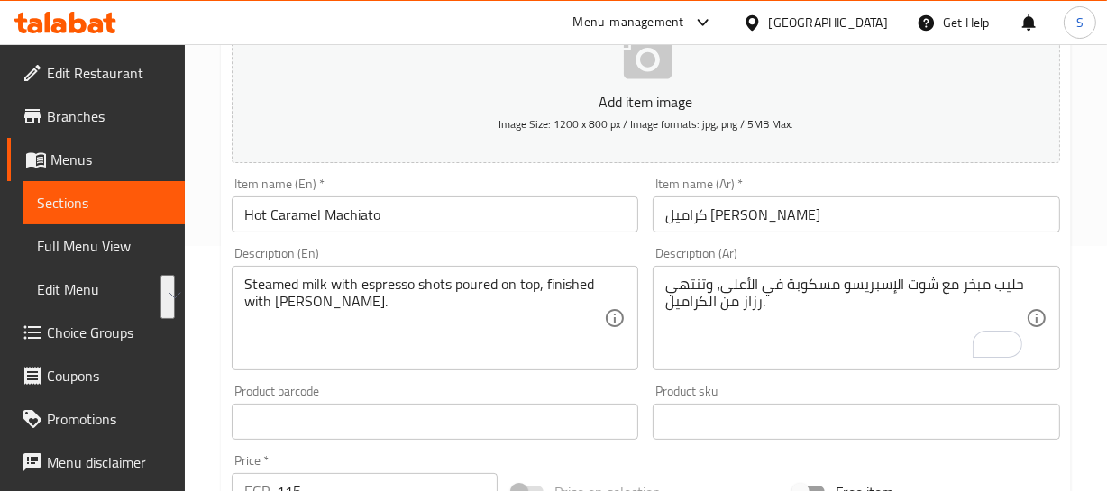
click at [810, 218] on input "كراميل ماكياتو ساخن" at bounding box center [856, 214] width 407 height 36
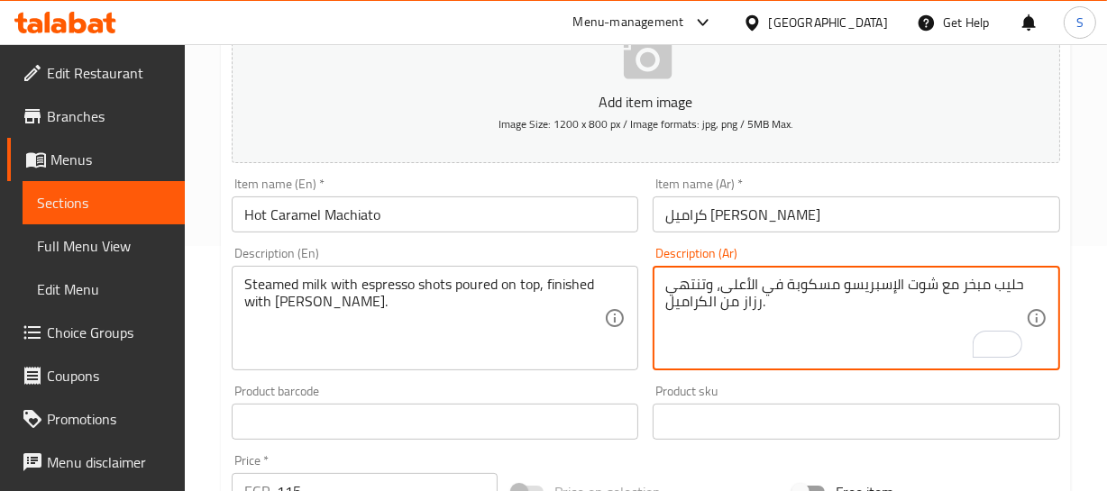
click at [731, 317] on textarea "حليب مبخر مع شوت الإسبريسو مسكوبة في الأعلى، وتنتهي رزاز من الكراميل." at bounding box center [845, 319] width 361 height 86
type textarea "حليب مبخر مع شوت الإسبريسو مسكوبة في الأعلى، وتنتهي رزاز الكراميل."
click at [701, 242] on div "Description (Ar) حليب مبخر مع شوت الإسبريسو مسكوبة في الأعلى، وتنتهي رزاز الكرا…" at bounding box center [856, 309] width 422 height 138
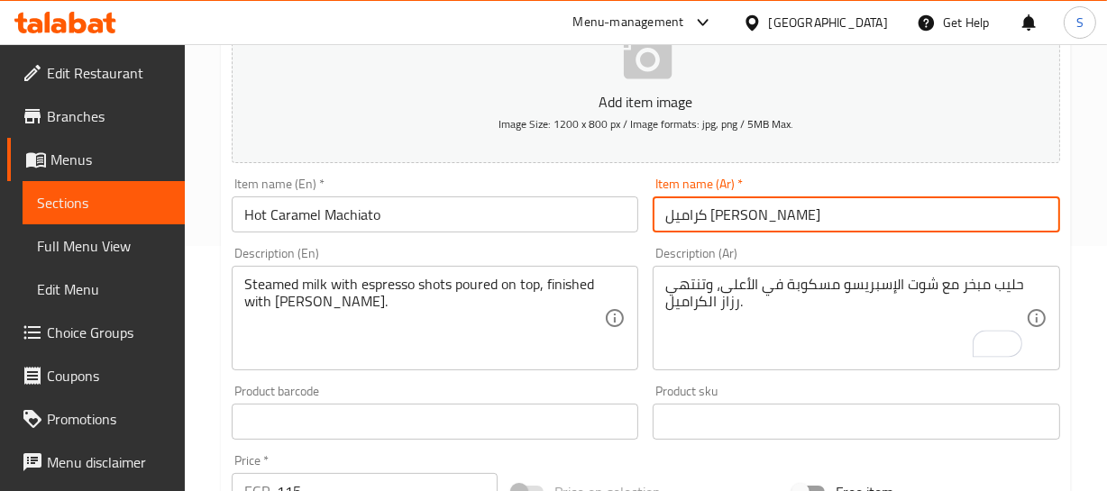
click at [706, 214] on input "كراميل ماكياتو ساخن" at bounding box center [856, 214] width 407 height 36
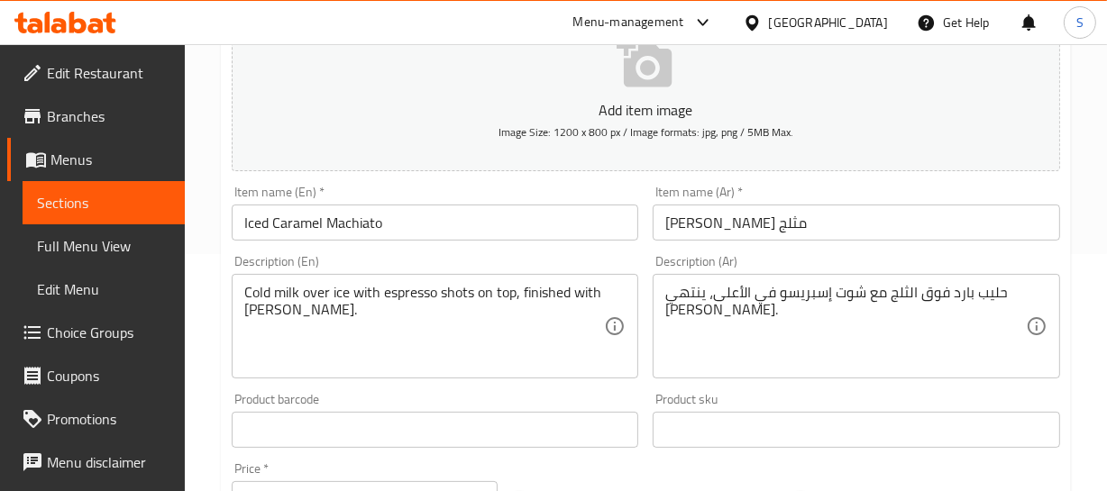
scroll to position [245, 0]
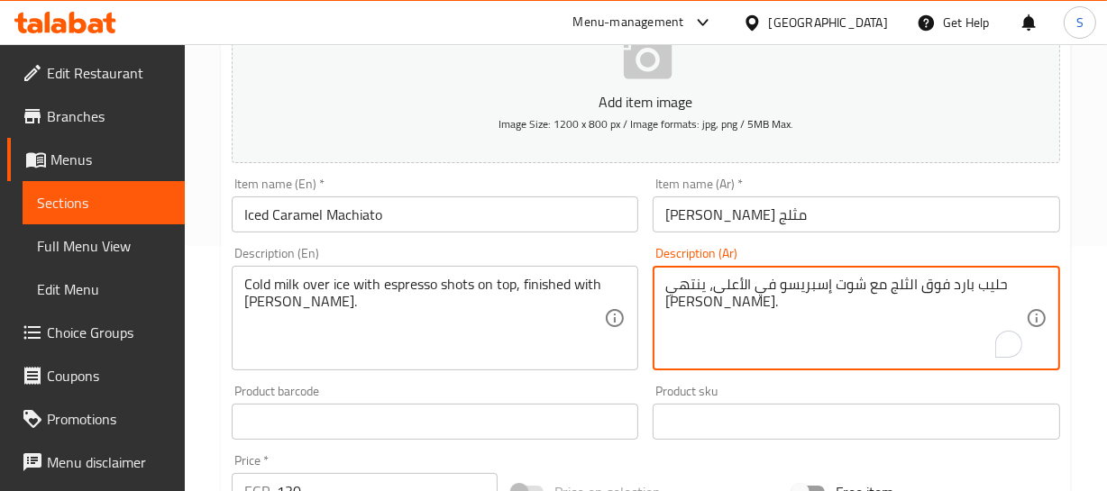
click at [730, 306] on textarea "حليب بارد فوق الثلج مع شوت إسبريسو في الأعلى، ينتهي [PERSON_NAME]." at bounding box center [845, 319] width 361 height 86
type textarea "حليب بارد فوق الثلج مع شوت إسبريسو في الأعلى، ينتهي برزاز كراميل."
click at [749, 212] on input "[PERSON_NAME] مثلج" at bounding box center [856, 214] width 407 height 36
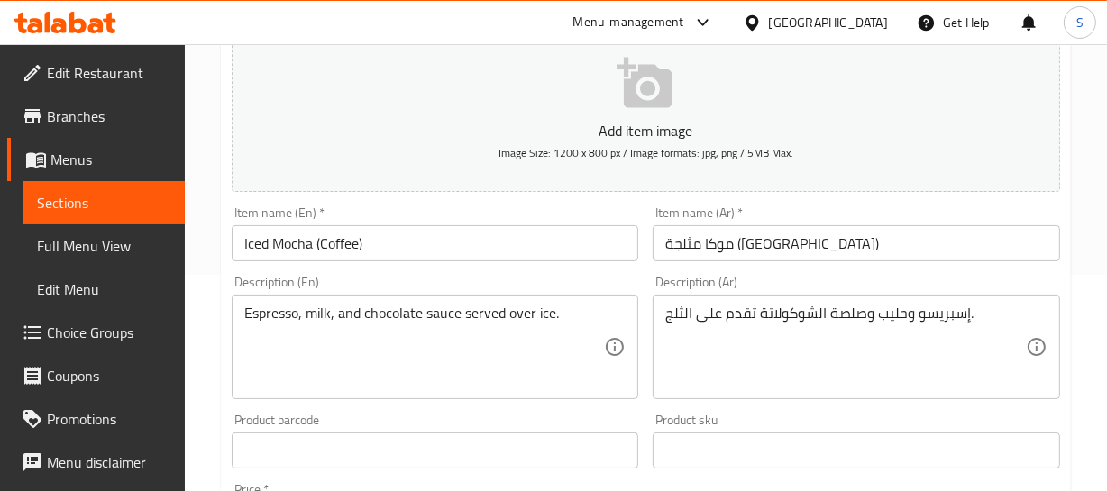
scroll to position [245, 0]
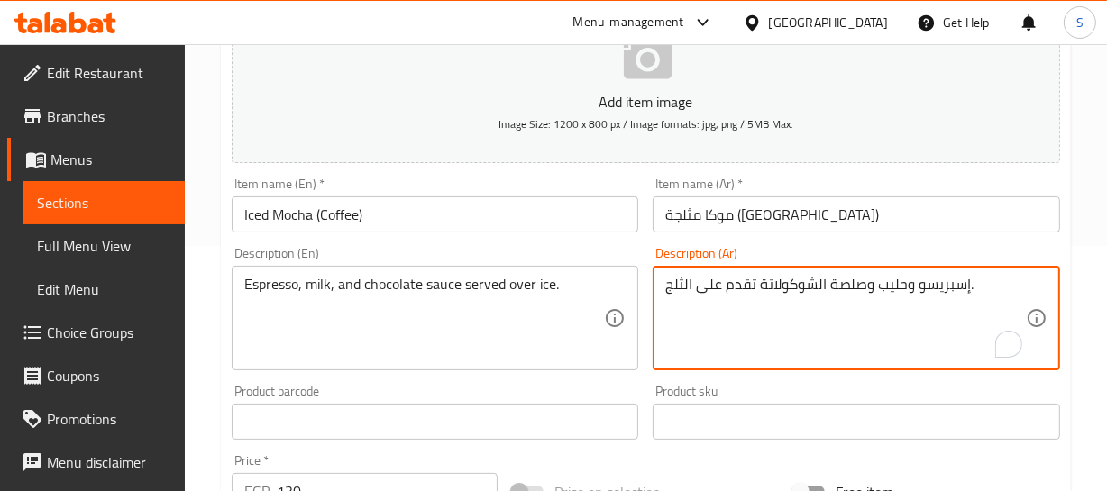
click at [841, 291] on textarea "إسبريسو وحليب وصلصة الشوكولاتة تقدم على الثلج." at bounding box center [845, 319] width 361 height 86
type textarea "إسبريسو وحليب وصوص الشوكولاتة تقدم على الثلج."
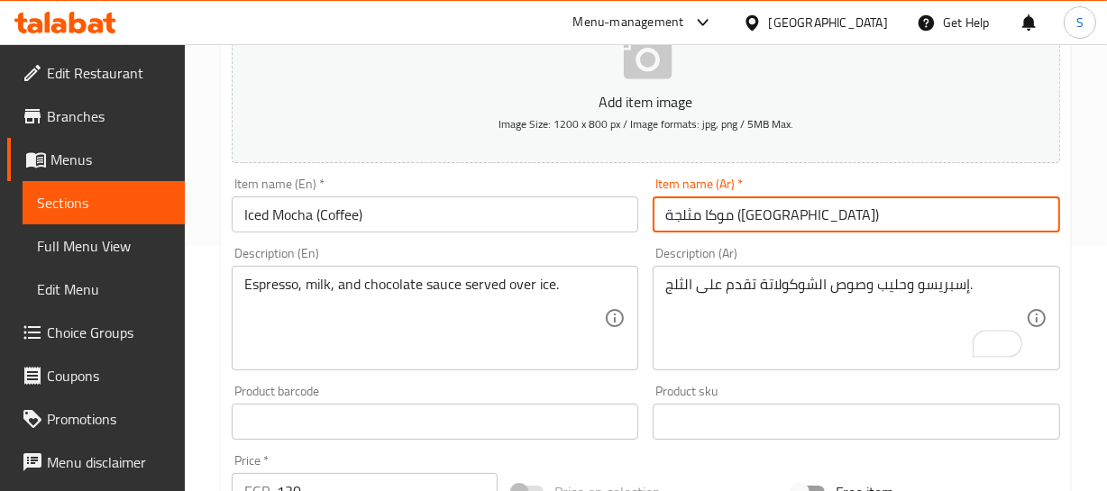
click at [801, 215] on input "موكا مثلجة ([GEOGRAPHIC_DATA])" at bounding box center [856, 214] width 407 height 36
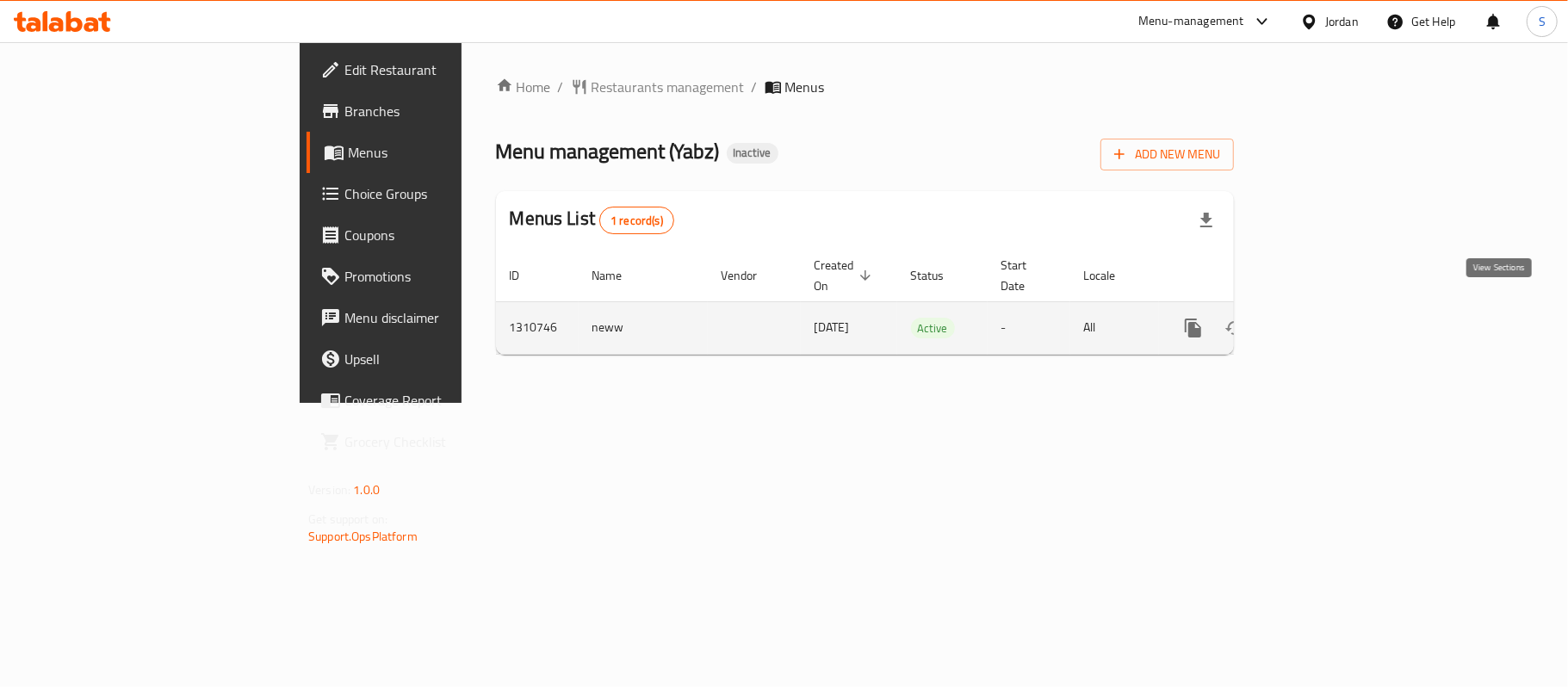
click at [1328, 318] on icon "enhanced table" at bounding box center [1318, 329] width 21 height 21
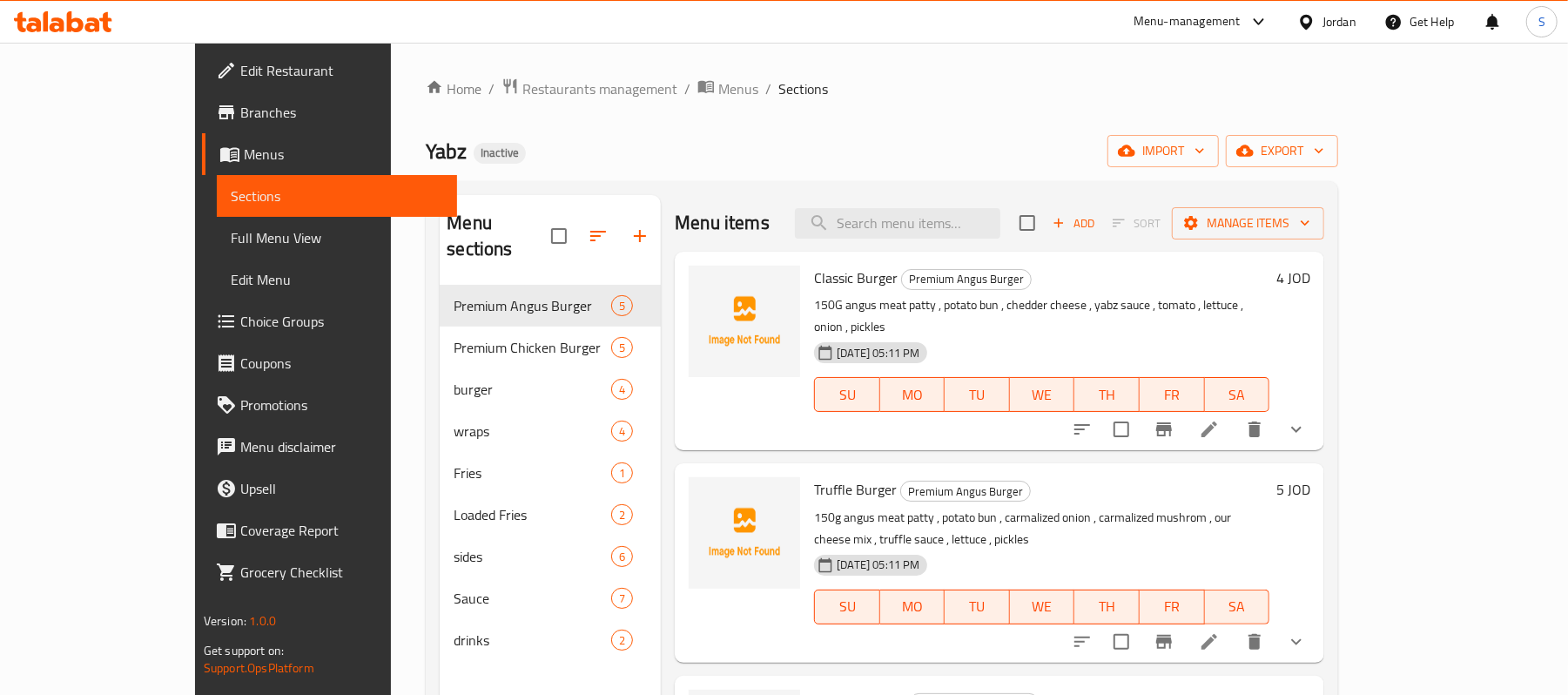
click at [426, 155] on span "Yabz" at bounding box center [446, 151] width 41 height 40
copy span "Yabz"
click at [391, 160] on div "Home / Restaurants management / Menus / Sections Yabz Inactive import export Me…" at bounding box center [882, 491] width 983 height 897
click at [426, 159] on span "Yabz" at bounding box center [446, 151] width 41 height 40
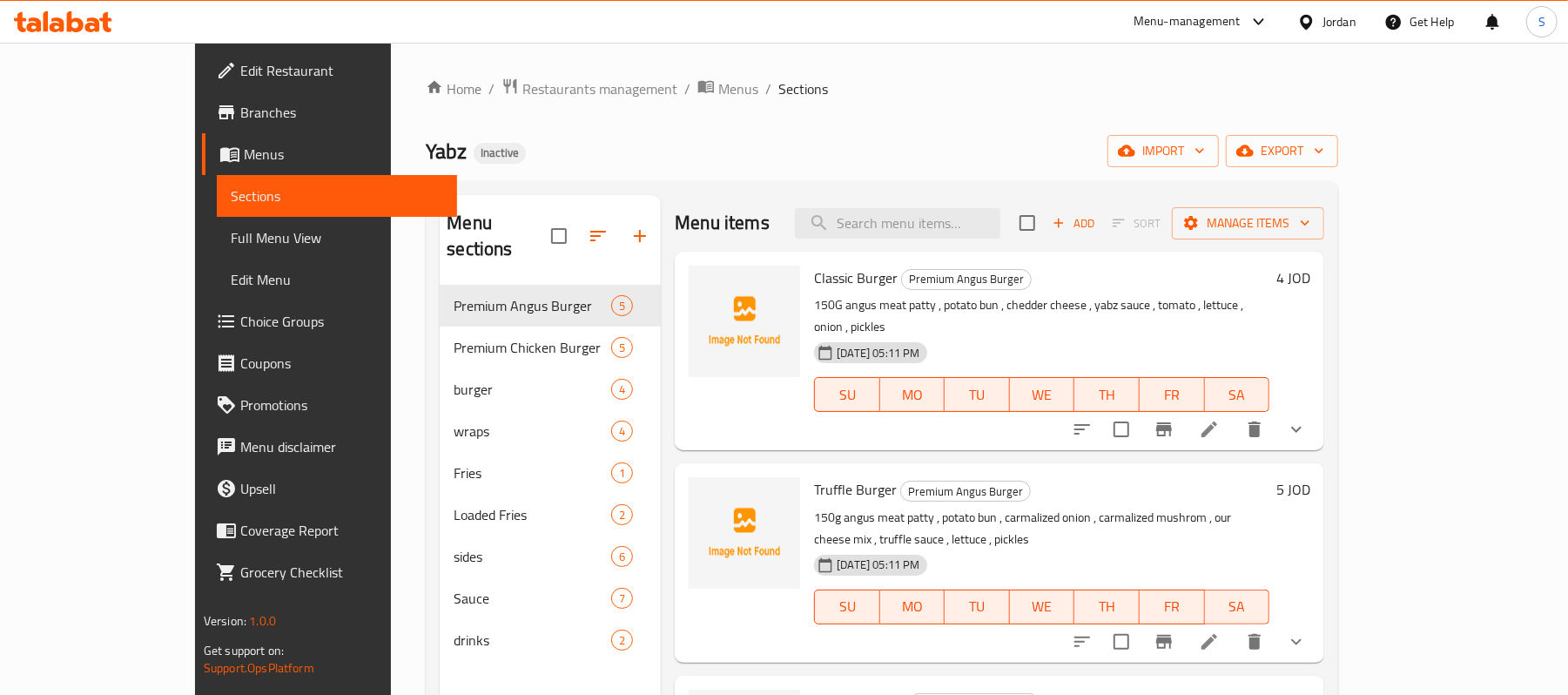
click at [426, 155] on span "Yabz" at bounding box center [446, 151] width 41 height 40
copy span "Yabz"
click at [241, 113] on span "Branches" at bounding box center [342, 112] width 203 height 21
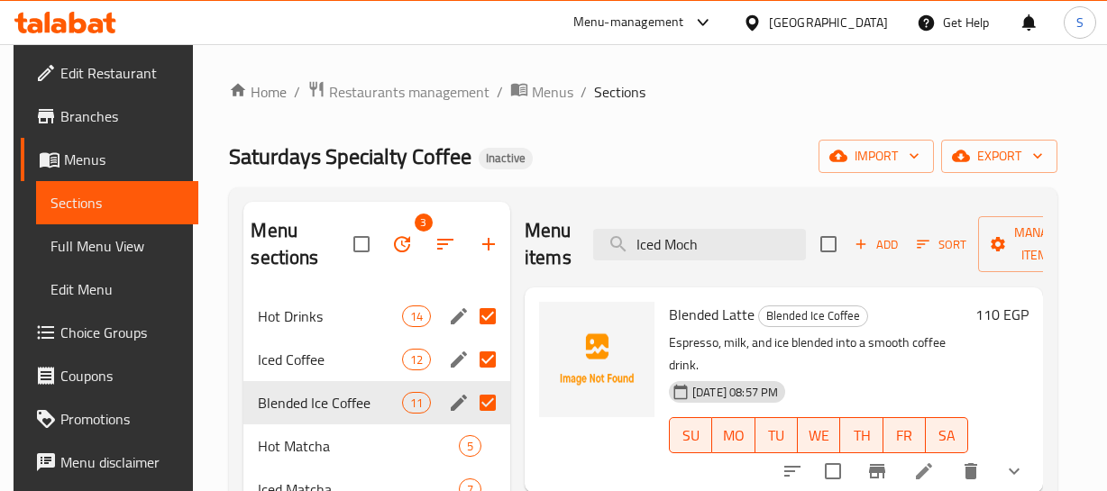
scroll to position [252, 0]
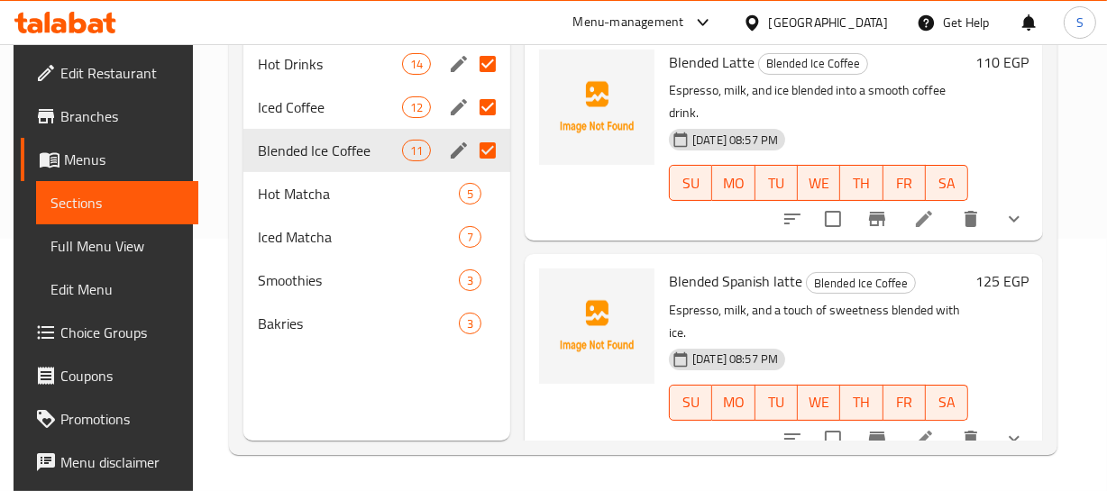
click at [964, 314] on p "Espresso, milk, and a touch of sweetness blended with ice." at bounding box center [818, 321] width 299 height 45
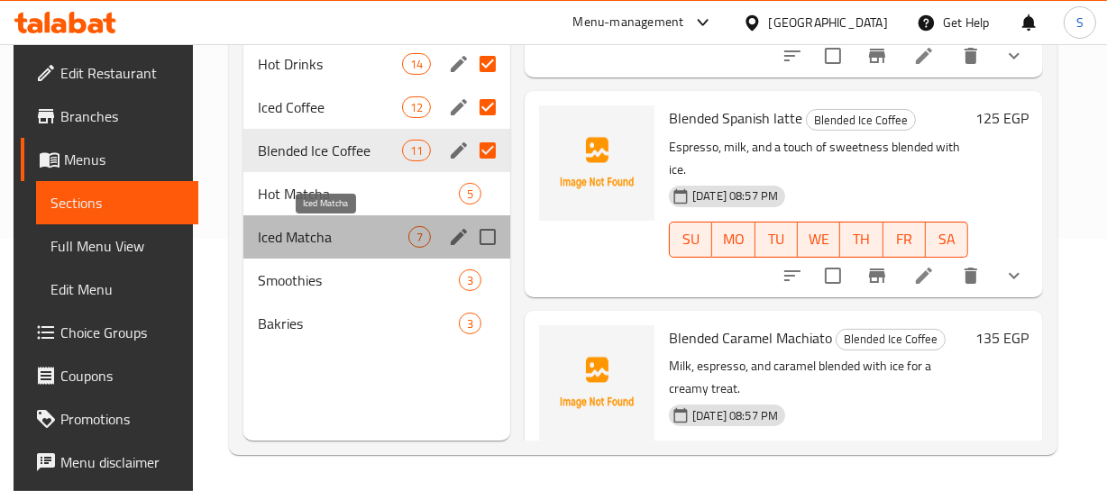
click at [294, 228] on span "Iced Matcha" at bounding box center [333, 237] width 151 height 22
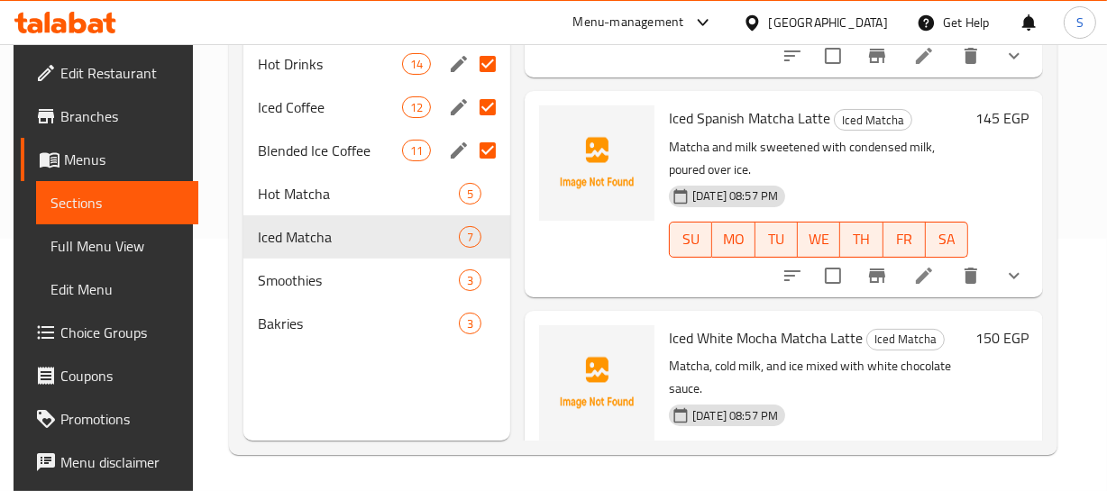
click at [938, 175] on p "Matcha and milk sweetened with condensed milk, poured over ice." at bounding box center [818, 158] width 299 height 45
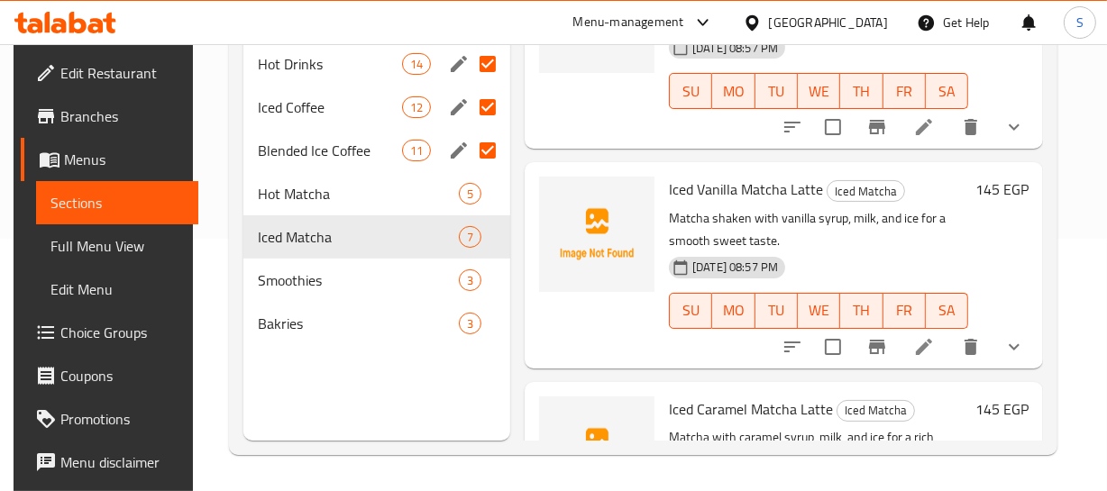
scroll to position [613, 0]
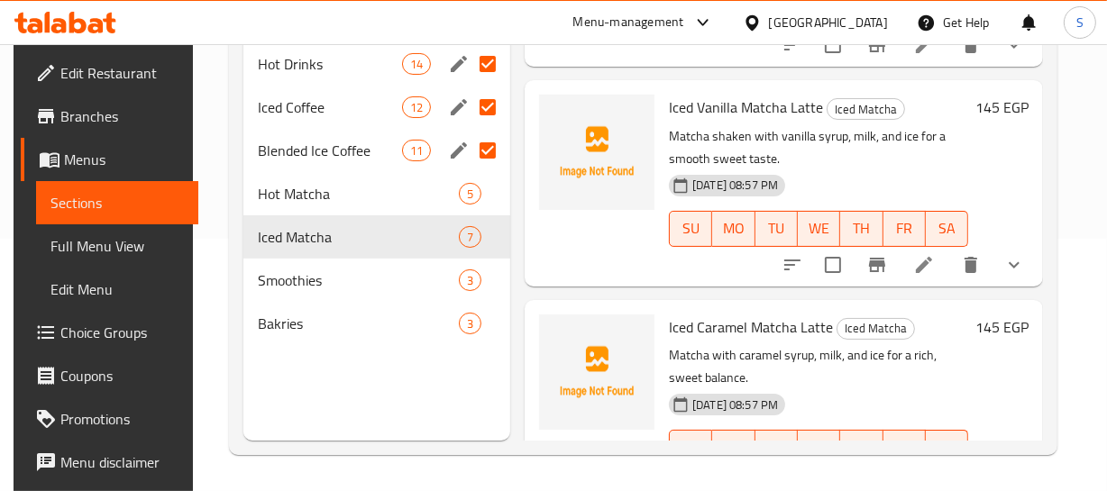
click at [884, 204] on div "SU MO TU WE TH FR SA" at bounding box center [819, 229] width 314 height 50
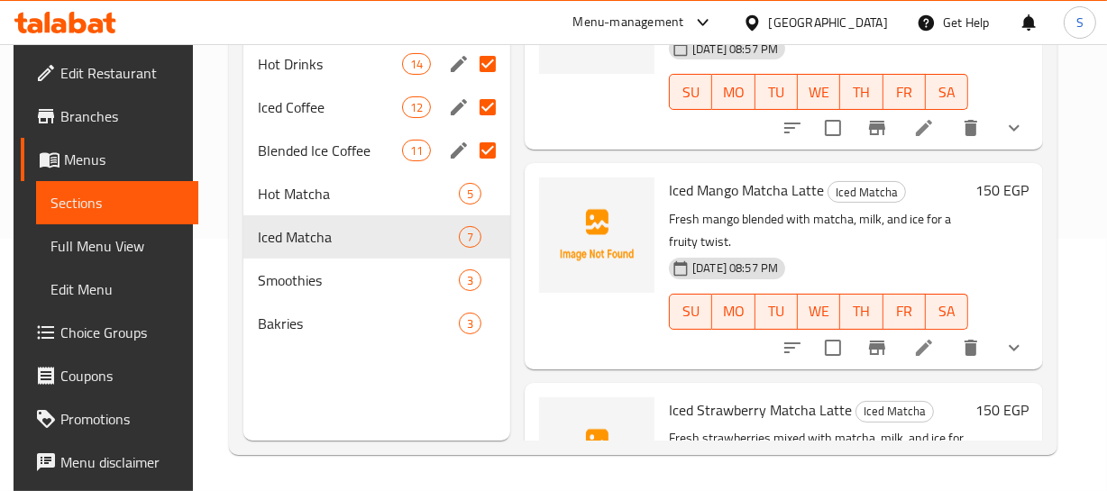
scroll to position [1051, 0]
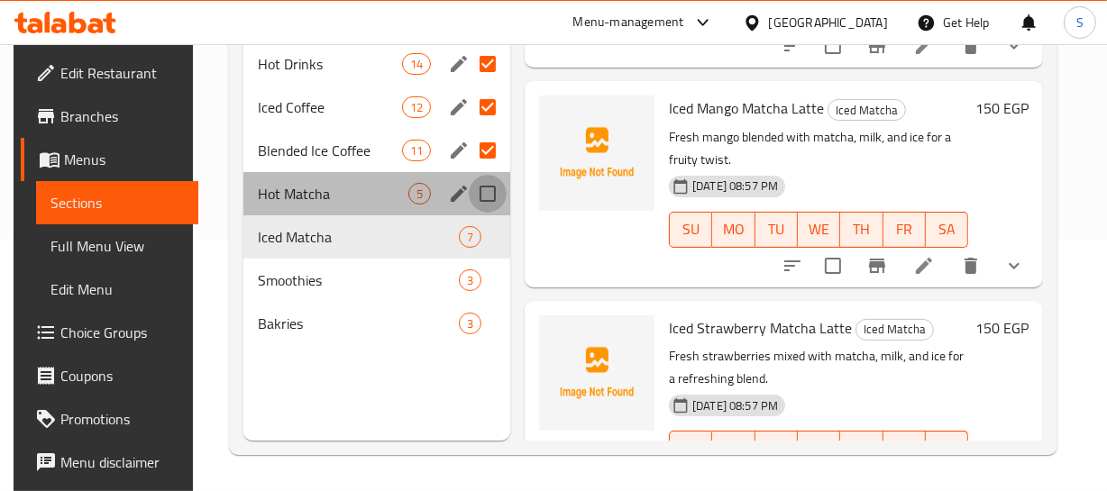
click at [478, 194] on input "Menu sections" at bounding box center [488, 194] width 38 height 38
checkbox input "true"
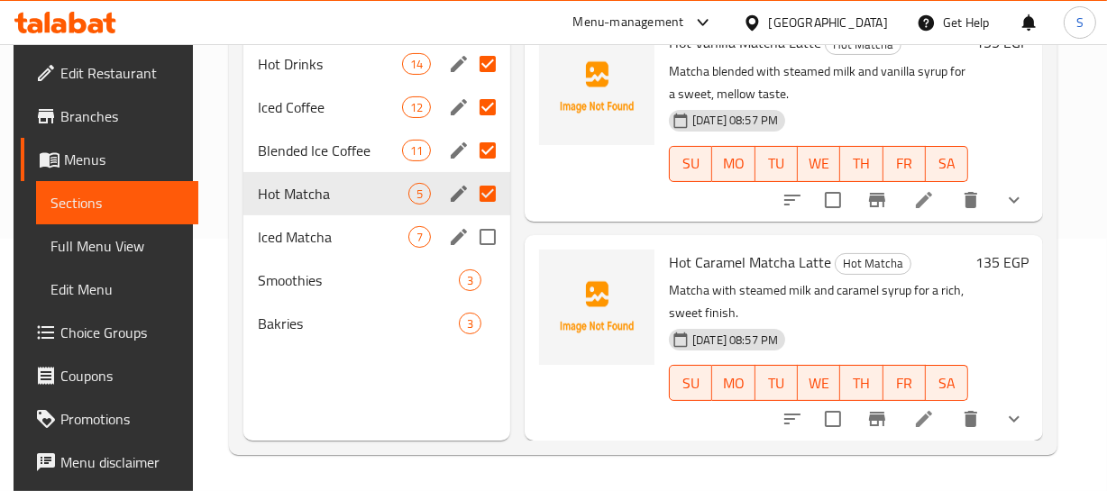
click at [487, 241] on input "Menu sections" at bounding box center [488, 237] width 38 height 38
checkbox input "true"
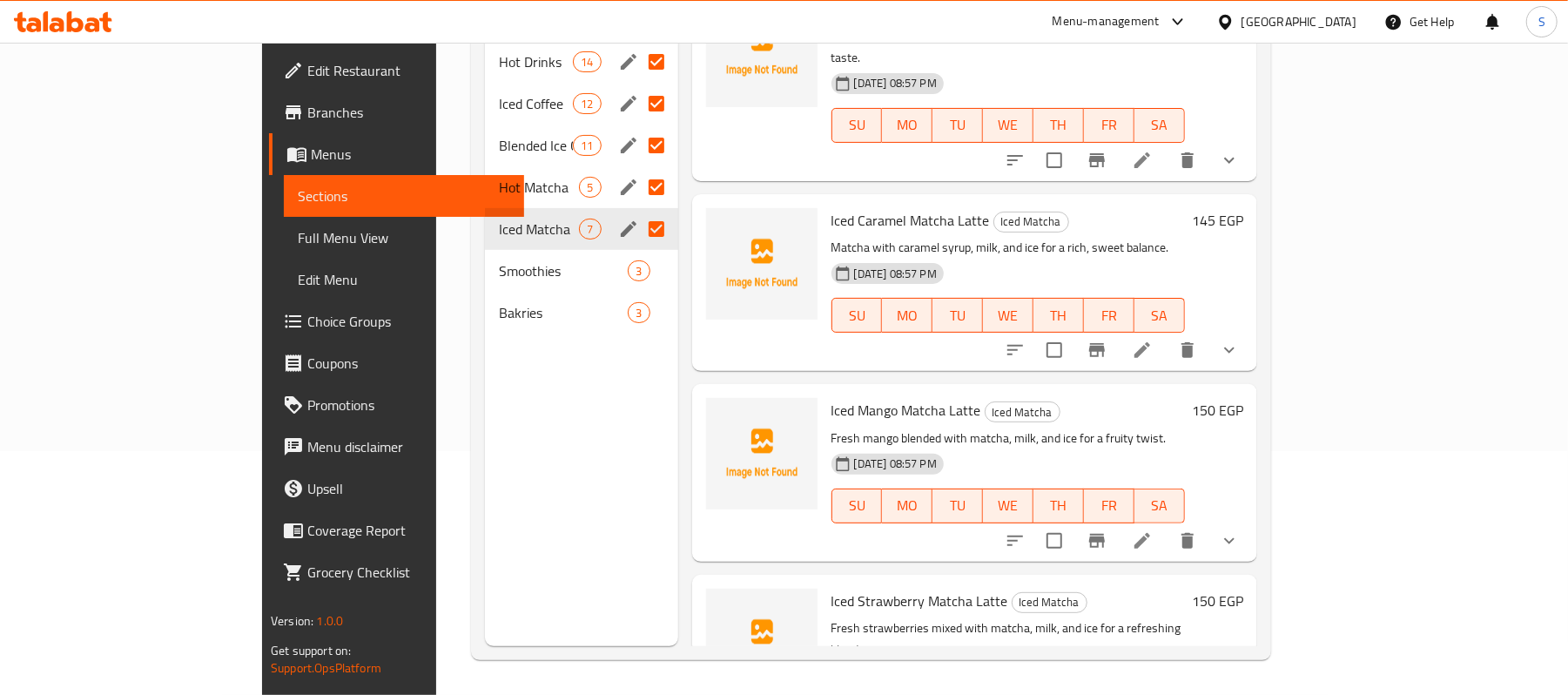
scroll to position [646, 0]
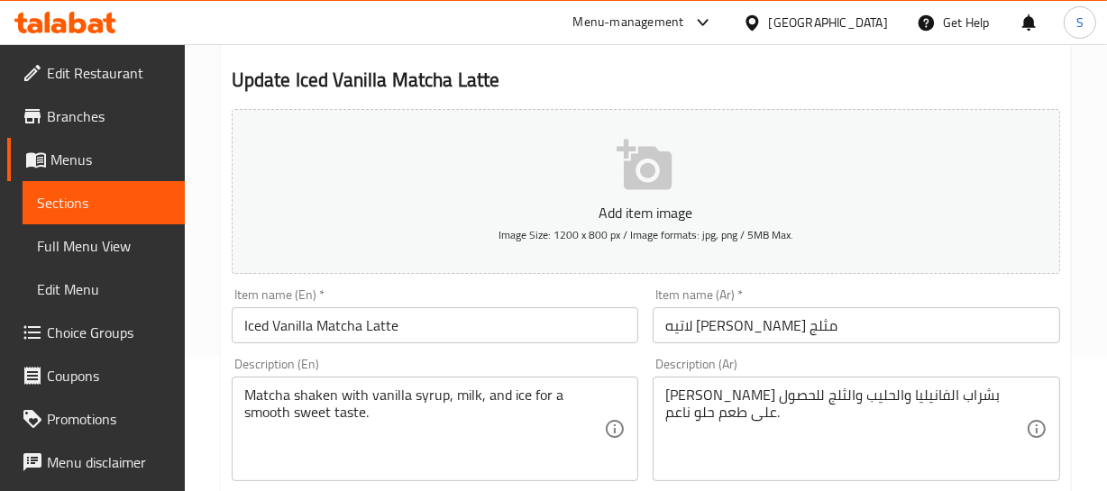
scroll to position [163, 0]
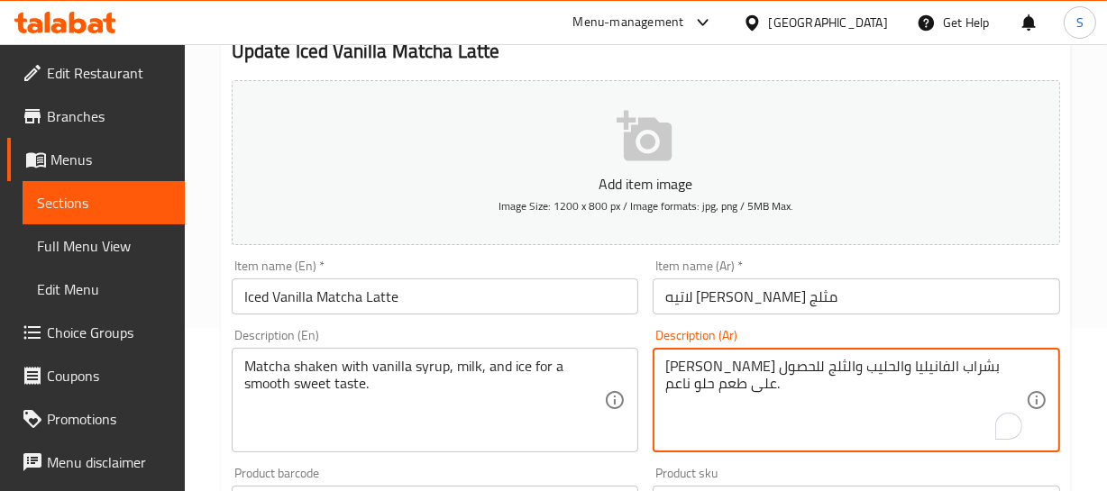
click at [975, 361] on textarea "ماتشا شيكن بشراب الفانيليا والحليب والثلج للحصول على طعم حلو ناعم." at bounding box center [845, 401] width 361 height 86
click at [991, 371] on textarea "ماتشا مخفوقة بشراب الفانيليا والحليب والثلج للحصول على طعم حلو ناعم." at bounding box center [845, 401] width 361 height 86
type textarea "ماتشا مخفوقة بشراب الفانيليا والحليب والثلج للحصول على طعم حلو ناعم."
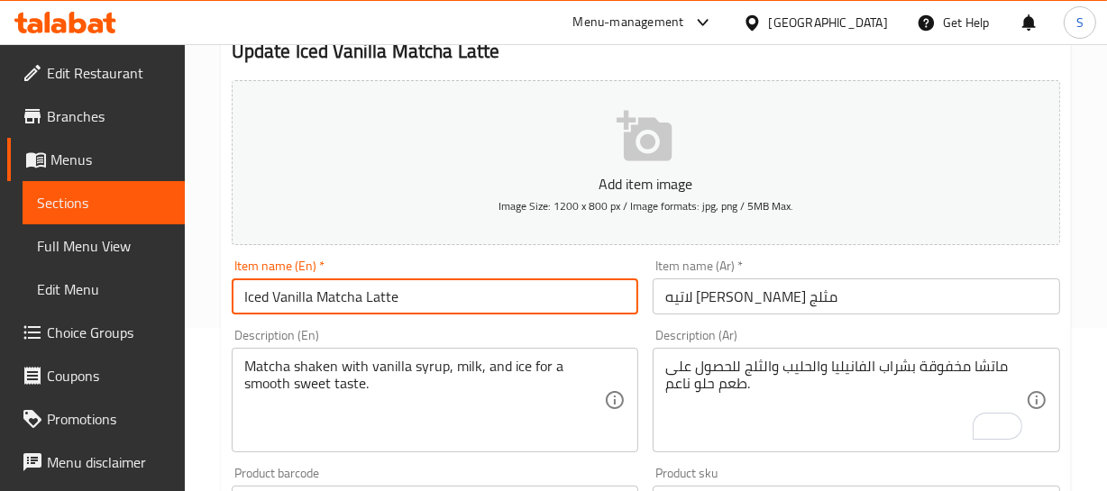
click at [374, 315] on div "Item name (En)   * Iced Vanilla Matcha Latte Item name (En) *" at bounding box center [435, 286] width 422 height 69
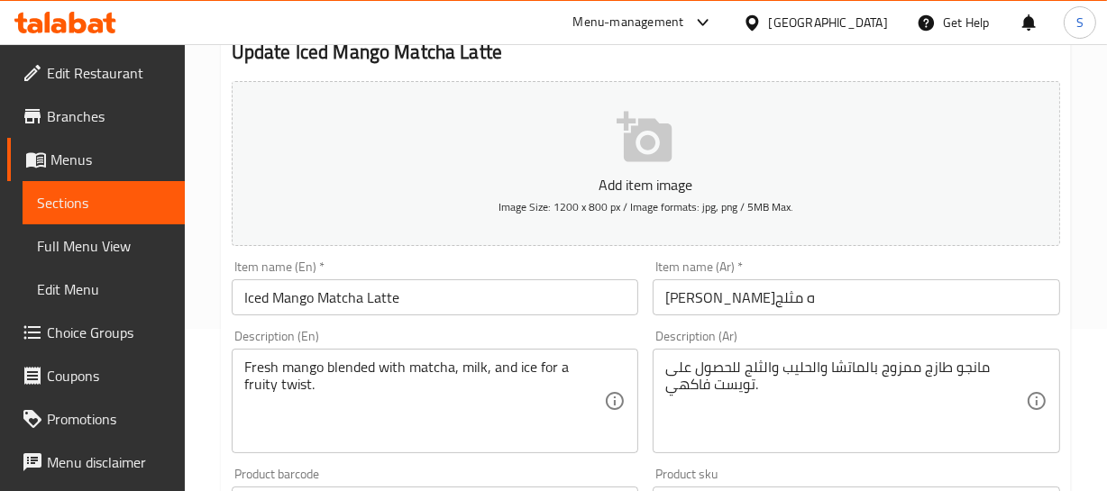
scroll to position [163, 0]
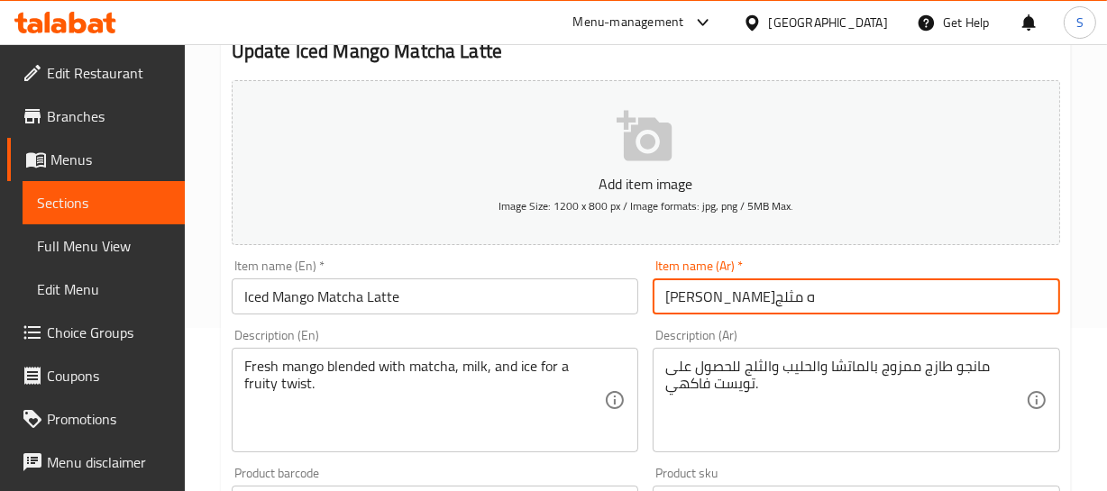
click at [717, 305] on input "[PERSON_NAME]ه مثلج" at bounding box center [856, 297] width 407 height 36
click at [667, 299] on input "[PERSON_NAME] مثلج" at bounding box center [856, 297] width 407 height 36
paste input "لاتيه"
type input "لاتيه مانجو ماتشا مثلج"
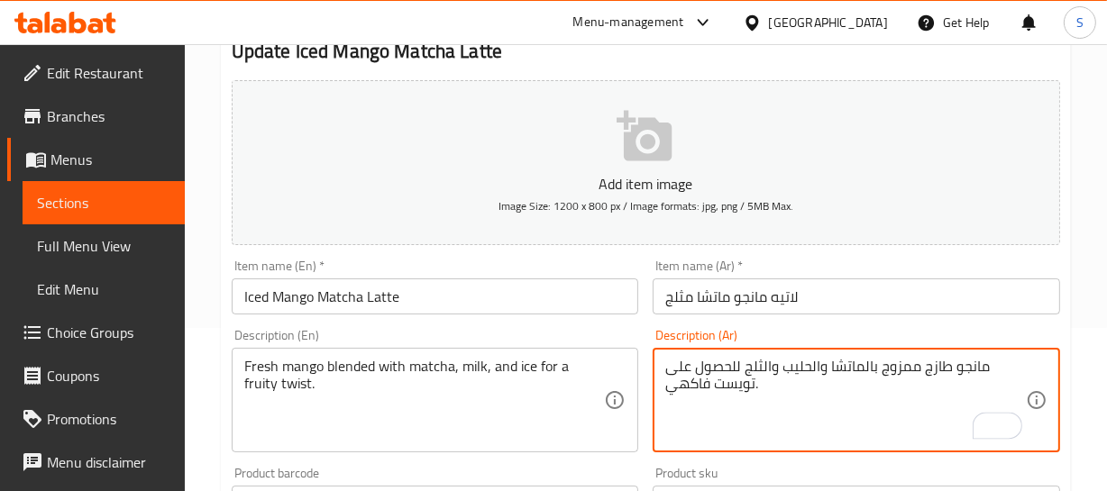
click at [720, 362] on textarea "مانجو طازج ممزوج بالماتشا والحليب والثلج للحصول على تويست فاكهي." at bounding box center [845, 401] width 361 height 86
click at [734, 370] on textarea "مانجو طازج ممزوج بالماتشا والحليب والثلج على تويست فاكهي." at bounding box center [845, 401] width 361 height 86
type textarea "مانجو طازج ممزوج بالماتشا والحليب والثلج لتويست فاكهي."
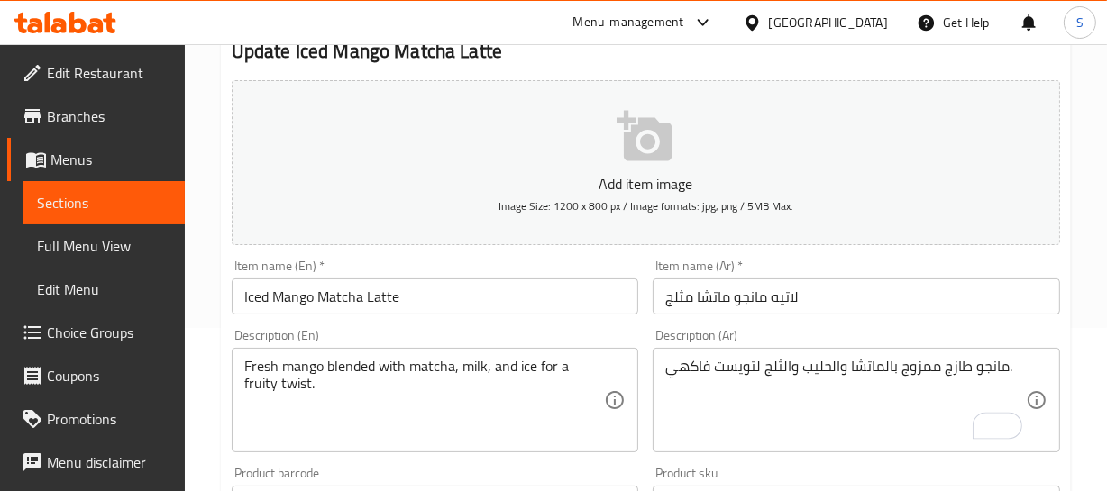
click at [727, 261] on div "Item name (Ar)   * لاتيه [PERSON_NAME] مثلج Item name (Ar) *" at bounding box center [856, 287] width 407 height 55
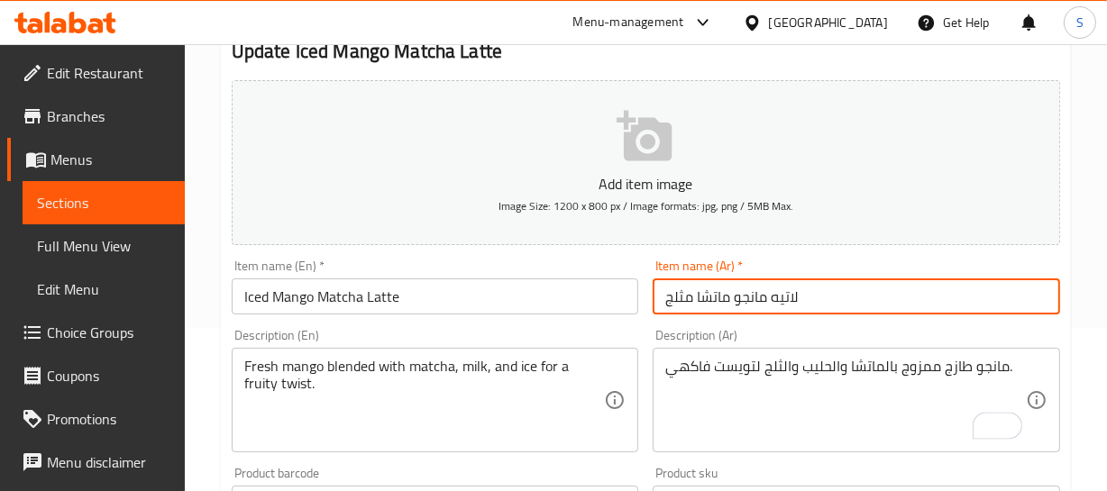
click at [748, 297] on input "لاتيه مانجو ماتشا مثلج" at bounding box center [856, 297] width 407 height 36
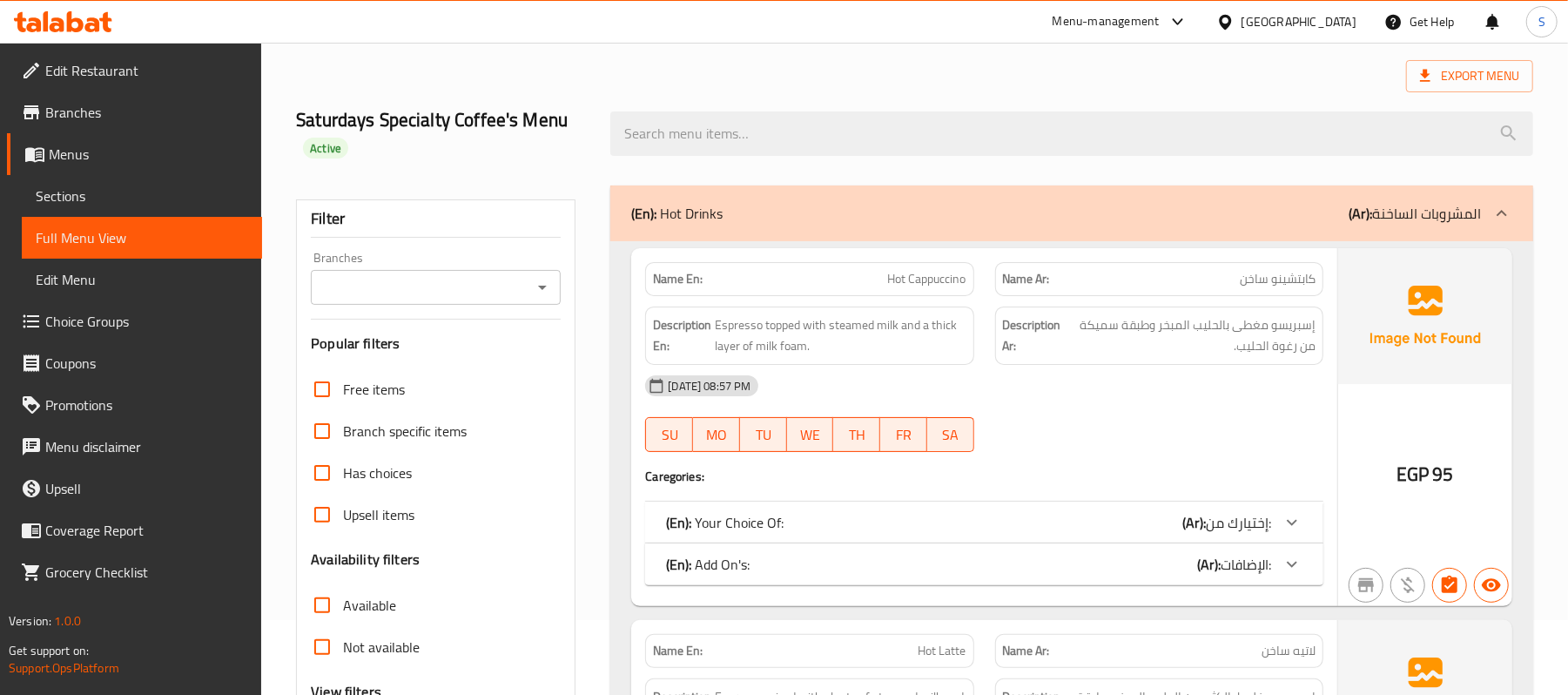
scroll to position [116, 0]
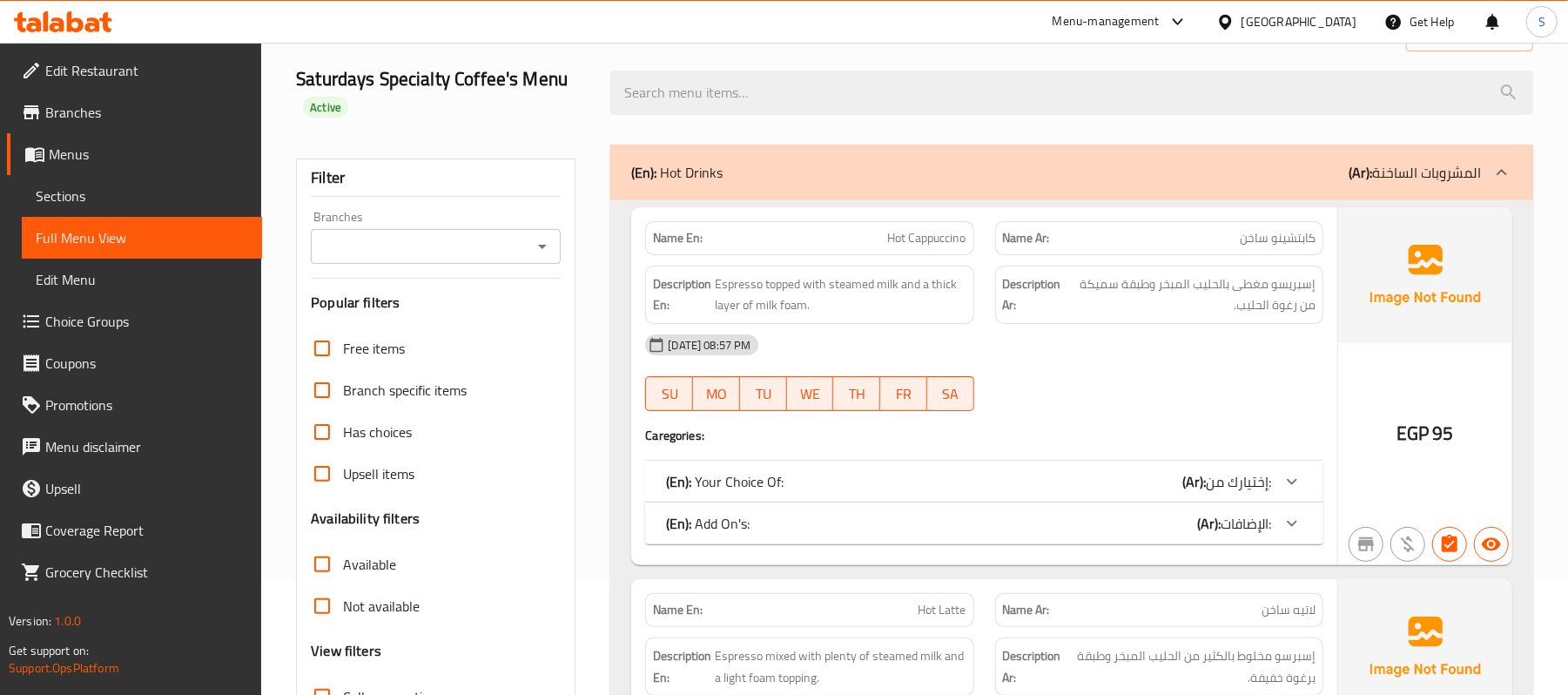
click at [1069, 377] on div "09-09-2025 08:57 PM SU MO TU WE TH FR SA" at bounding box center [984, 372] width 699 height 98
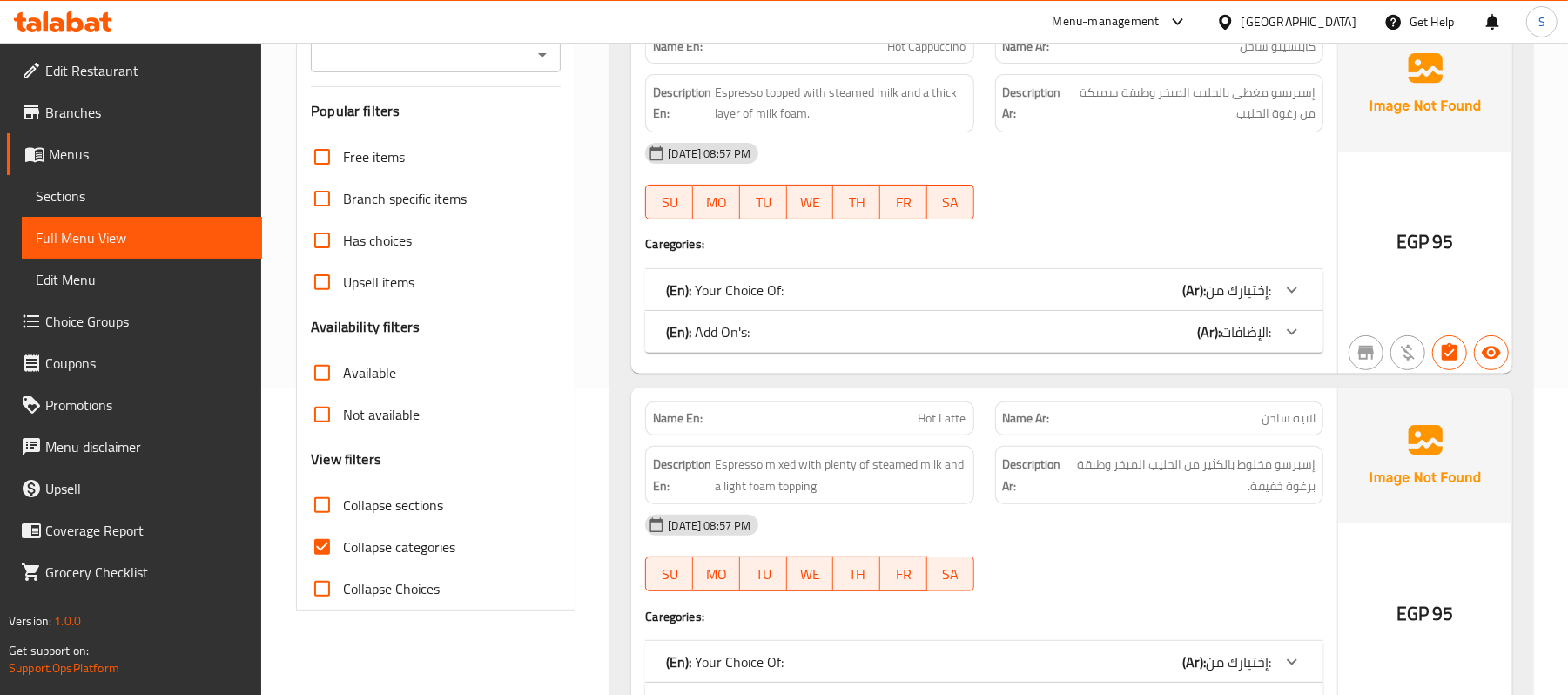
scroll to position [349, 0]
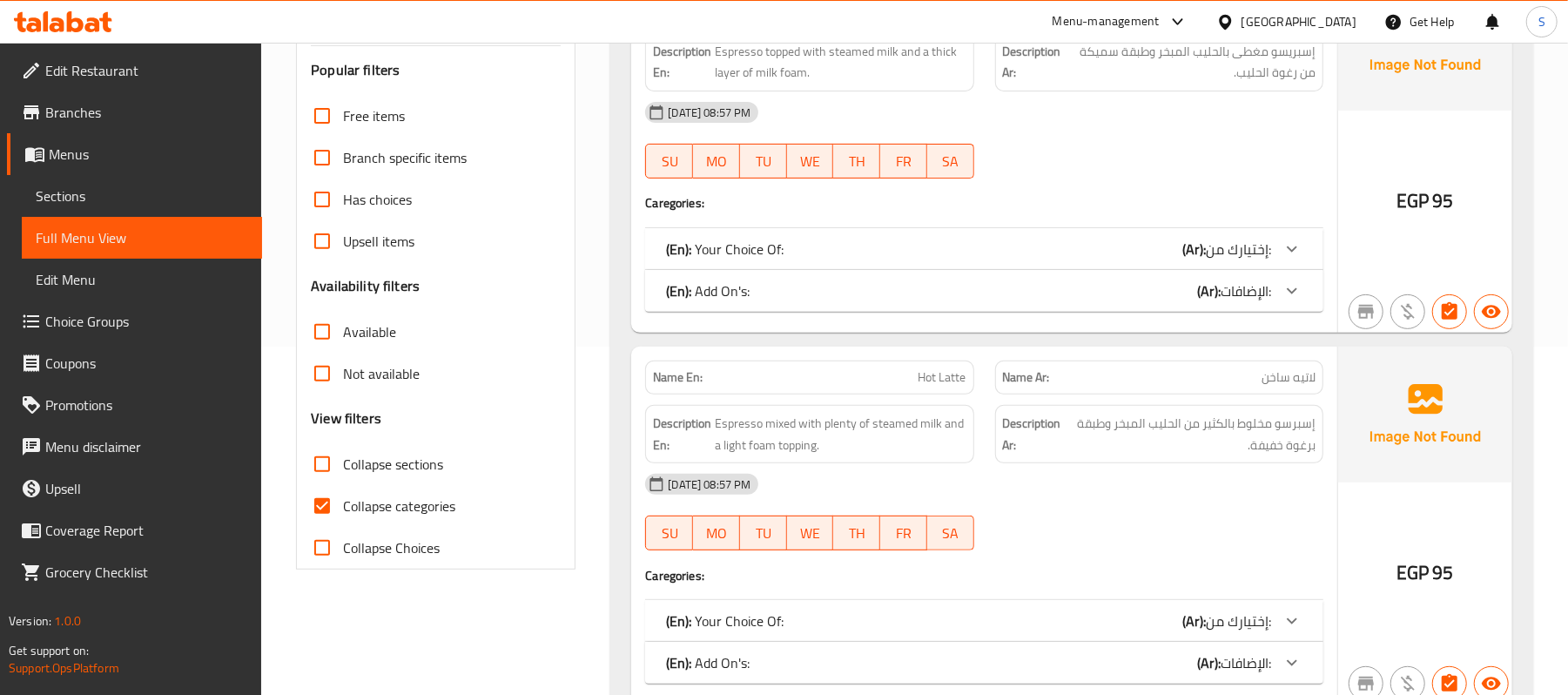
click at [390, 491] on label "Collapse categories" at bounding box center [379, 506] width 155 height 42
click at [343, 491] on input "Collapse categories" at bounding box center [322, 506] width 42 height 42
checkbox input "false"
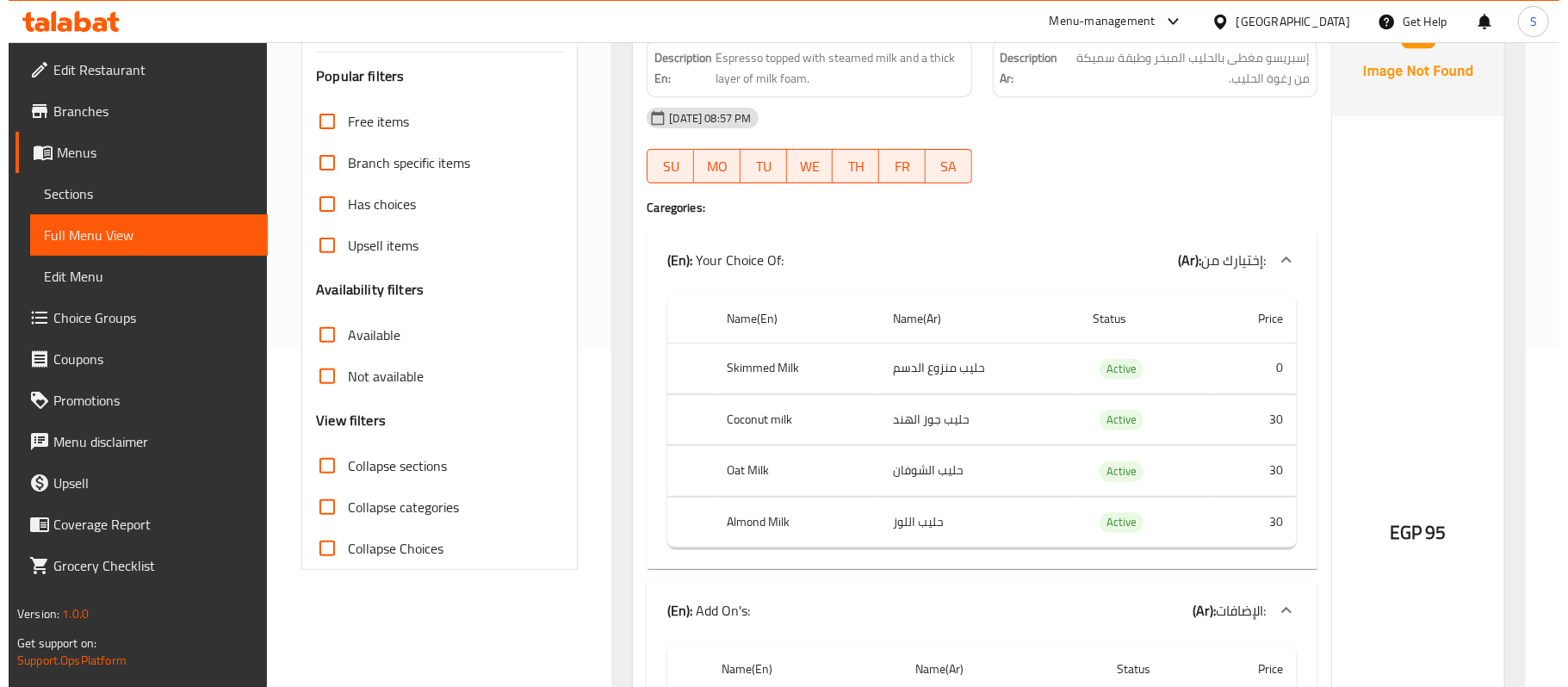
scroll to position [0, 0]
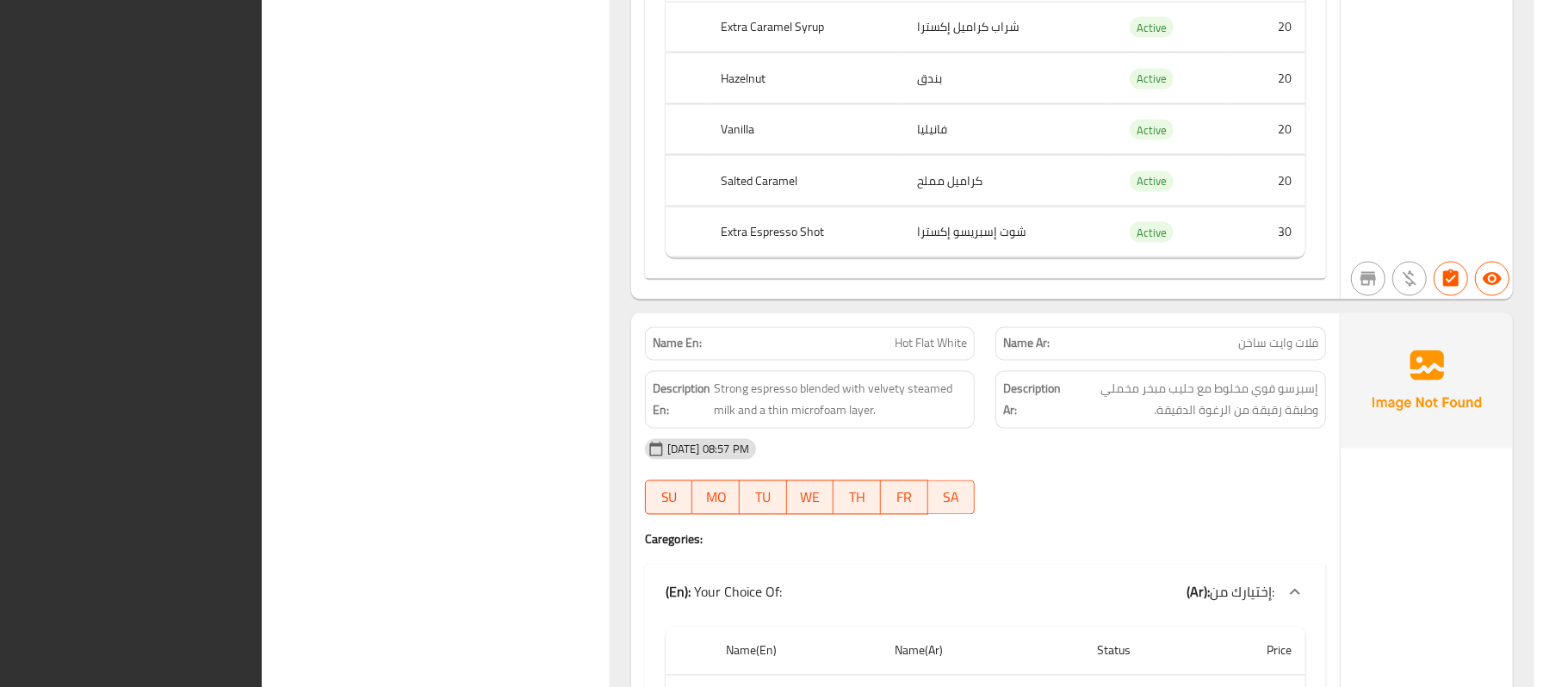
drag, startPoint x: 479, startPoint y: 429, endPoint x: 511, endPoint y: 400, distance: 43.2
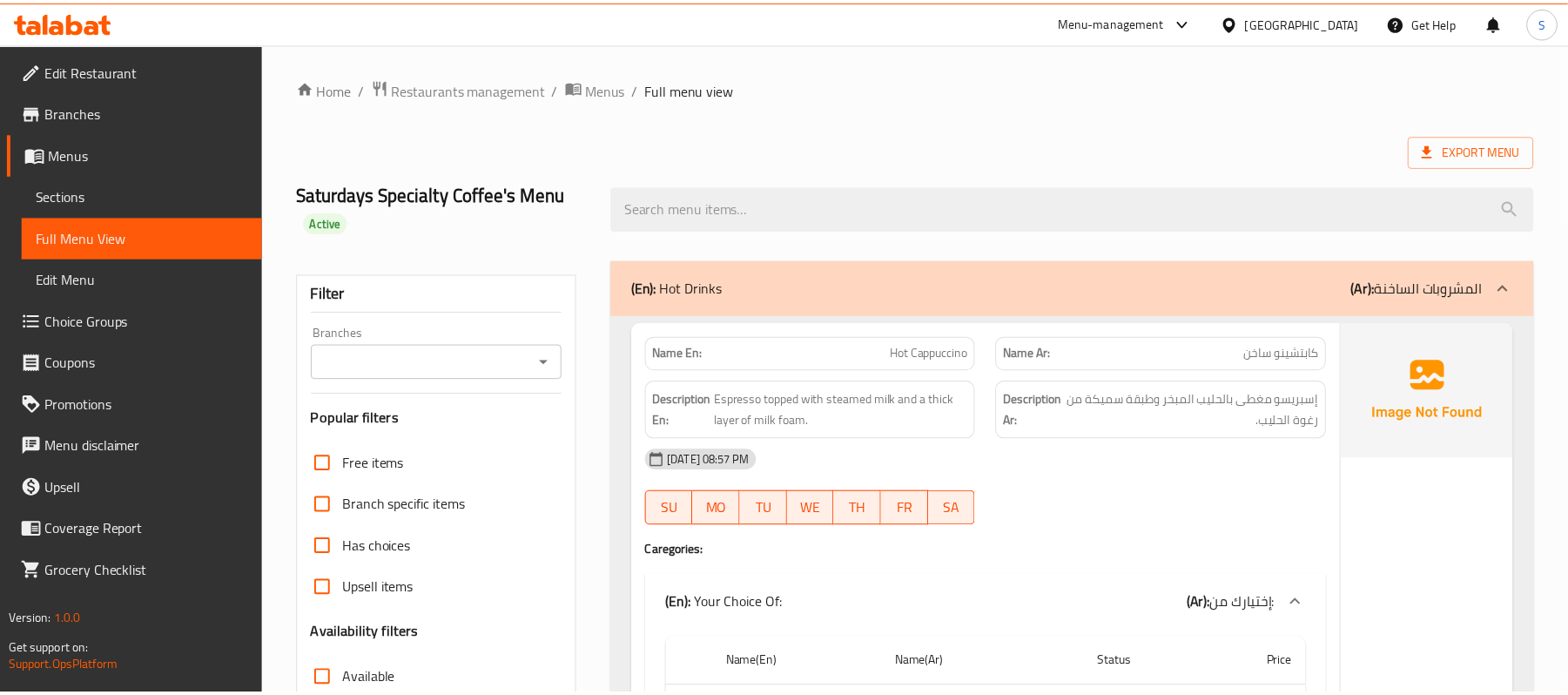
scroll to position [1728, 0]
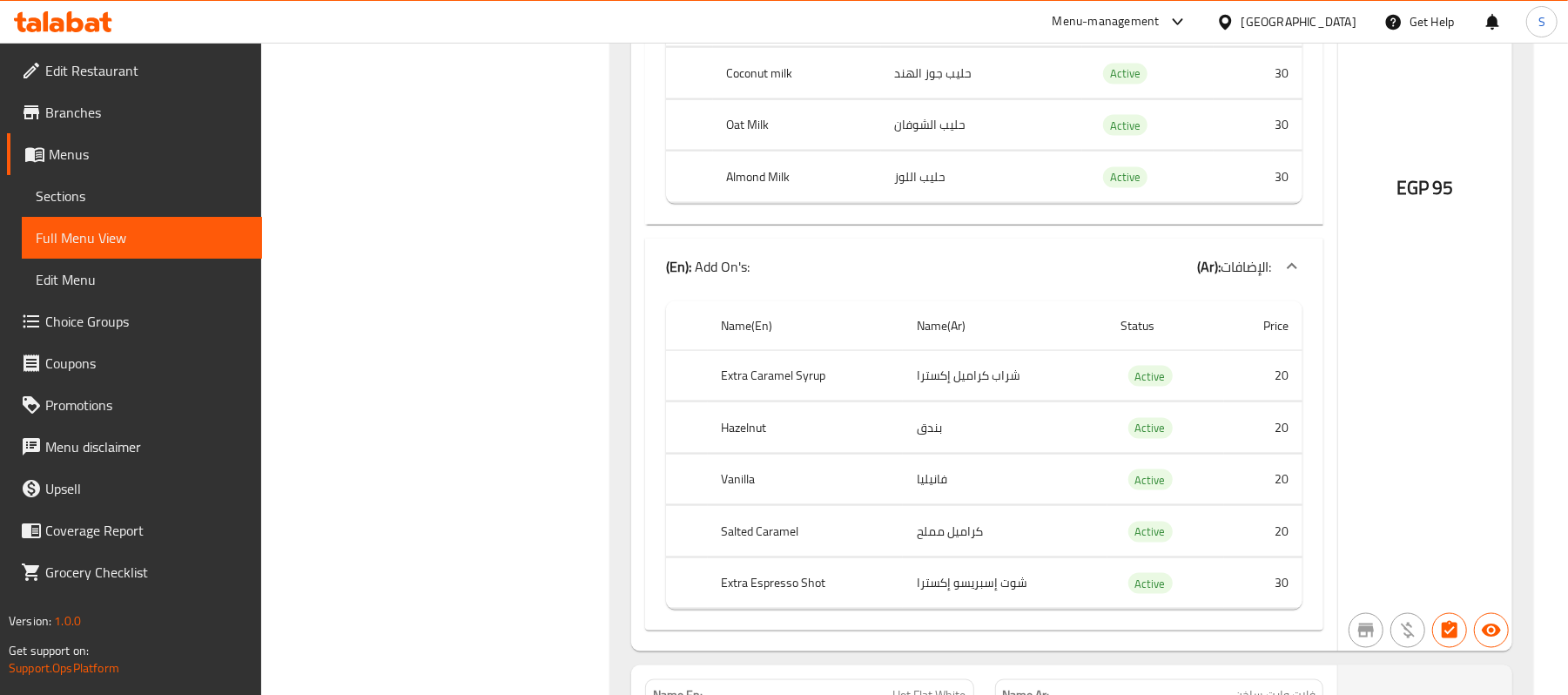
drag, startPoint x: 84, startPoint y: 181, endPoint x: 128, endPoint y: 221, distance: 59.5
click at [84, 181] on link "Sections" at bounding box center [142, 195] width 241 height 42
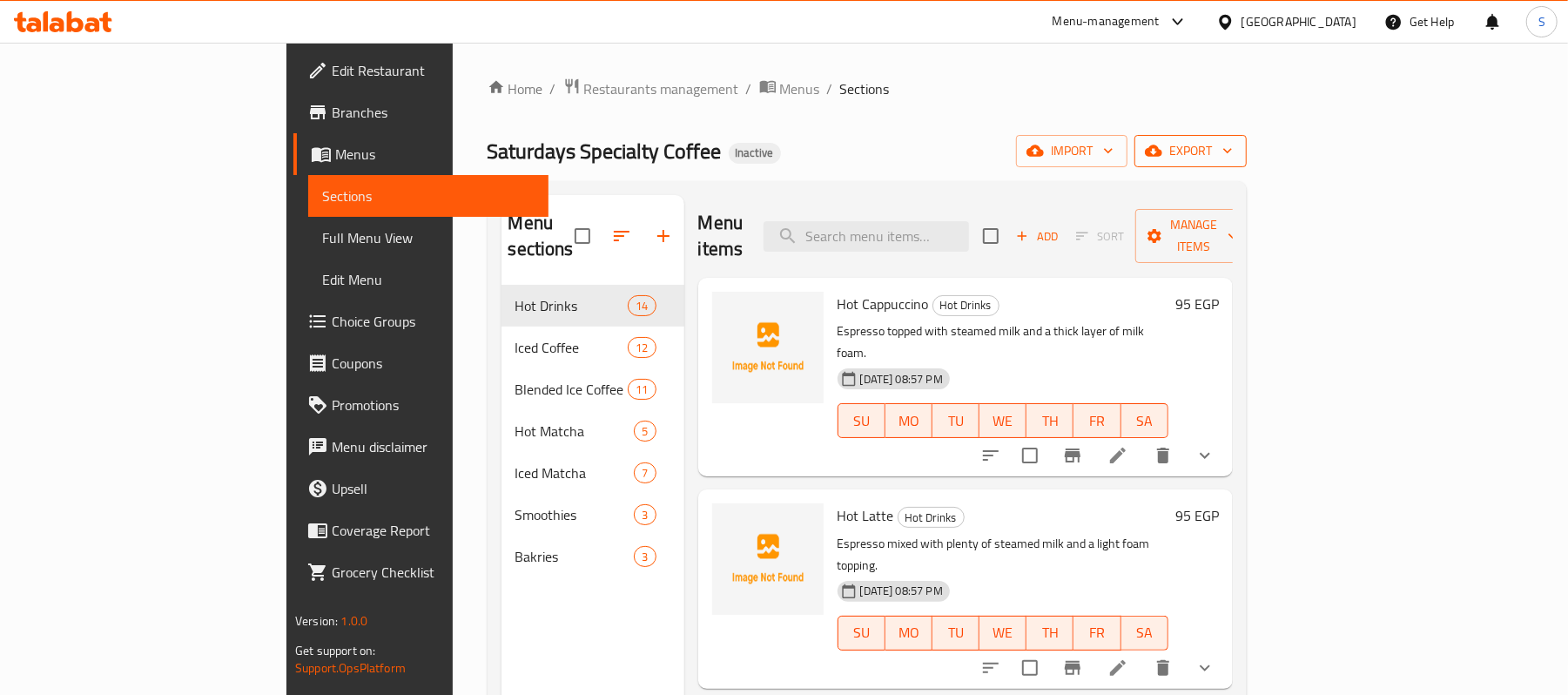
click at [1233, 140] on span "export" at bounding box center [1190, 151] width 84 height 22
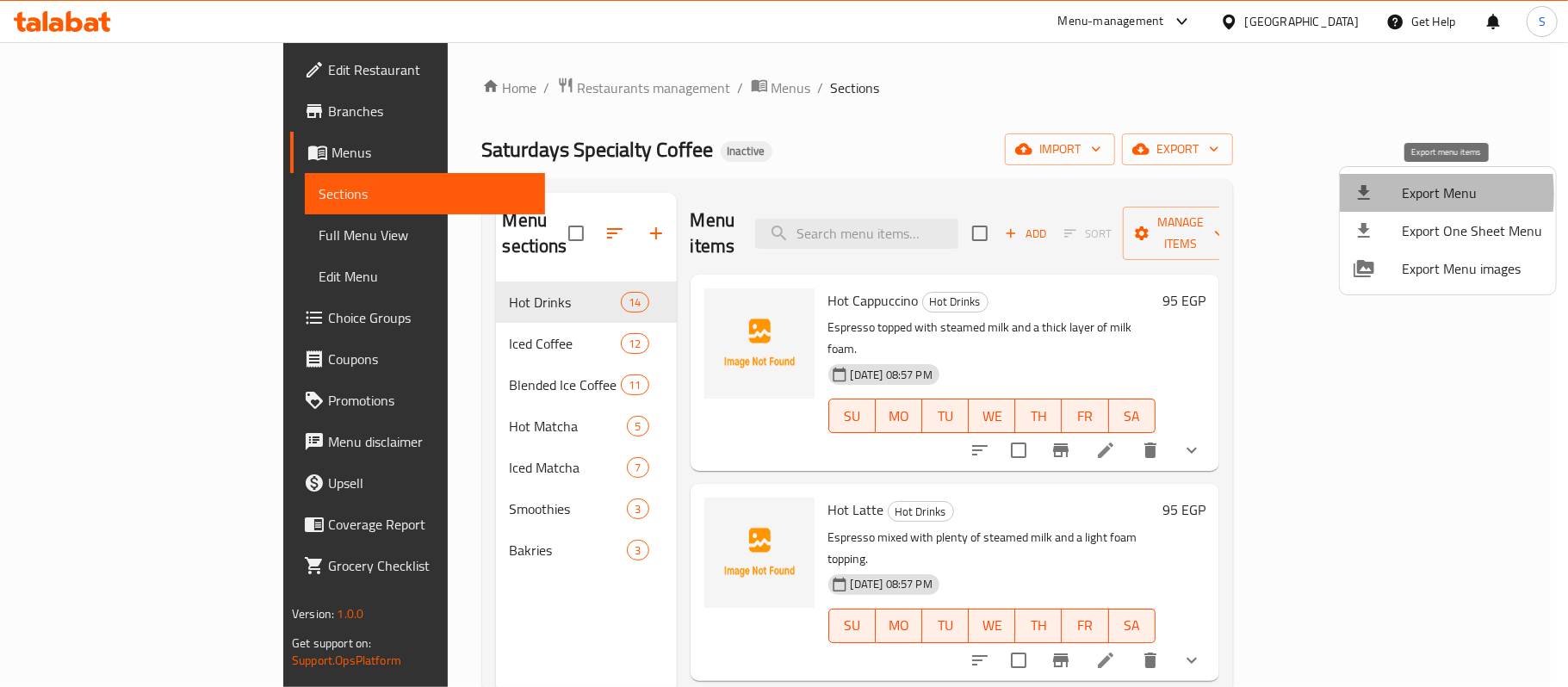
click at [1373, 194] on icon at bounding box center [1364, 193] width 21 height 21
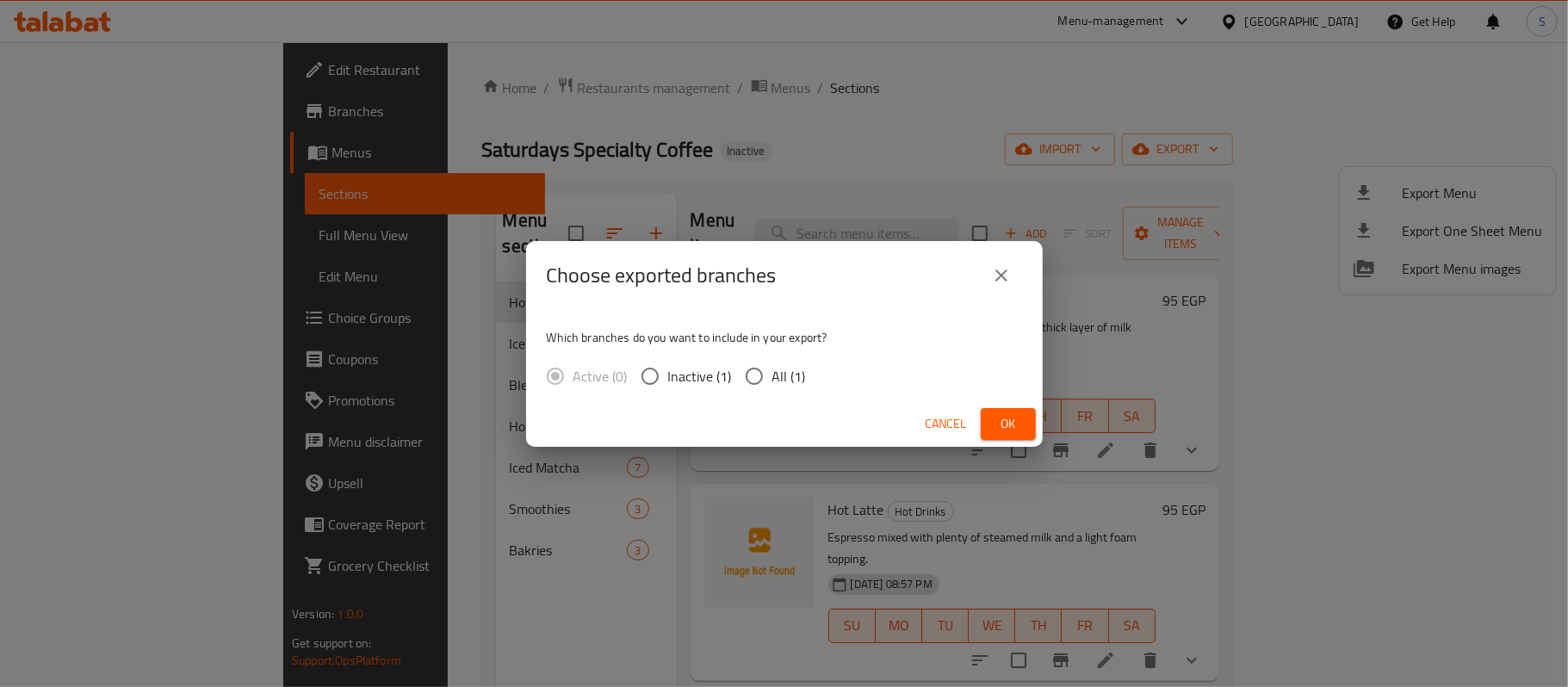
click at [773, 382] on span "All (1)" at bounding box center [789, 376] width 33 height 21
click at [772, 382] on input "All (1)" at bounding box center [755, 376] width 36 height 36
radio input "true"
click at [993, 420] on button "Ok" at bounding box center [1009, 423] width 55 height 32
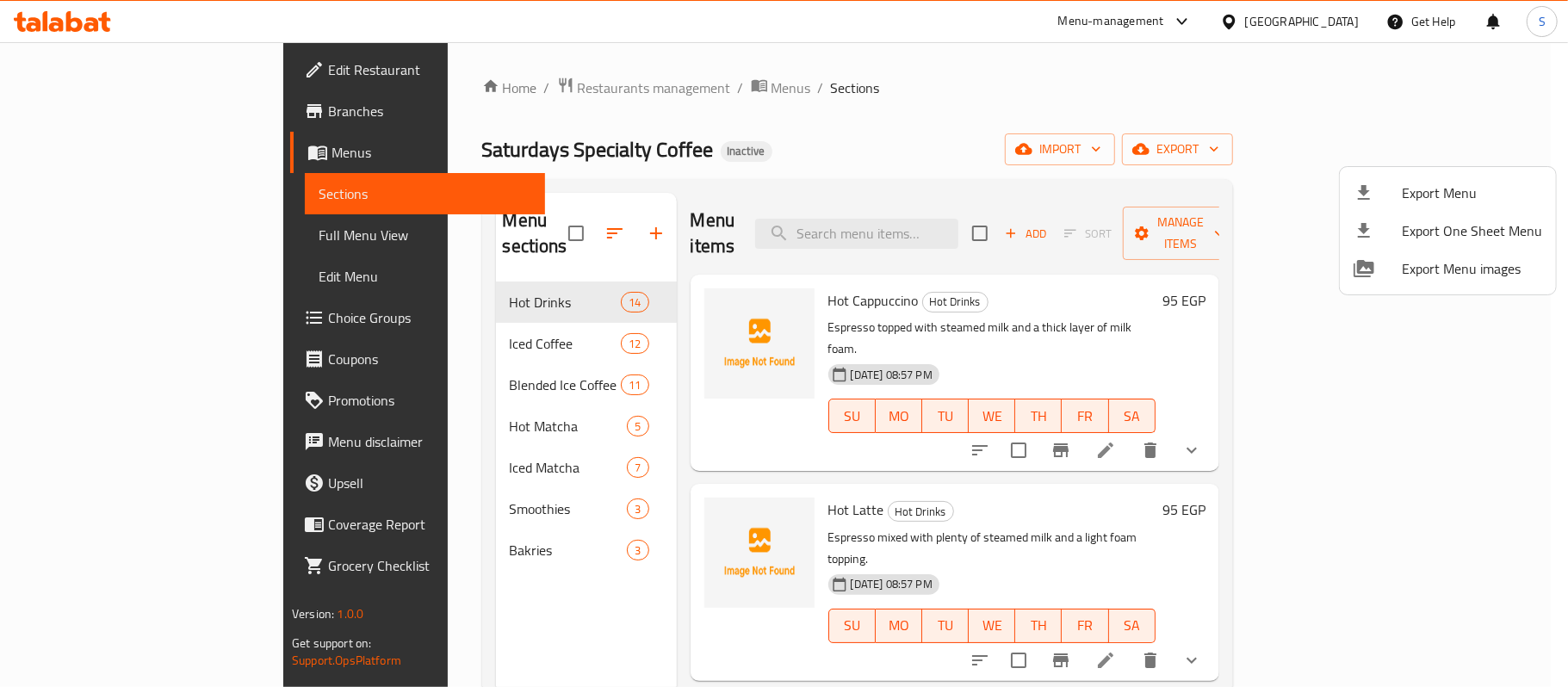
click at [1343, 29] on div at bounding box center [784, 343] width 1568 height 687
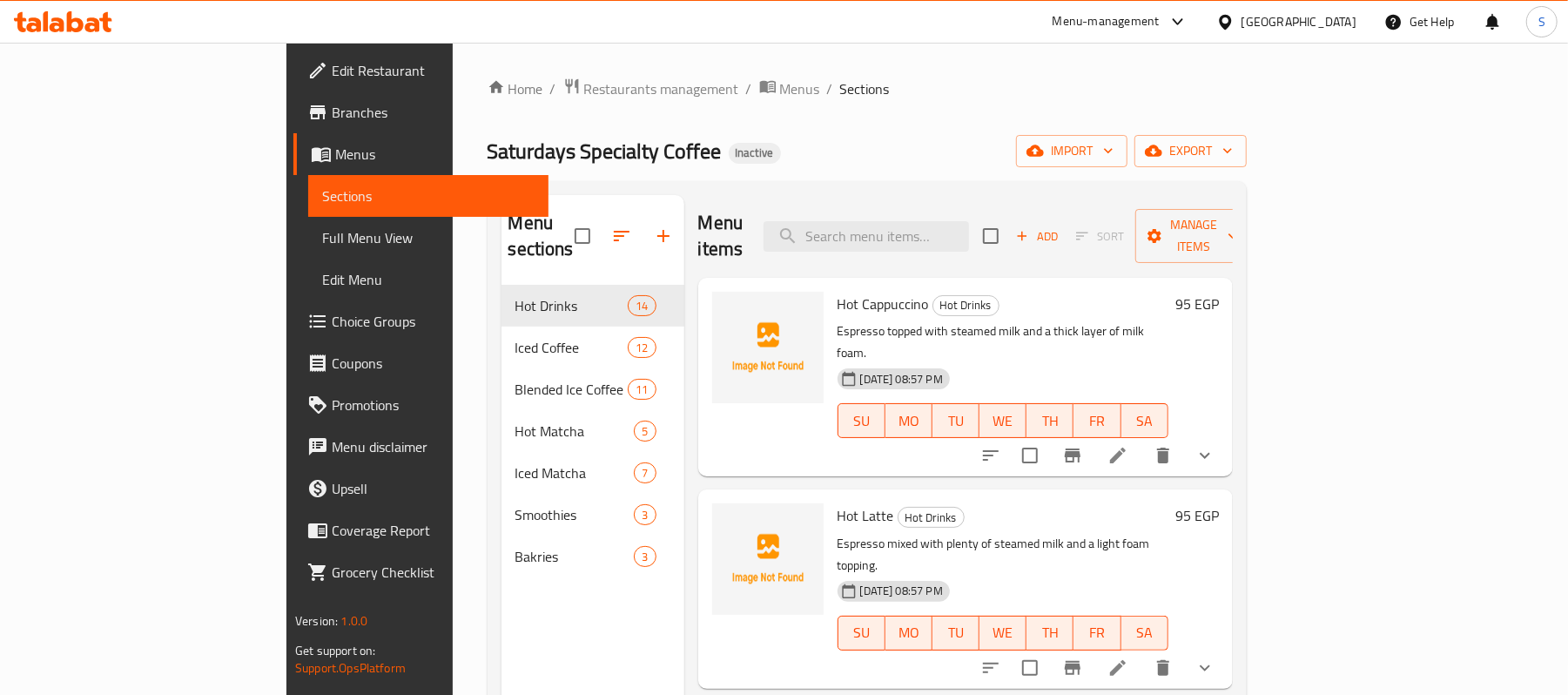
click at [1349, 25] on div "[GEOGRAPHIC_DATA]" at bounding box center [1298, 22] width 115 height 19
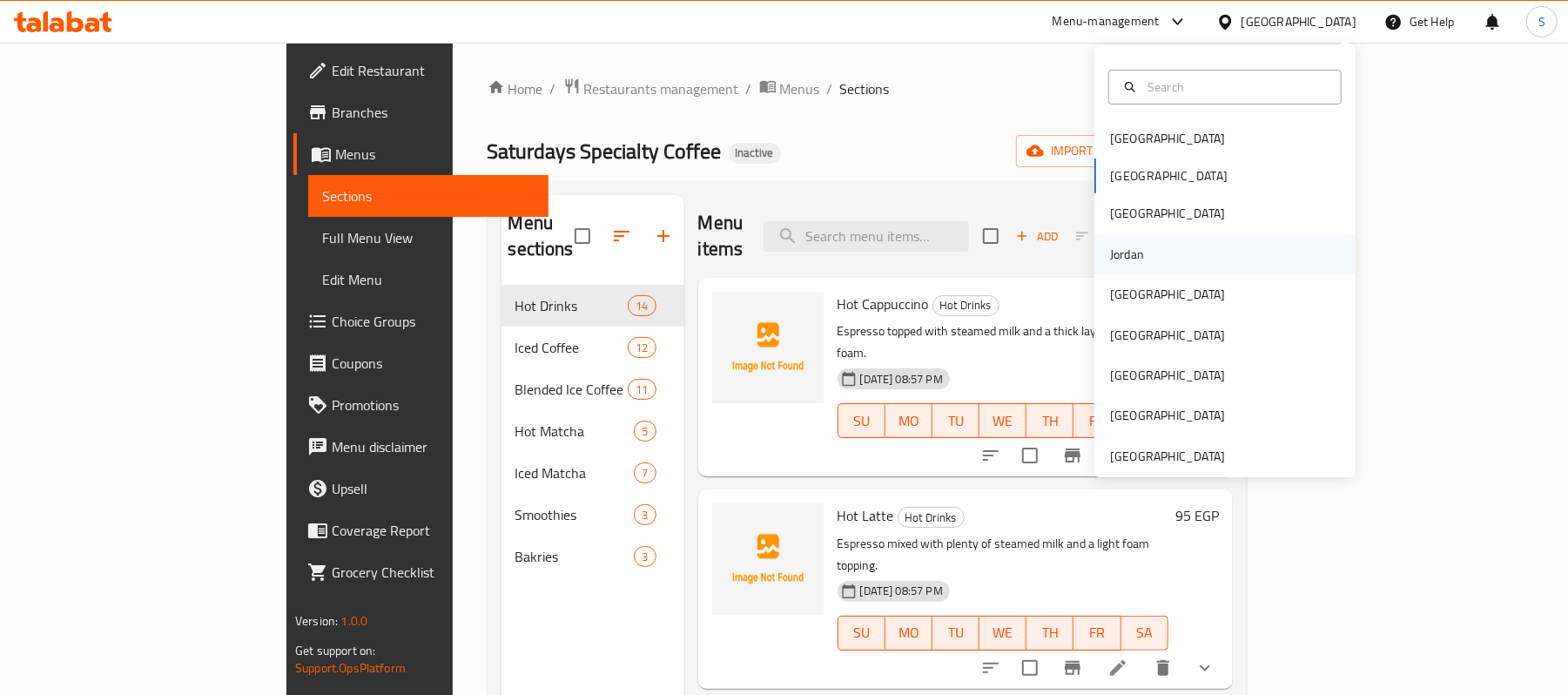
click at [1163, 247] on div "Jordan" at bounding box center [1225, 253] width 261 height 40
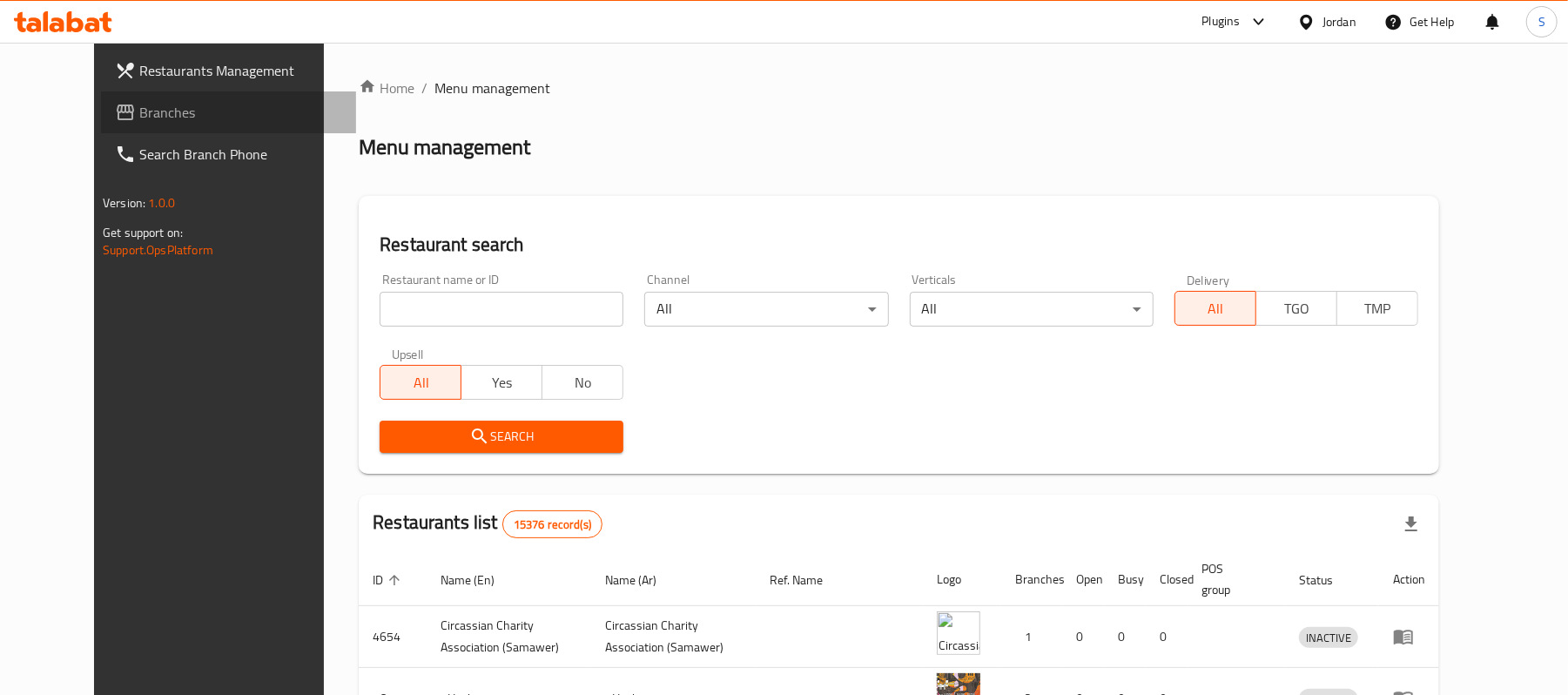
click at [172, 109] on span "Branches" at bounding box center [241, 112] width 203 height 21
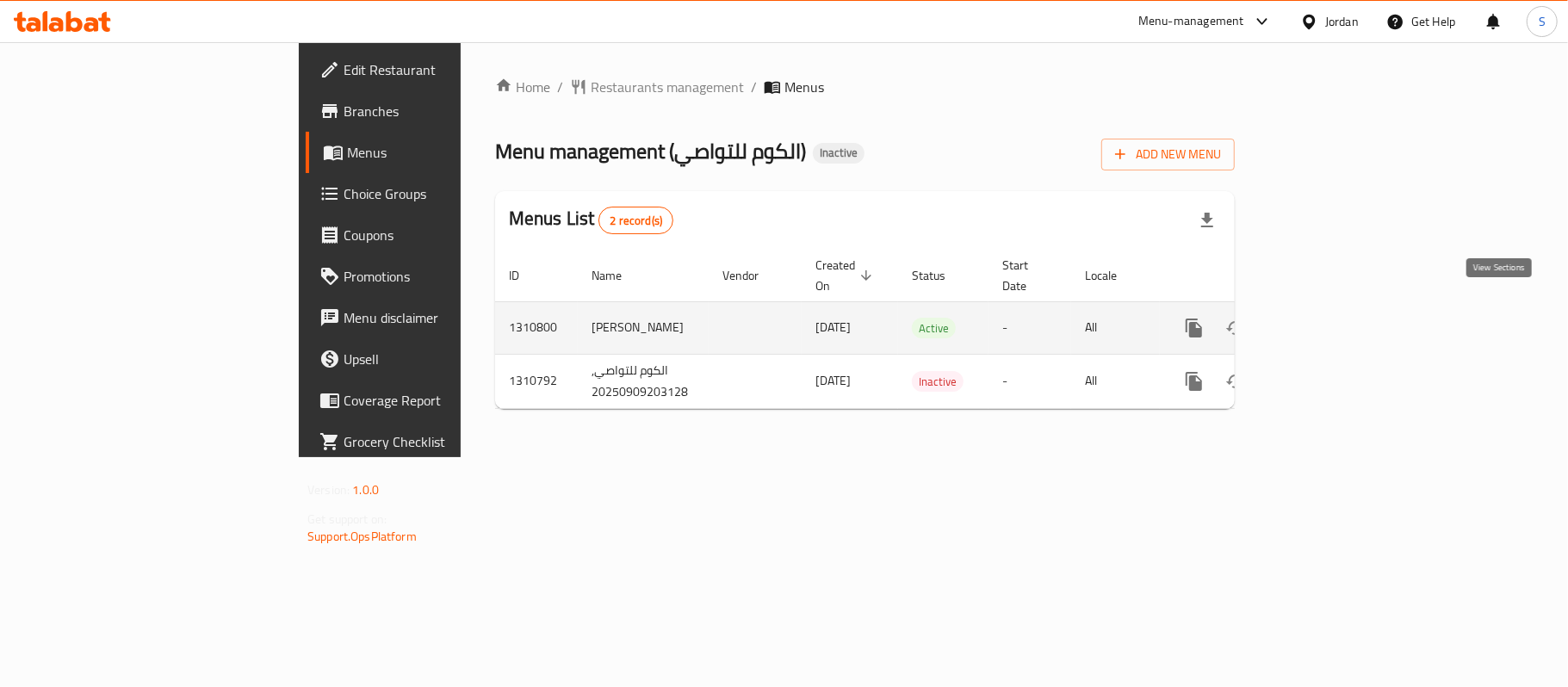
click at [1329, 320] on icon "enhanced table" at bounding box center [1319, 329] width 21 height 21
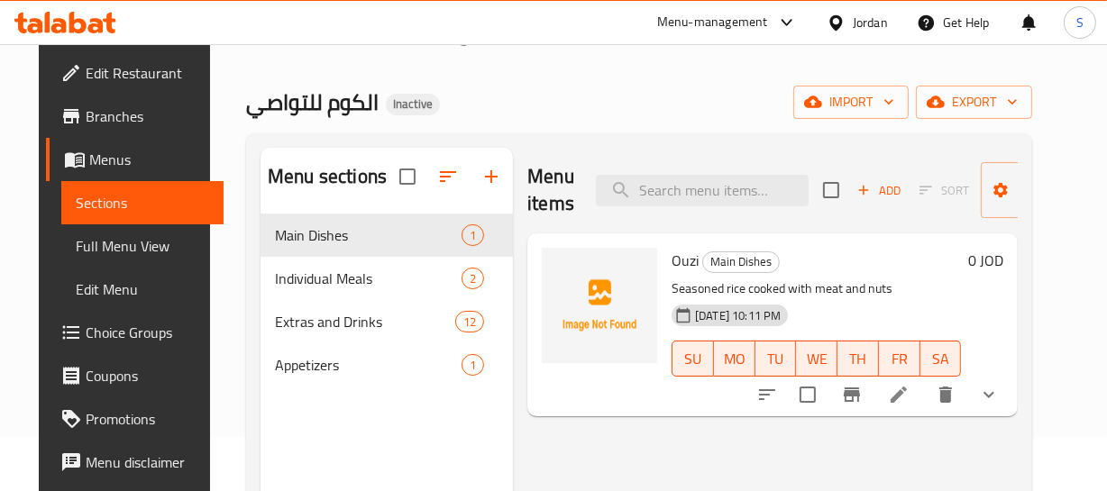
scroll to position [81, 0]
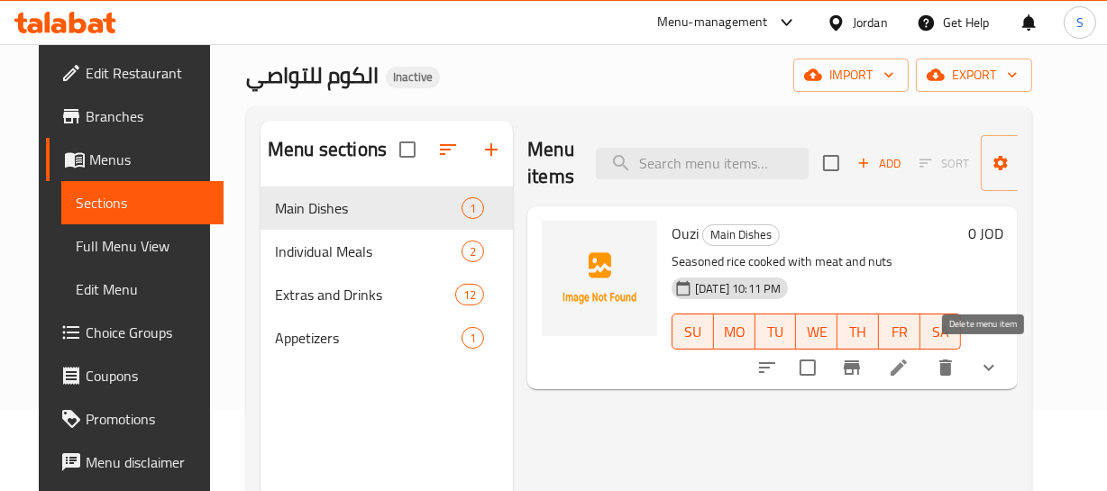
click at [952, 369] on icon "delete" at bounding box center [945, 368] width 13 height 16
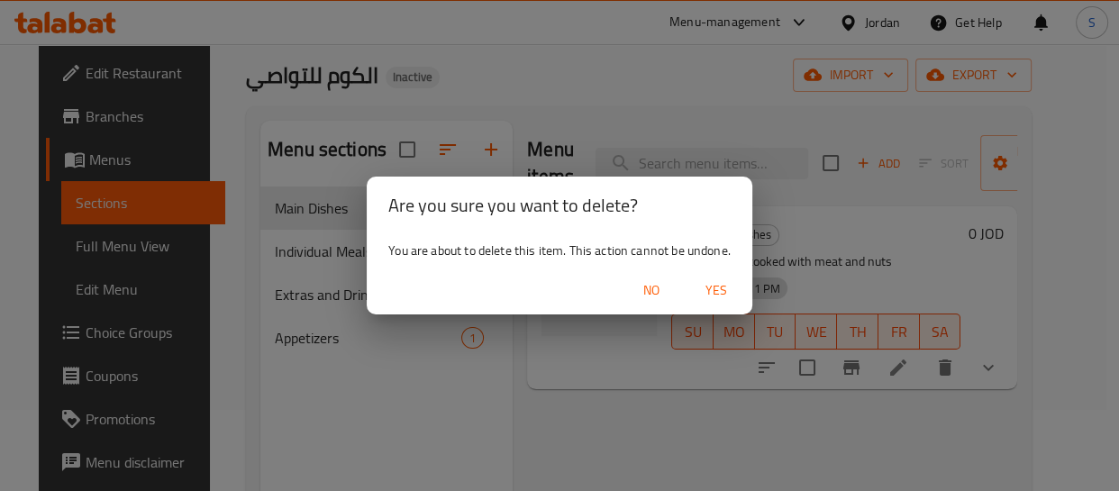
click at [723, 296] on span "Yes" at bounding box center [716, 290] width 43 height 23
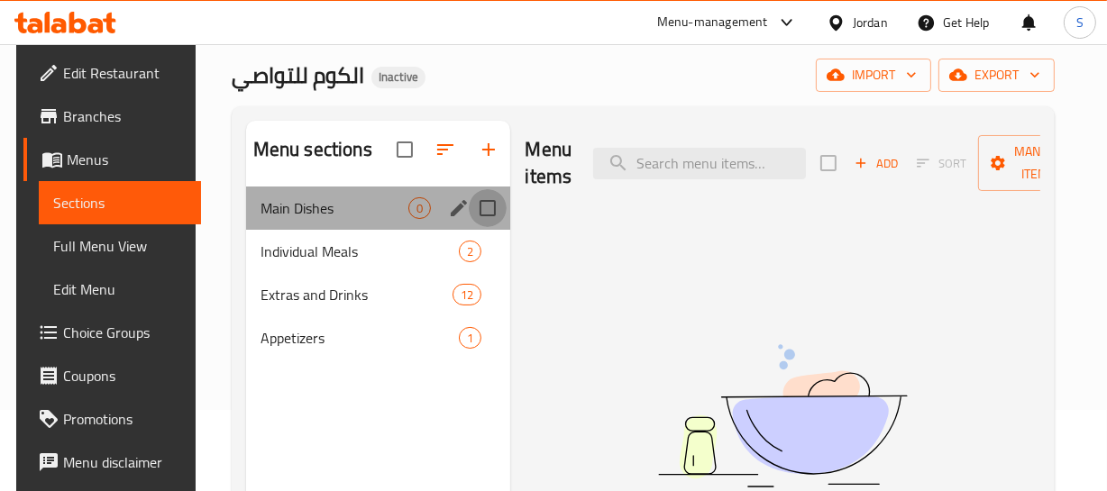
drag, startPoint x: 479, startPoint y: 212, endPoint x: 436, endPoint y: 196, distance: 45.4
click at [480, 212] on input "Menu sections" at bounding box center [488, 208] width 38 height 38
checkbox input "true"
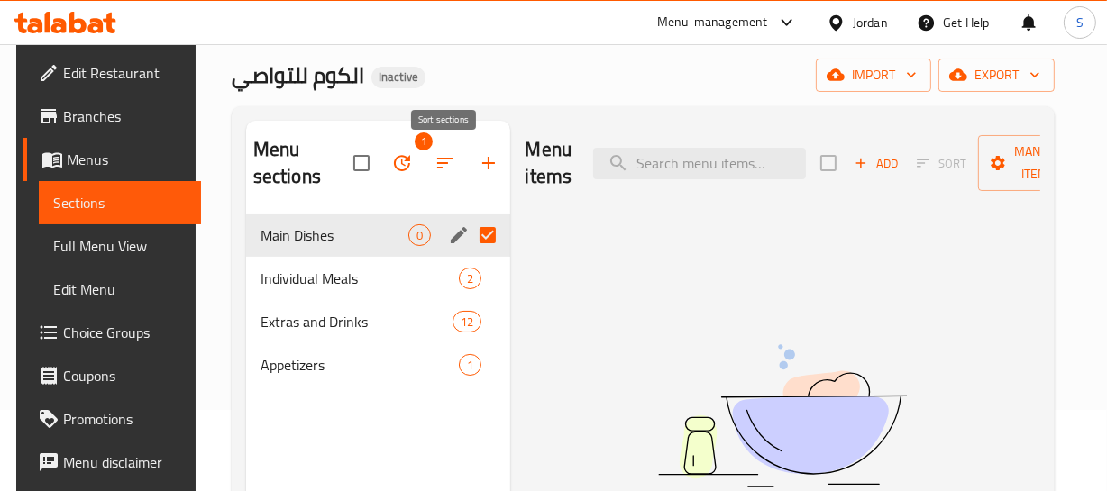
click at [420, 163] on button "button" at bounding box center [401, 163] width 43 height 43
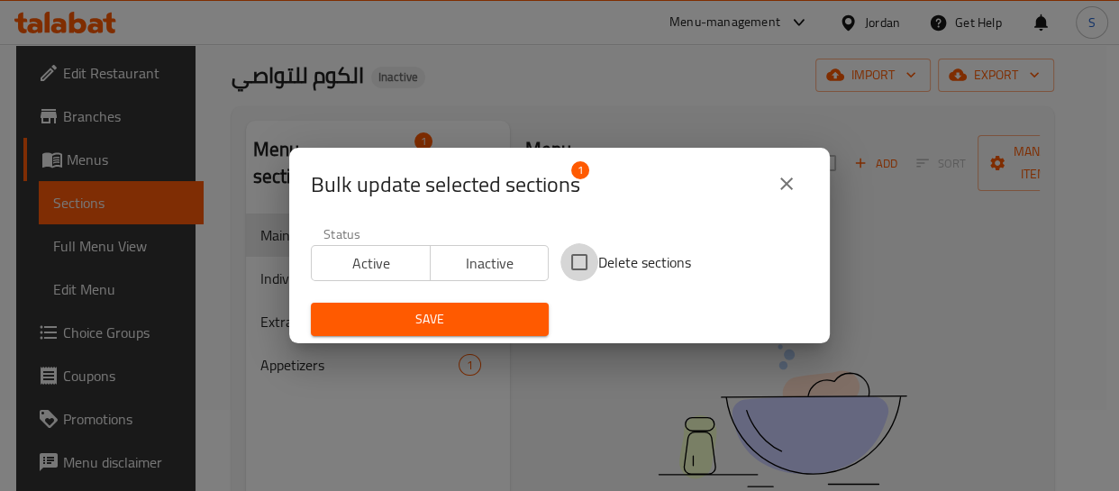
click at [588, 254] on input "Delete sections" at bounding box center [580, 262] width 38 height 38
checkbox input "true"
click at [501, 321] on span "Save" at bounding box center [429, 319] width 209 height 23
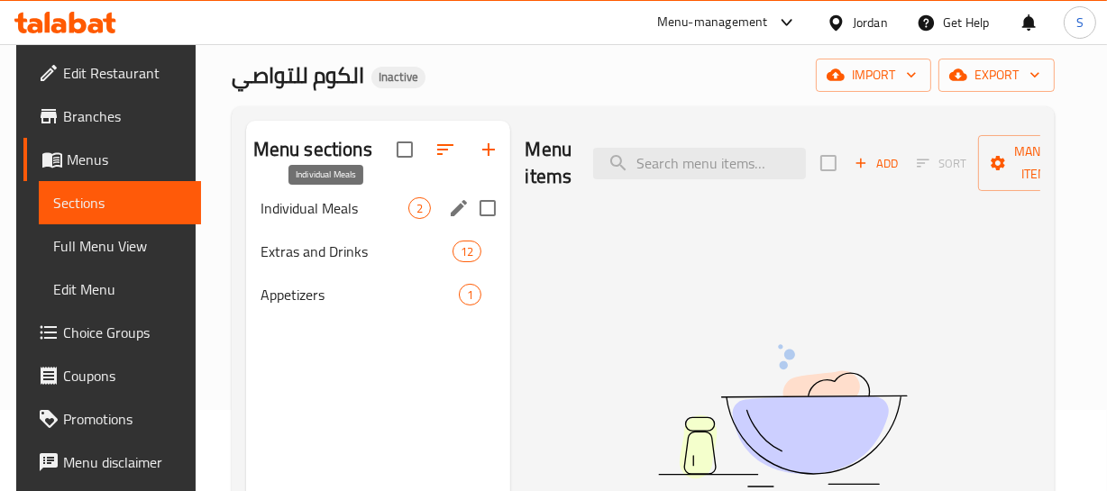
click at [308, 197] on span "Individual Meals" at bounding box center [334, 208] width 149 height 22
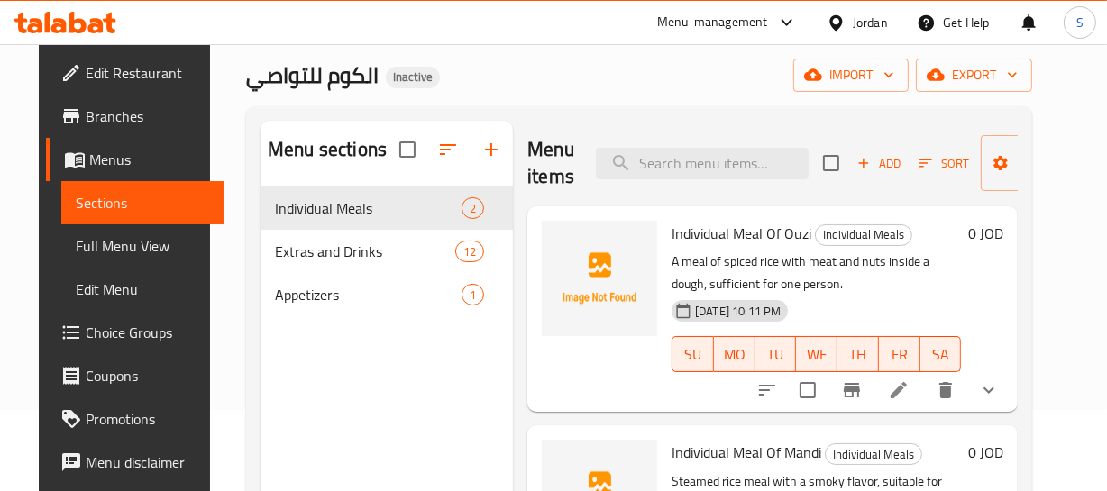
click at [714, 235] on span "Individual Meal Of Ouzi" at bounding box center [742, 233] width 140 height 27
copy h6 "Individual Meal Of Ouzi"
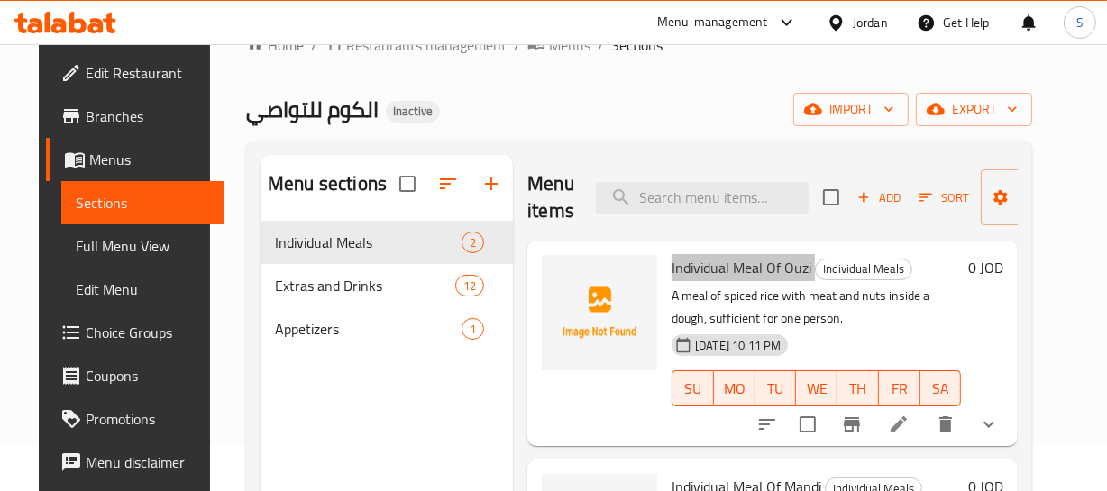
scroll to position [7, 0]
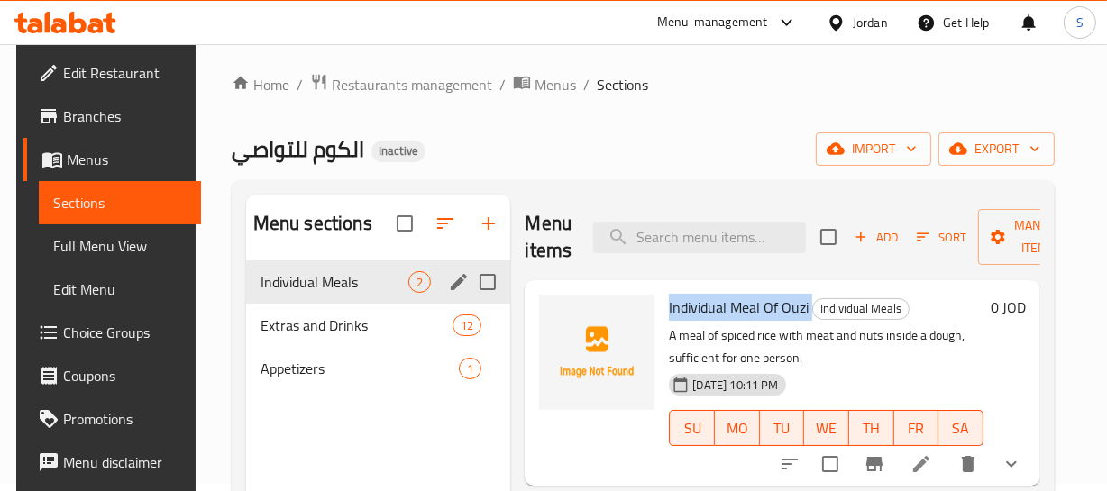
click at [297, 289] on span "Individual Meals" at bounding box center [334, 282] width 149 height 22
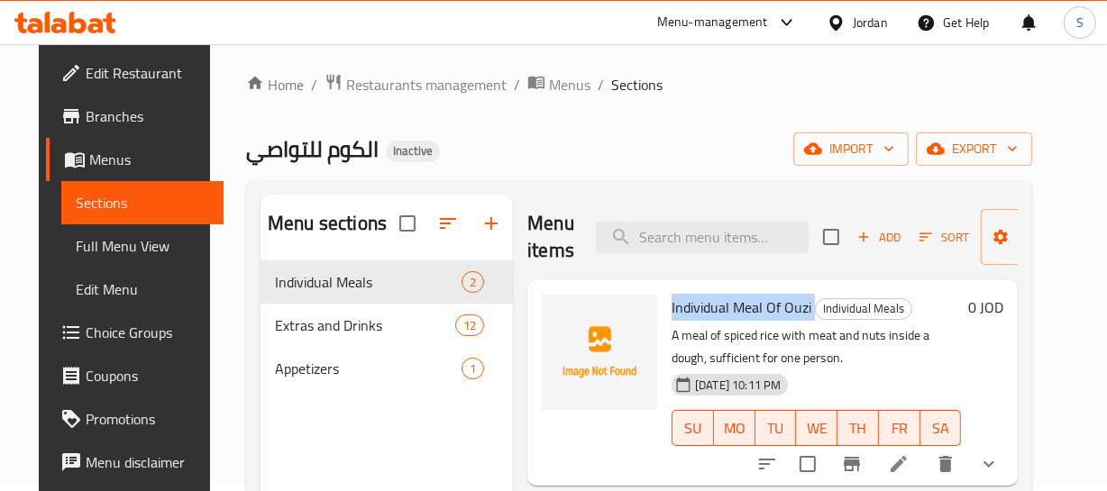
click at [744, 305] on span "Individual Meal Of Ouzi" at bounding box center [742, 307] width 140 height 27
click at [900, 370] on div "[DATE] 10:11 PM SU MO TU WE TH FR SA" at bounding box center [816, 415] width 304 height 97
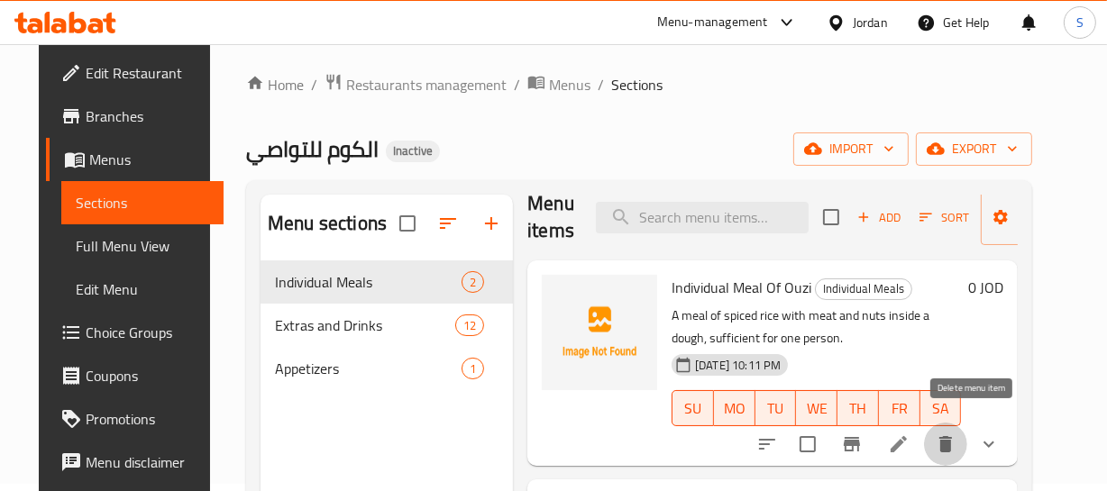
click at [952, 436] on icon "delete" at bounding box center [945, 444] width 13 height 16
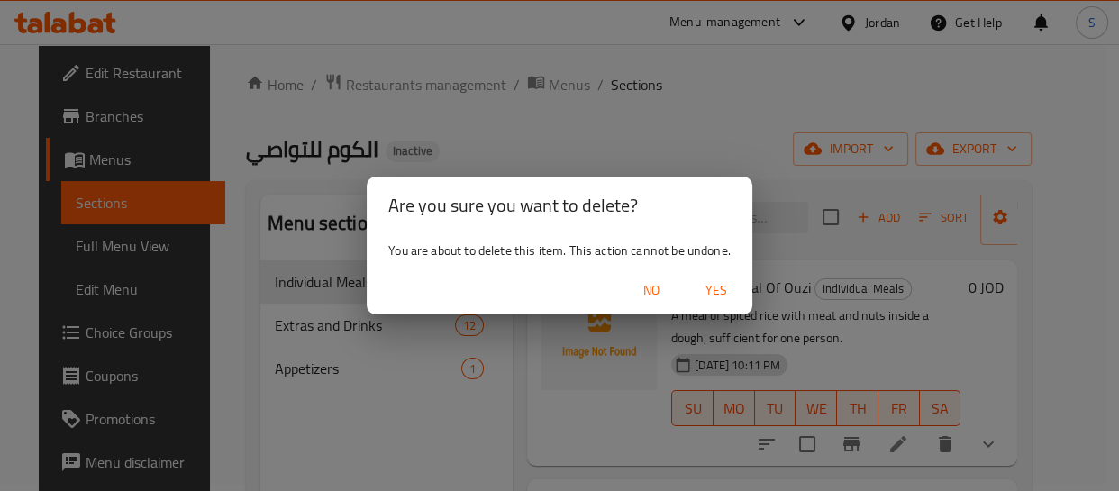
click at [716, 290] on span "Yes" at bounding box center [716, 290] width 43 height 23
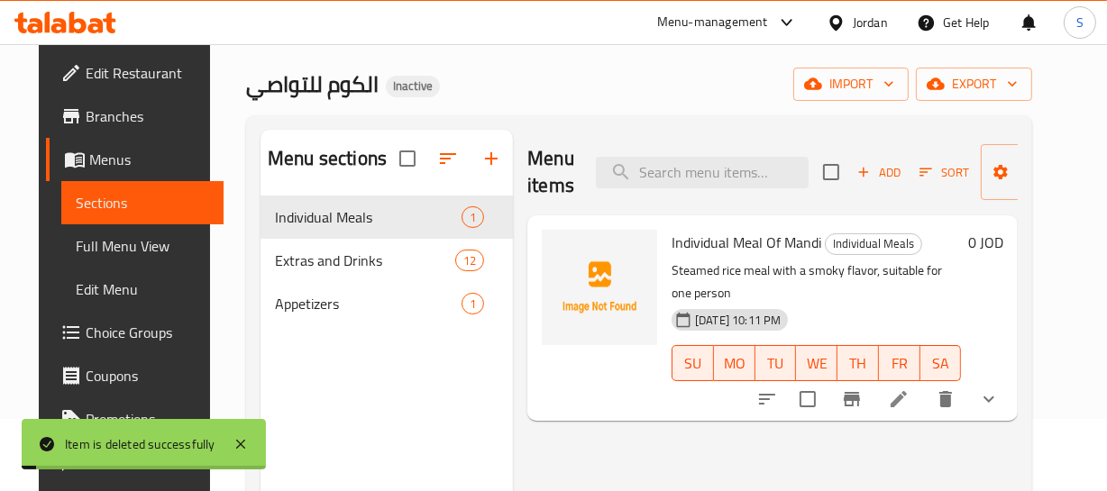
scroll to position [0, 0]
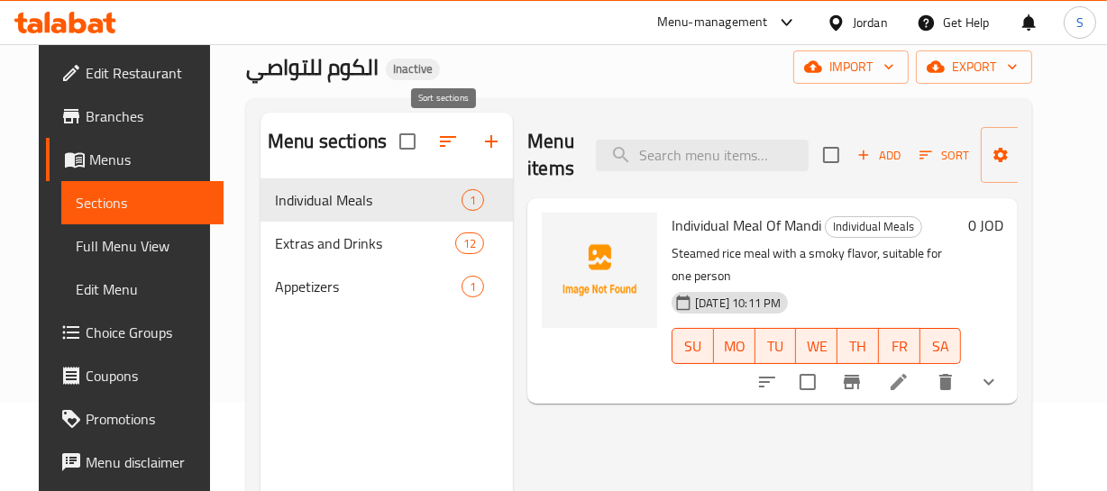
click at [452, 132] on button "button" at bounding box center [447, 141] width 43 height 43
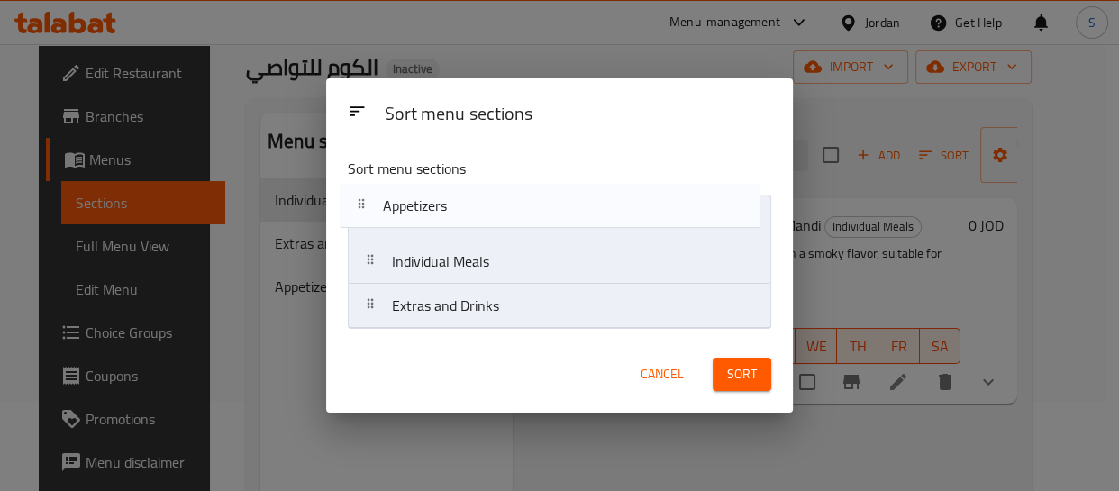
drag, startPoint x: 422, startPoint y: 309, endPoint x: 414, endPoint y: 204, distance: 105.8
click at [414, 204] on nav "Individual Meals Extras and Drinks Appetizers" at bounding box center [559, 262] width 423 height 134
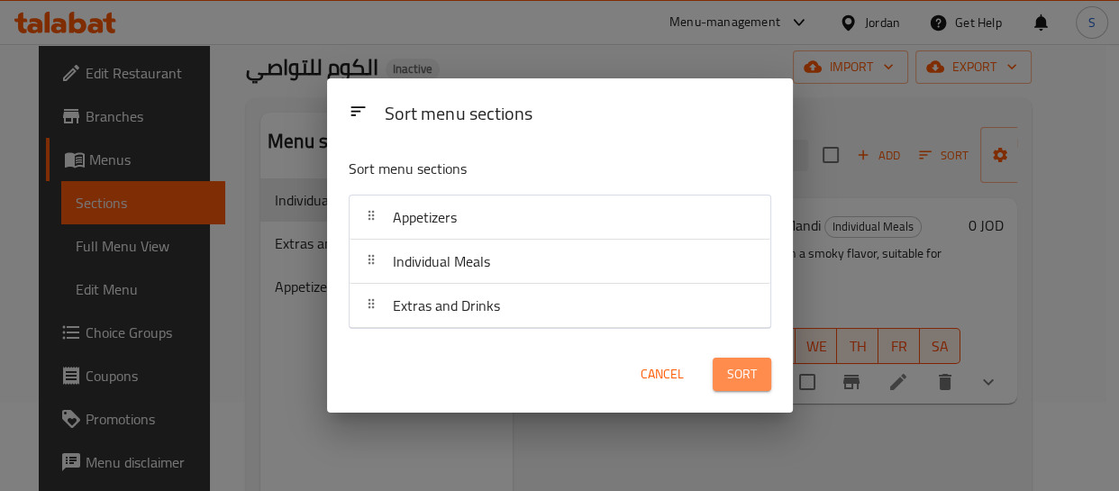
click at [723, 367] on button "Sort" at bounding box center [742, 374] width 59 height 33
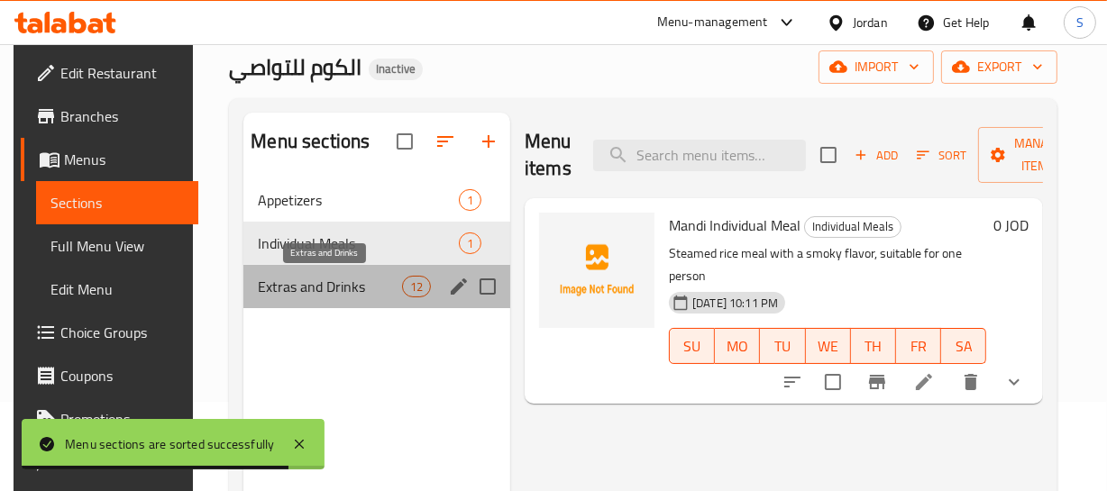
click at [307, 280] on span "Extras and Drinks" at bounding box center [329, 287] width 143 height 22
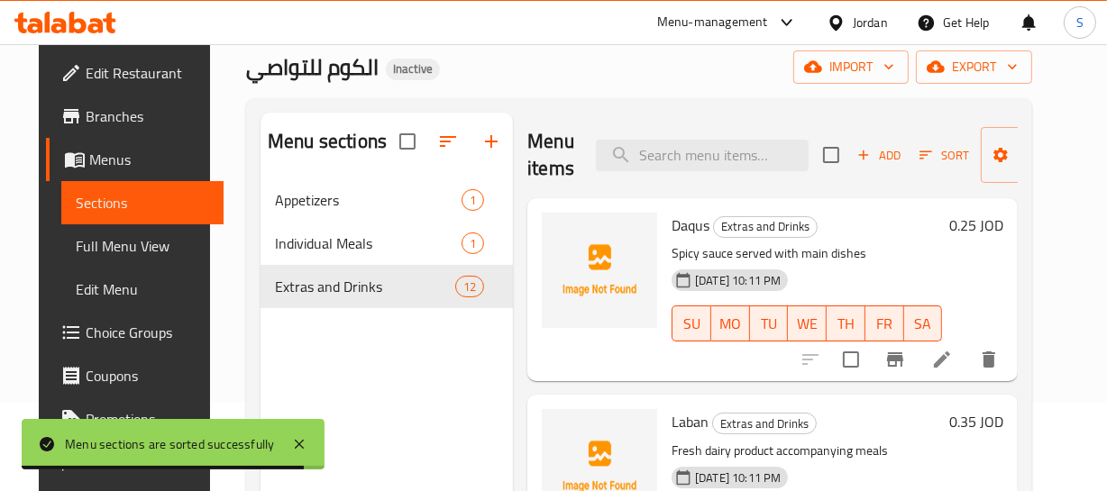
click at [907, 286] on div "[DATE] 10:11 PM SU MO TU WE TH FR SA" at bounding box center [806, 310] width 285 height 97
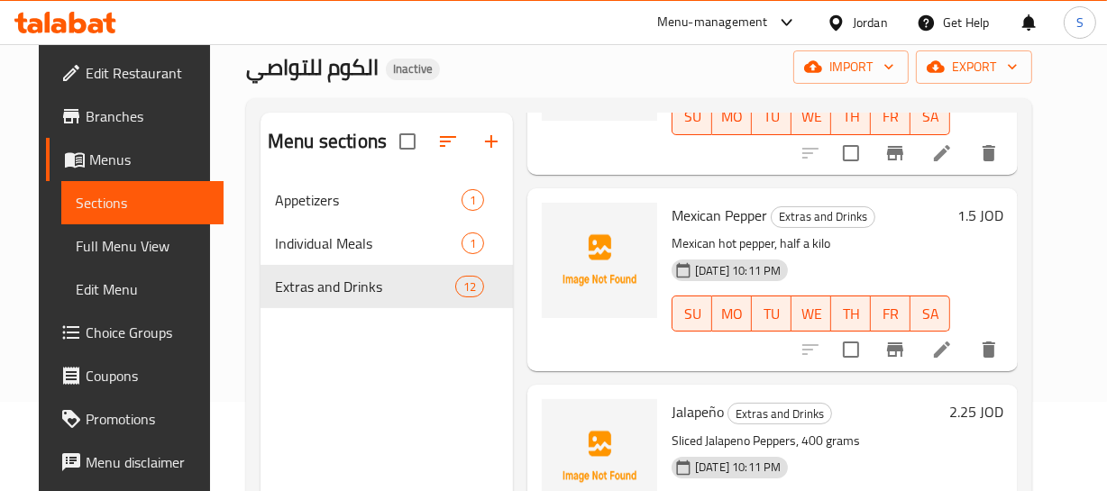
scroll to position [1612, 0]
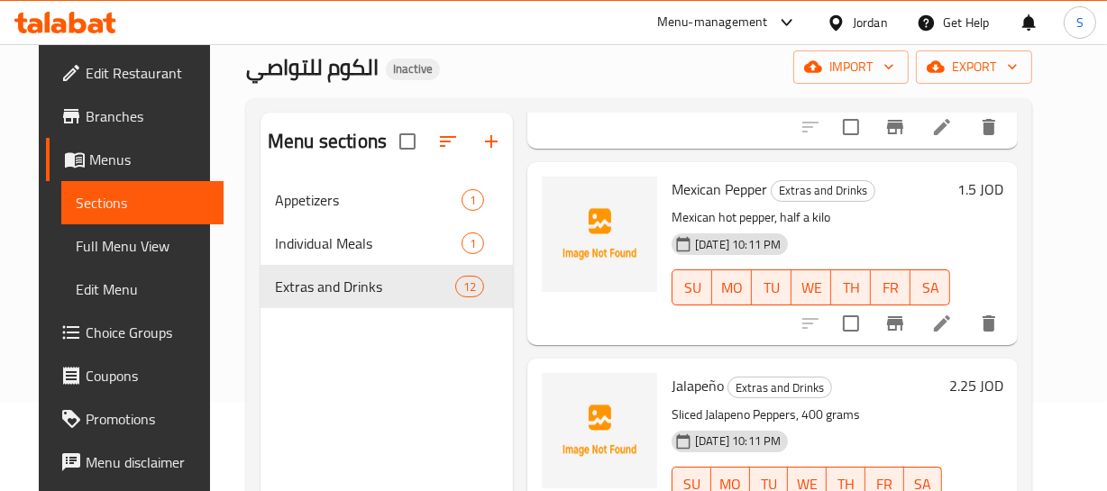
click at [861, 238] on div "[DATE] 10:11 PM SU MO TU WE TH FR SA" at bounding box center [810, 274] width 293 height 97
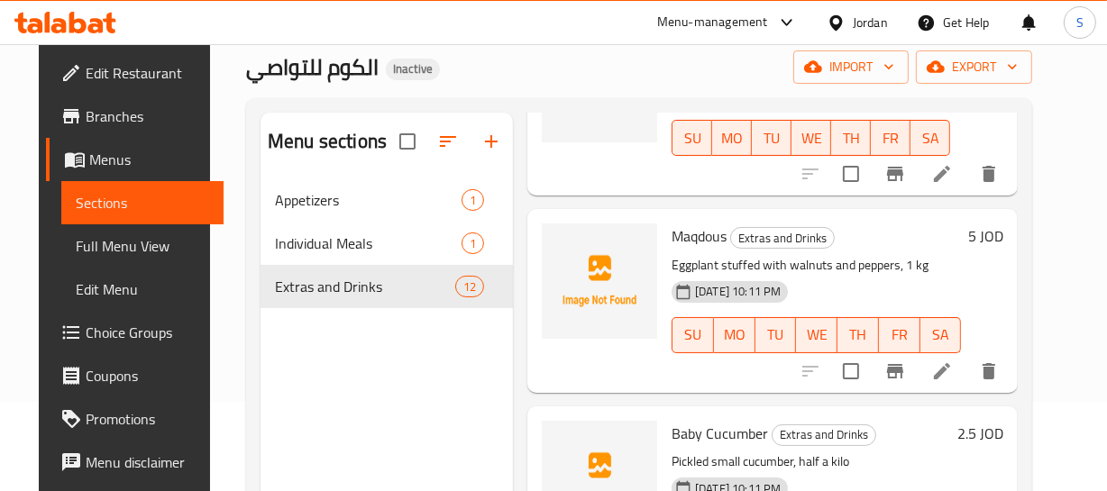
scroll to position [938, 0]
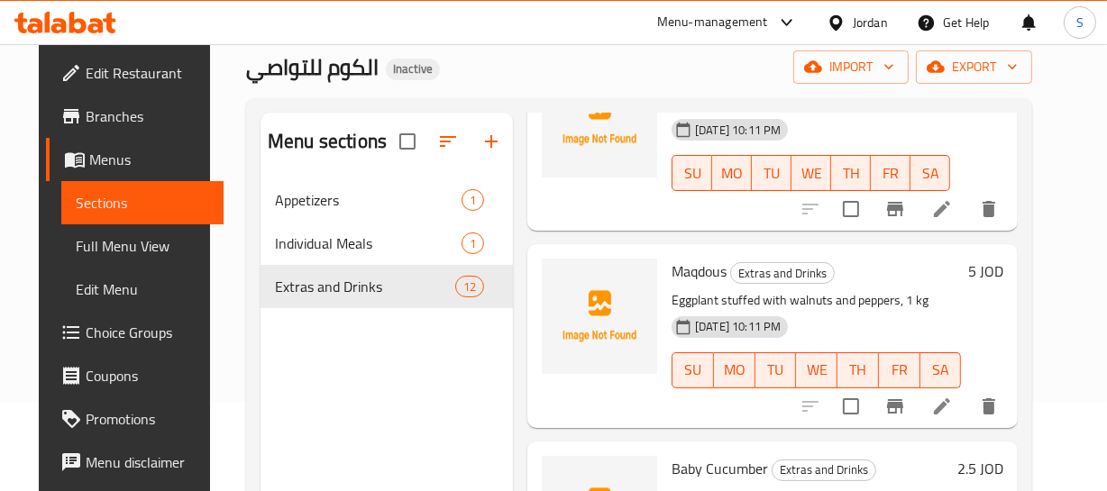
click at [904, 293] on p "Eggplant stuffed with walnuts and peppers, 1 kg" at bounding box center [816, 300] width 289 height 23
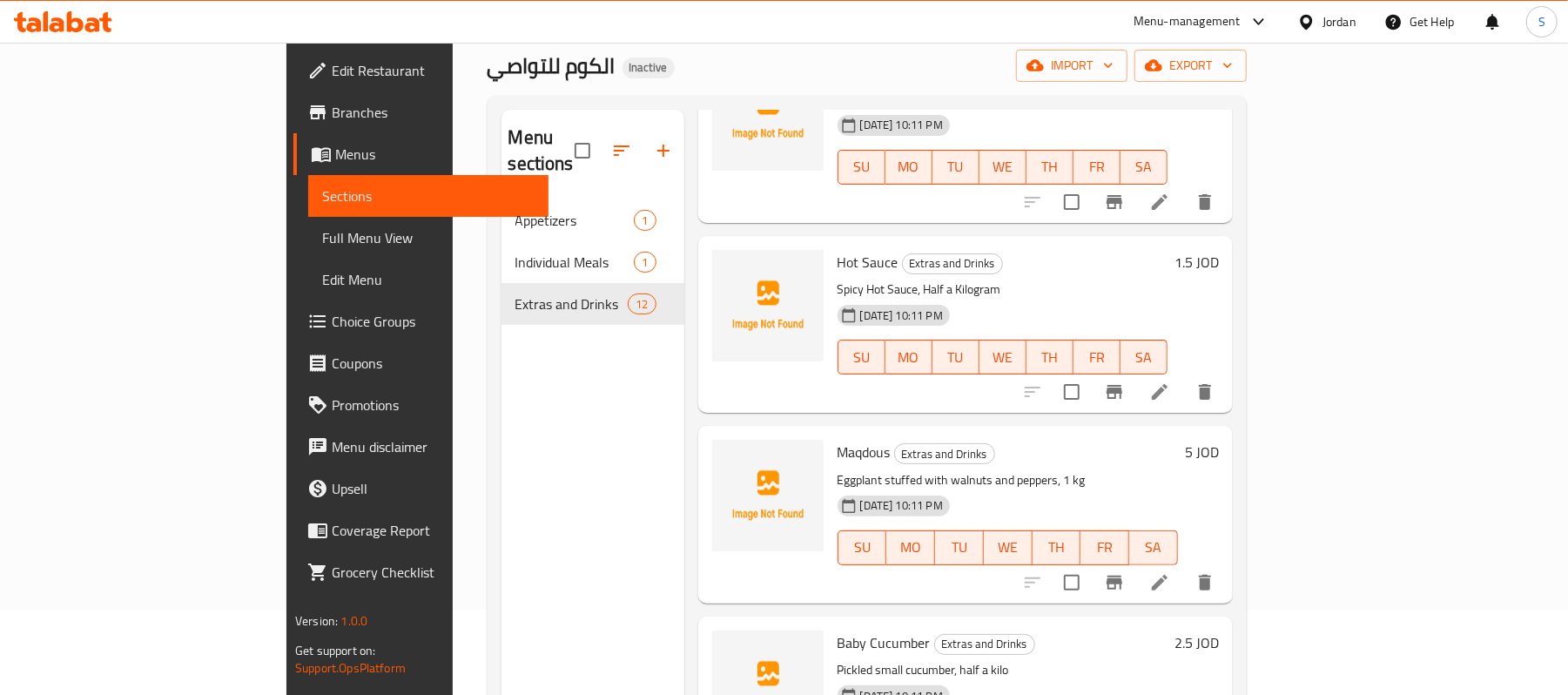
scroll to position [718, 0]
drag, startPoint x: 1089, startPoint y: 227, endPoint x: 1028, endPoint y: 84, distance: 155.5
click at [1091, 250] on h6 "Hot Sauce Extras and Drinks" at bounding box center [1003, 262] width 330 height 24
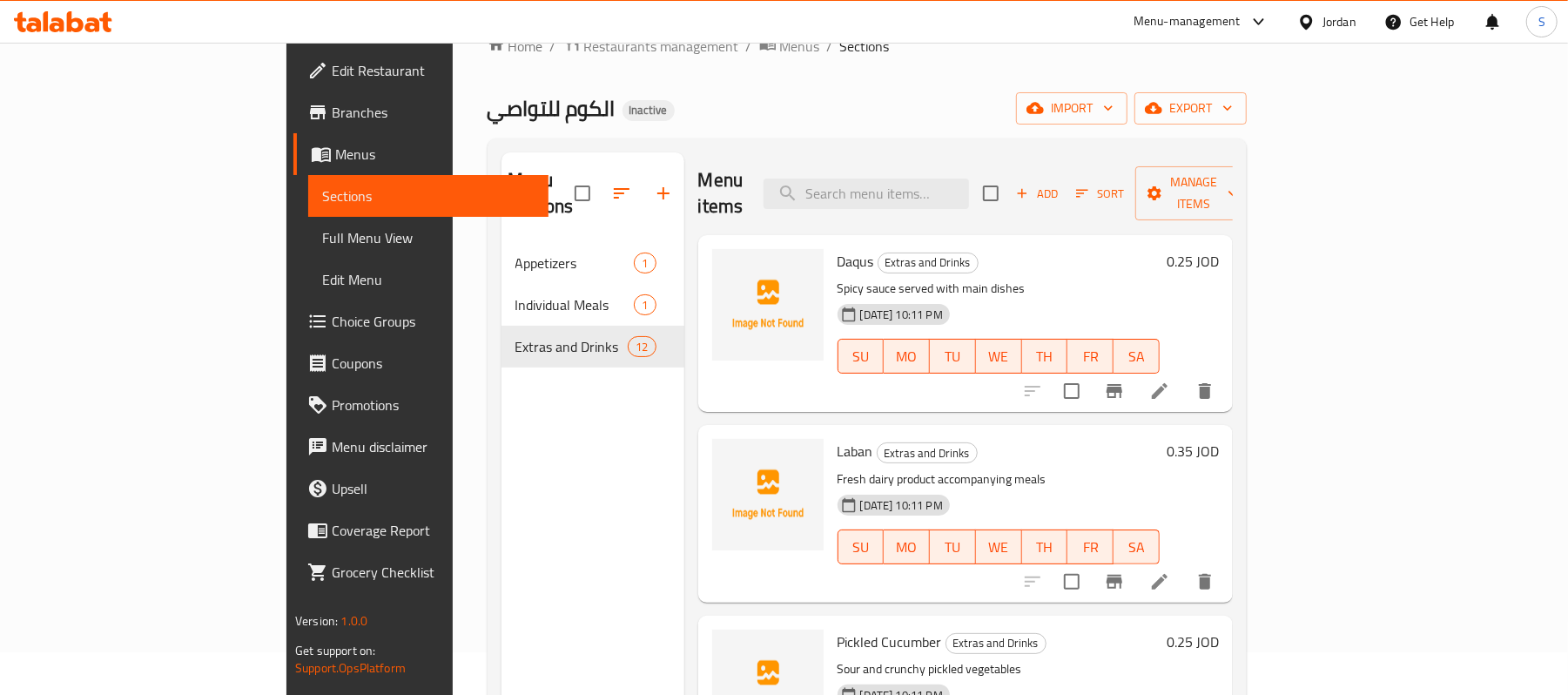
scroll to position [0, 0]
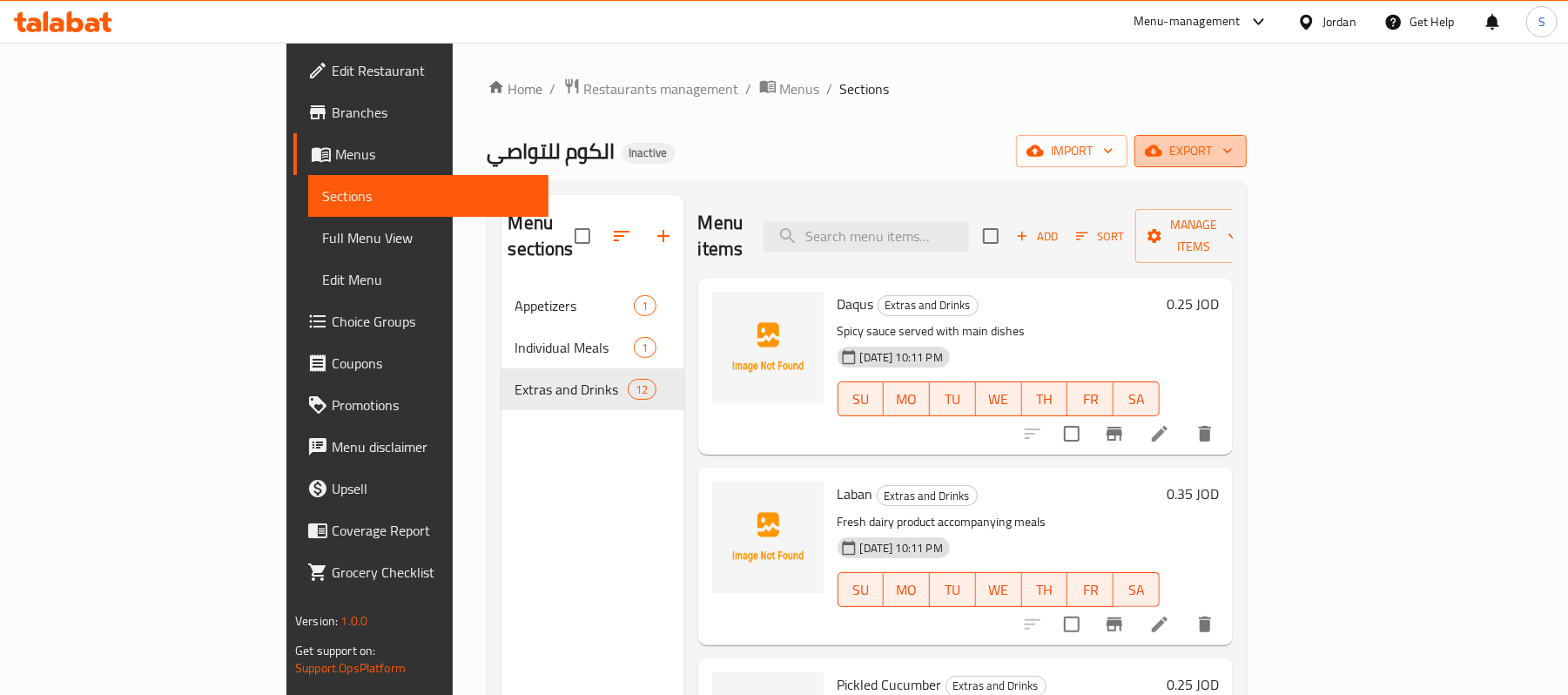
click at [1233, 154] on span "export" at bounding box center [1190, 151] width 84 height 22
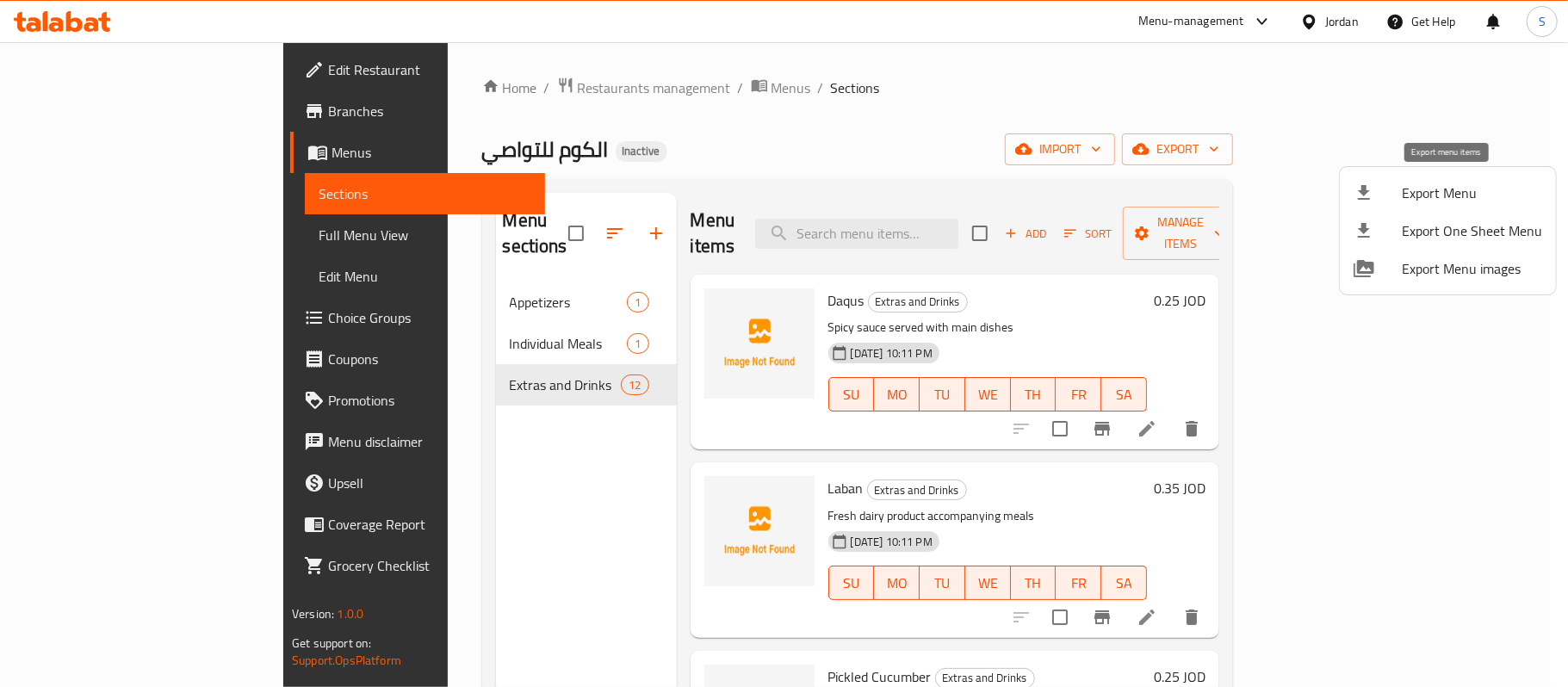
click at [1412, 184] on span "Export Menu" at bounding box center [1471, 193] width 140 height 21
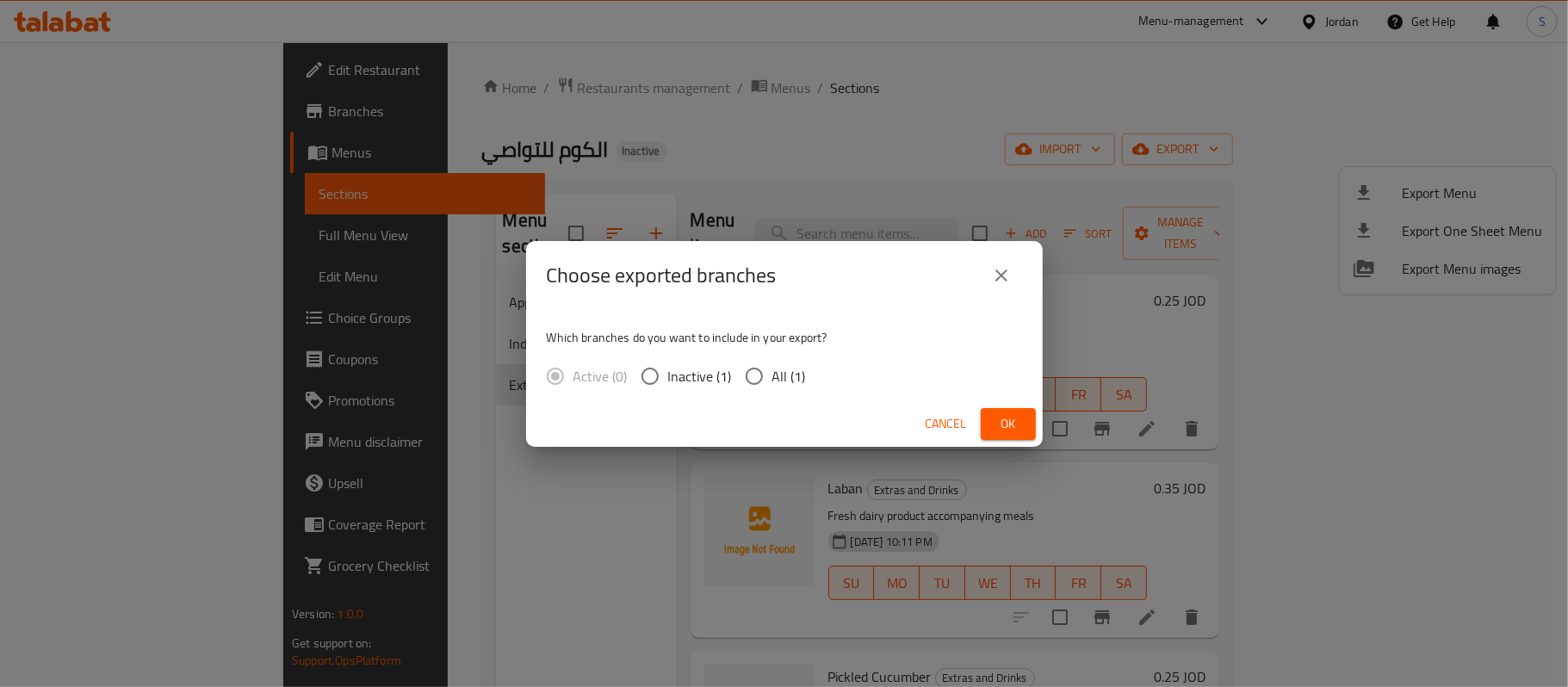
click at [790, 380] on span "All (1)" at bounding box center [789, 376] width 33 height 21
click at [773, 380] on input "All (1)" at bounding box center [755, 376] width 36 height 36
radio input "true"
click at [999, 408] on button "Ok" at bounding box center [1009, 423] width 55 height 32
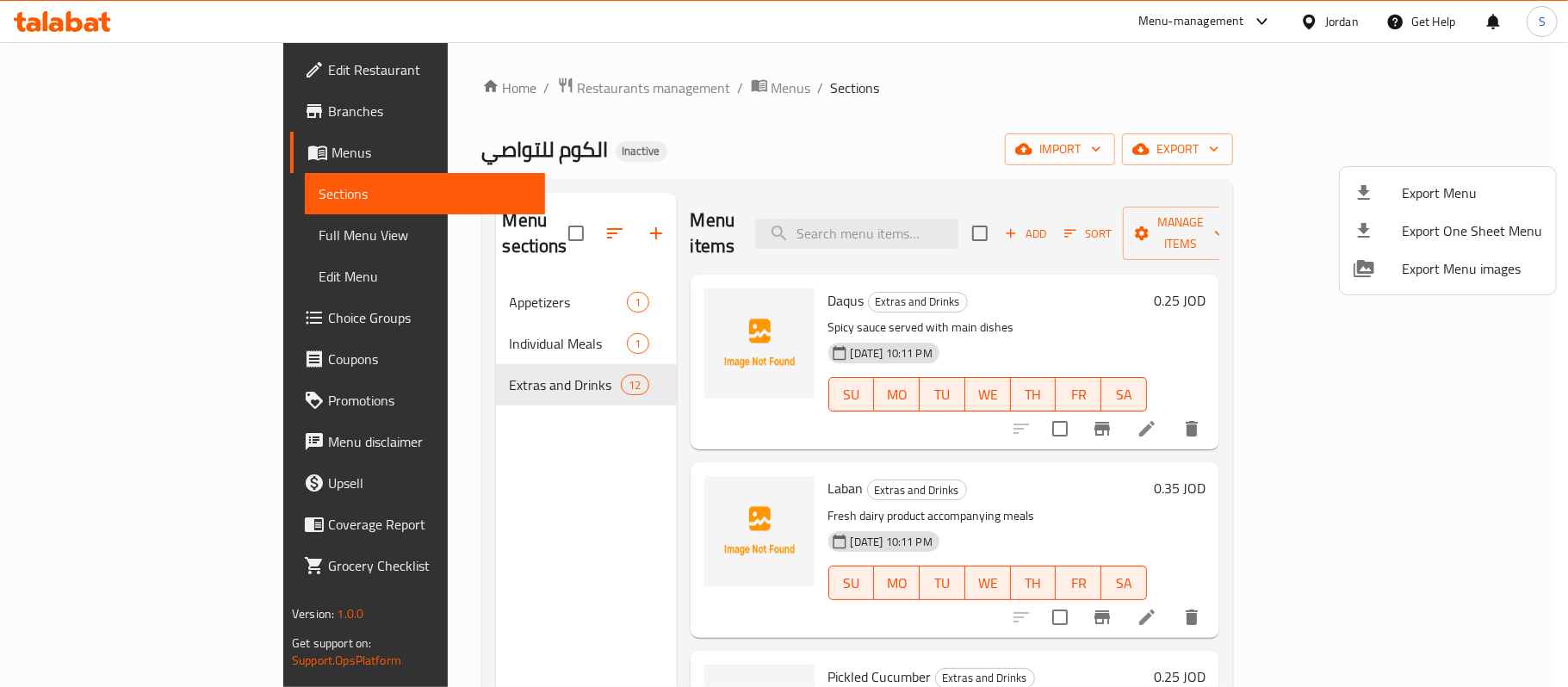
click at [785, 133] on div at bounding box center [784, 343] width 1568 height 687
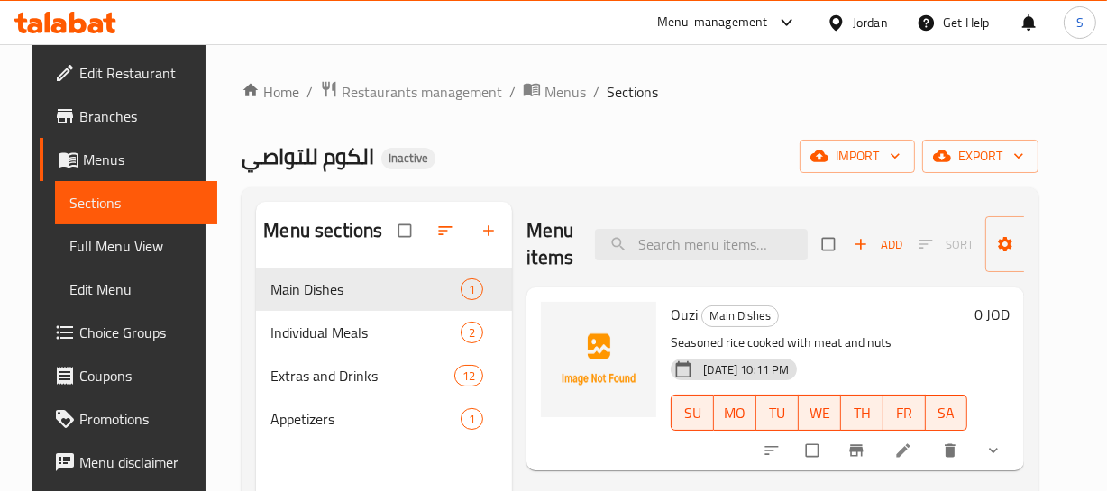
click at [94, 252] on span "Full Menu View" at bounding box center [135, 246] width 133 height 22
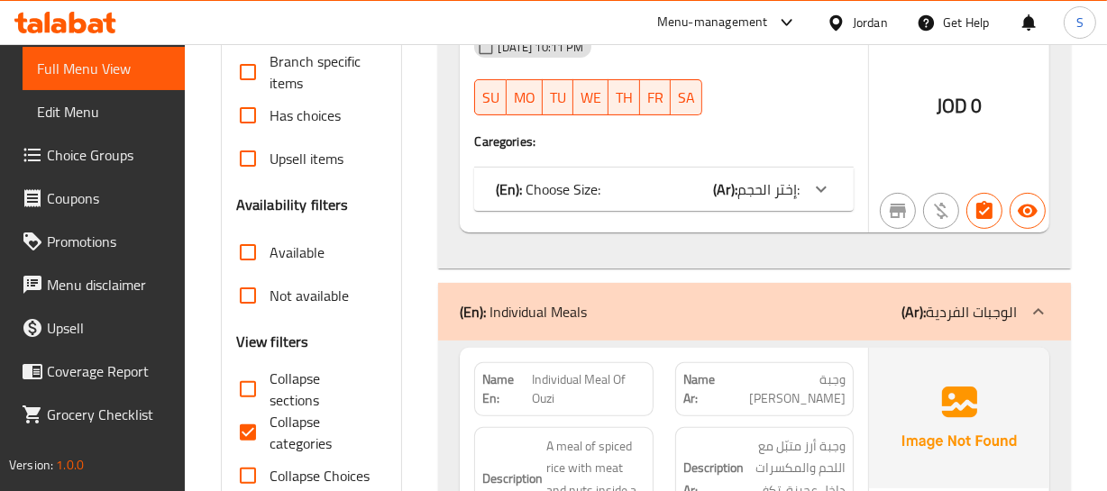
scroll to position [491, 0]
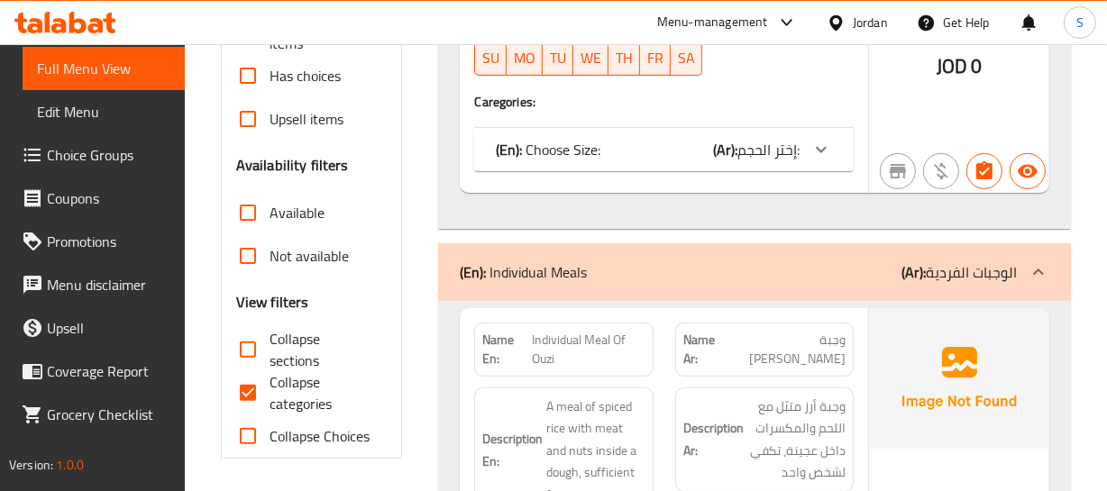
click at [306, 371] on span "Collapse categories" at bounding box center [322, 392] width 104 height 43
click at [270, 371] on input "Collapse categories" at bounding box center [247, 392] width 43 height 43
checkbox input "false"
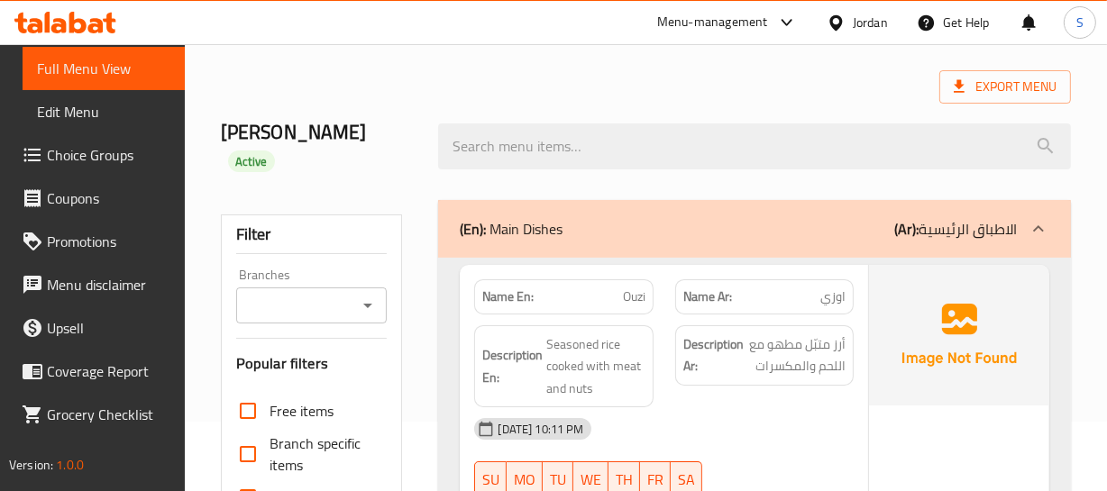
scroll to position [163, 0]
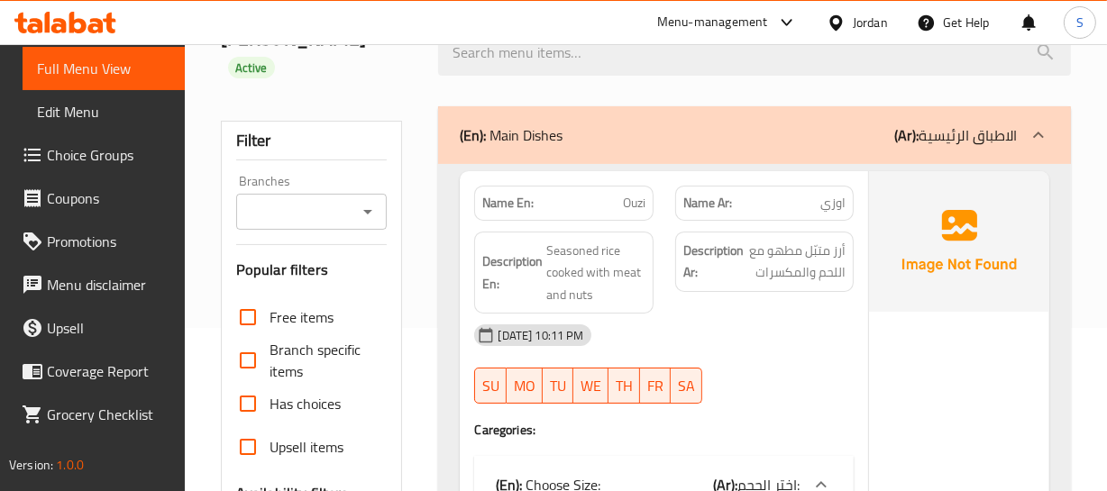
click at [612, 194] on p "Name En: Ouzi" at bounding box center [563, 203] width 162 height 19
click at [892, 175] on img at bounding box center [959, 241] width 180 height 141
click at [838, 194] on span "اوزي" at bounding box center [832, 203] width 25 height 19
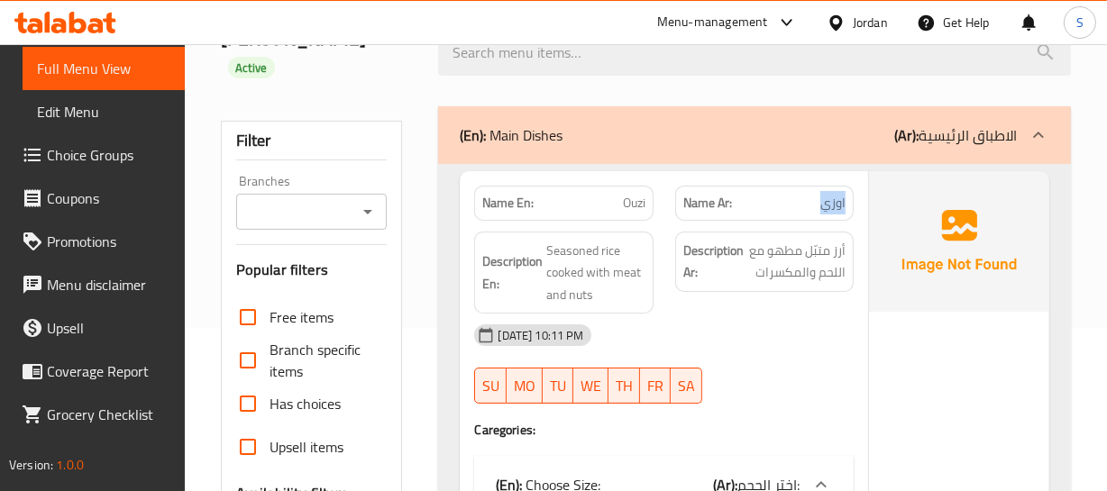
drag, startPoint x: 838, startPoint y: 175, endPoint x: 108, endPoint y: 197, distance: 730.5
click at [808, 194] on p "Name Ar: اوزي" at bounding box center [764, 203] width 162 height 19
click at [844, 221] on div "Description Ar: أرز متبّل مطهو مع اللحم والمكسرات" at bounding box center [764, 273] width 200 height 105
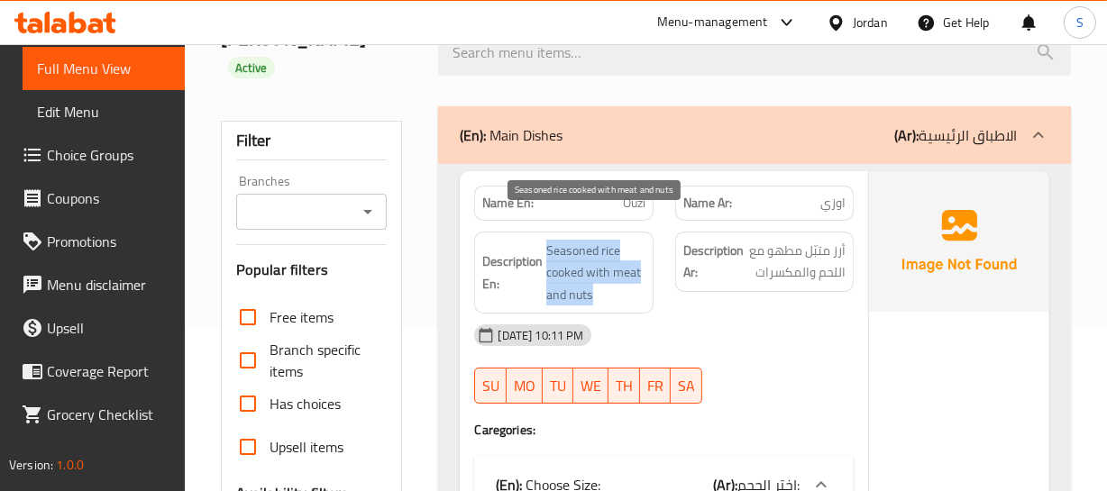
drag, startPoint x: 548, startPoint y: 214, endPoint x: 331, endPoint y: 279, distance: 227.0
click at [540, 279] on div "Description En: Seasoned rice cooked with meat and nuts" at bounding box center [563, 273] width 178 height 83
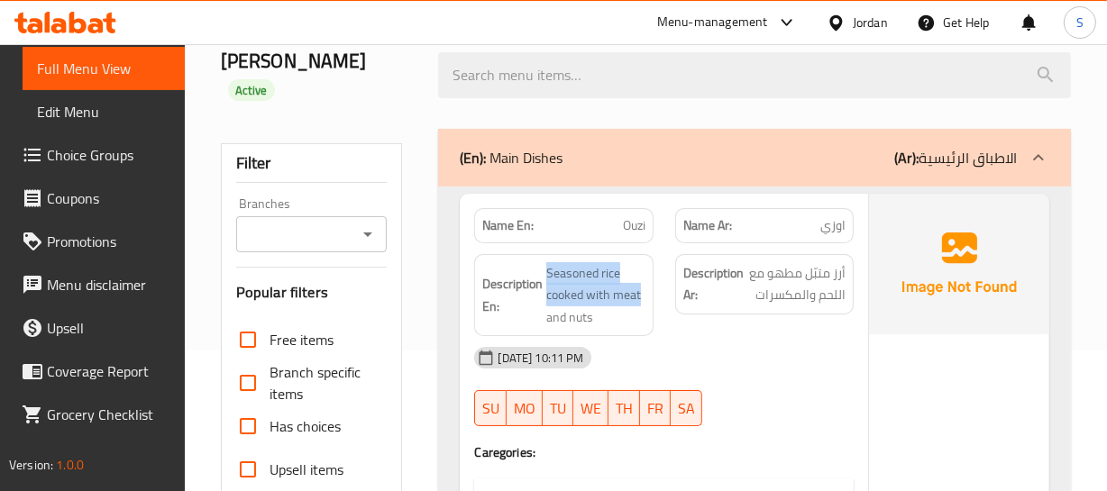
scroll to position [81, 0]
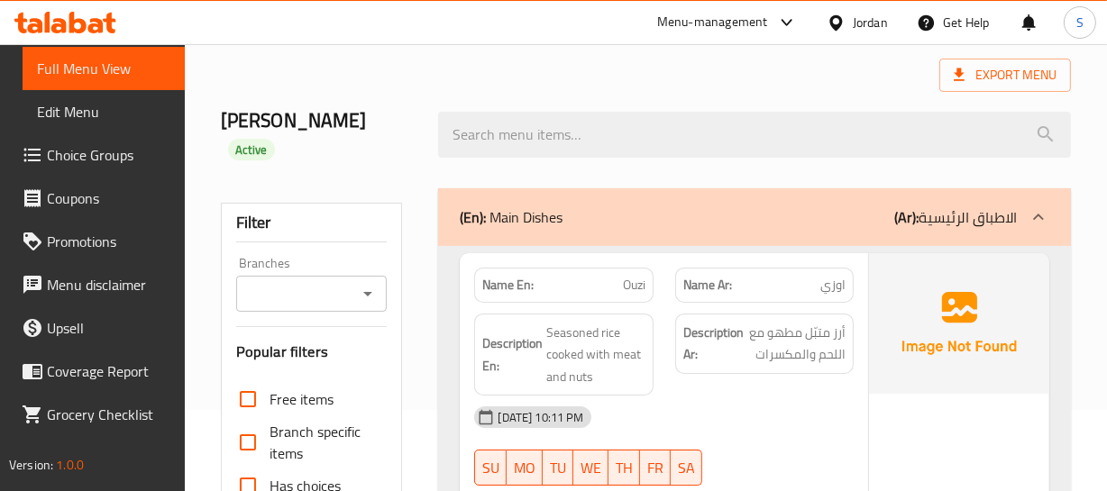
click at [629, 276] on span "Ouzi" at bounding box center [634, 285] width 23 height 19
copy span "Ouzi"
click at [709, 206] on div "(En): Main Dishes (Ar): الاطباق الرئيسية" at bounding box center [738, 217] width 556 height 22
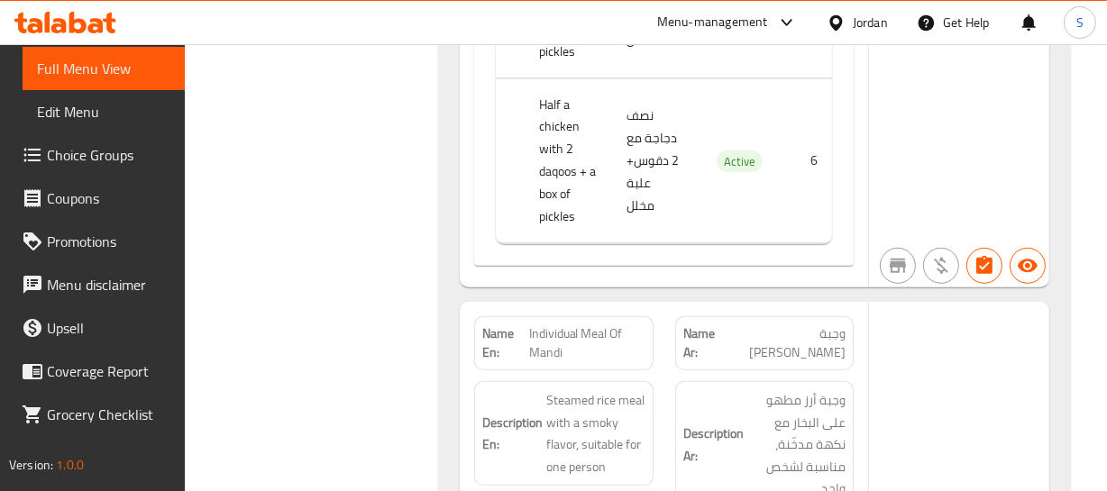
scroll to position [982, 0]
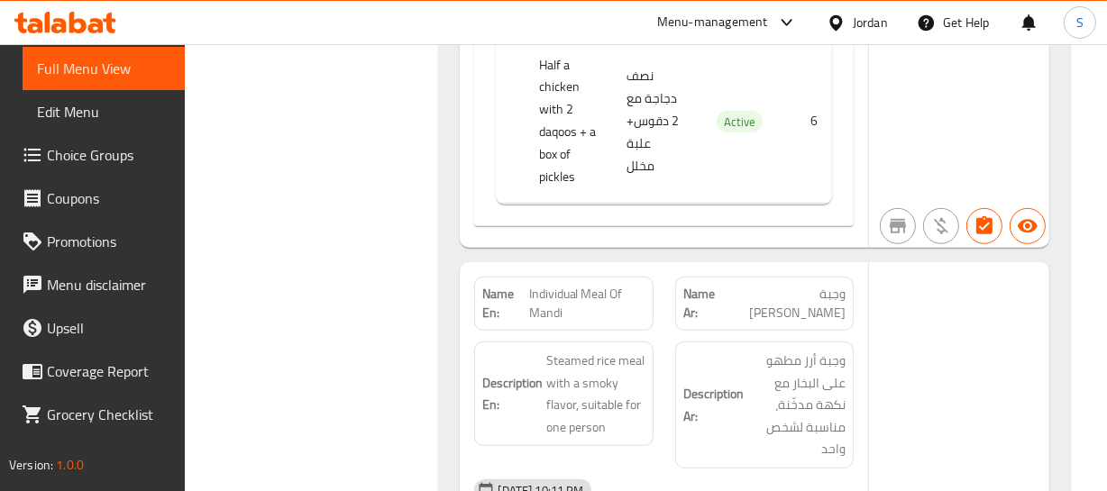
click at [537, 285] on span "Individual Meal Of Mandi" at bounding box center [587, 304] width 116 height 38
click at [595, 285] on span "Individual Meal Of Mandi" at bounding box center [587, 304] width 116 height 38
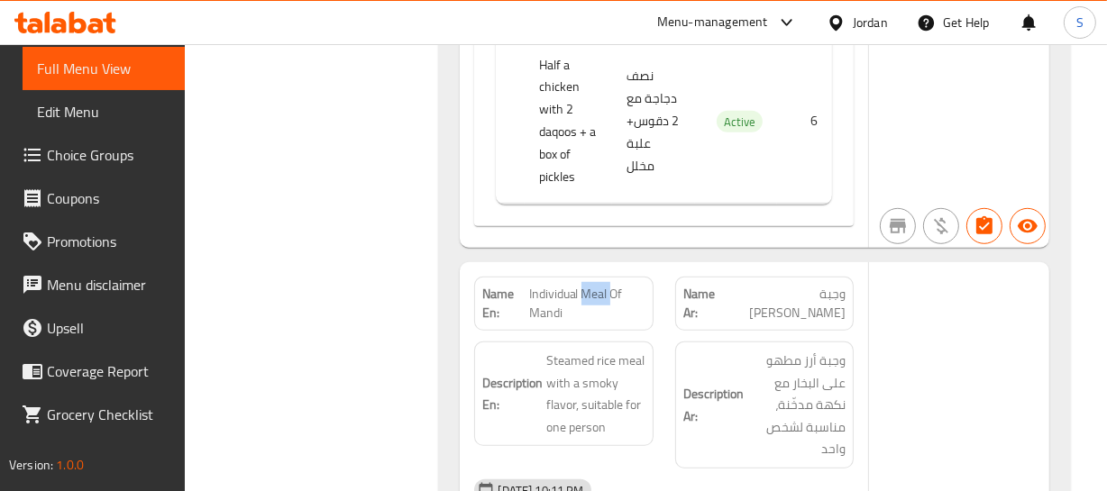
click at [595, 285] on span "Individual Meal Of Mandi" at bounding box center [587, 304] width 116 height 38
copy span "Individual Meal Of Mandi"
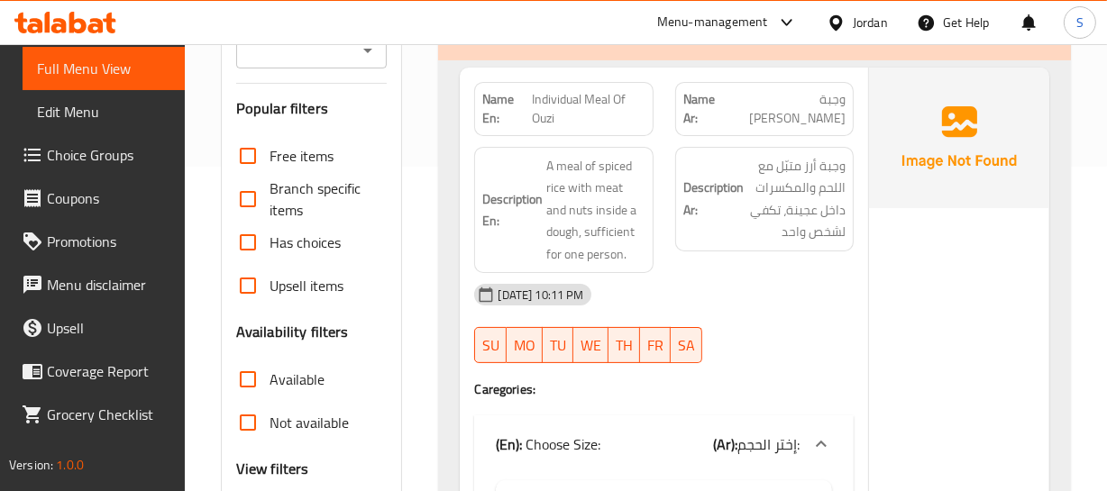
scroll to position [245, 0]
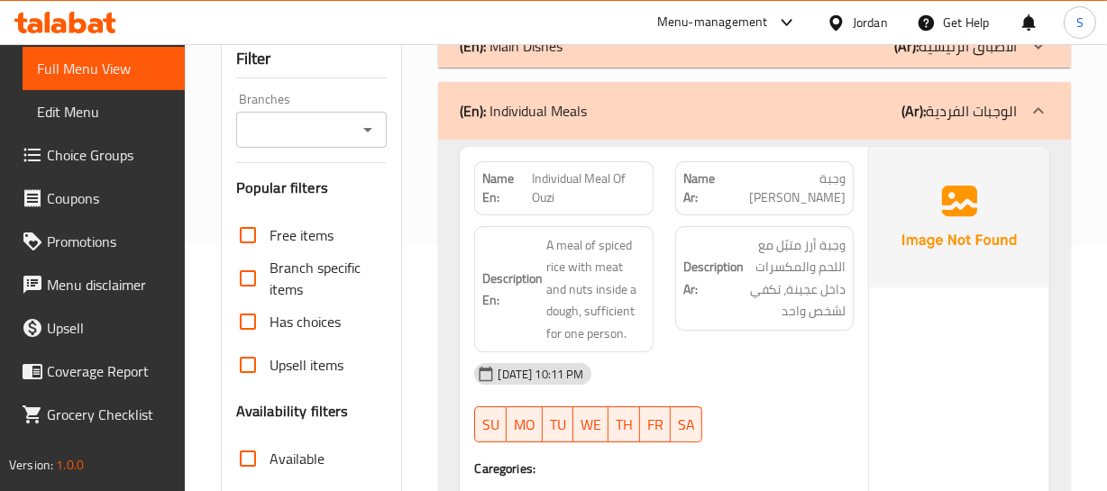
click at [563, 161] on div "Name En: Individual Meal Of Ouzi" at bounding box center [563, 188] width 178 height 54
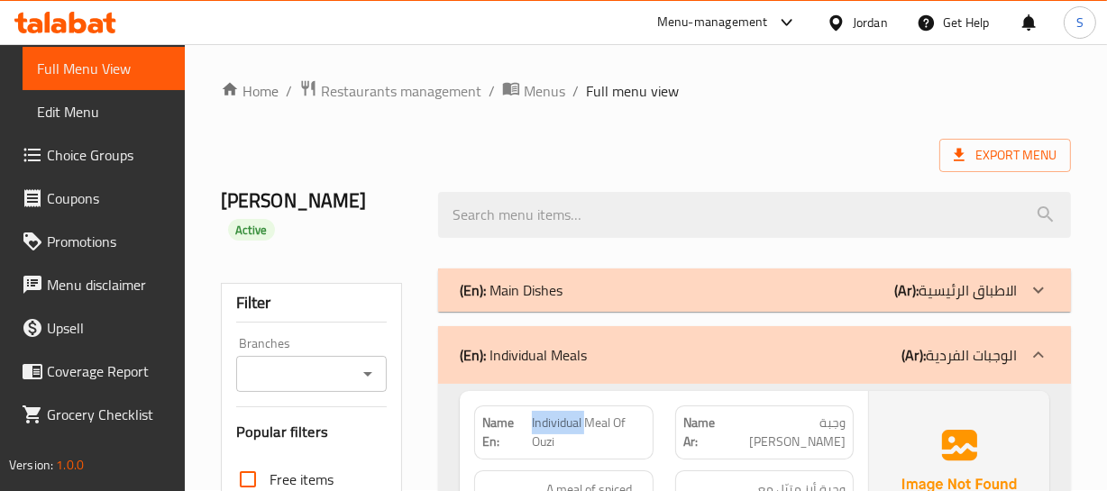
scroll to position [0, 0]
click at [572, 415] on span "Individual Meal Of Ouzi" at bounding box center [589, 434] width 114 height 38
copy span "Individual Meal Of Ouzi"
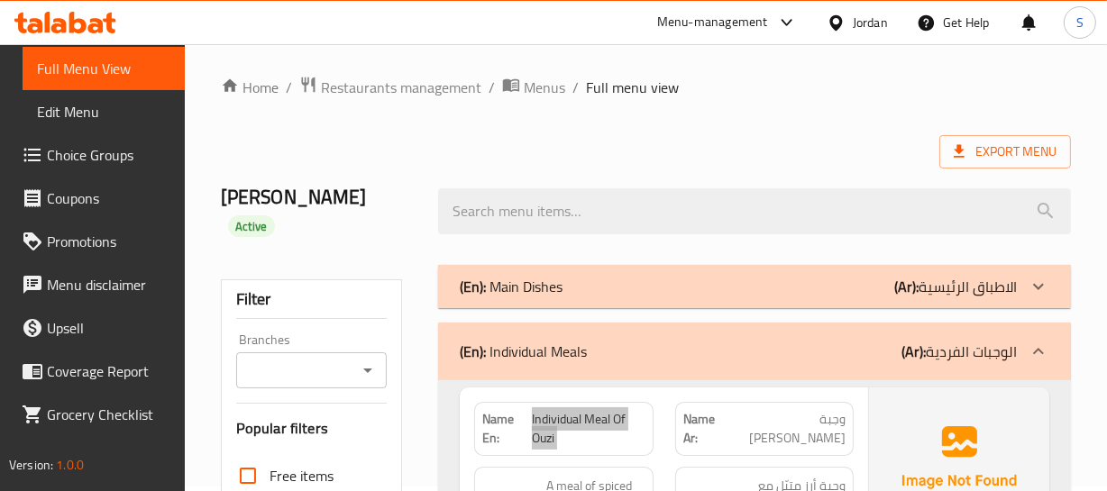
scroll to position [163, 0]
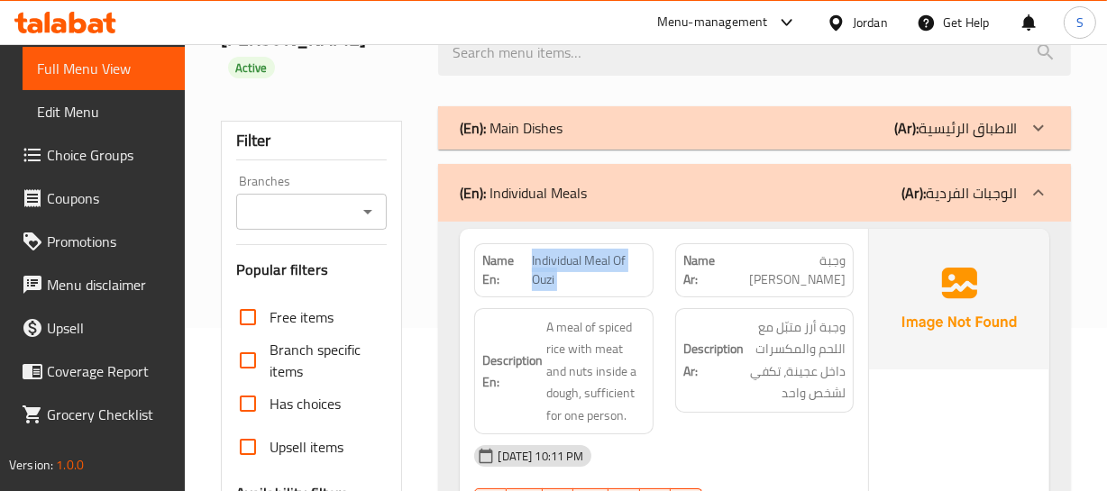
click at [560, 251] on span "Individual Meal Of Ouzi" at bounding box center [589, 270] width 114 height 38
click at [801, 251] on span "وجبة فردية اوزي" at bounding box center [786, 270] width 117 height 38
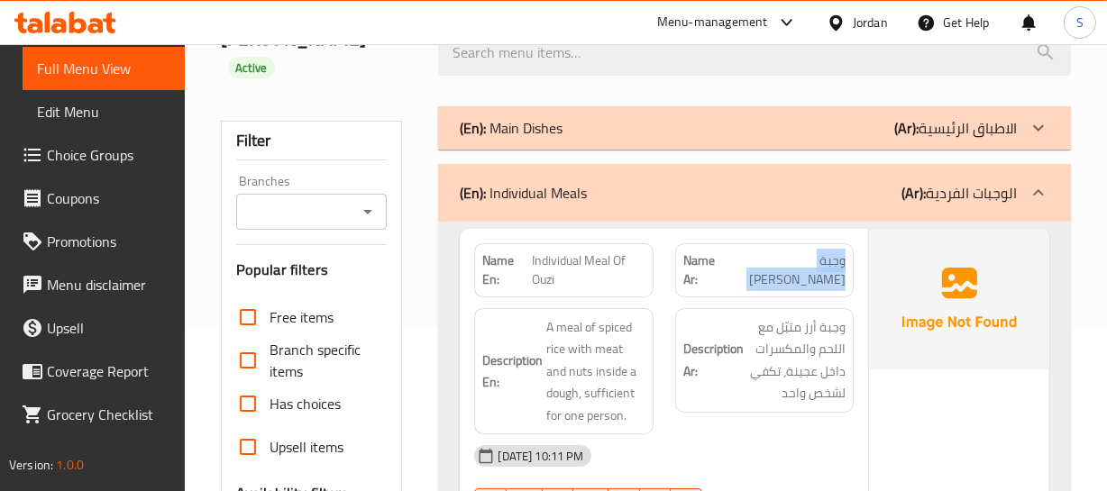
click at [801, 251] on span "وجبة فردية اوزي" at bounding box center [786, 270] width 117 height 38
click at [714, 316] on h6 "Description Ar: وجبة أرز متبّل مع اللحم والمكسرات داخل عجينة، تكفي لشخص واحد" at bounding box center [764, 360] width 162 height 88
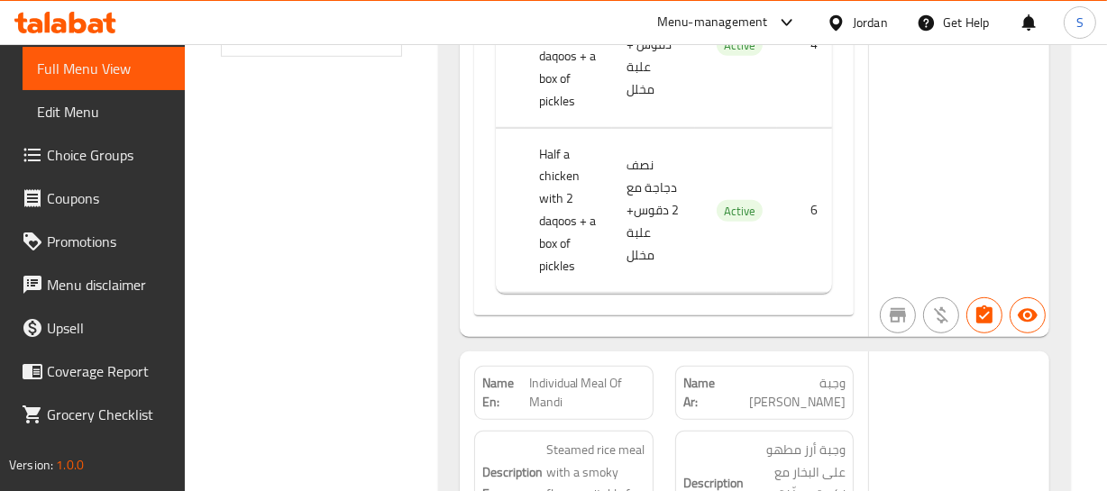
scroll to position [1033, 0]
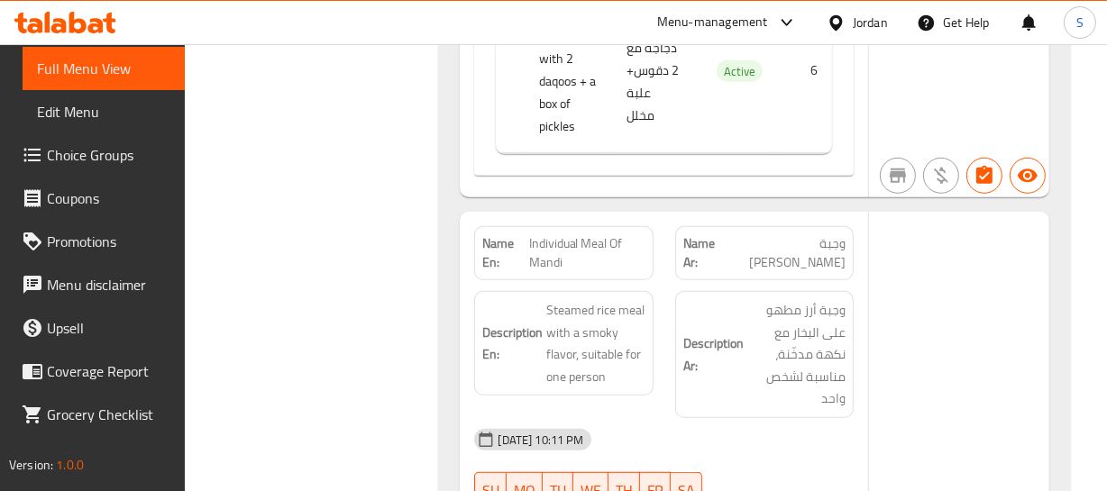
click at [800, 234] on span "وجبة فردية مندي" at bounding box center [786, 253] width 117 height 38
drag, startPoint x: 800, startPoint y: 223, endPoint x: 691, endPoint y: 249, distance: 111.3
click at [792, 234] on span "وجبة فردية مندي" at bounding box center [786, 253] width 117 height 38
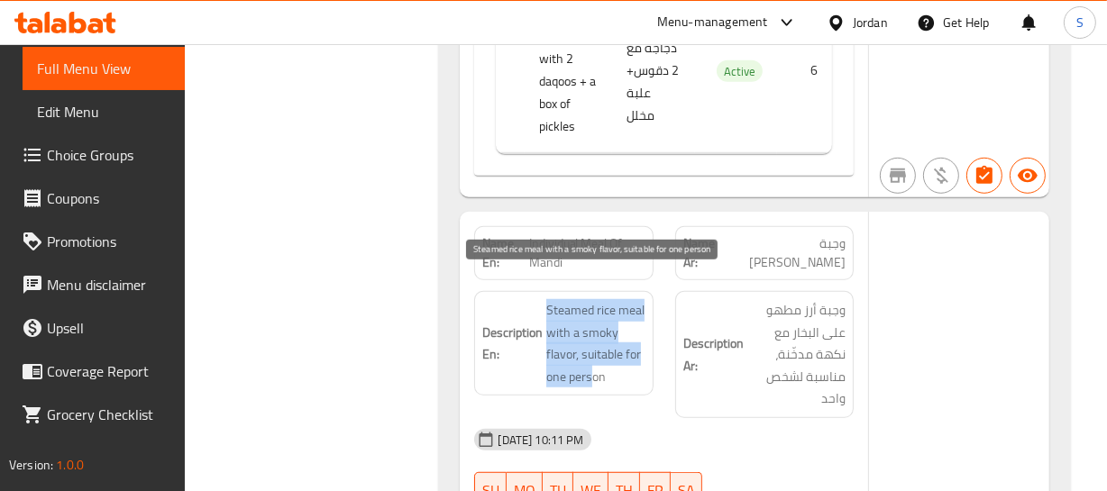
drag, startPoint x: 540, startPoint y: 278, endPoint x: 593, endPoint y: 347, distance: 87.4
click at [593, 347] on h6 "Description En: Steamed rice meal with a smoky flavor, suitable for one person" at bounding box center [563, 343] width 162 height 88
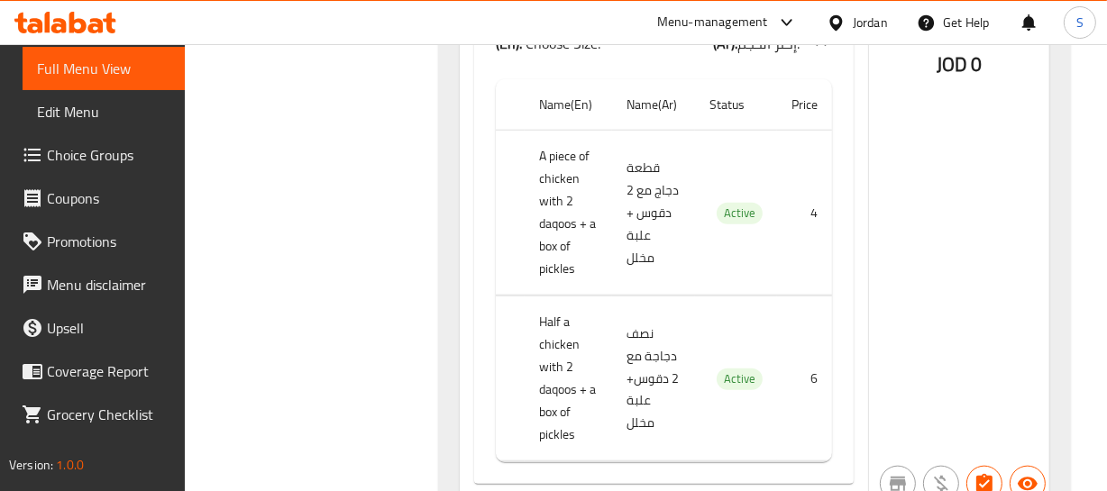
scroll to position [1606, 0]
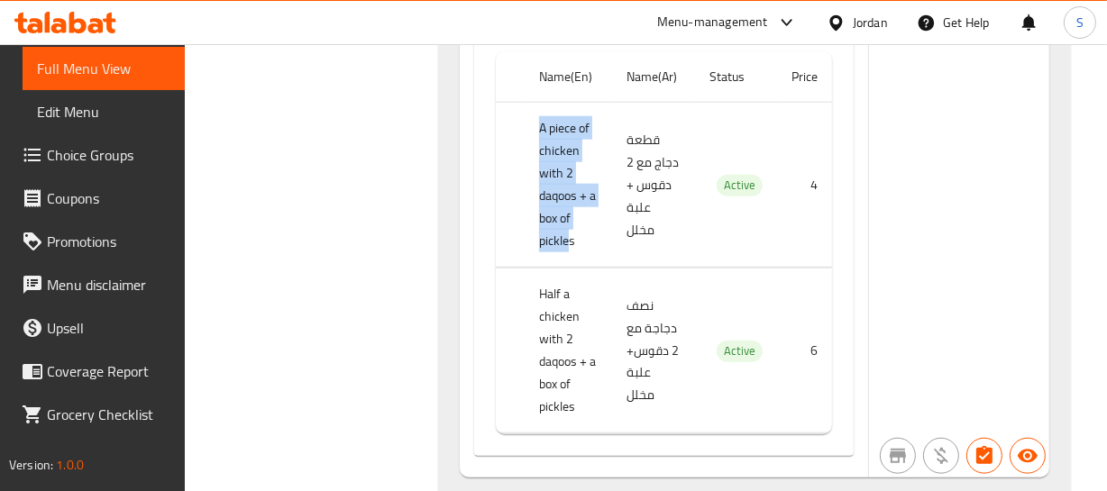
drag, startPoint x: 530, startPoint y: 93, endPoint x: 570, endPoint y: 213, distance: 126.3
click at [570, 213] on th "A piece of chicken with 2 daqoos + a box of pickles" at bounding box center [568, 185] width 87 height 165
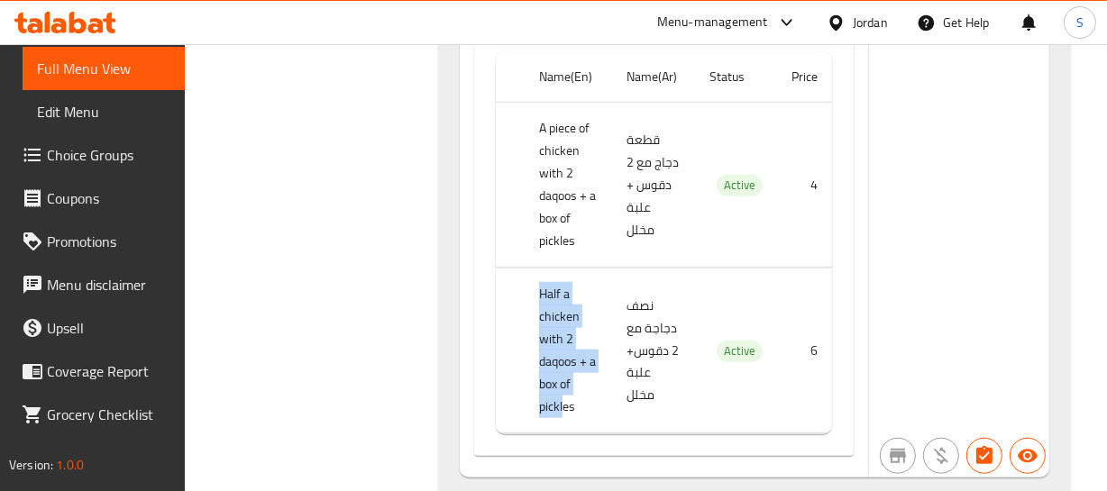
drag, startPoint x: 541, startPoint y: 270, endPoint x: 564, endPoint y: 370, distance: 102.8
click at [564, 370] on th "Half a chicken with 2 daqoos + a box of pickles" at bounding box center [568, 351] width 87 height 165
click at [568, 372] on th "Half a chicken with 2 daqoos + a box of pickles" at bounding box center [568, 351] width 87 height 165
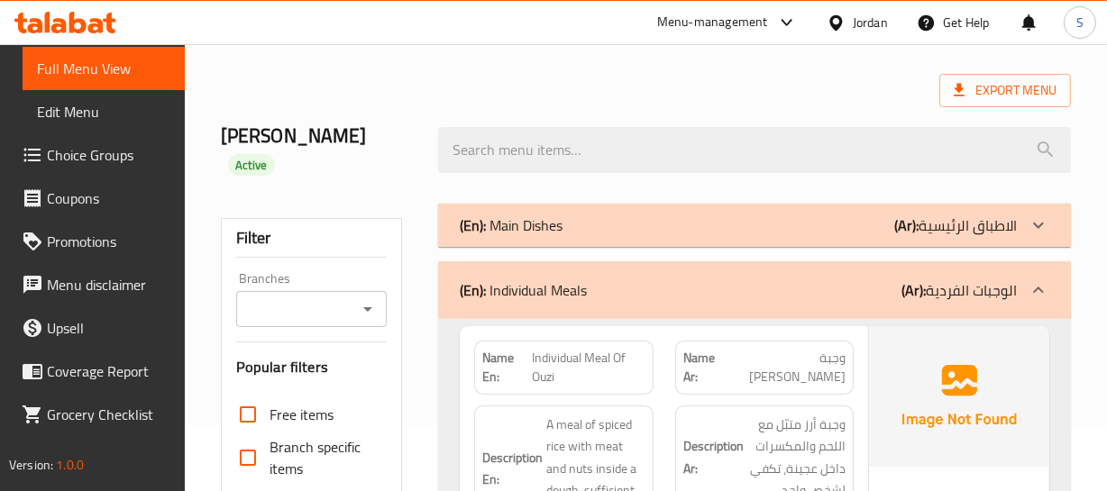
scroll to position [0, 0]
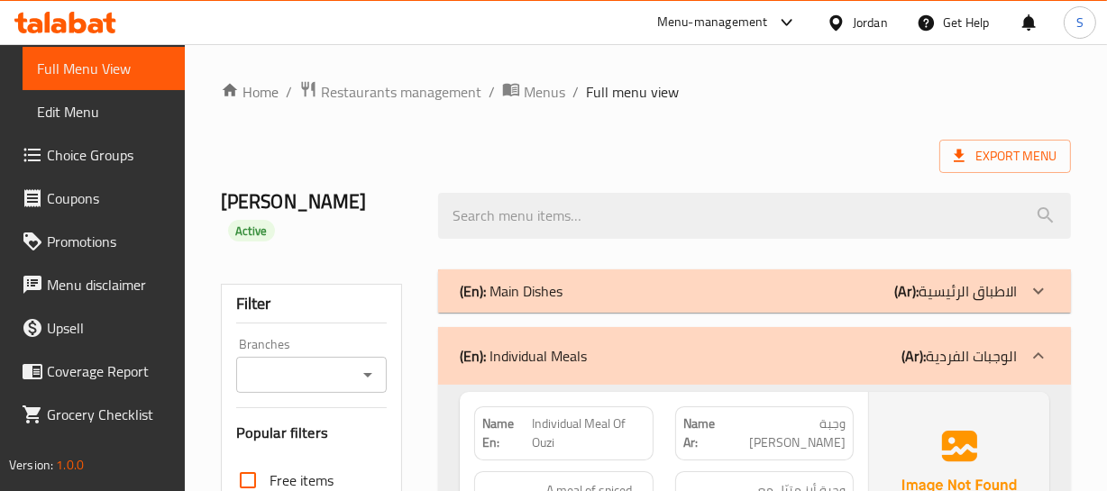
click at [534, 345] on div "(En): Individual Meals (Ar): الوجبات الفردية" at bounding box center [754, 356] width 632 height 58
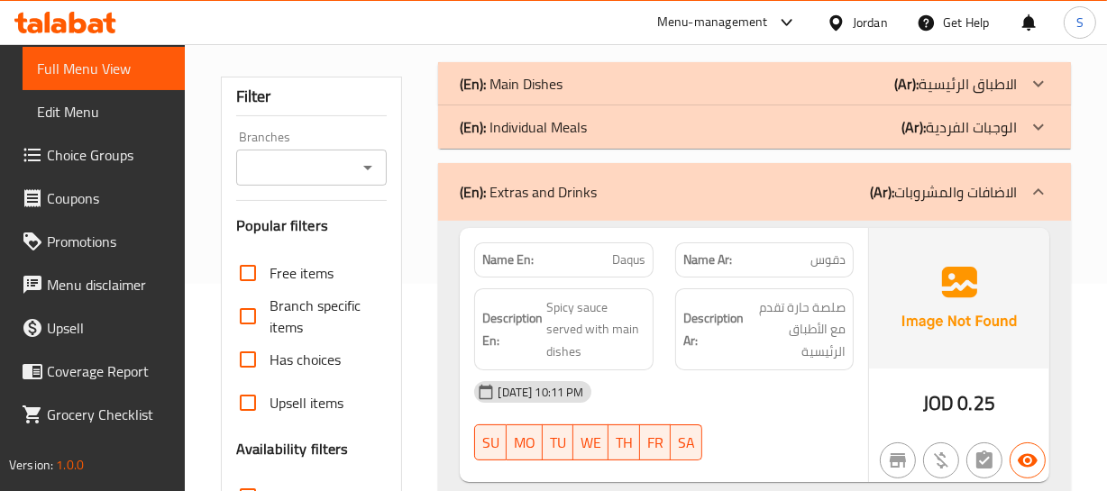
scroll to position [245, 0]
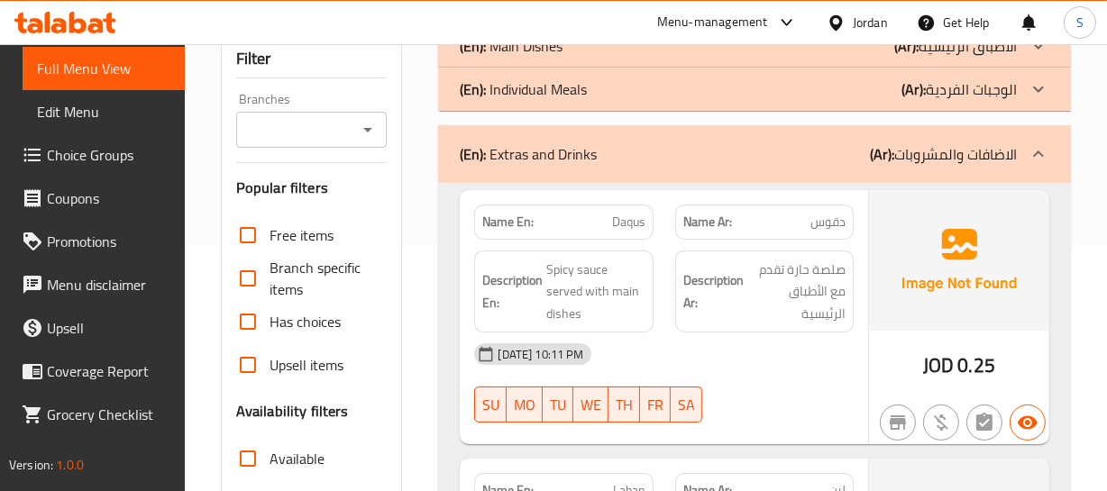
click at [613, 143] on div "(En): Extras and Drinks (Ar): الاضافات والمشروبات" at bounding box center [738, 154] width 556 height 22
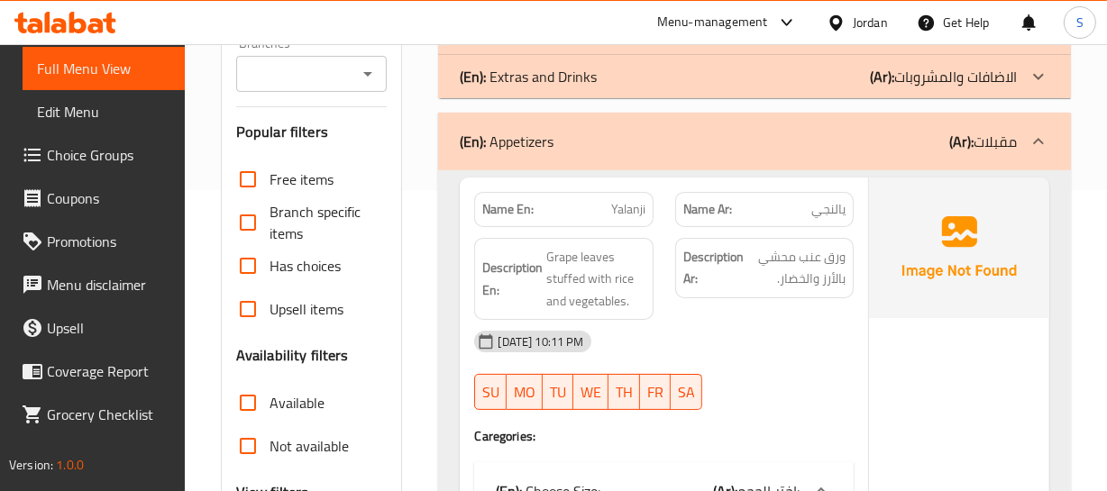
scroll to position [327, 0]
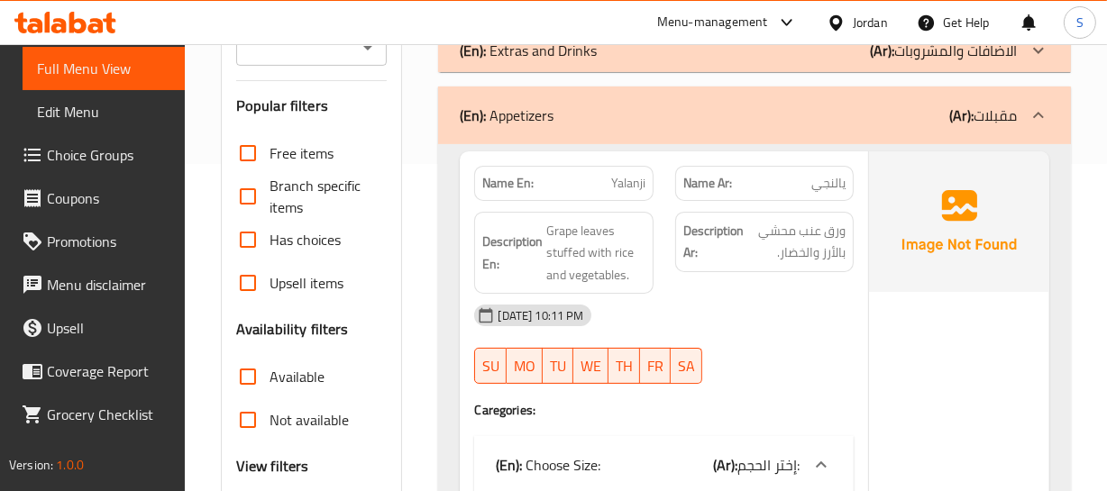
click at [884, 184] on img at bounding box center [959, 221] width 180 height 141
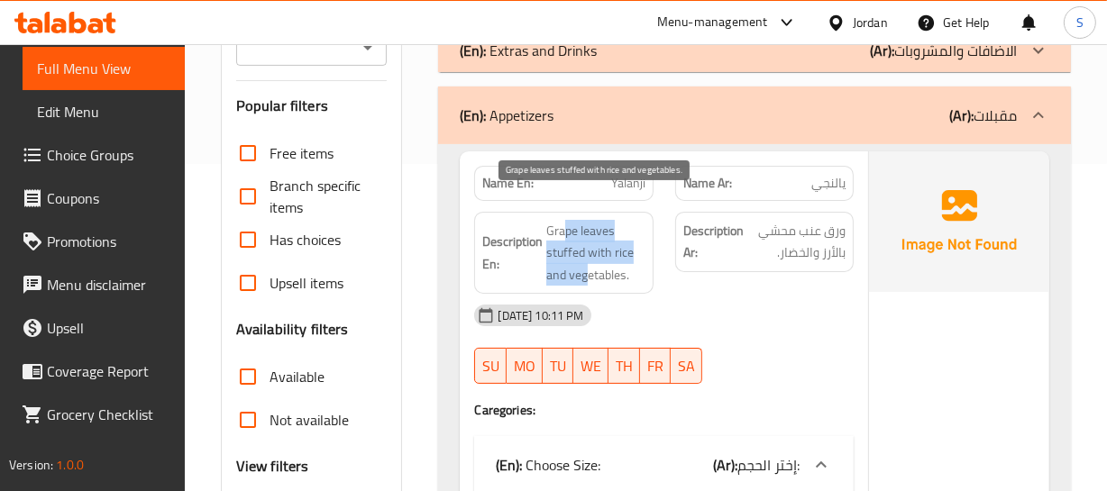
drag, startPoint x: 568, startPoint y: 210, endPoint x: 589, endPoint y: 251, distance: 46.8
click at [589, 251] on span "Grape leaves stuffed with rice and vegetables." at bounding box center [595, 253] width 98 height 67
click at [594, 249] on span "Grape leaves stuffed with rice and vegetables." at bounding box center [595, 253] width 98 height 67
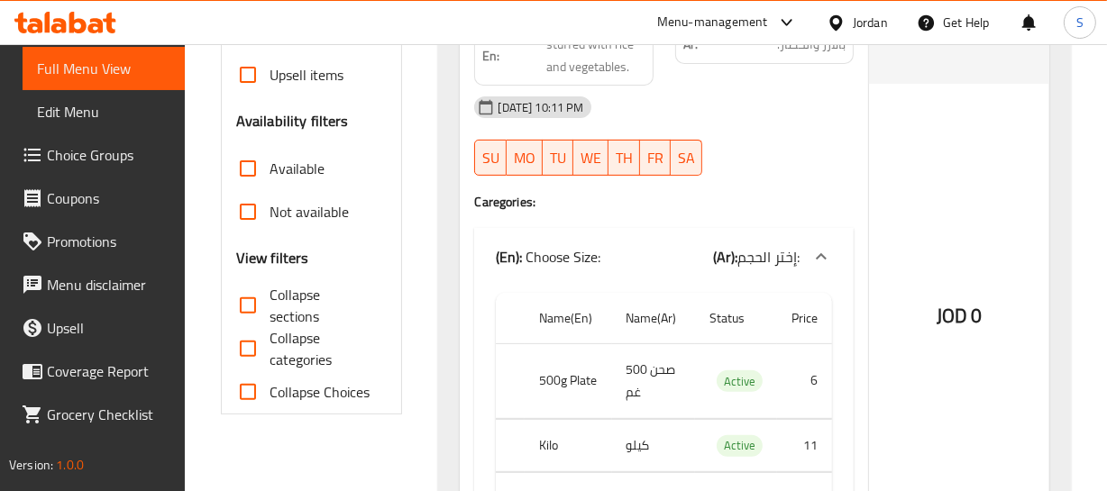
scroll to position [573, 0]
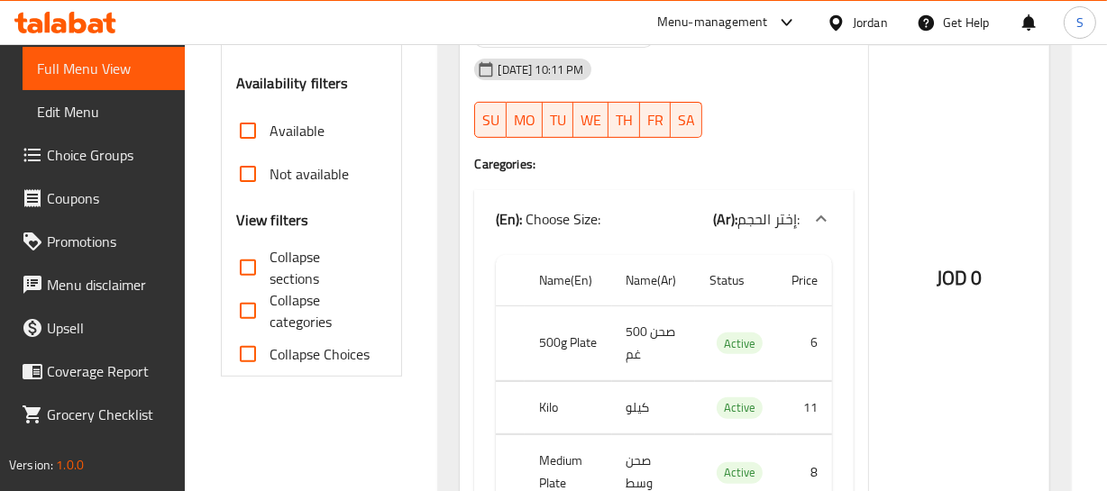
click at [541, 325] on th "500g Plate" at bounding box center [568, 343] width 87 height 75
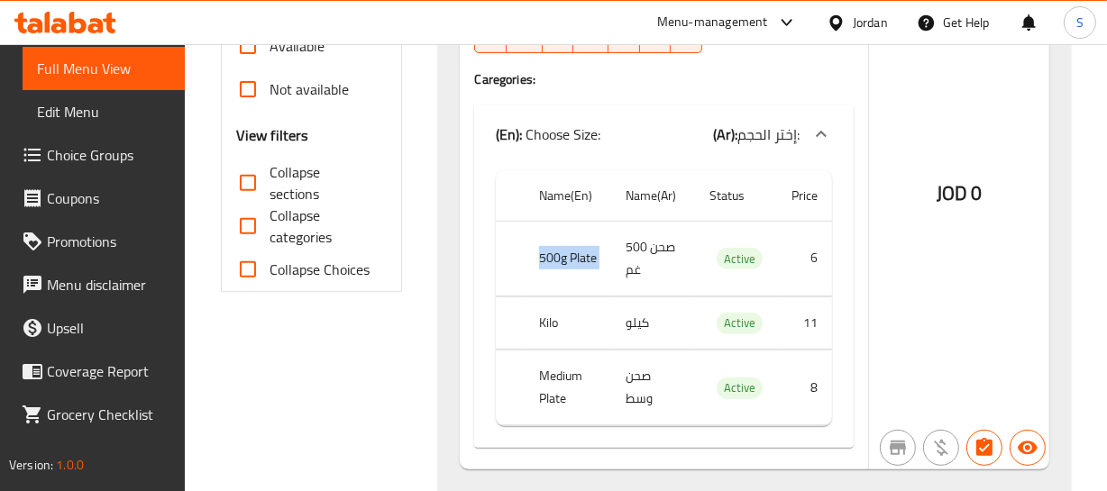
scroll to position [681, 0]
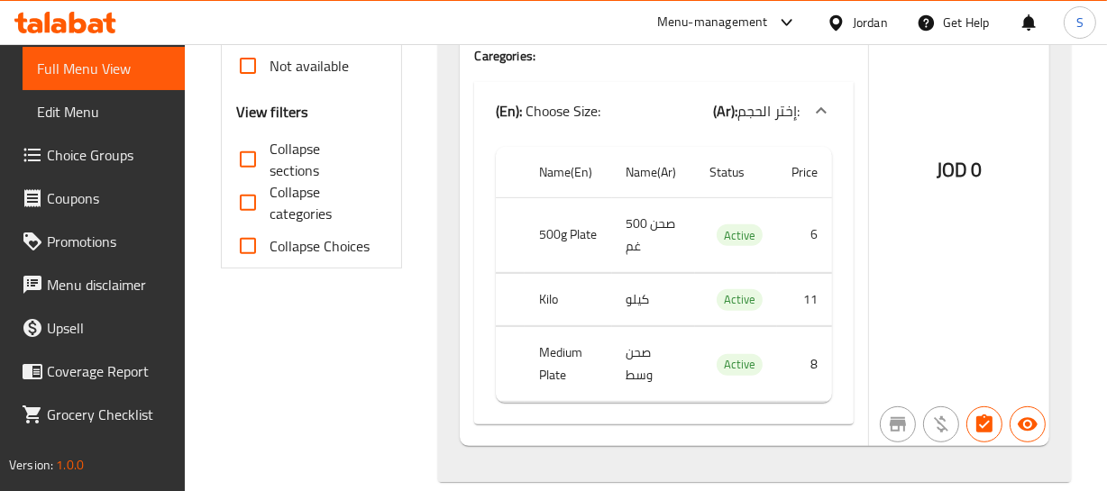
click at [568, 281] on th "Kilo" at bounding box center [568, 299] width 87 height 53
click at [553, 327] on th "Medium Plate" at bounding box center [568, 364] width 87 height 75
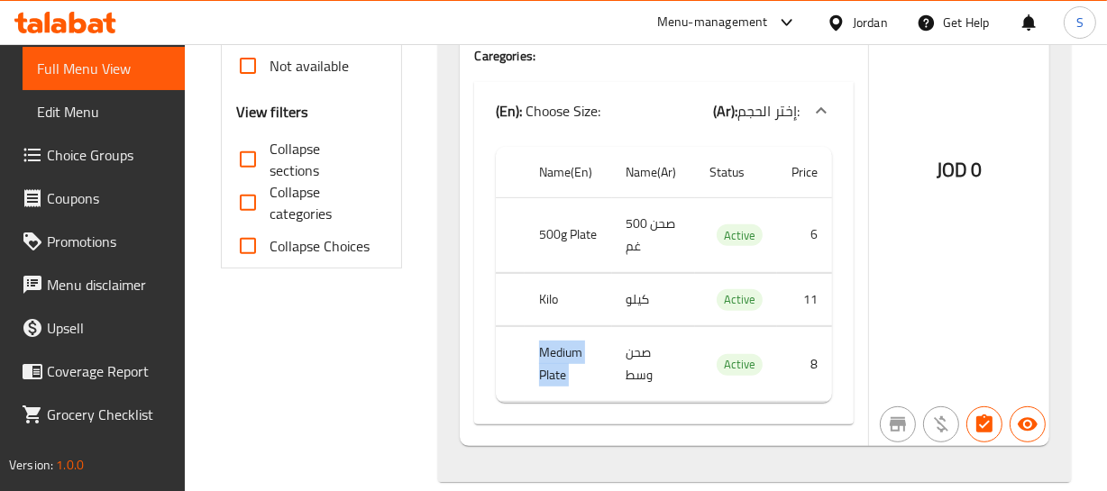
click at [553, 327] on th "Medium Plate" at bounding box center [568, 364] width 87 height 75
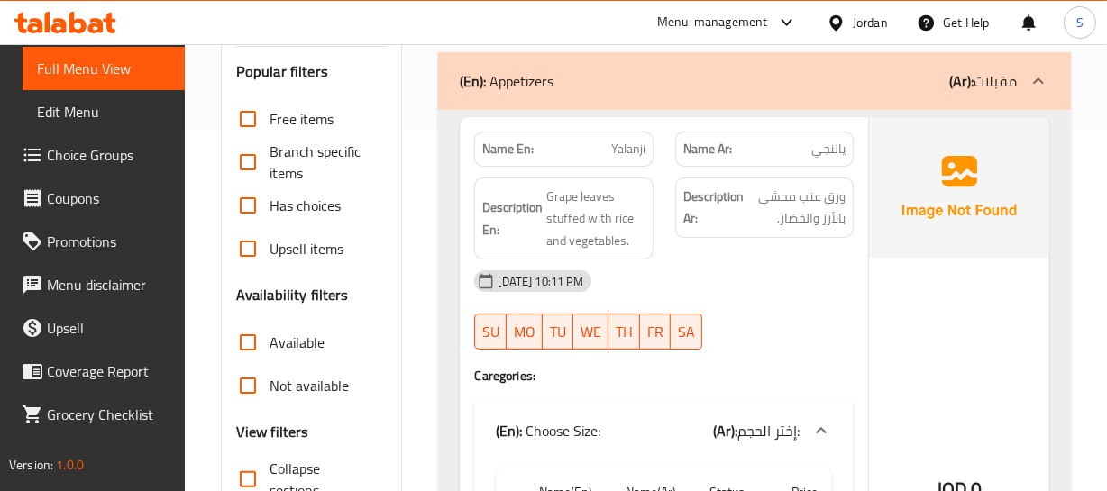
scroll to position [271, 0]
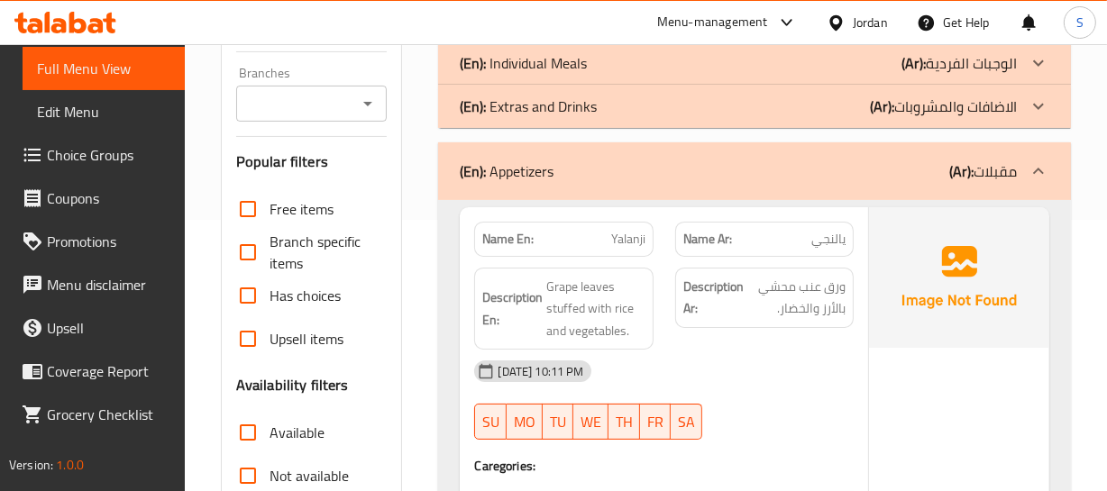
click at [610, 160] on div "(En): Appetizers (Ar): مقبلات" at bounding box center [754, 171] width 632 height 58
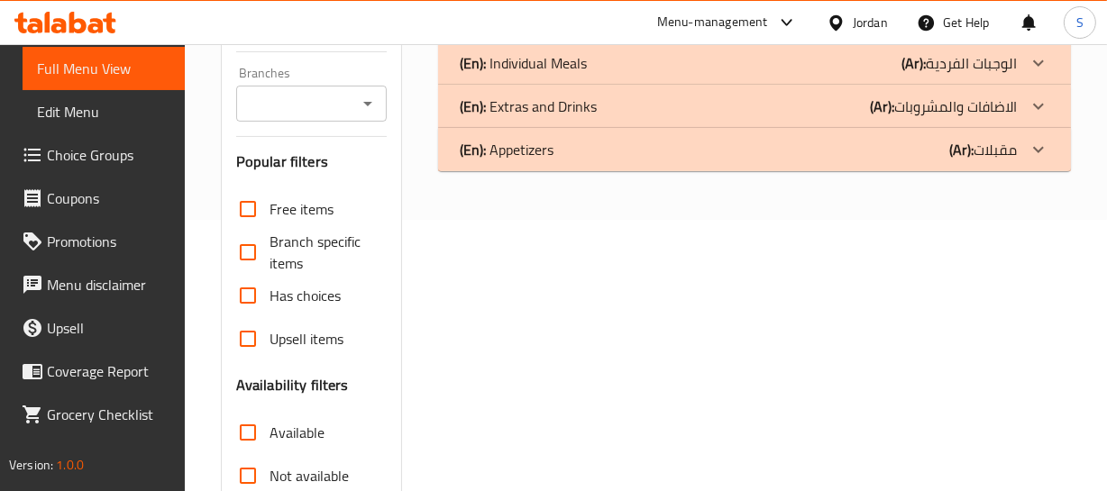
click at [564, 96] on p "(En): Extras and Drinks" at bounding box center [528, 107] width 137 height 22
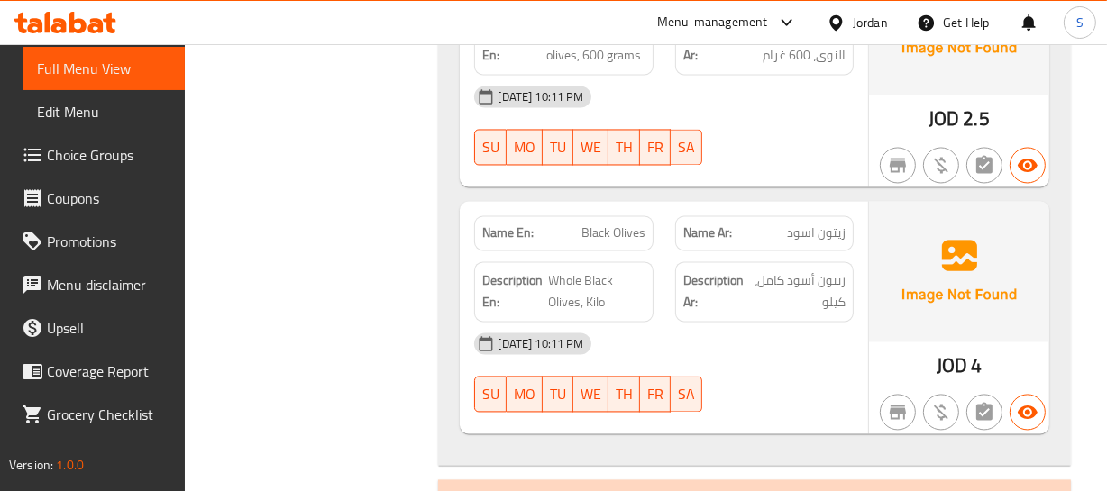
scroll to position [3168, 0]
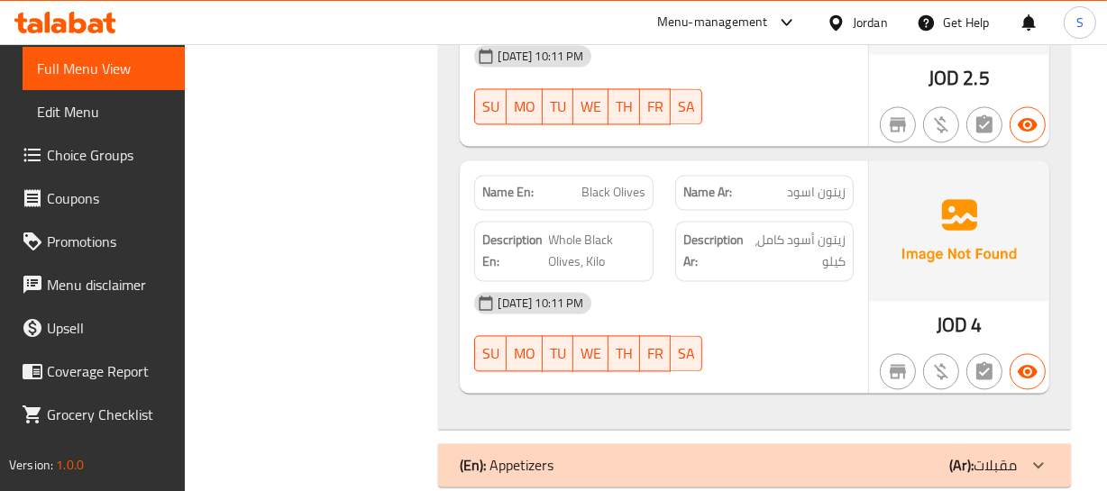
click at [728, 316] on div "09-09-2025 10:11 PM SU MO TU WE TH FR SA" at bounding box center [663, 331] width 400 height 101
drag, startPoint x: 559, startPoint y: 207, endPoint x: 38, endPoint y: 331, distance: 535.4
click at [612, 233] on span "Whole Black Olives, Kilo" at bounding box center [597, 251] width 96 height 44
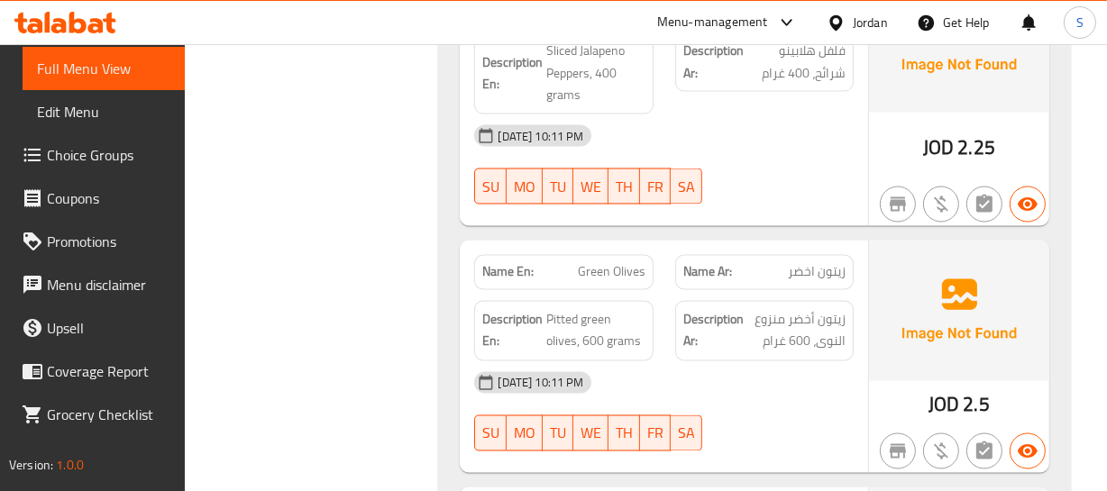
scroll to position [2840, 0]
click at [762, 291] on div "Description Ar: زيتون أخضر منزوع النوى، 600 غرام" at bounding box center [764, 332] width 200 height 82
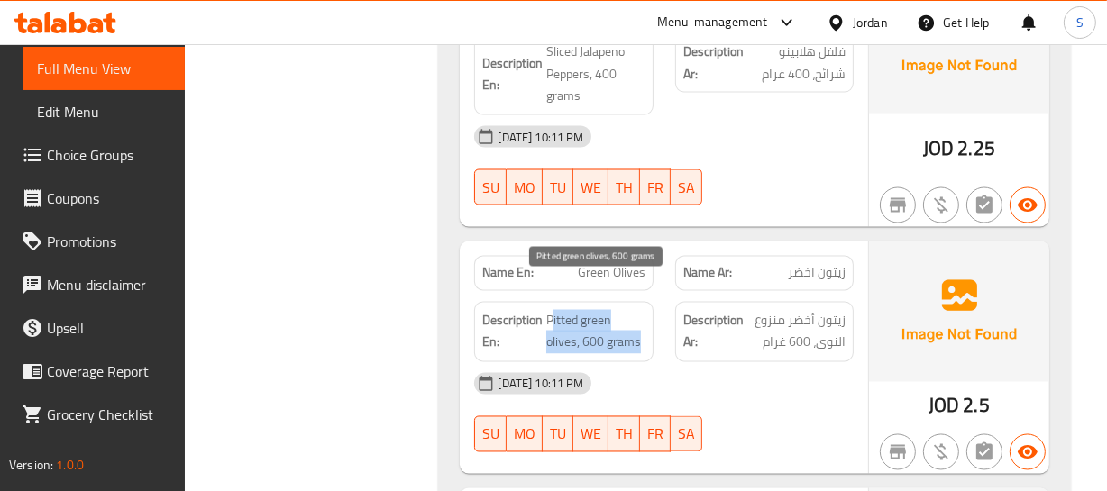
drag, startPoint x: 553, startPoint y: 295, endPoint x: 644, endPoint y: 318, distance: 94.0
click at [644, 318] on span "Pitted green olives, 600 grams" at bounding box center [595, 332] width 98 height 44
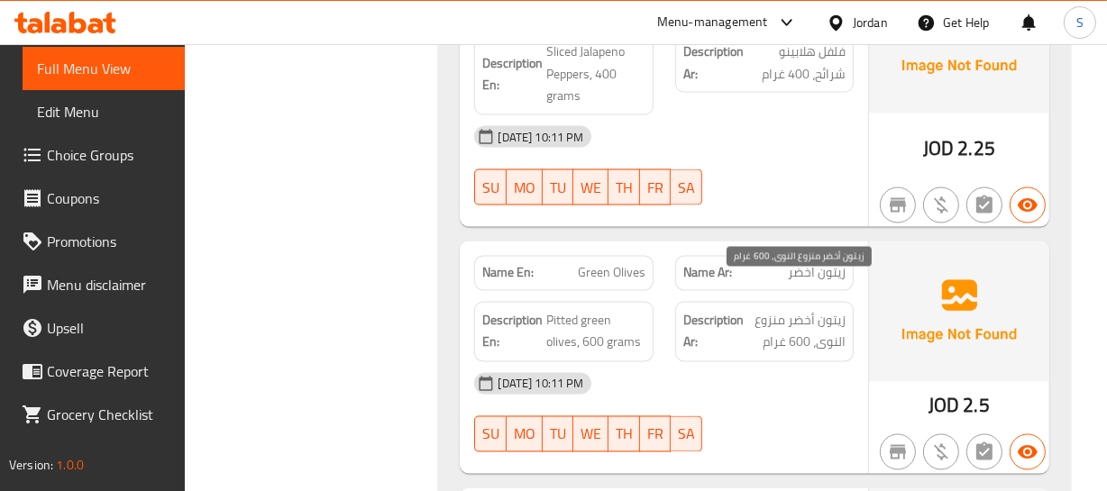
click at [808, 315] on span "زيتون أخضر منزوع النوى، 600 غرام" at bounding box center [796, 332] width 98 height 44
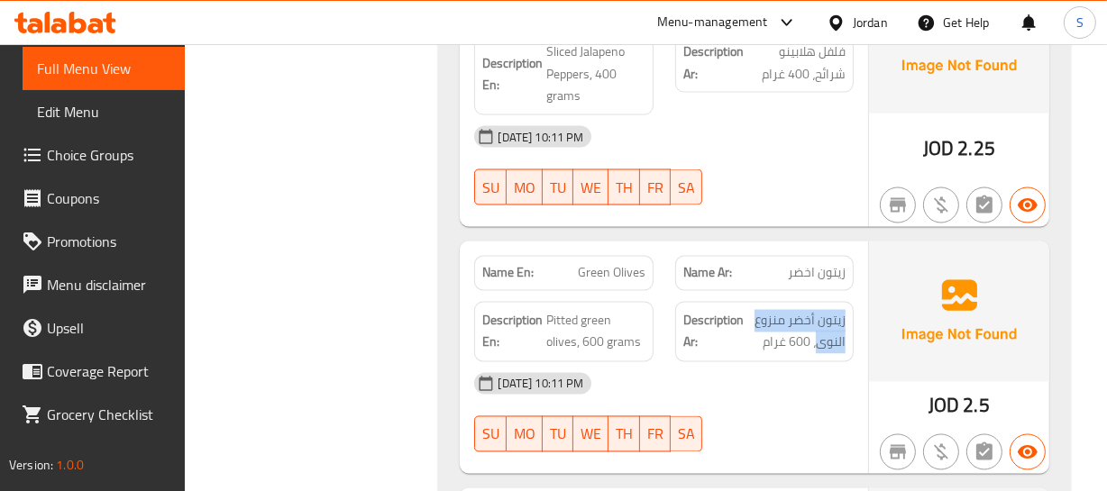
drag, startPoint x: 819, startPoint y: 318, endPoint x: 236, endPoint y: 161, distance: 603.9
click at [854, 291] on div "Description Ar: زيتون أخضر منزوع النوى، 600 غرام" at bounding box center [764, 332] width 200 height 82
copy span "زيتون أخضر منزوع النوى"
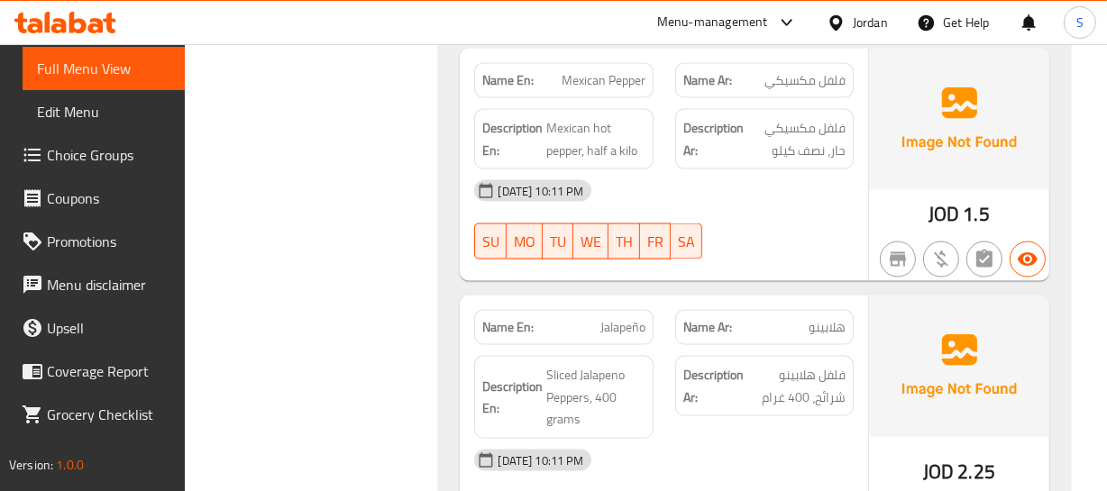
scroll to position [2513, 0]
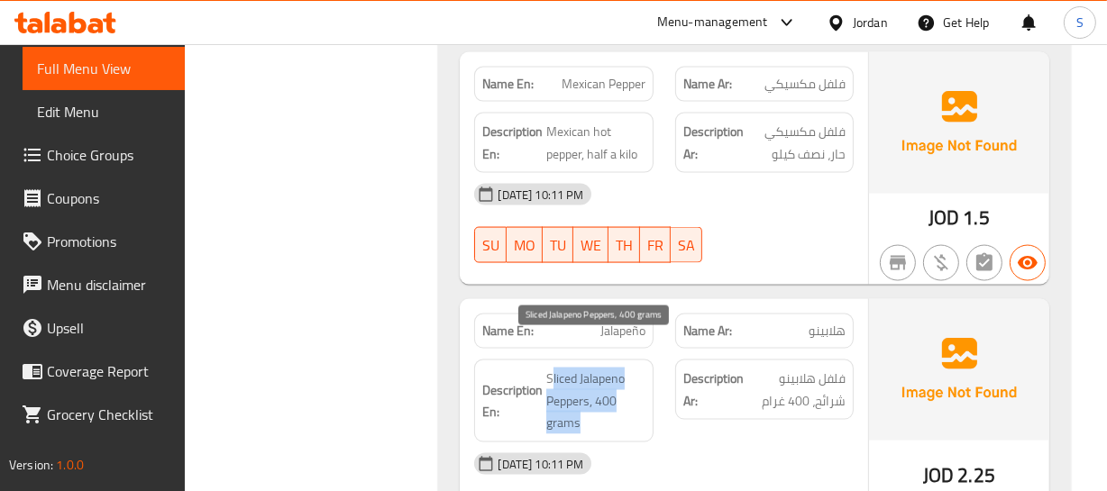
drag, startPoint x: 553, startPoint y: 342, endPoint x: 590, endPoint y: 387, distance: 58.3
click at [586, 387] on span "Sliced Jalapeno Peppers, 400 grams" at bounding box center [595, 401] width 98 height 67
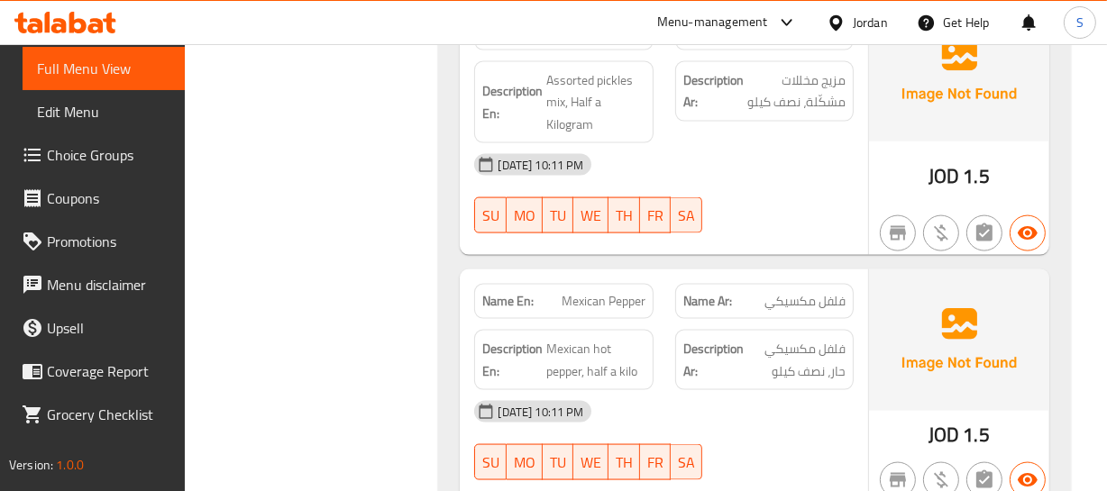
scroll to position [2267, 0]
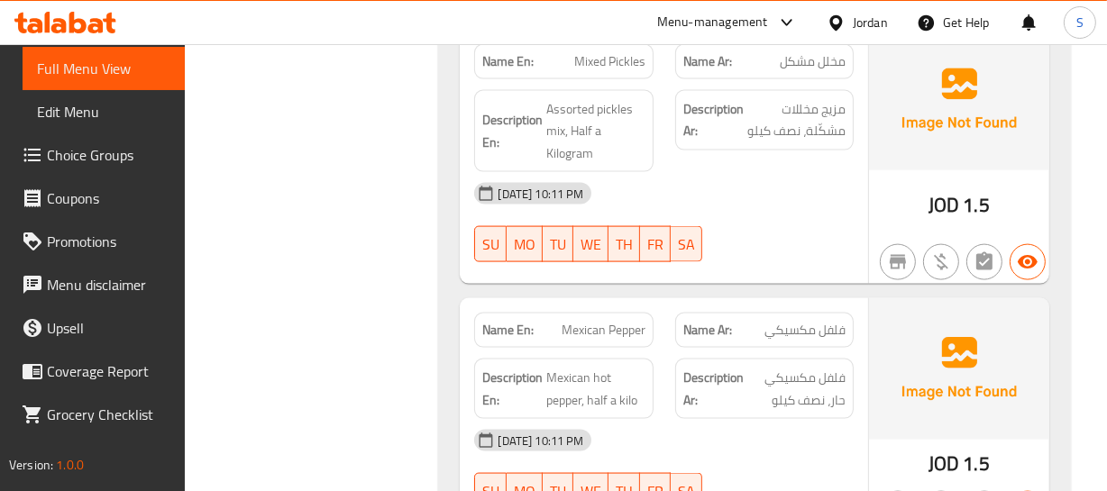
click at [591, 321] on span "Mexican Pepper" at bounding box center [604, 330] width 84 height 19
click at [797, 321] on span "فلفل مكسيكي" at bounding box center [804, 330] width 81 height 19
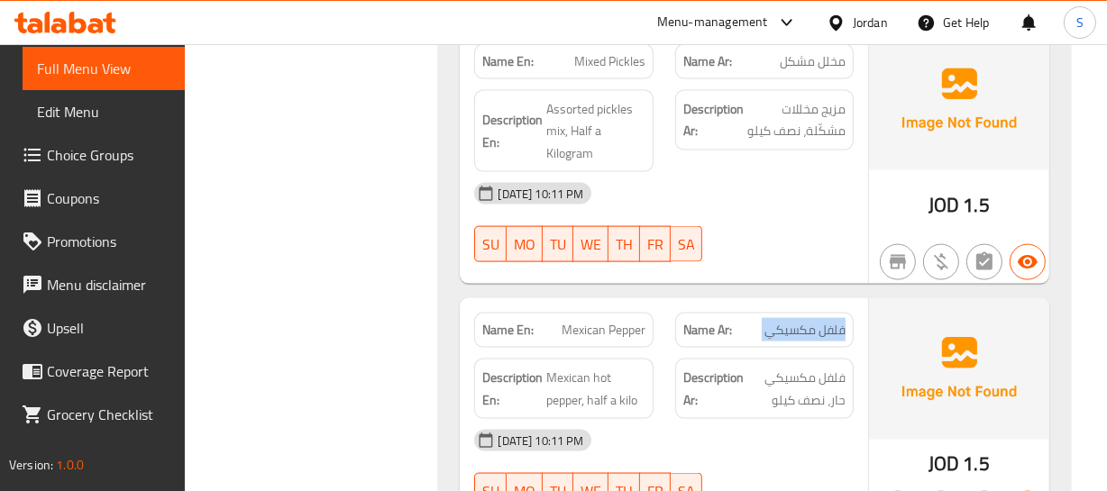
drag, startPoint x: 797, startPoint y: 297, endPoint x: 65, endPoint y: 309, distance: 732.0
click at [788, 321] on span "فلفل مكسيكي" at bounding box center [804, 330] width 81 height 19
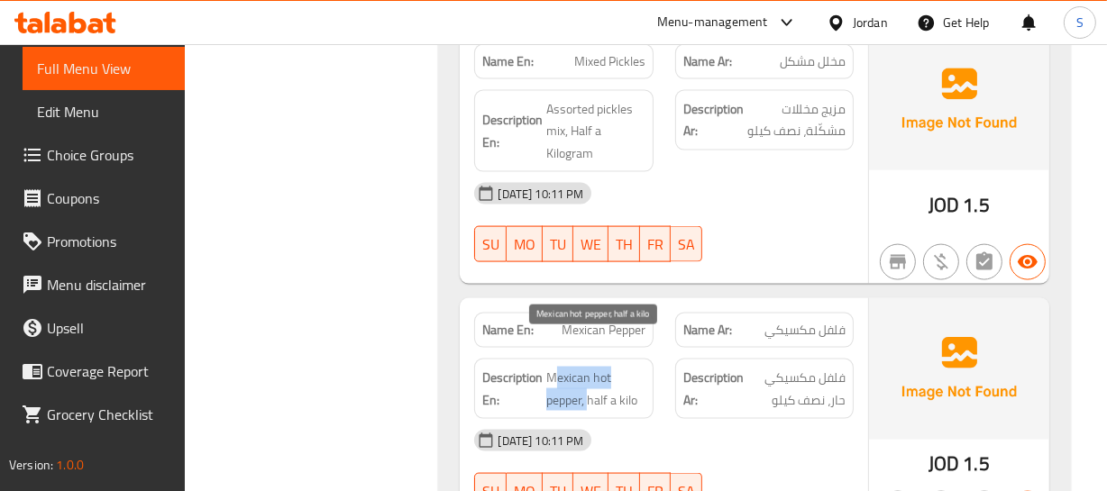
drag, startPoint x: 555, startPoint y: 341, endPoint x: 595, endPoint y: 335, distance: 40.0
click at [589, 367] on span "Mexican hot pepper, half a kilo" at bounding box center [595, 389] width 98 height 44
click at [615, 321] on span "Mexican Pepper" at bounding box center [604, 330] width 84 height 19
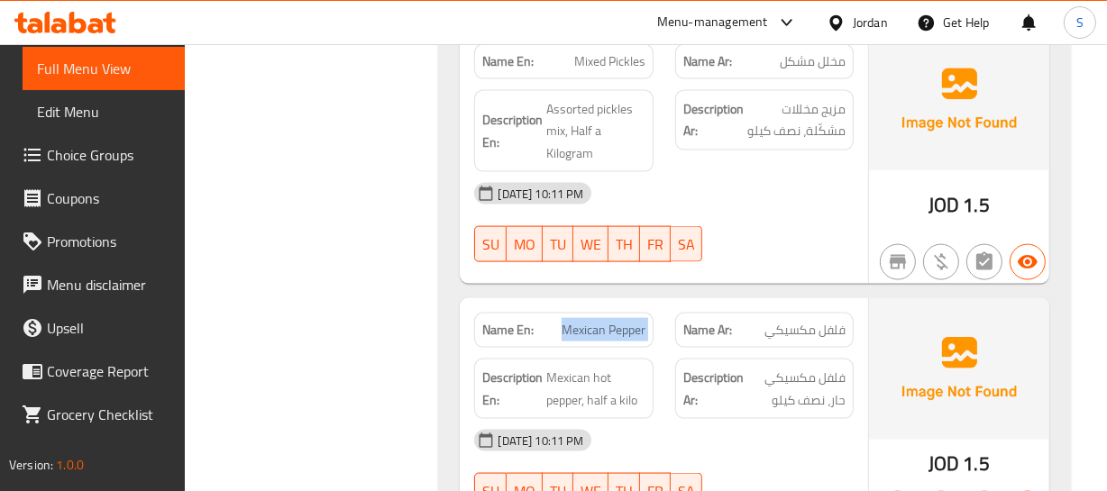
click at [615, 321] on span "Mexican Pepper" at bounding box center [604, 330] width 84 height 19
copy span "Mexican Pepper"
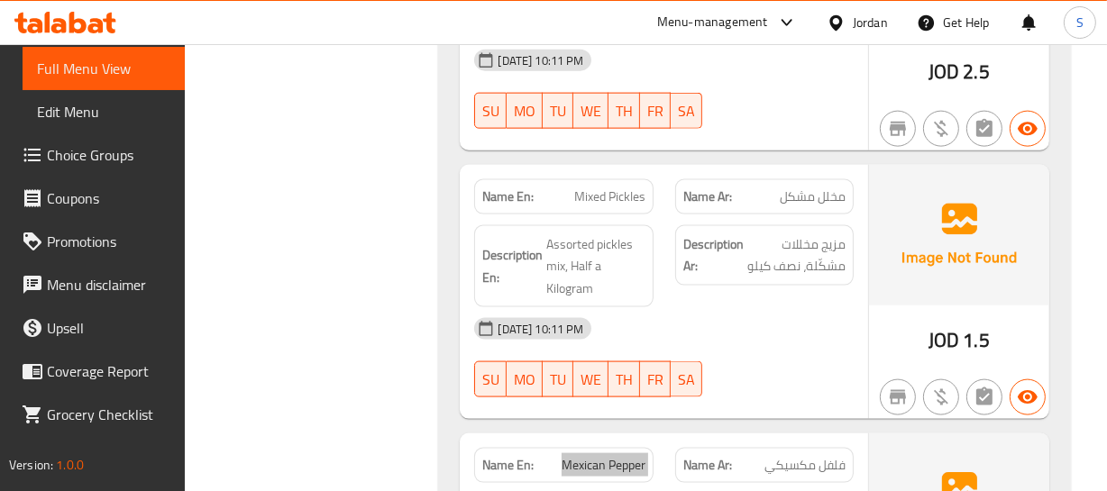
scroll to position [2103, 0]
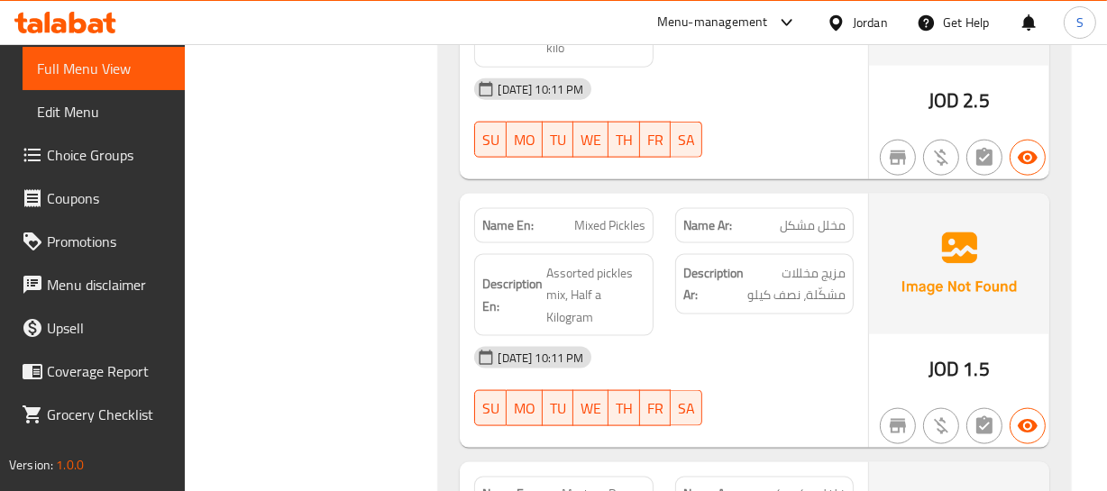
click at [575, 208] on div "Name En: Mixed Pickles" at bounding box center [563, 225] width 178 height 35
click at [850, 336] on div "[DATE] 10:11 PM" at bounding box center [663, 357] width 400 height 43
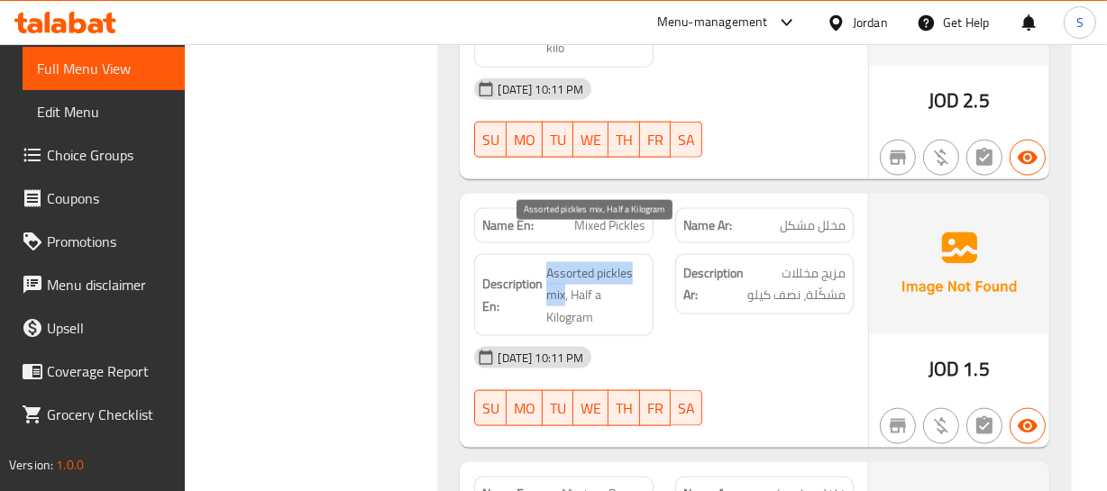
drag, startPoint x: 543, startPoint y: 237, endPoint x: 562, endPoint y: 268, distance: 36.5
click at [562, 268] on h6 "Description En: Assorted pickles mix, Half a Kilogram" at bounding box center [563, 295] width 162 height 67
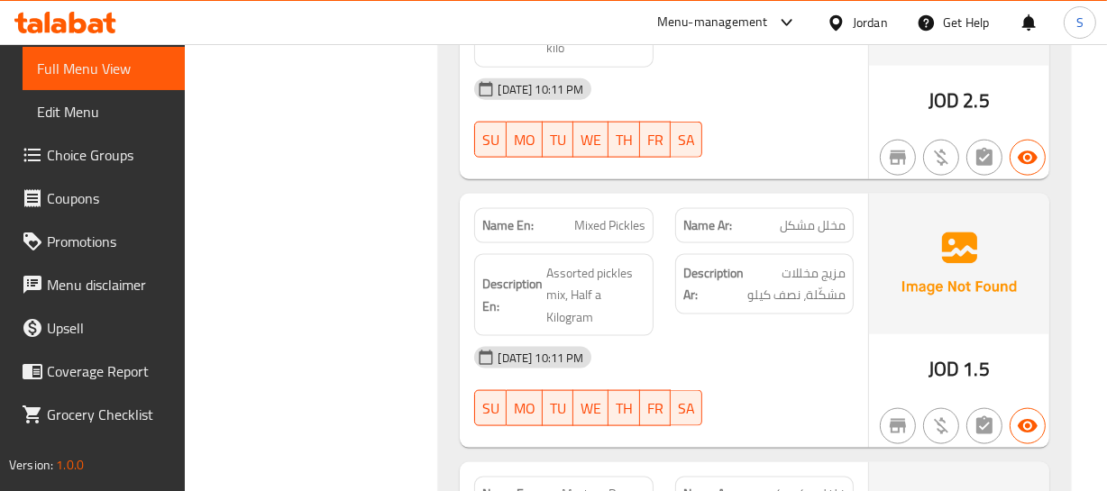
click at [587, 216] on span "Mixed Pickles" at bounding box center [609, 225] width 71 height 19
copy span "Mixed Pickles"
click at [861, 278] on div "Description Ar: مزيج مخللات مشكّلة، نصف كيلو" at bounding box center [764, 295] width 200 height 105
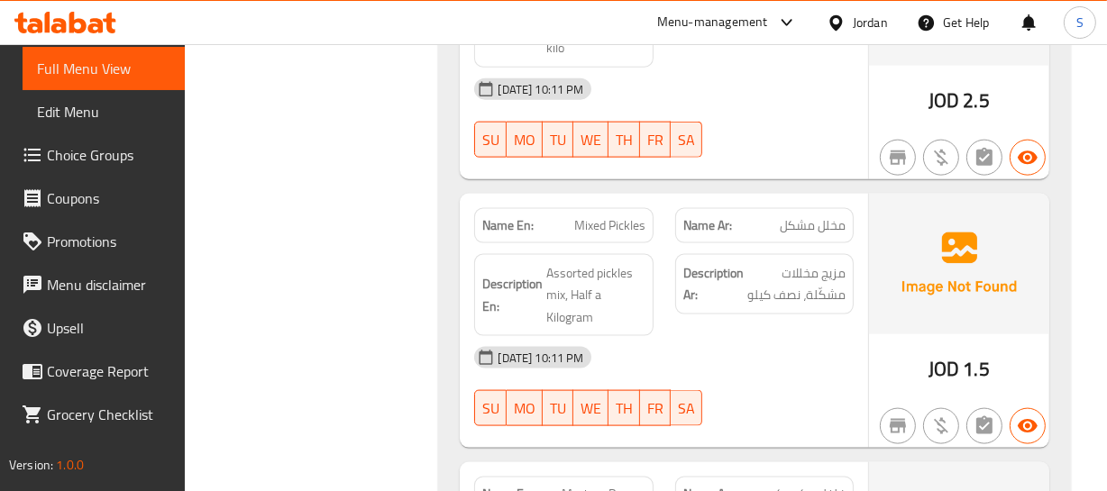
click at [848, 254] on div "Description Ar: مزيج مخللات مشكّلة، نصف كيلو" at bounding box center [764, 284] width 178 height 60
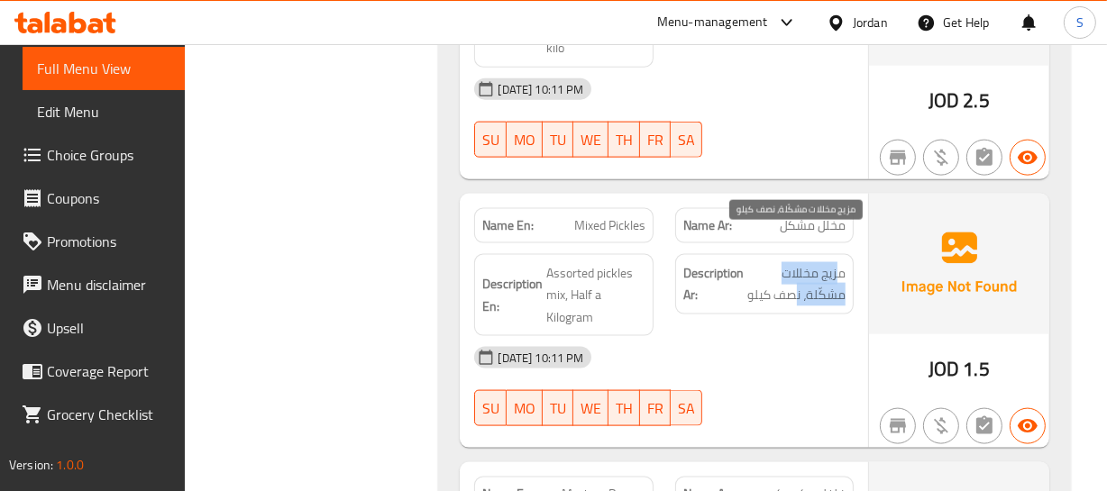
drag, startPoint x: 838, startPoint y: 243, endPoint x: 798, endPoint y: 258, distance: 43.0
click at [798, 262] on span "مزيج مخللات مشكّلة، نصف كيلو" at bounding box center [796, 284] width 98 height 44
click at [836, 262] on span "مزيج مخللات مشكّلة، نصف كيلو" at bounding box center [796, 284] width 98 height 44
drag, startPoint x: 845, startPoint y: 241, endPoint x: 805, endPoint y: 263, distance: 46.4
click at [805, 263] on div "Description Ar: مزيج مخللات مشكّلة، نصف كيلو" at bounding box center [764, 284] width 178 height 60
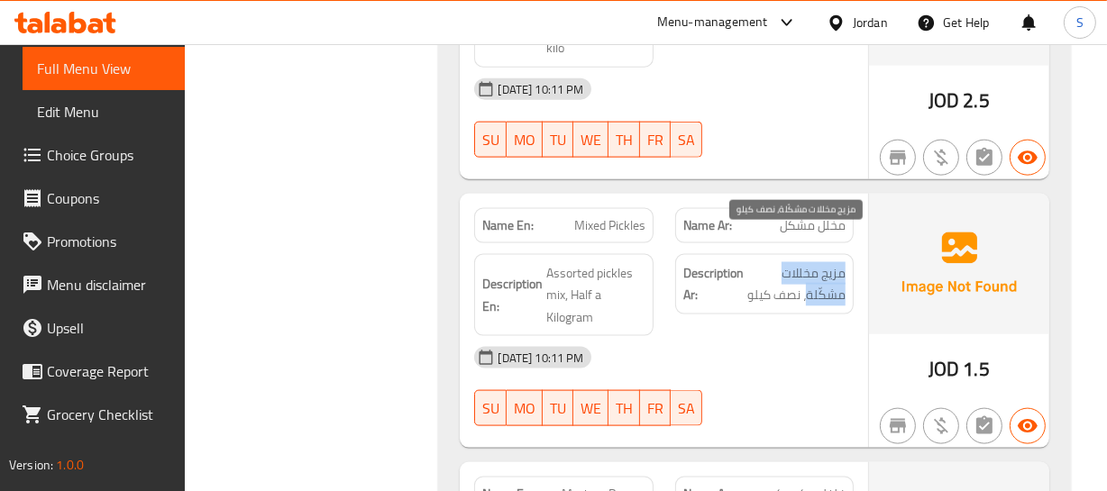
copy span "مزيج مخللات مشكّلة"
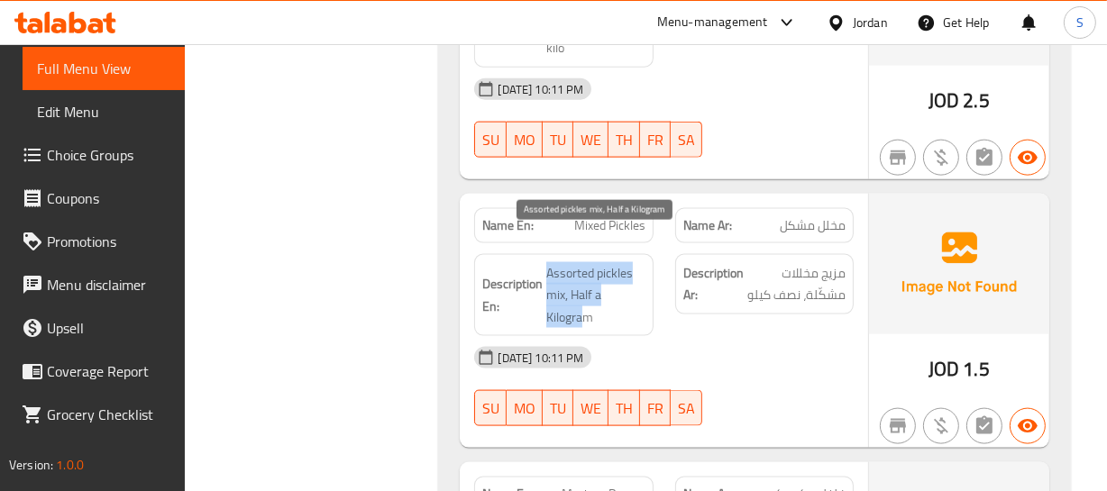
drag, startPoint x: 549, startPoint y: 236, endPoint x: 582, endPoint y: 279, distance: 53.9
click at [582, 279] on span "Assorted pickles mix, Half a Kilogram" at bounding box center [595, 295] width 98 height 67
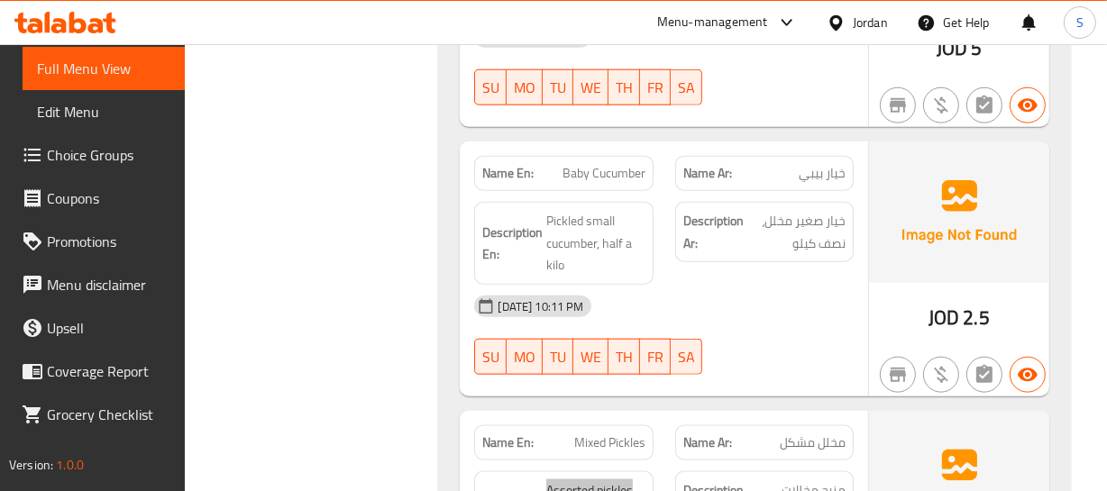
scroll to position [1857, 0]
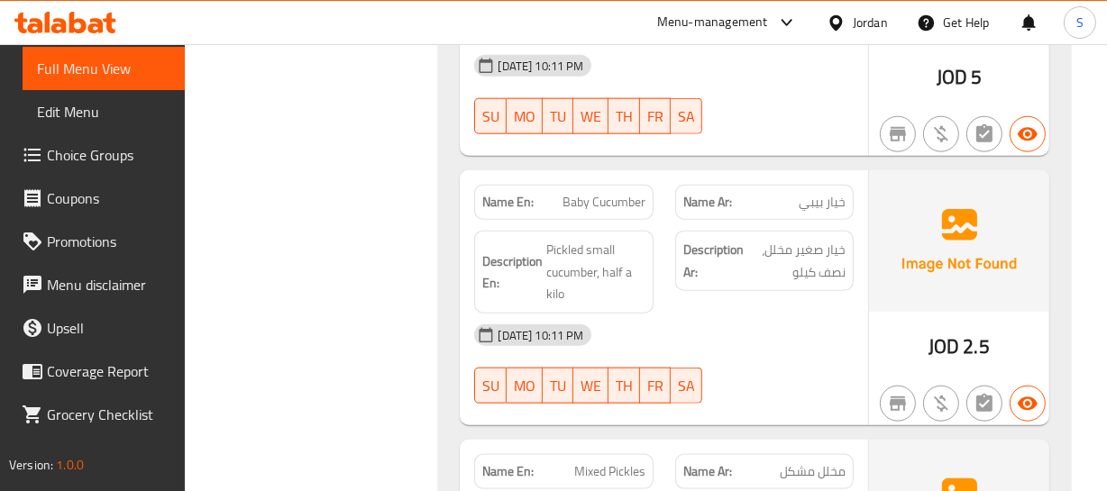
click at [565, 193] on span "Baby Cucumber" at bounding box center [603, 202] width 83 height 19
click at [766, 193] on p "Name Ar: خيار بيبي" at bounding box center [764, 202] width 162 height 19
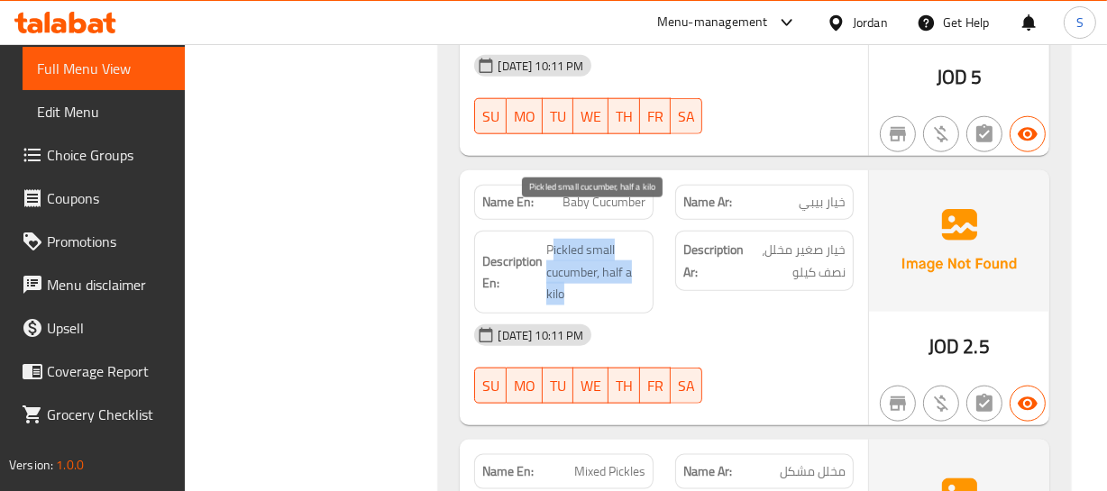
drag, startPoint x: 552, startPoint y: 215, endPoint x: 626, endPoint y: 262, distance: 87.5
click at [626, 262] on span "Pickled small cucumber, half a kilo" at bounding box center [595, 272] width 98 height 67
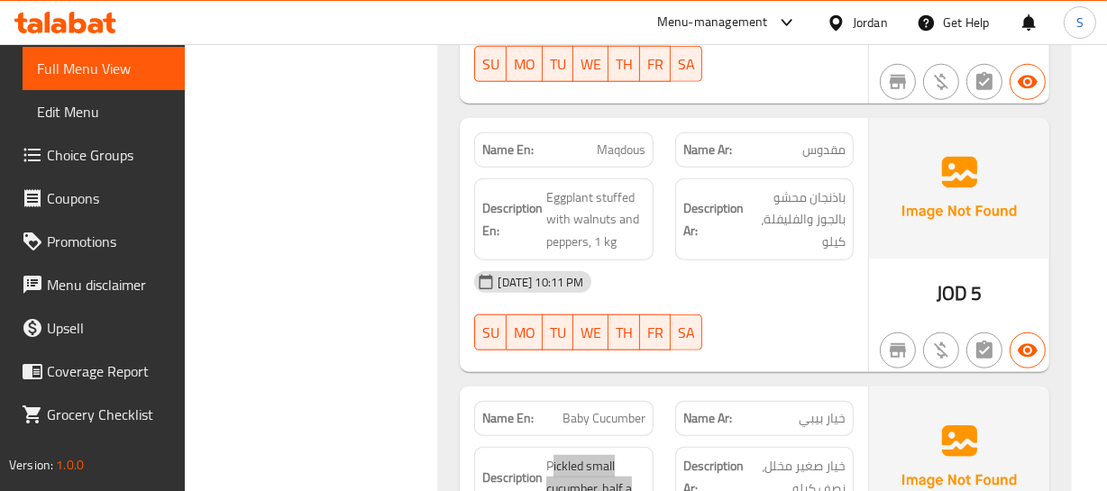
scroll to position [1612, 0]
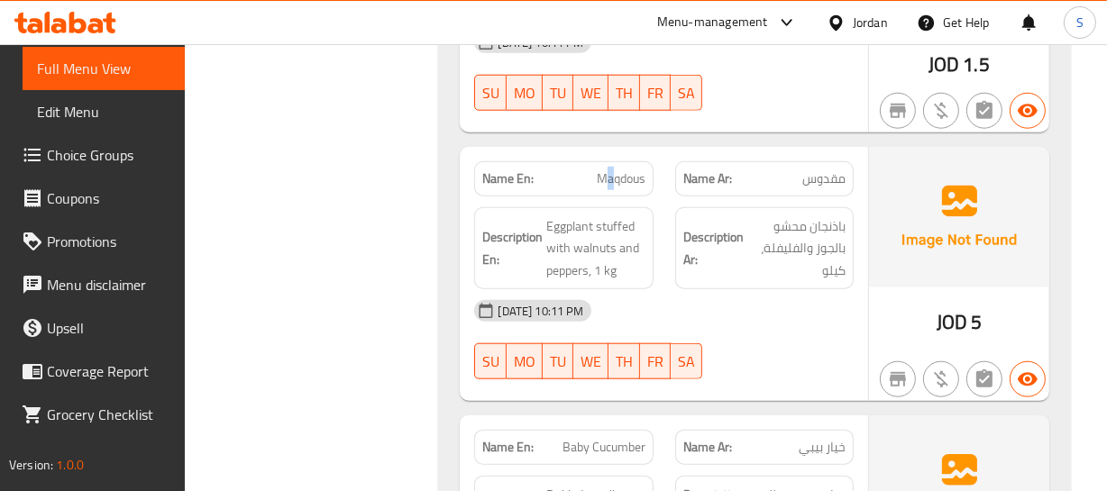
click at [609, 169] on span "Maqdous" at bounding box center [621, 178] width 49 height 19
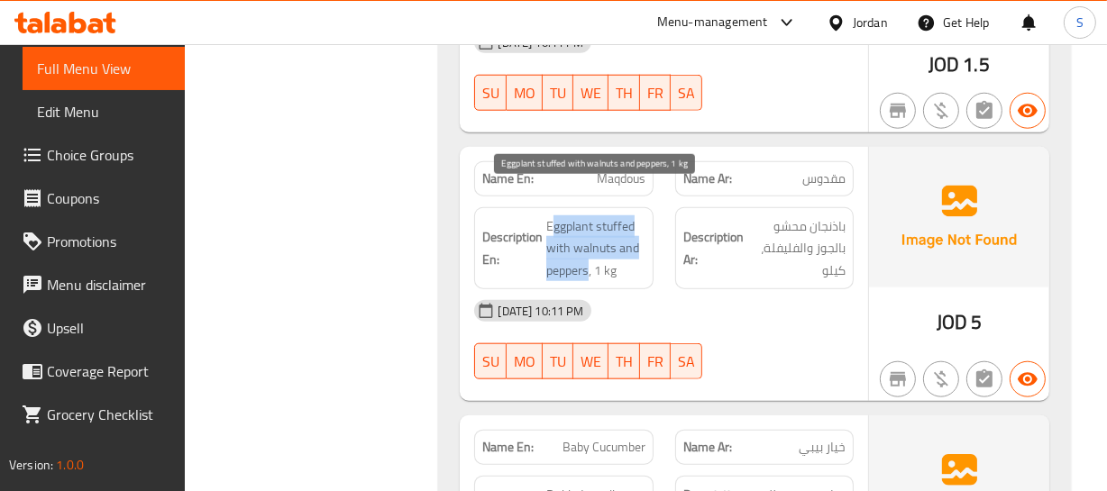
drag, startPoint x: 554, startPoint y: 194, endPoint x: 587, endPoint y: 241, distance: 57.0
click at [587, 241] on span "Eggplant stuffed with walnuts and peppers, 1 kg" at bounding box center [595, 248] width 98 height 67
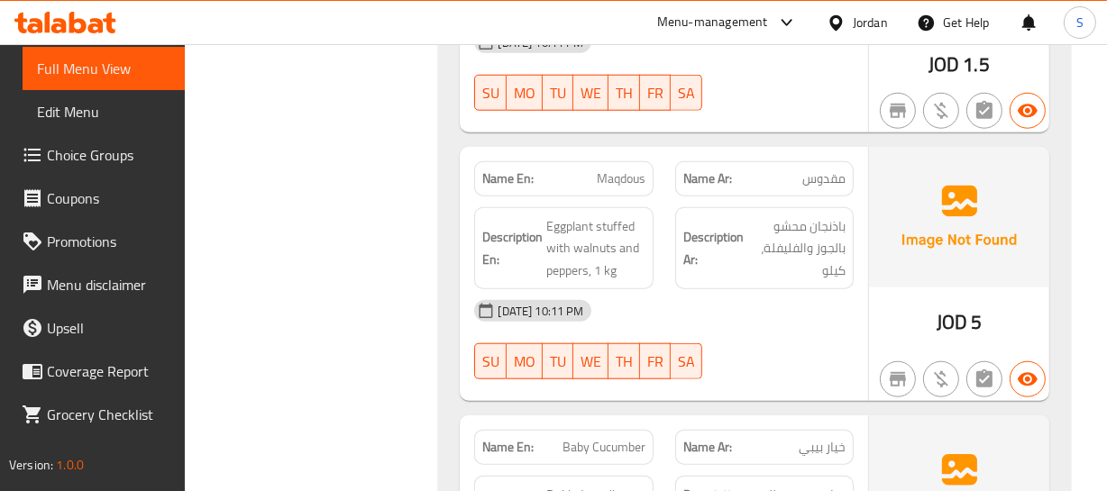
click at [601, 169] on span "Maqdous" at bounding box center [621, 178] width 49 height 19
copy span "Maqdous"
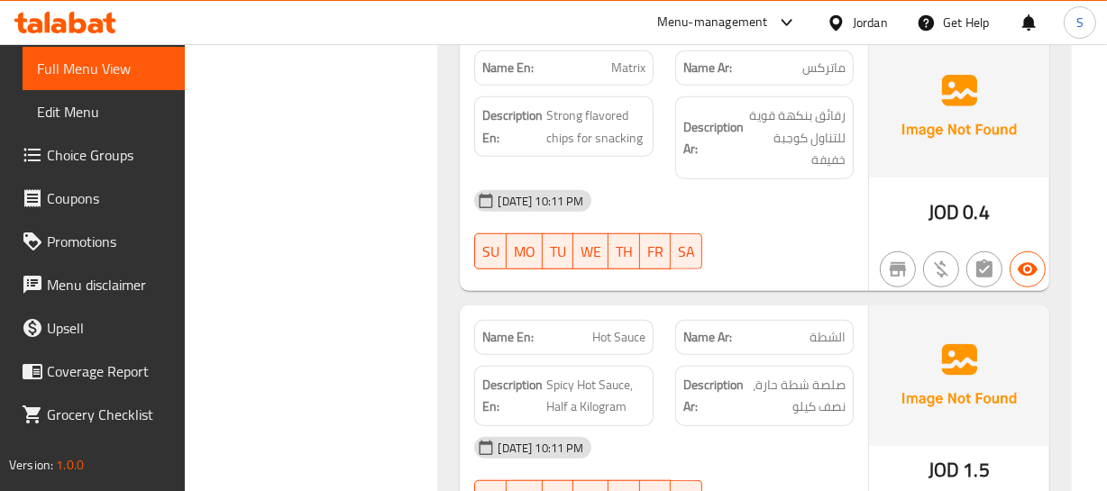
scroll to position [1202, 0]
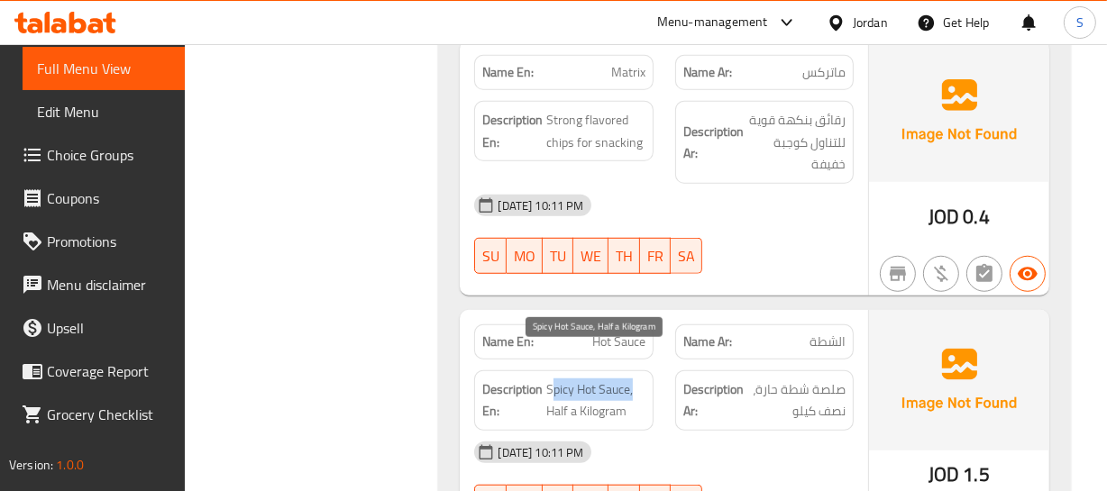
drag, startPoint x: 553, startPoint y: 361, endPoint x: 631, endPoint y: 354, distance: 78.7
click at [635, 379] on span "Spicy Hot Sauce, Half a Kilogram" at bounding box center [595, 401] width 98 height 44
click at [604, 333] on span "Hot Sauce" at bounding box center [618, 342] width 53 height 19
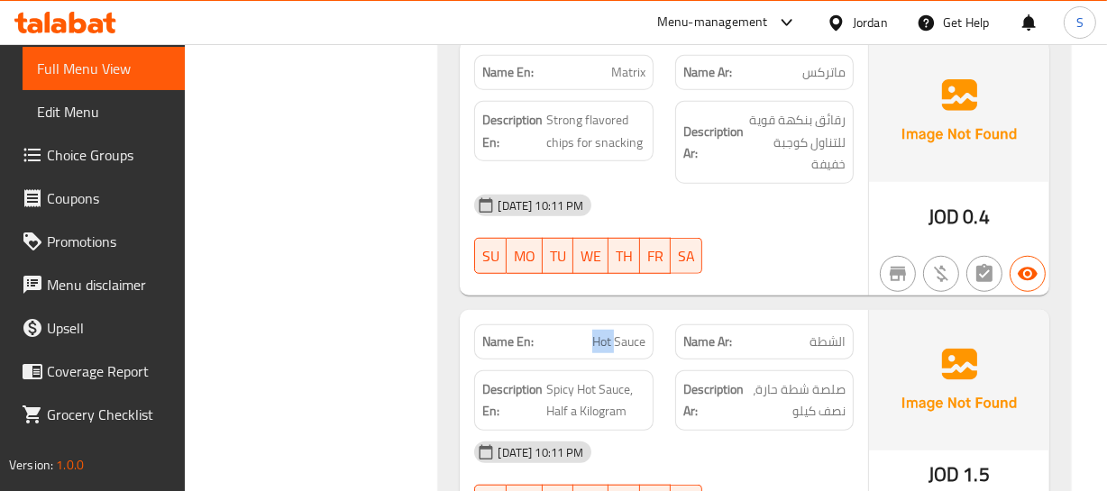
click at [604, 333] on span "Hot Sauce" at bounding box center [618, 342] width 53 height 19
copy span "Hot Sauce"
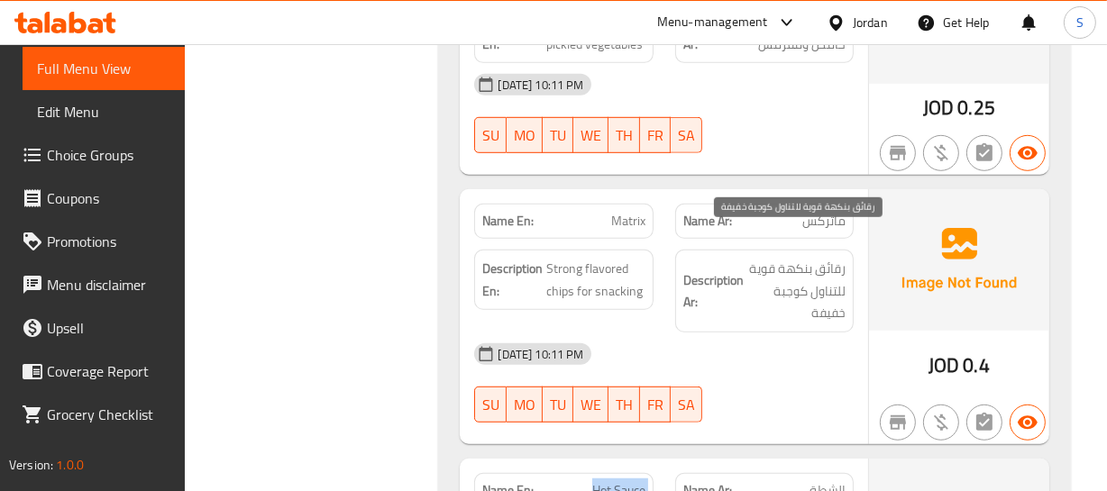
scroll to position [1037, 0]
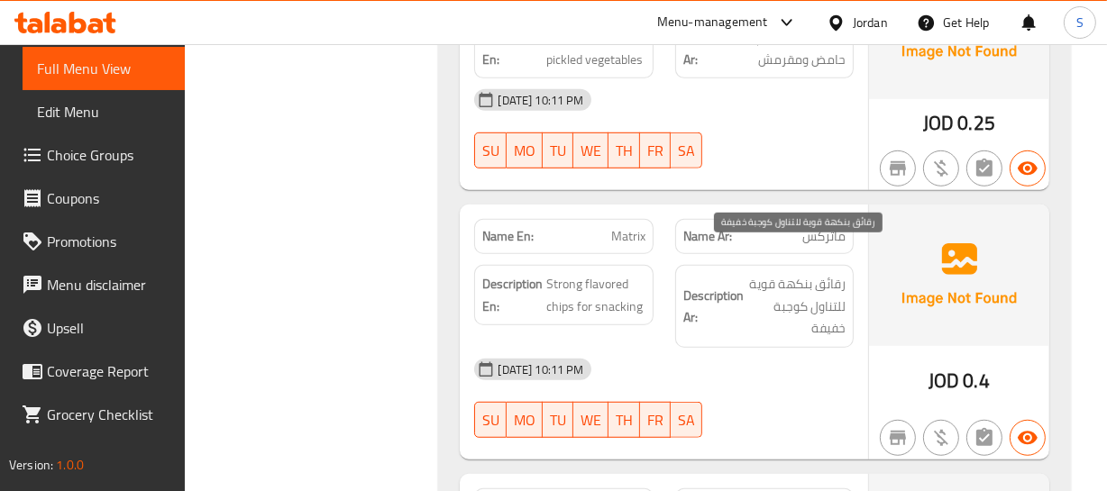
click at [767, 281] on span "رقائق بنكهة قوية للتناول كوجبة خفيفة" at bounding box center [796, 306] width 98 height 67
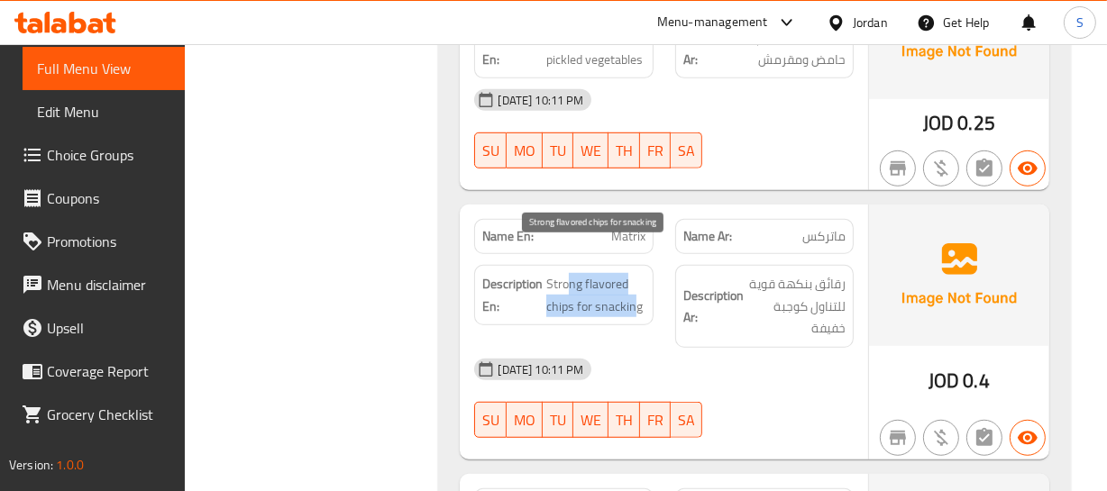
drag, startPoint x: 566, startPoint y: 258, endPoint x: 632, endPoint y: 278, distance: 68.7
click at [632, 278] on span "Strong flavored chips for snacking" at bounding box center [595, 295] width 98 height 44
click at [568, 273] on span "Strong flavored chips for snacking" at bounding box center [595, 295] width 98 height 44
drag, startPoint x: 567, startPoint y: 260, endPoint x: 596, endPoint y: 292, distance: 42.7
click at [592, 296] on div "Description En: Strong flavored chips for snacking" at bounding box center [563, 295] width 178 height 60
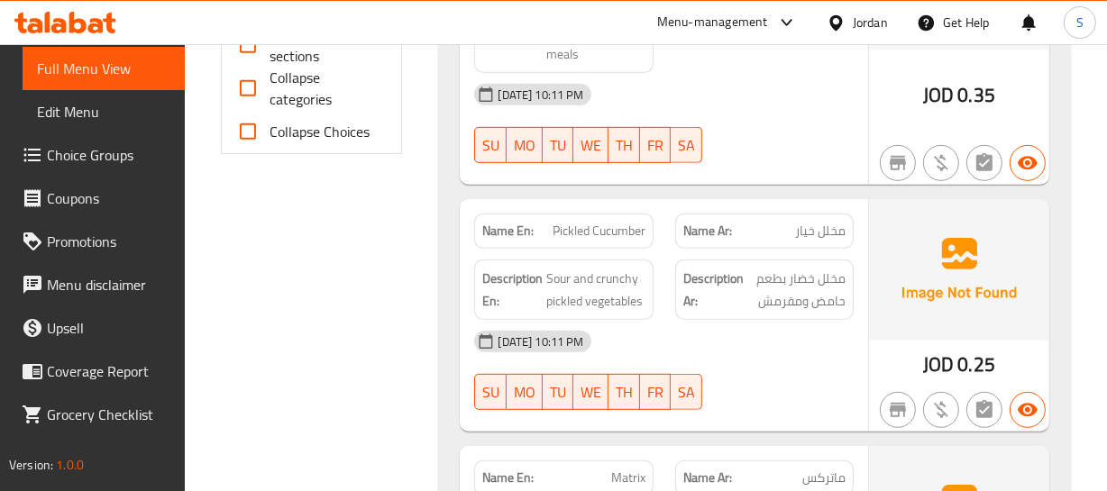
scroll to position [792, 0]
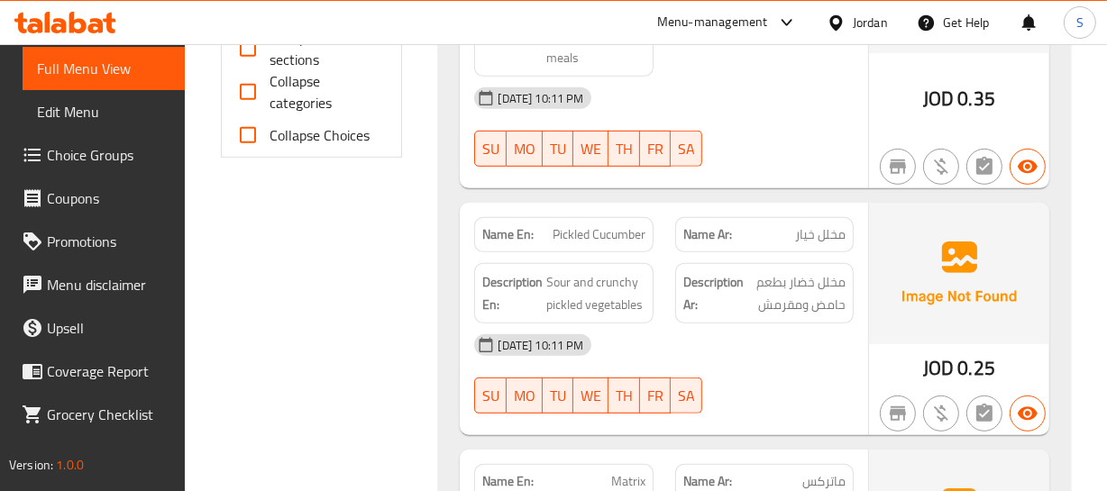
click at [763, 324] on div "[DATE] 10:11 PM" at bounding box center [663, 345] width 400 height 43
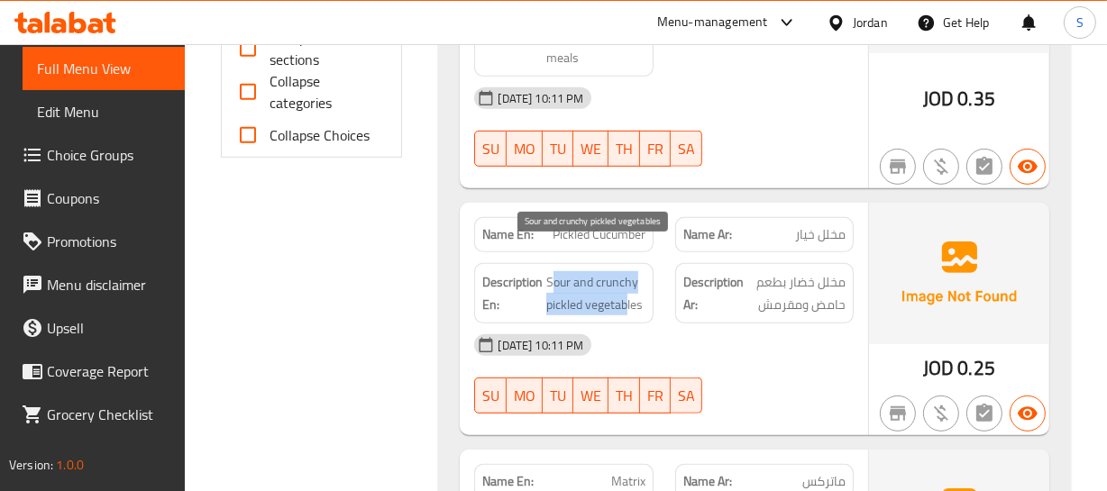
drag, startPoint x: 555, startPoint y: 249, endPoint x: 617, endPoint y: 286, distance: 71.6
click at [624, 279] on span "Sour and crunchy pickled vegetables" at bounding box center [595, 293] width 98 height 44
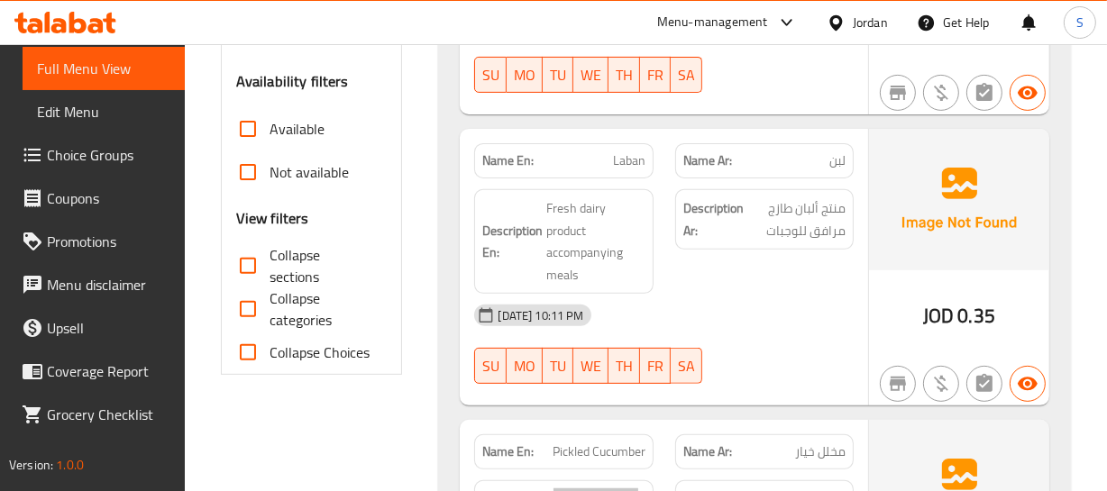
scroll to position [546, 0]
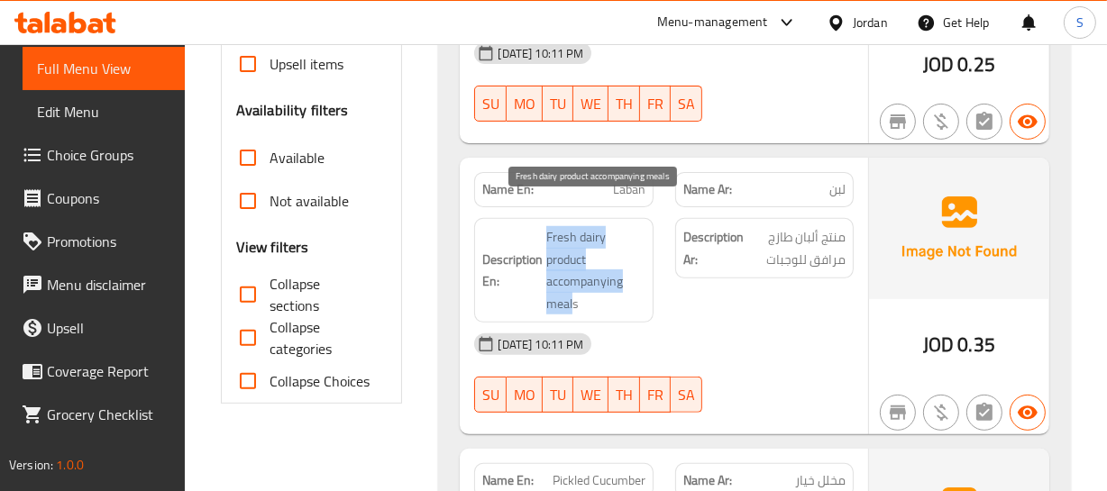
drag, startPoint x: 541, startPoint y: 207, endPoint x: 571, endPoint y: 275, distance: 74.2
click at [571, 275] on h6 "Description En: Fresh dairy product accompanying meals" at bounding box center [563, 270] width 162 height 88
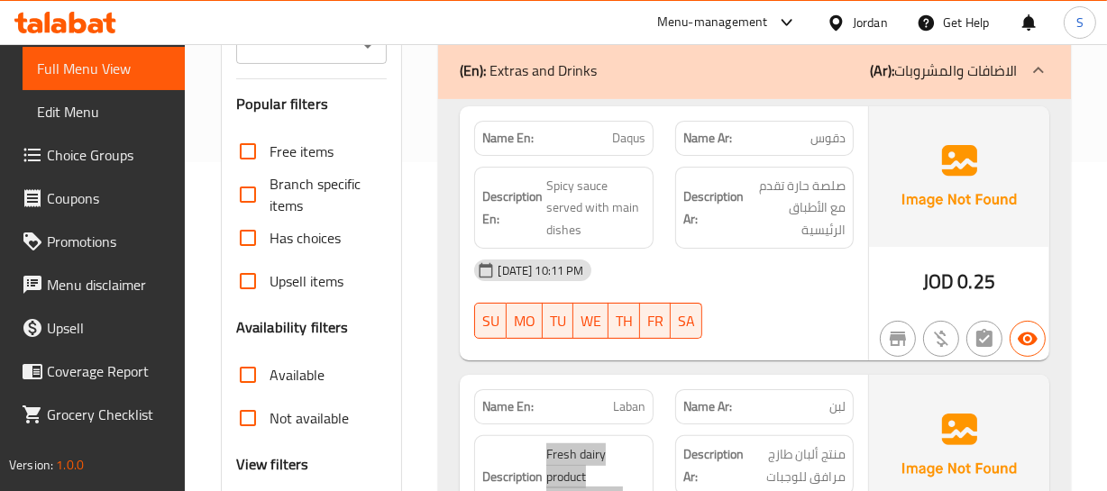
scroll to position [300, 0]
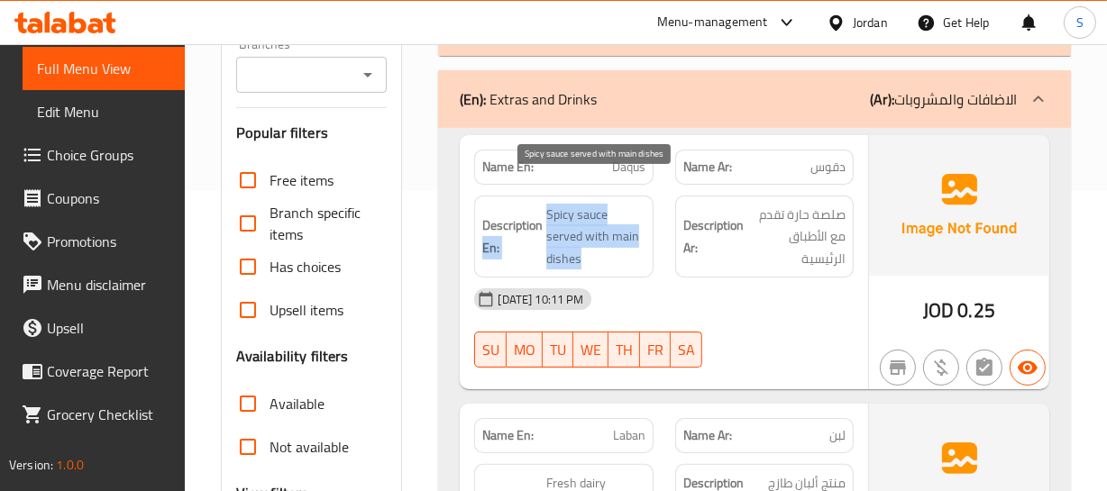
drag, startPoint x: 540, startPoint y: 186, endPoint x: 595, endPoint y: 225, distance: 67.8
click at [595, 225] on h6 "Description En: Spicy sauce served with main dishes" at bounding box center [563, 237] width 162 height 67
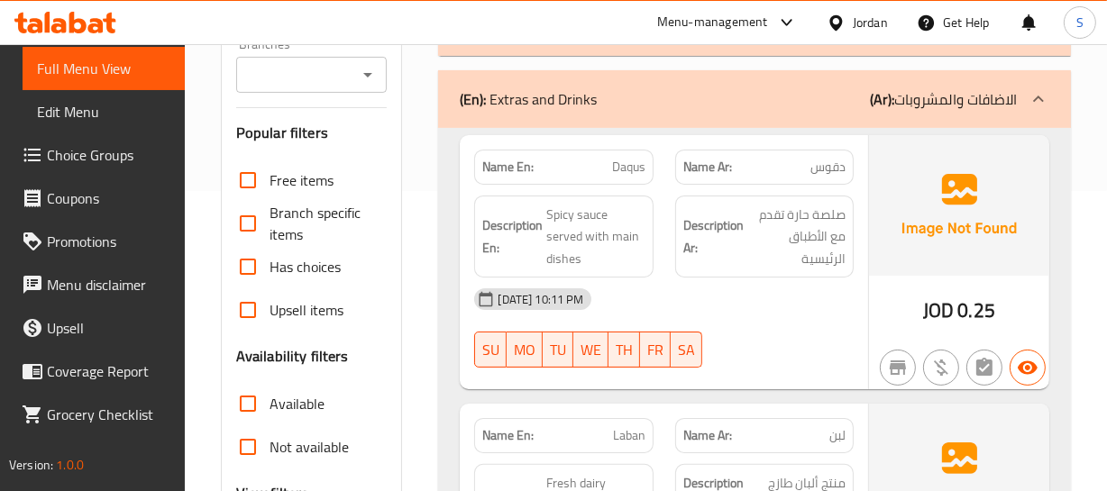
click at [742, 278] on div "[DATE] 10:11 PM" at bounding box center [663, 299] width 400 height 43
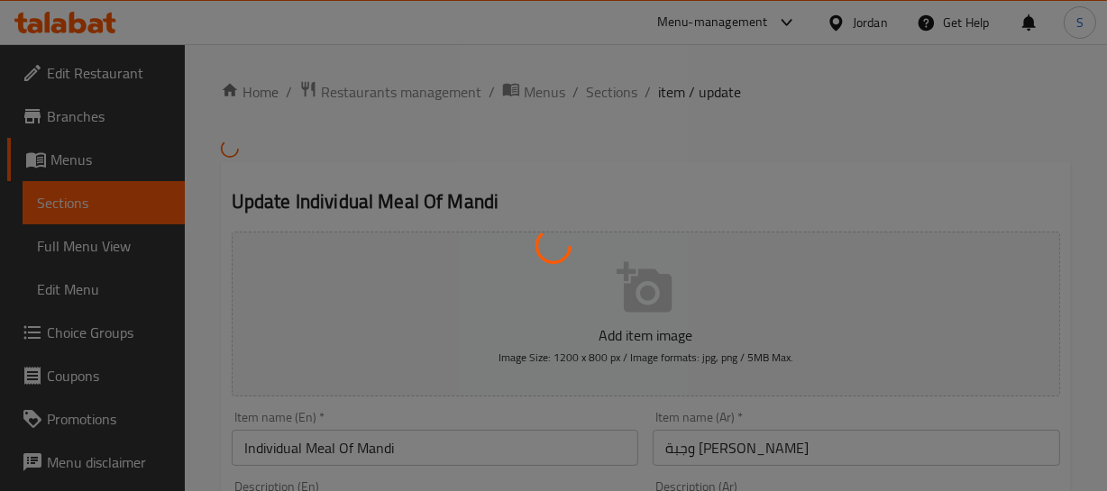
scroll to position [81, 0]
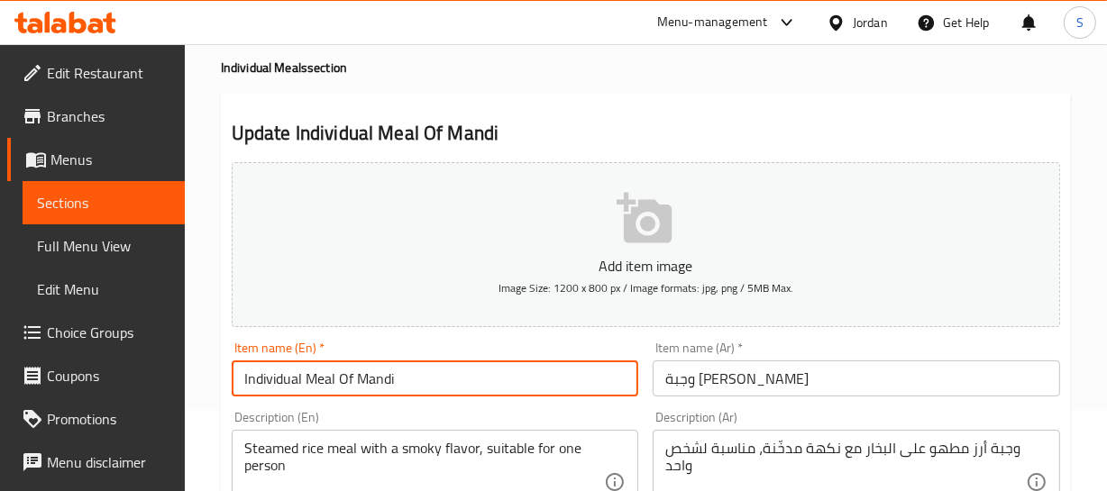
click at [314, 368] on input "Individual Meal Of Mandi" at bounding box center [435, 379] width 407 height 36
click at [242, 371] on input "Individual Meal Of Mandi" at bounding box center [435, 379] width 407 height 36
click at [371, 376] on input "Individual Meal Of Mandi" at bounding box center [435, 379] width 407 height 36
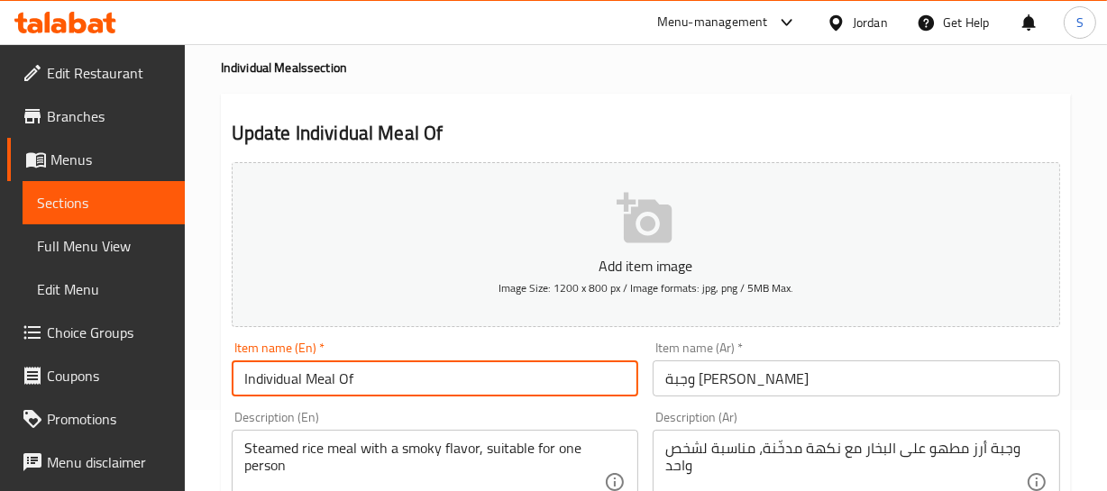
click at [240, 381] on input "Individual Meal Of" at bounding box center [435, 379] width 407 height 36
paste input "Mandi"
click at [379, 380] on input "Mandi Individual Meal Of" at bounding box center [435, 379] width 407 height 36
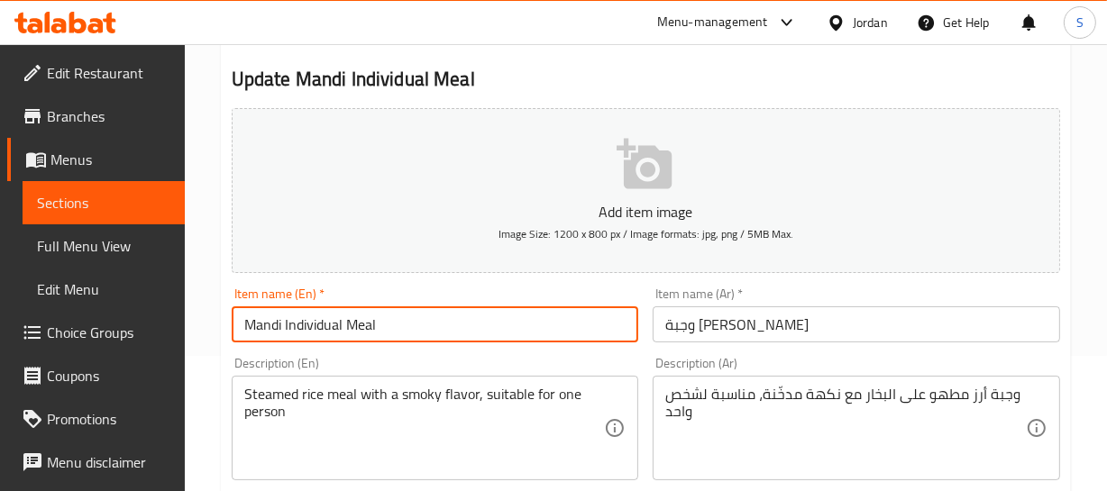
scroll to position [163, 0]
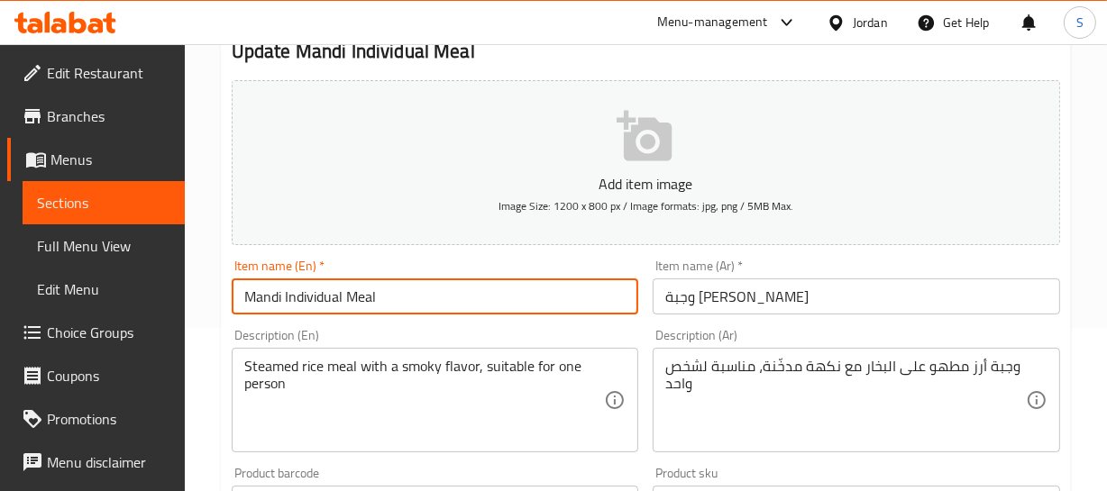
type input "Mandi Individual Meal"
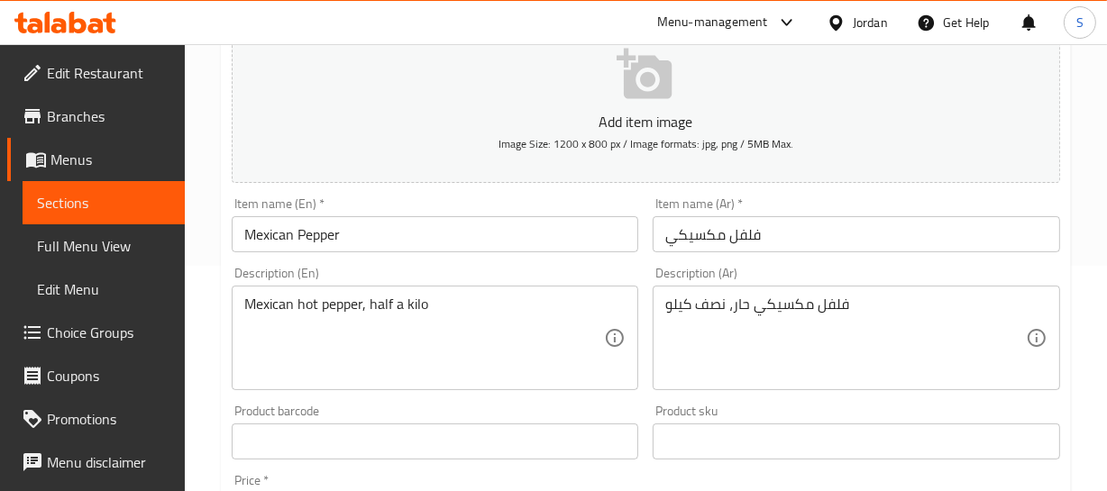
scroll to position [245, 0]
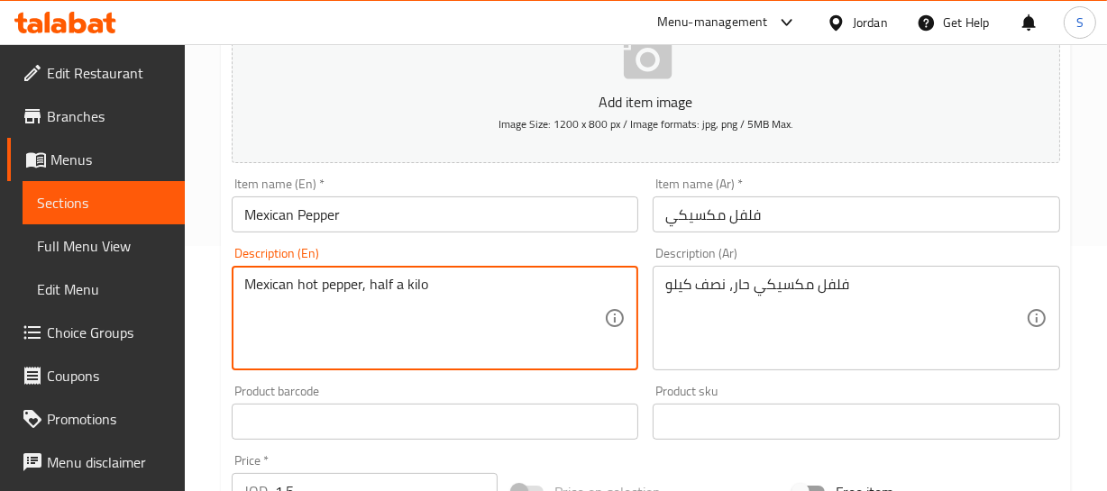
drag, startPoint x: 250, startPoint y: 281, endPoint x: 297, endPoint y: 286, distance: 48.0
click at [329, 284] on textarea "Mexican hot pepper, half a kilo" at bounding box center [424, 319] width 361 height 86
click at [298, 284] on textarea "Mexican hot pepper, half a kilo" at bounding box center [424, 319] width 361 height 86
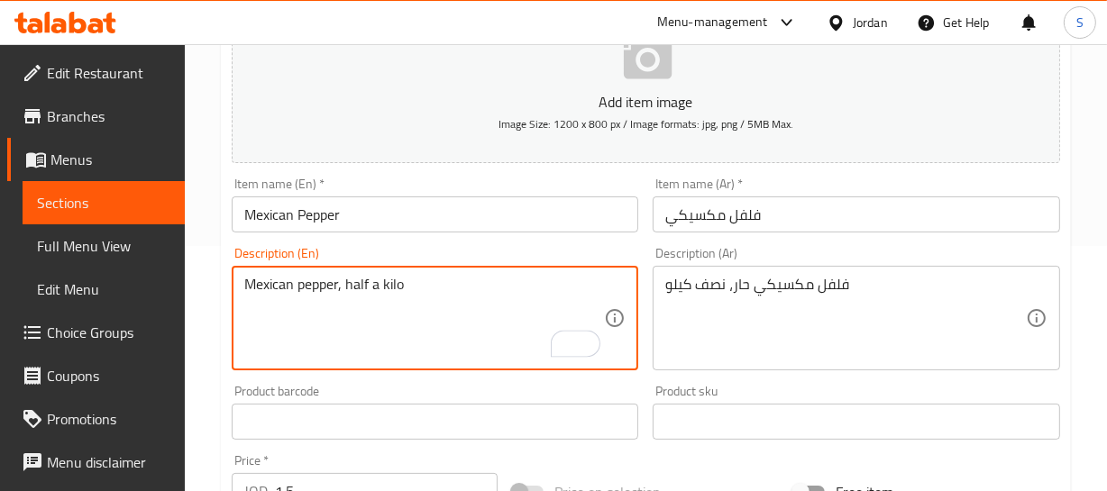
click at [315, 286] on textarea "Mexican pepper, half a kilo" at bounding box center [424, 319] width 361 height 86
type textarea "Mexican chilli, half a kilo"
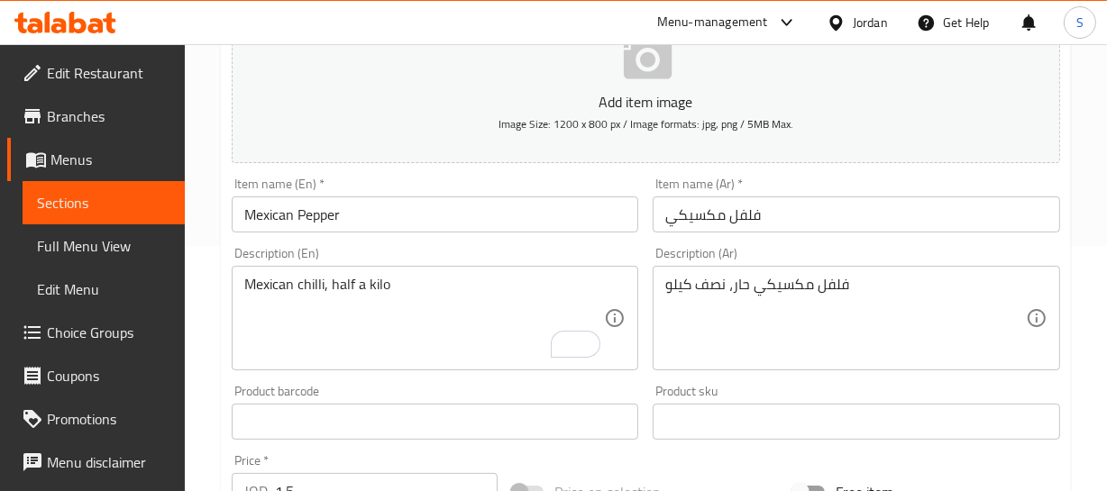
click at [395, 193] on div "Item name (En)   * Mexican Pepper Item name (En) *" at bounding box center [435, 205] width 407 height 55
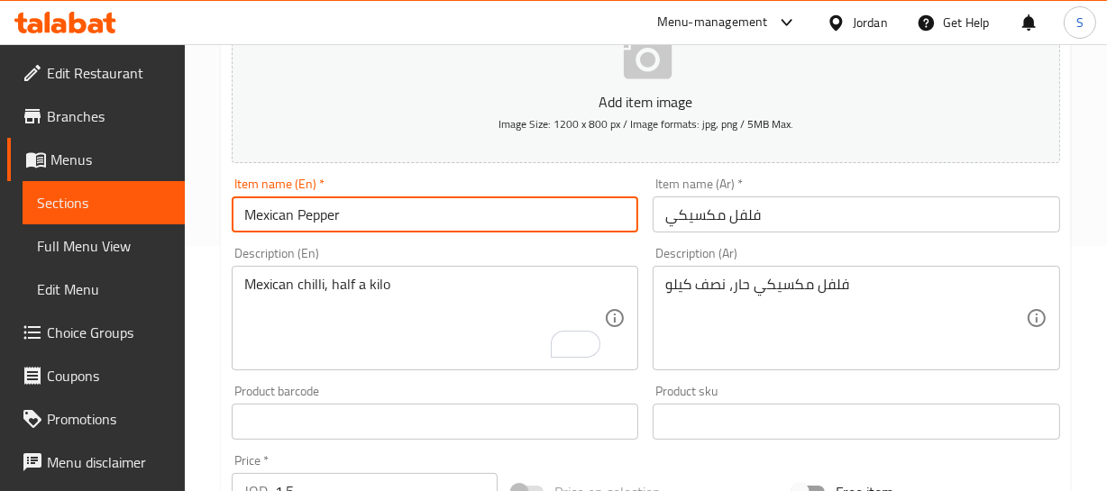
click at [360, 224] on input "Mexican Pepper" at bounding box center [435, 214] width 407 height 36
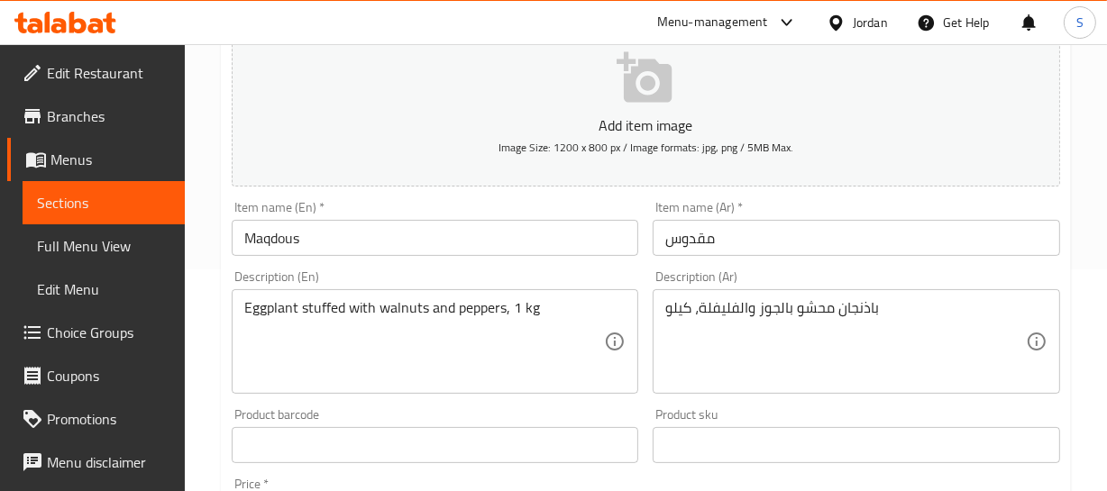
scroll to position [245, 0]
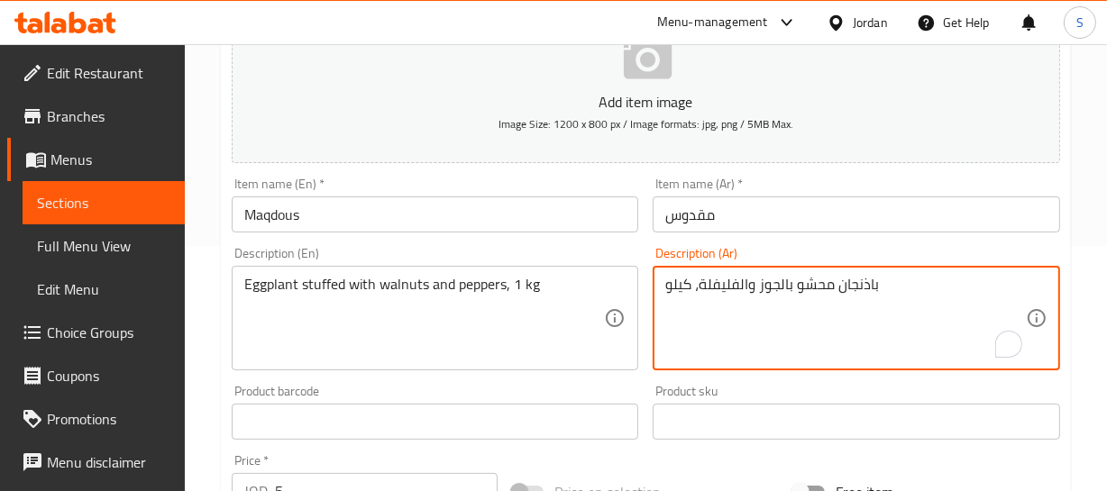
click at [738, 288] on textarea "باذنجان محشو بالجوز والفليفلة، كيلو" at bounding box center [845, 319] width 361 height 86
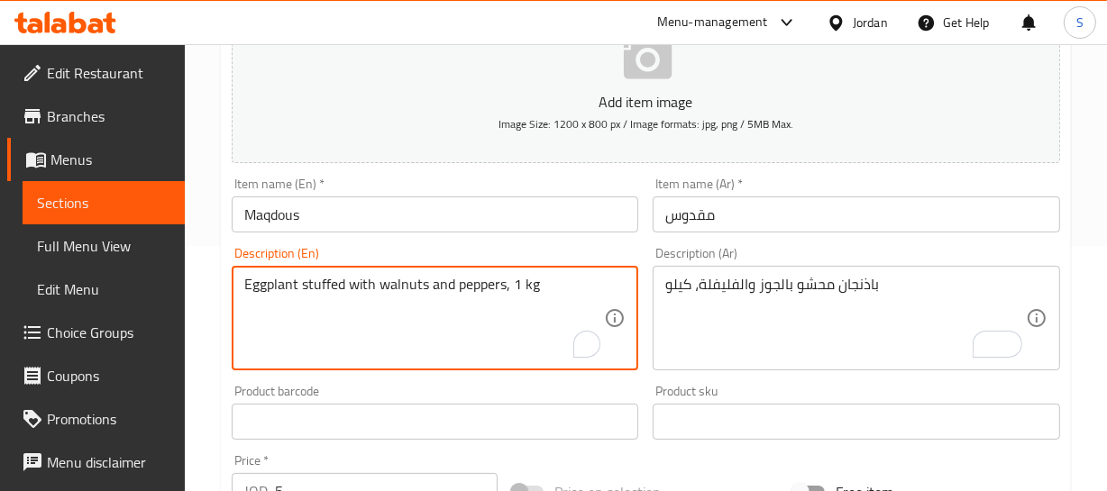
click at [480, 282] on textarea "Eggplant stuffed with walnuts and peppers, 1 kg" at bounding box center [424, 319] width 361 height 86
paste textarea "capsicum"
type textarea "Eggplant stuffed with walnuts and capsicum, 1 kg"
click at [318, 218] on input "Maqdous" at bounding box center [435, 214] width 407 height 36
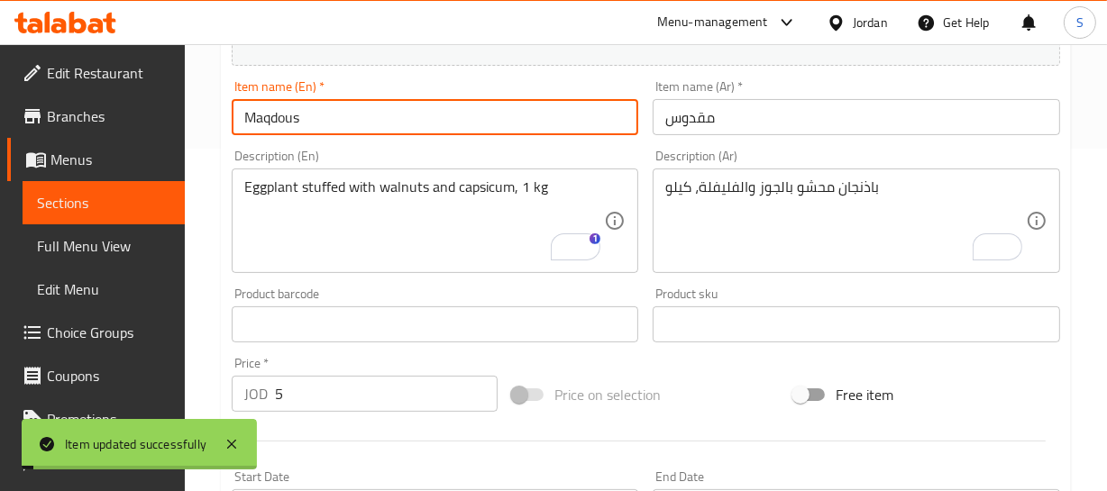
scroll to position [327, 0]
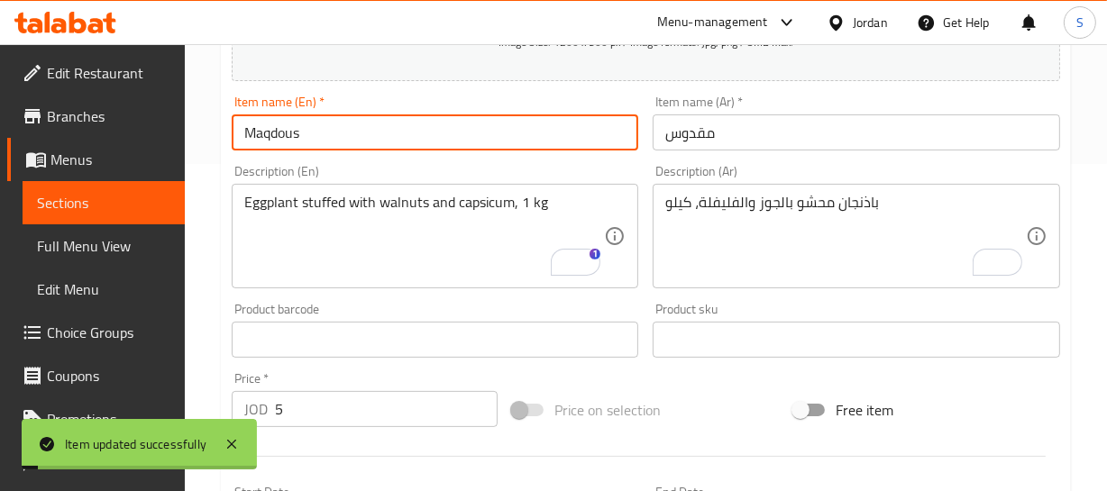
click at [269, 123] on input "Maqdous" at bounding box center [435, 132] width 407 height 36
click at [278, 140] on input "Maqdous" at bounding box center [435, 132] width 407 height 36
paste input "k"
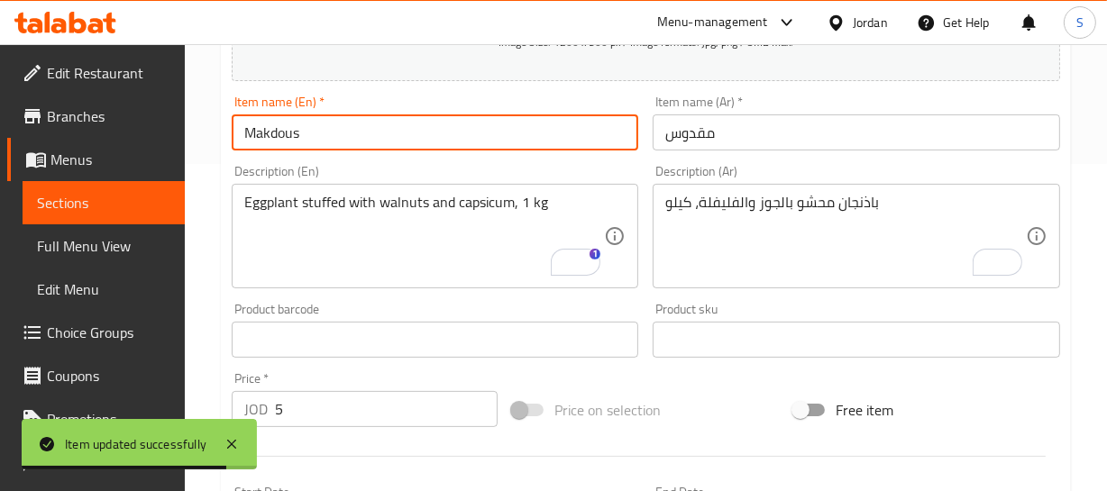
type input "Makdous"
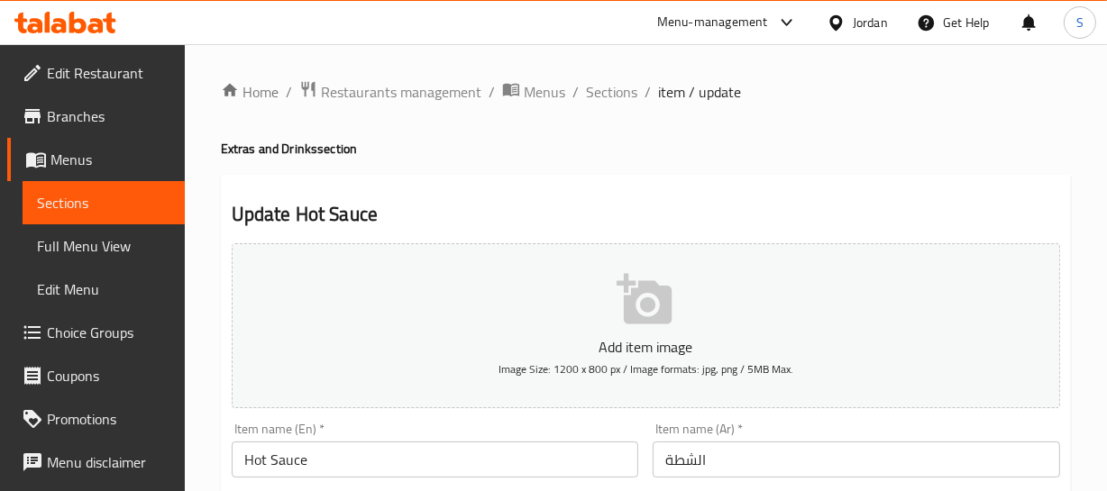
scroll to position [163, 0]
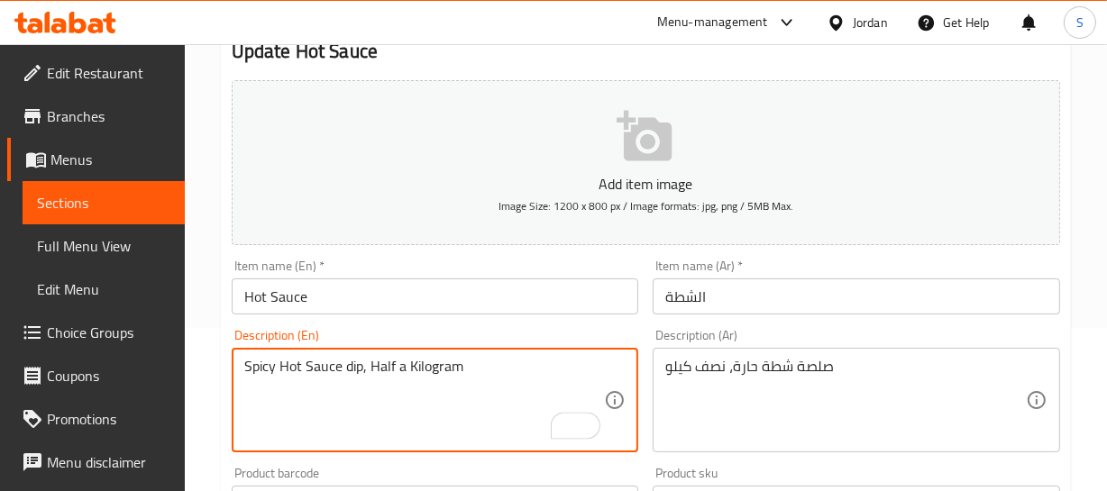
type textarea "Spicy Hot Sauce dip, Half a Kilogram"
click at [294, 303] on input "Hot Sauce" at bounding box center [435, 297] width 407 height 36
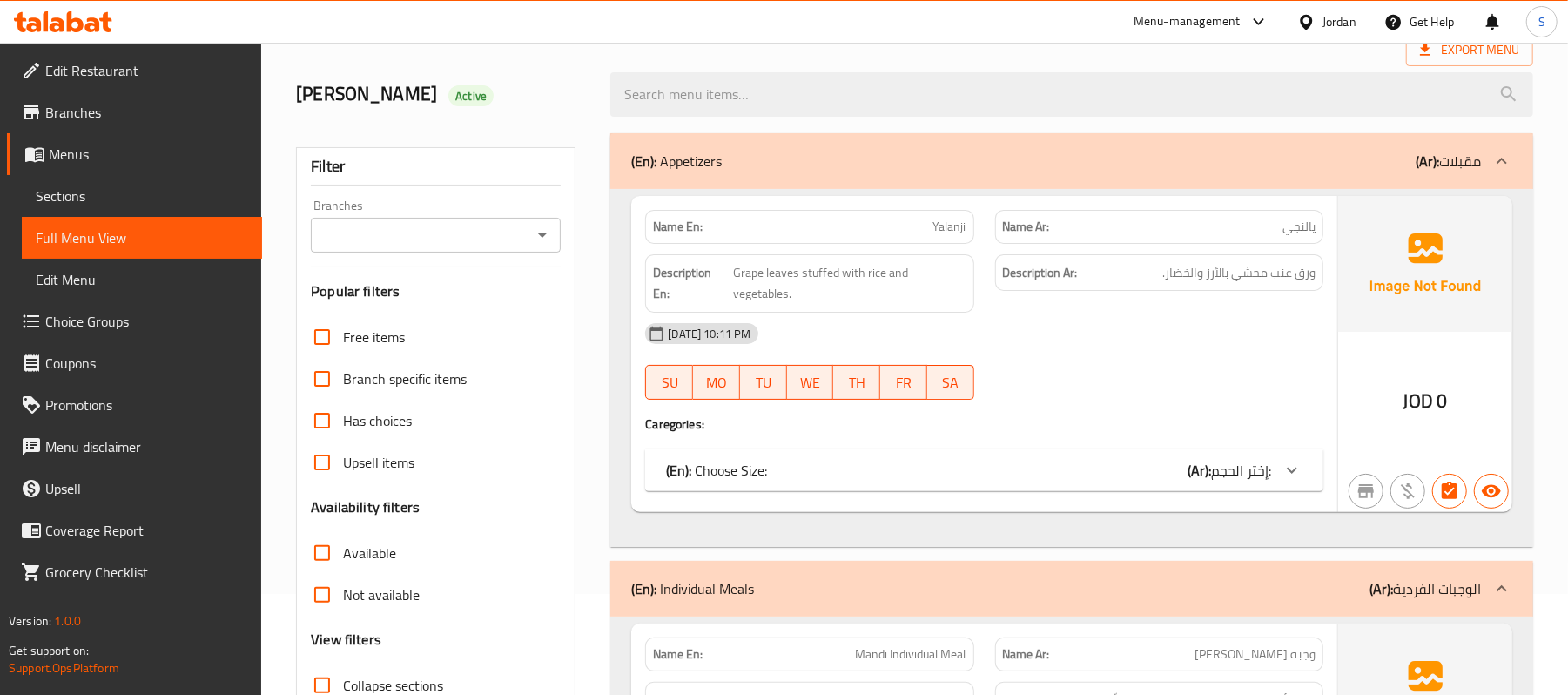
scroll to position [232, 0]
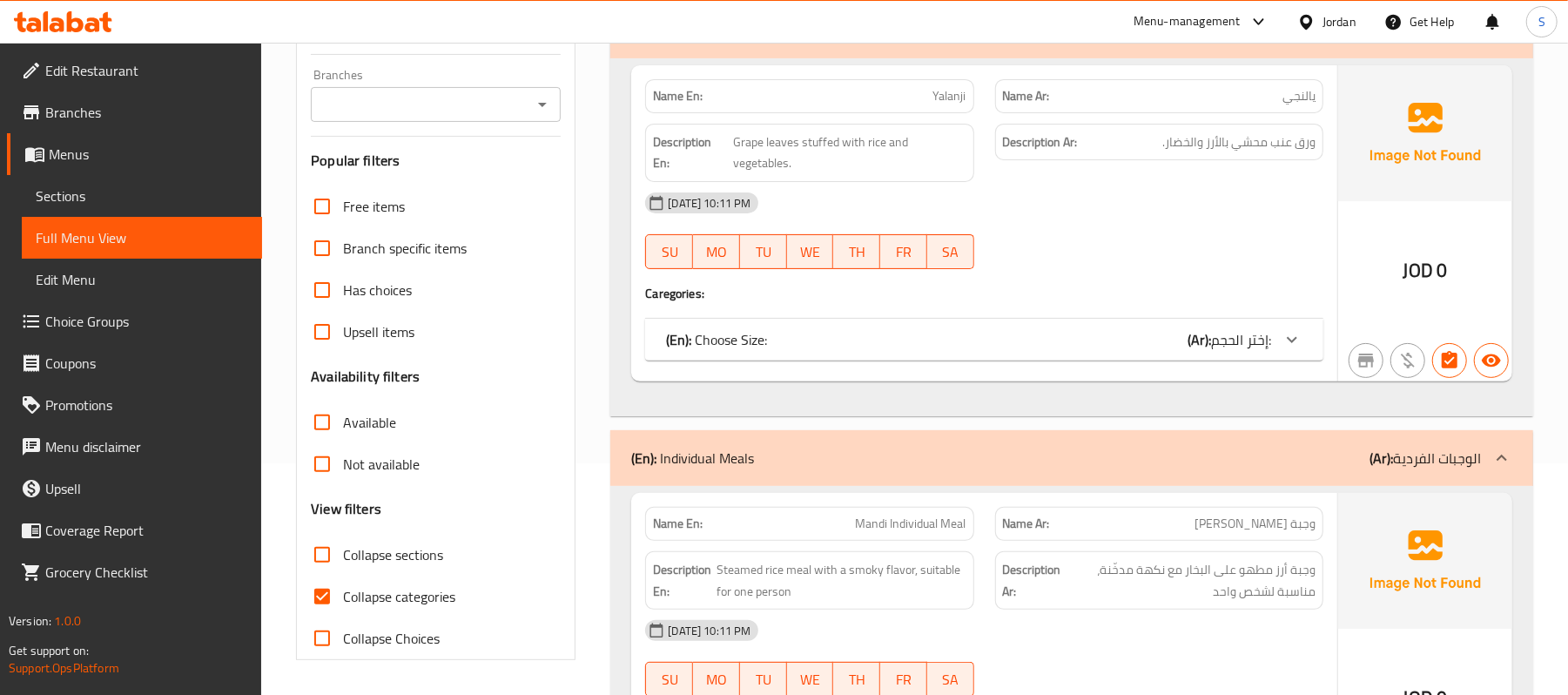
click at [350, 588] on span "Collapse categories" at bounding box center [399, 597] width 112 height 21
click at [343, 588] on input "Collapse categories" at bounding box center [322, 596] width 42 height 42
checkbox input "false"
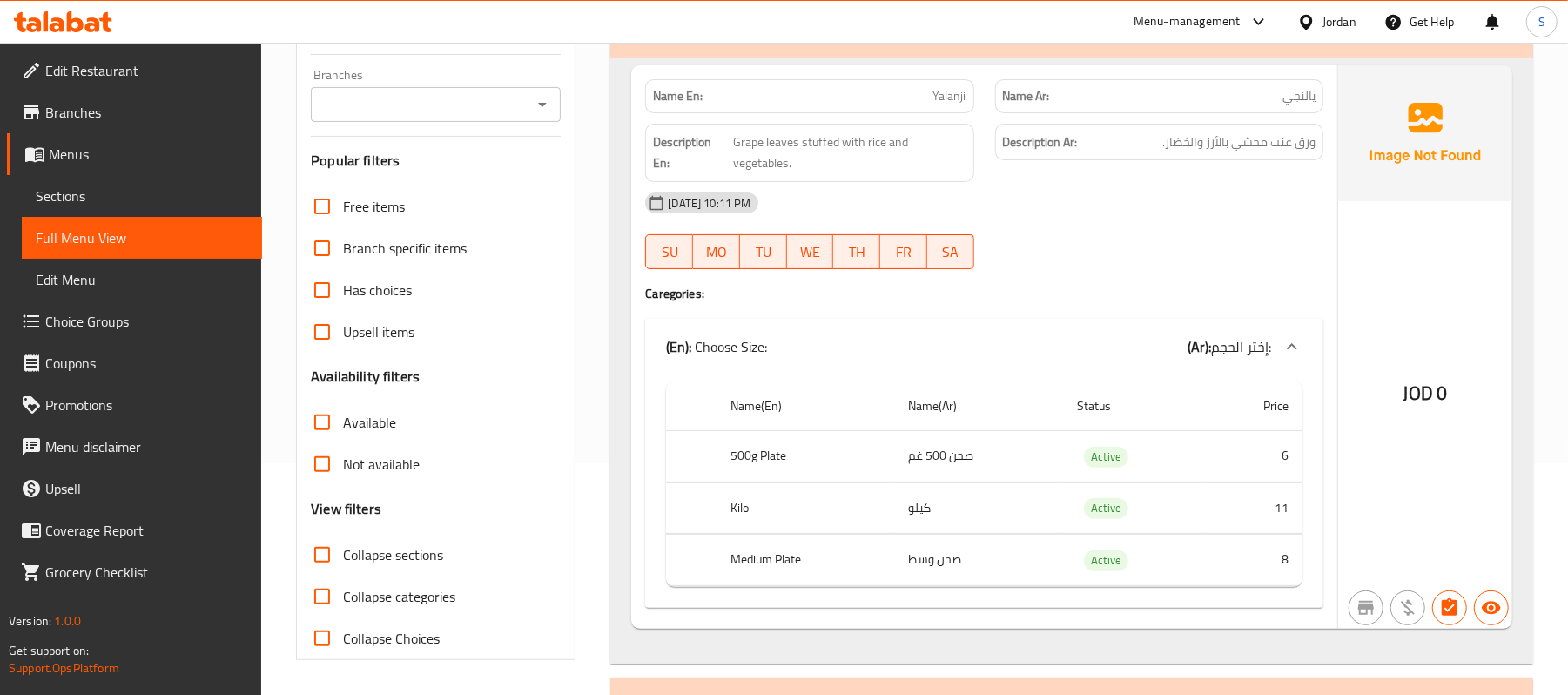
click at [1108, 266] on div at bounding box center [1158, 270] width 349 height 21
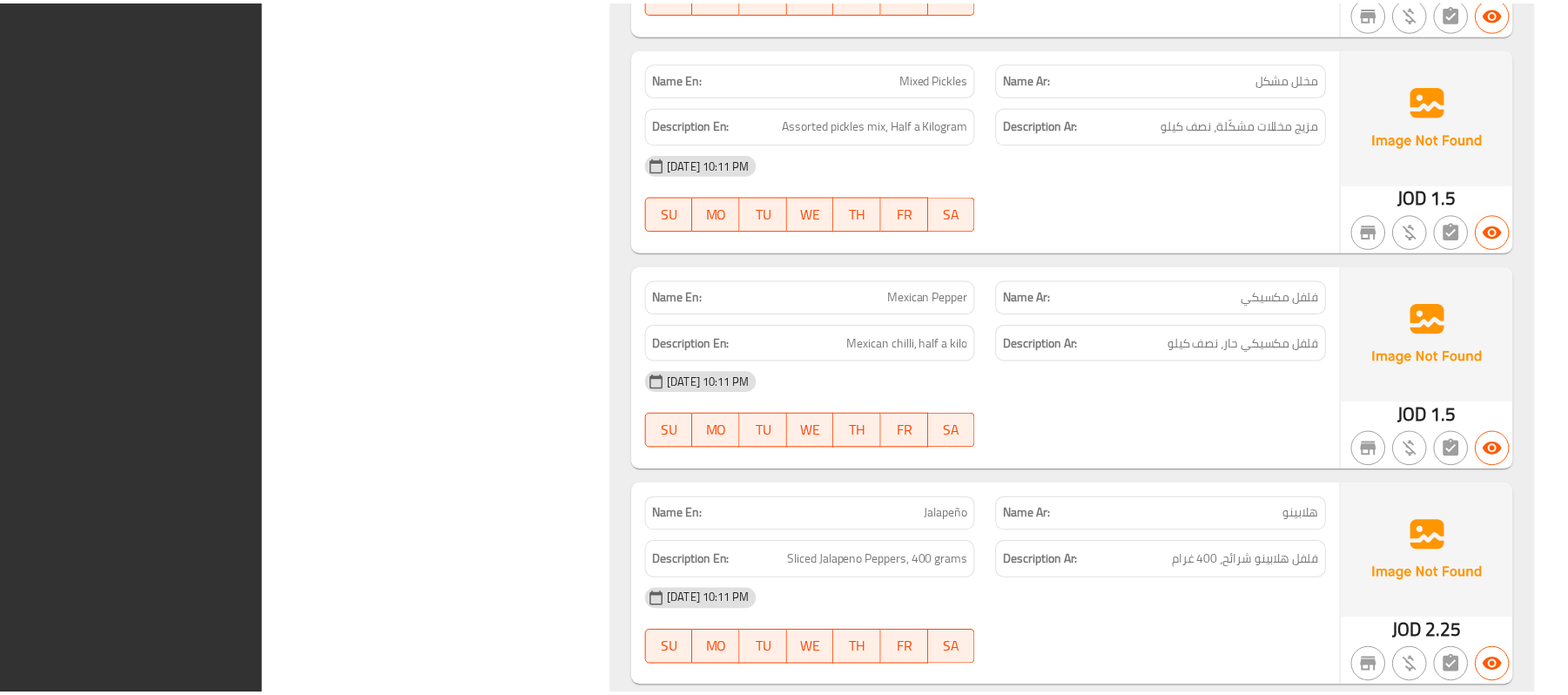
scroll to position [3628, 0]
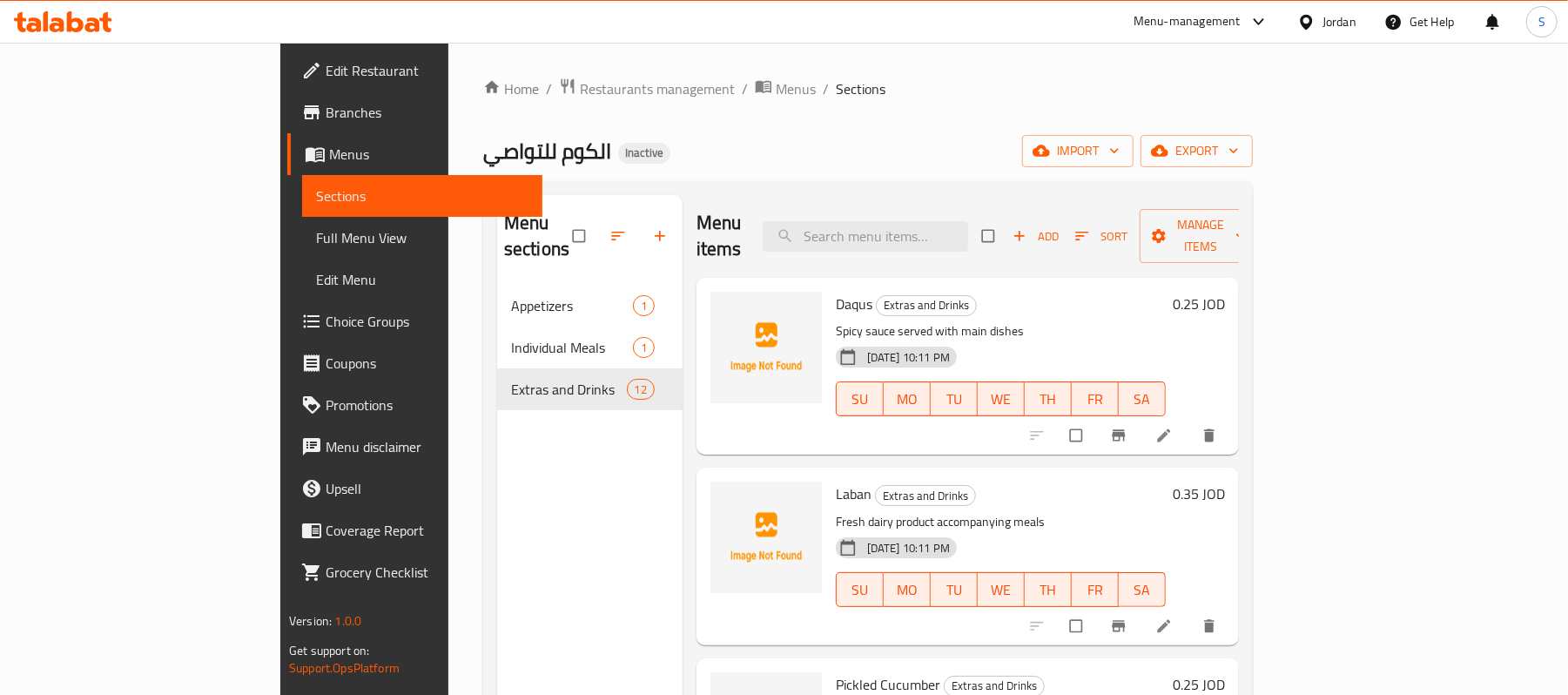
click at [483, 154] on span "الكوم للتواصي" at bounding box center [547, 151] width 128 height 40
copy span "الكوم للتواصي"
